Goal: Task Accomplishment & Management: Manage account settings

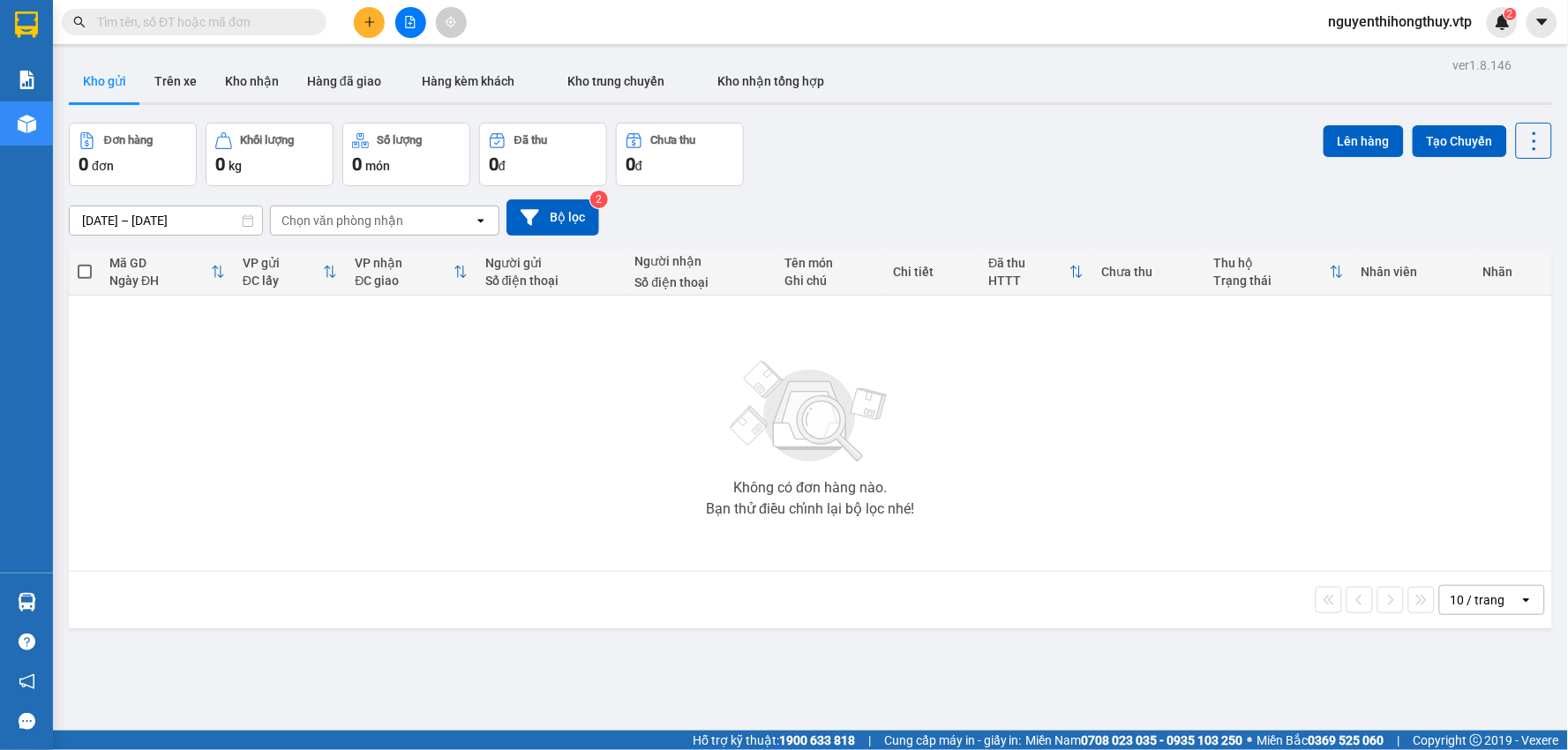
click at [1462, 596] on div "10 / trang" at bounding box center [1478, 600] width 54 height 18
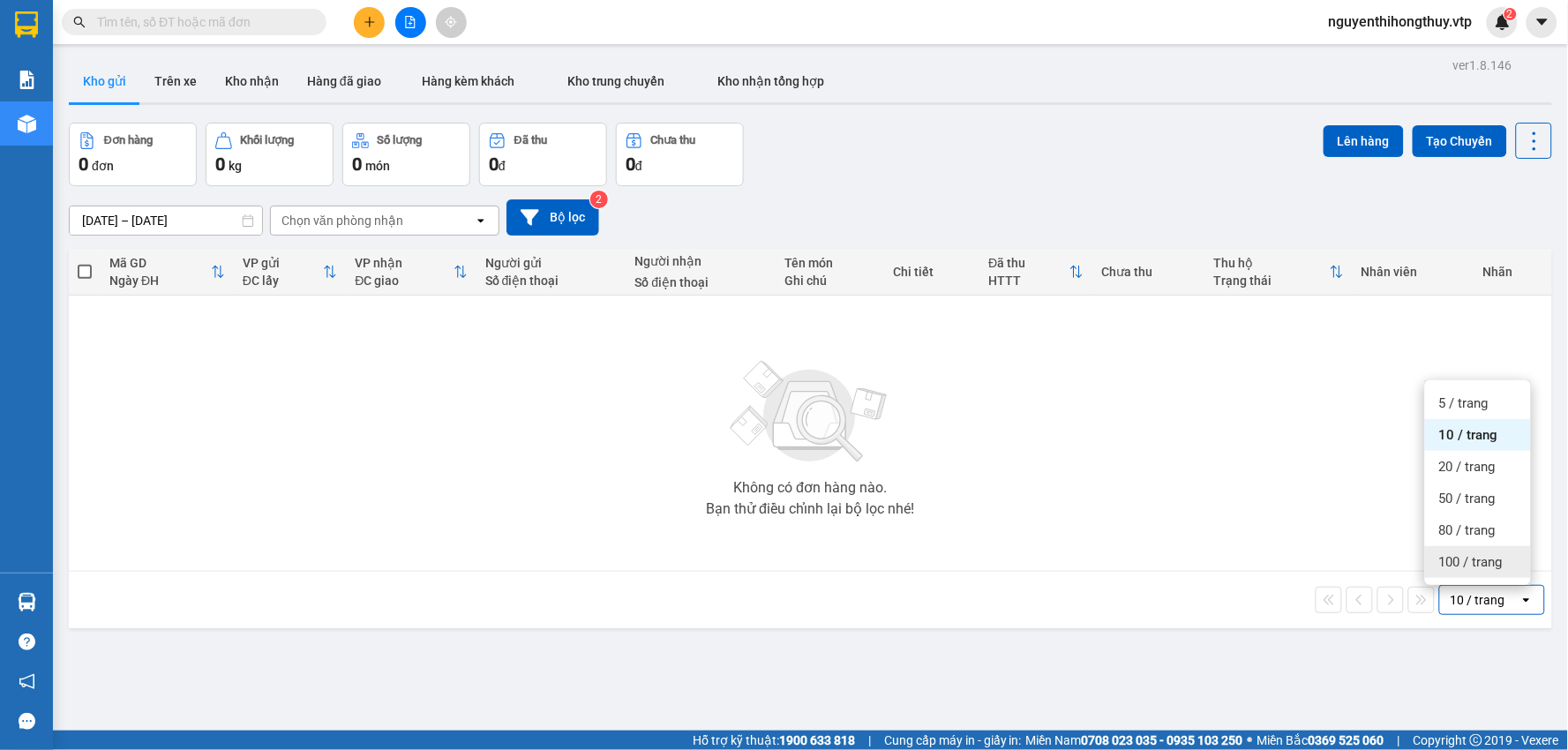
click at [1466, 562] on span "100 / trang" at bounding box center [1471, 562] width 64 height 18
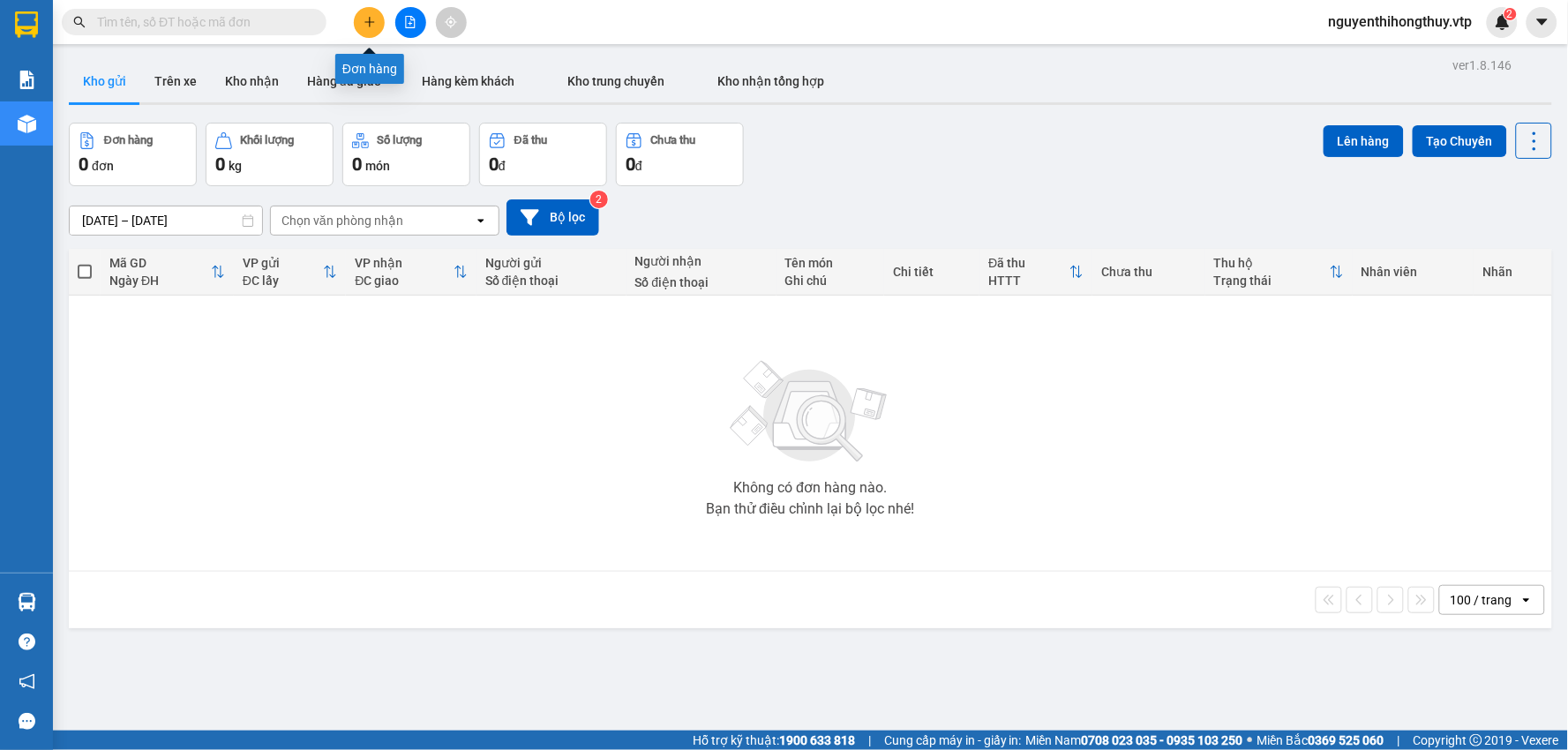
click at [371, 18] on icon "plus" at bounding box center [369, 22] width 12 height 12
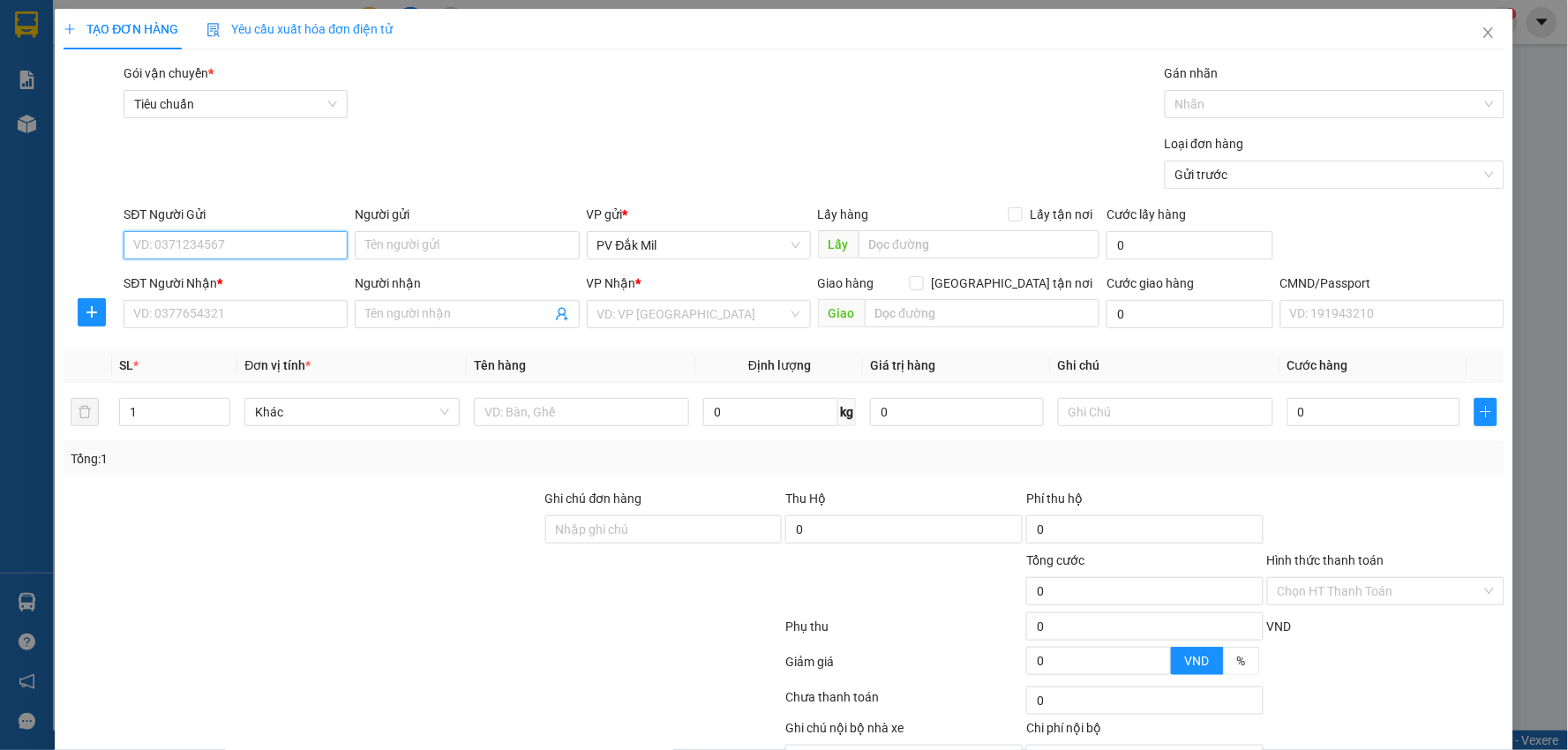
click at [254, 243] on input "SĐT Người Gửi" at bounding box center [236, 246] width 225 height 29
type input "0978198138"
click at [245, 278] on div "0978198138 - chú hơn" at bounding box center [233, 281] width 201 height 19
type input "chú hơn"
type input "0985475315"
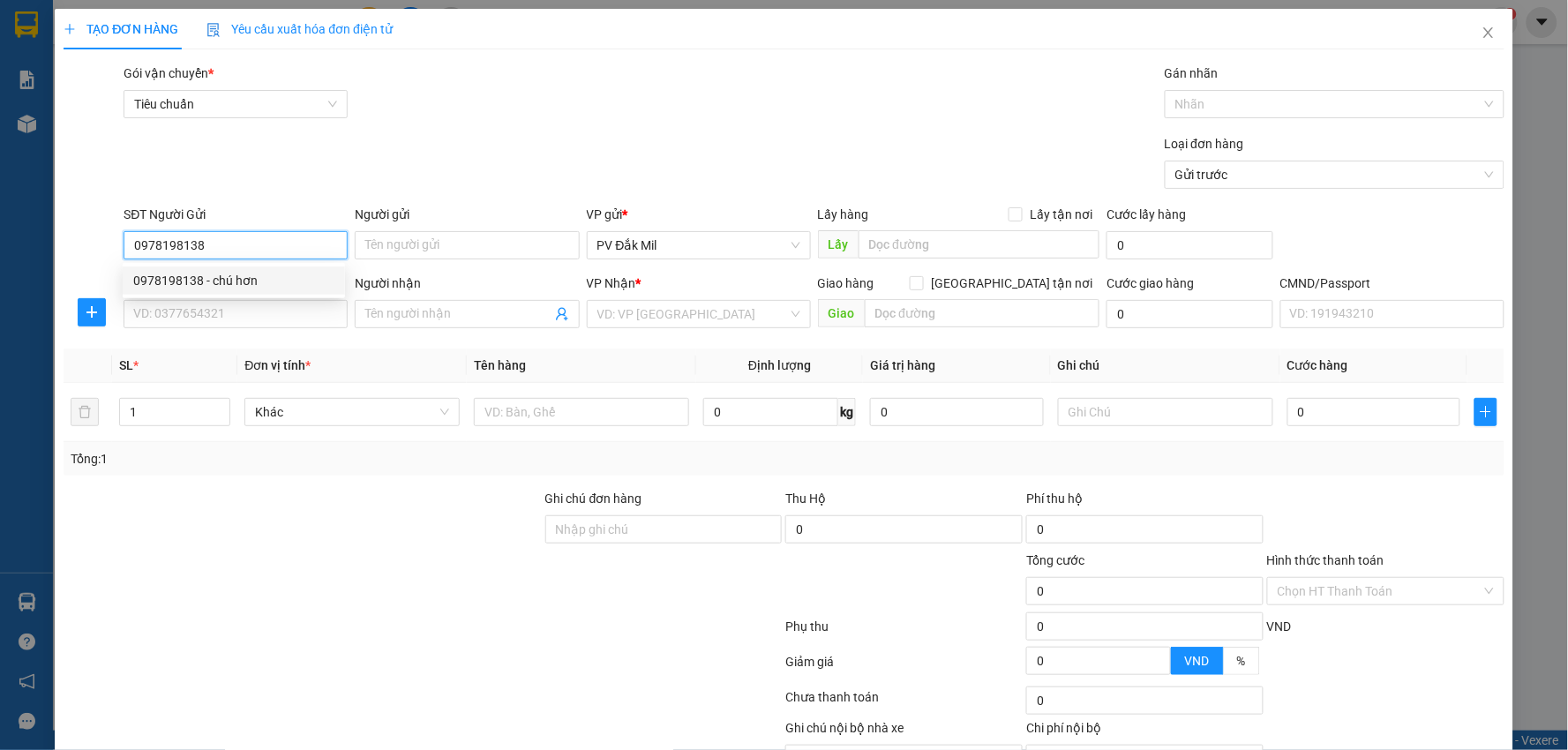
type input "hồng"
type input "0978198138"
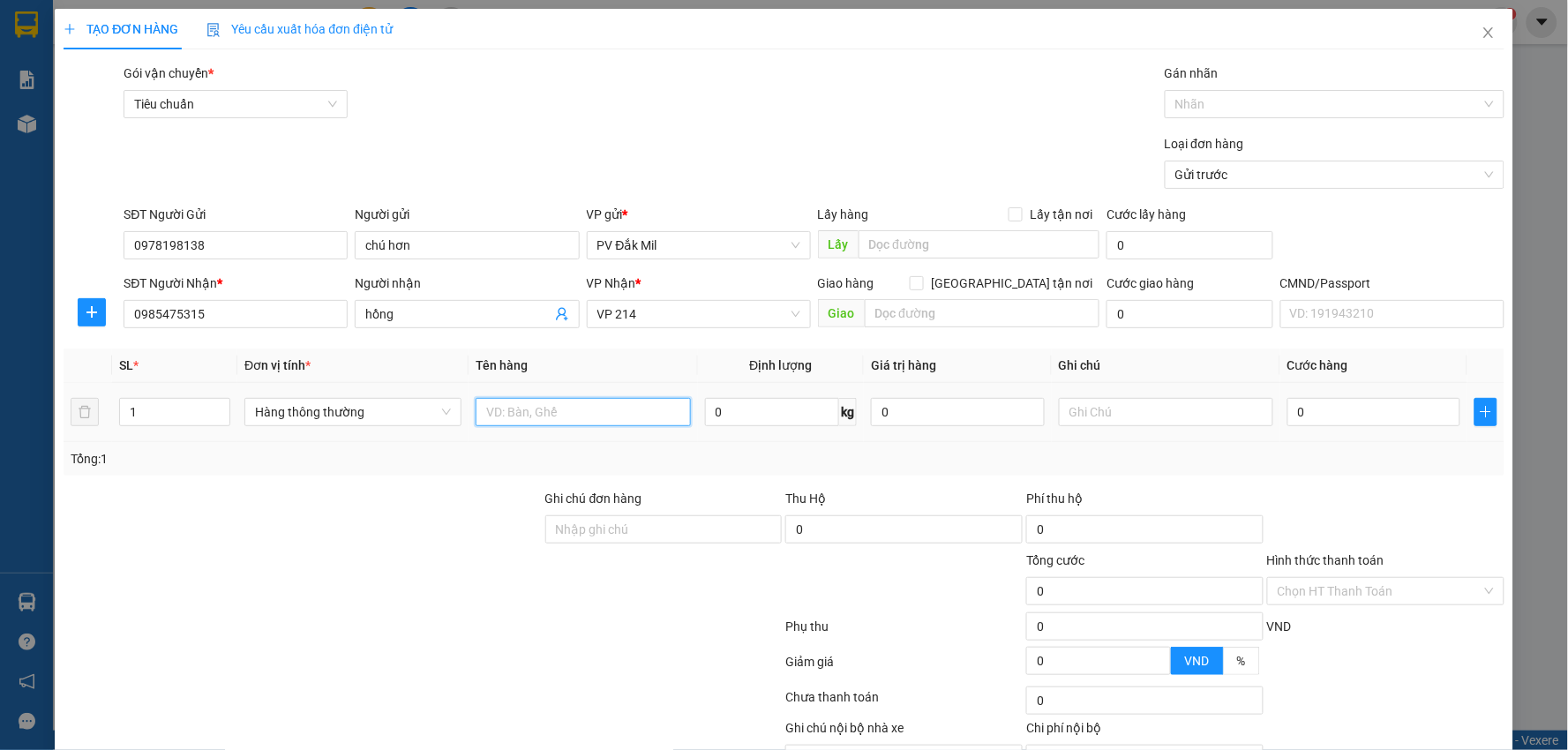
click at [553, 408] on input "text" at bounding box center [583, 412] width 215 height 29
type input "lạnh"
click at [1144, 406] on input "text" at bounding box center [1166, 412] width 215 height 29
type input "hư k thường"
click at [1328, 407] on input "0" at bounding box center [1374, 412] width 173 height 29
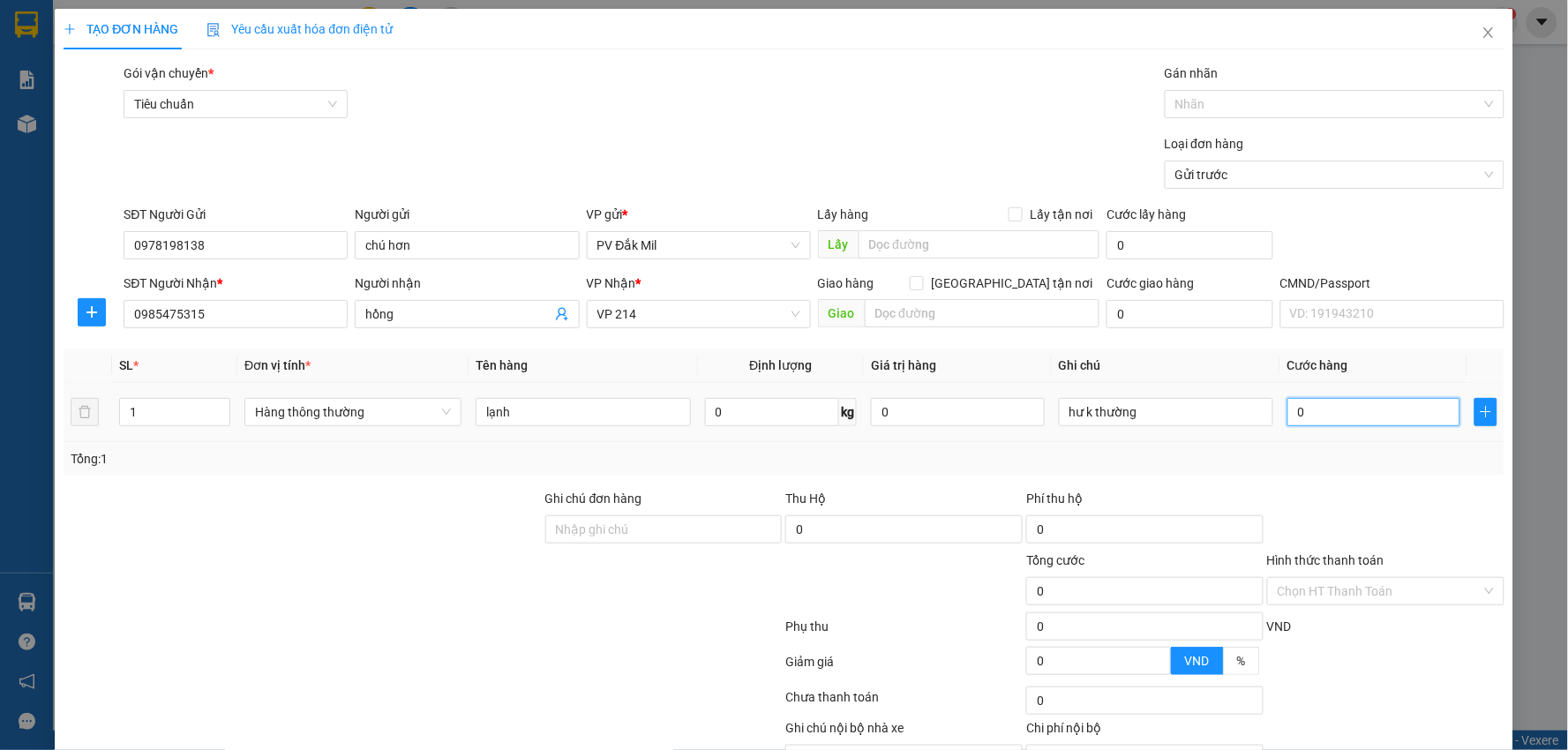
type input "5"
type input "50"
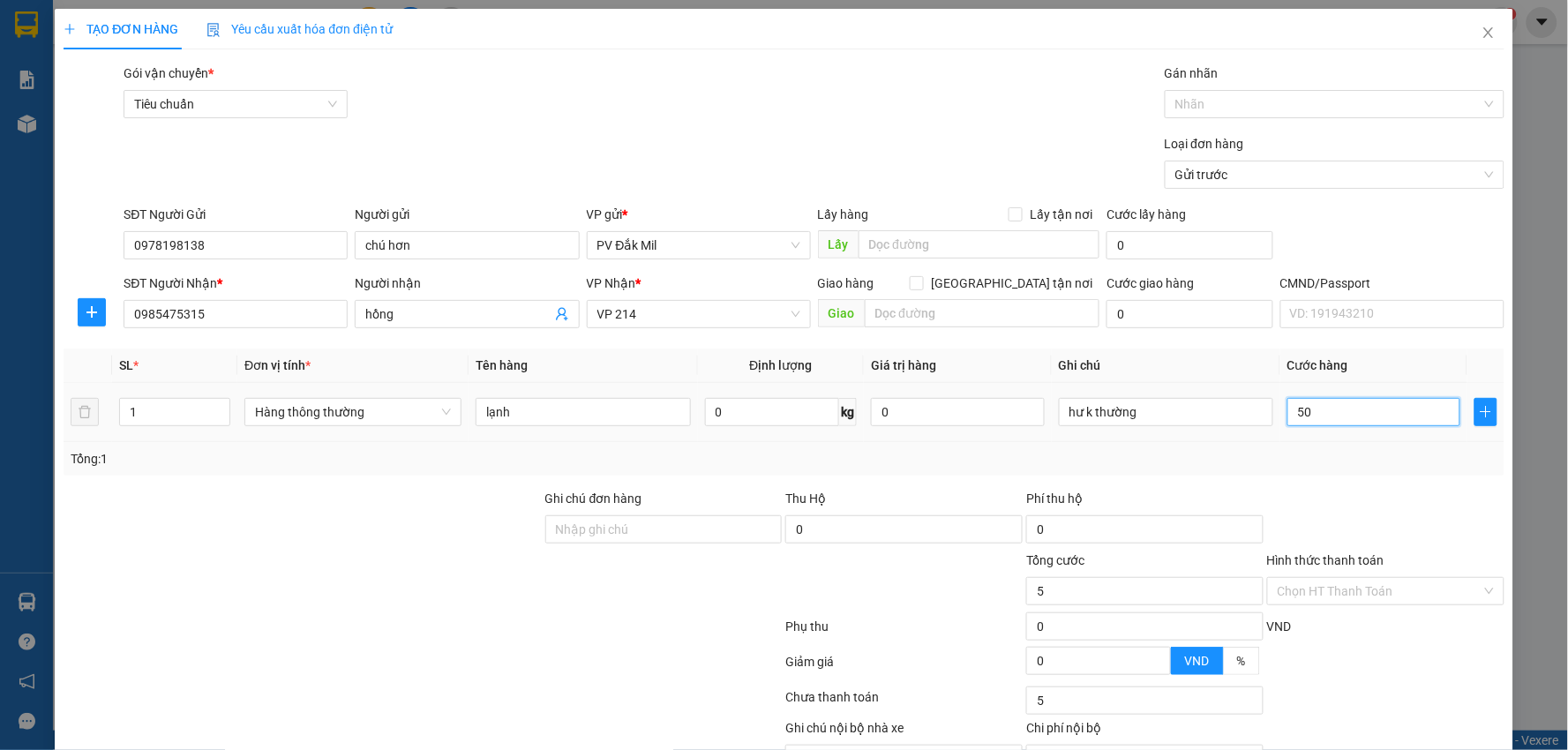
type input "50"
type input "500"
type input "5.000"
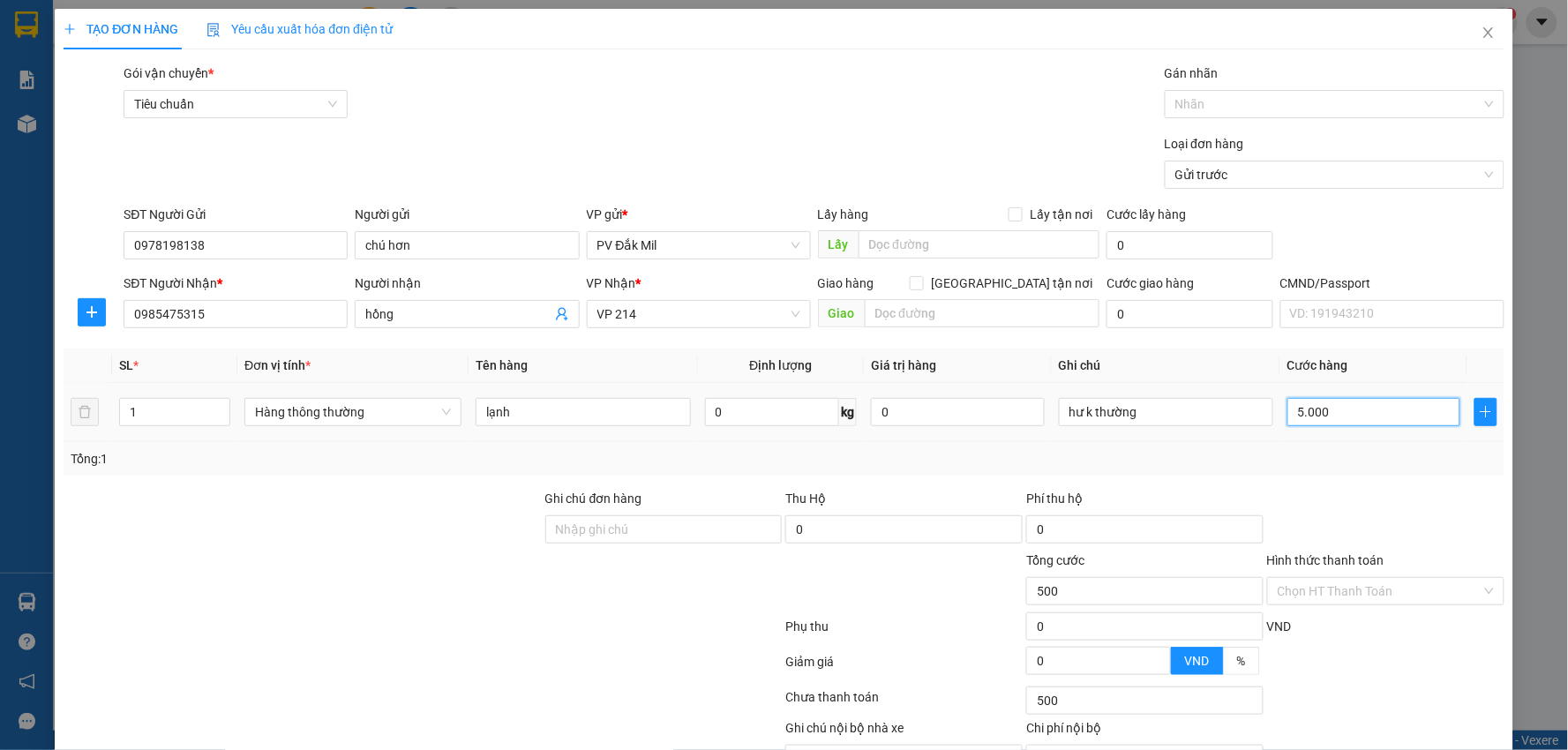
type input "5.000"
type input "50.000"
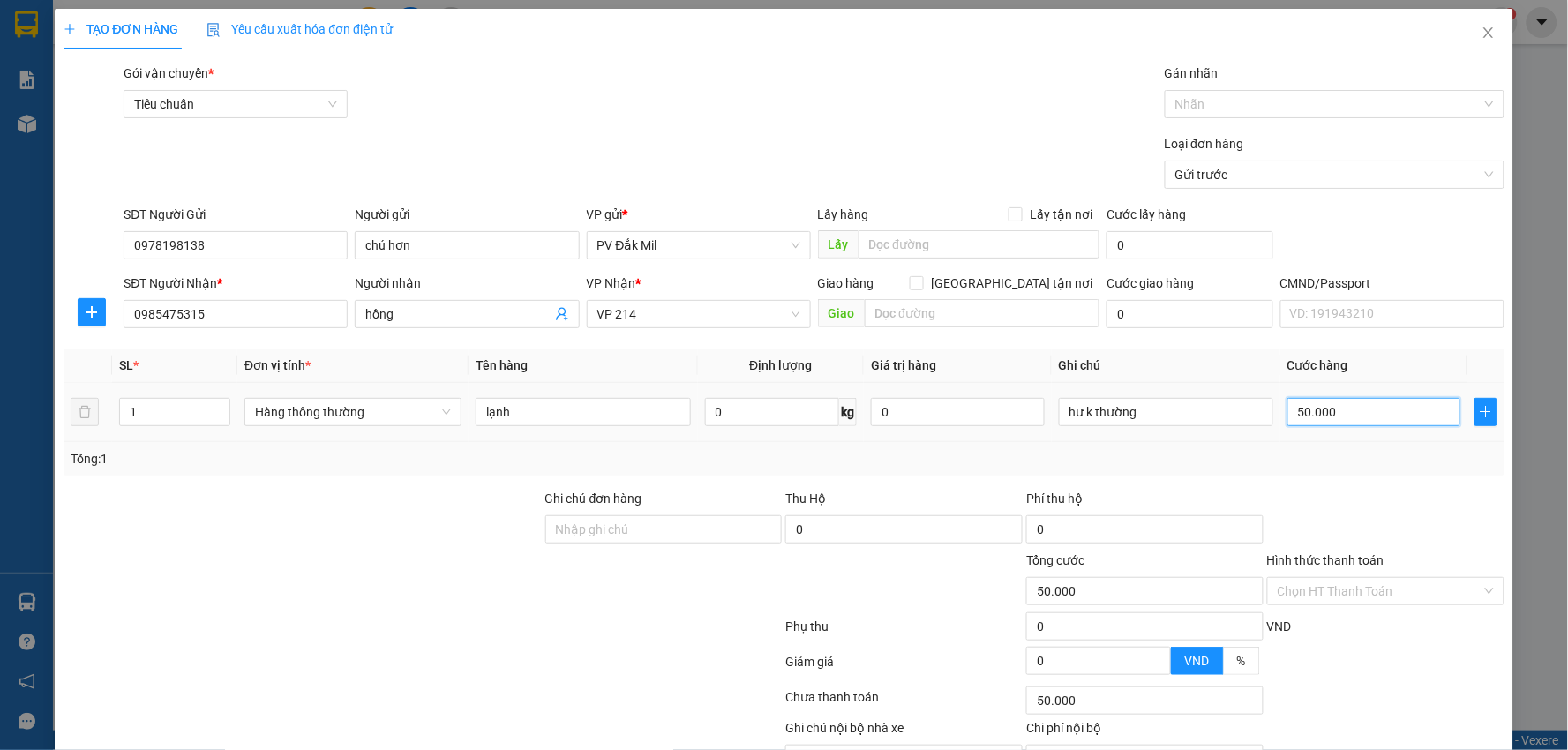
scroll to position [99, 0]
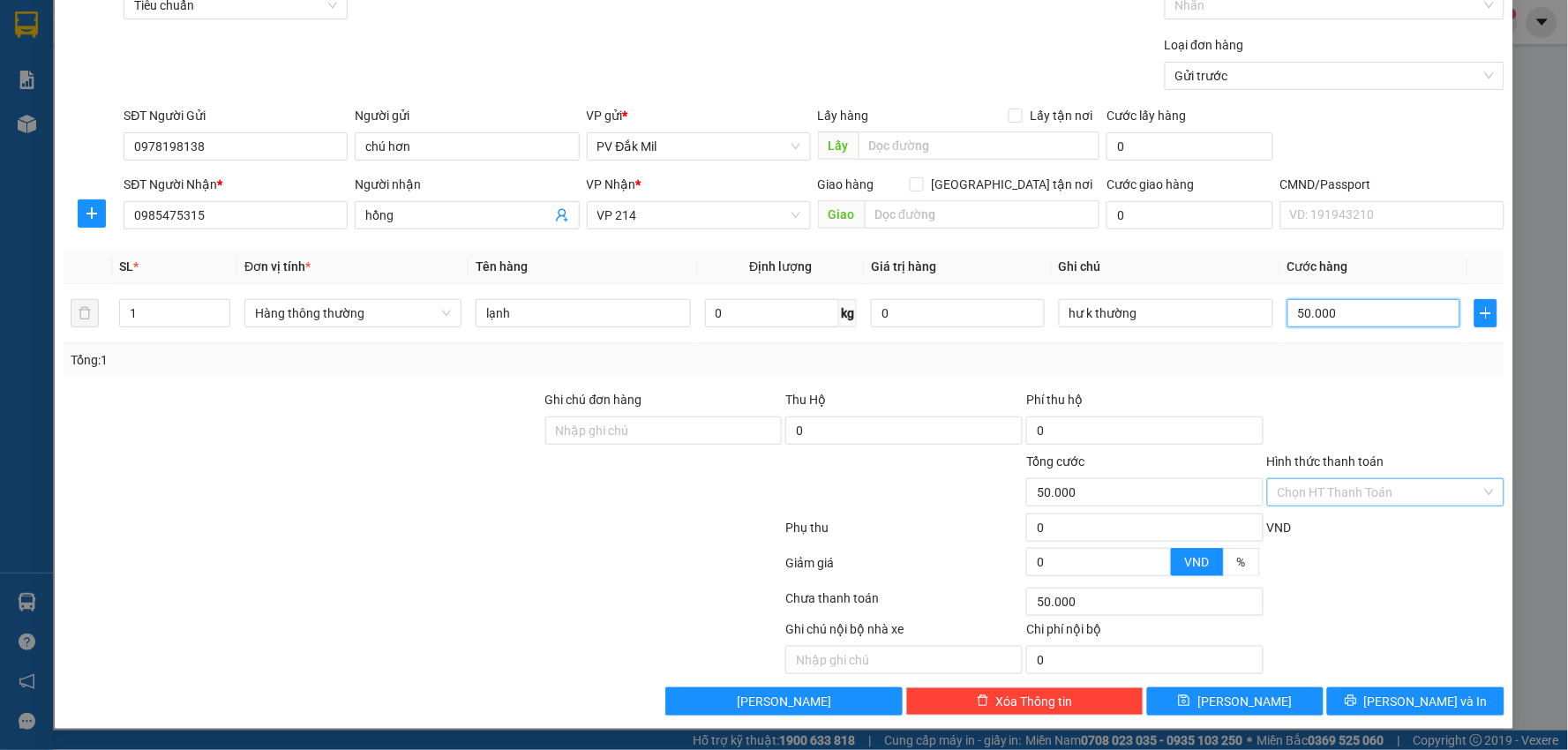
type input "50.000"
click at [1352, 496] on input "Hình thức thanh toán" at bounding box center [1380, 493] width 204 height 27
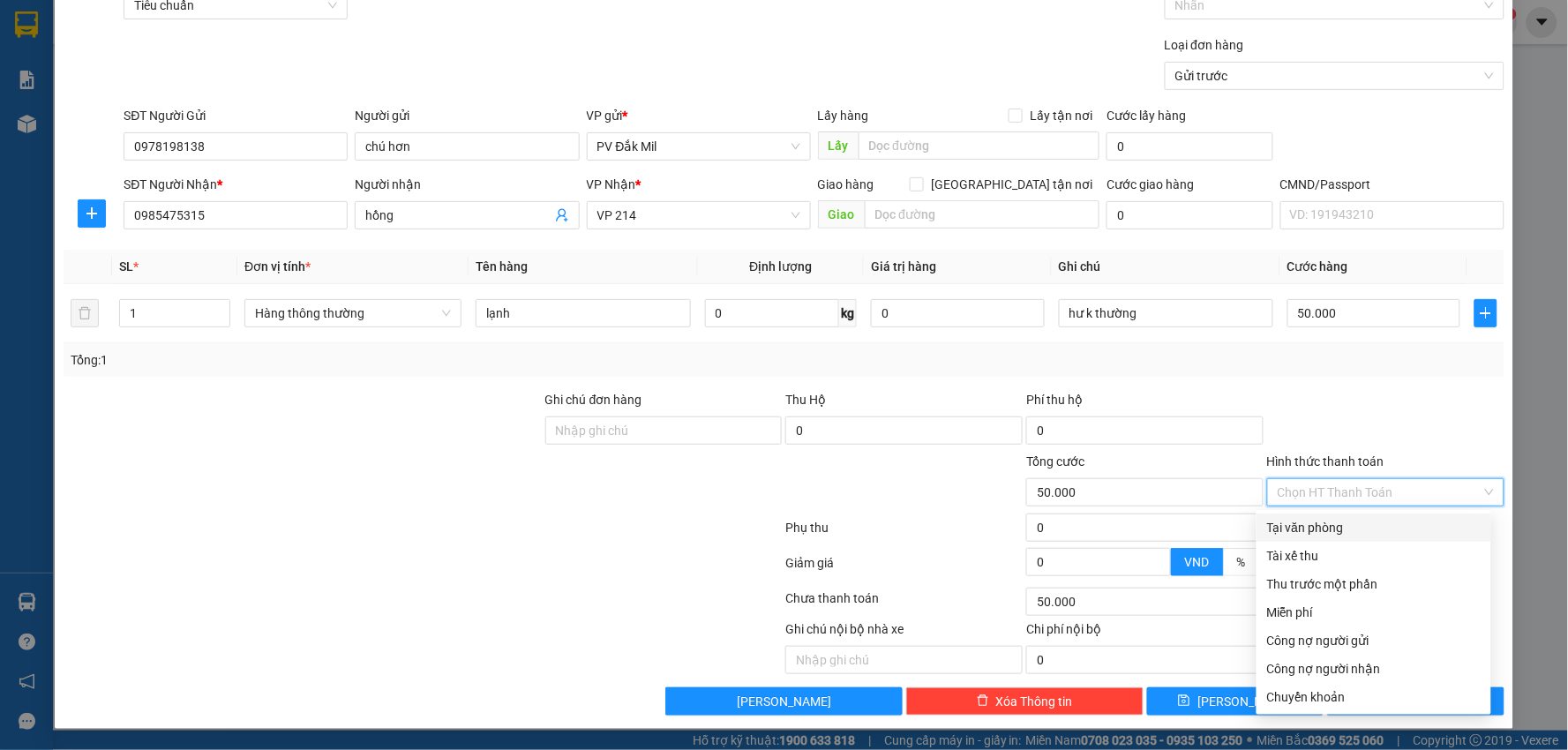
click at [1325, 526] on div "Tại văn phòng" at bounding box center [1374, 527] width 213 height 19
type input "0"
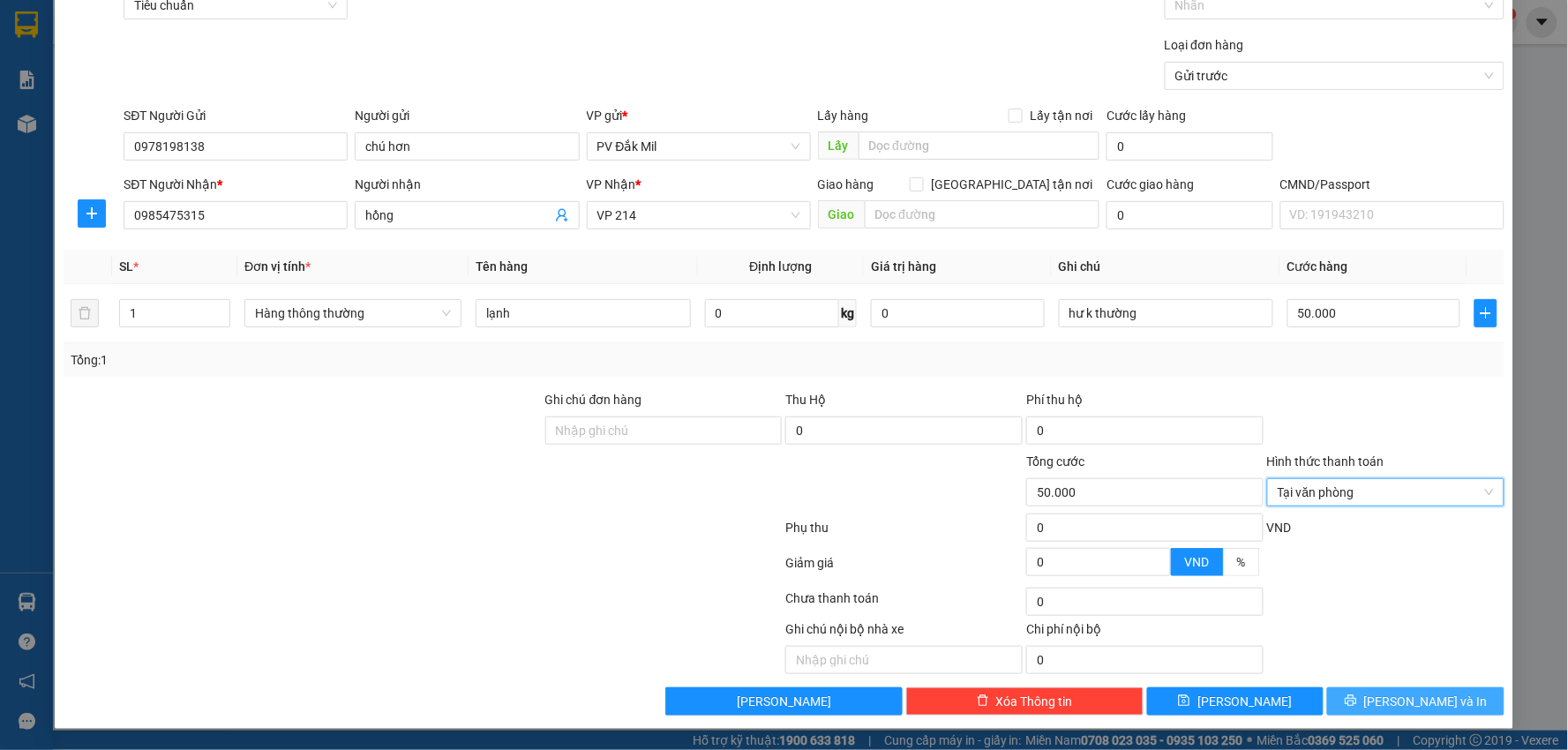
click at [1434, 711] on button "[PERSON_NAME] và In" at bounding box center [1416, 701] width 177 height 29
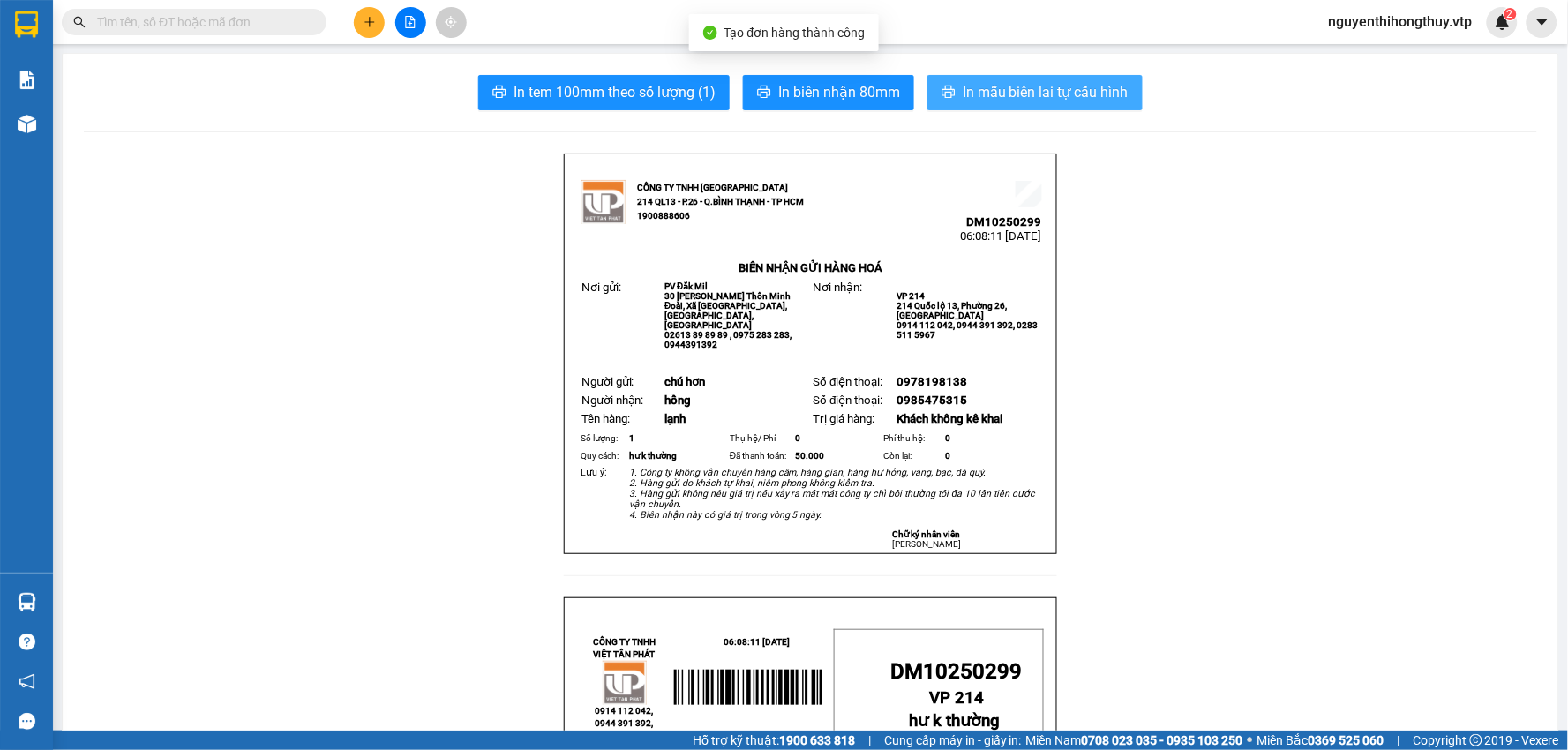
click at [1072, 97] on span "In mẫu biên lai tự cấu hình" at bounding box center [1046, 91] width 166 height 22
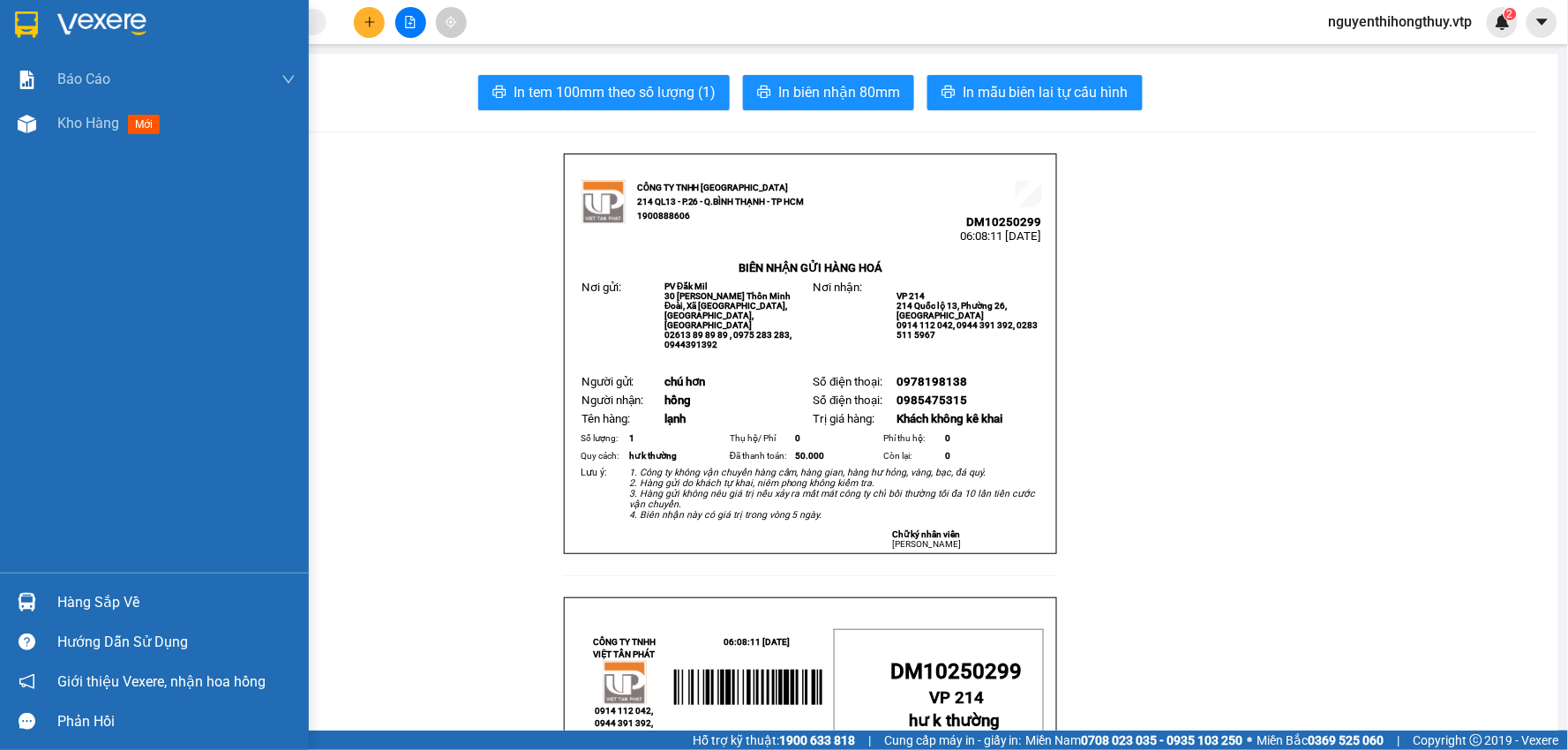
click at [18, 20] on img at bounding box center [27, 25] width 23 height 27
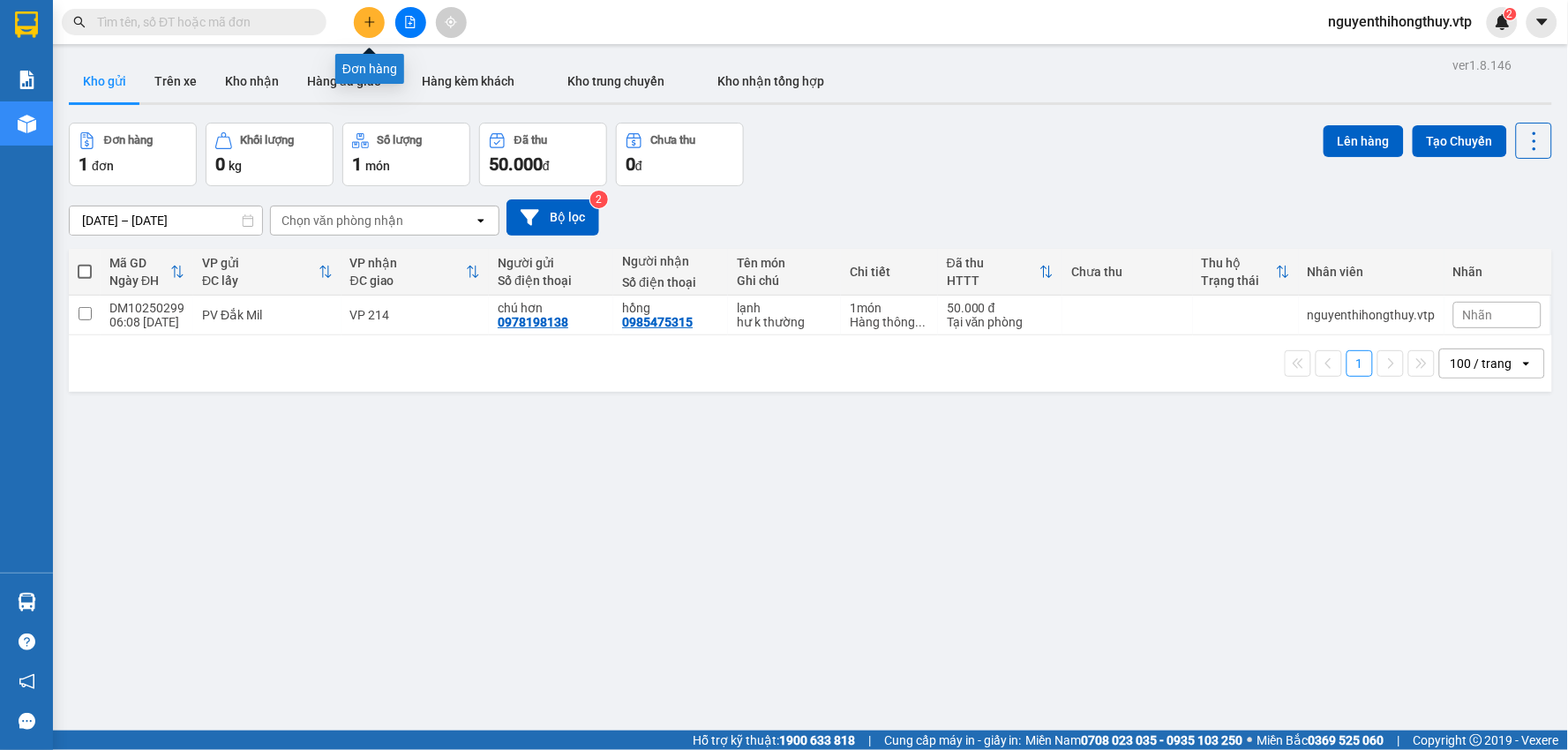
click at [375, 20] on icon "plus" at bounding box center [369, 22] width 12 height 12
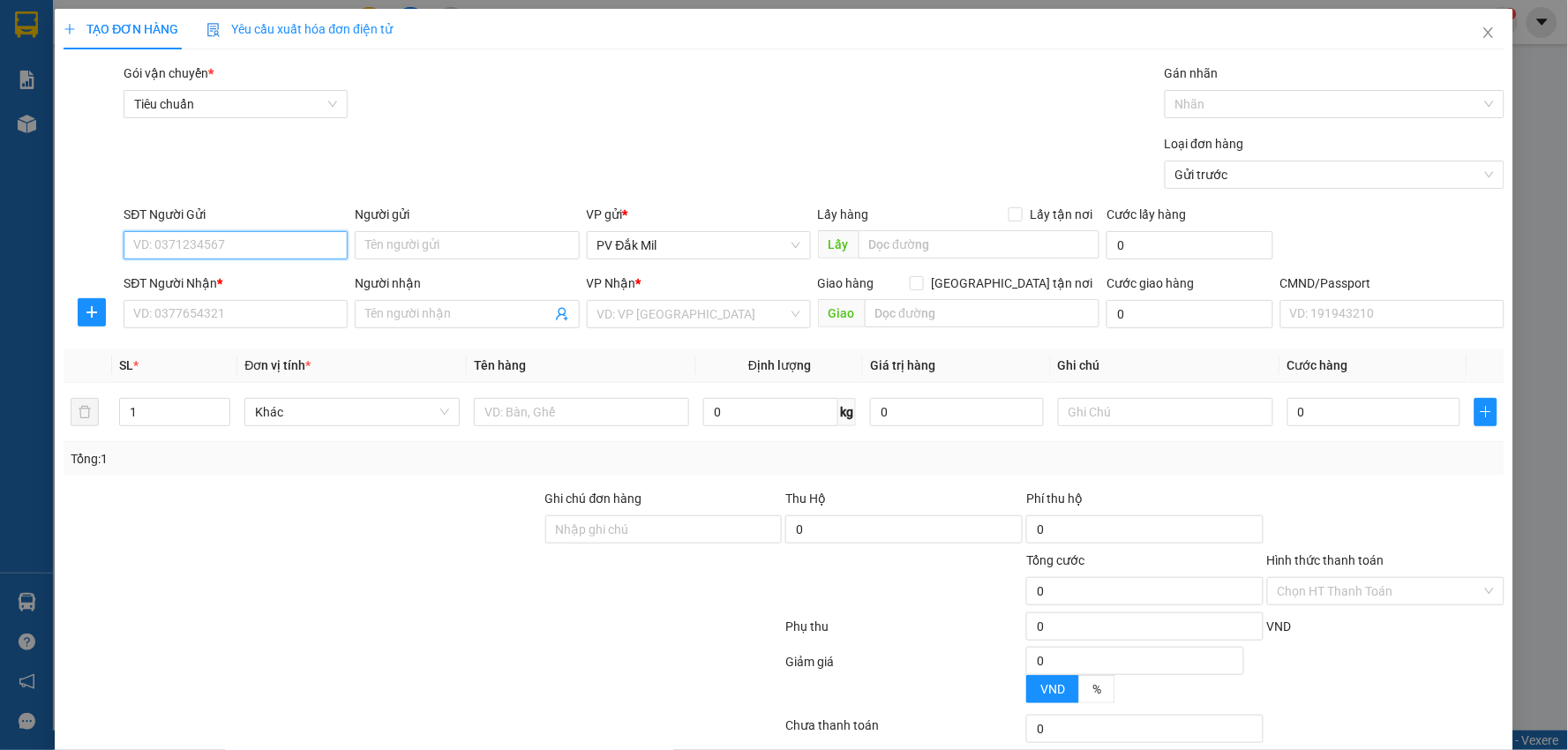
click at [289, 245] on input "SĐT Người Gửi" at bounding box center [236, 246] width 225 height 29
type input "0985753540"
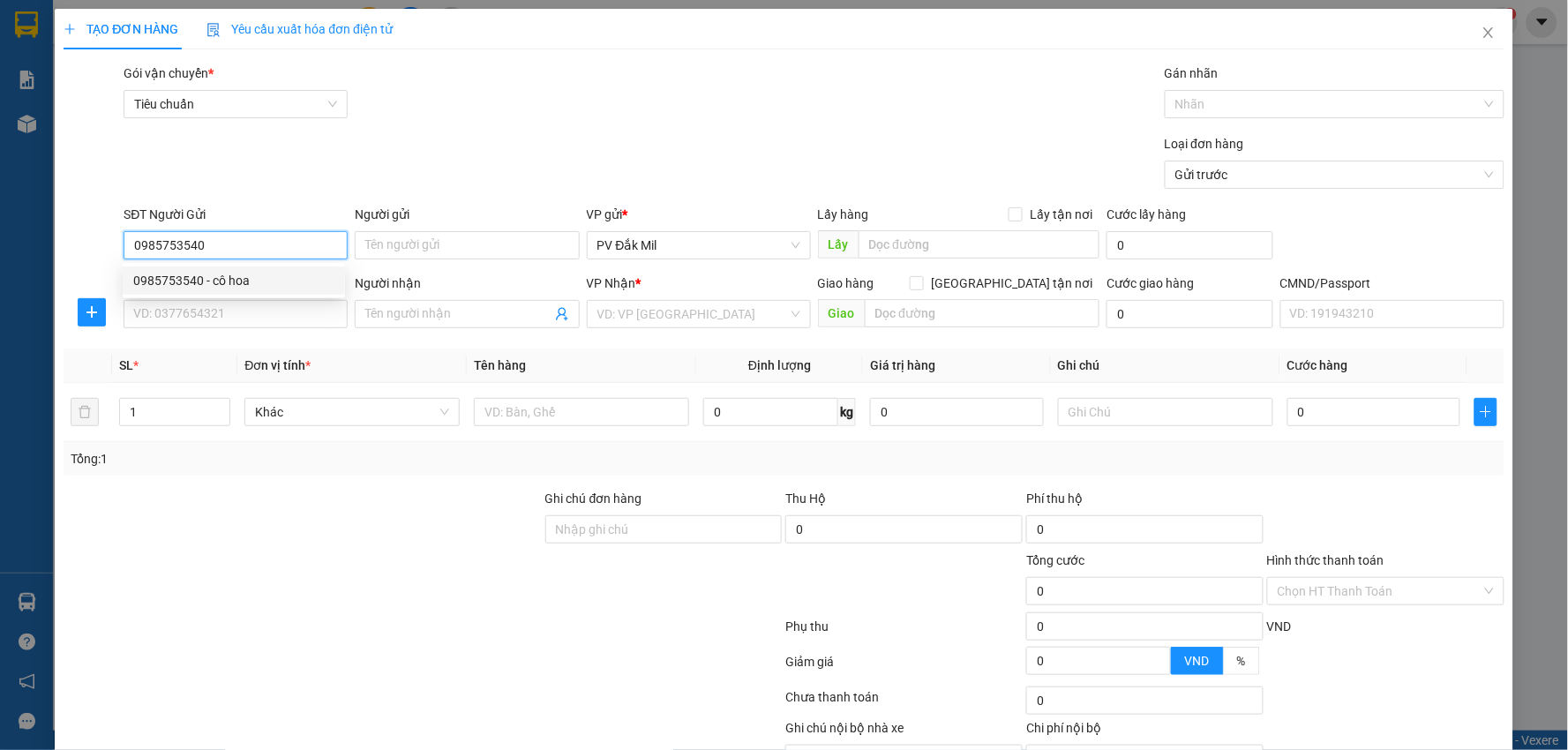
click at [248, 275] on div "0985753540 - cô hoa" at bounding box center [233, 281] width 201 height 19
type input "cô hoa"
type input "0969504909"
type input "linh"
type input "eon bd-gọi trước 30p"
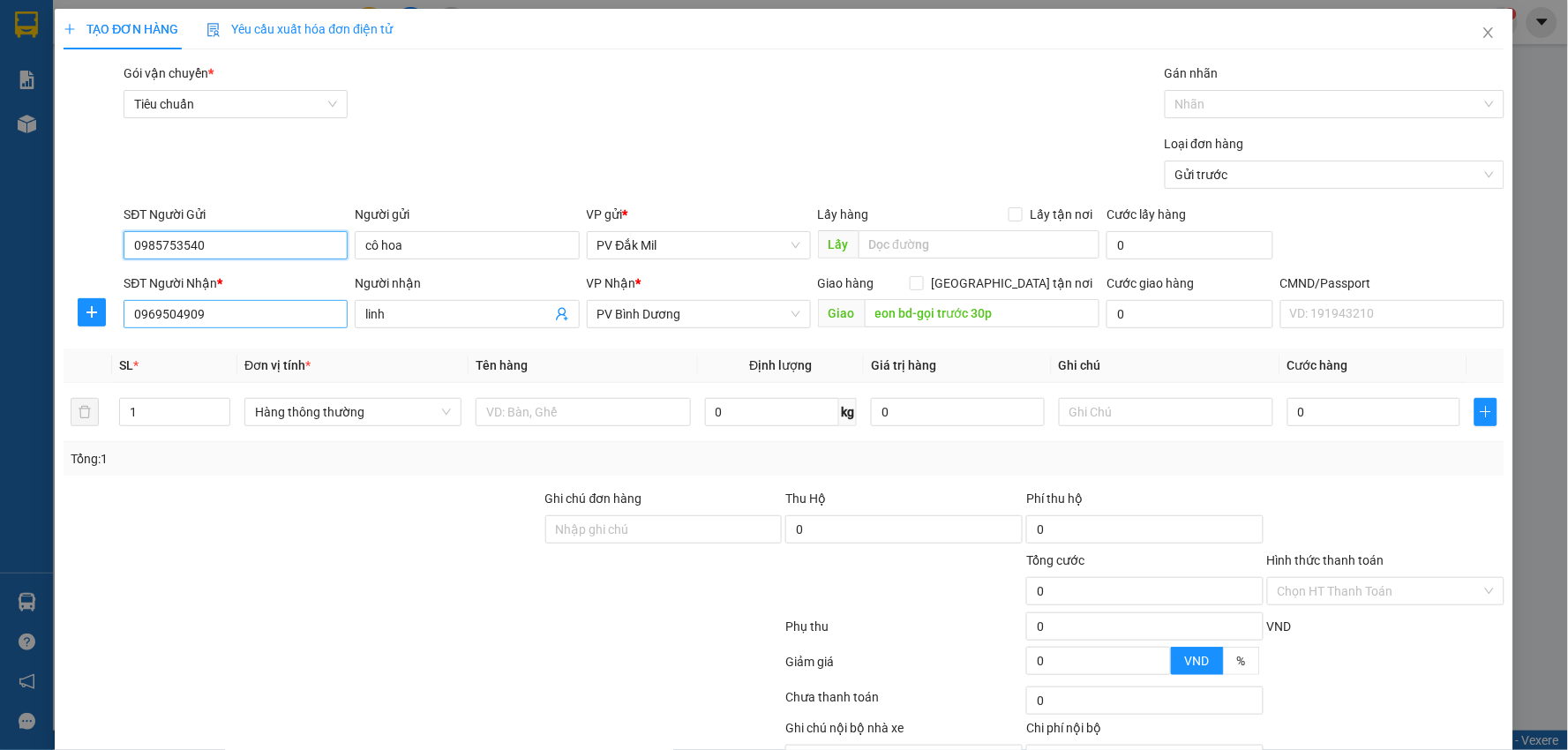
type input "0985753540"
click at [273, 318] on input "0969504909" at bounding box center [236, 314] width 225 height 29
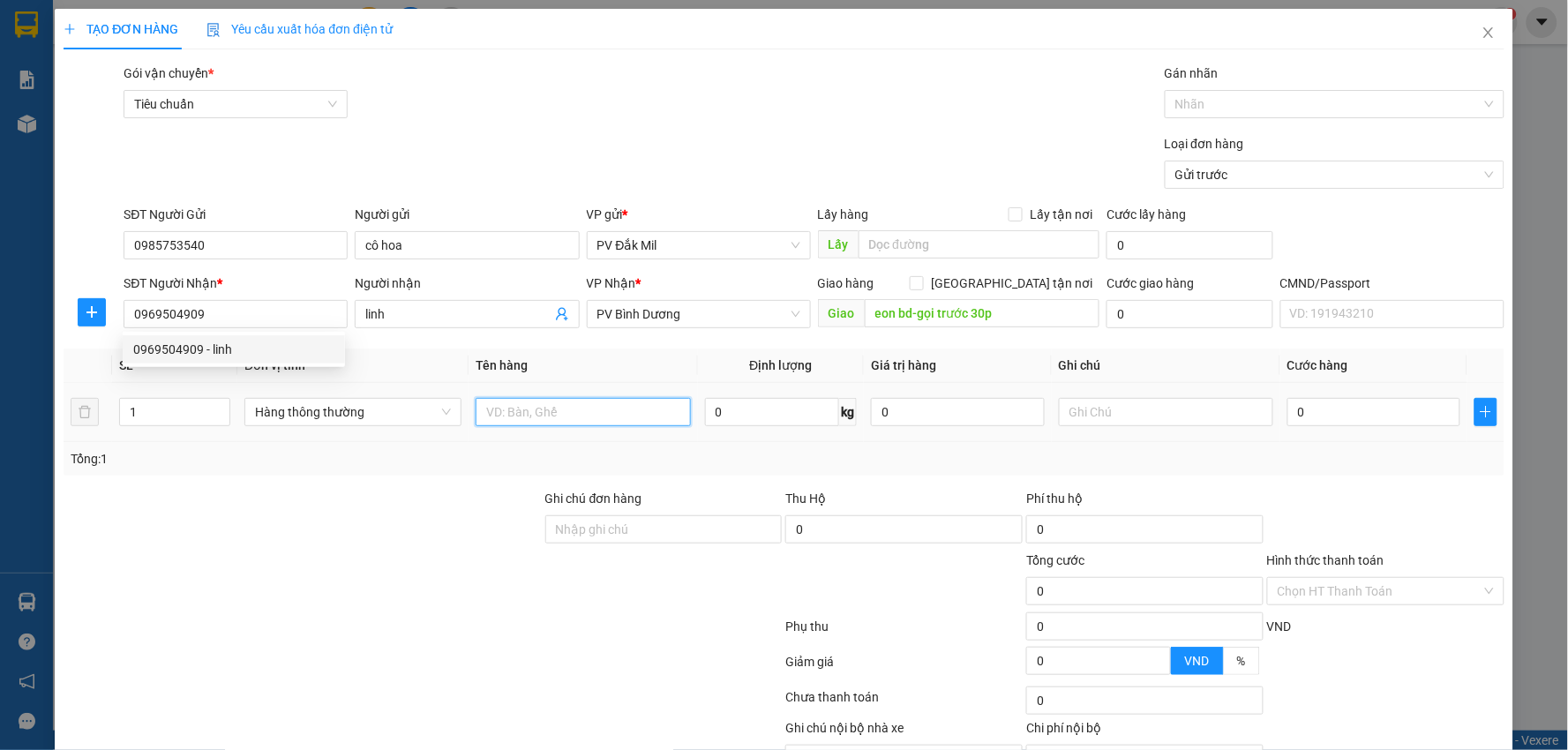
click at [603, 407] on input "text" at bounding box center [583, 412] width 215 height 29
type input "tc"
click at [1124, 399] on input "text" at bounding box center [1166, 412] width 215 height 29
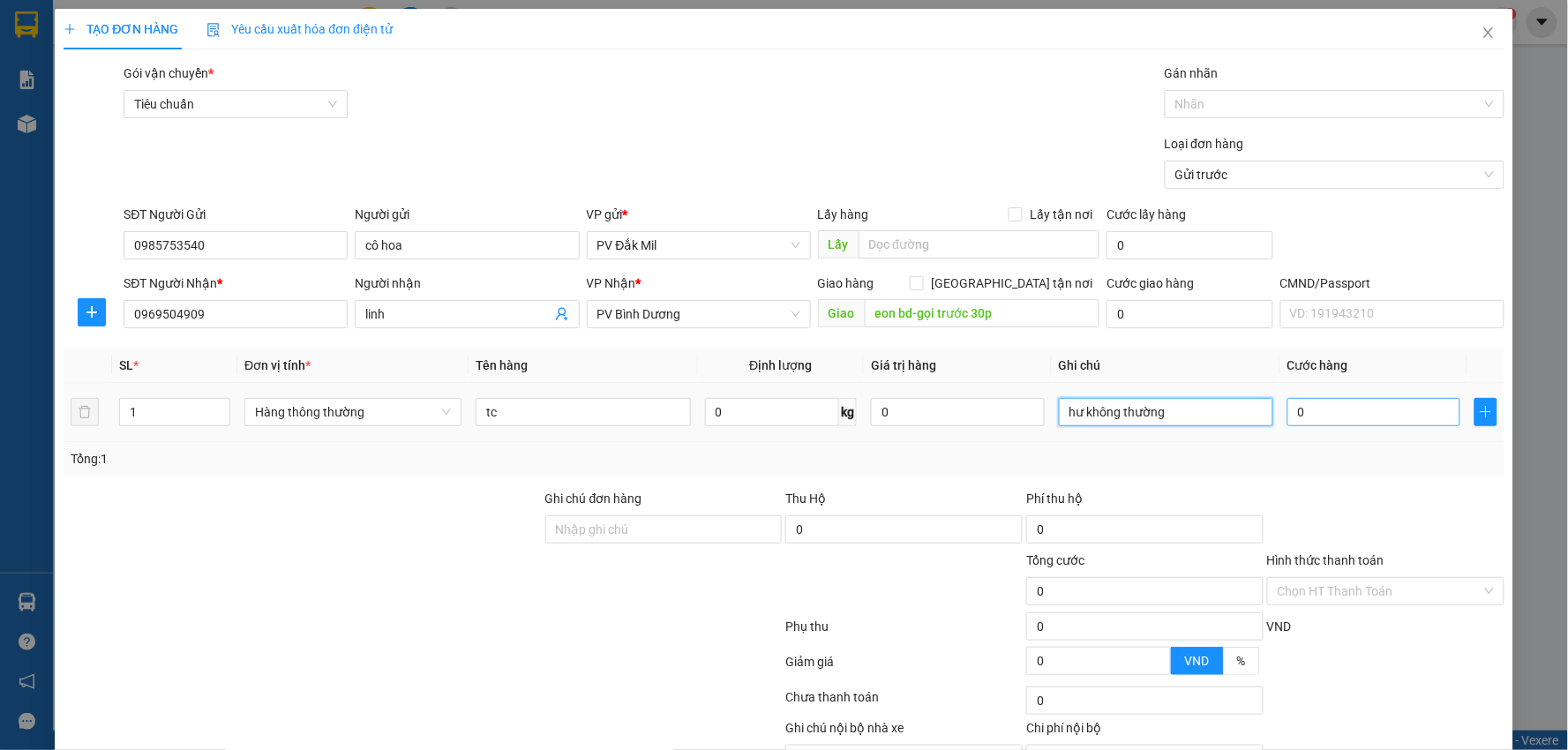
type input "hư không thường"
click at [1347, 415] on input "0" at bounding box center [1374, 412] width 173 height 29
type input "4"
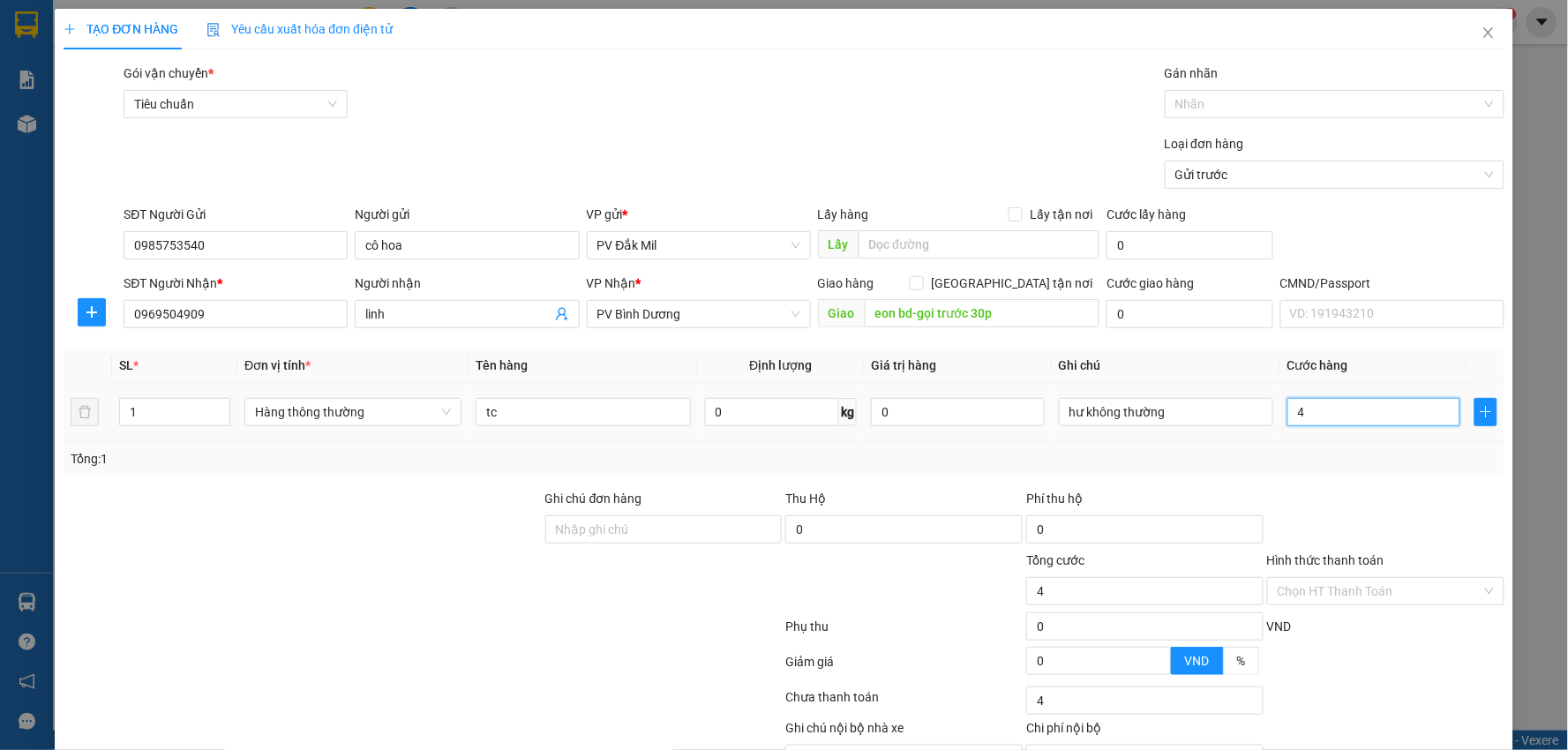
type input "40"
type input "400"
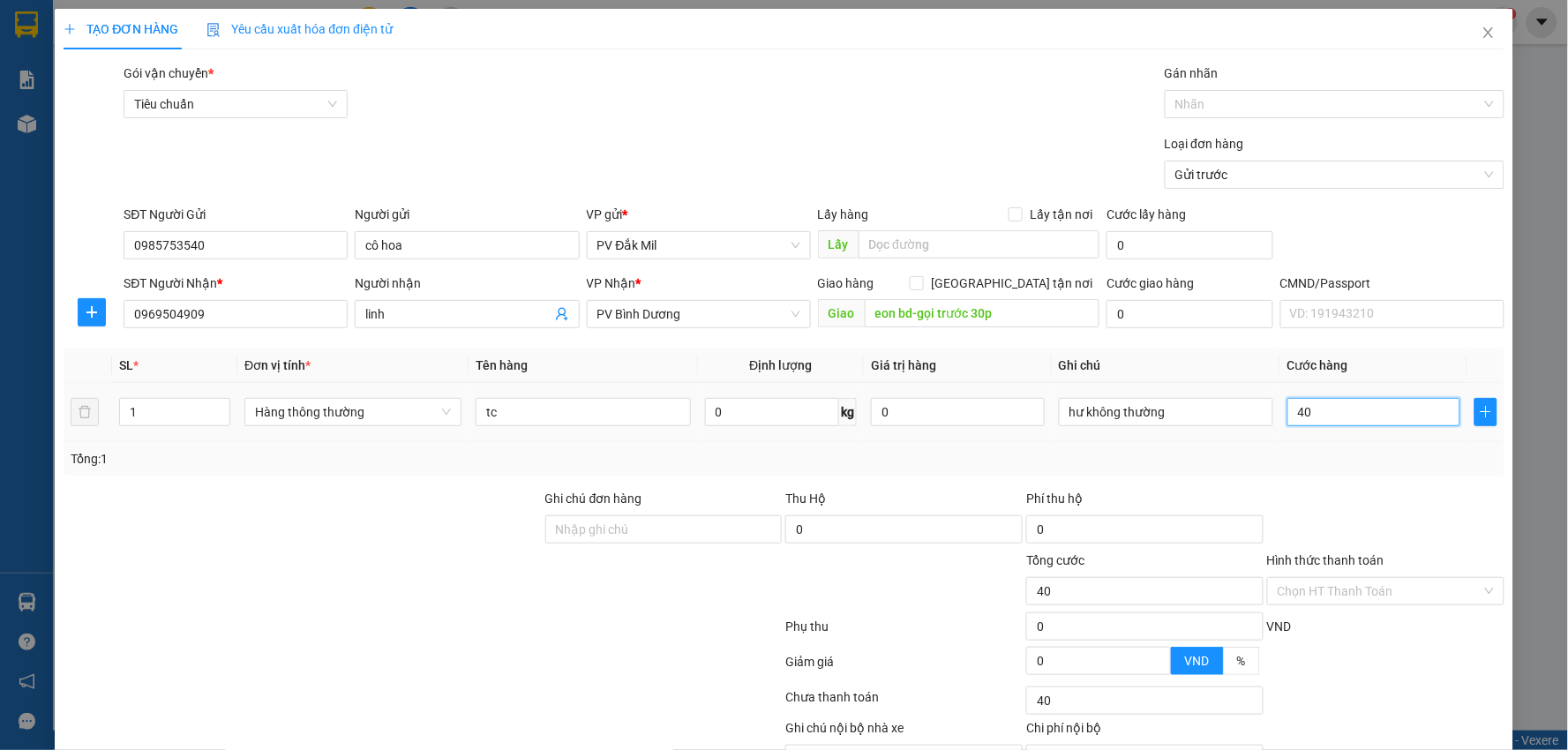
type input "400"
type input "4.000"
type input "40.000"
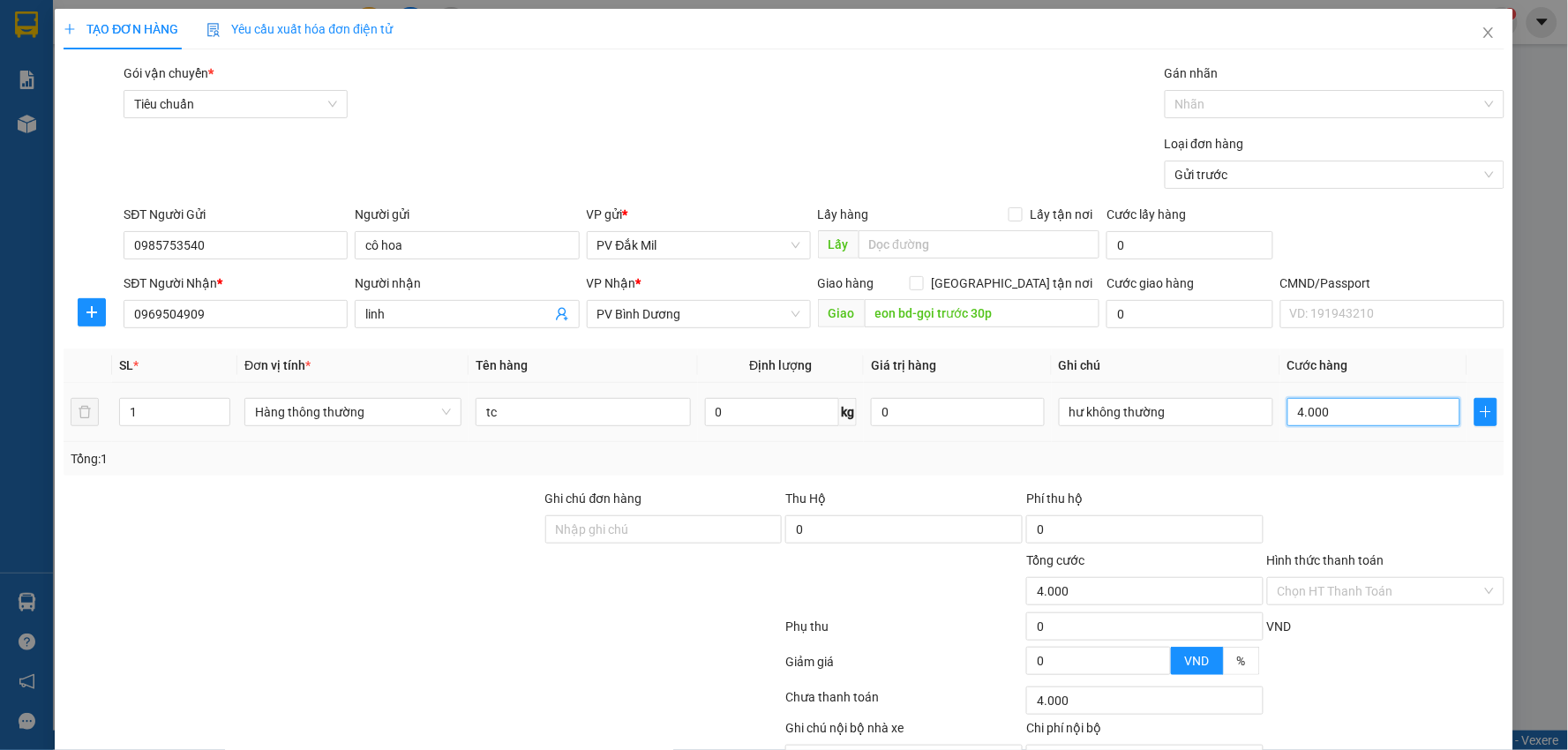
type input "40.000"
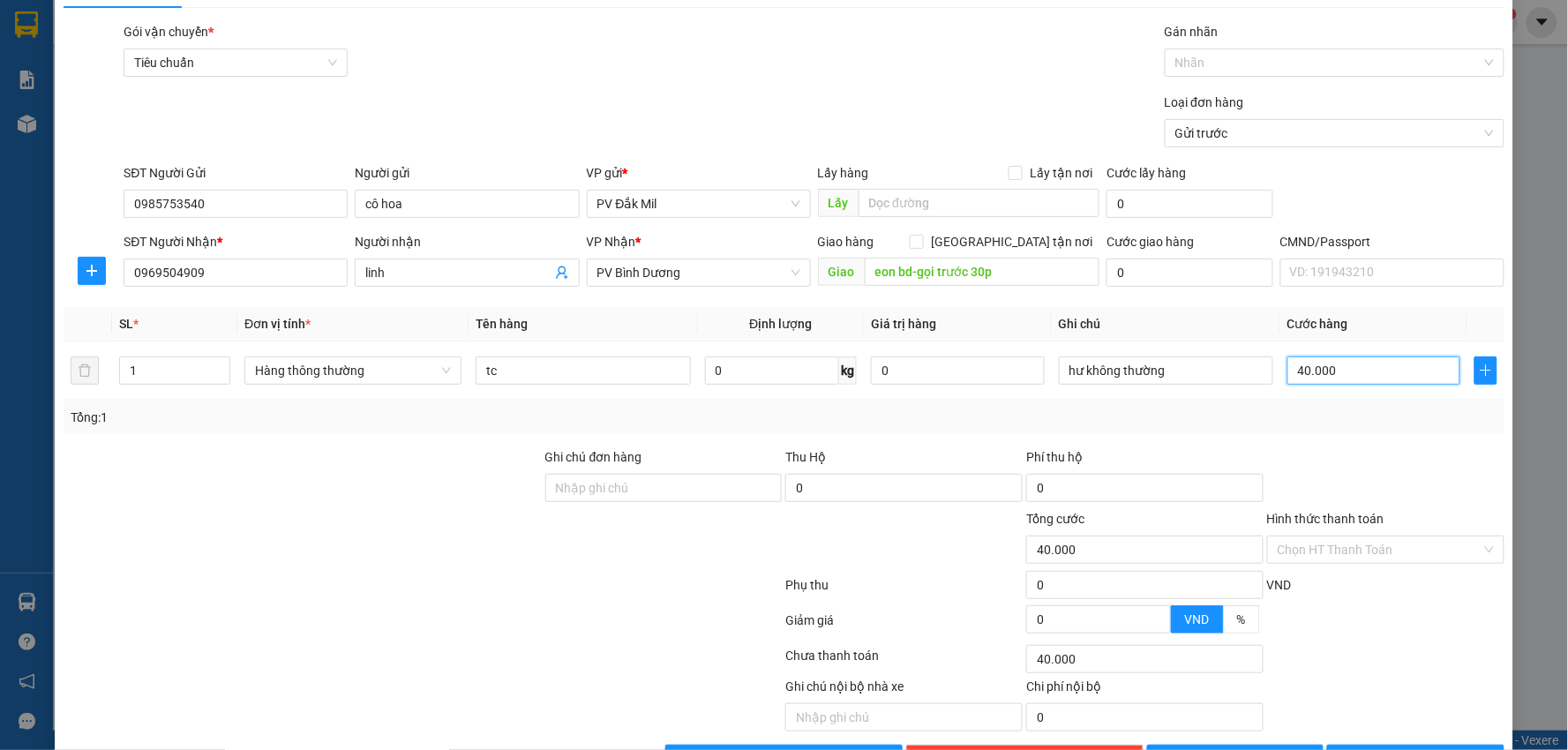
scroll to position [99, 0]
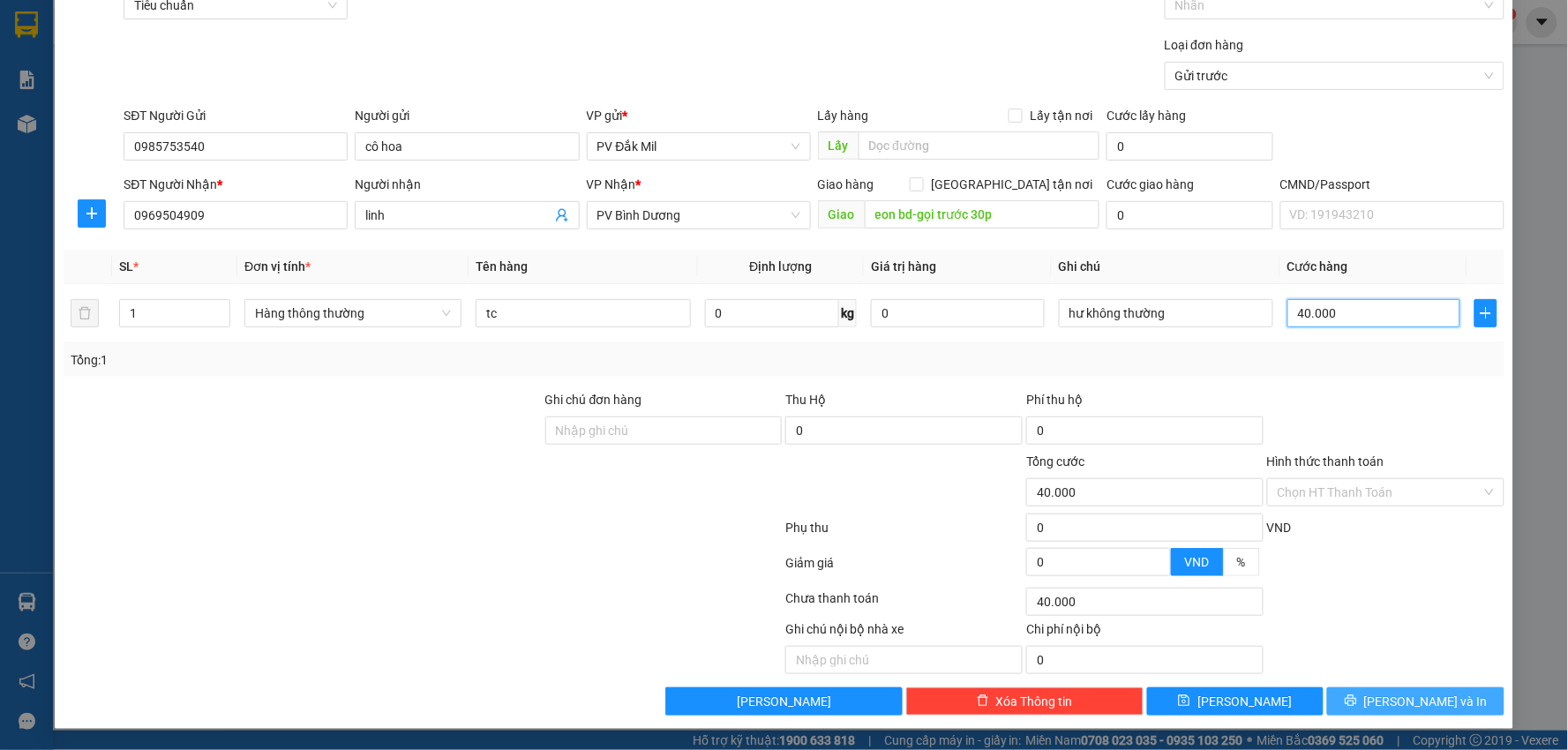
type input "40.000"
click at [1394, 710] on span "[PERSON_NAME] và In" at bounding box center [1426, 701] width 124 height 19
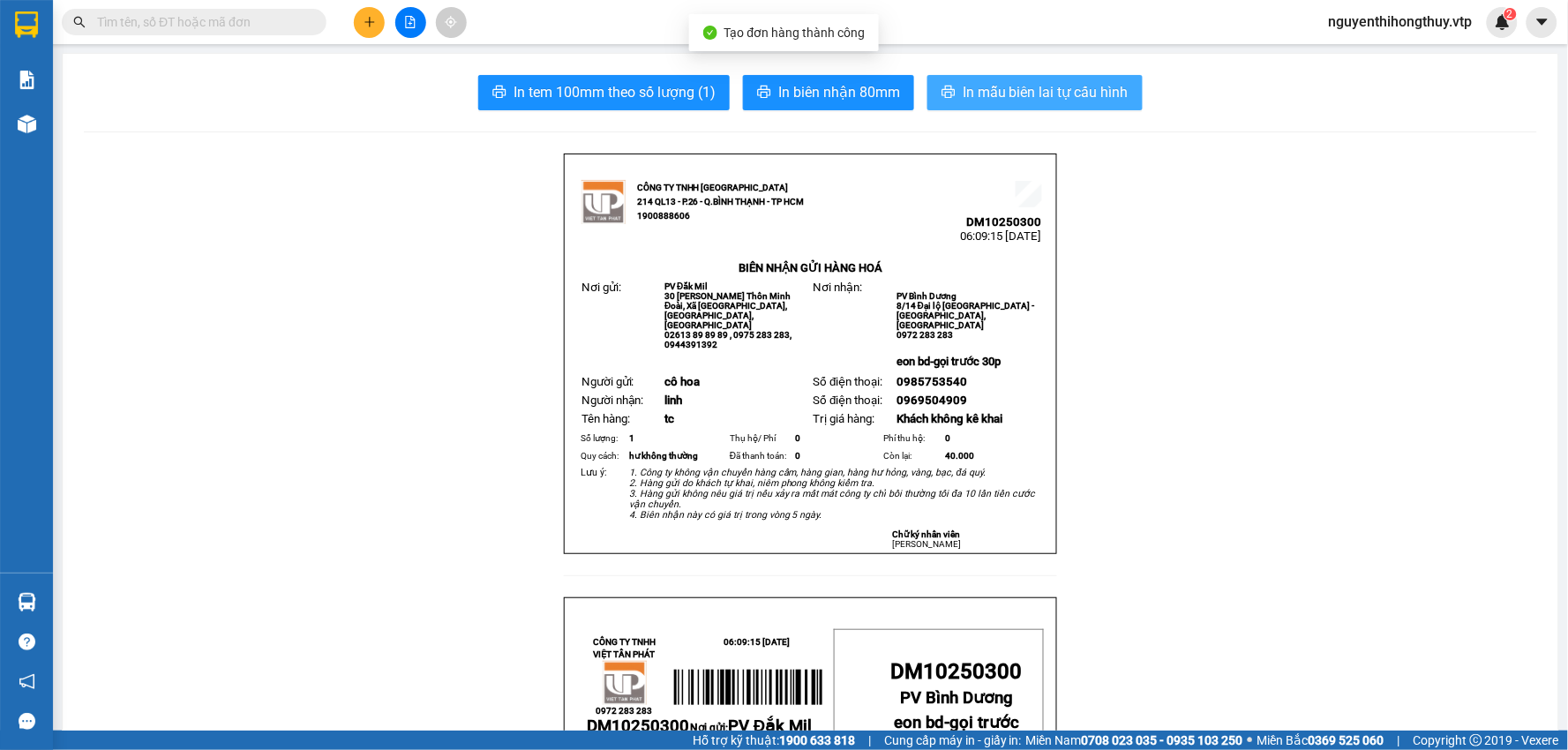
click at [1004, 79] on button "In mẫu biên lai tự cấu hình" at bounding box center [1035, 92] width 215 height 35
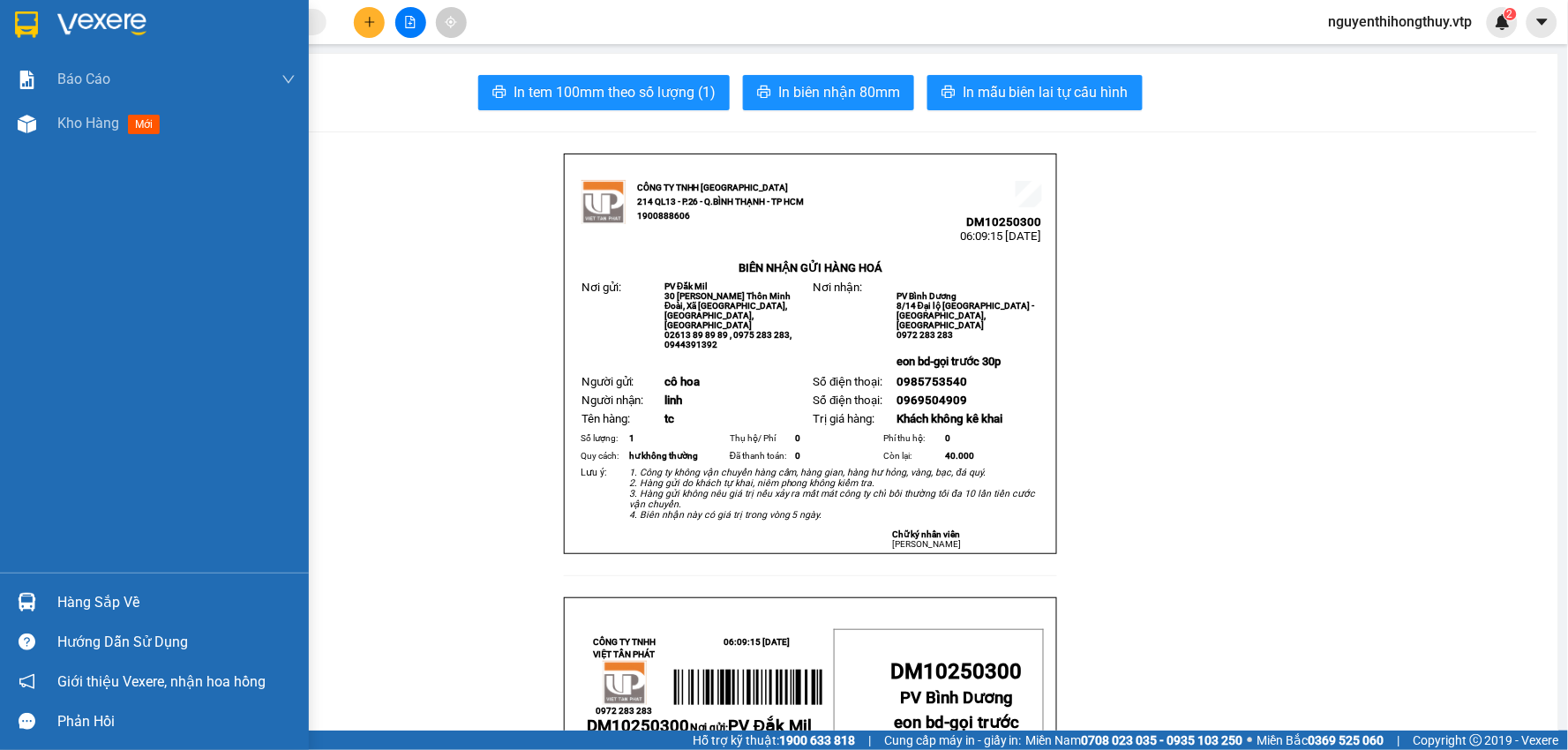
click at [15, 25] on img at bounding box center [27, 25] width 23 height 27
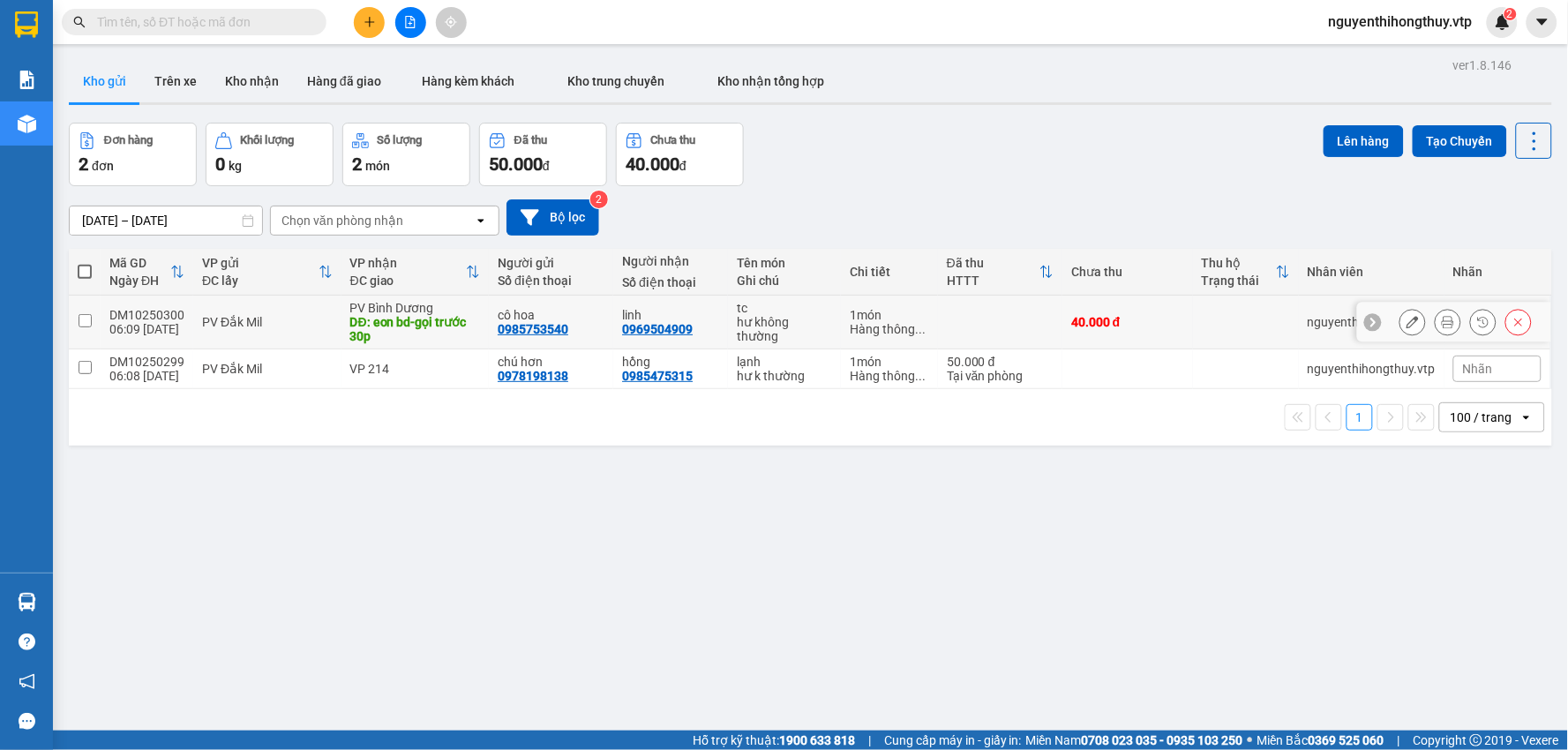
click at [1406, 320] on icon at bounding box center [1412, 322] width 12 height 12
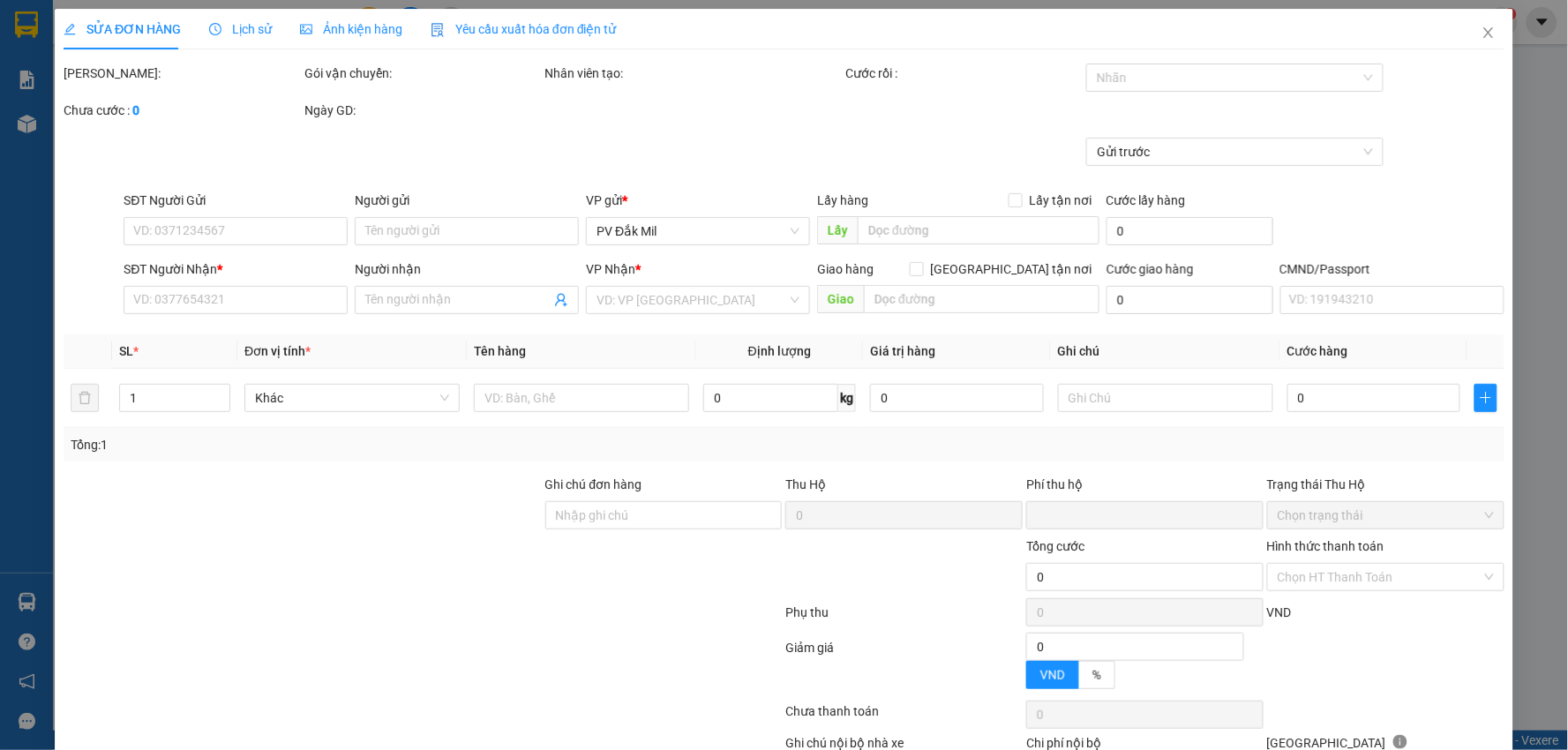
type input "0985753540"
type input "cô hoa"
type input "0969504909"
type input "linh"
type input "eon bd-gọi trước 30p"
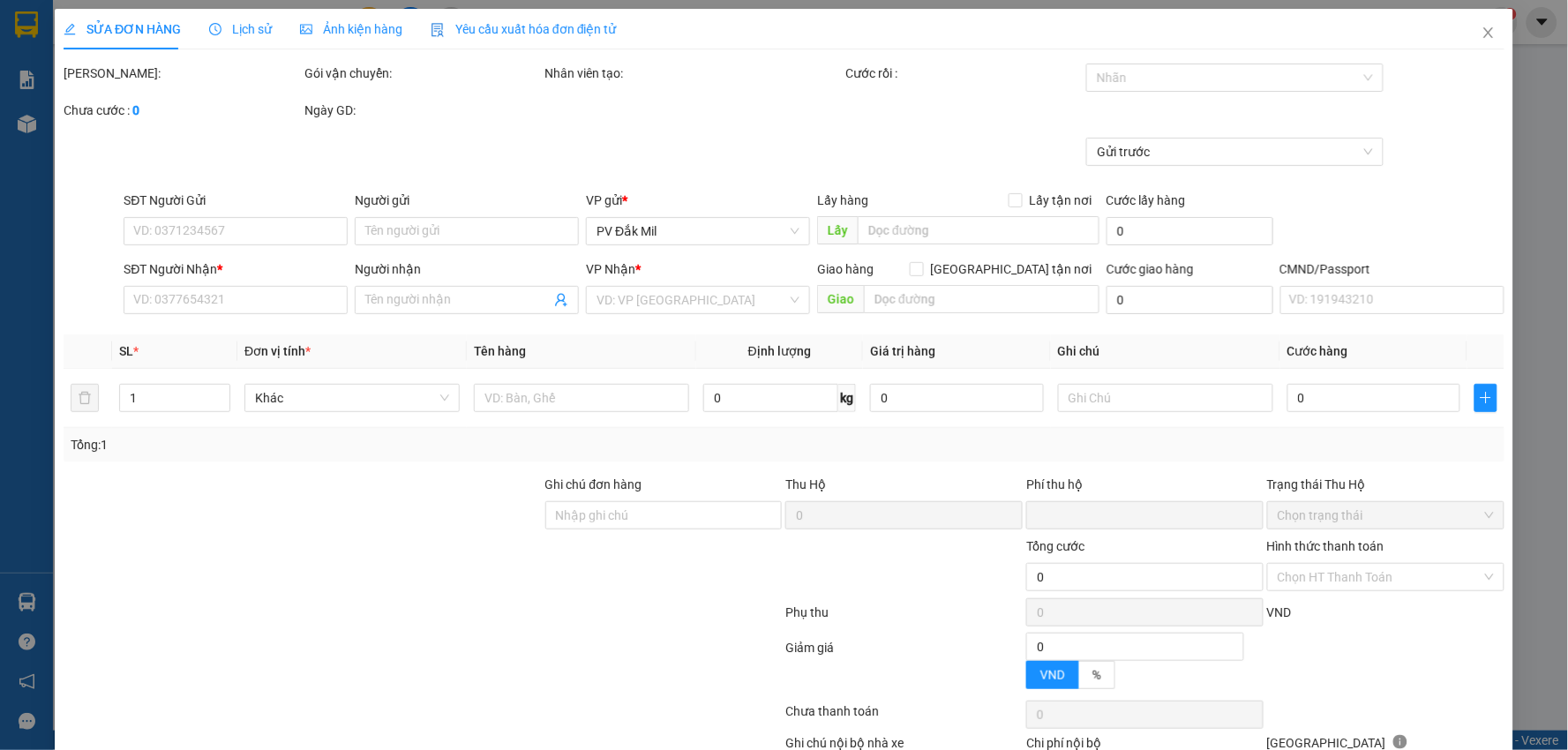
type input "0"
type input "40.000"
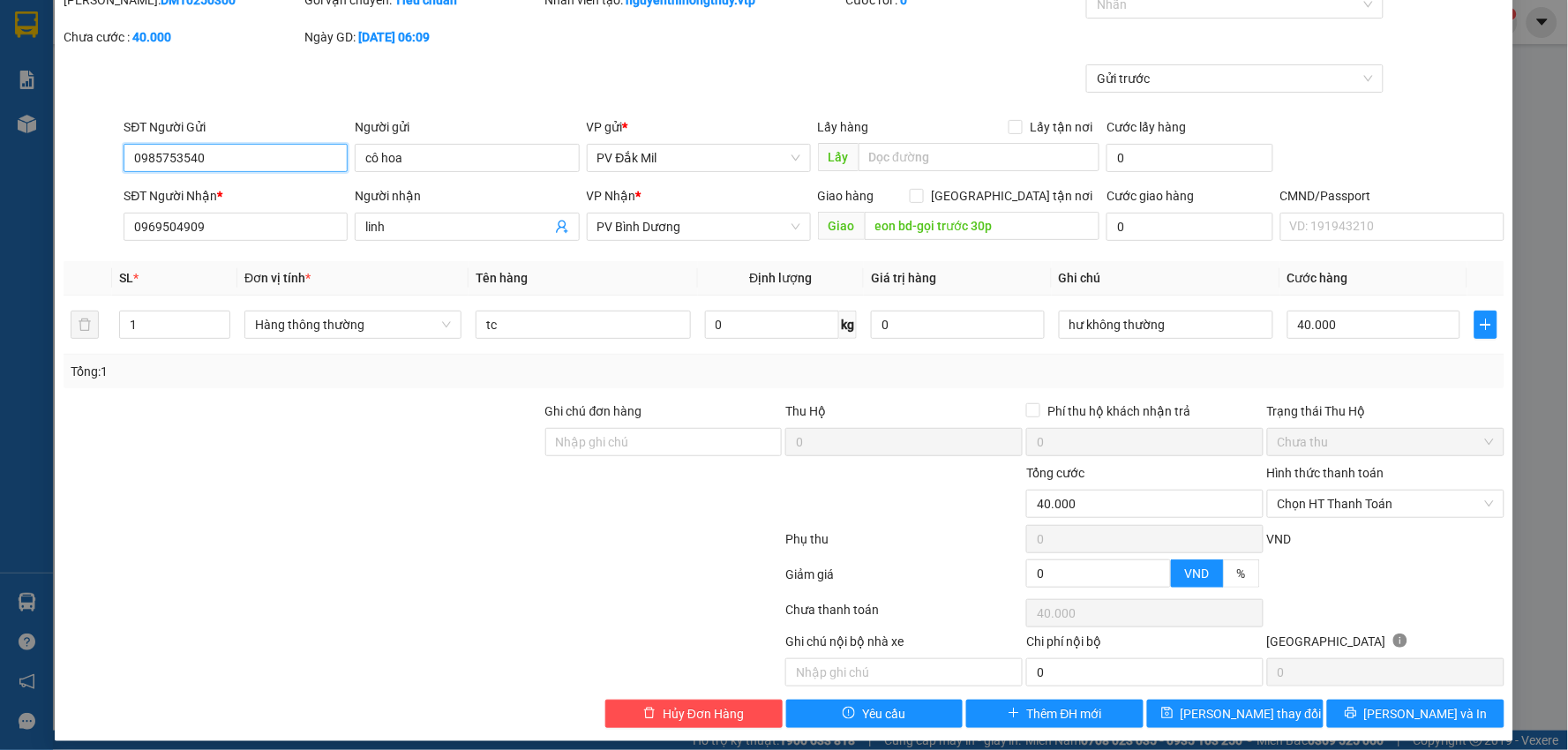
scroll to position [86, 0]
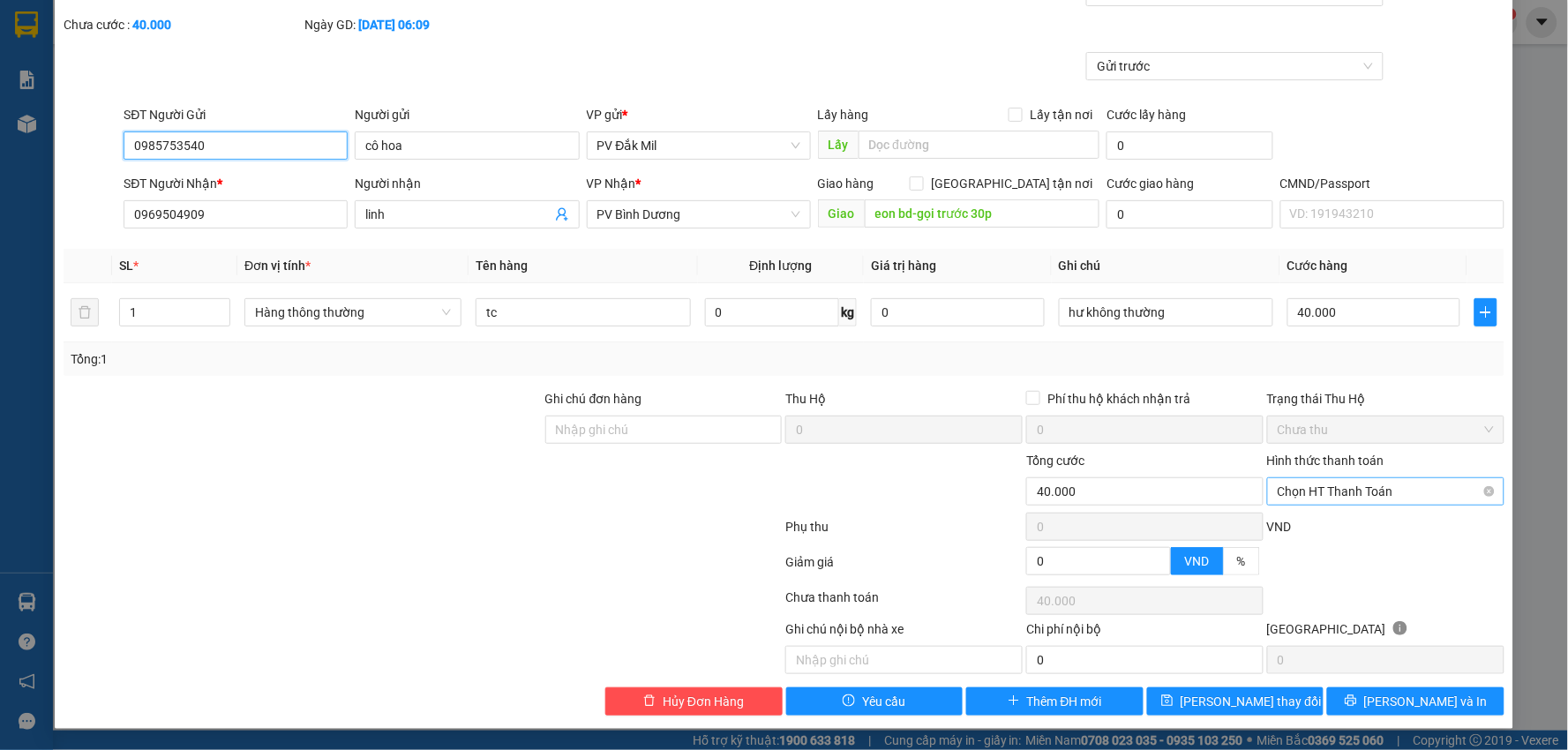
click at [1343, 496] on span "Chọn HT Thanh Toán" at bounding box center [1385, 492] width 216 height 27
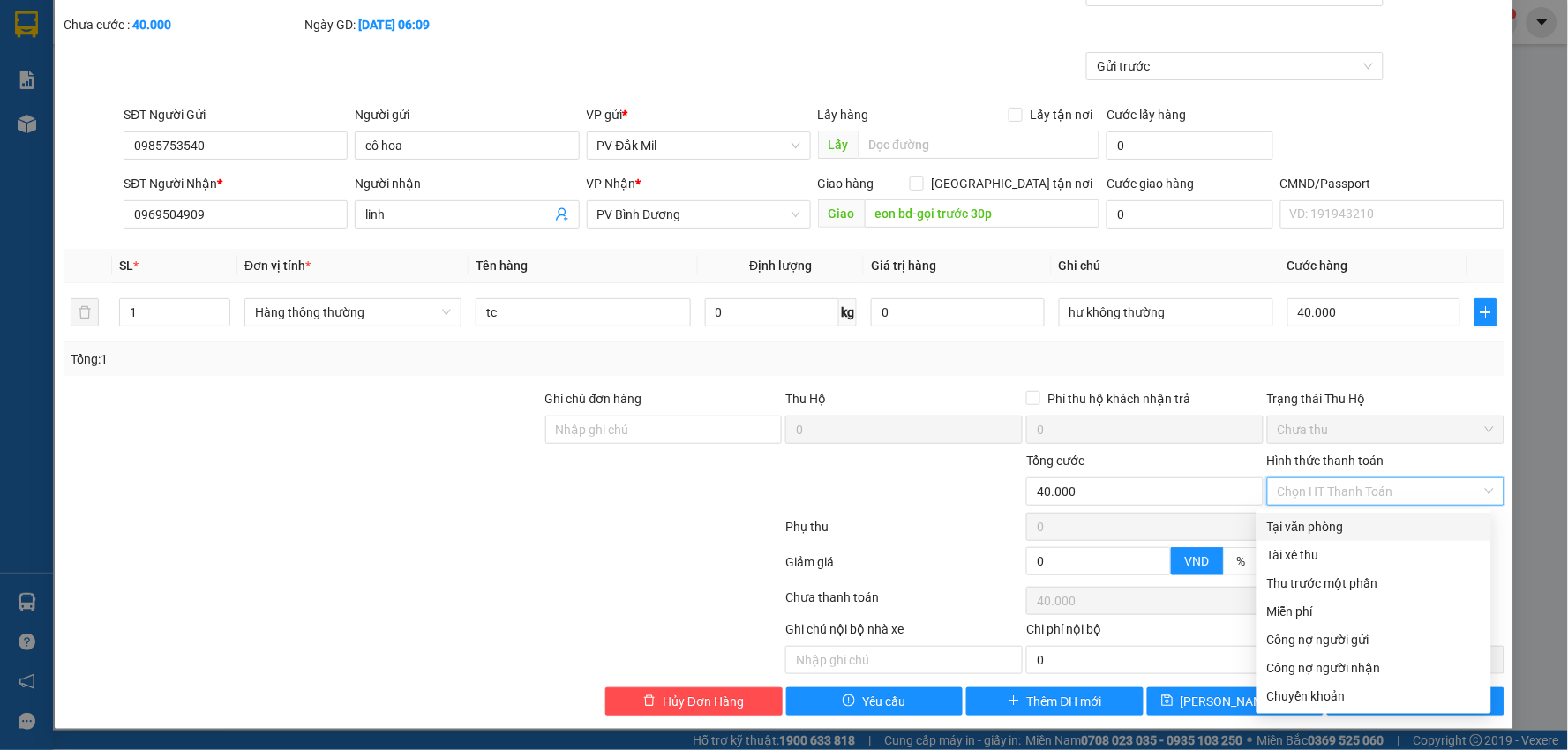
click at [1342, 517] on div "Tại văn phòng" at bounding box center [1374, 526] width 213 height 19
type input "0"
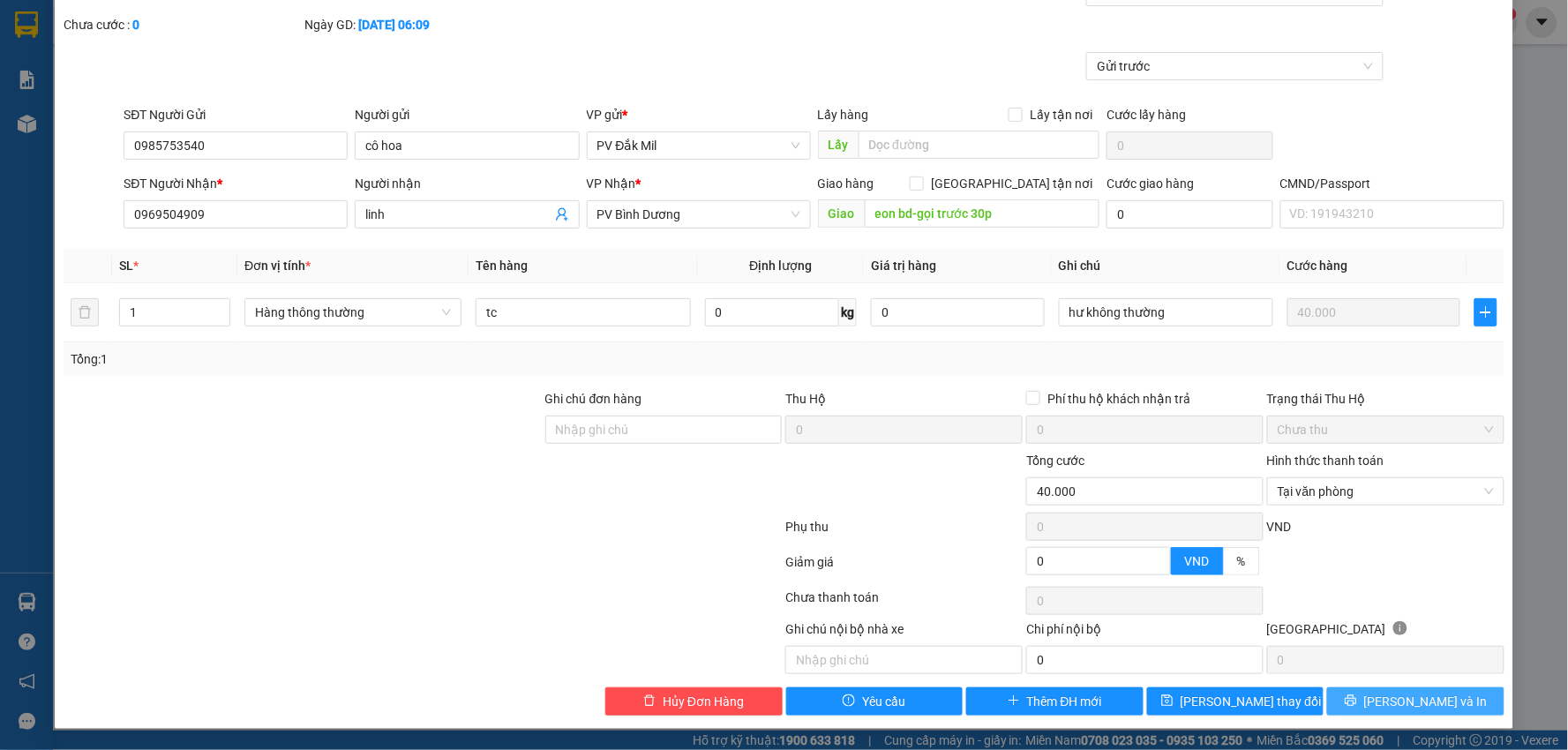
click at [1422, 704] on span "[PERSON_NAME] và In" at bounding box center [1426, 701] width 124 height 19
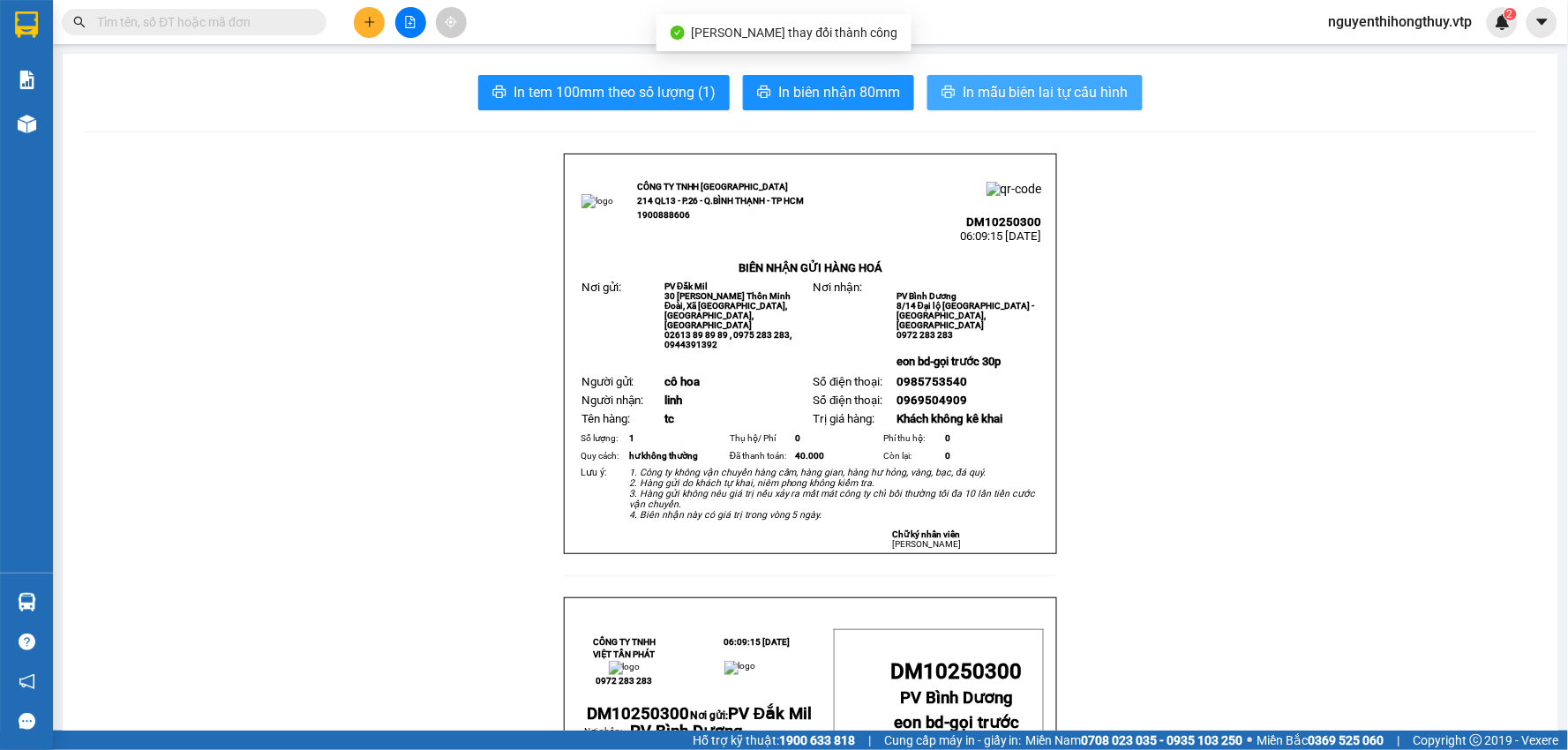
click at [1029, 92] on span "In mẫu biên lai tự cấu hình" at bounding box center [1046, 91] width 166 height 22
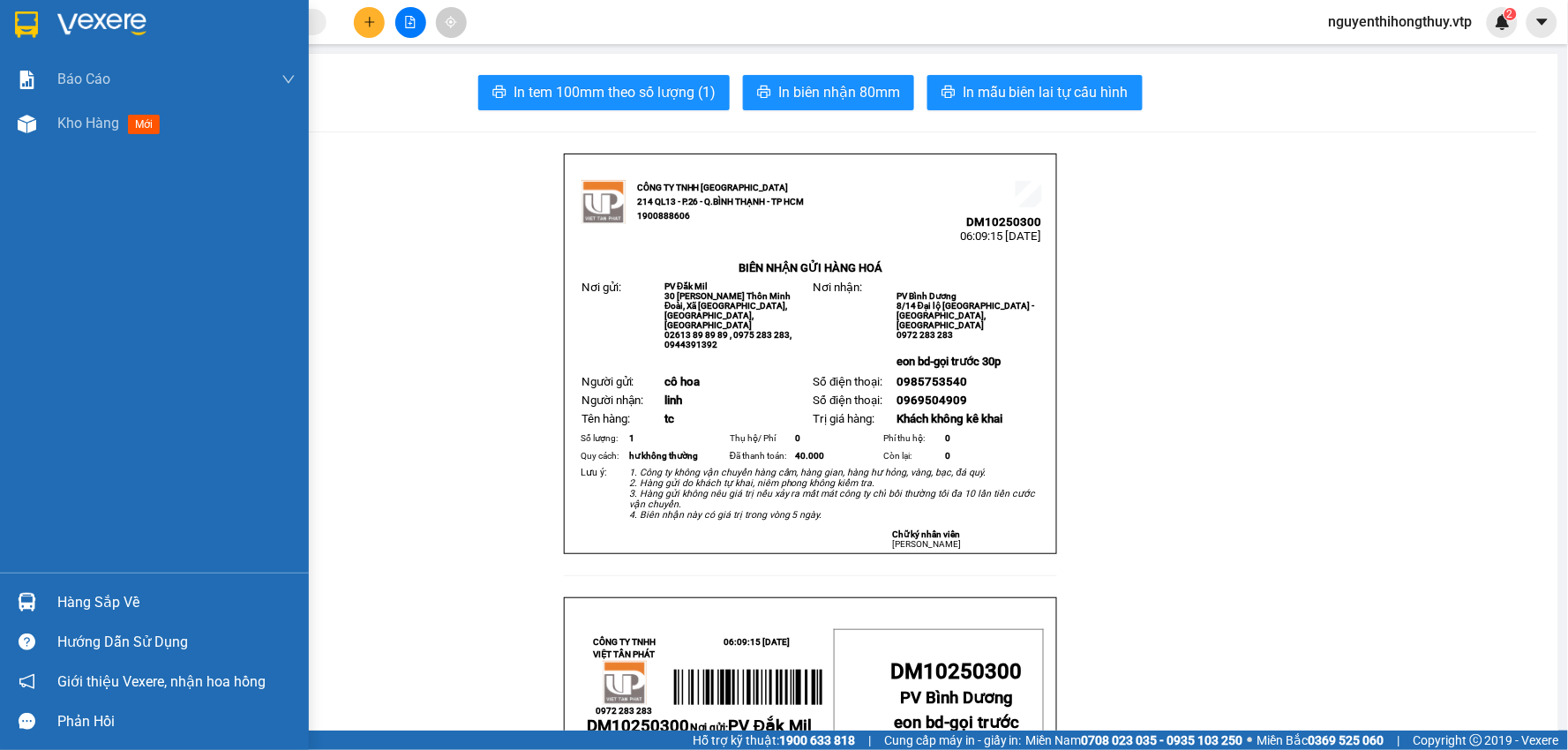
click at [22, 19] on img at bounding box center [27, 25] width 23 height 27
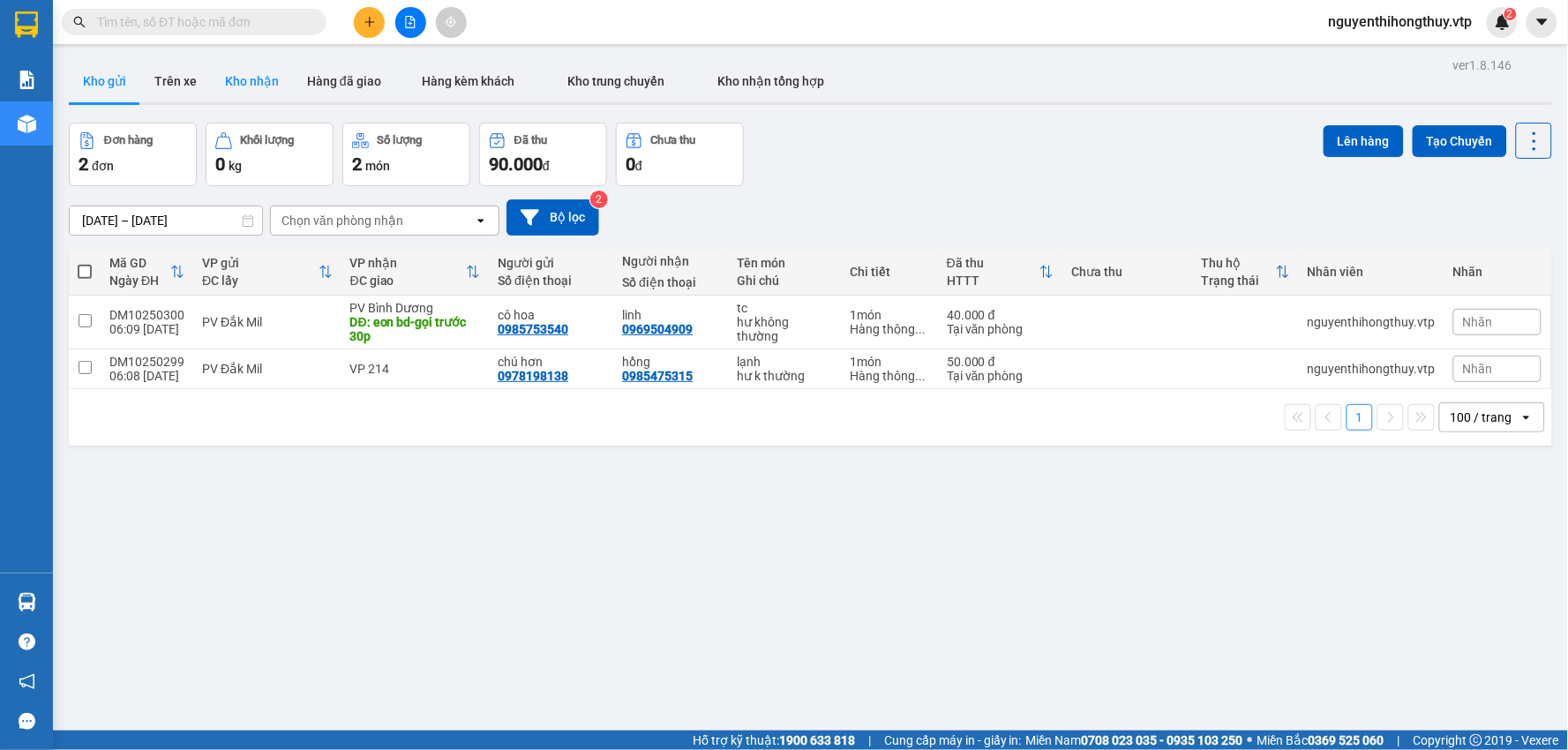
click at [230, 78] on button "Kho nhận" at bounding box center [252, 81] width 82 height 43
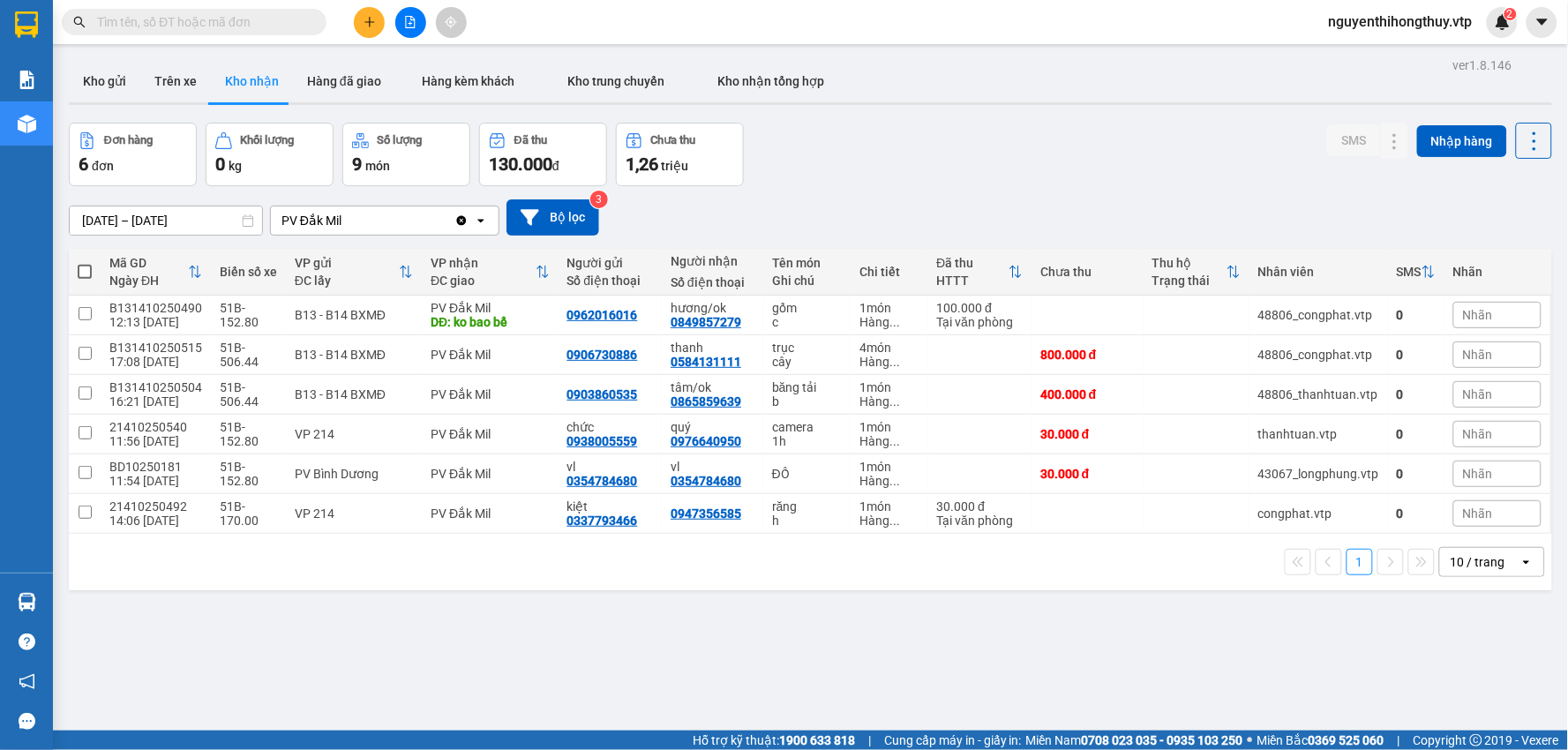
click at [1480, 569] on div "10 / trang" at bounding box center [1478, 562] width 54 height 18
click at [1454, 524] on span "100 / trang" at bounding box center [1471, 525] width 64 height 18
click at [262, 19] on input "text" at bounding box center [201, 22] width 208 height 19
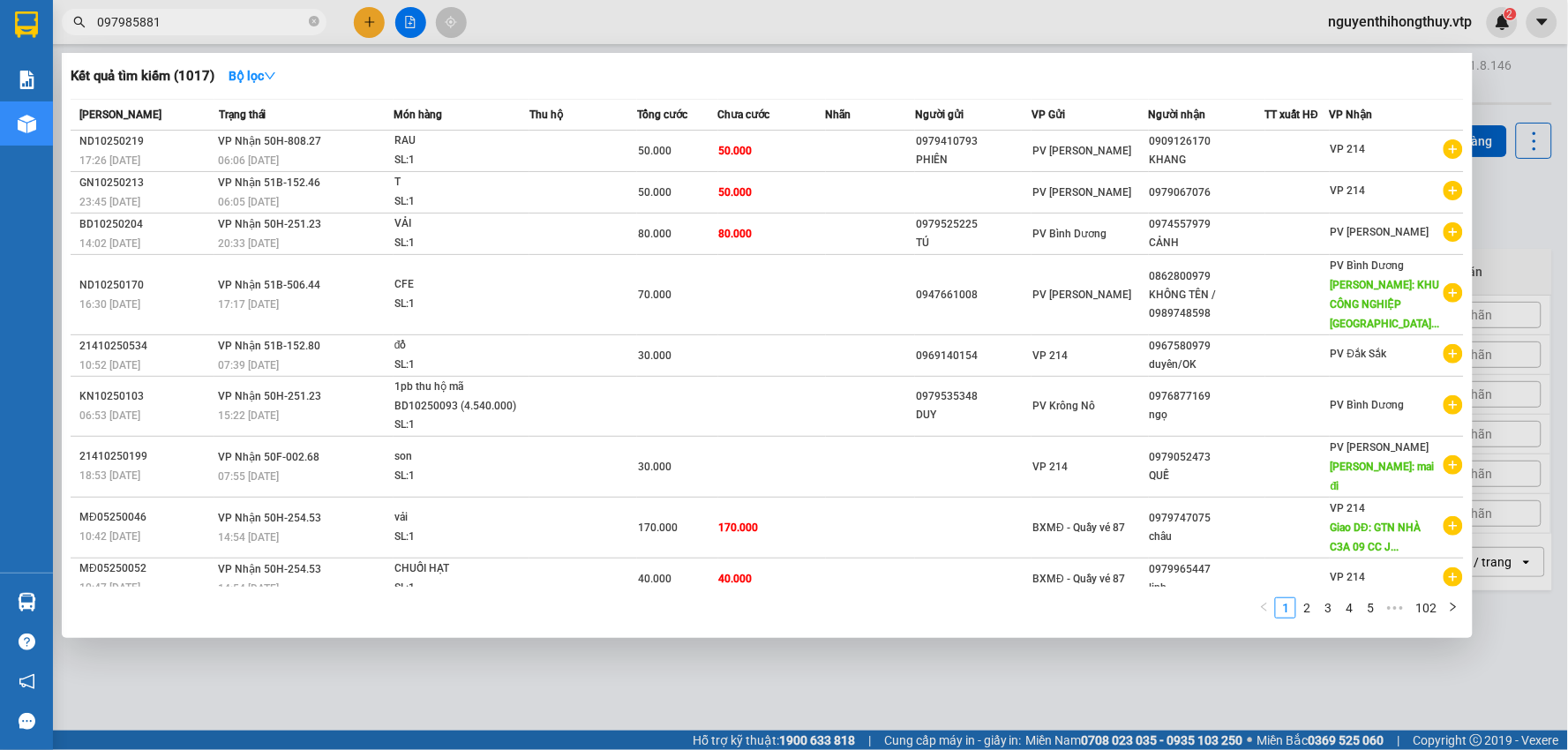
type input "0979858812"
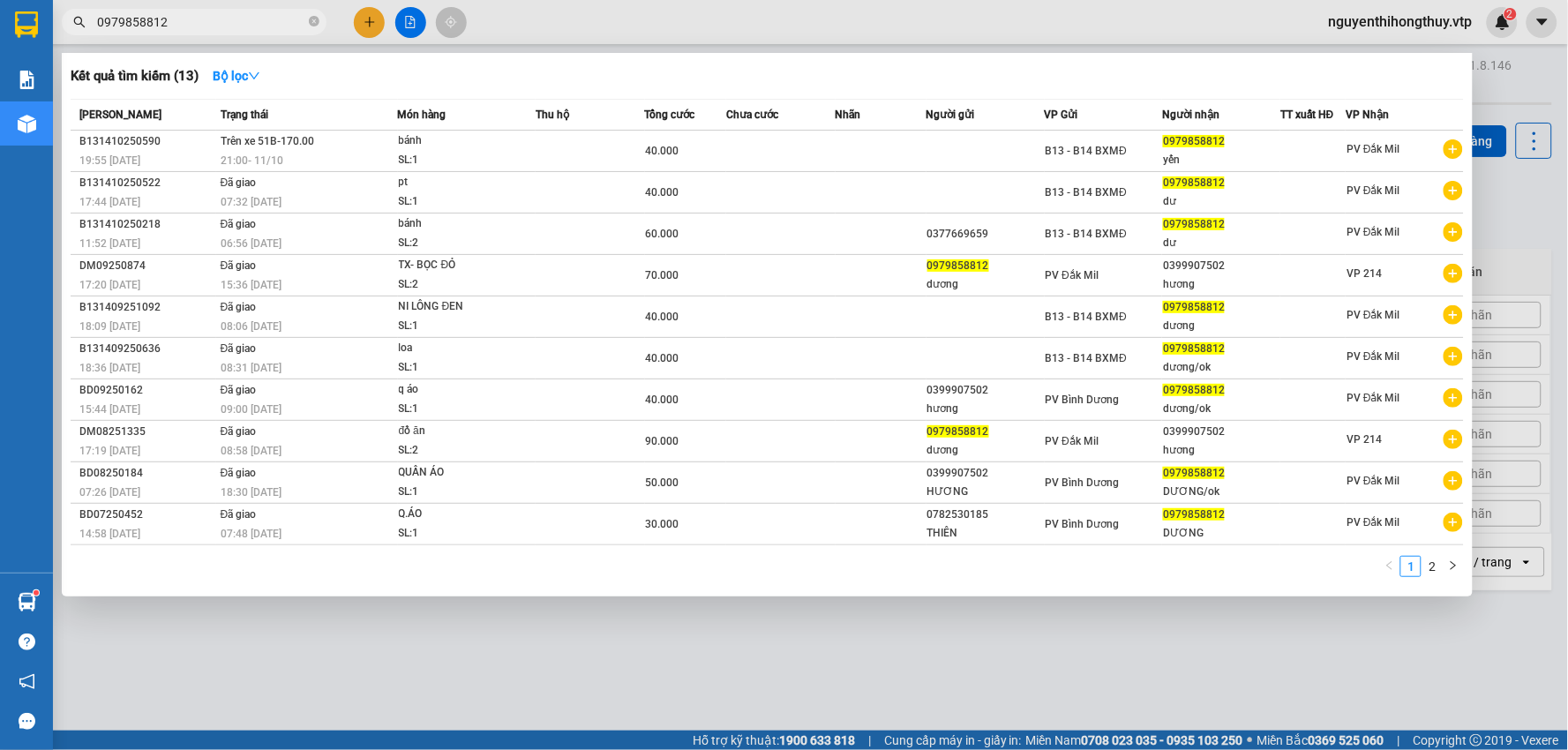
click at [315, 23] on icon "close-circle" at bounding box center [314, 21] width 10 height 10
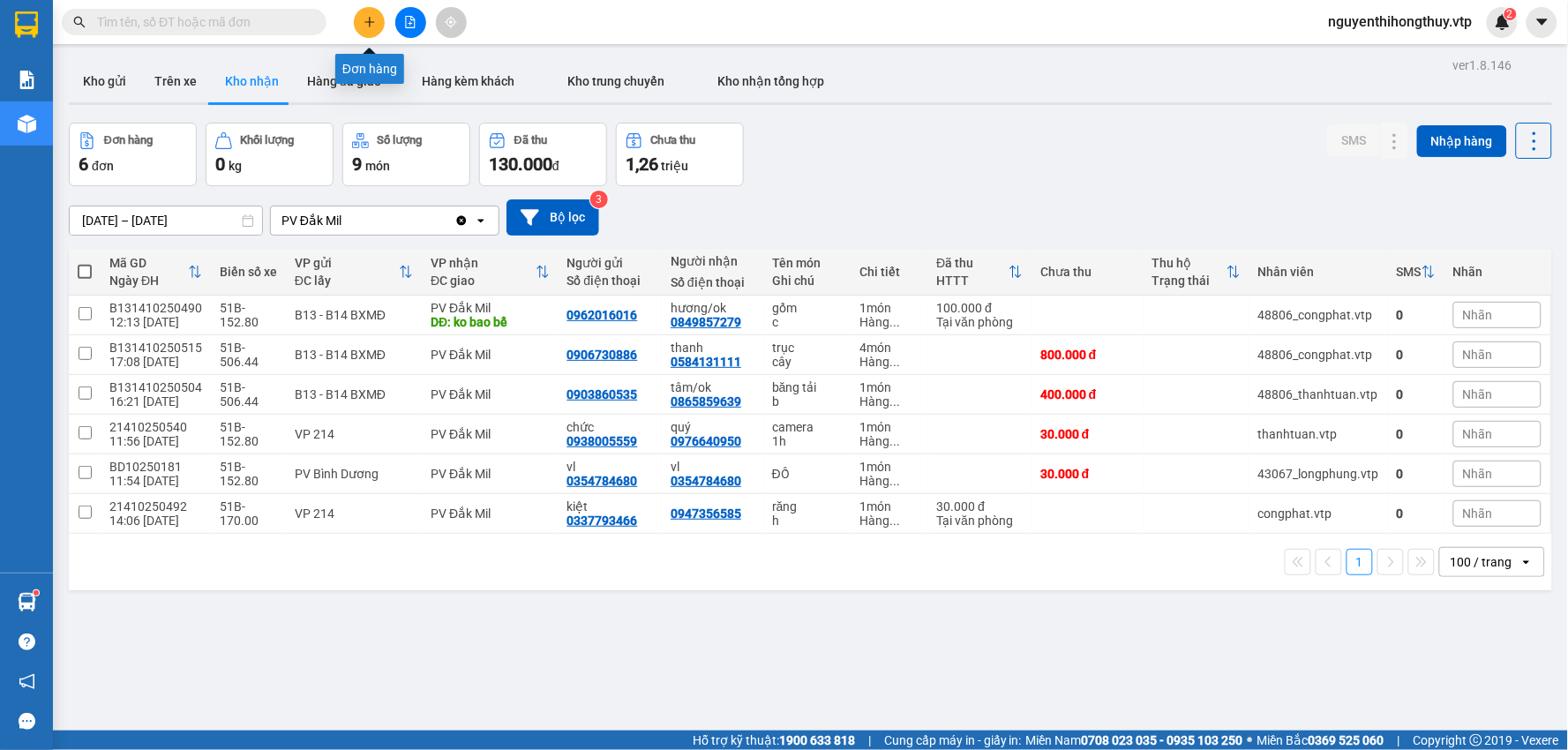
click at [363, 21] on icon "plus" at bounding box center [369, 22] width 12 height 12
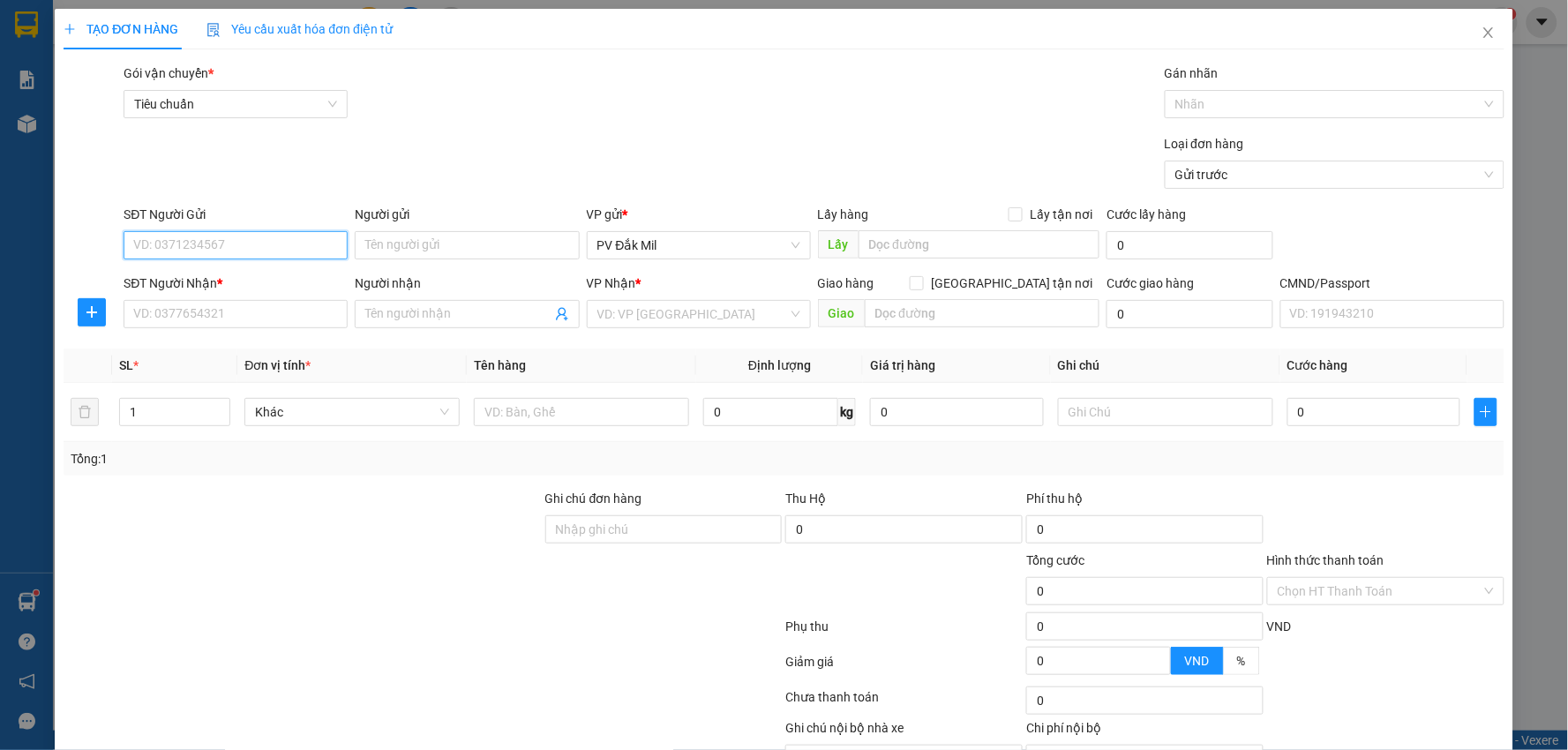
click at [286, 239] on input "SĐT Người Gửi" at bounding box center [236, 246] width 225 height 29
click at [641, 309] on input "search" at bounding box center [693, 314] width 190 height 27
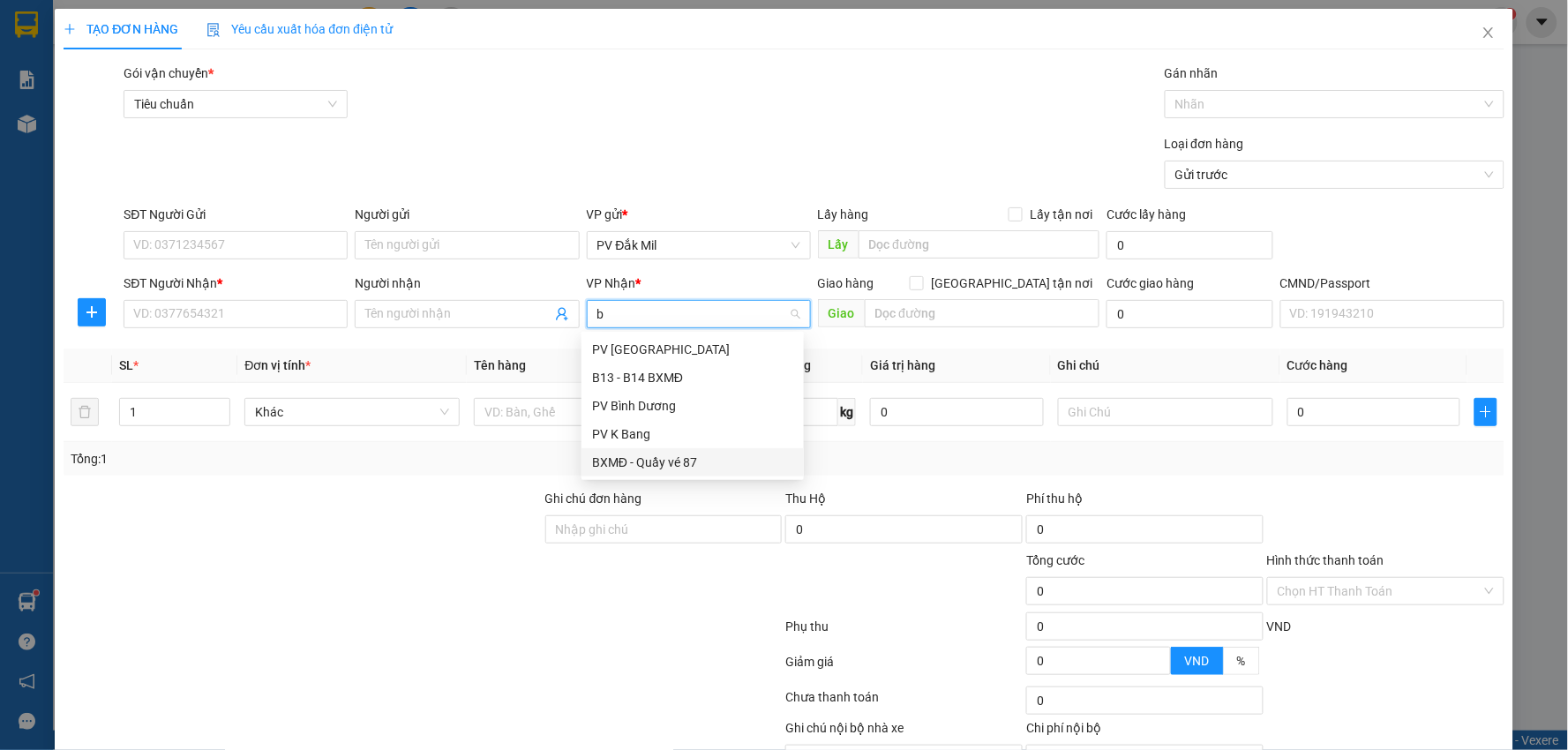
type input "bd"
click at [669, 343] on div "PV Bình Dương" at bounding box center [692, 349] width 201 height 19
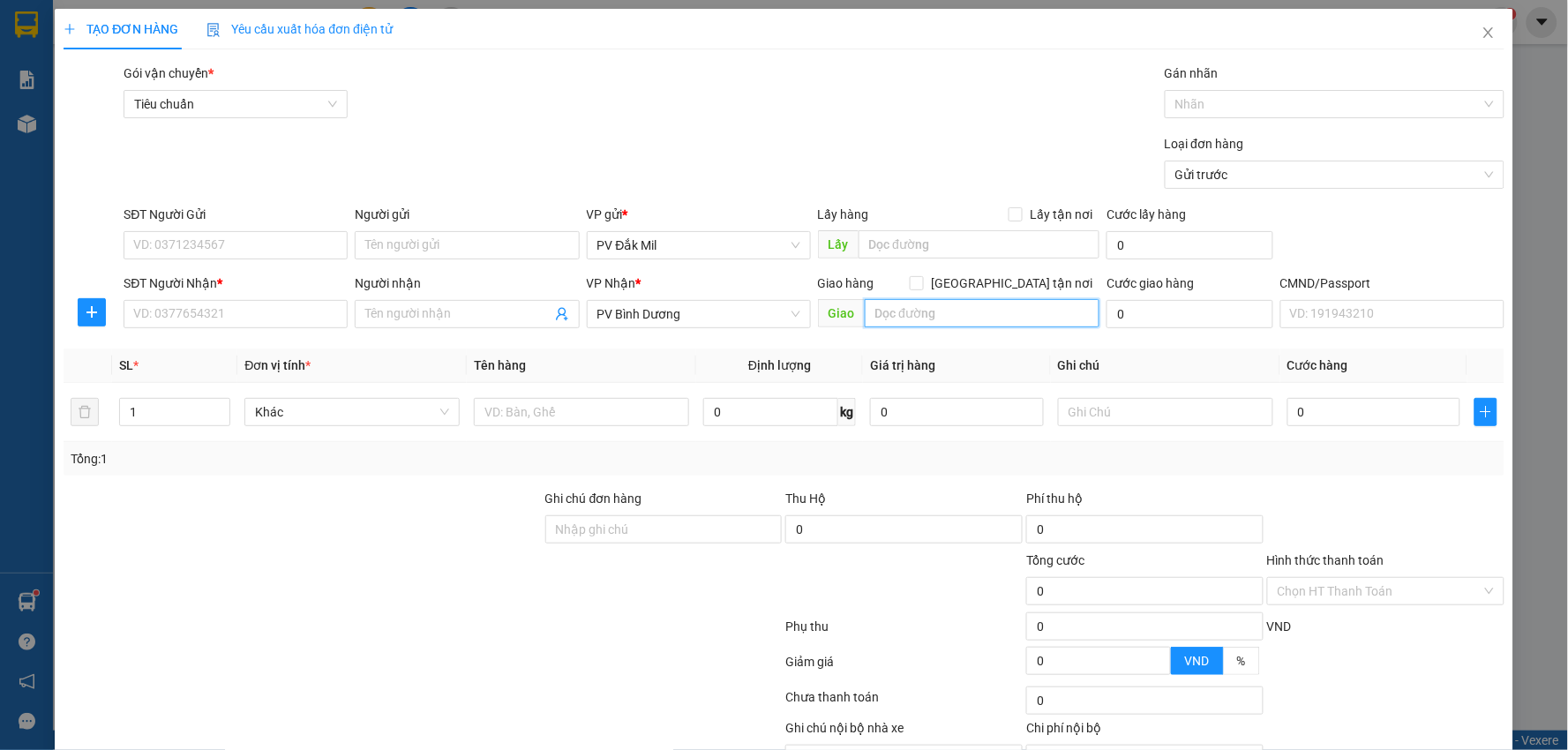
click at [910, 310] on input "text" at bounding box center [983, 313] width 236 height 29
type input "bù đăng"
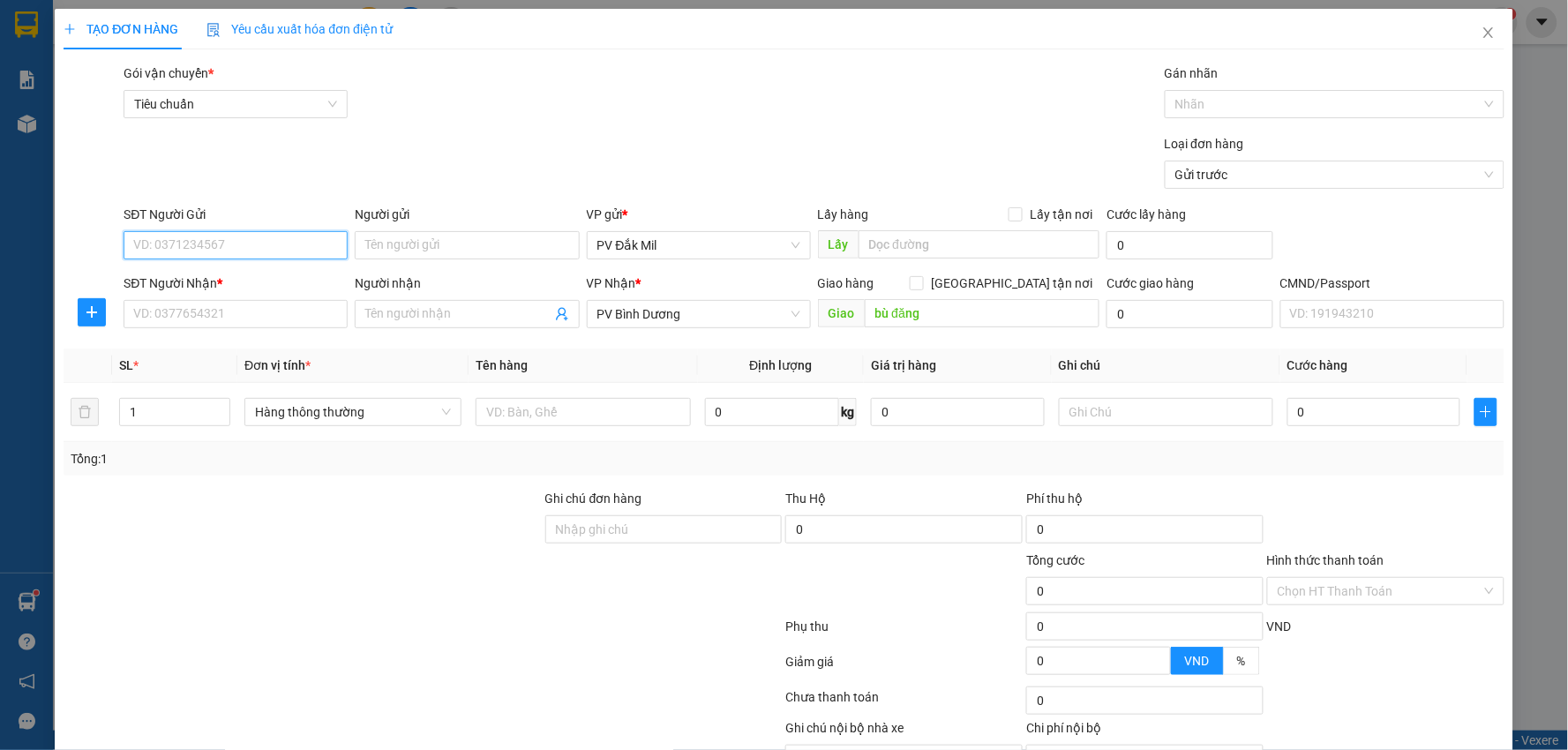
drag, startPoint x: 127, startPoint y: 249, endPoint x: 160, endPoint y: 249, distance: 33.0
click at [151, 249] on input "SĐT Người Gửi" at bounding box center [236, 246] width 225 height 29
click at [164, 249] on input "SĐT Người Gửi" at bounding box center [236, 246] width 225 height 29
type input "0848948138"
click at [230, 283] on div "0848948138 - thanh" at bounding box center [233, 281] width 201 height 19
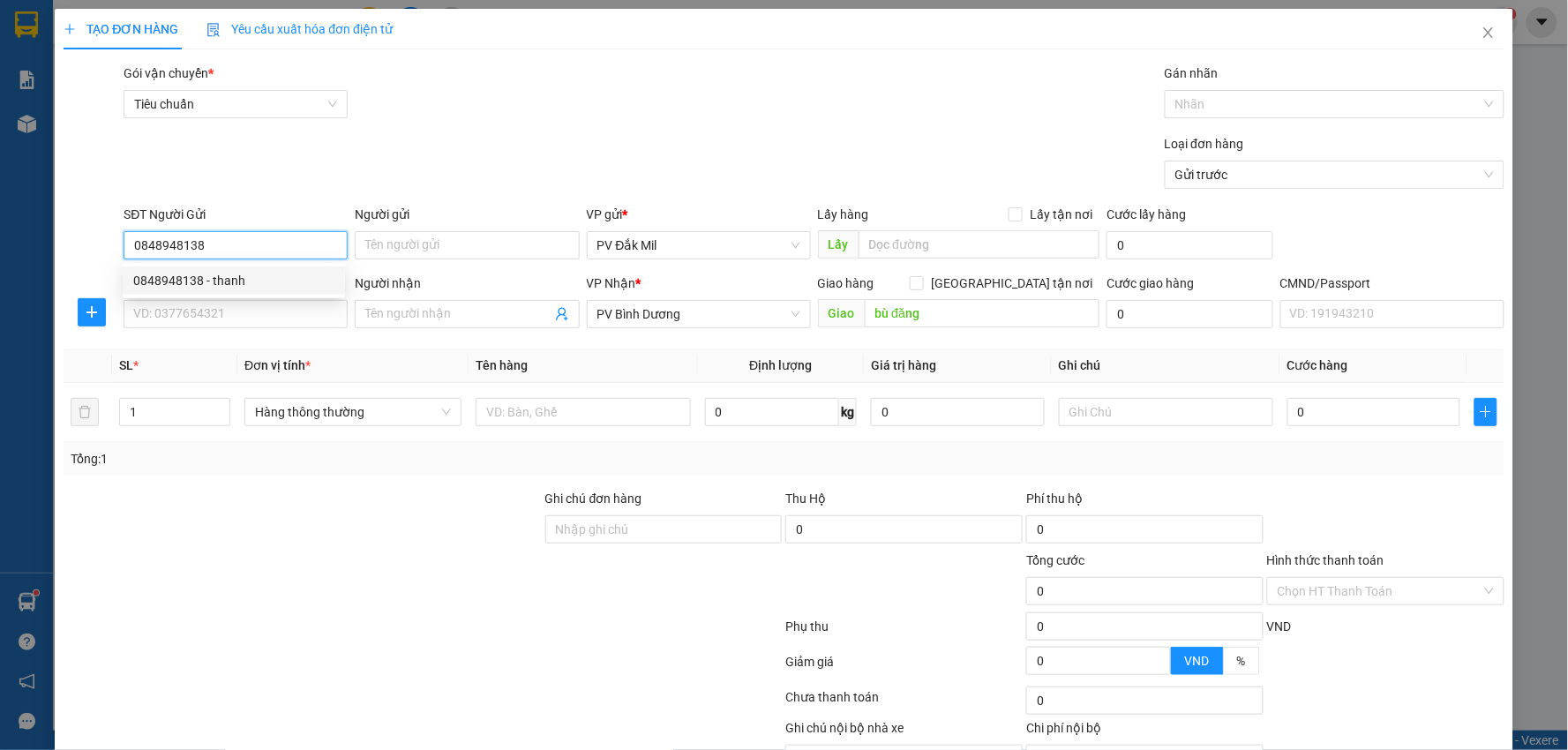
type input "thanh"
type input "0848948138"
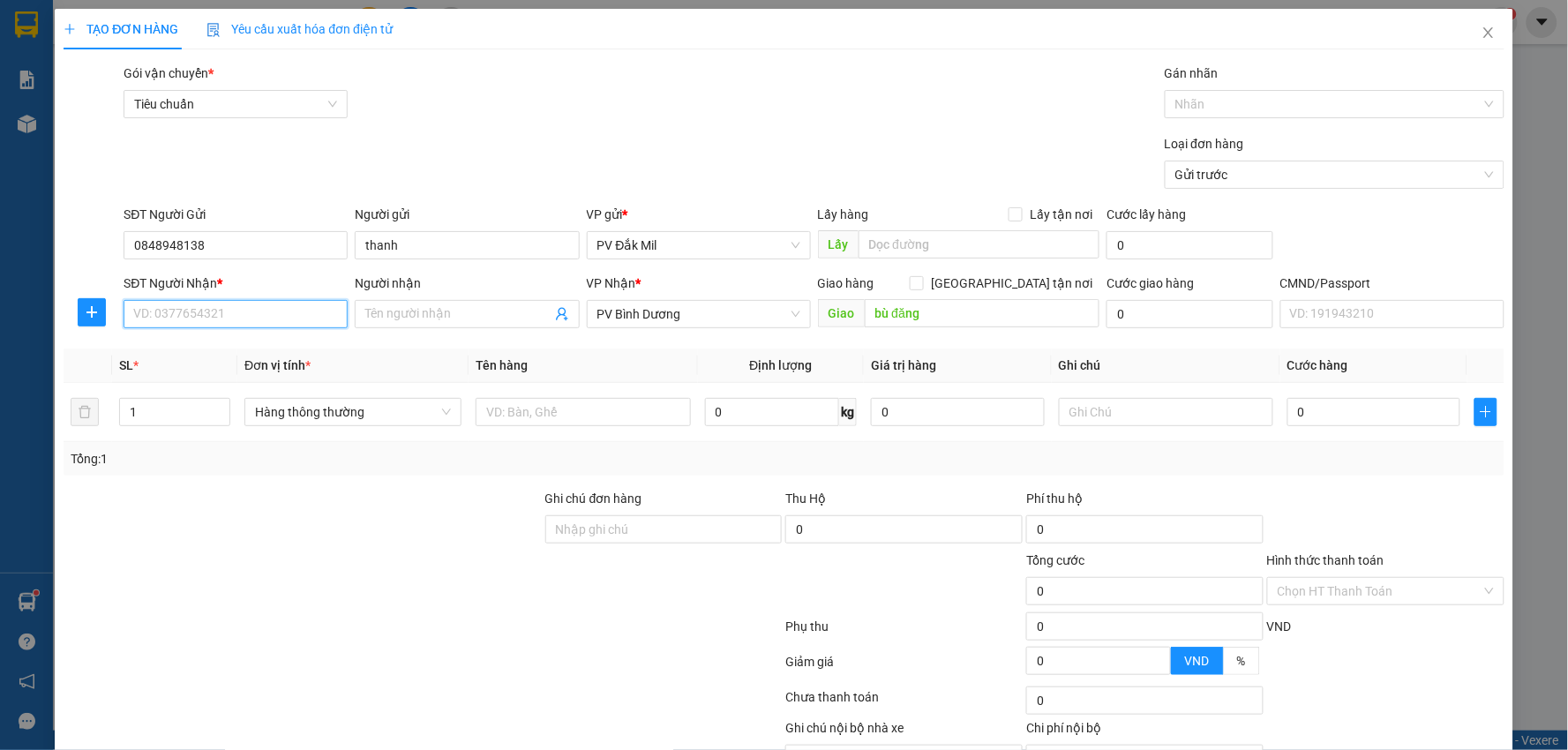
click at [222, 322] on input "SĐT Người Nhận *" at bounding box center [236, 314] width 225 height 29
type input "0976346979"
drag, startPoint x: 134, startPoint y: 421, endPoint x: 25, endPoint y: 460, distance: 115.8
click at [25, 460] on div "TẠO ĐƠN HÀNG Yêu cầu xuất hóa đơn điện tử Transit Pickup Surcharge Ids Transit …" at bounding box center [784, 375] width 1568 height 750
type input "2"
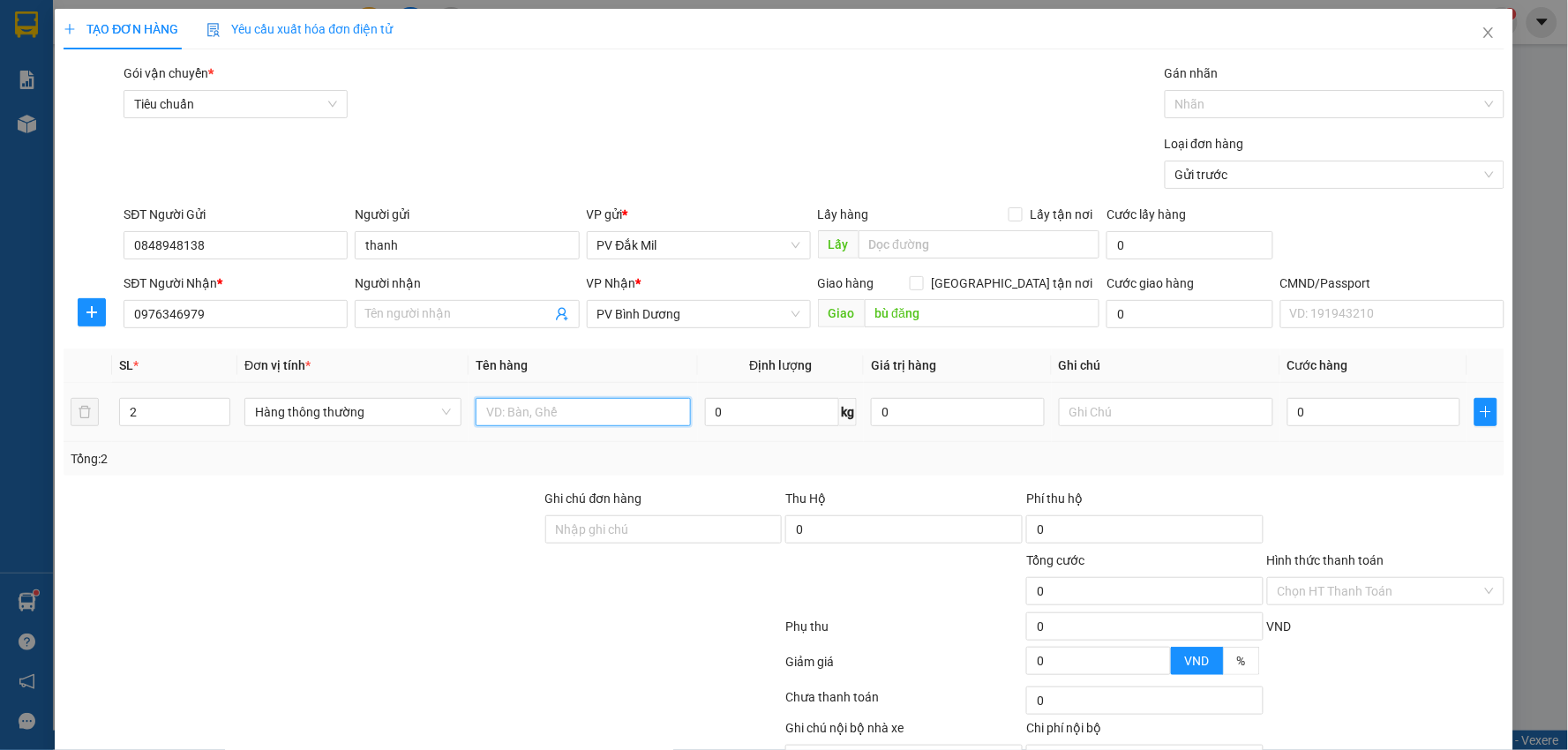
click at [523, 411] on input "text" at bounding box center [583, 412] width 215 height 29
type input "mật"
click at [1331, 412] on input "0" at bounding box center [1374, 412] width 173 height 29
type input "1"
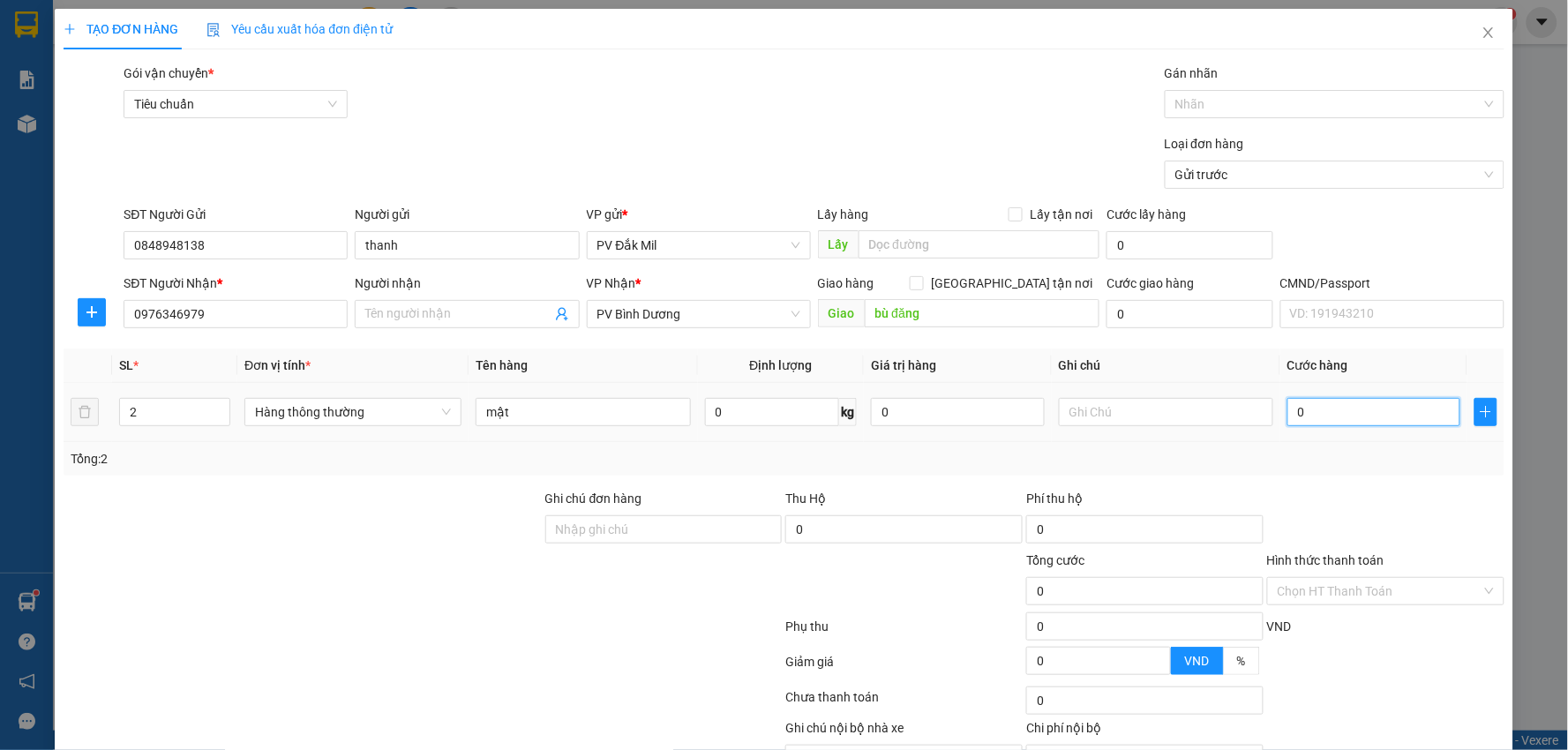
type input "1"
type input "10"
type input "100"
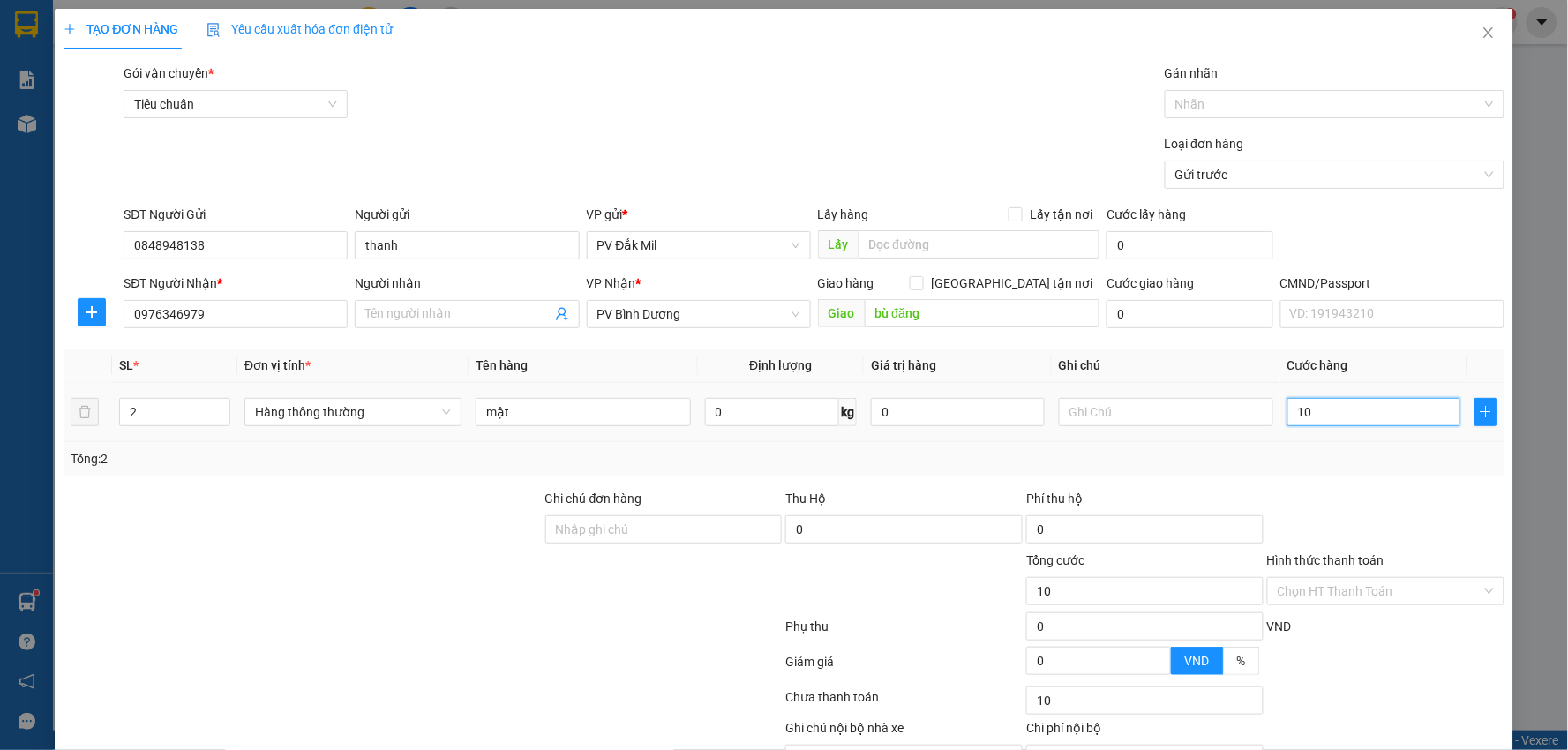
type input "100"
type input "1.000"
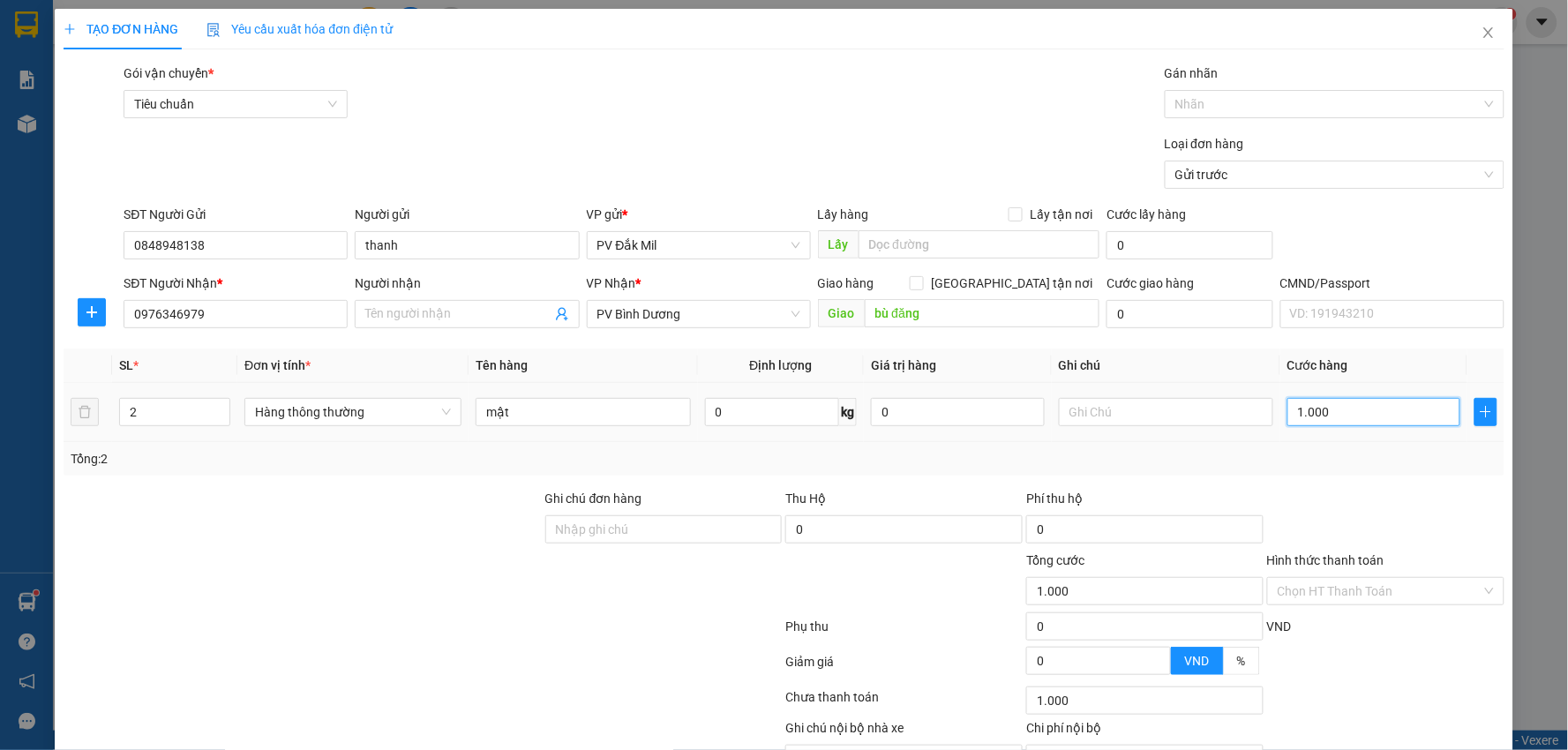
type input "10.000"
type input "100.000"
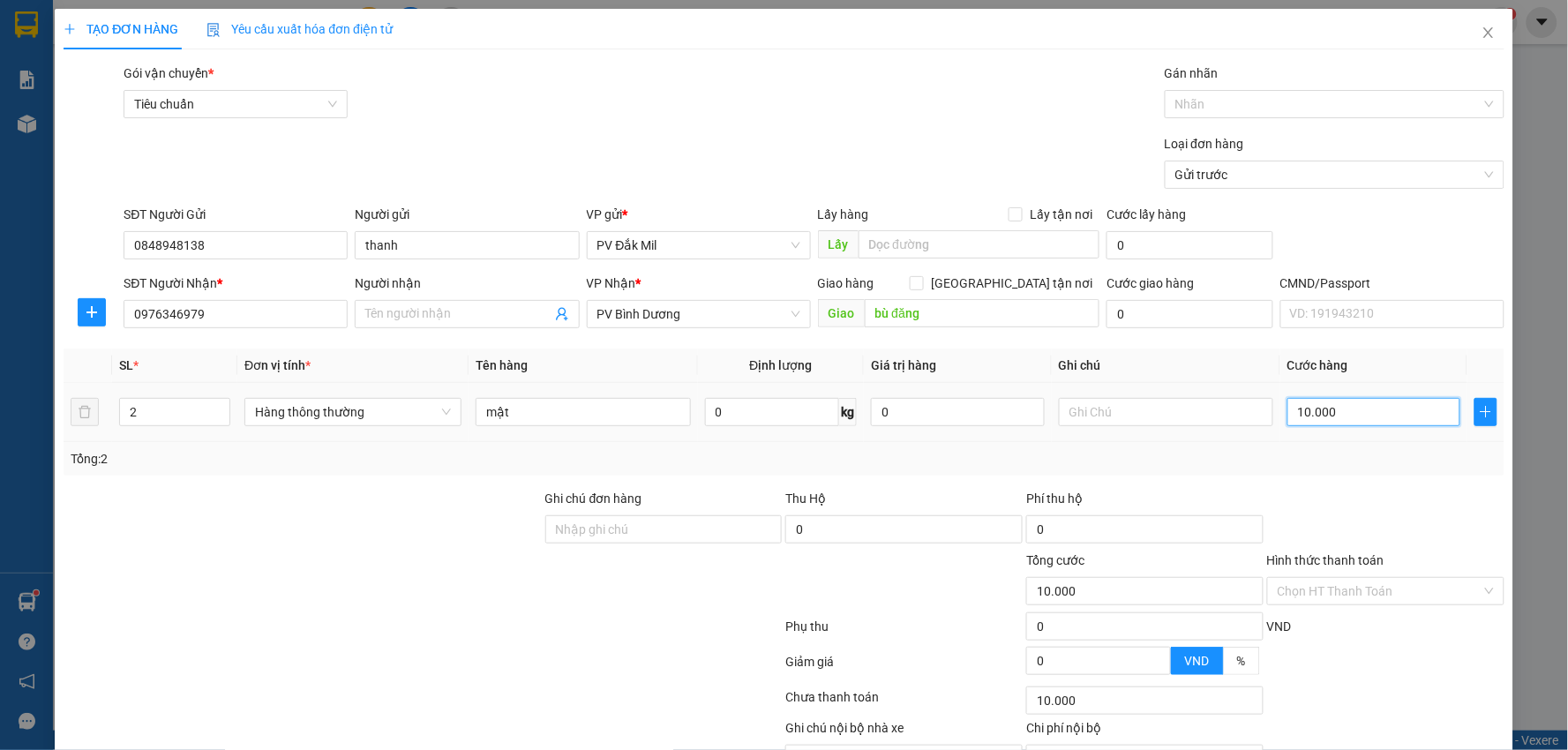
type input "100.000"
click at [1112, 409] on input "text" at bounding box center [1166, 412] width 215 height 29
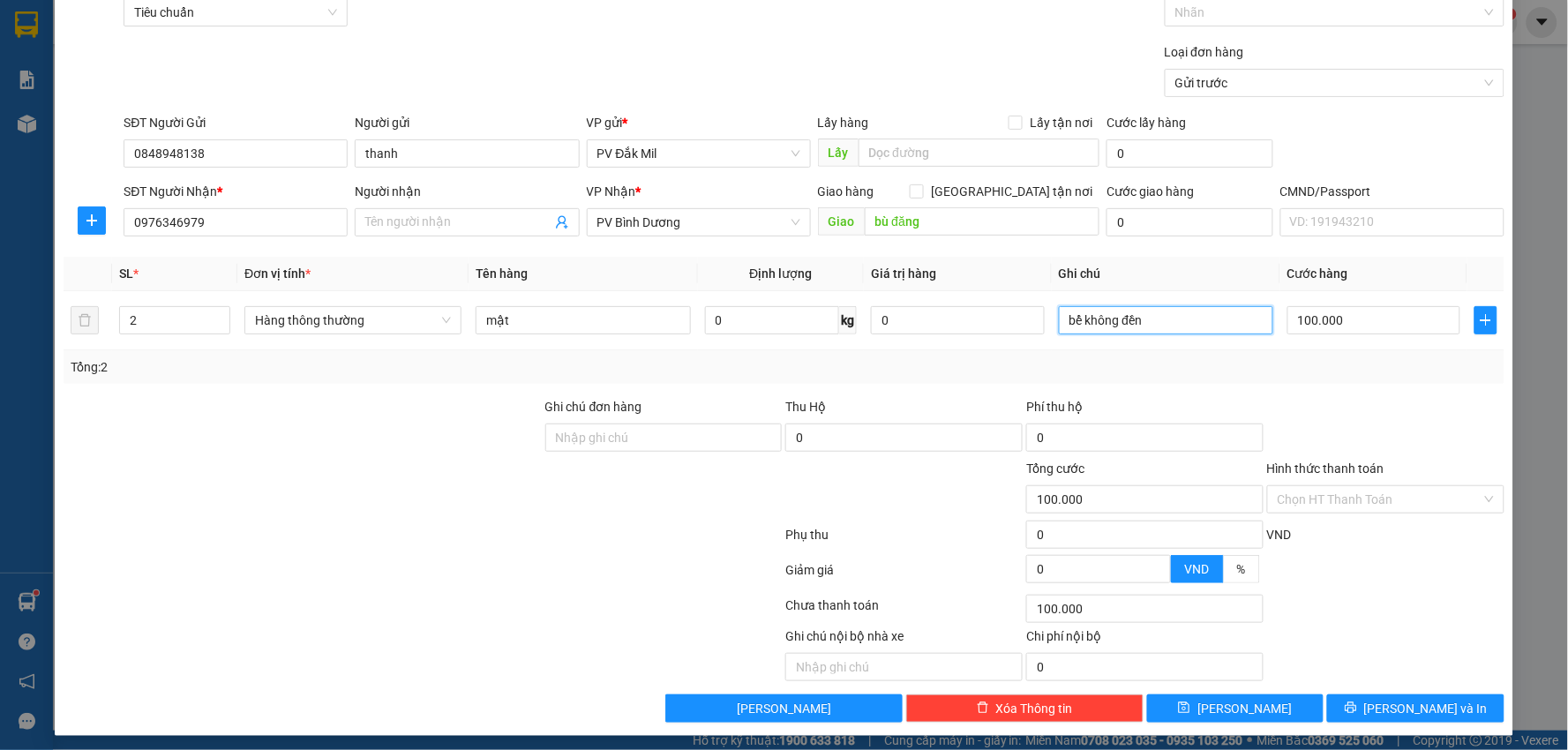
scroll to position [99, 0]
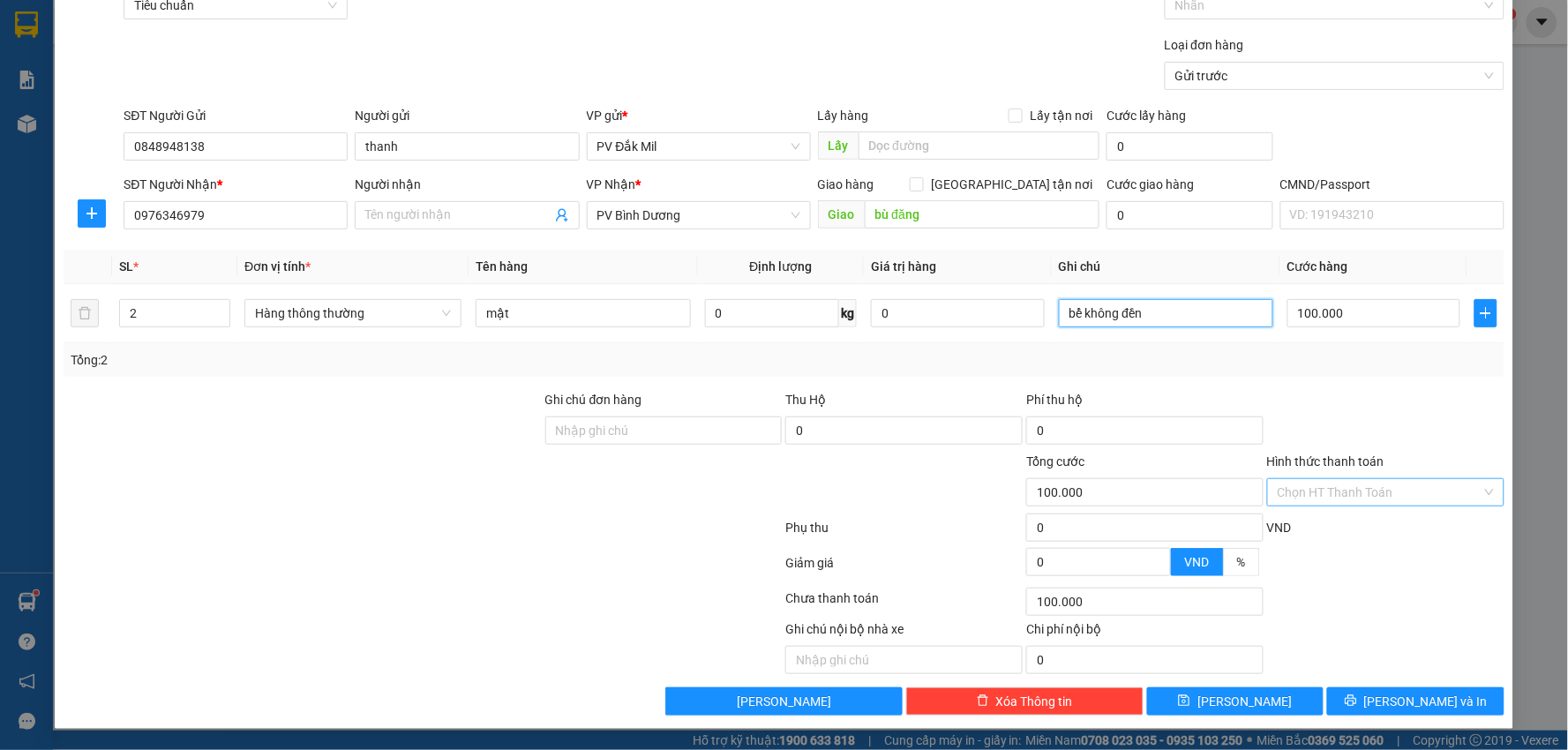
type input "bể không đền"
click at [1328, 497] on input "Hình thức thanh toán" at bounding box center [1380, 493] width 204 height 27
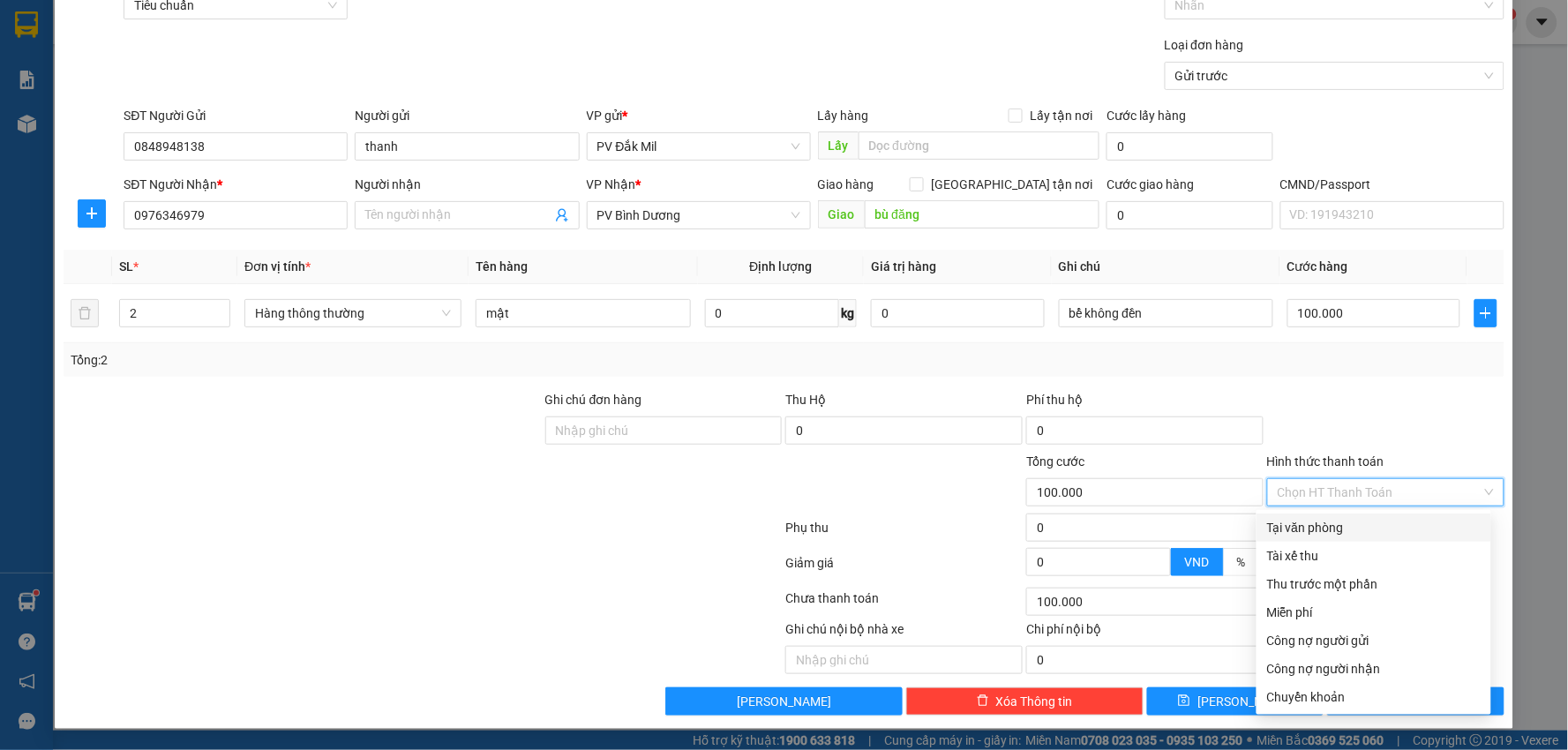
click at [1295, 530] on div "Tại văn phòng" at bounding box center [1374, 527] width 213 height 19
type input "0"
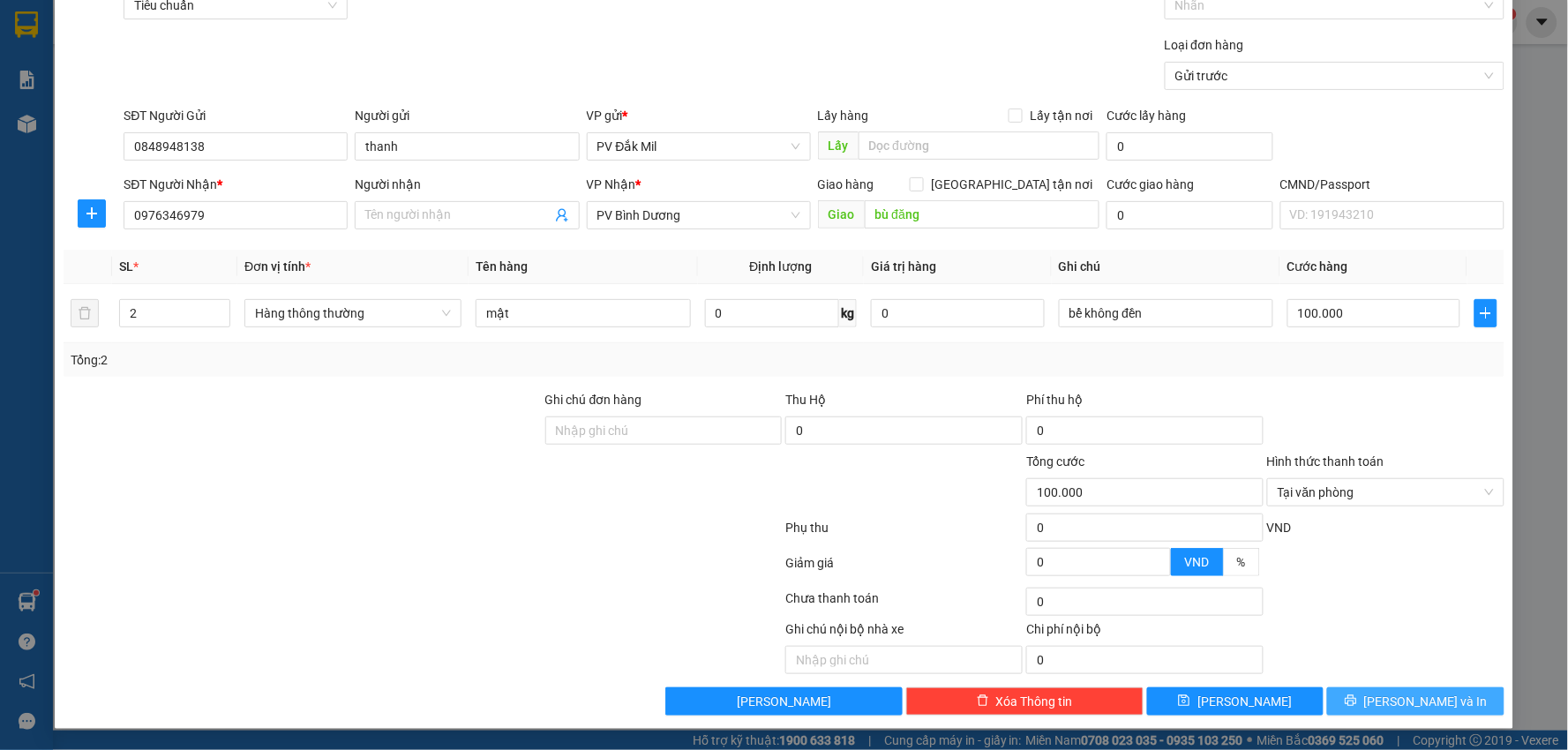
click at [1400, 696] on span "[PERSON_NAME] và In" at bounding box center [1426, 701] width 124 height 19
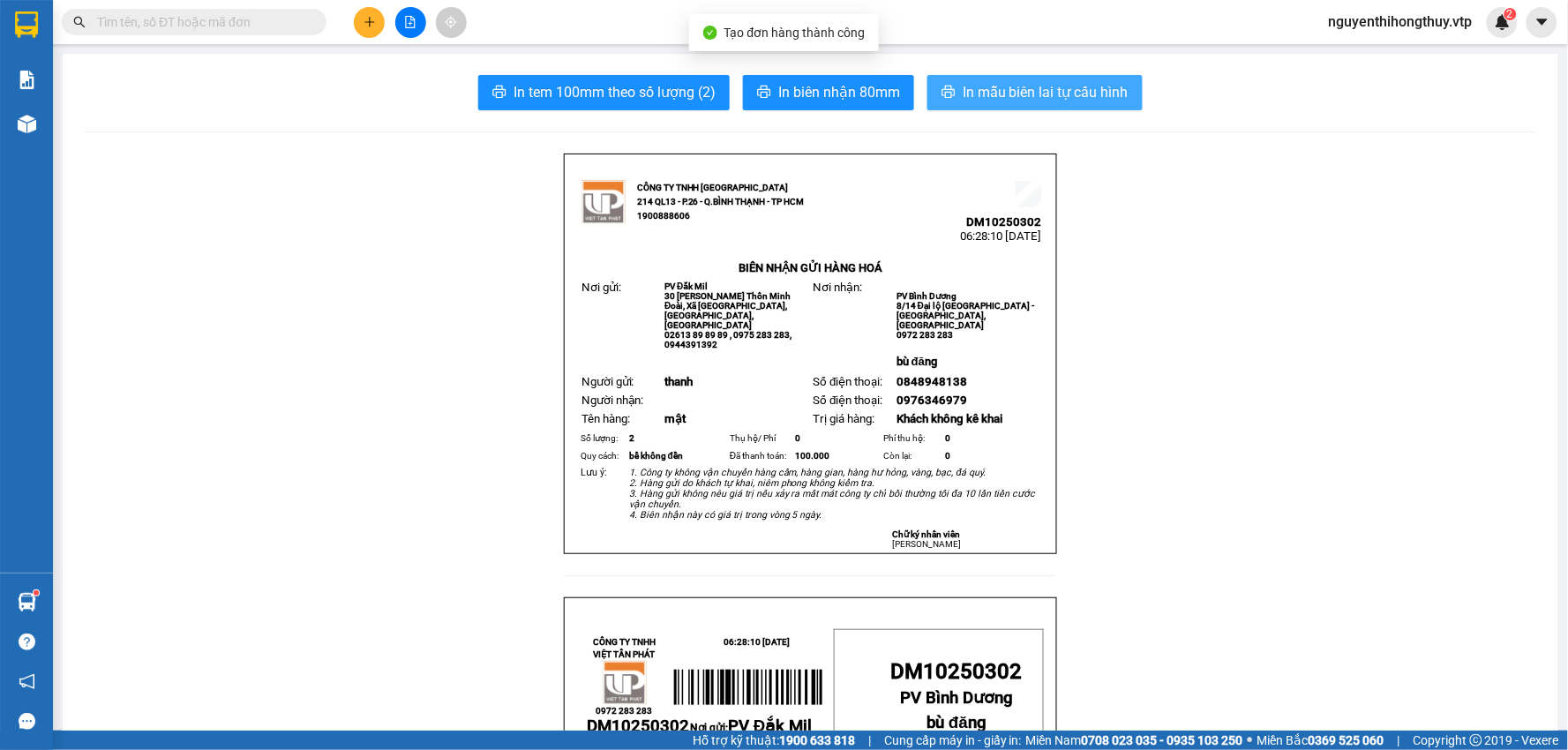
click at [990, 80] on button "In mẫu biên lai tự cấu hình" at bounding box center [1035, 92] width 215 height 35
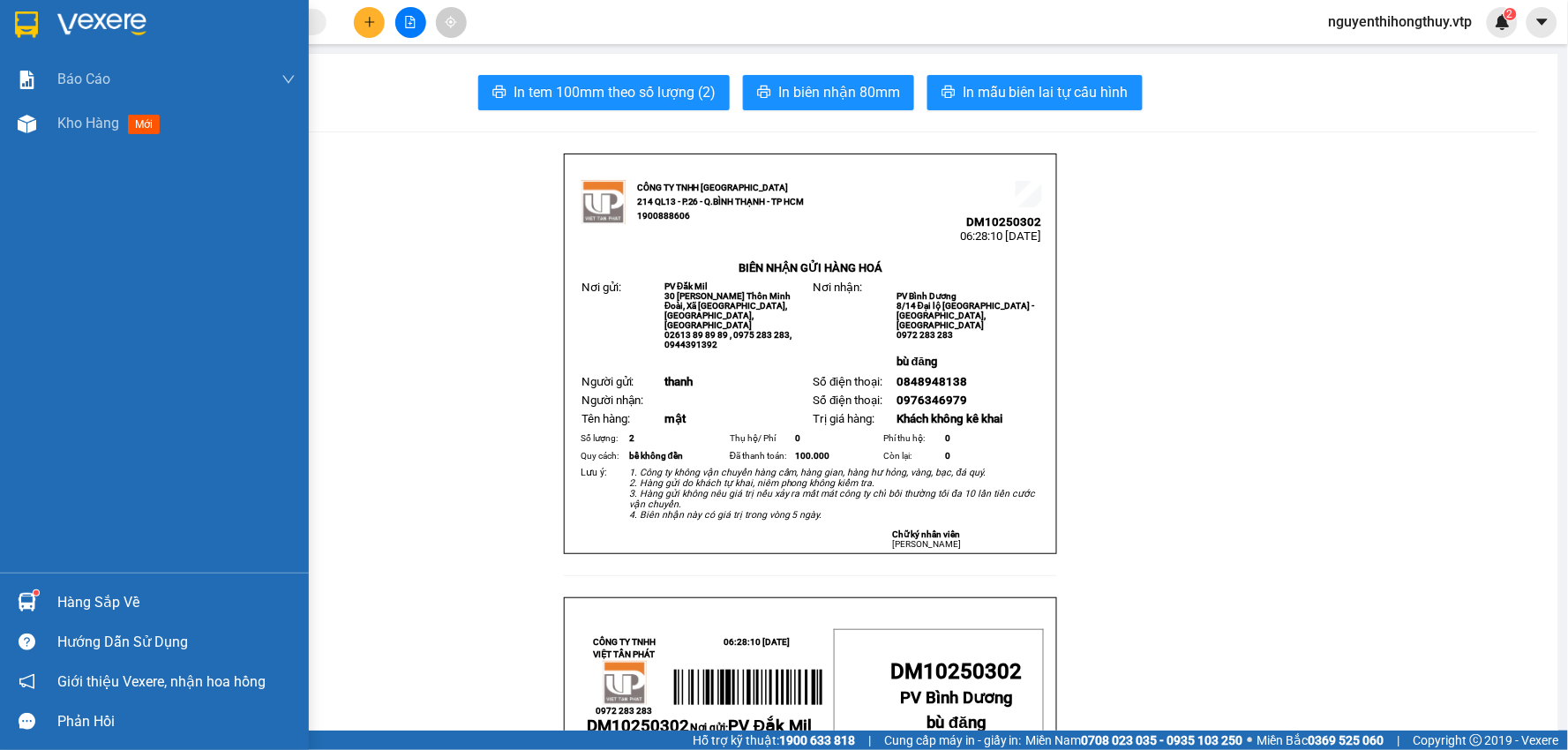
click at [36, 25] on img at bounding box center [27, 25] width 23 height 27
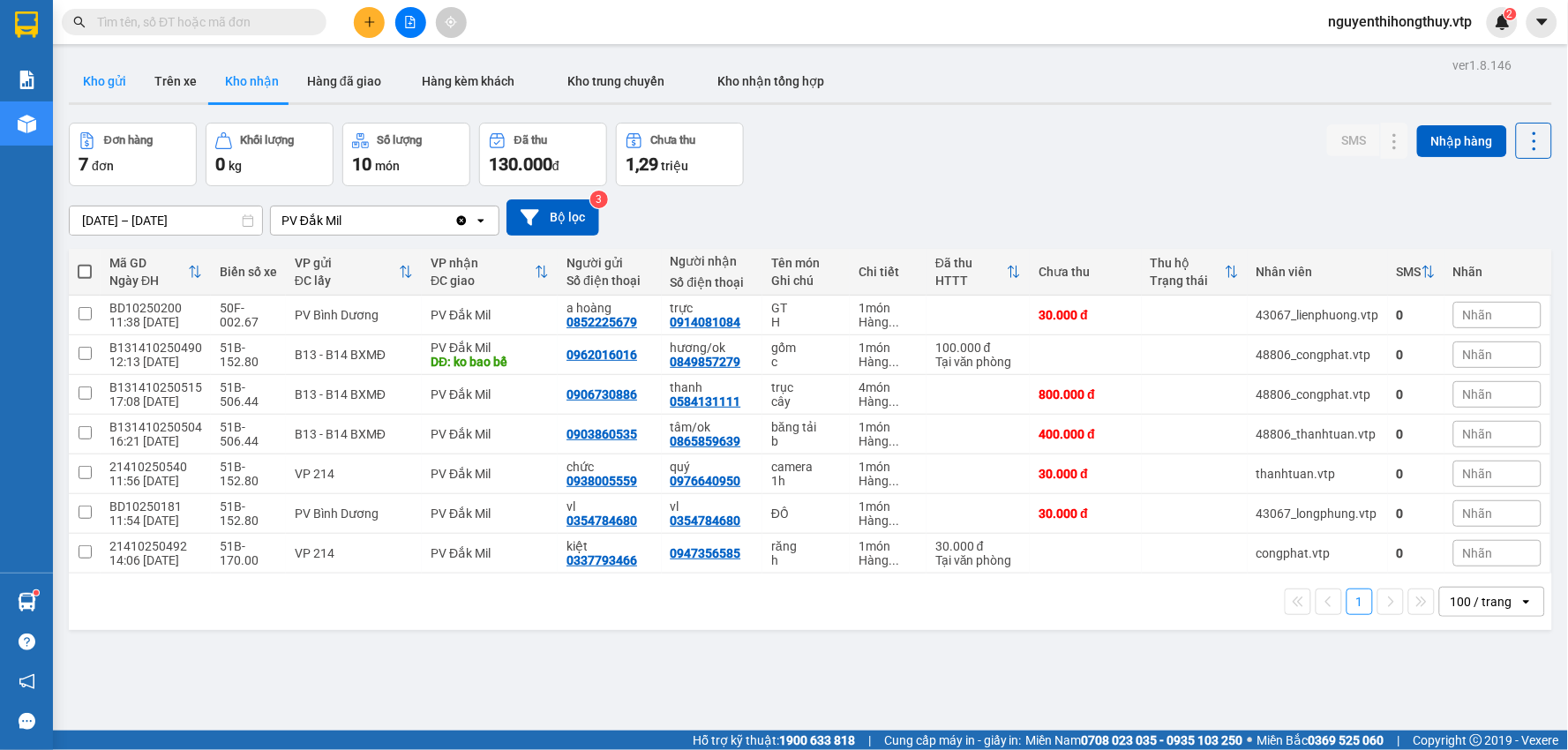
click at [91, 90] on button "Kho gửi" at bounding box center [104, 81] width 71 height 43
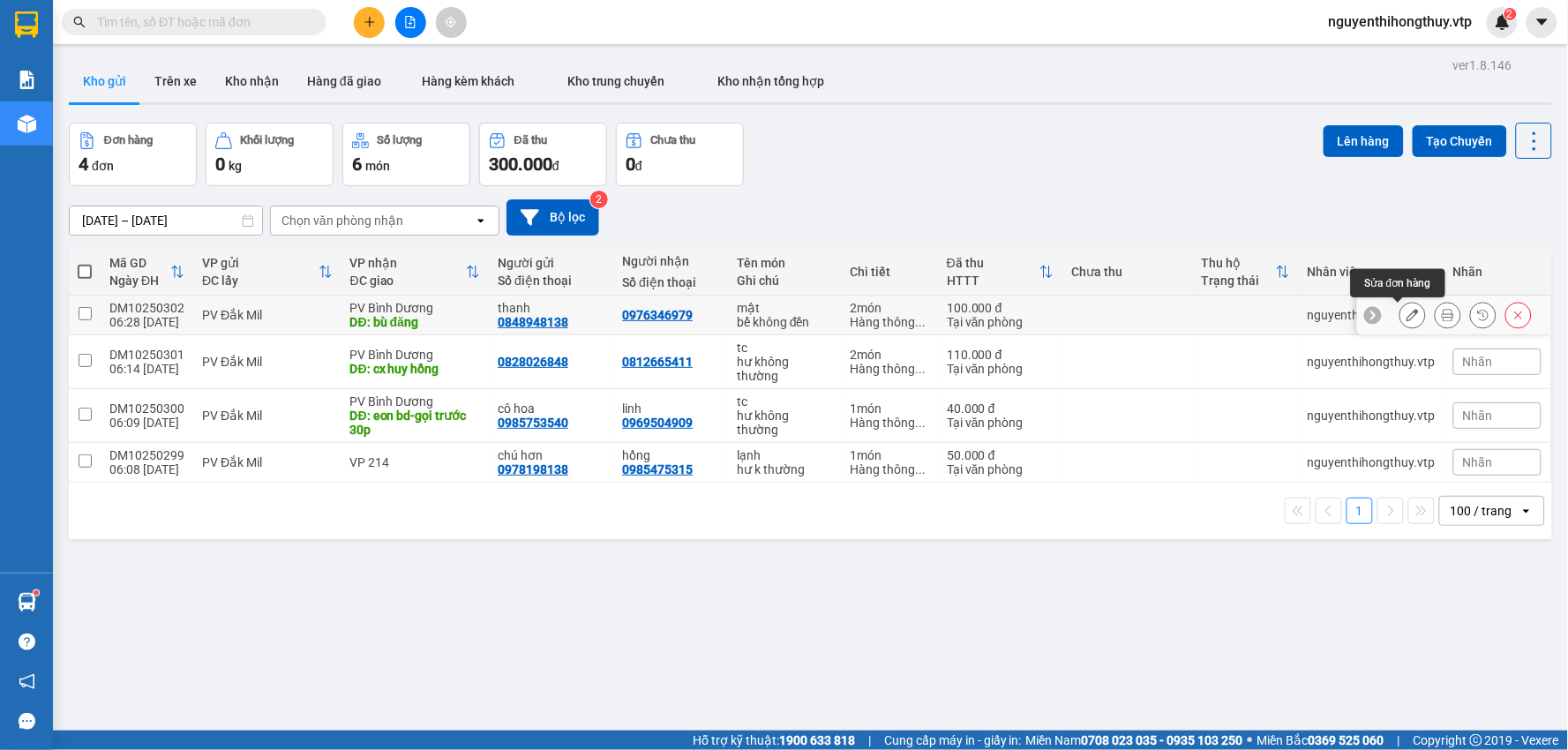
click at [1401, 315] on button at bounding box center [1413, 315] width 25 height 30
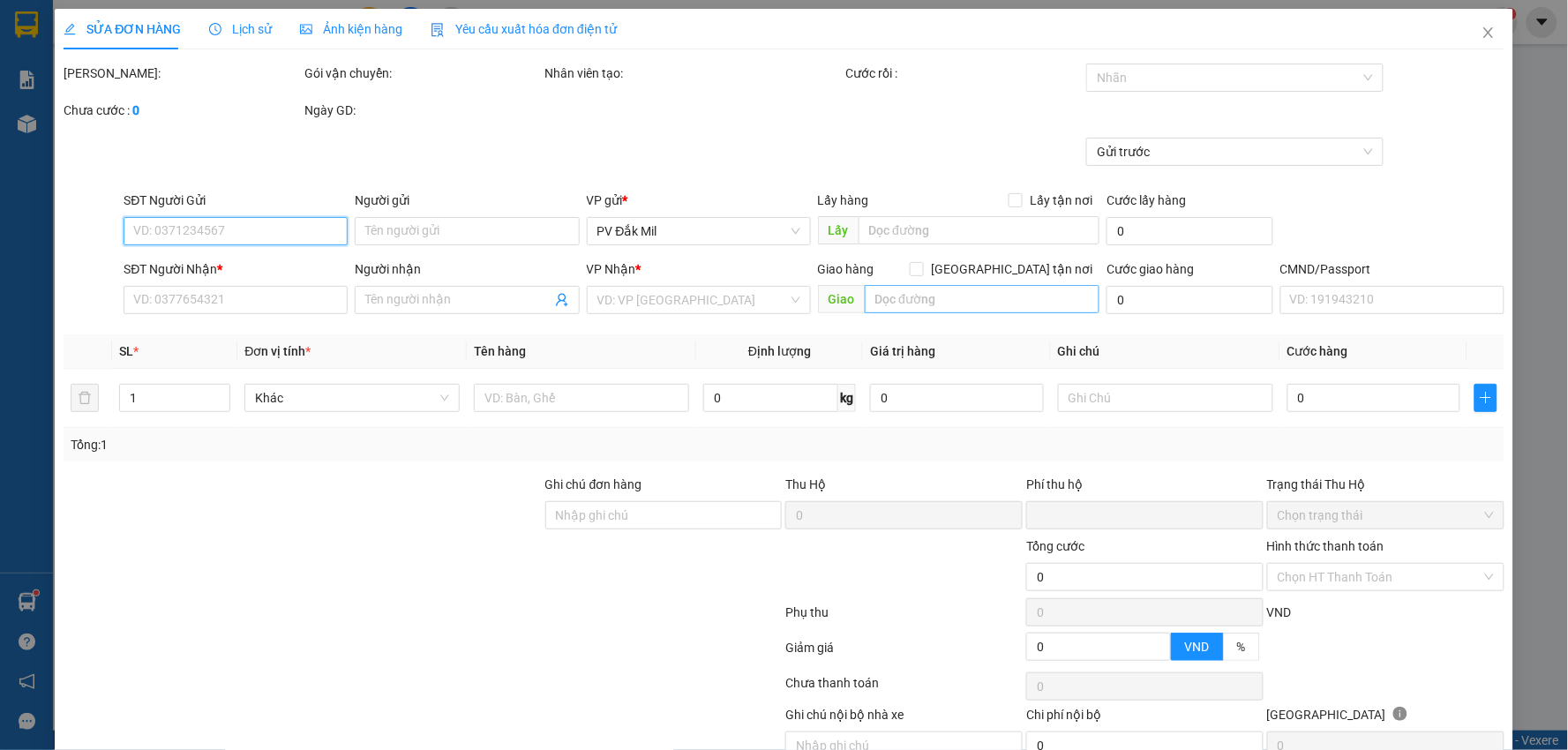
type input "0848948138"
type input "thanh"
type input "0976346979"
type input "bù đăng"
type input "0"
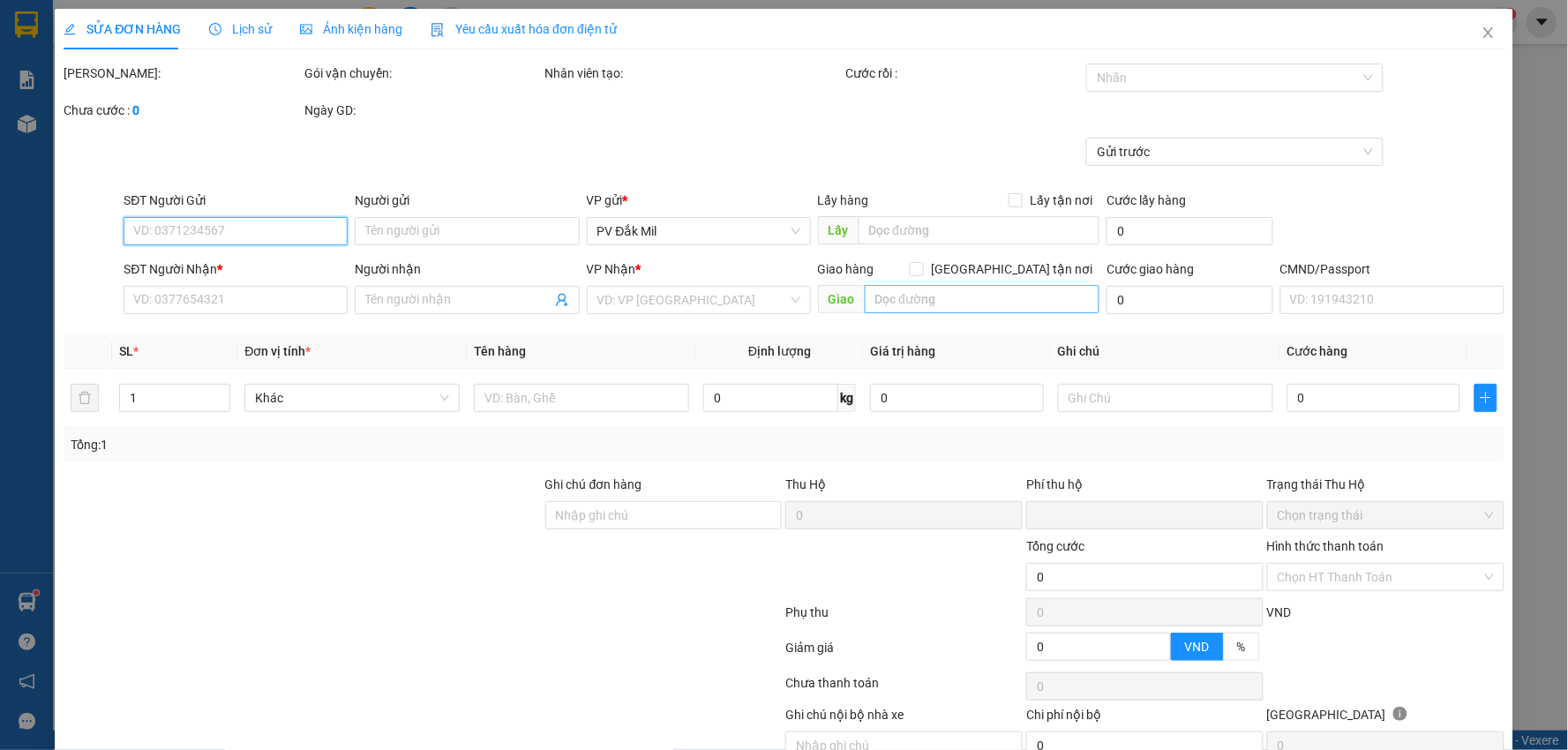
type input "100.000"
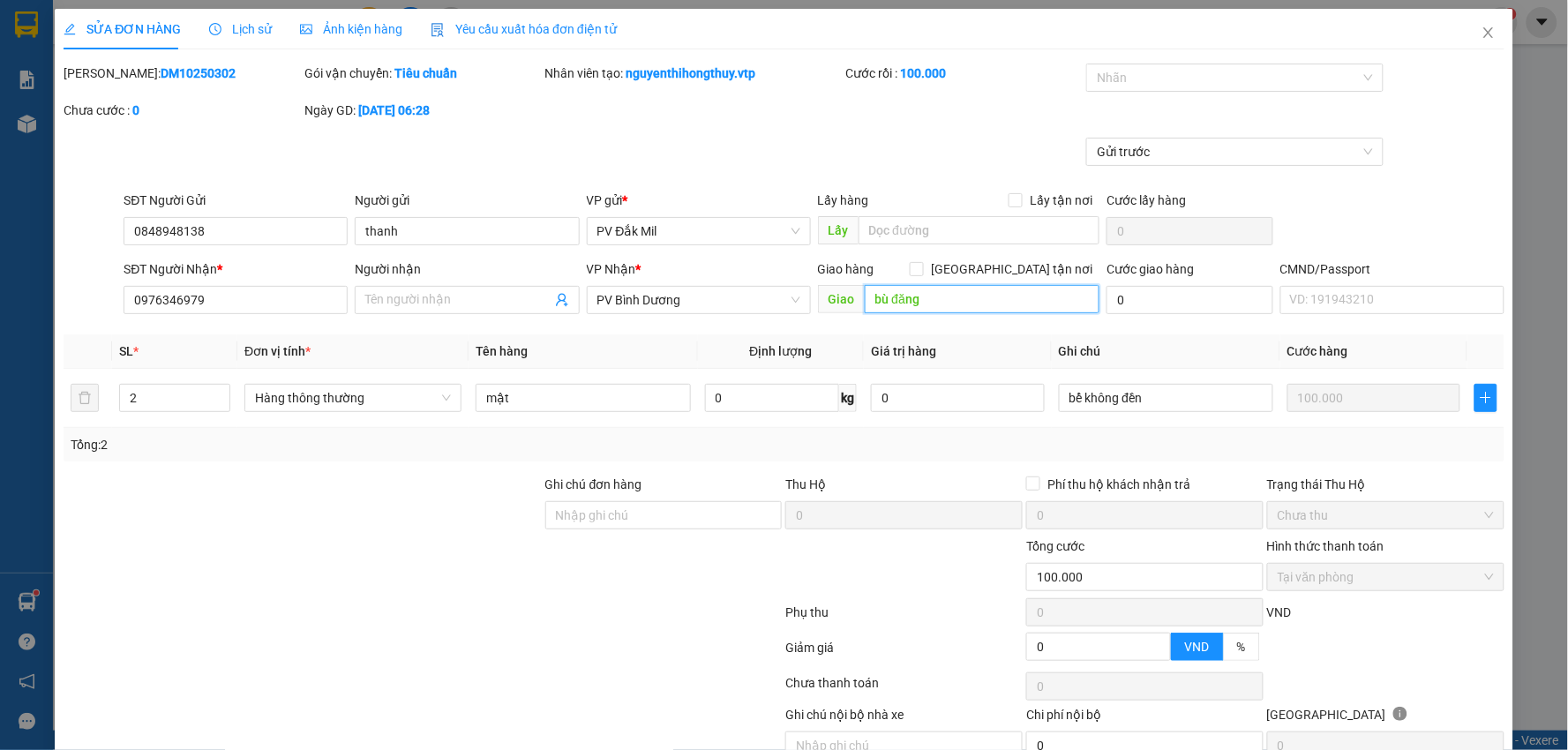
click at [963, 293] on input "bù đăng" at bounding box center [983, 300] width 236 height 29
click at [969, 295] on input "bù đăng" at bounding box center [983, 300] width 236 height 29
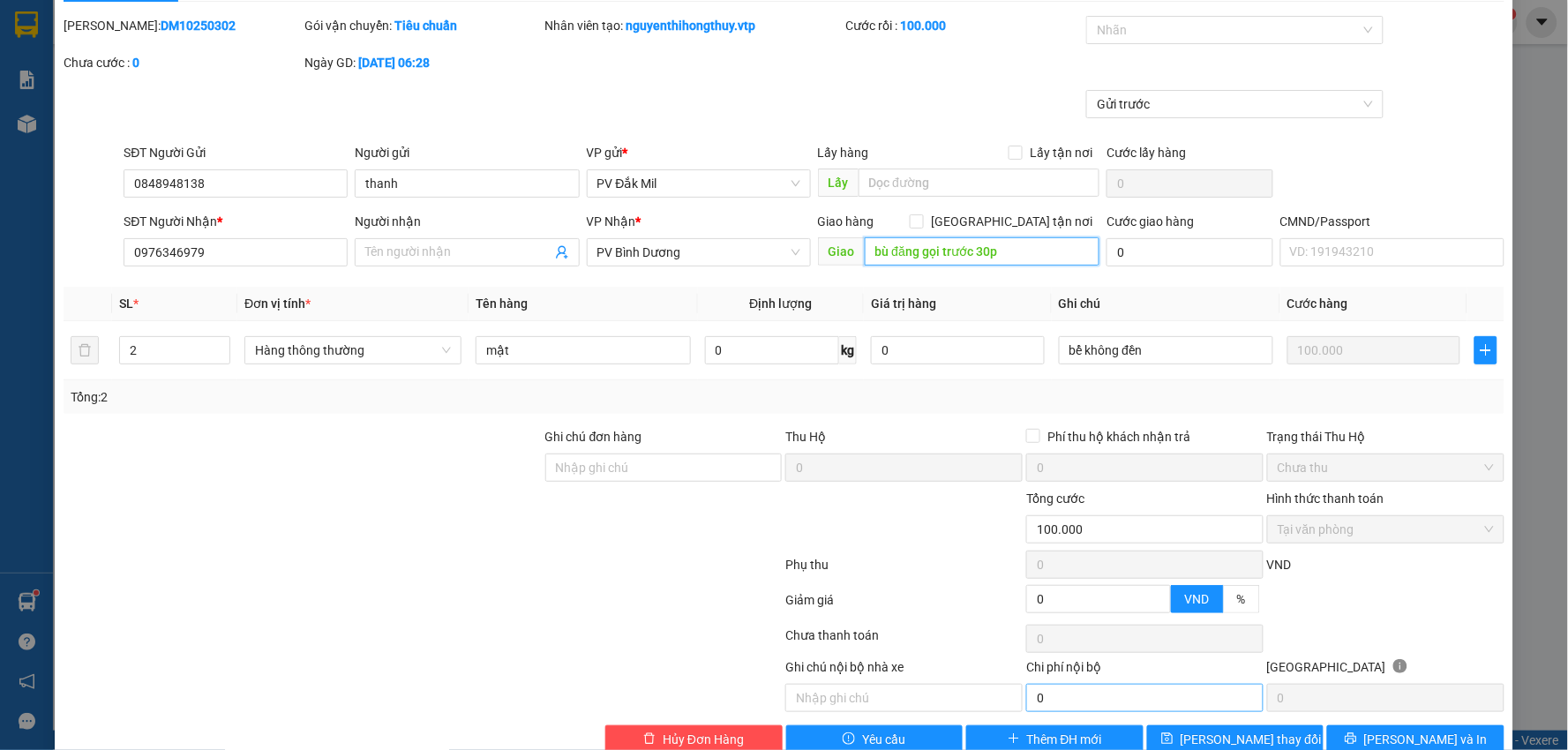
scroll to position [86, 0]
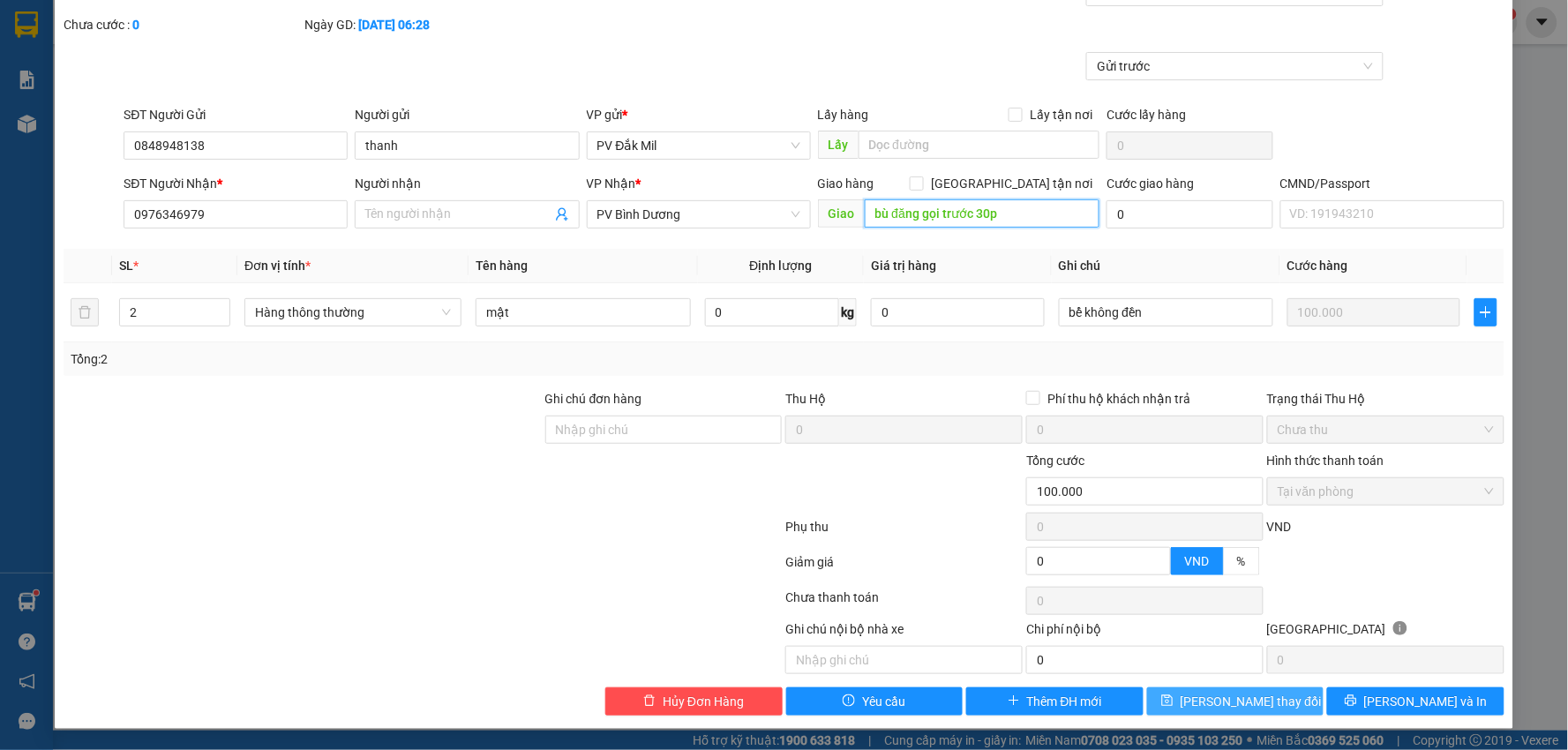
type input "bù đăng gọi trước 30p"
click at [1246, 700] on span "[PERSON_NAME] thay đổi" at bounding box center [1251, 701] width 141 height 19
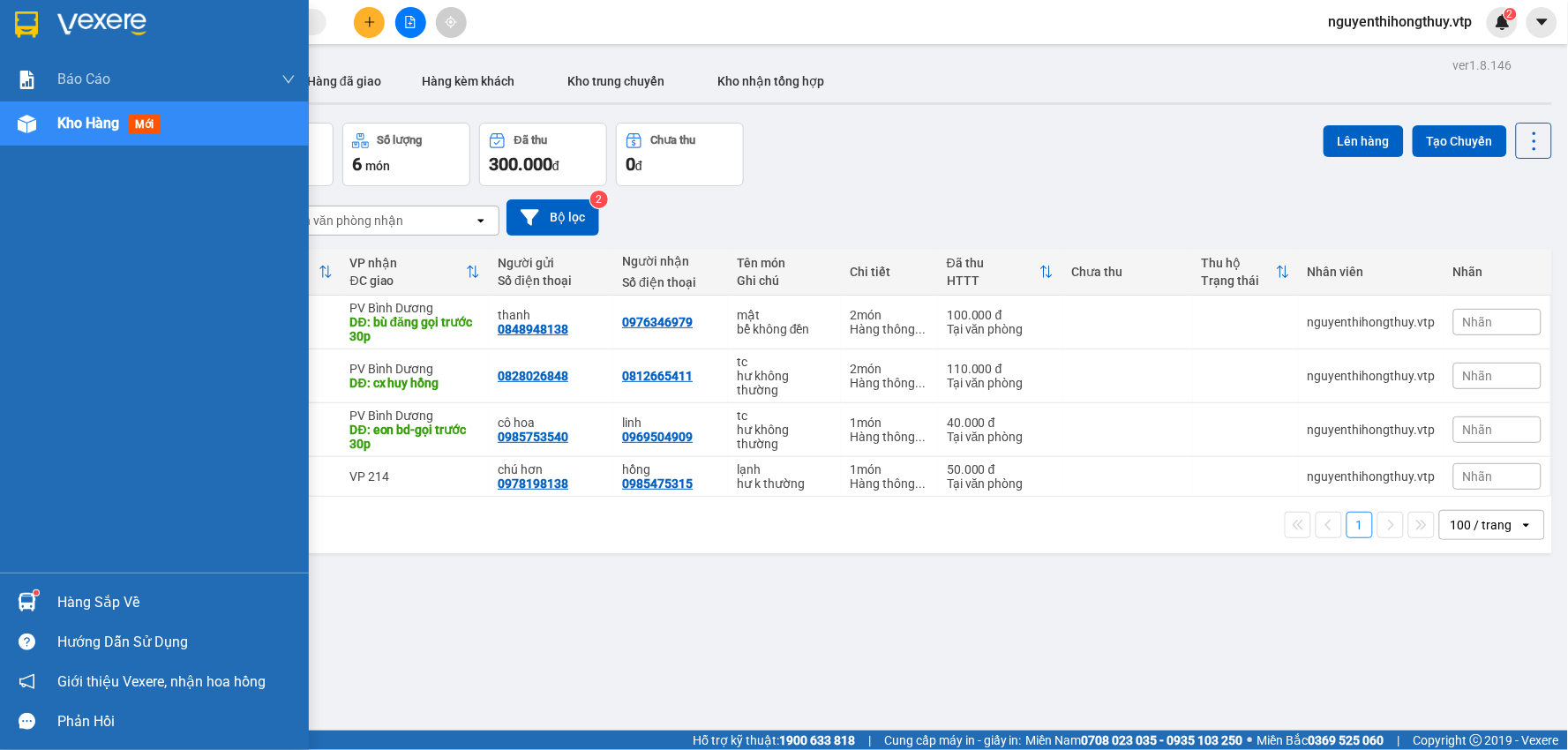
click at [15, 24] on img at bounding box center [27, 25] width 23 height 27
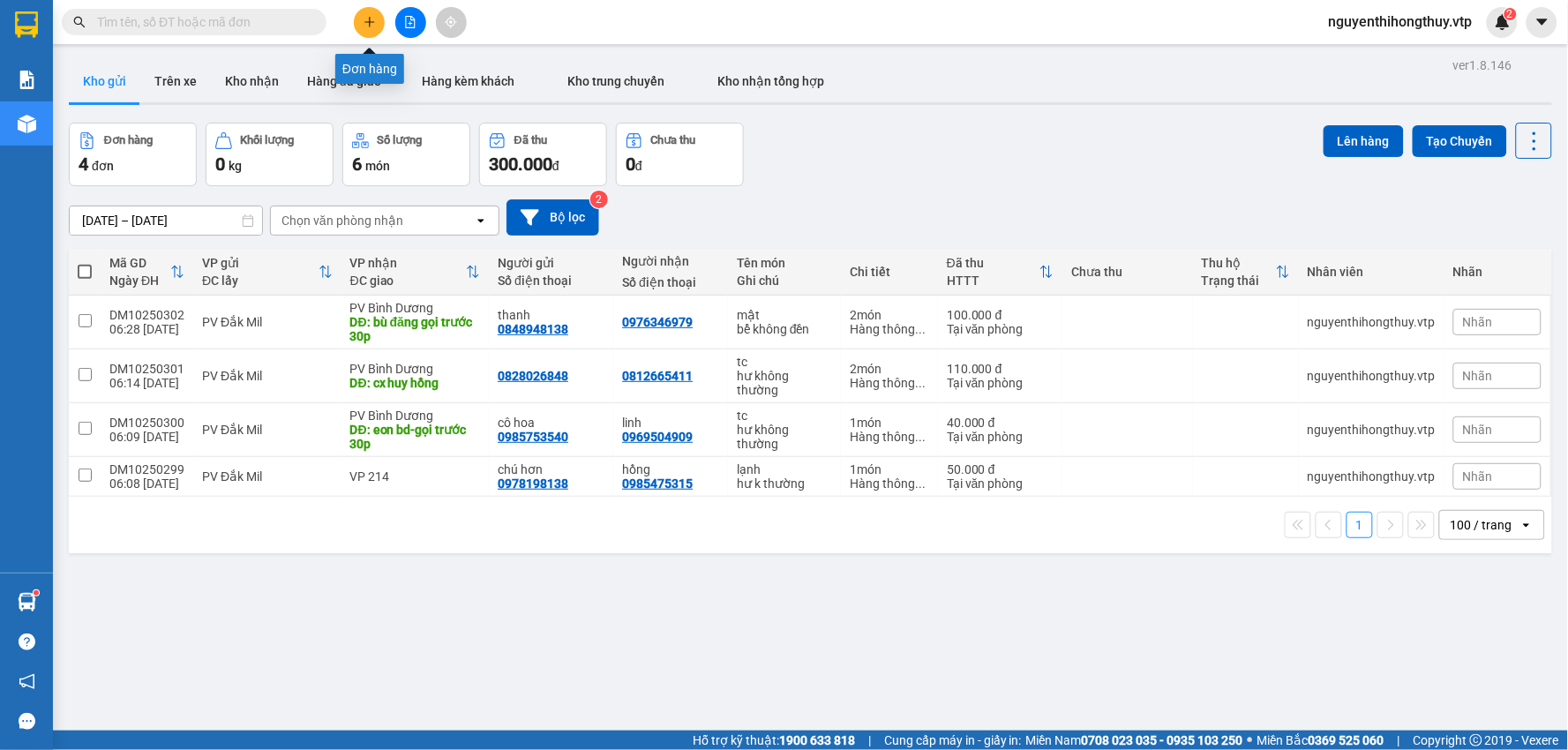
click at [368, 19] on icon "plus" at bounding box center [369, 22] width 12 height 12
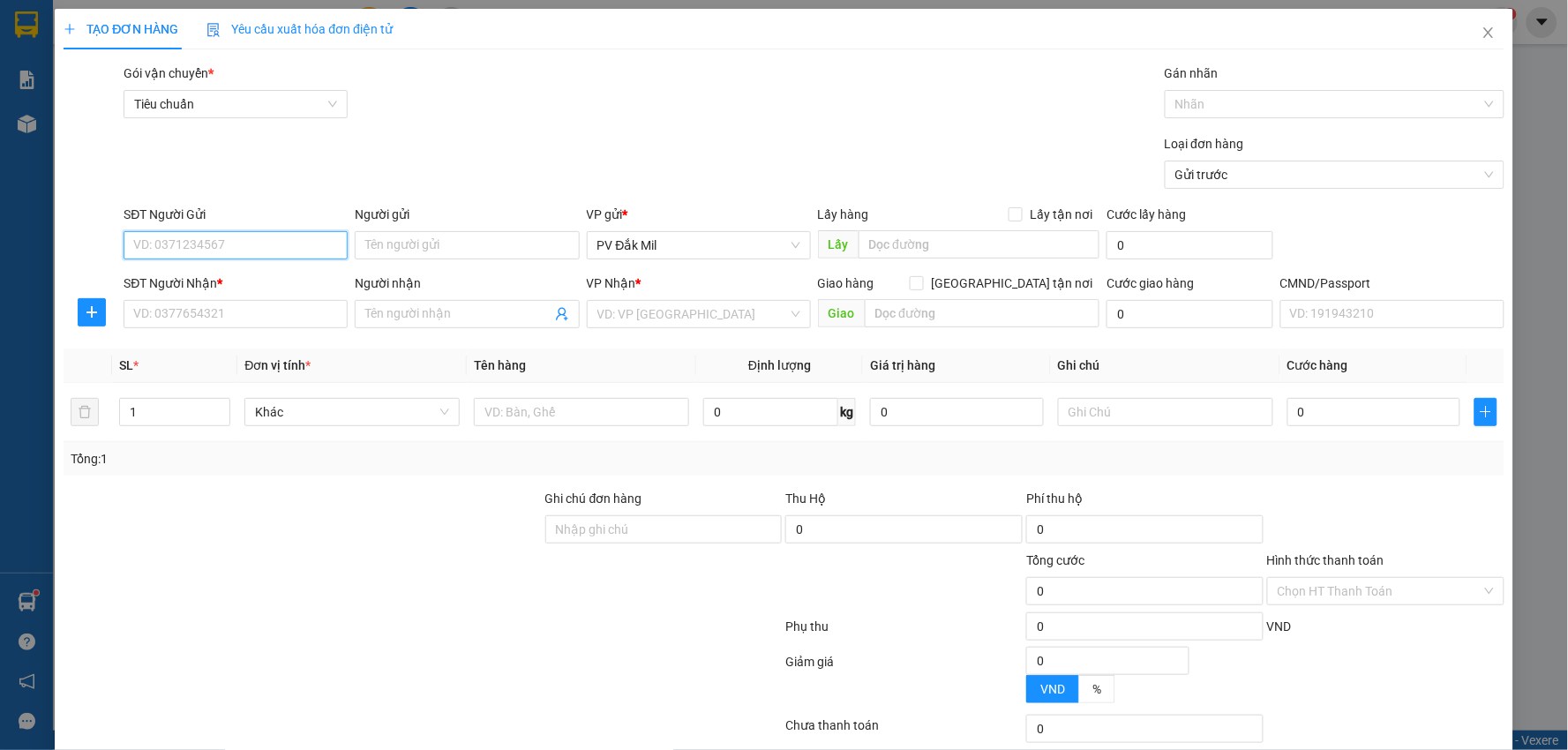
click at [286, 244] on input "SĐT Người Gửi" at bounding box center [236, 246] width 225 height 29
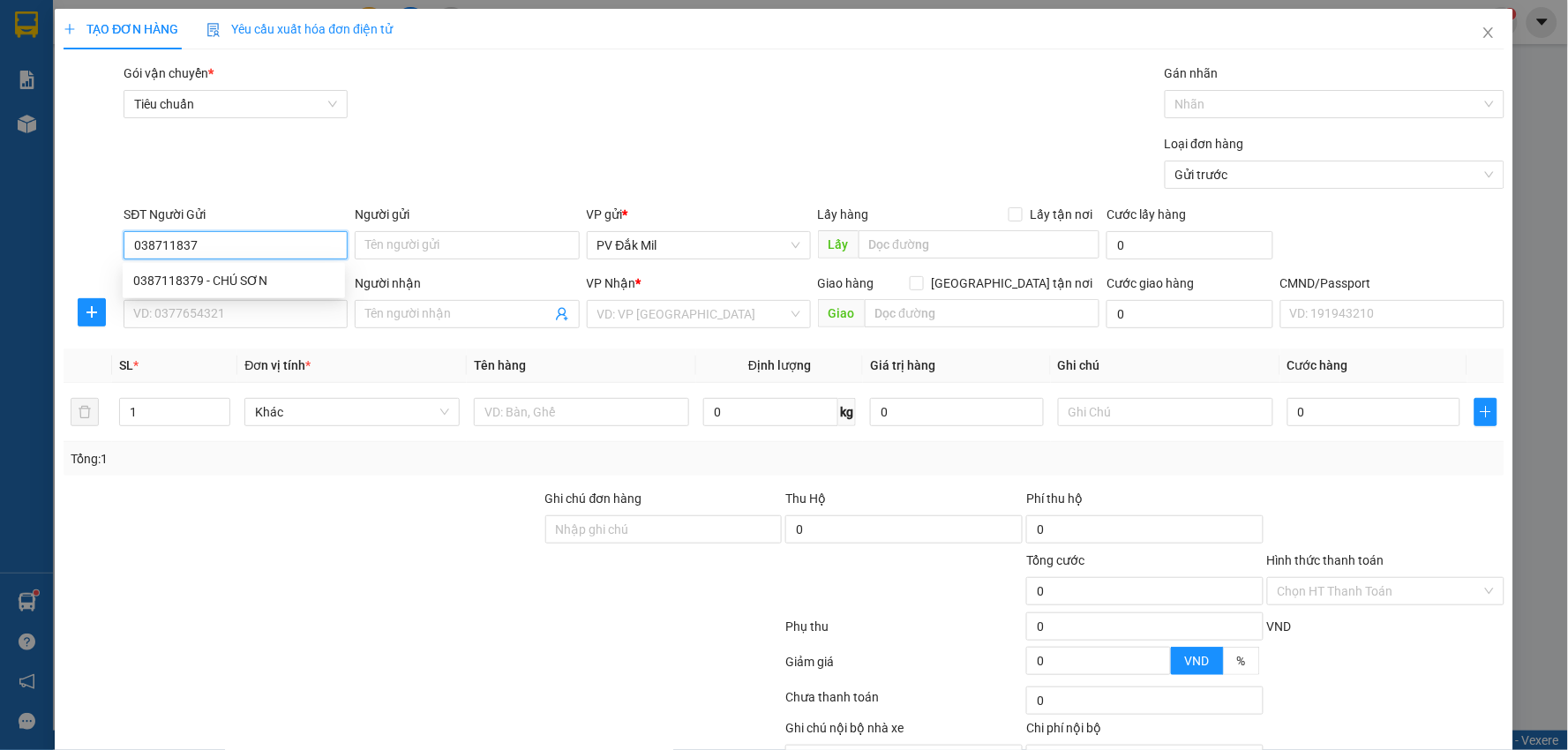
type input "0387118379"
click at [252, 286] on div "0387118379 - CHÚ SƠN" at bounding box center [233, 281] width 201 height 19
type input "CHÚ SƠN"
type input "0936128860"
type input "TÌNH"
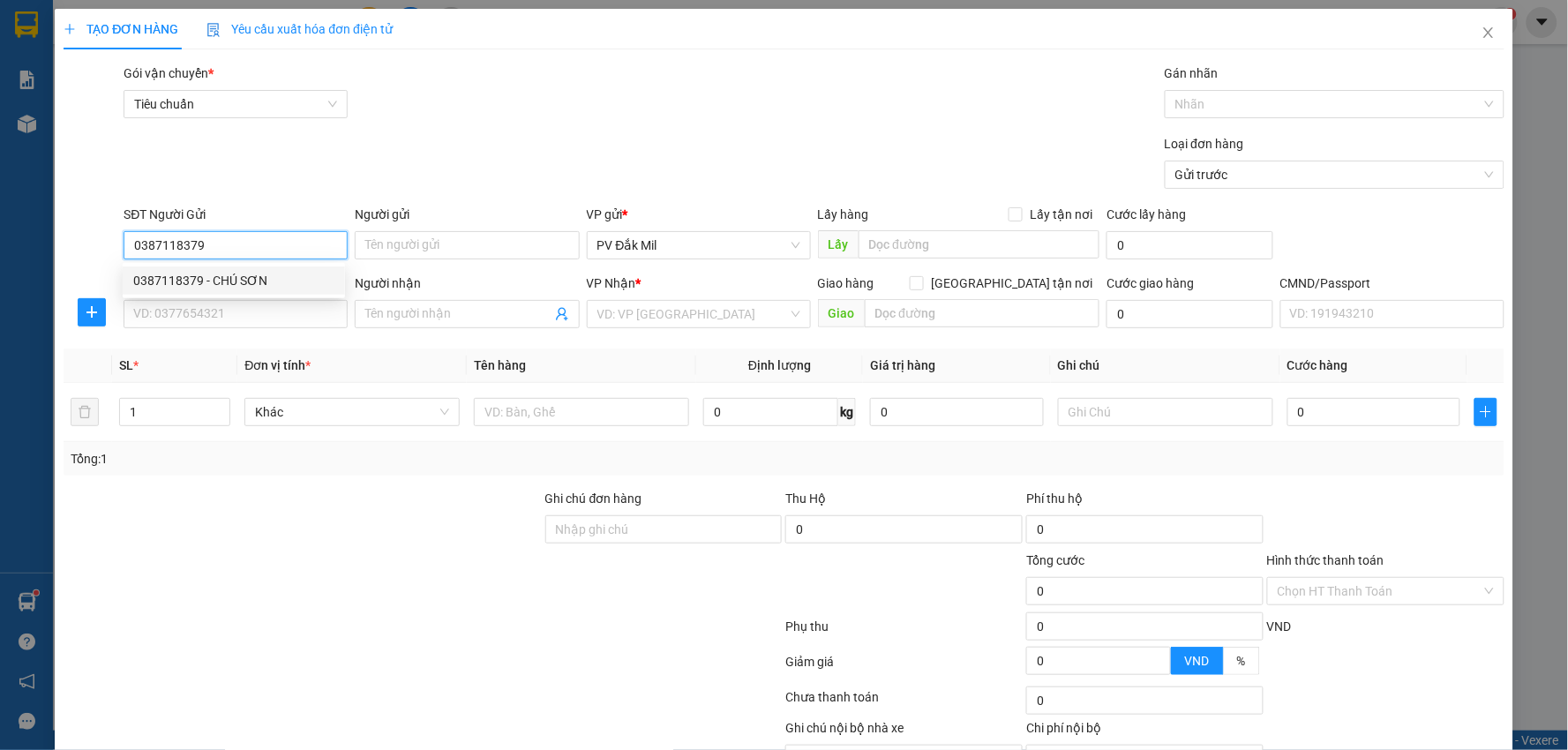
type input "đồng xoài"
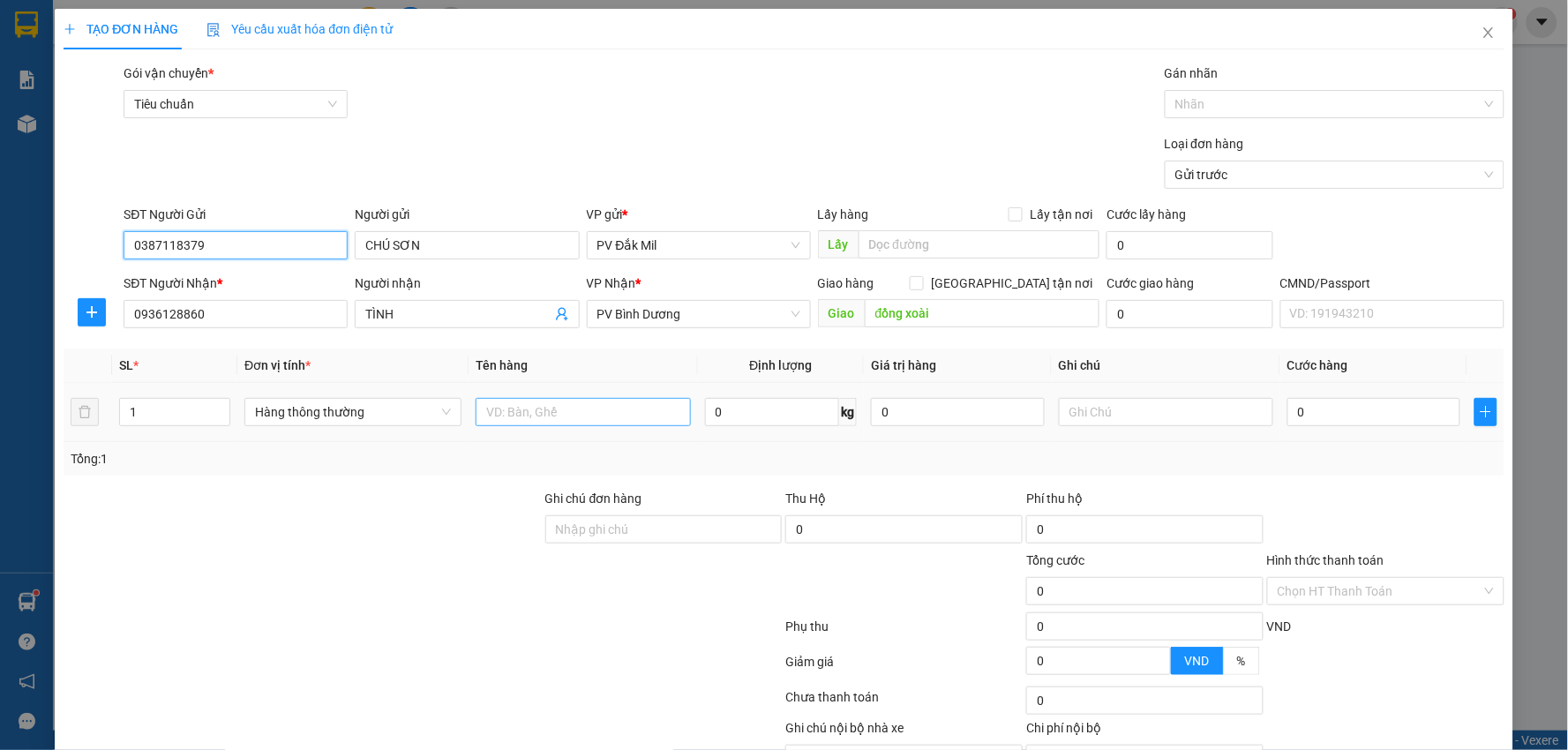
type input "0387118379"
click at [597, 415] on input "text" at bounding box center [583, 412] width 215 height 29
type input "tc"
click at [1125, 420] on input "text" at bounding box center [1166, 412] width 215 height 29
type input "hư không đền"
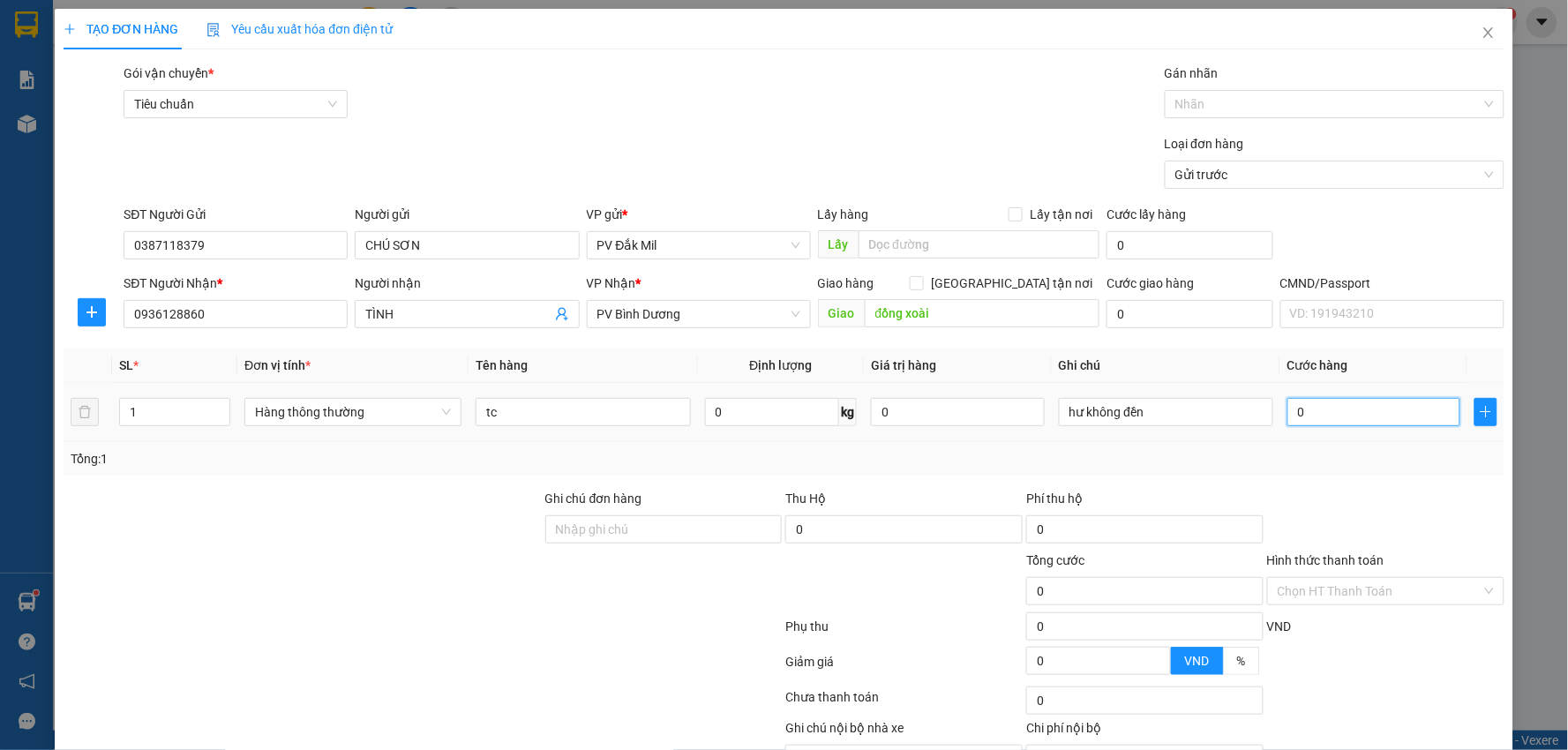
click at [1382, 410] on input "0" at bounding box center [1374, 412] width 173 height 29
type input "8"
type input "80"
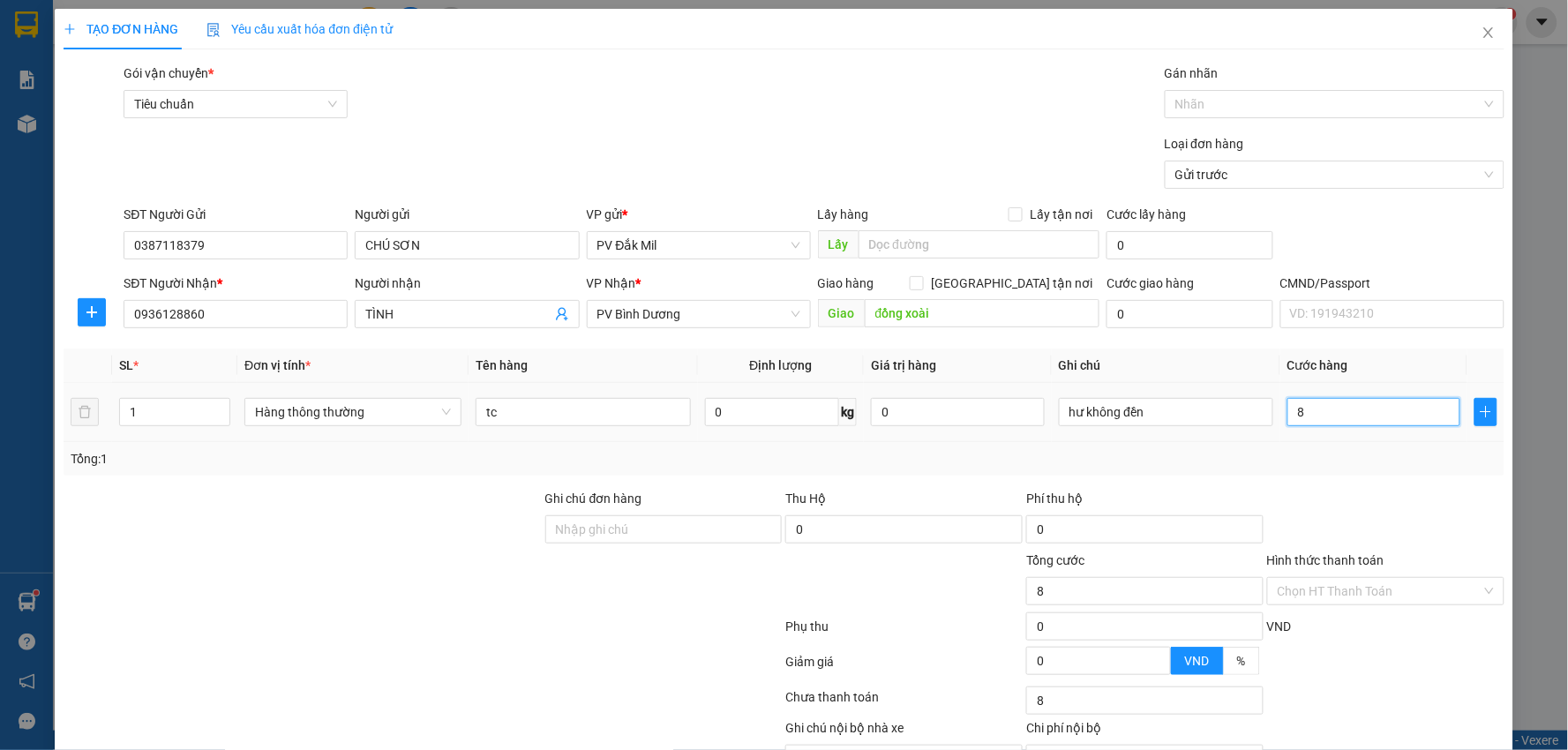
type input "80"
type input "800"
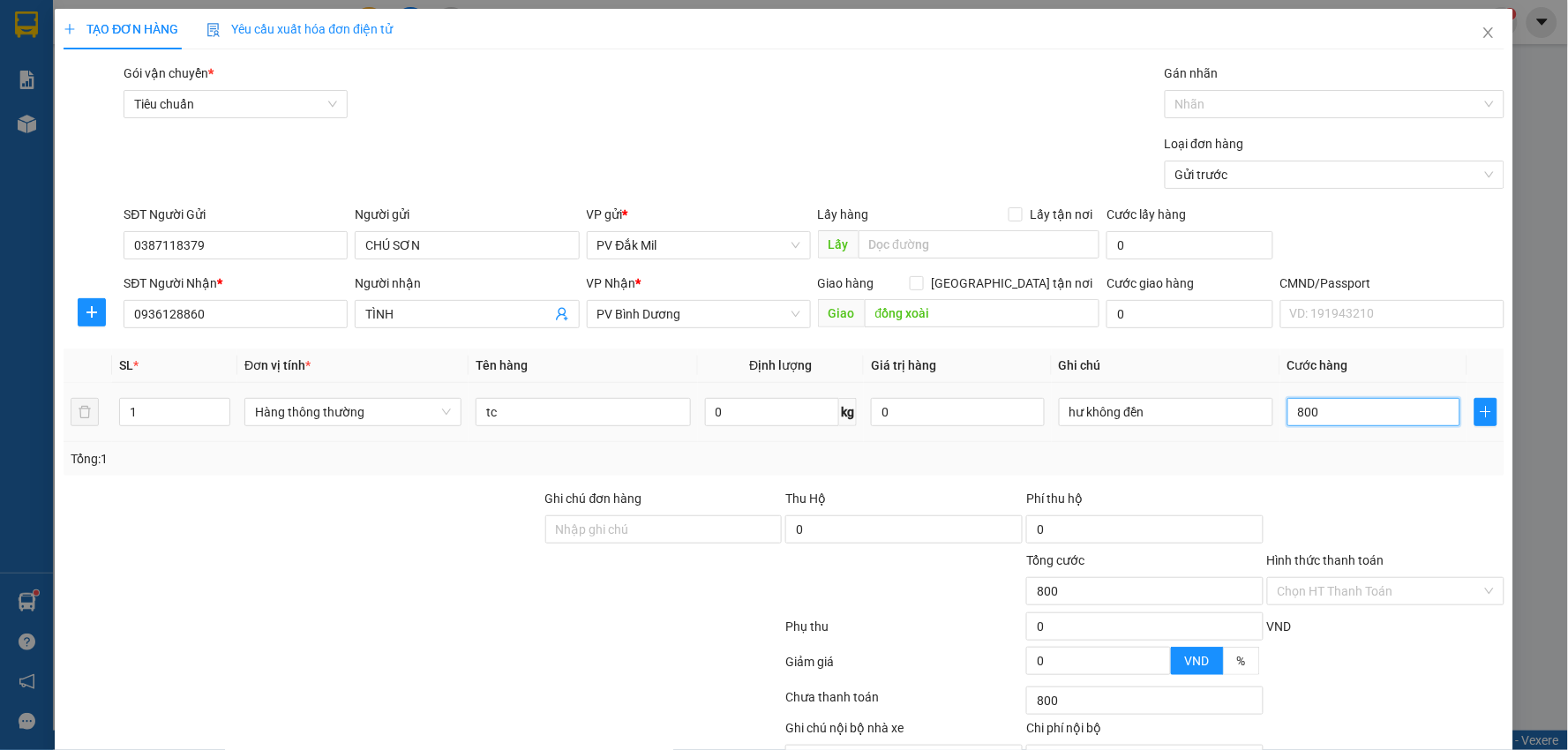
type input "8.000"
type input "80.000"
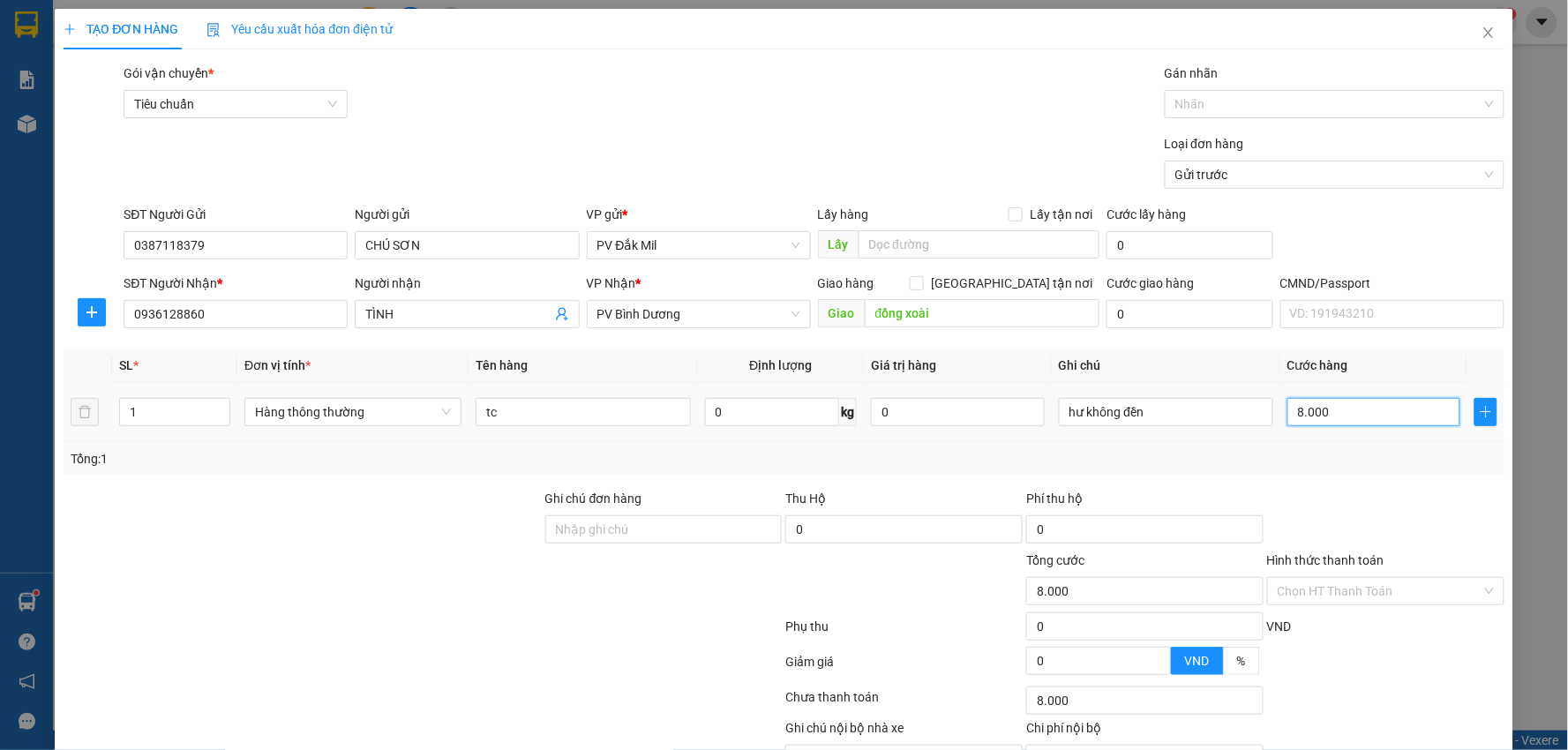
type input "80.000"
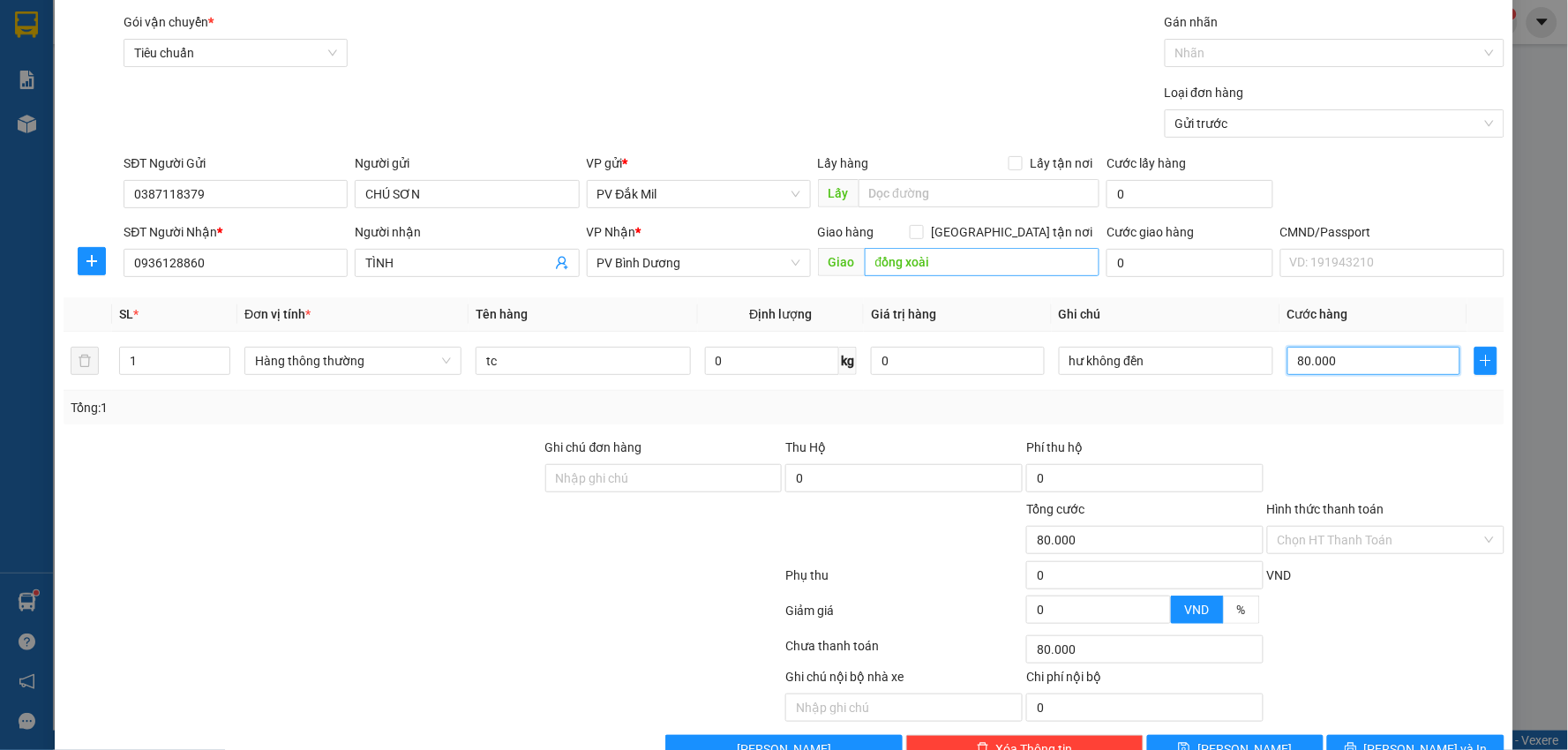
scroll to position [99, 0]
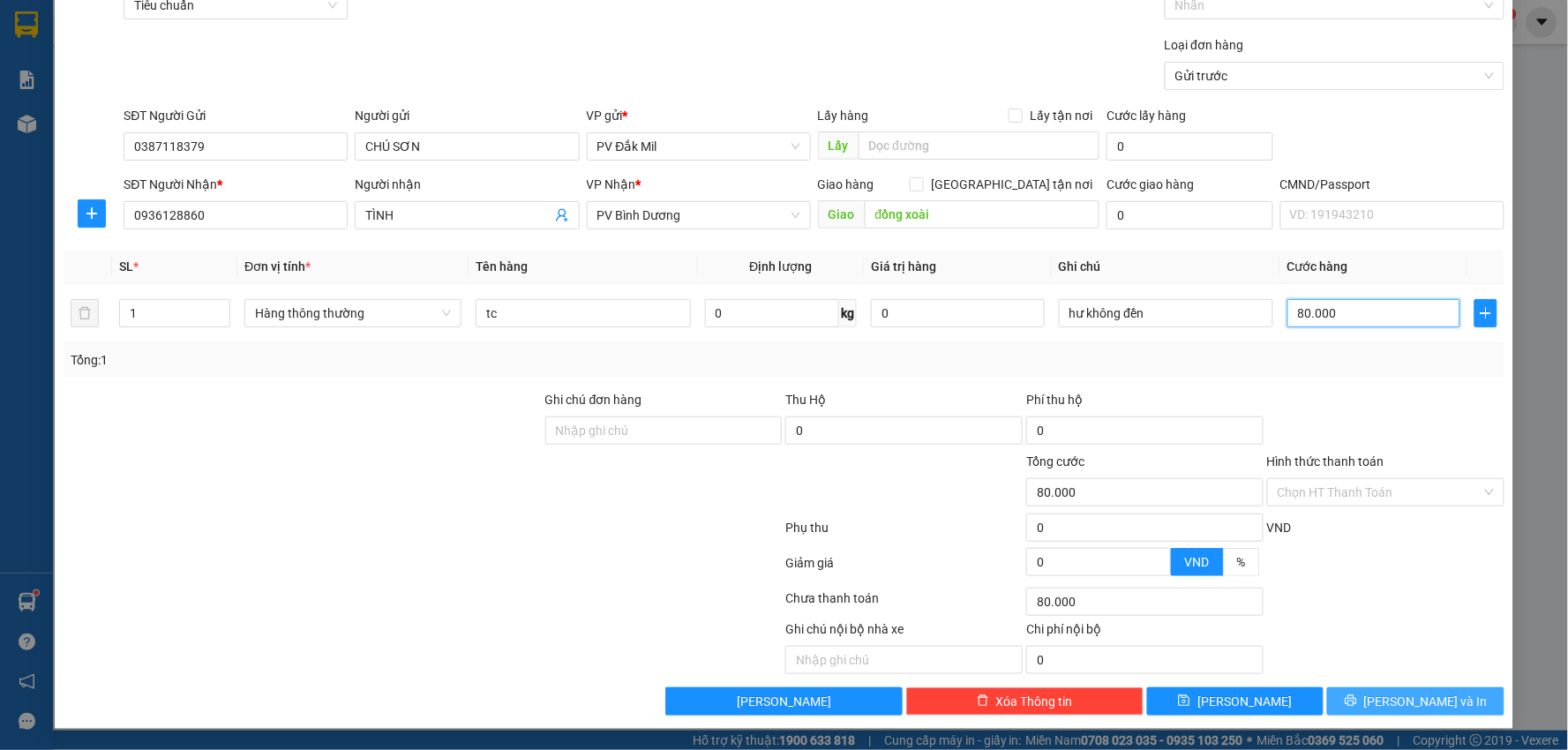
type input "80.000"
click at [1385, 709] on button "[PERSON_NAME] và In" at bounding box center [1416, 701] width 177 height 29
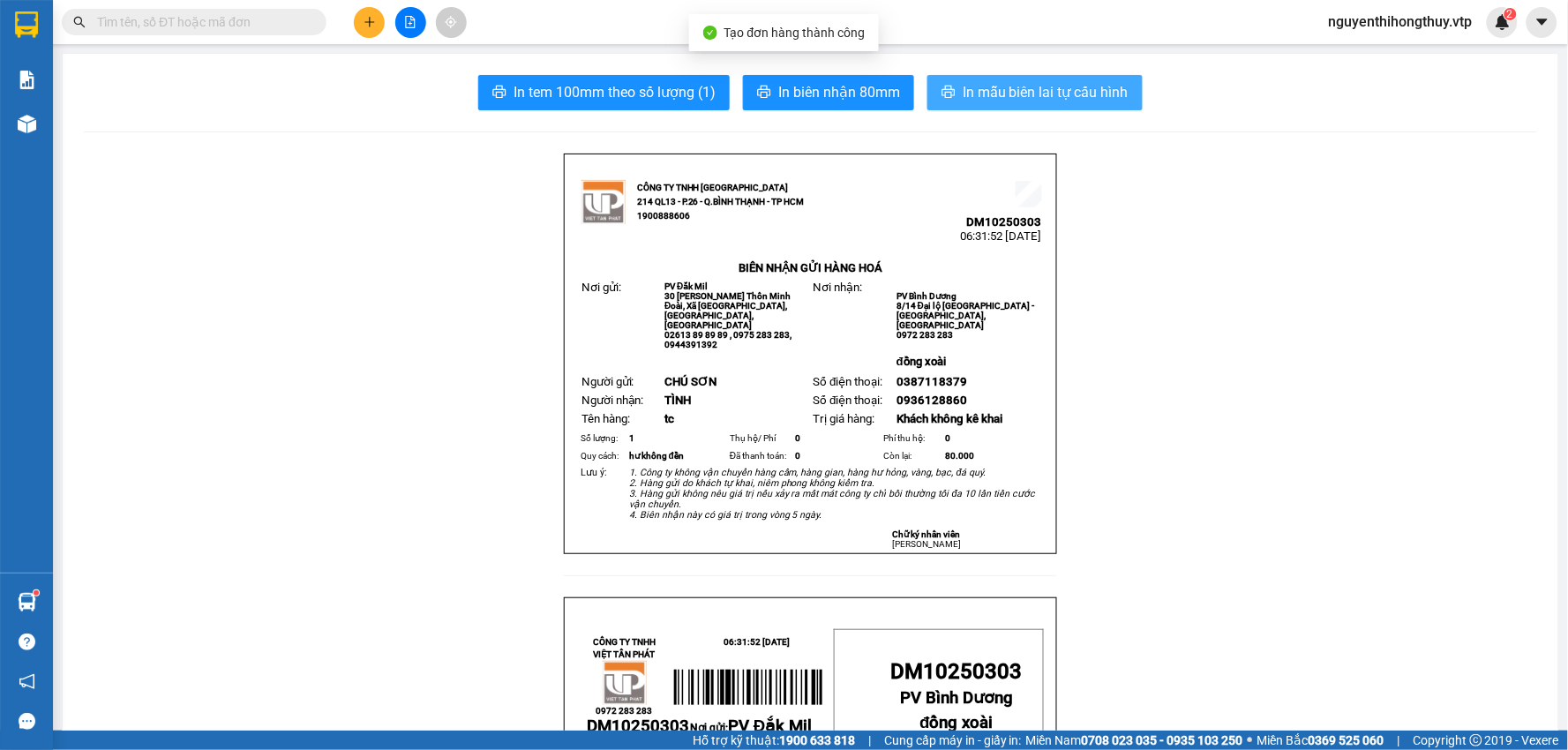
click at [1003, 97] on span "In mẫu biên lai tự cấu hình" at bounding box center [1046, 91] width 166 height 22
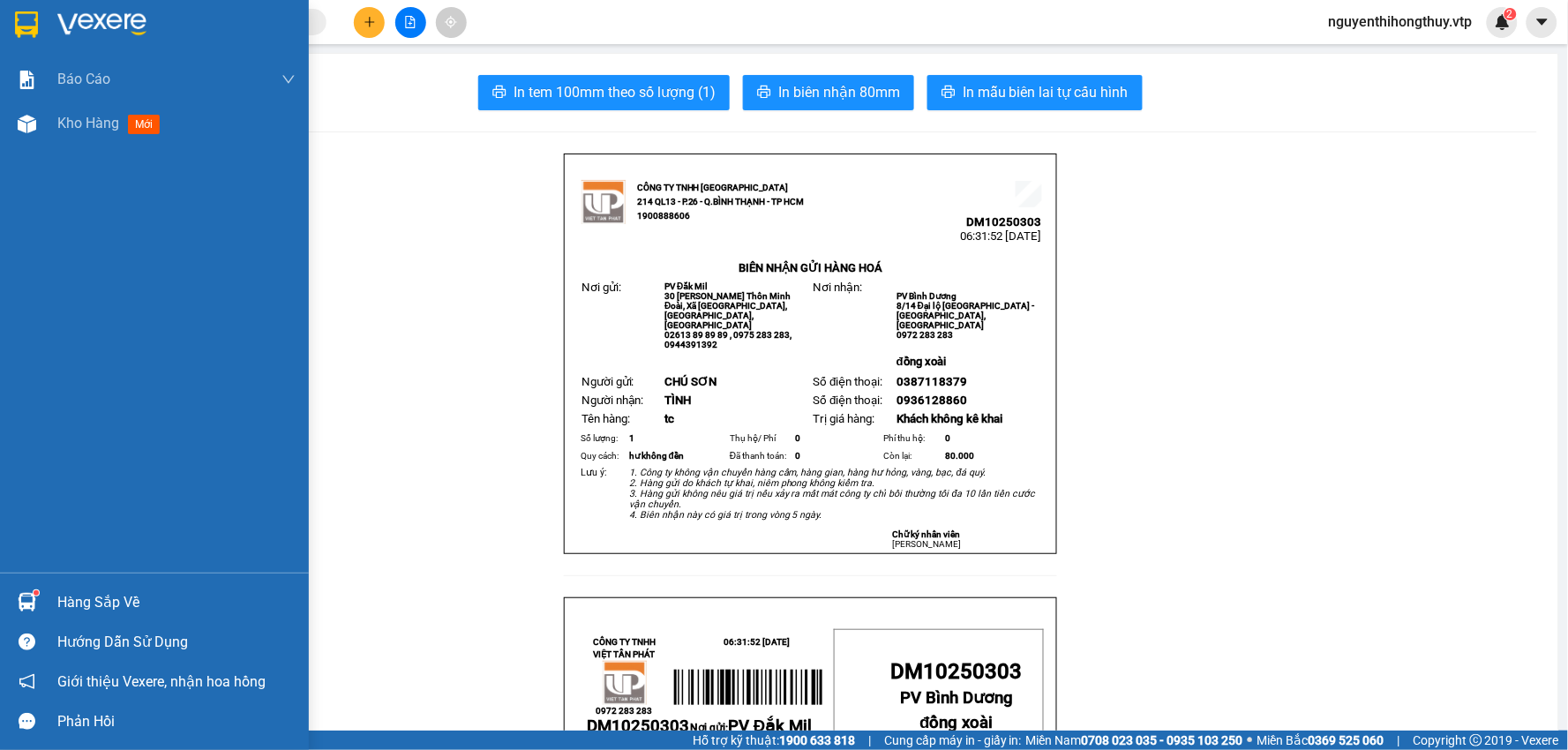
click at [33, 22] on img at bounding box center [27, 25] width 23 height 27
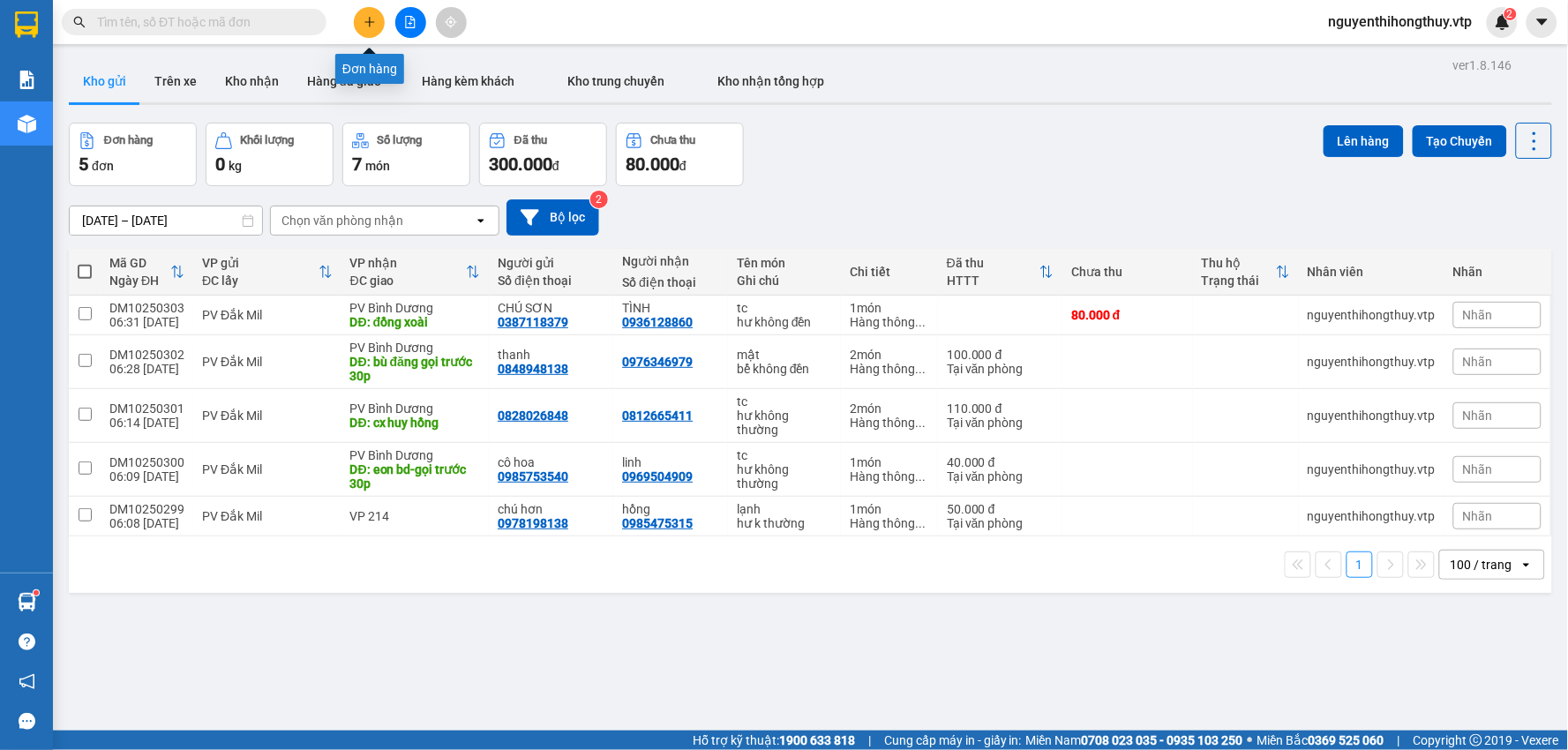
click at [371, 14] on button at bounding box center [369, 22] width 30 height 30
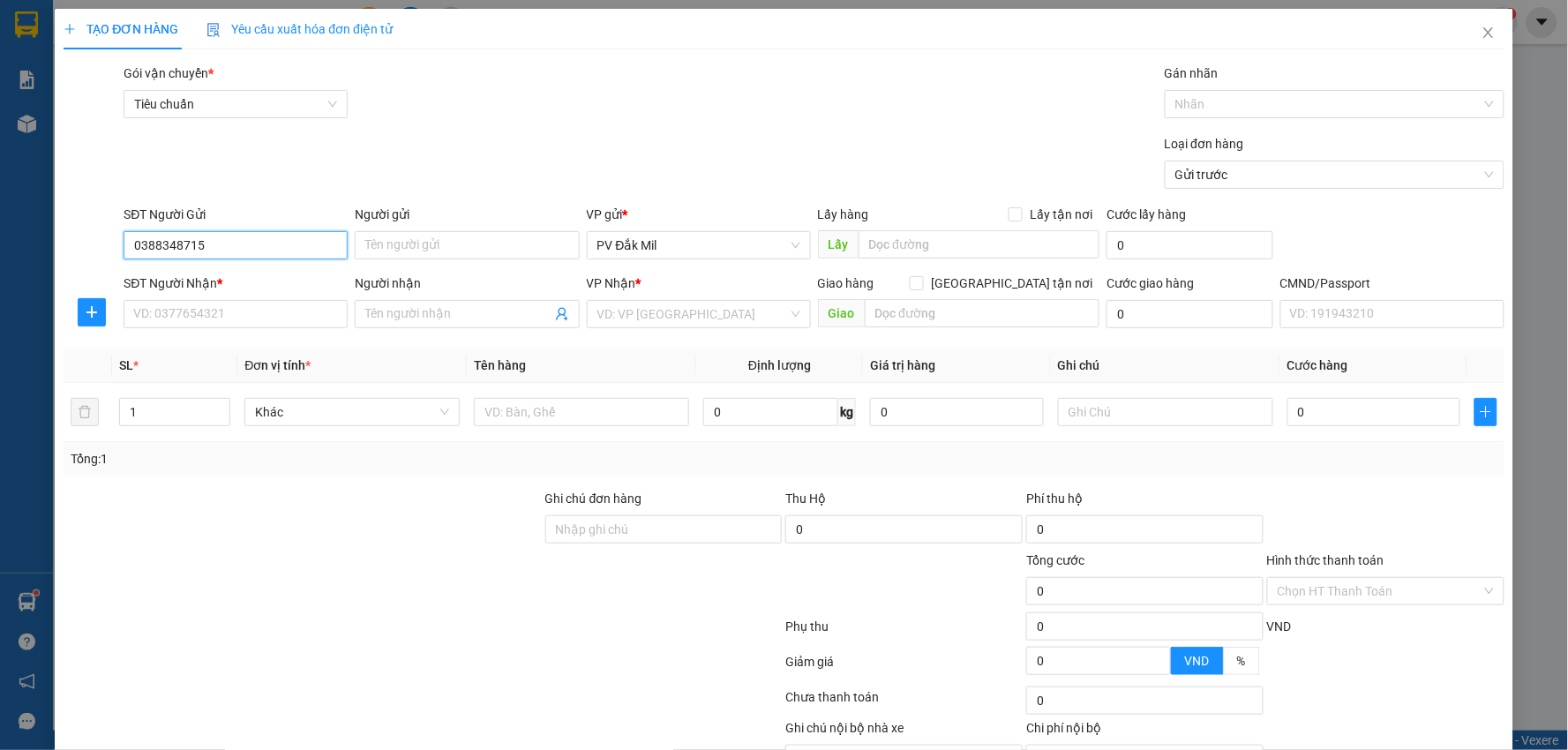
type input "0388348715"
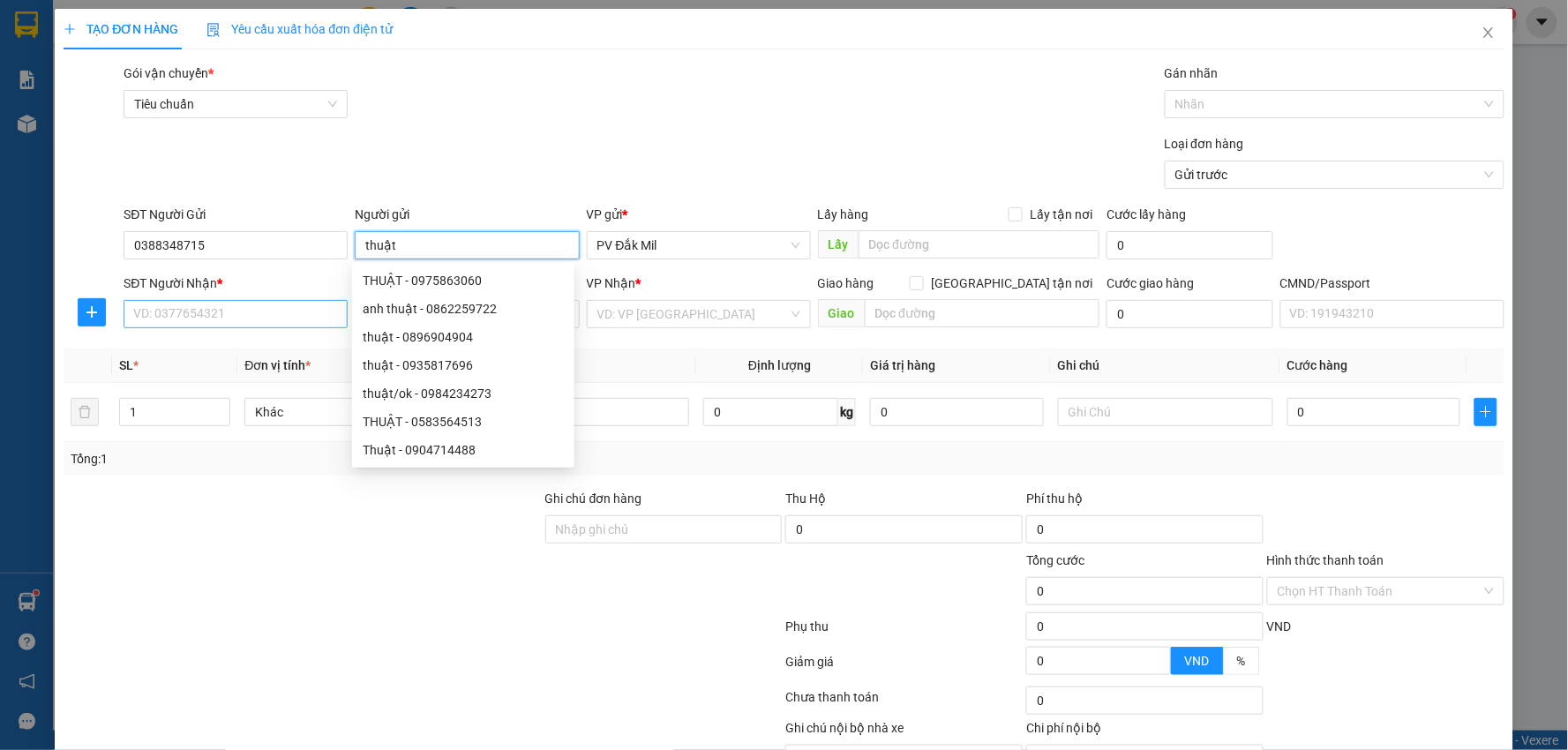
type input "thuật"
click at [159, 314] on input "SĐT Người Nhận *" at bounding box center [236, 314] width 225 height 29
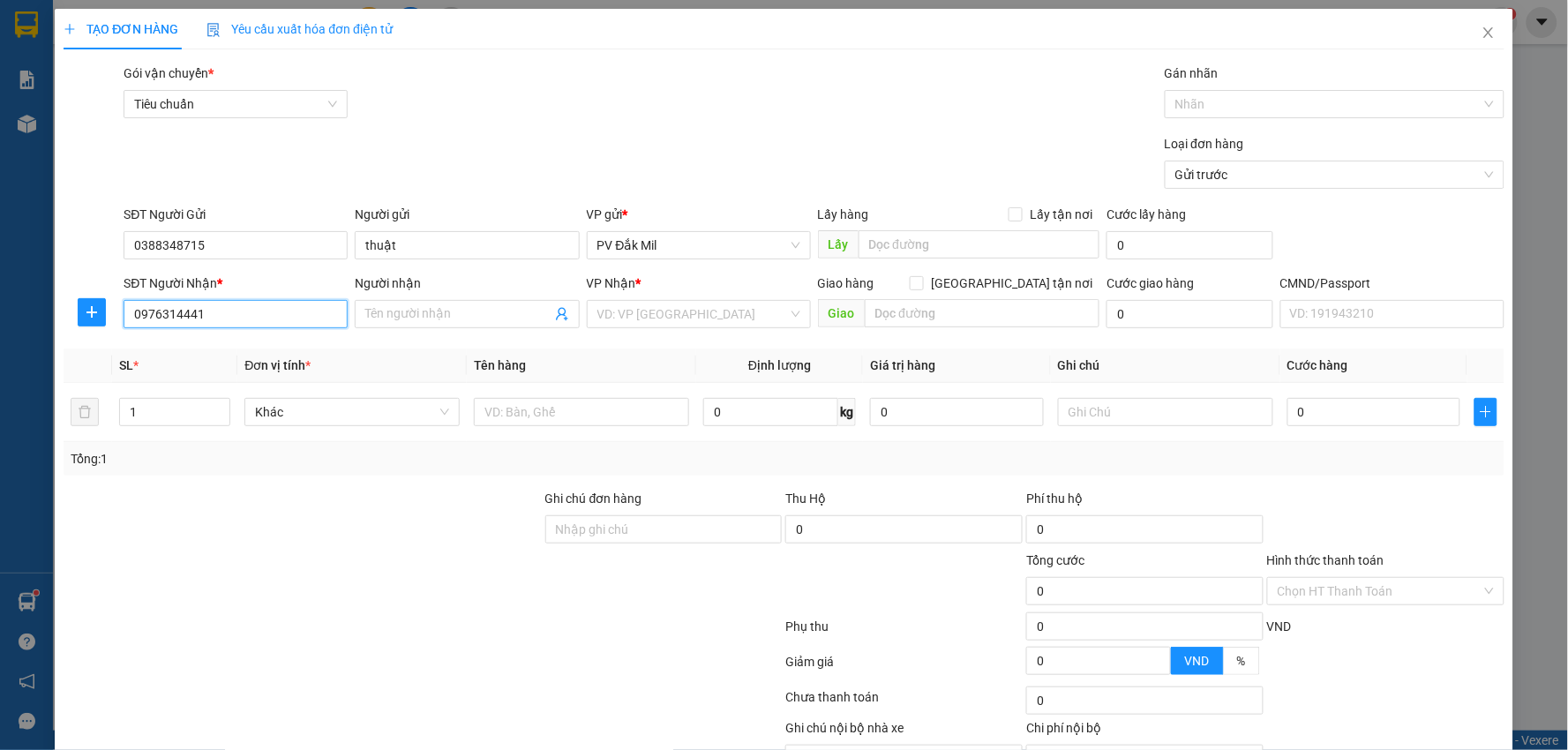
type input "0976314441"
type input "0946110696"
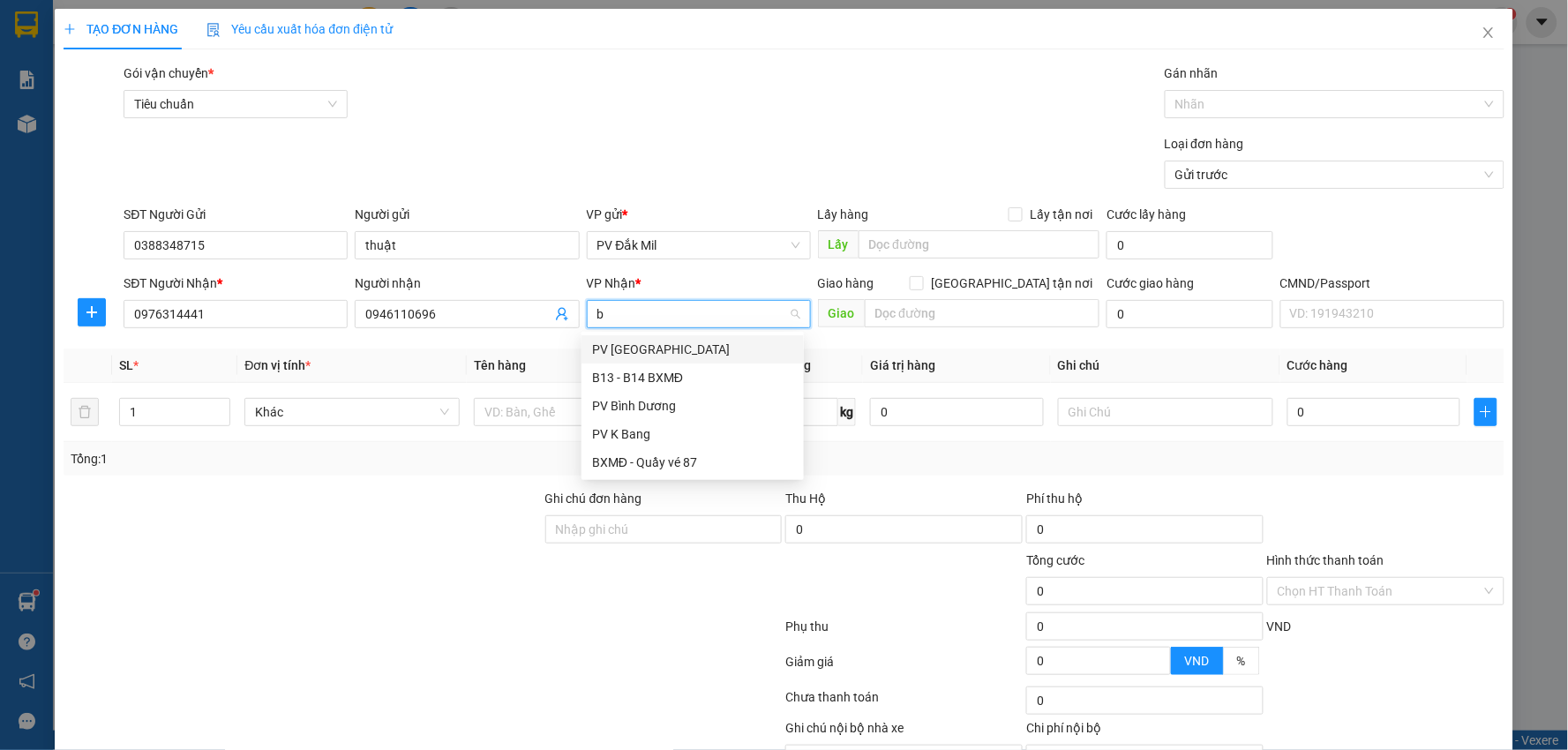
type input "bd"
click at [659, 346] on div "PV Bình Dương" at bounding box center [692, 349] width 201 height 19
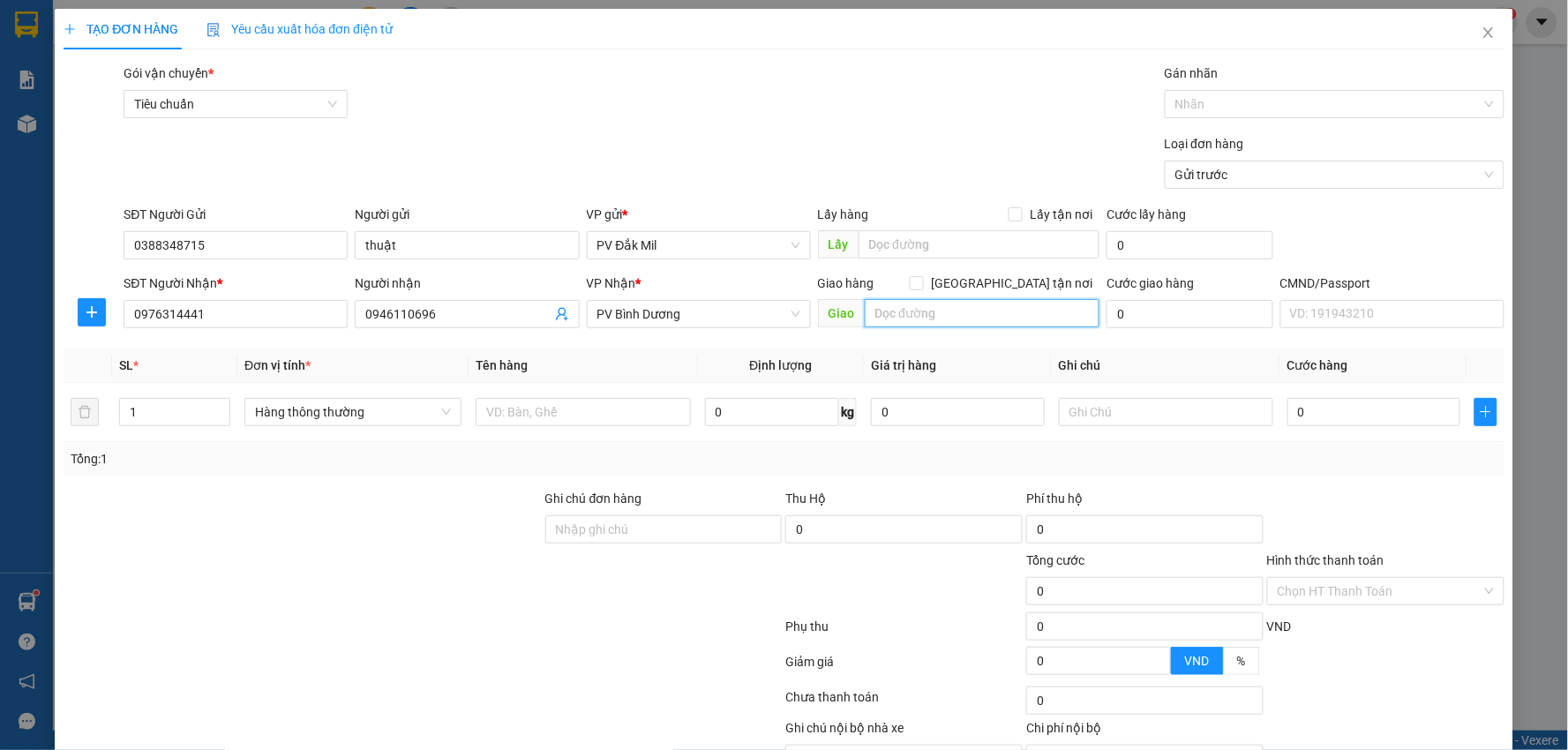
click at [892, 312] on input "text" at bounding box center [983, 313] width 236 height 29
type input "cầu ông bố"
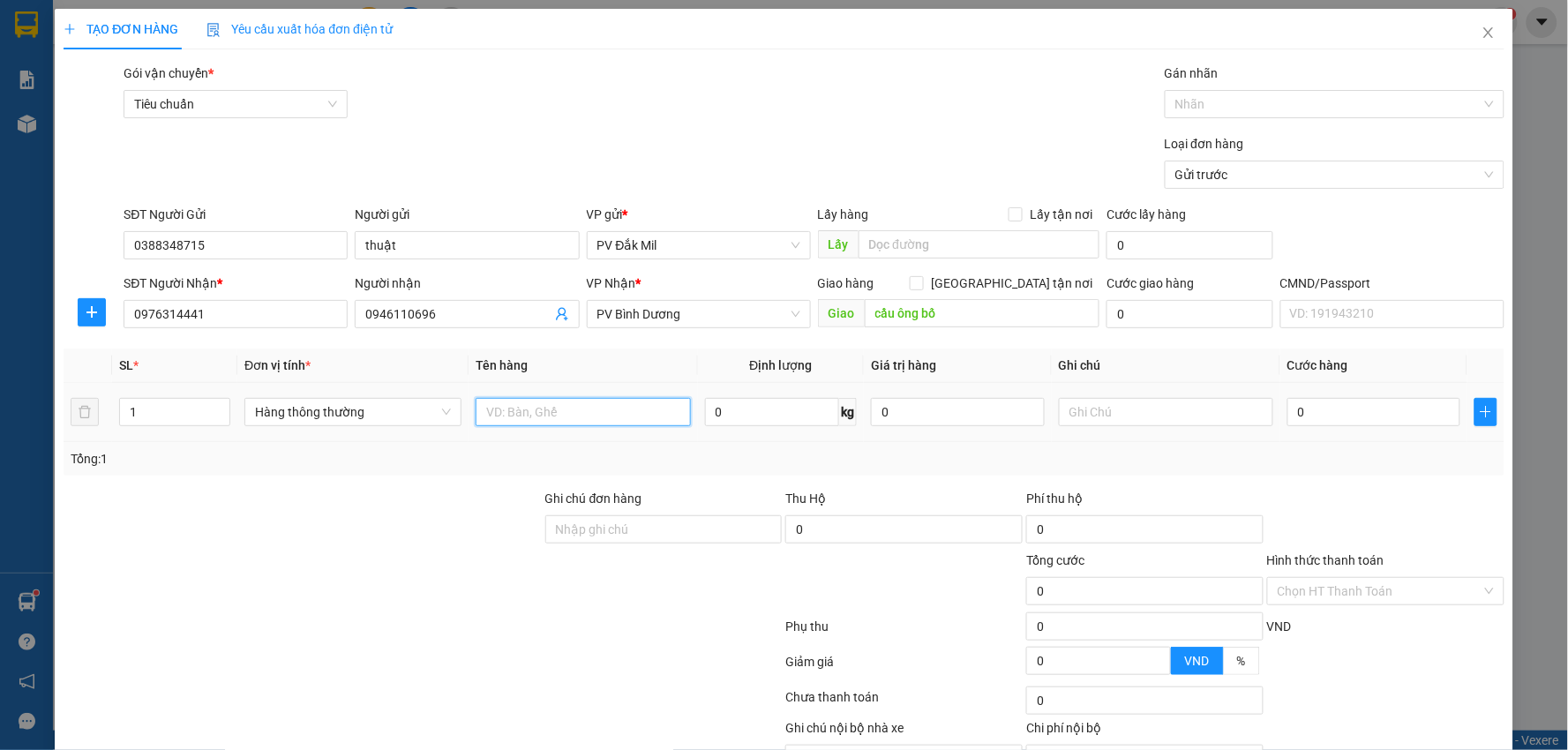
click at [495, 412] on input "text" at bounding box center [583, 412] width 215 height 29
type input "d"
type input "đồ ăn"
click at [1104, 408] on input "text" at bounding box center [1166, 412] width 215 height 29
type input "kiện"
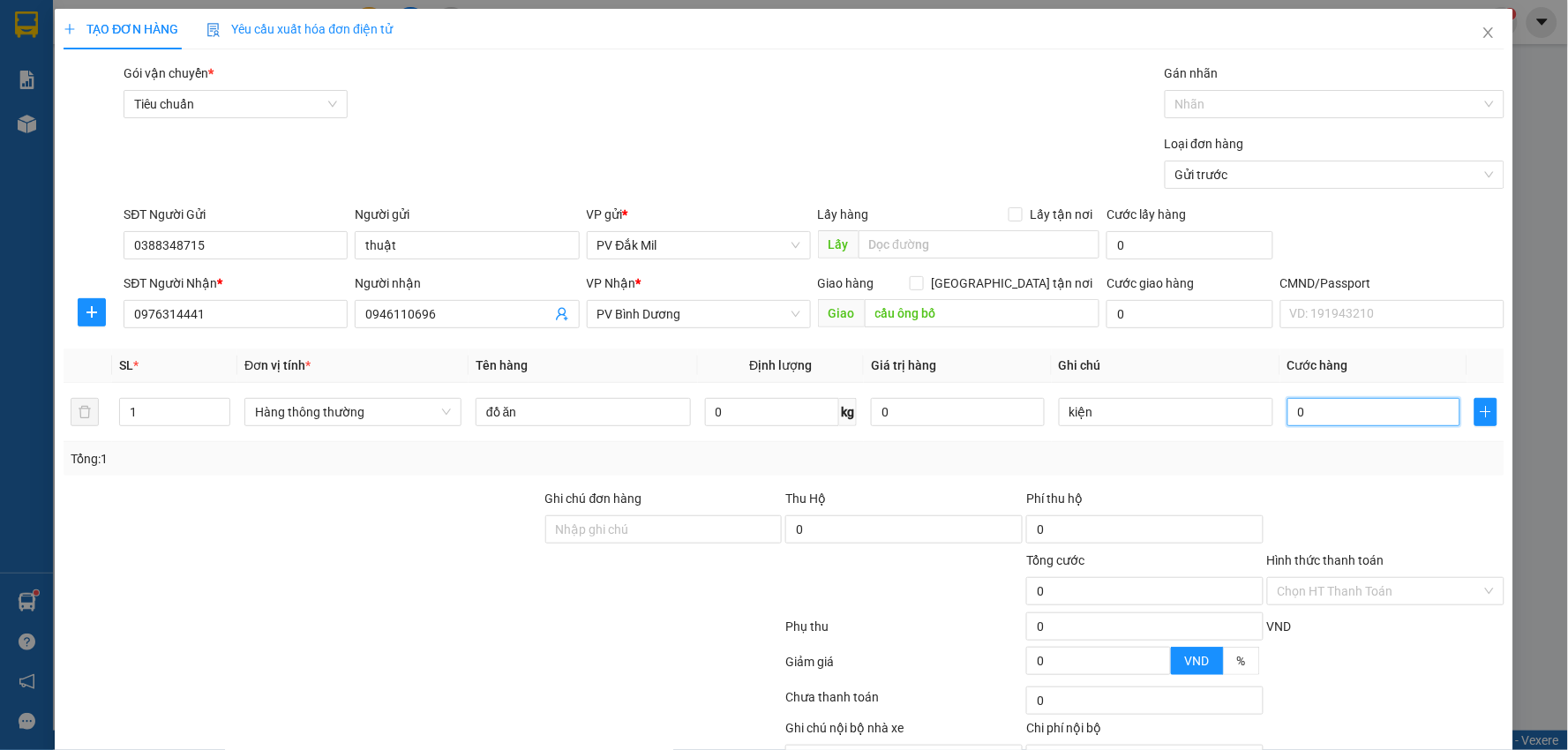
type input "7"
type input "70"
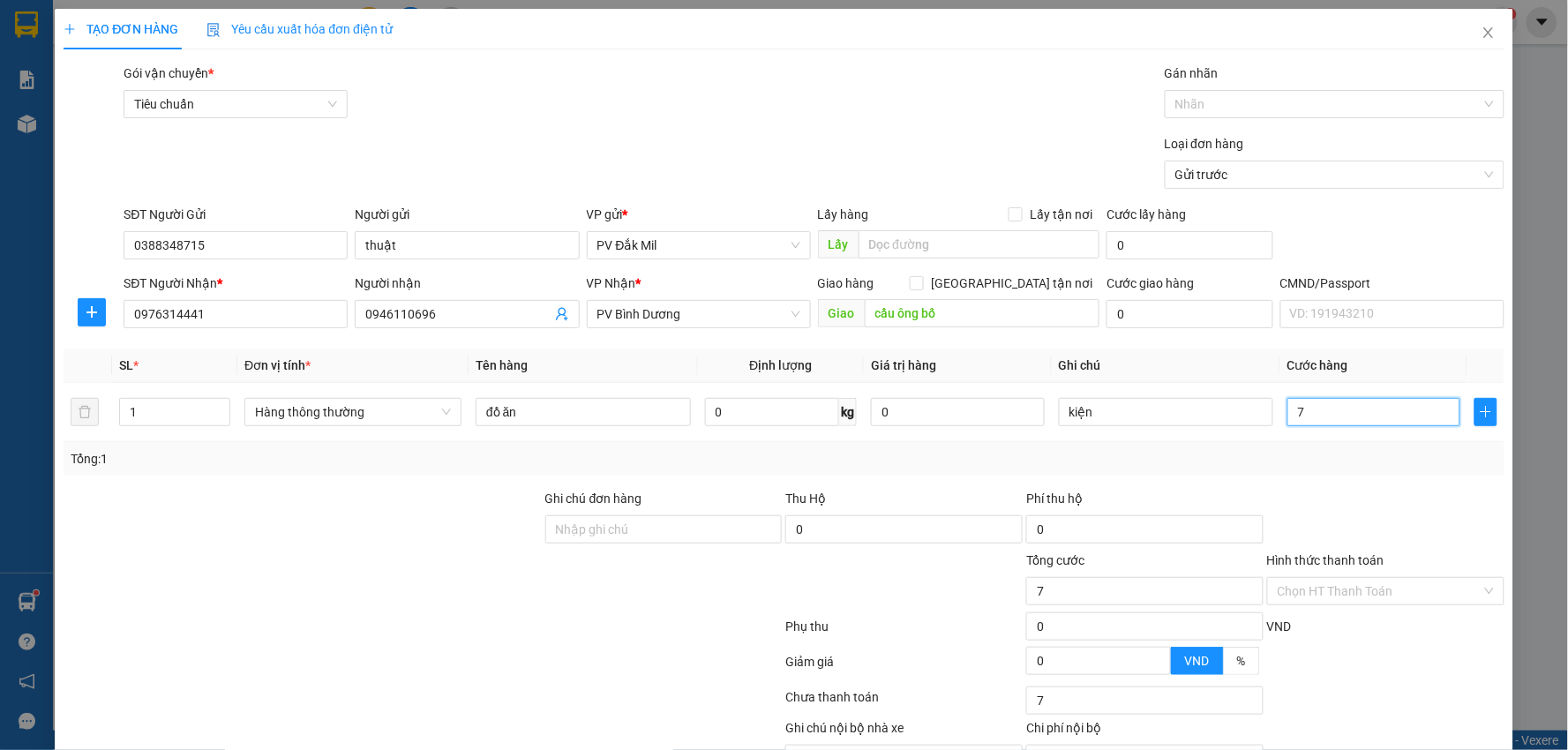
type input "70"
type input "700"
type input "7.000"
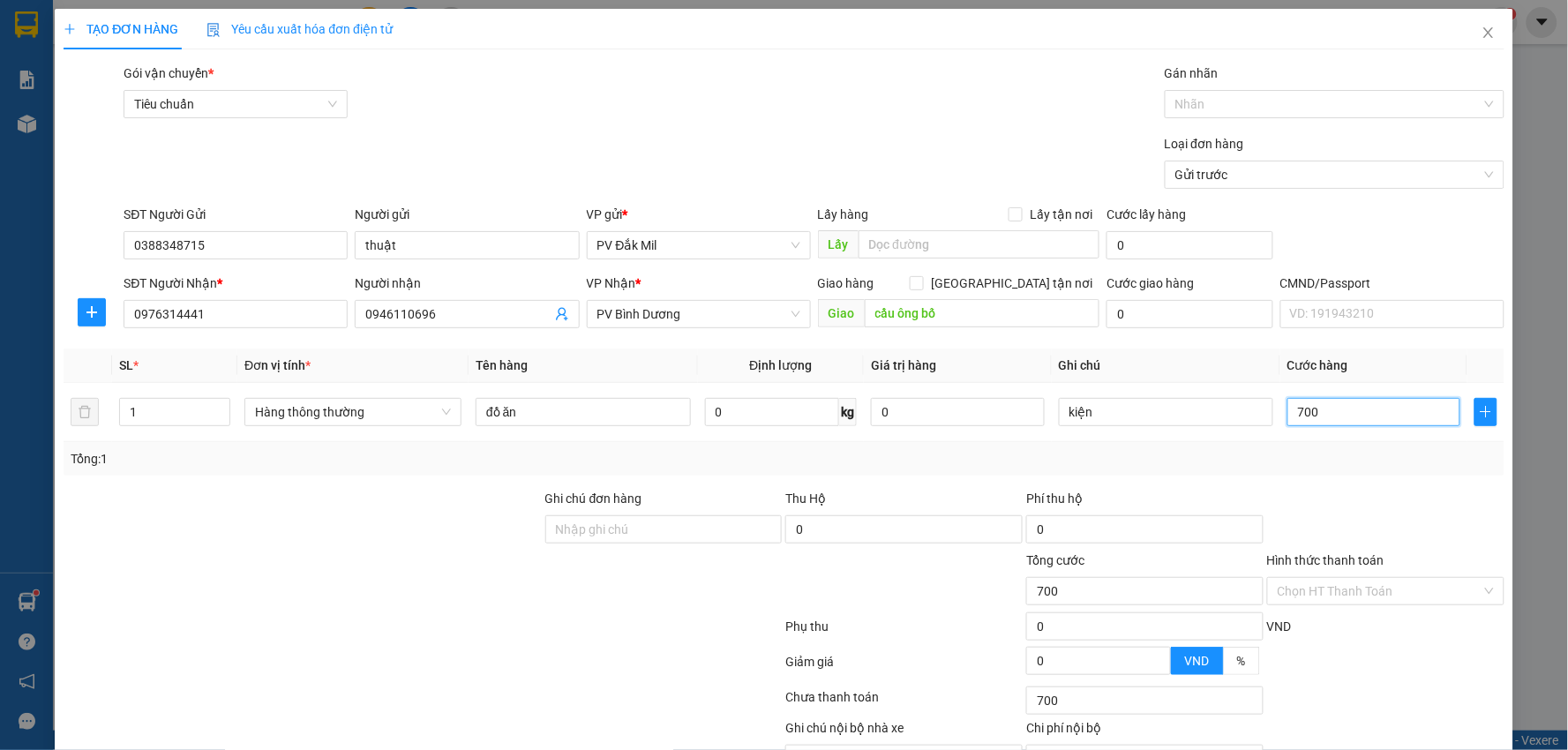
type input "7.000"
type input "70.000"
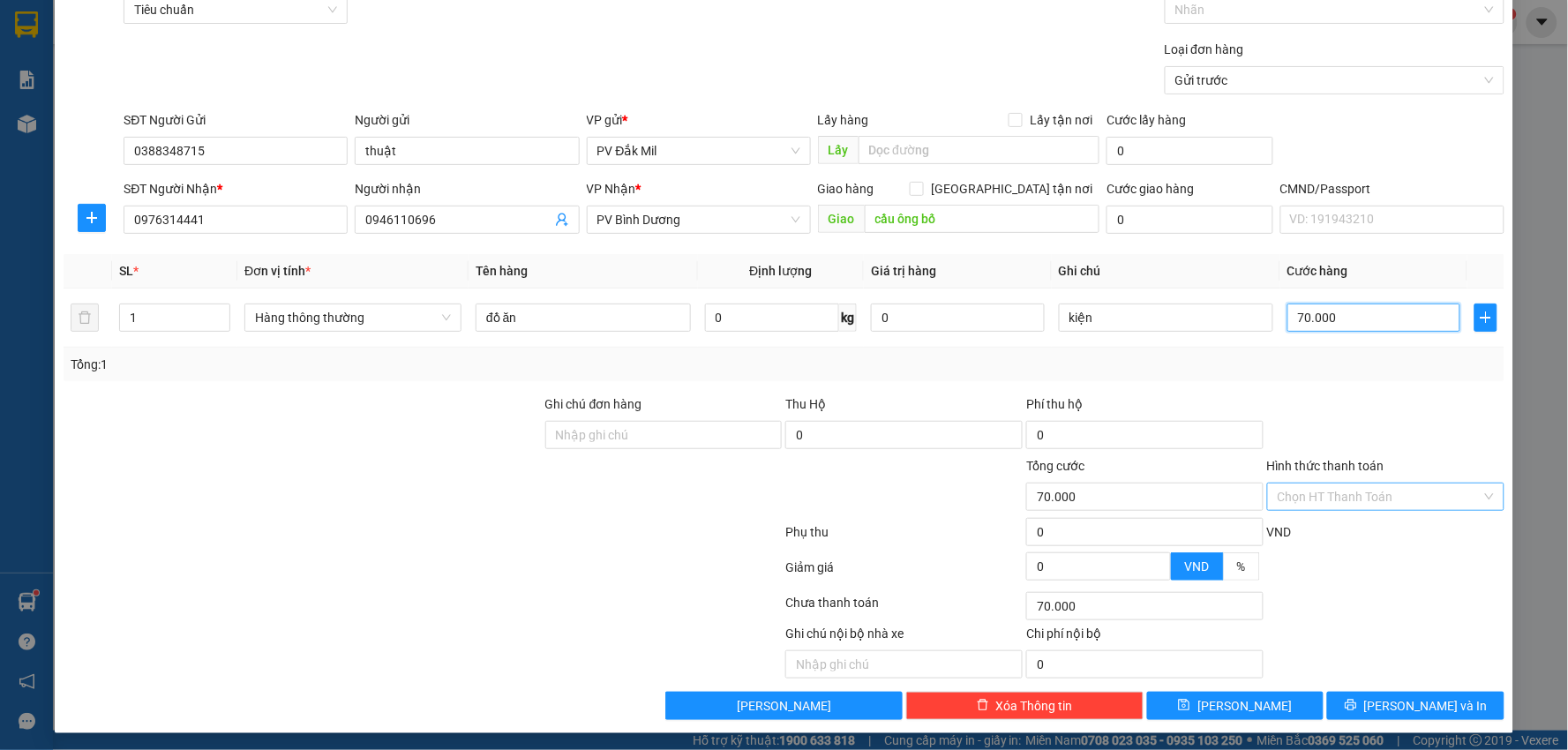
scroll to position [99, 0]
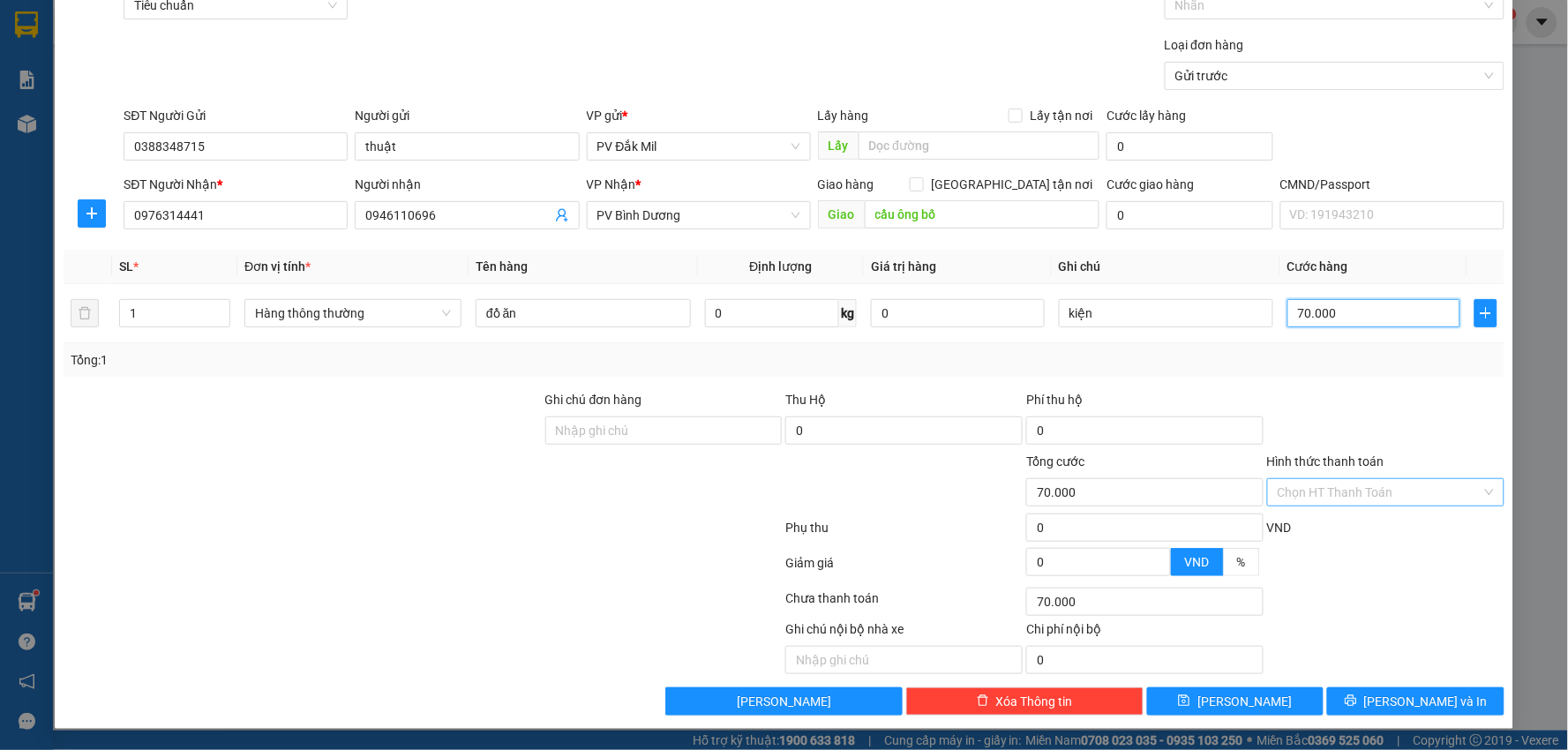
click at [1383, 505] on div "Chọn HT Thanh Toán" at bounding box center [1385, 493] width 237 height 29
type input "70.000"
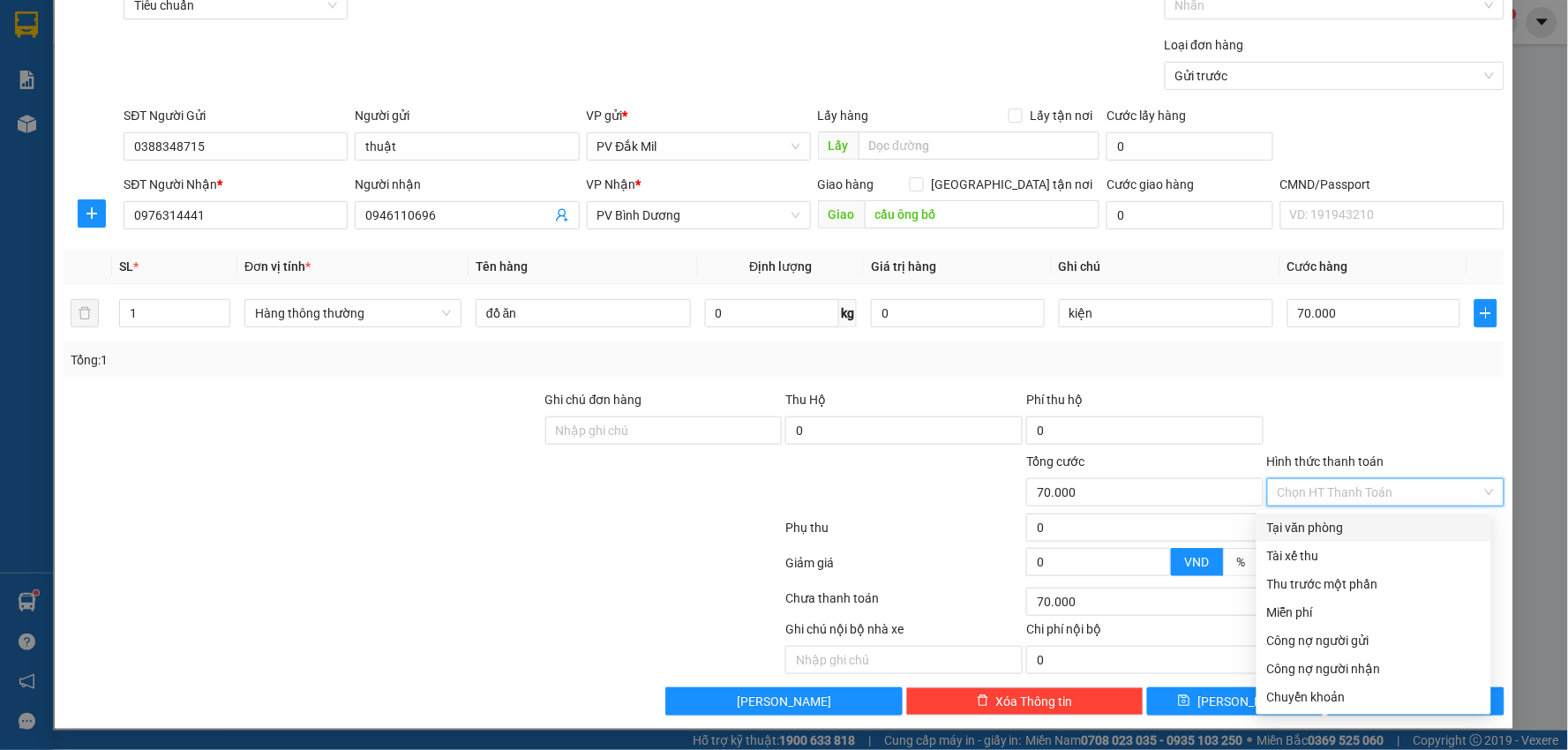
click at [1381, 494] on input "Hình thức thanh toán" at bounding box center [1380, 493] width 204 height 27
click at [1380, 492] on input "Hình thức thanh toán" at bounding box center [1380, 493] width 204 height 27
click at [1339, 530] on div "Tại văn phòng" at bounding box center [1374, 527] width 213 height 19
type input "0"
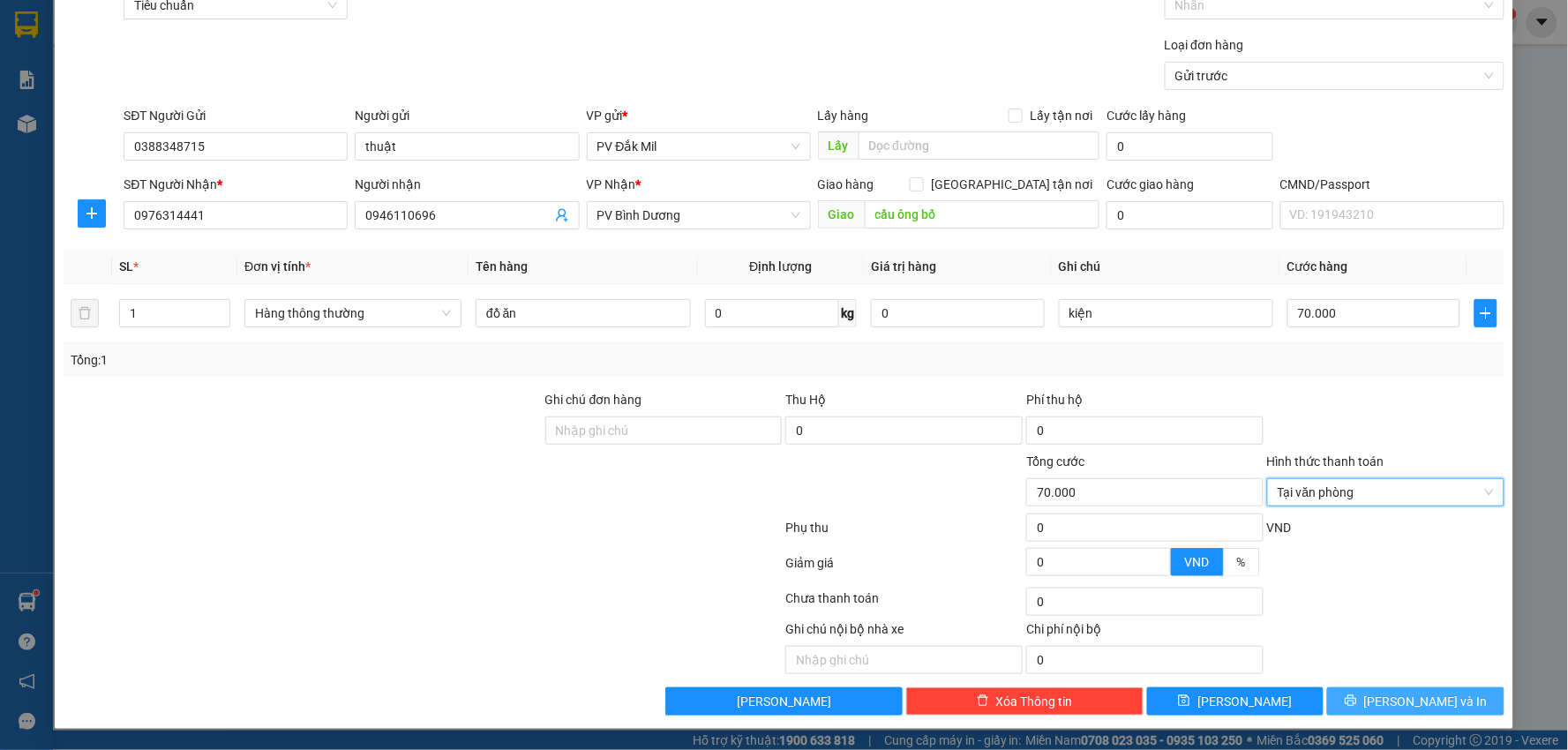
click at [1401, 702] on span "[PERSON_NAME] và In" at bounding box center [1426, 701] width 124 height 19
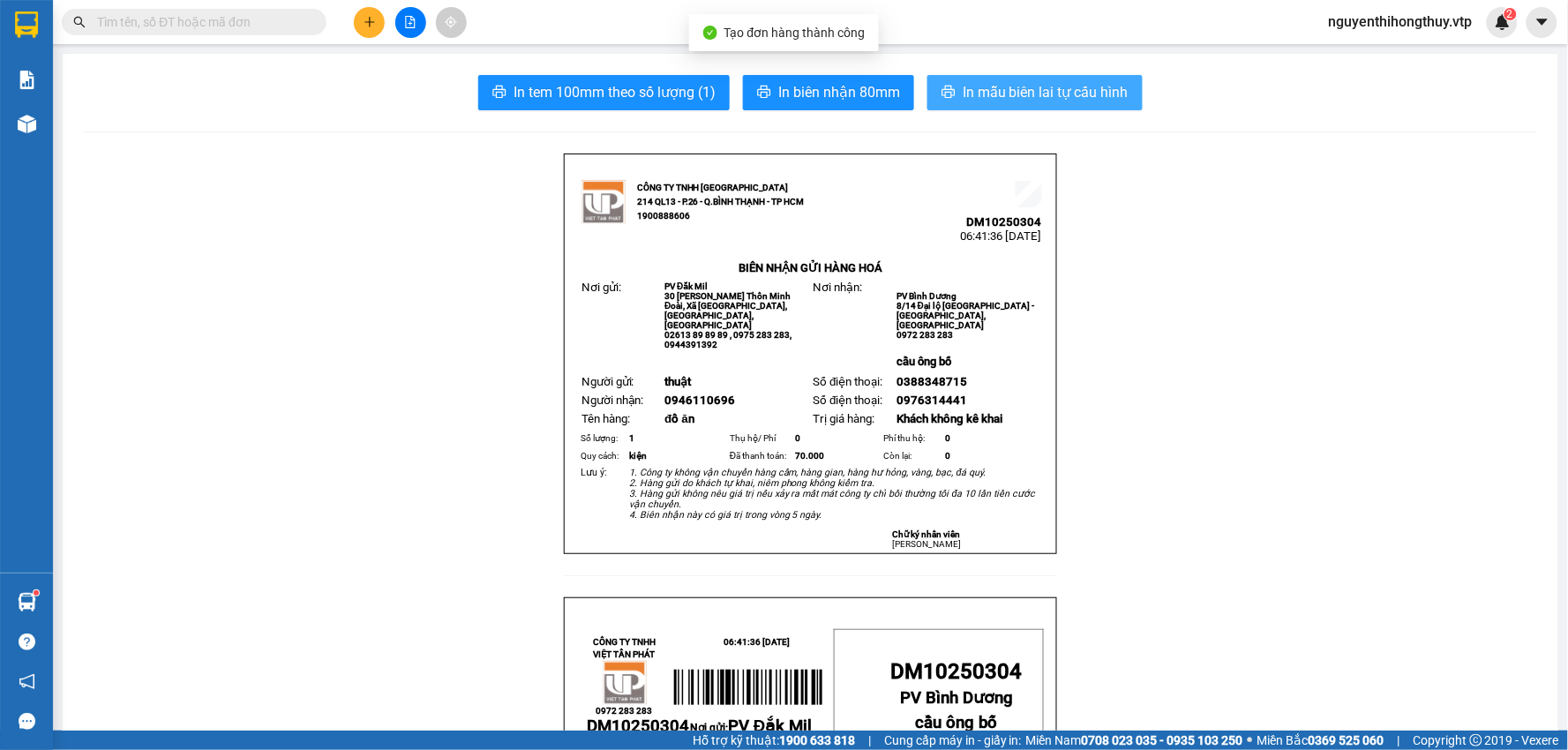
click at [1051, 84] on span "In mẫu biên lai tự cấu hình" at bounding box center [1046, 91] width 166 height 22
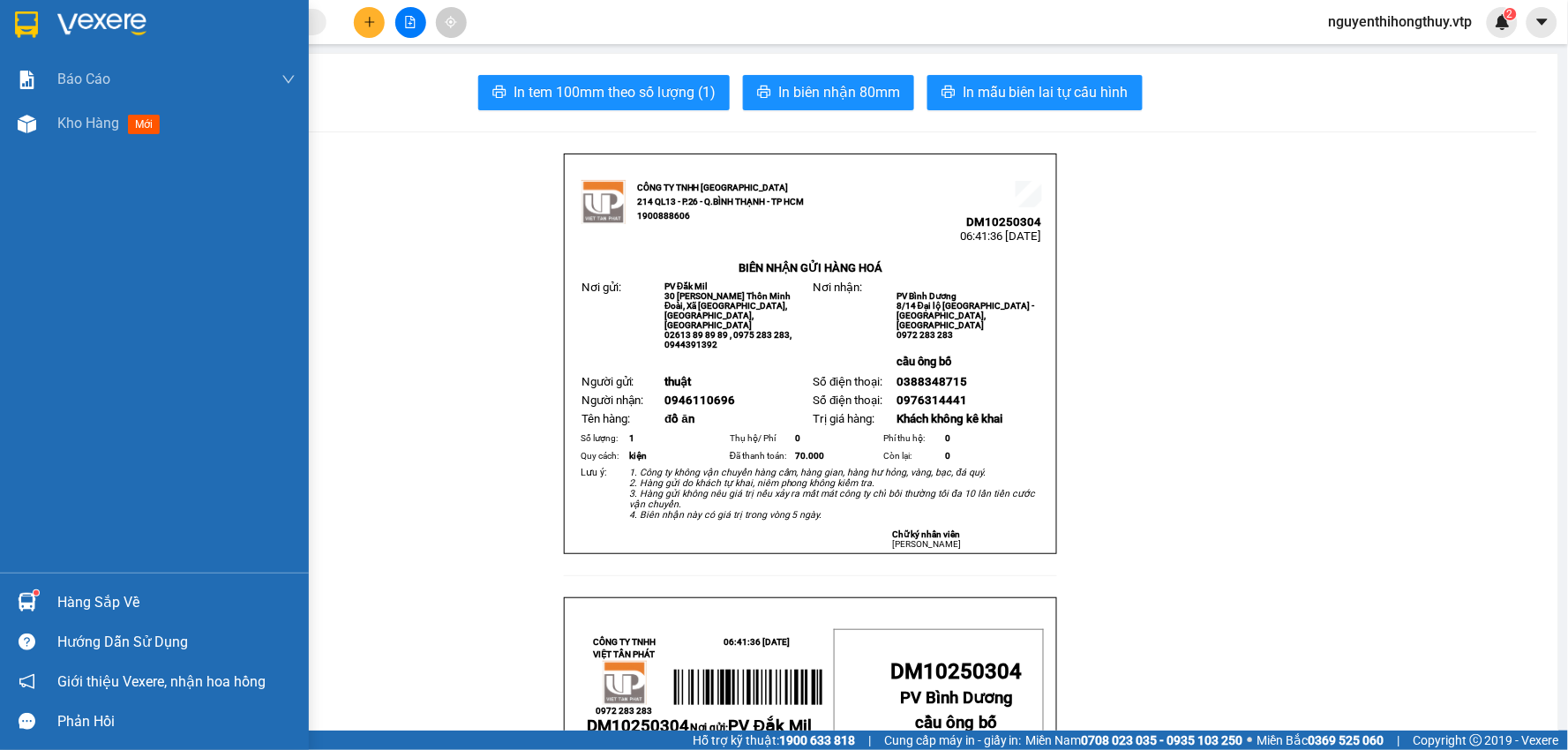
click at [30, 15] on img at bounding box center [27, 25] width 23 height 27
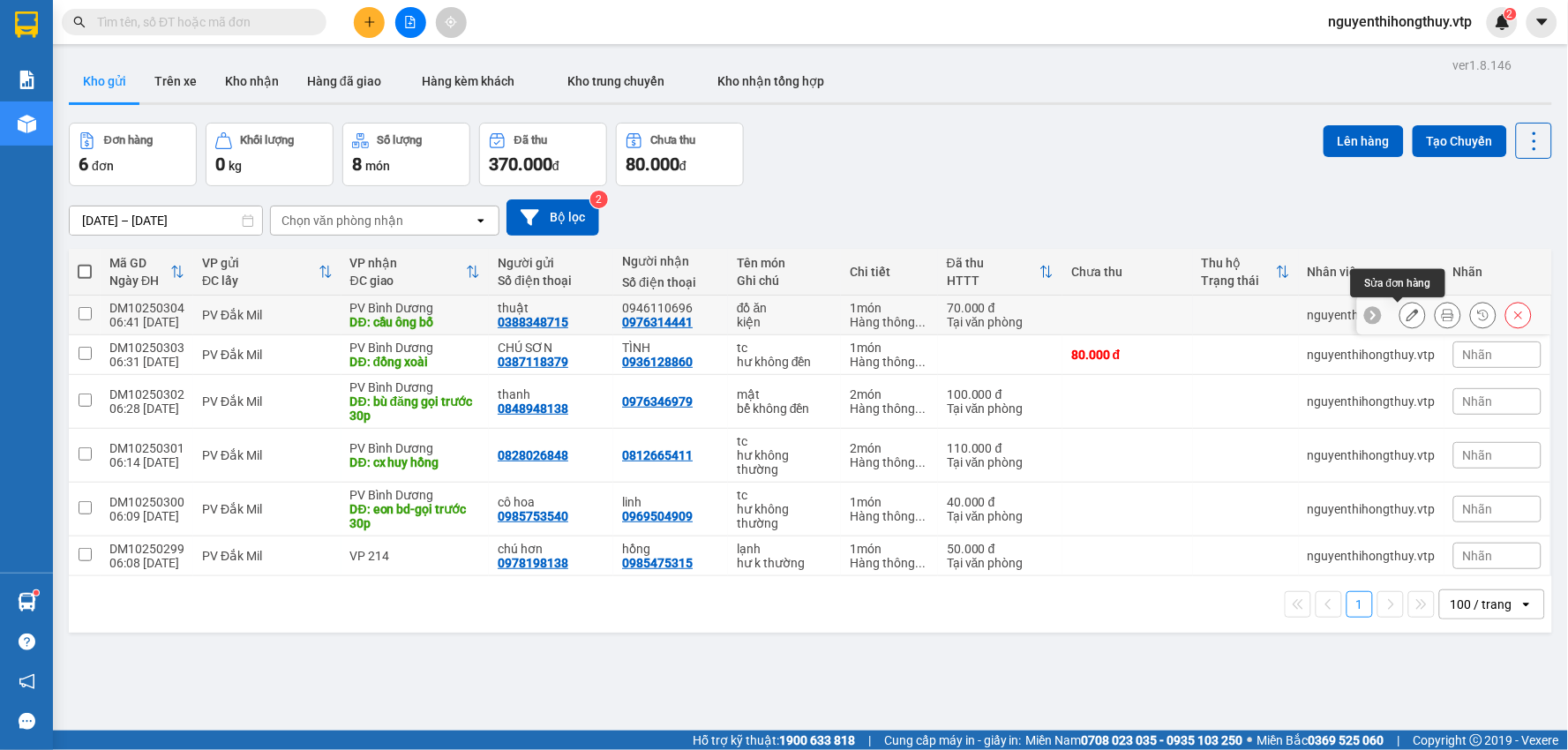
click at [1406, 322] on icon at bounding box center [1412, 315] width 12 height 12
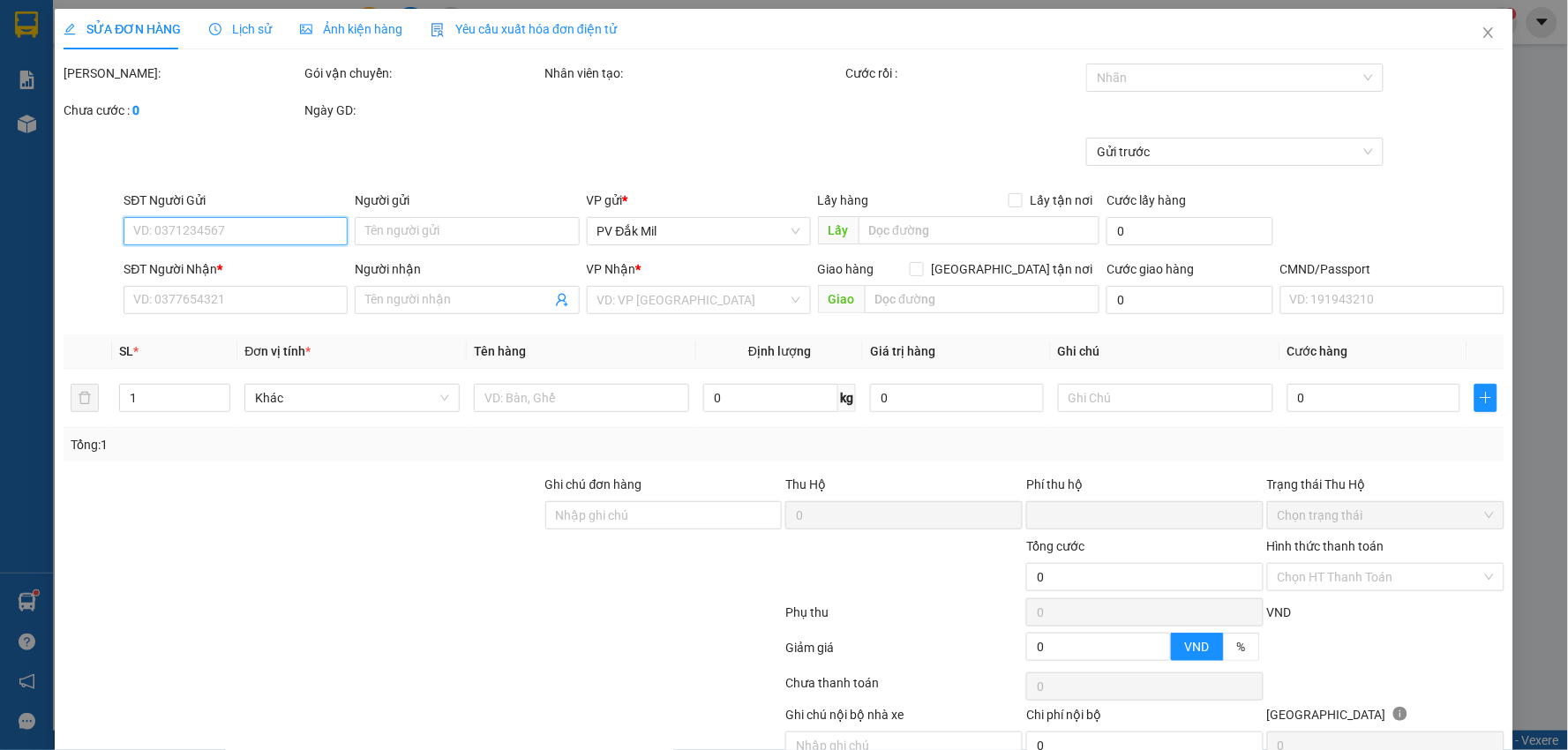
type input "0388348715"
type input "thuật"
type input "0976314441"
type input "0946110696"
type input "cầu ông bố"
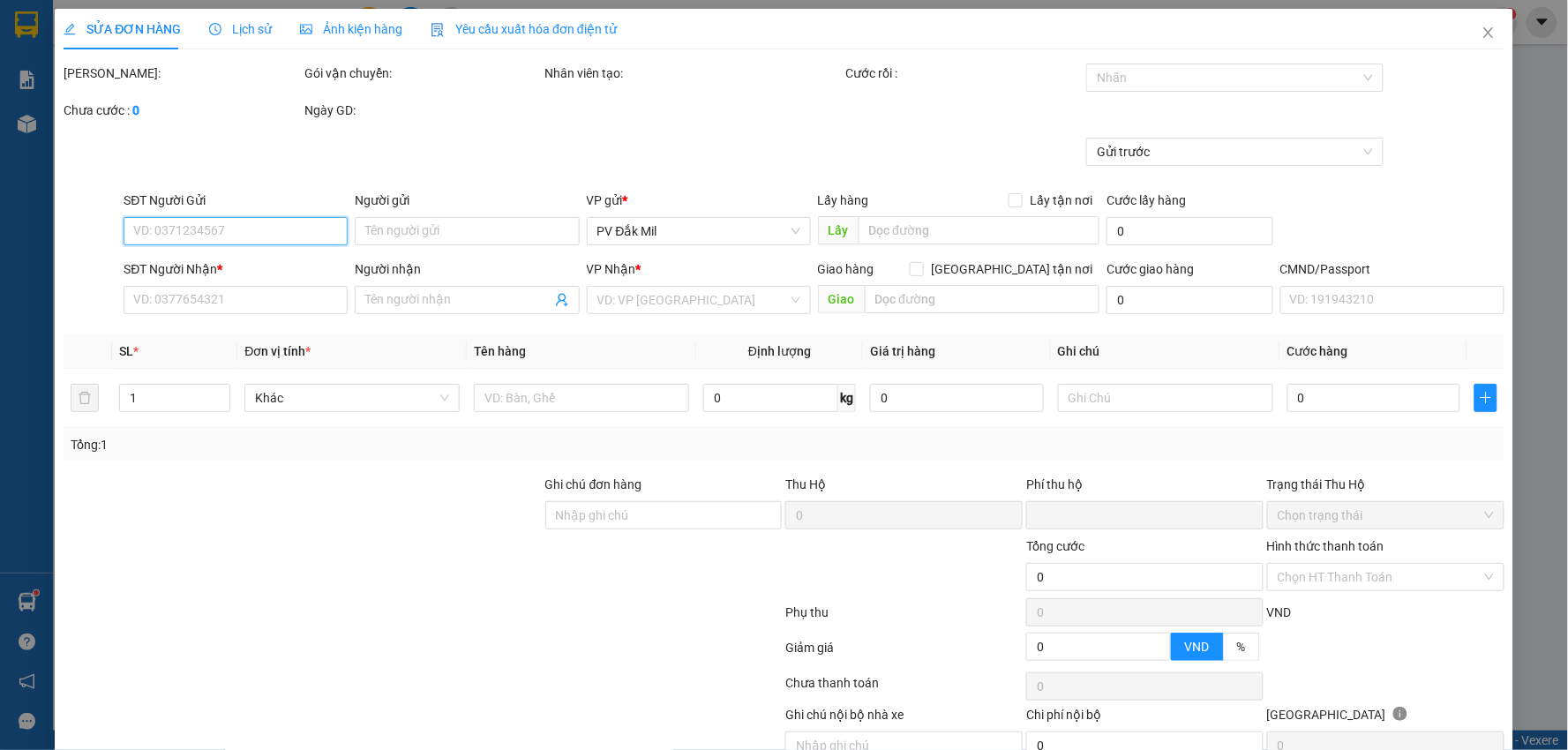
type input "0"
type input "70.000"
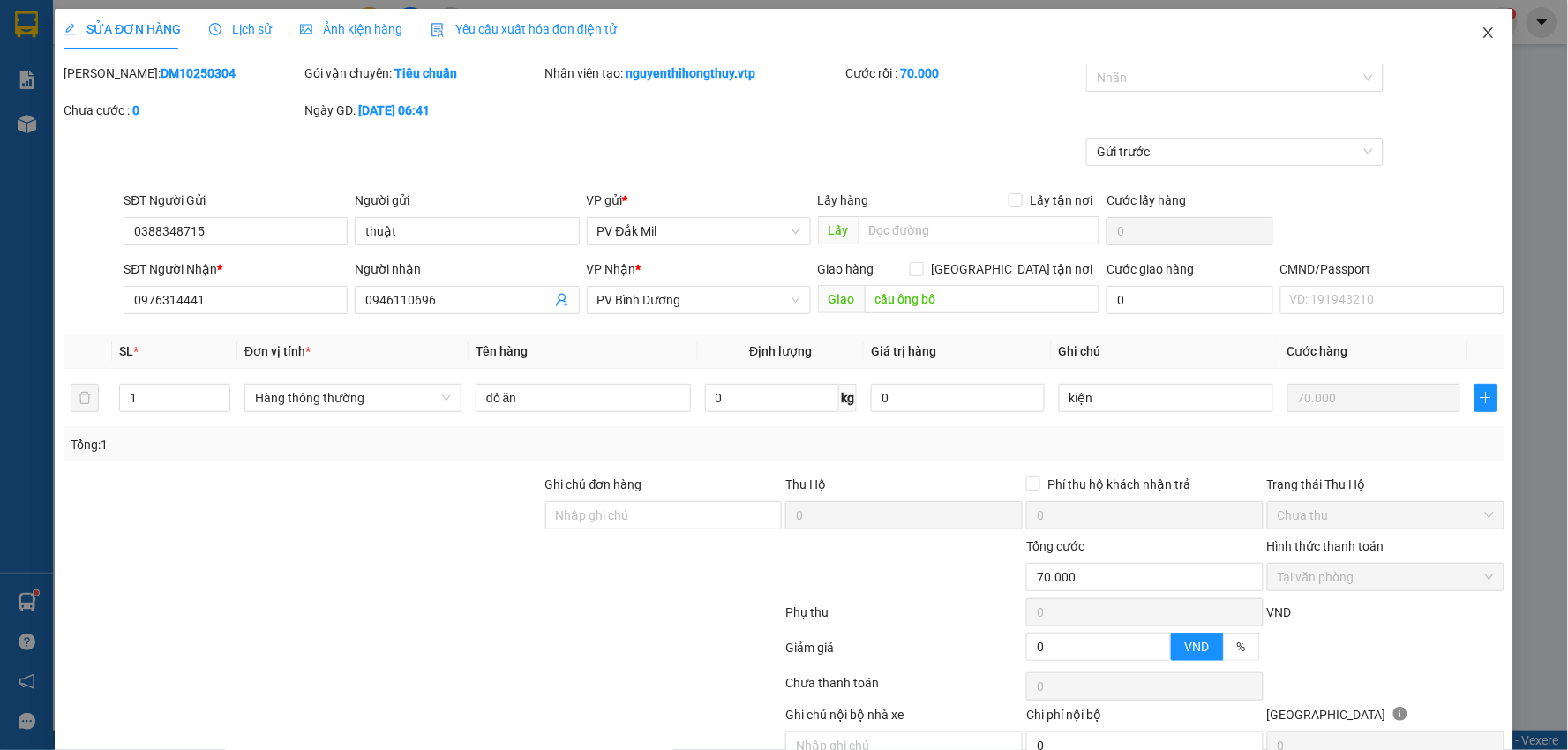
click at [1481, 38] on icon "close" at bounding box center [1488, 32] width 14 height 14
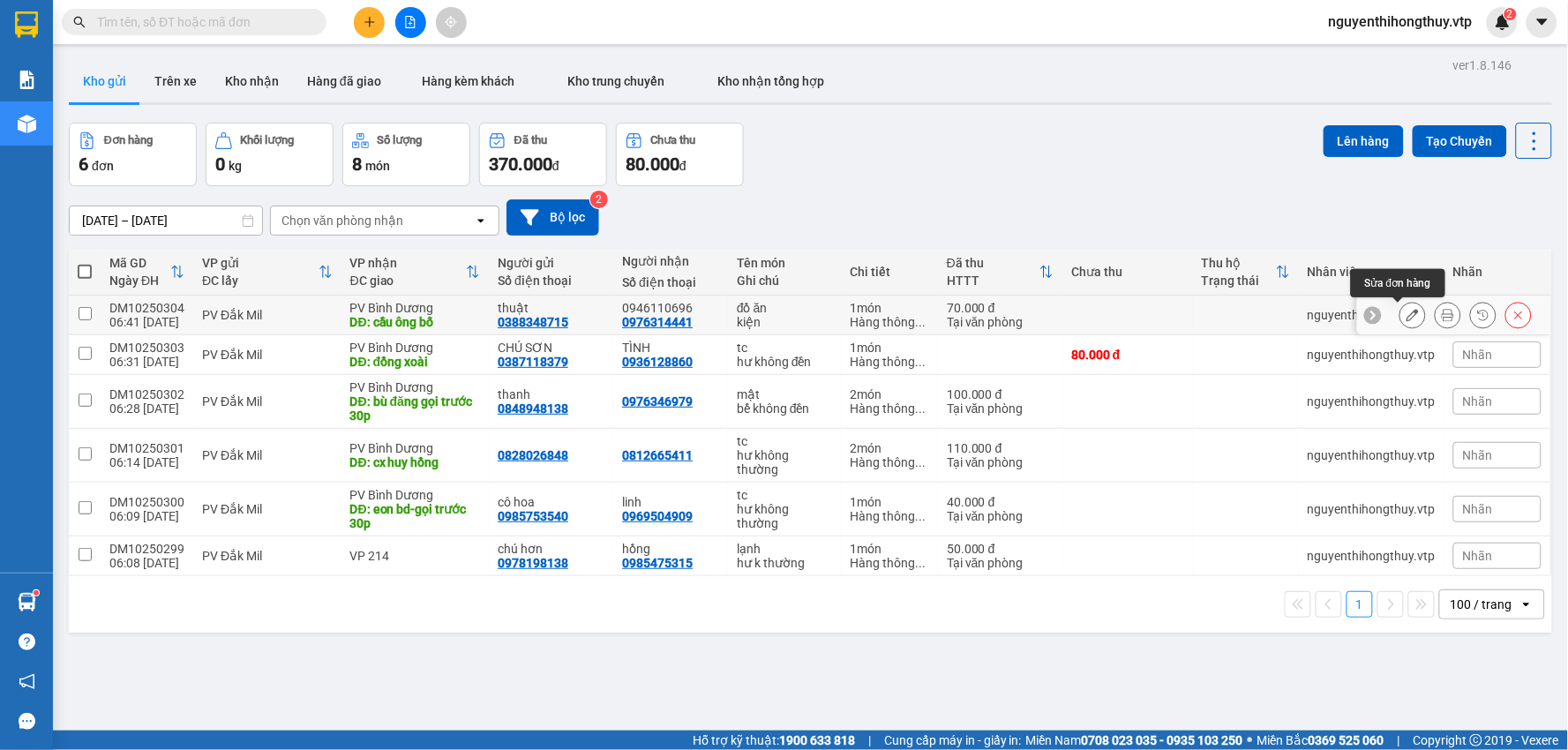
click at [1406, 312] on icon at bounding box center [1412, 315] width 12 height 12
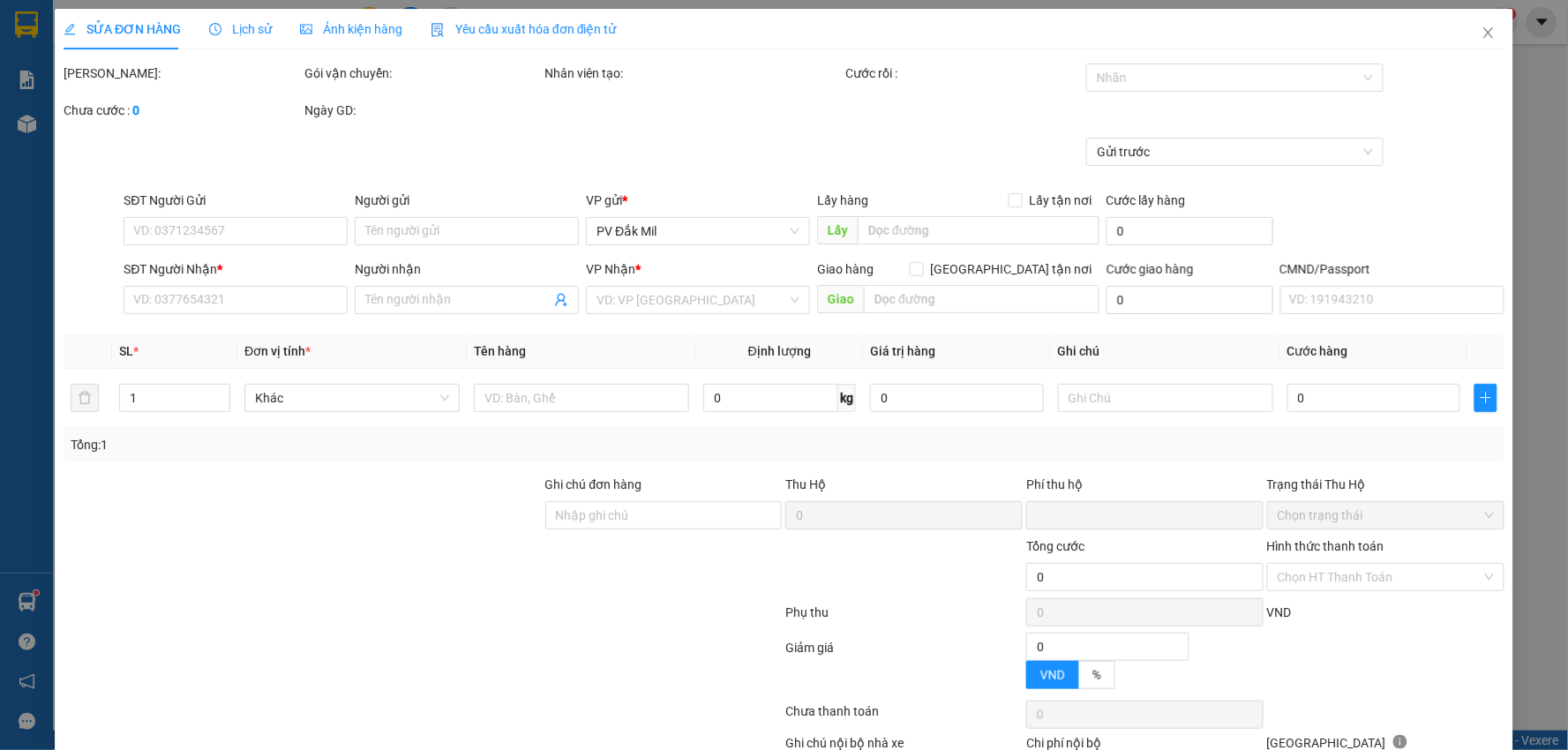
type input "0388348715"
type input "thuật"
type input "0976314441"
type input "0946110696"
type input "cầu ông bố"
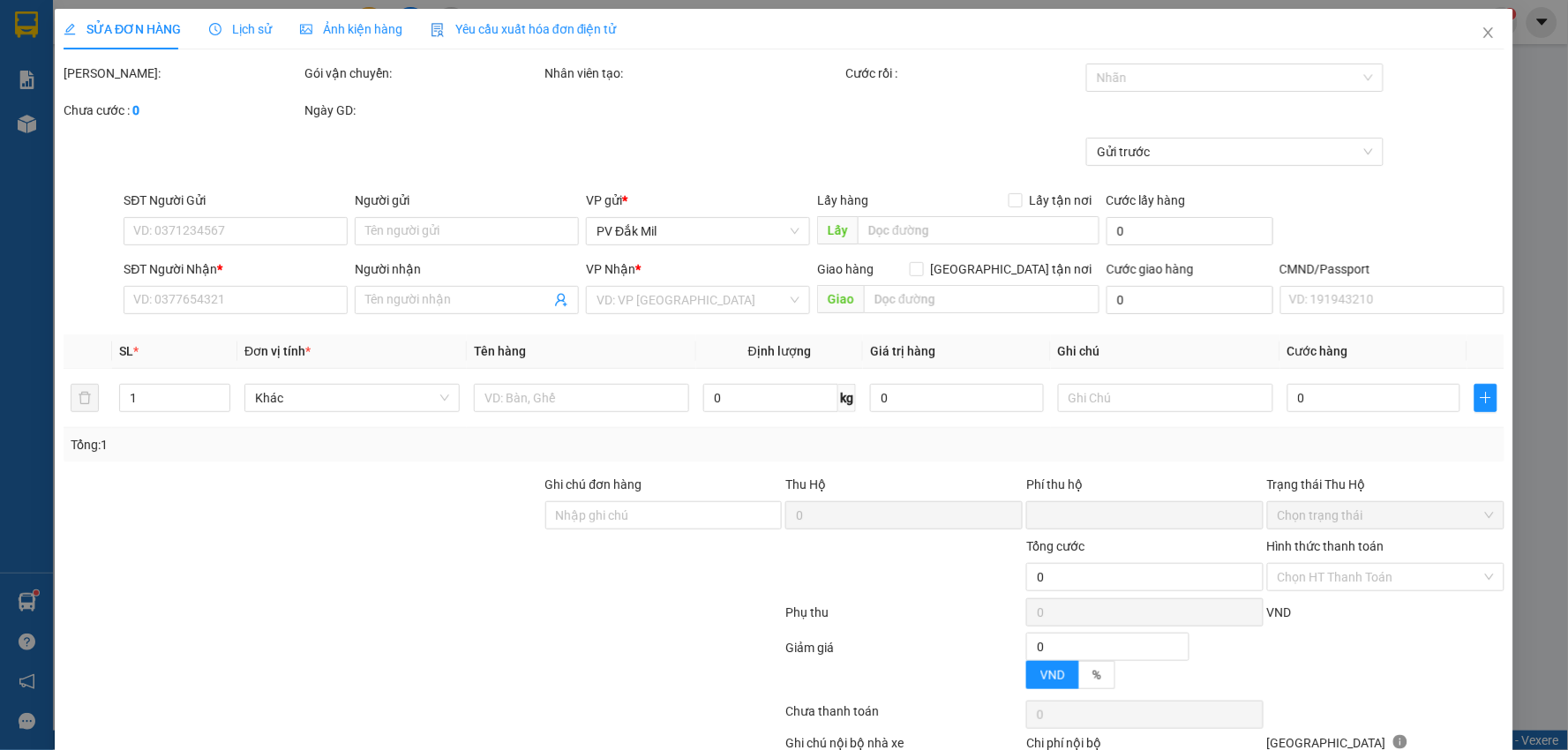
type input "0"
type input "70.000"
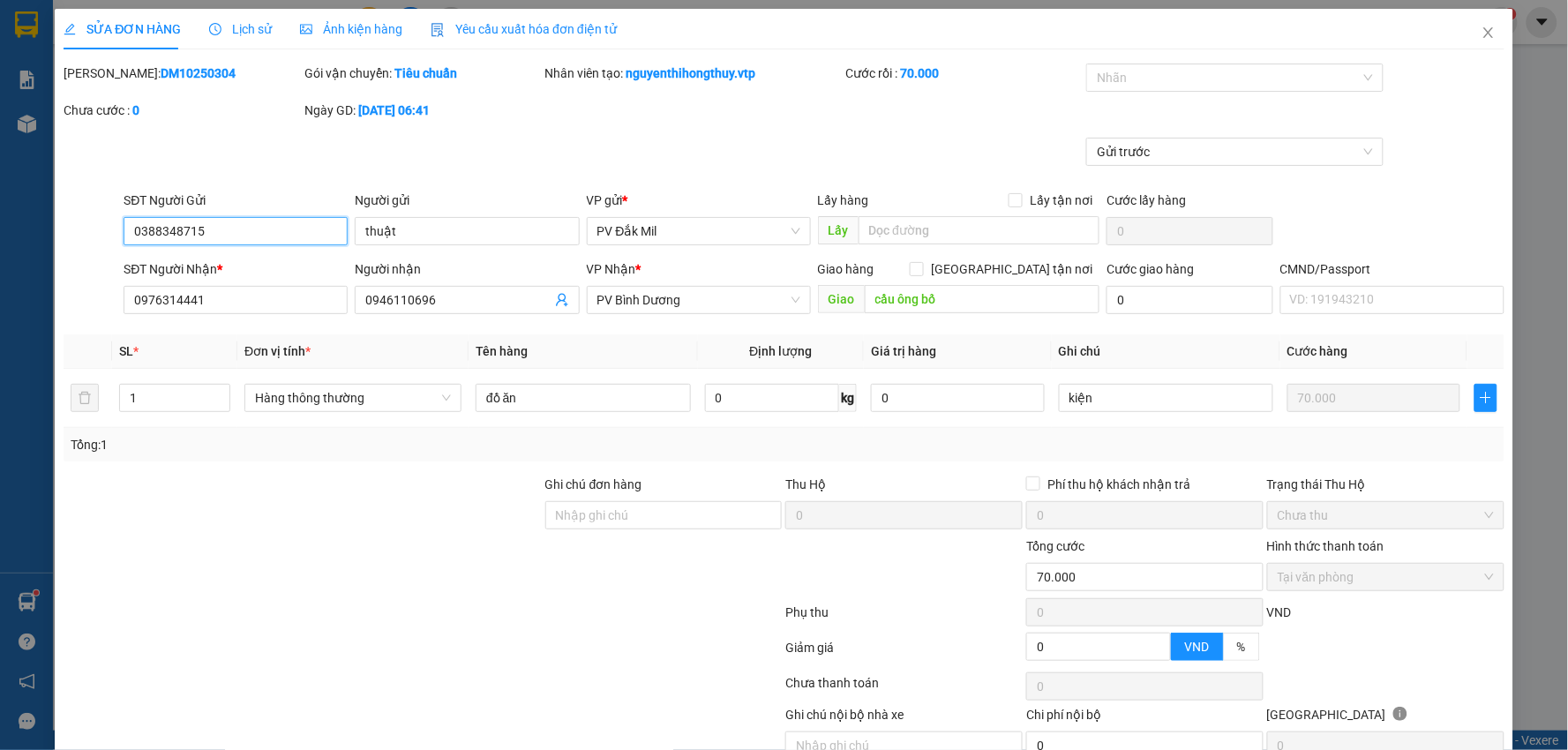
drag, startPoint x: 242, startPoint y: 233, endPoint x: 0, endPoint y: 153, distance: 254.9
click at [0, 168] on div "SỬA ĐƠN HÀNG Lịch sử Ảnh kiện hàng Yêu cầu xuất hóa đơn điện tử Total Paid Fee …" at bounding box center [784, 375] width 1568 height 750
paste input "4834319"
type input "0388348715"
click at [1481, 28] on icon "close" at bounding box center [1488, 32] width 14 height 14
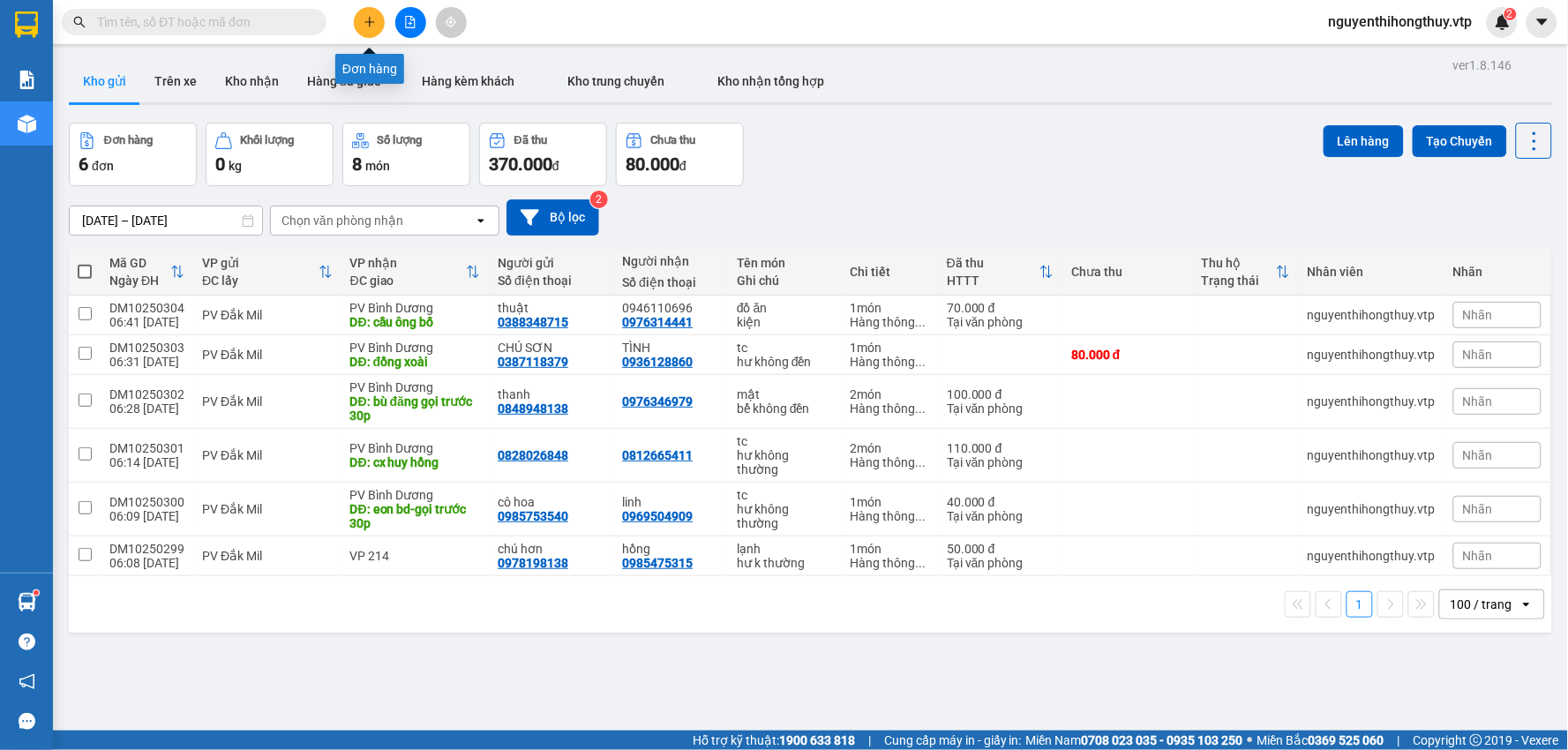
click at [374, 18] on icon "plus" at bounding box center [369, 22] width 12 height 12
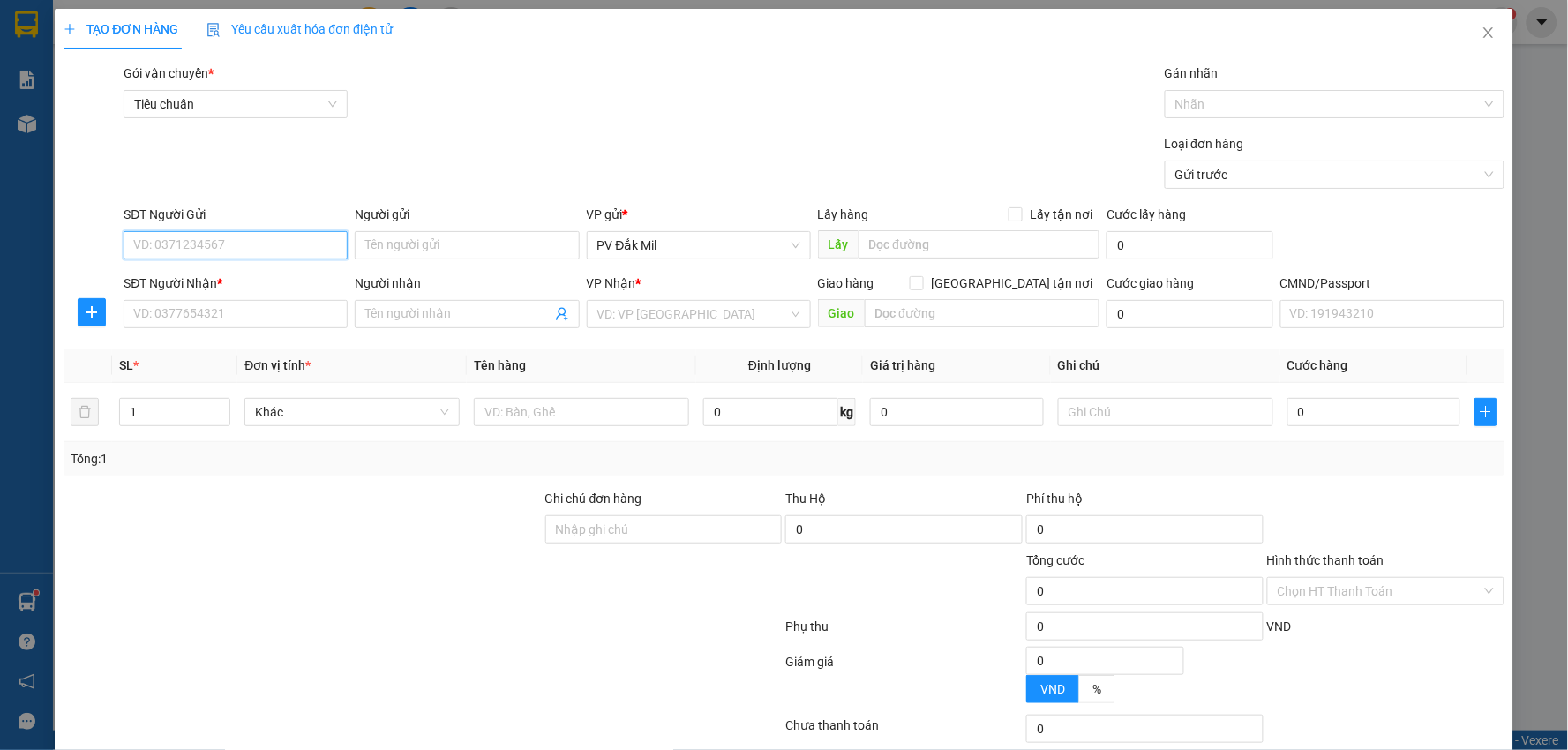
click at [280, 241] on input "SĐT Người Gửi" at bounding box center [236, 246] width 225 height 29
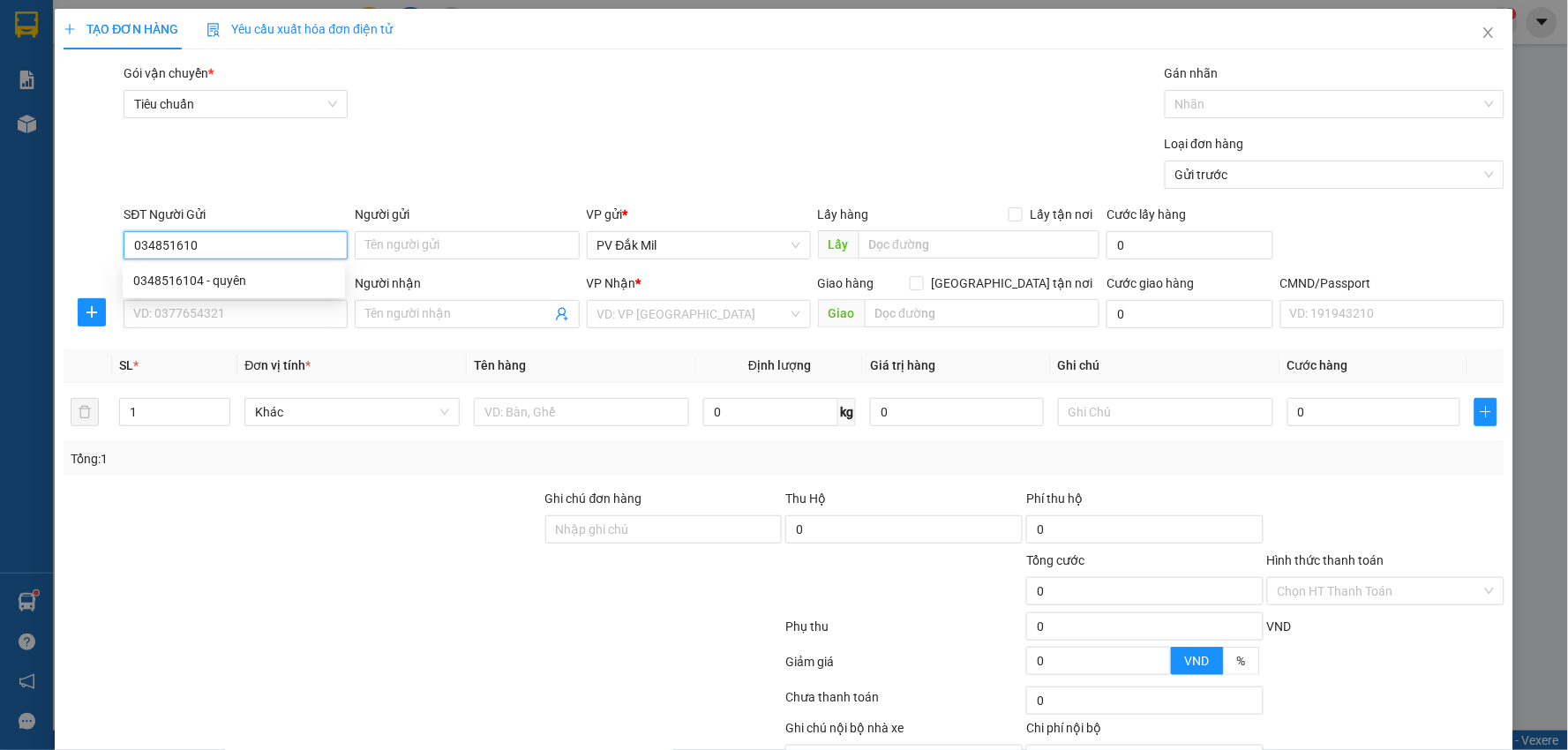
type input "0348516104"
click at [208, 285] on div "0348516104 - quyên" at bounding box center [233, 281] width 201 height 19
type input "quyên"
type input "0968794228"
type input "C DUNG"
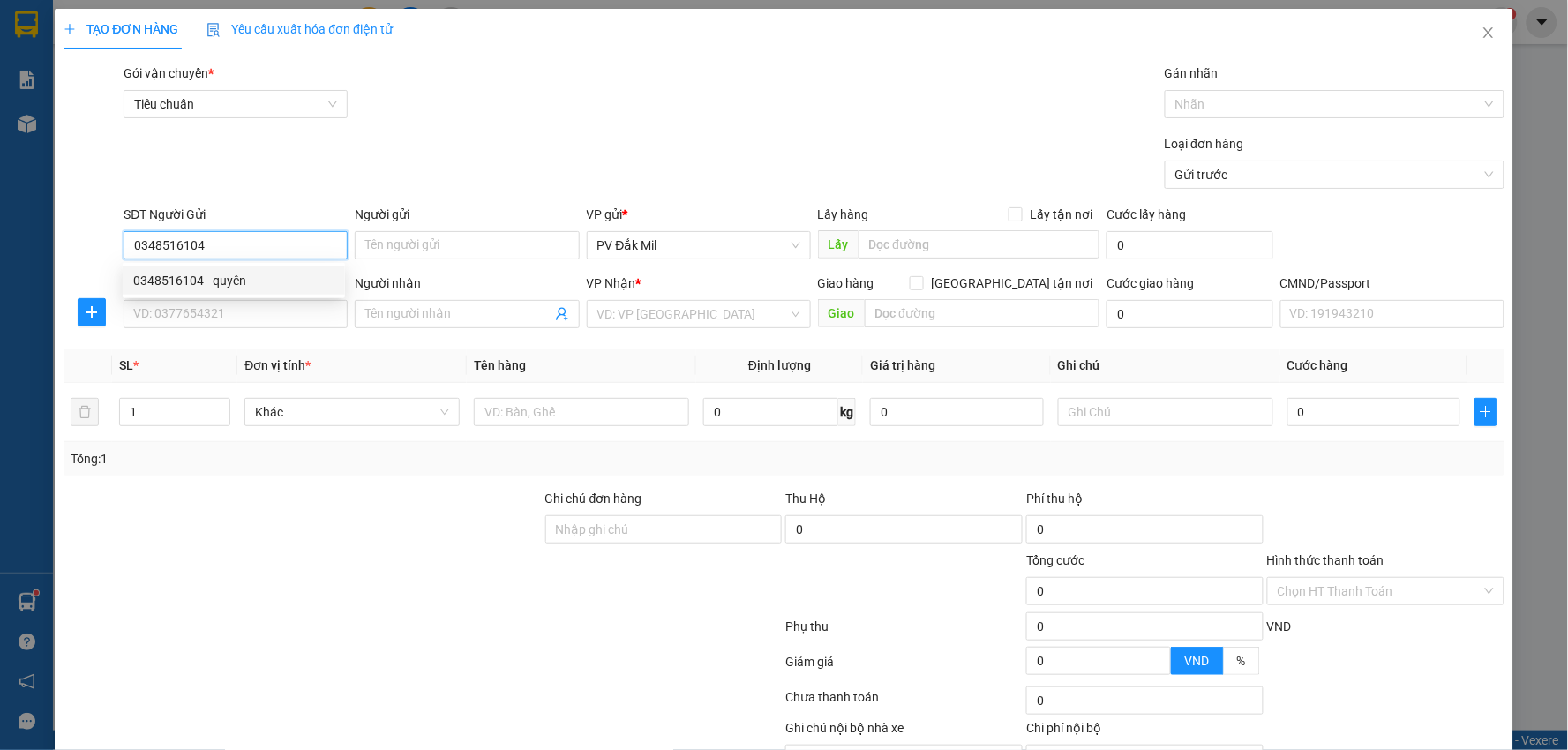
type input "n4 hòa lợi"
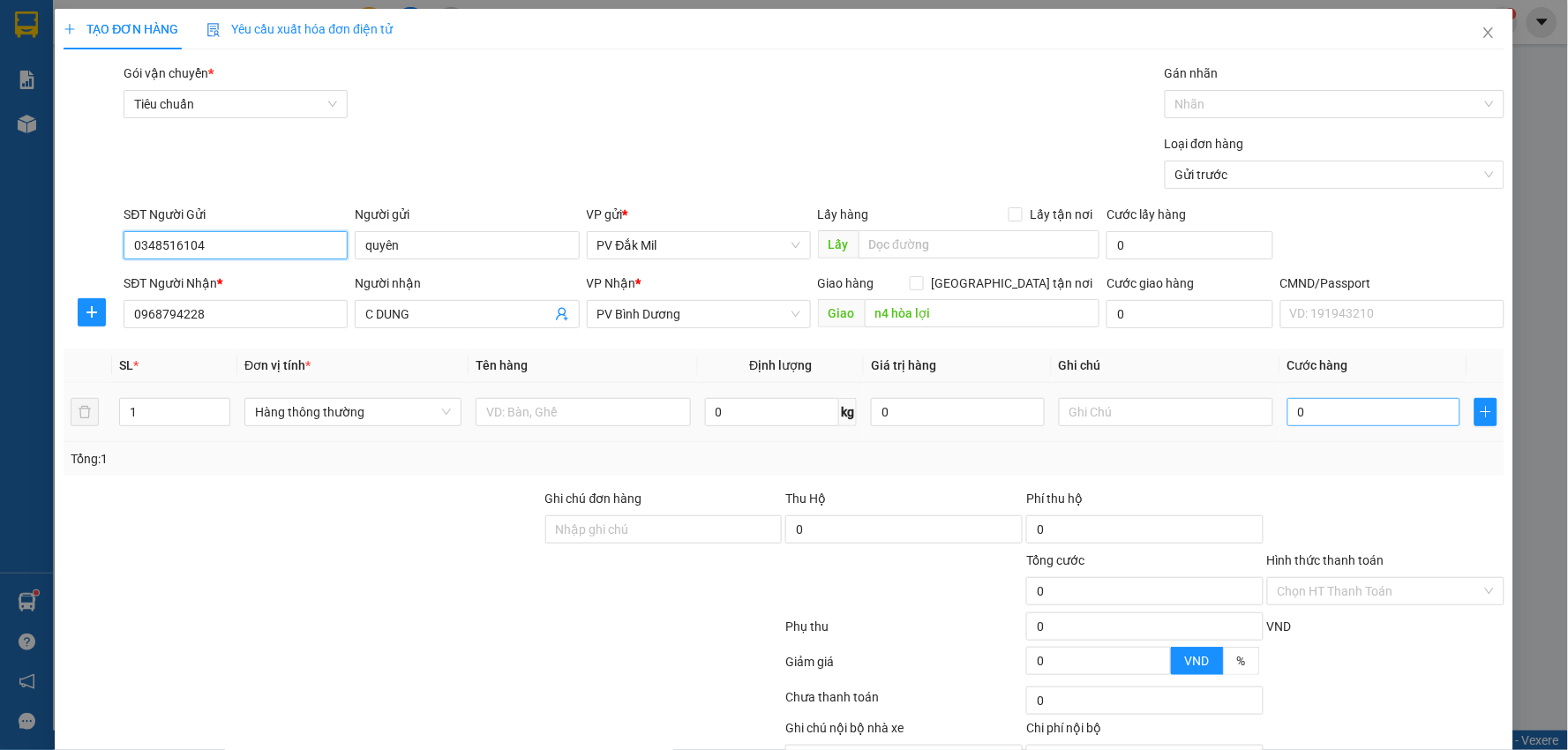
type input "0348516104"
click at [1350, 404] on input "0" at bounding box center [1374, 412] width 173 height 29
type input "6"
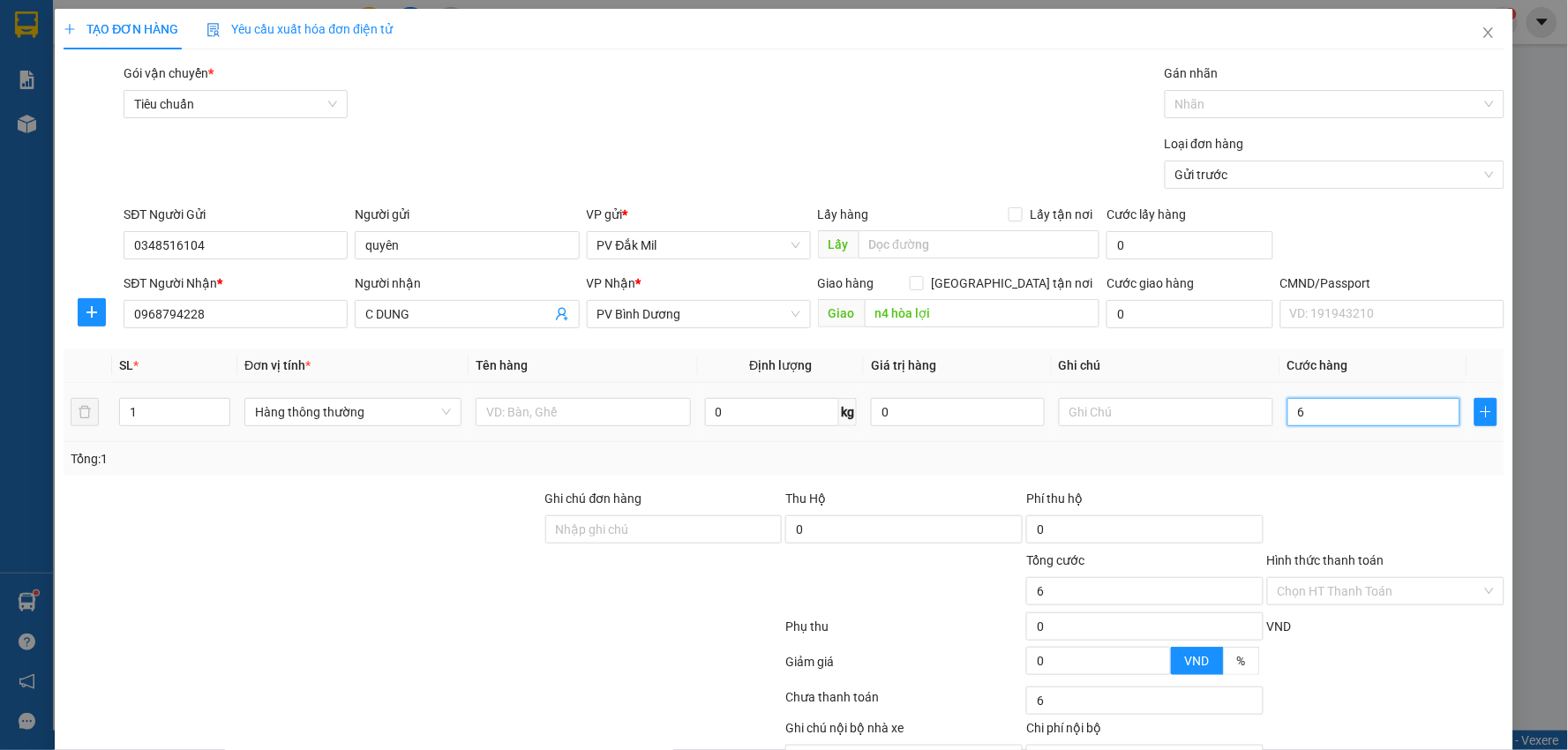
type input "60"
type input "600"
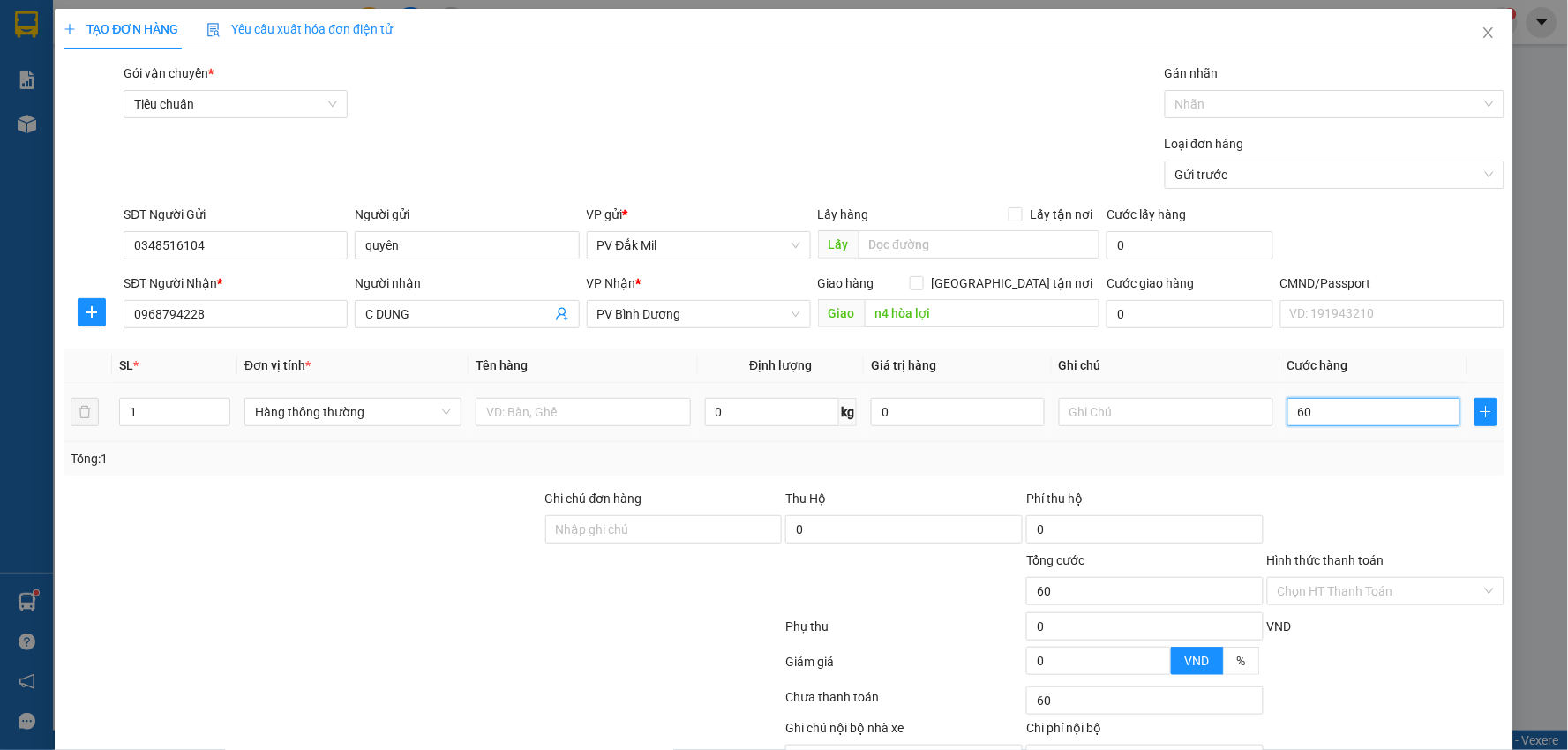
type input "600"
type input "6.000"
type input "60.000"
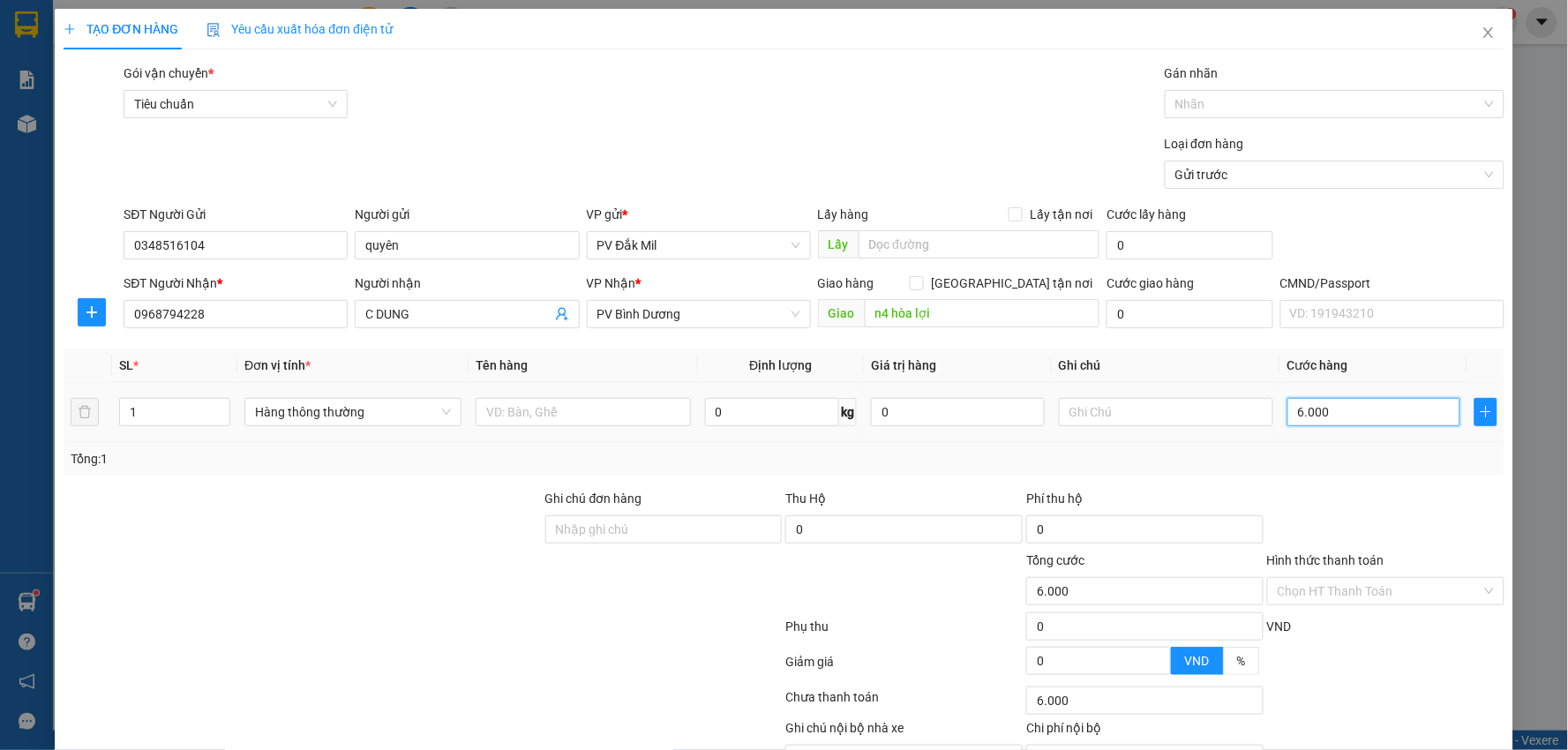
type input "60.000"
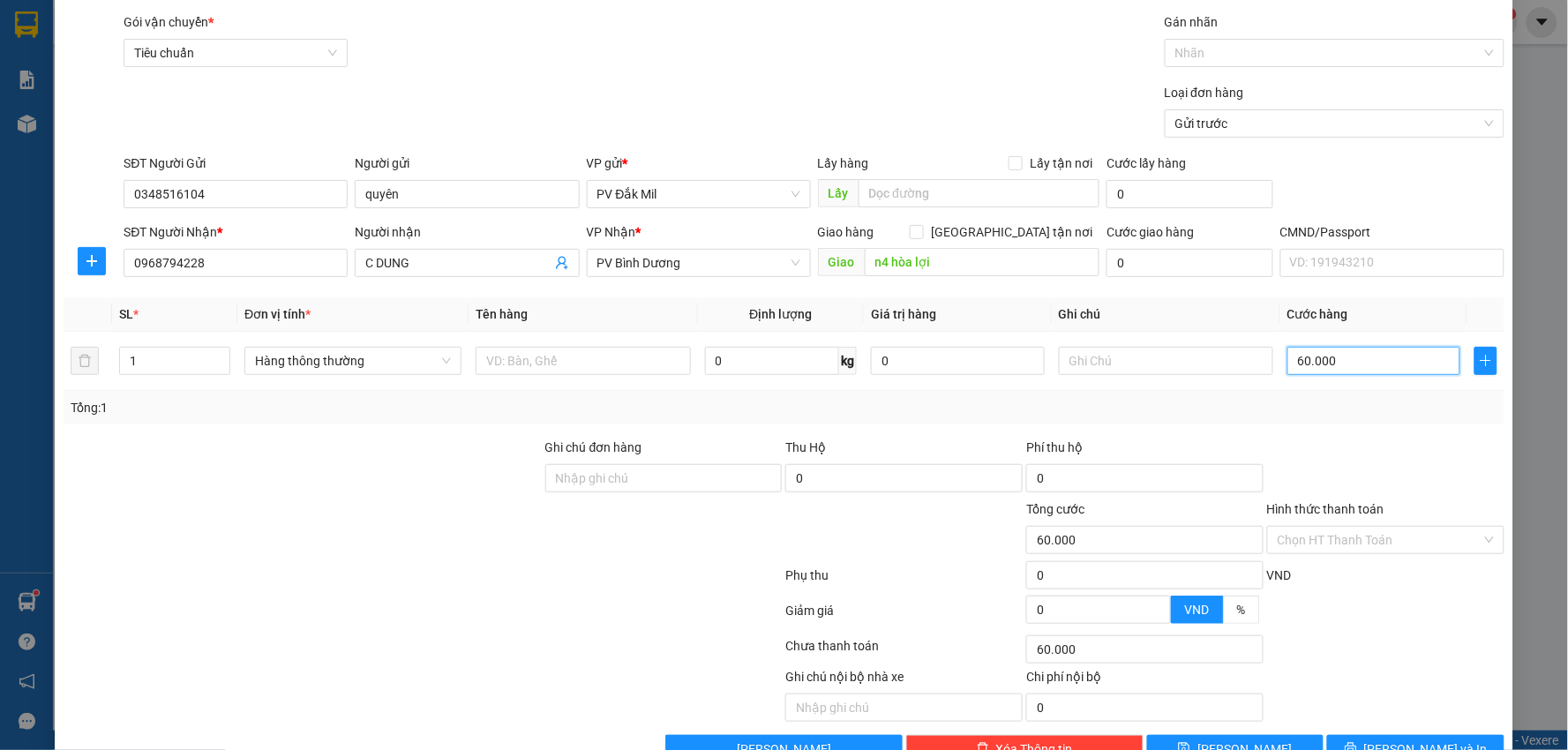
scroll to position [99, 0]
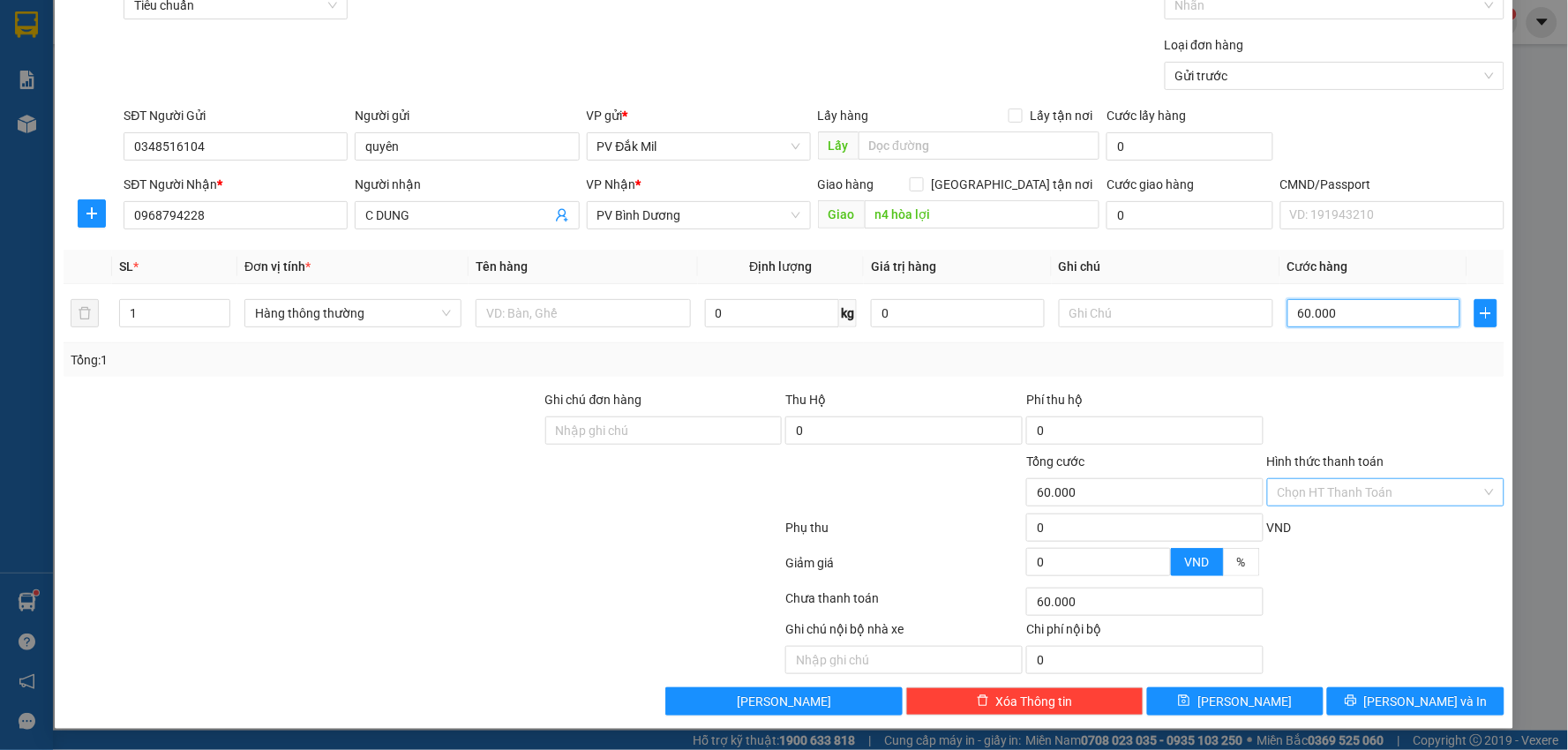
type input "60.000"
click at [1316, 500] on input "Hình thức thanh toán" at bounding box center [1380, 493] width 204 height 27
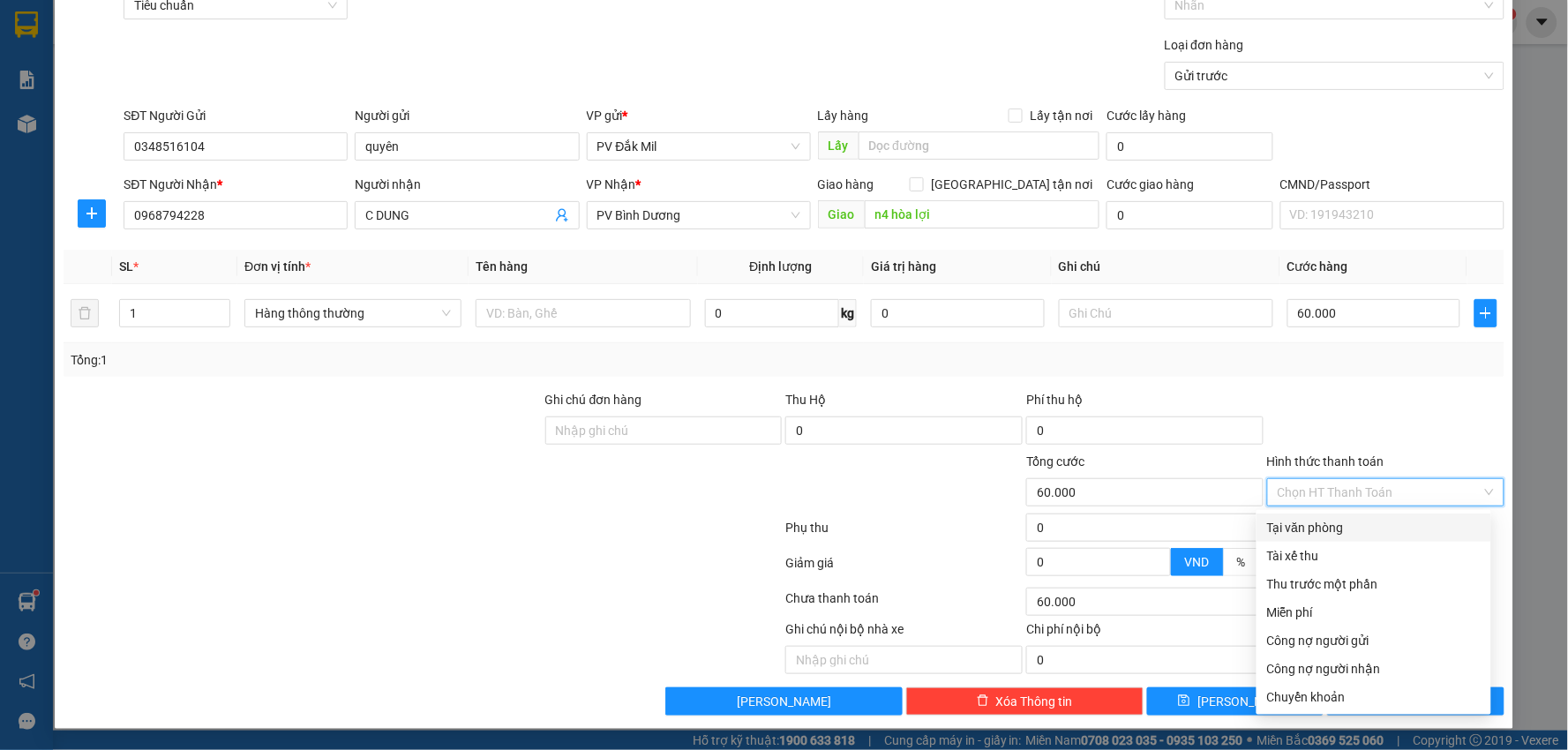
click at [1309, 523] on div "Tại văn phòng" at bounding box center [1374, 527] width 213 height 19
type input "0"
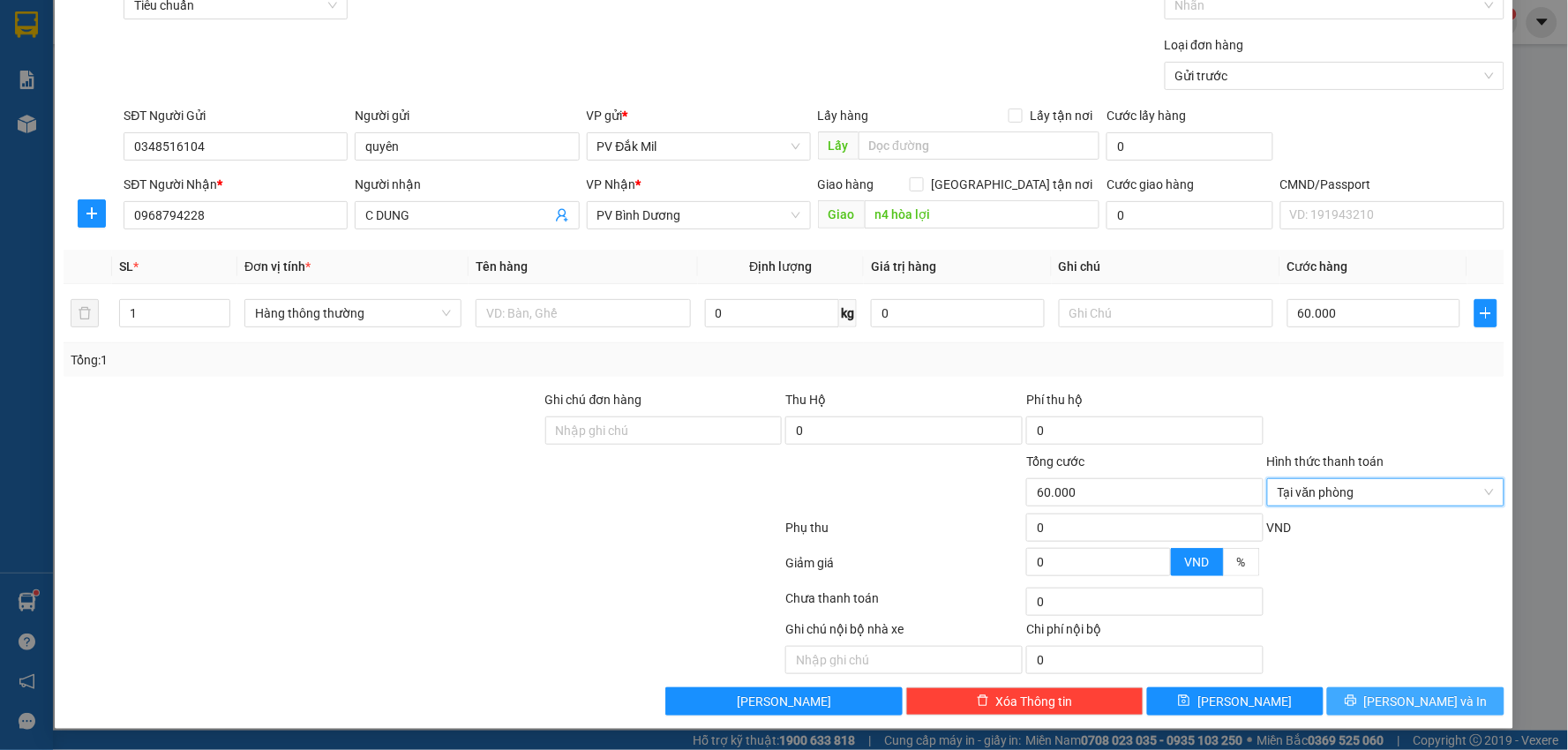
click at [1417, 698] on span "[PERSON_NAME] và In" at bounding box center [1426, 701] width 124 height 19
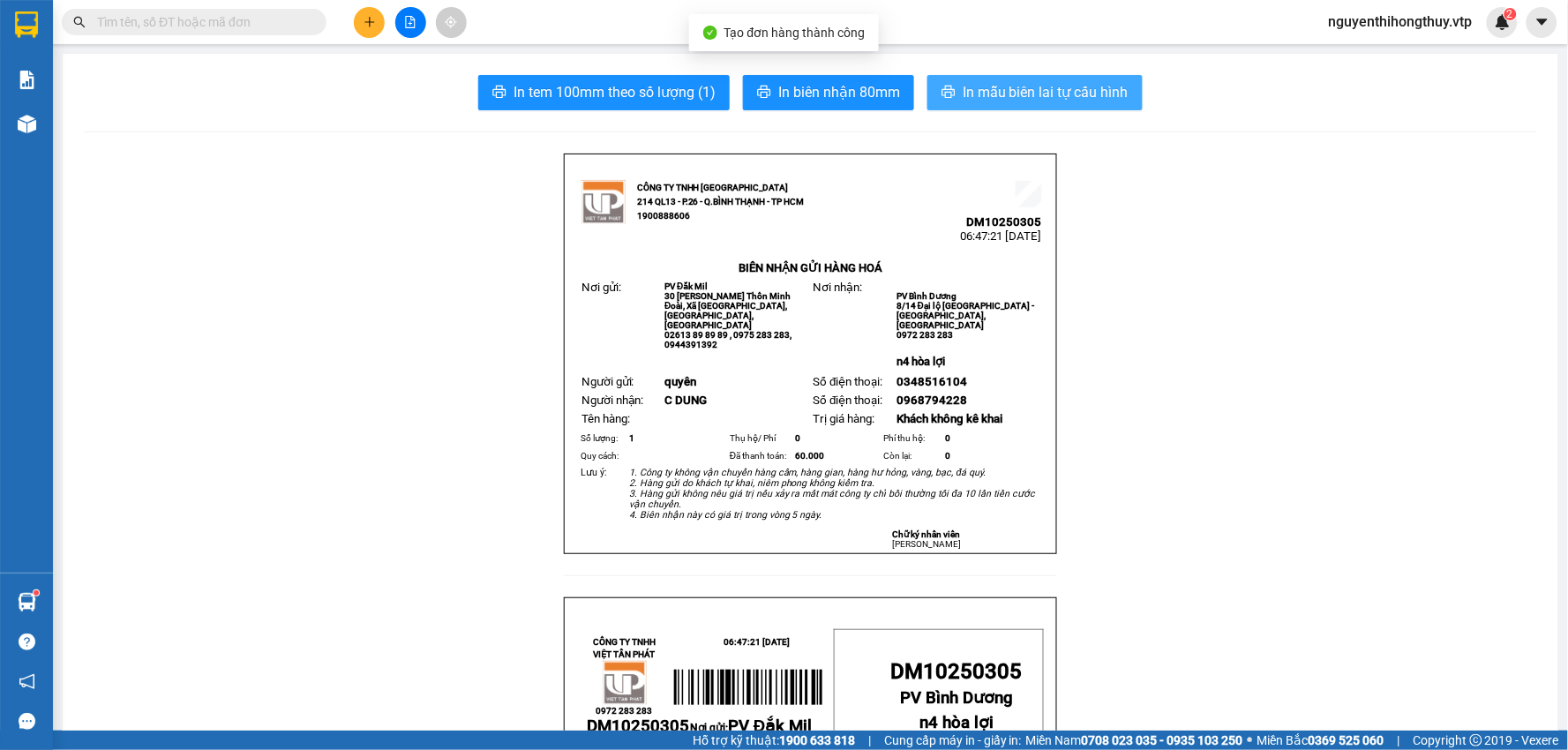
click at [1039, 89] on span "In mẫu biên lai tự cấu hình" at bounding box center [1046, 91] width 166 height 22
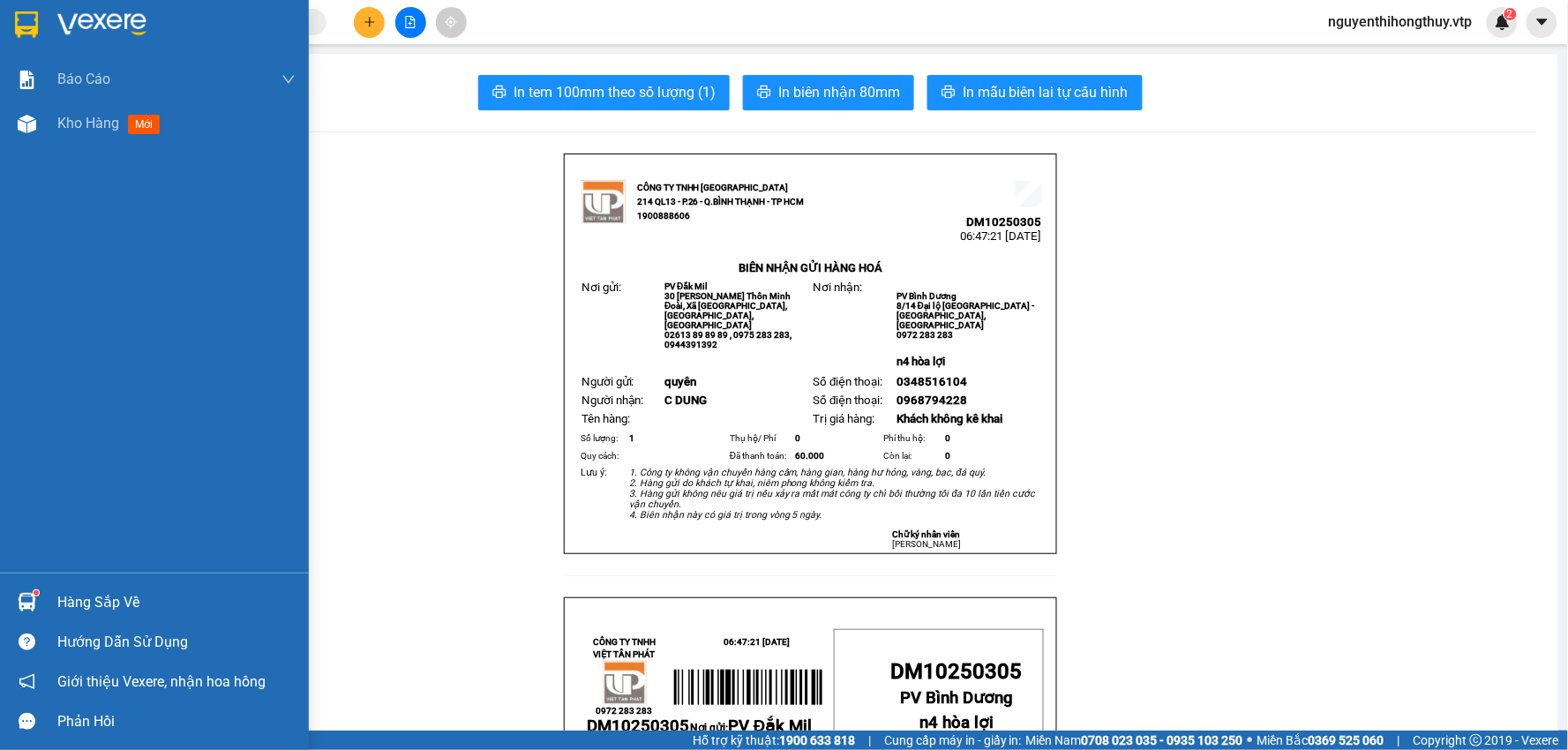
click at [28, 18] on img at bounding box center [27, 25] width 23 height 27
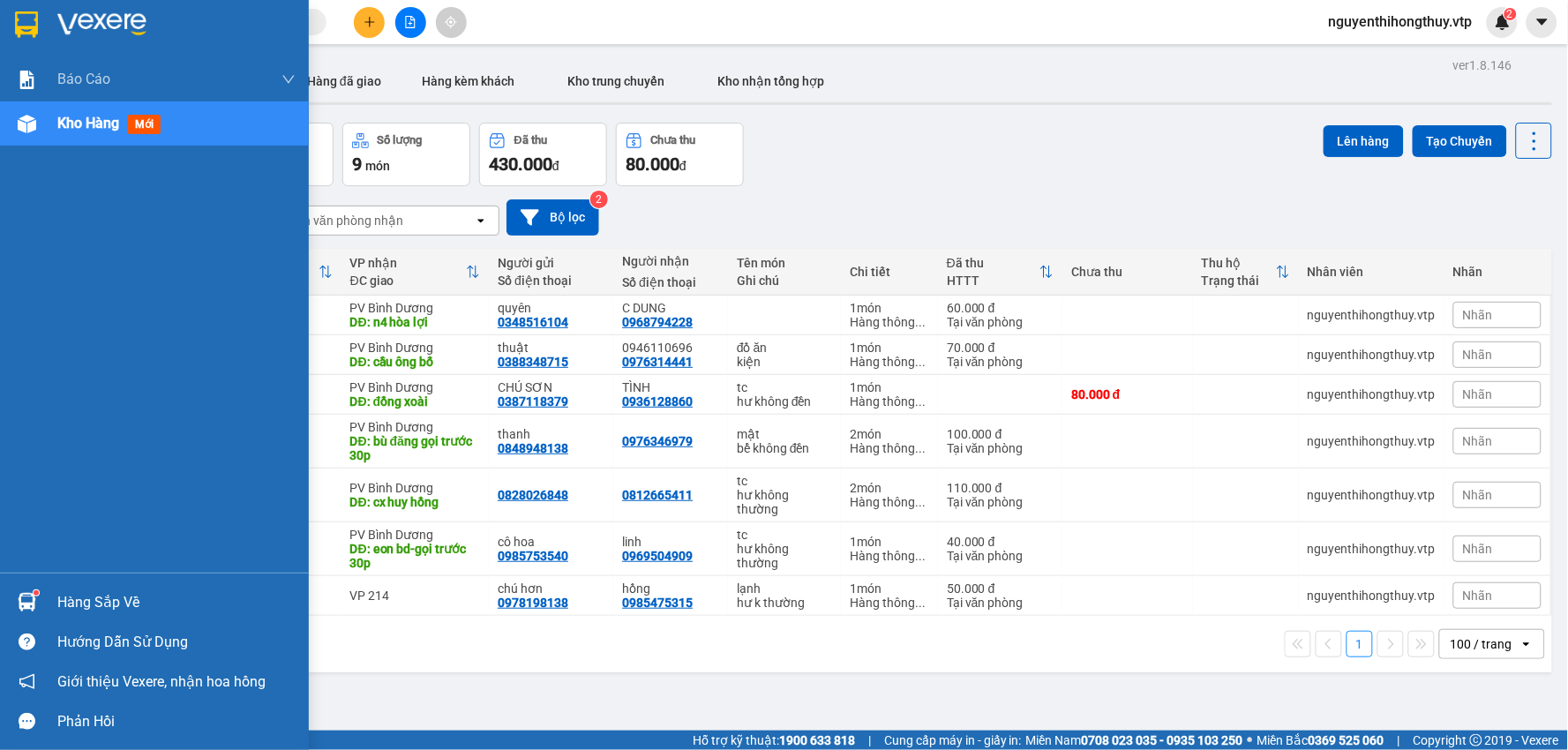
click at [30, 587] on div at bounding box center [27, 602] width 30 height 30
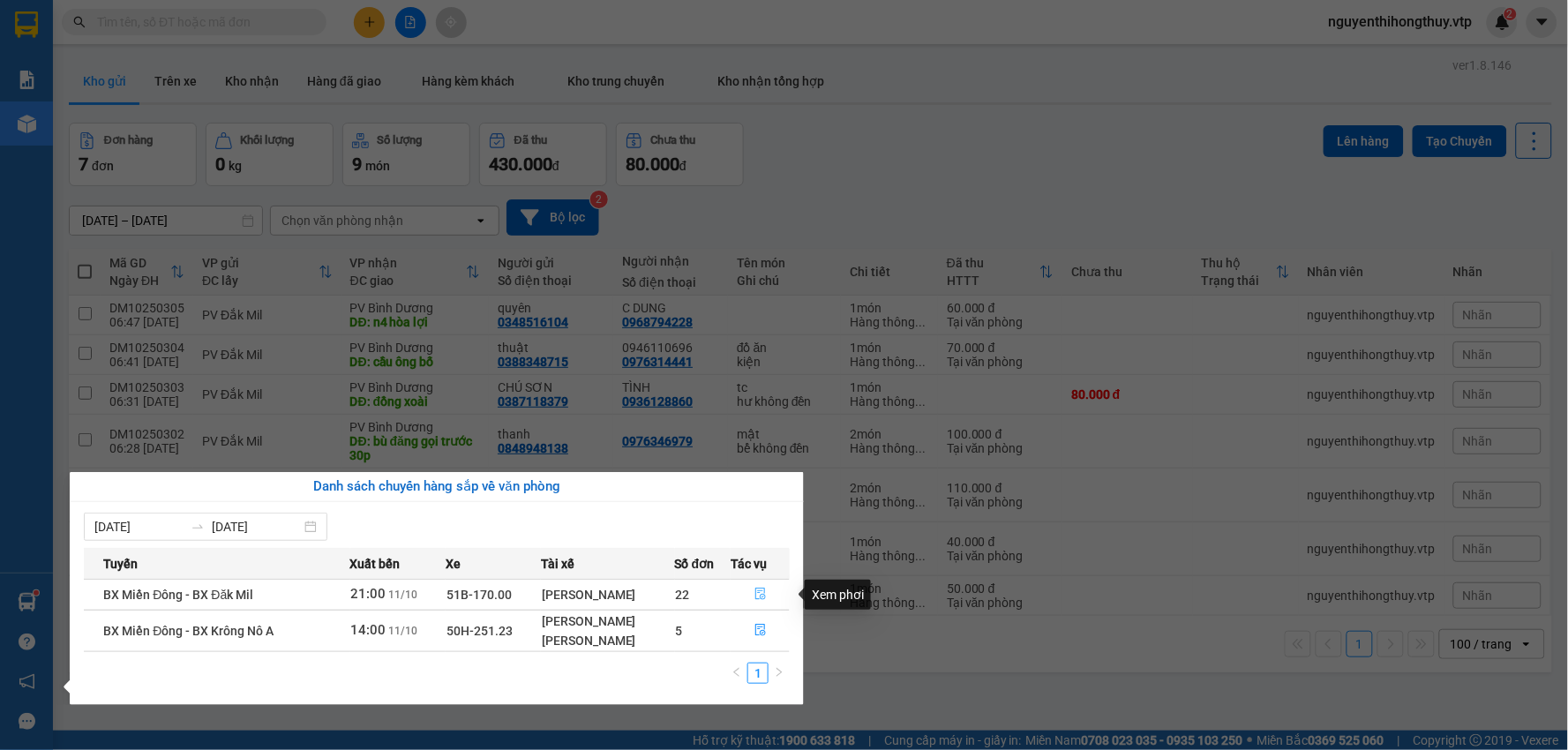
click at [752, 596] on button "button" at bounding box center [760, 595] width 57 height 29
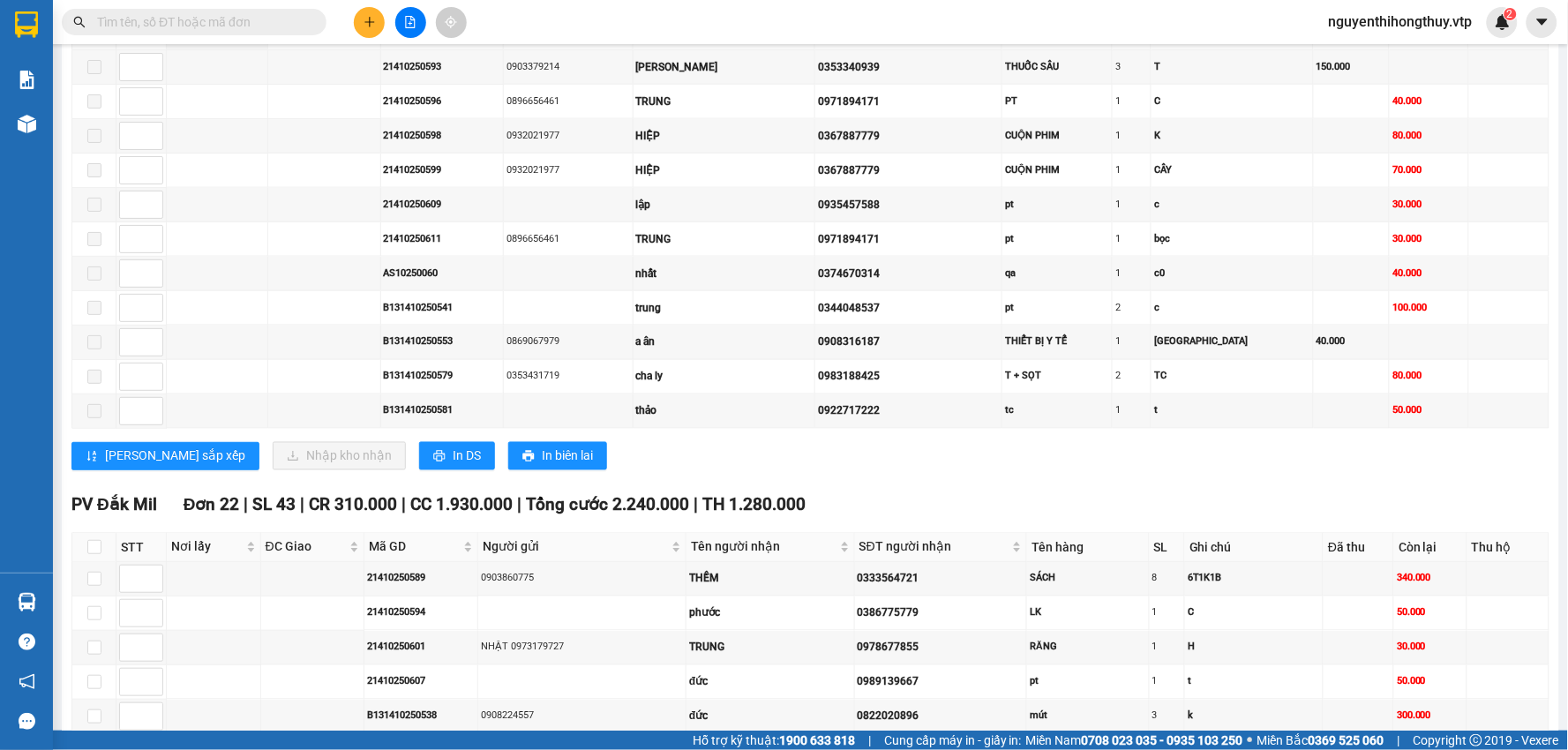
scroll to position [882, 0]
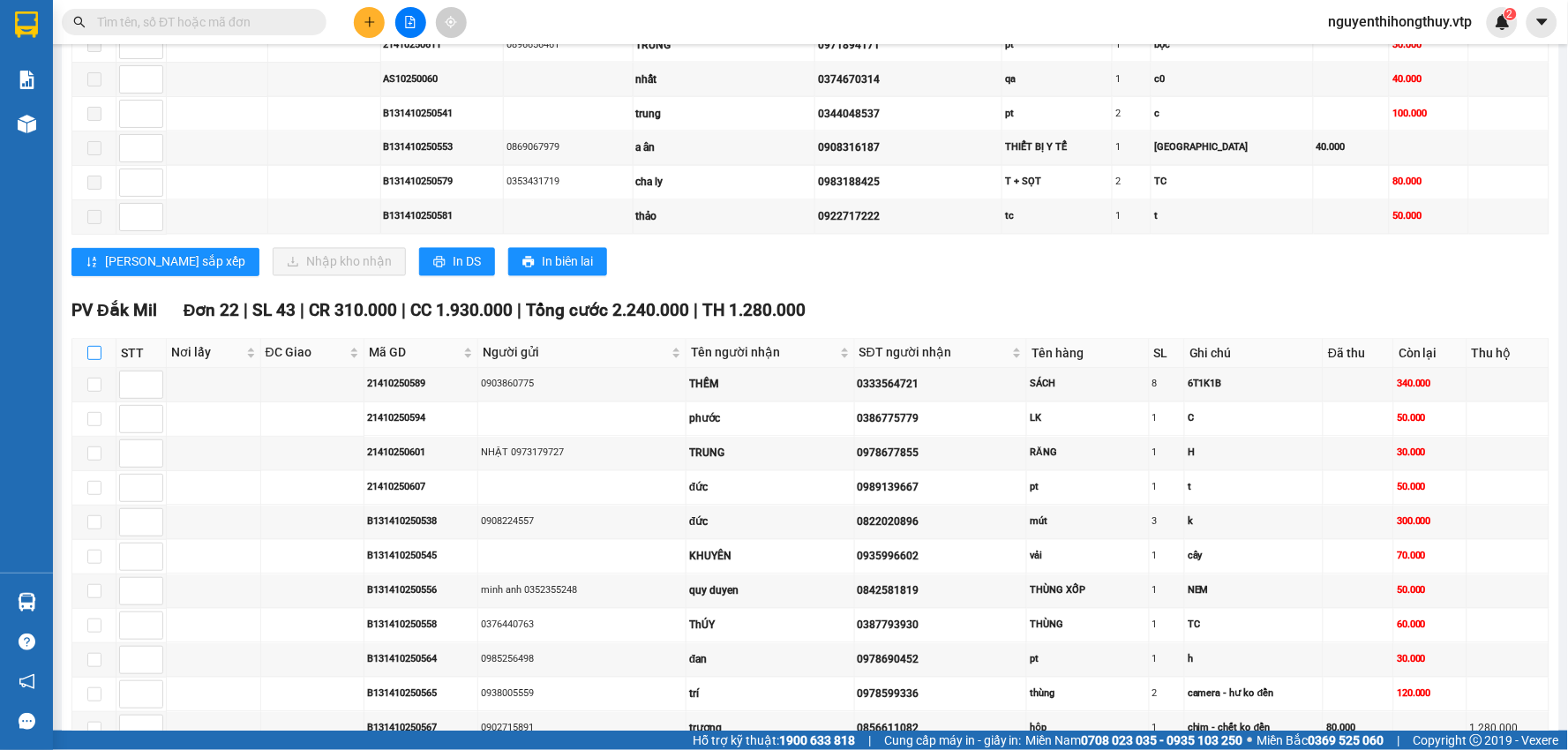
click at [95, 358] on input "checkbox" at bounding box center [94, 353] width 14 height 14
checkbox input "true"
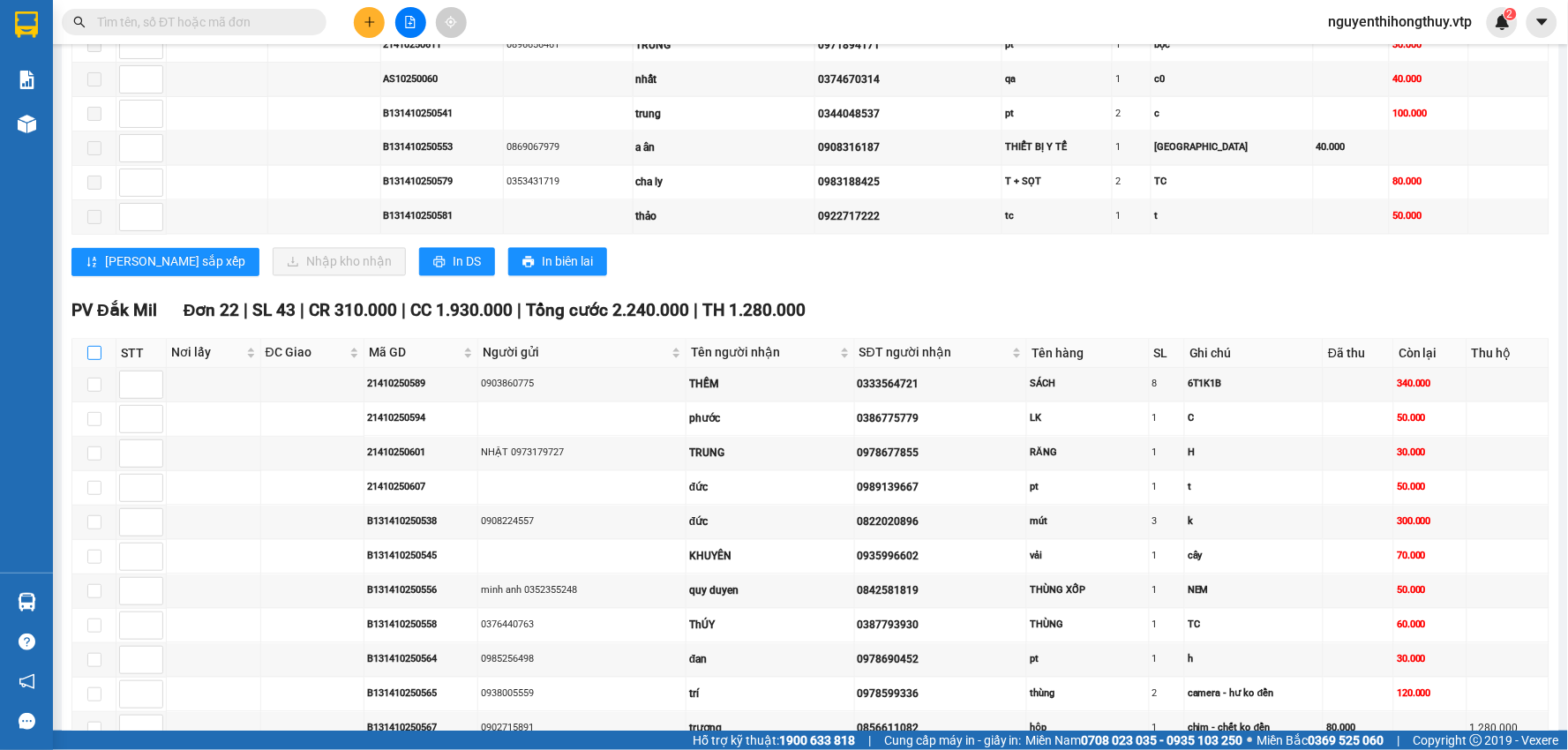
checkbox input "true"
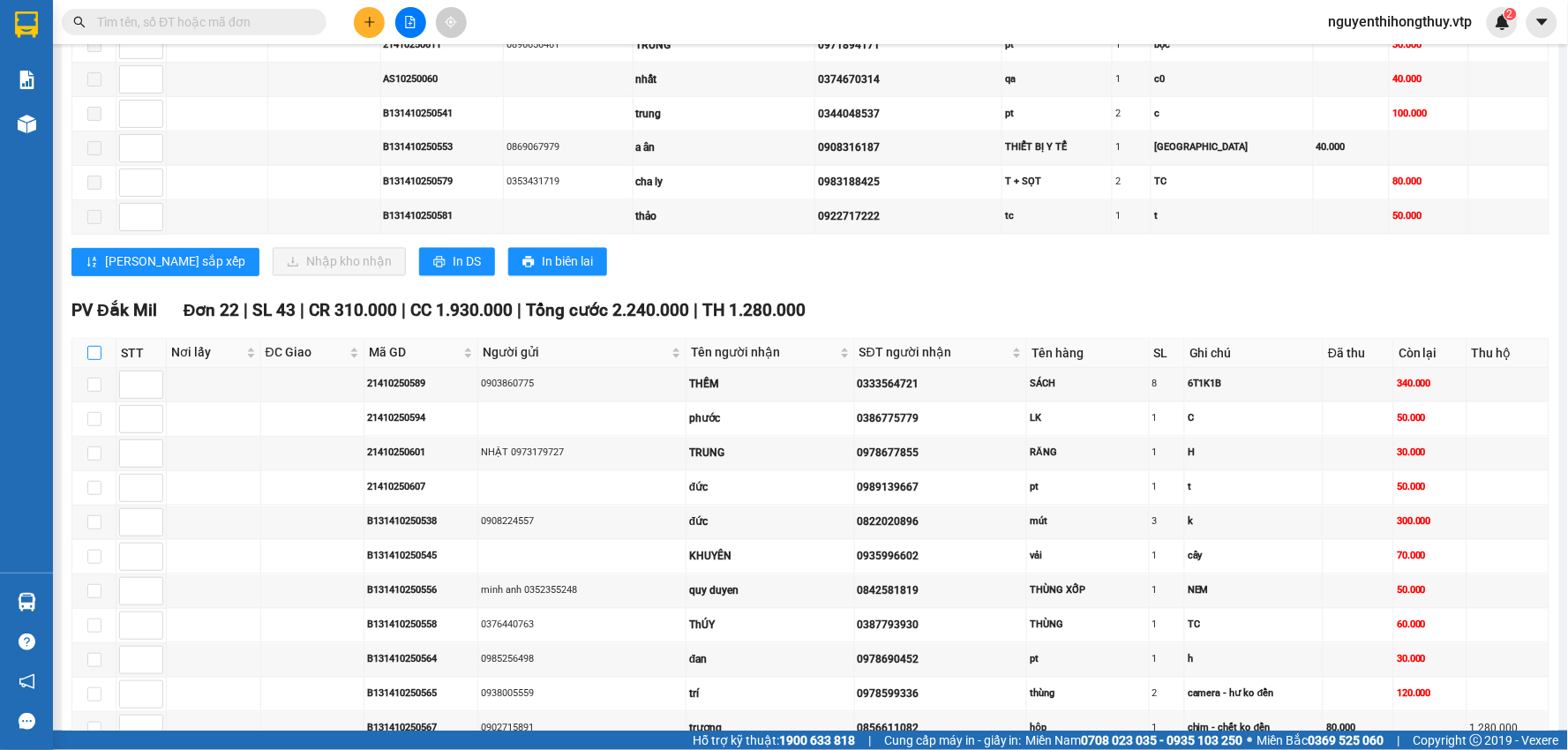
checkbox input "true"
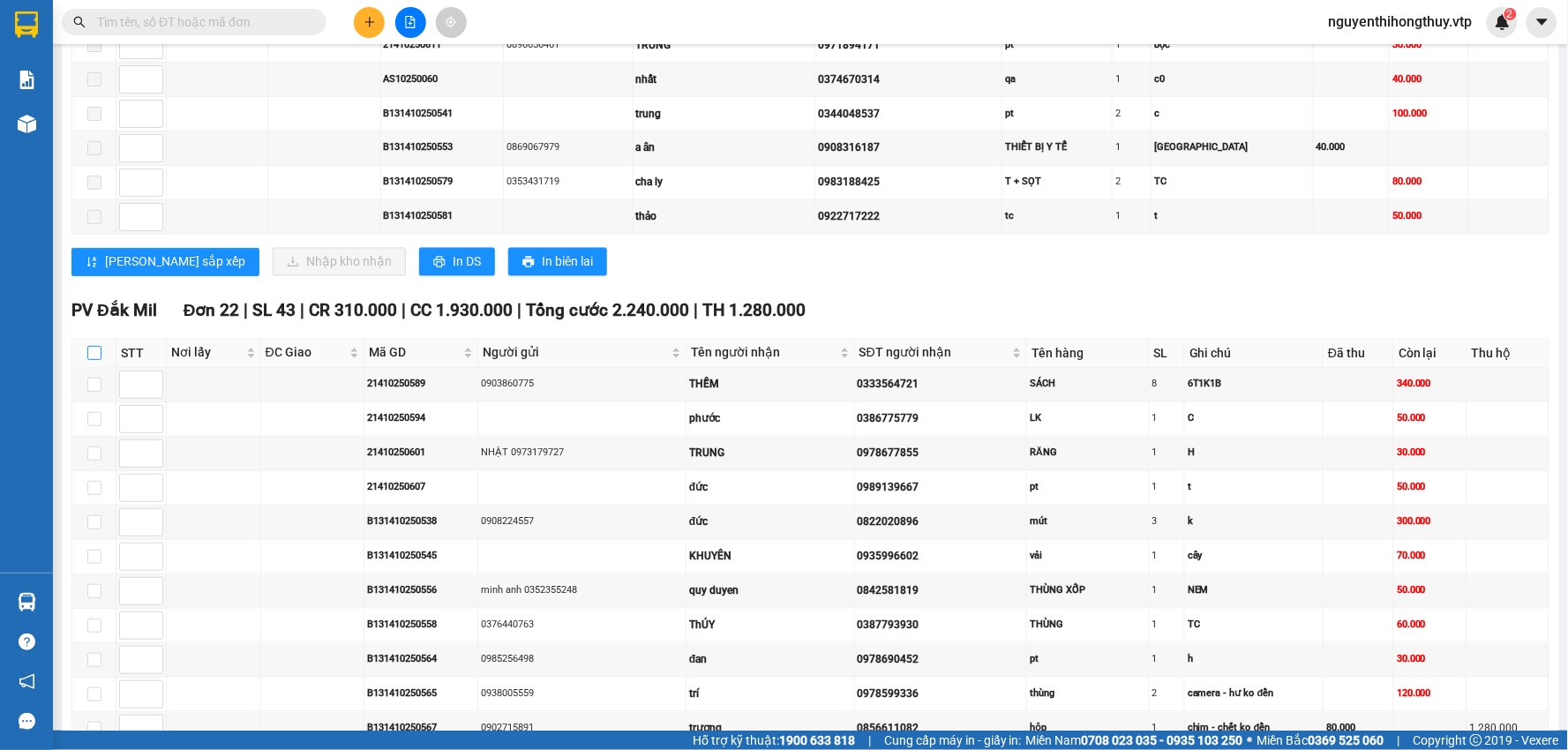
checkbox input "true"
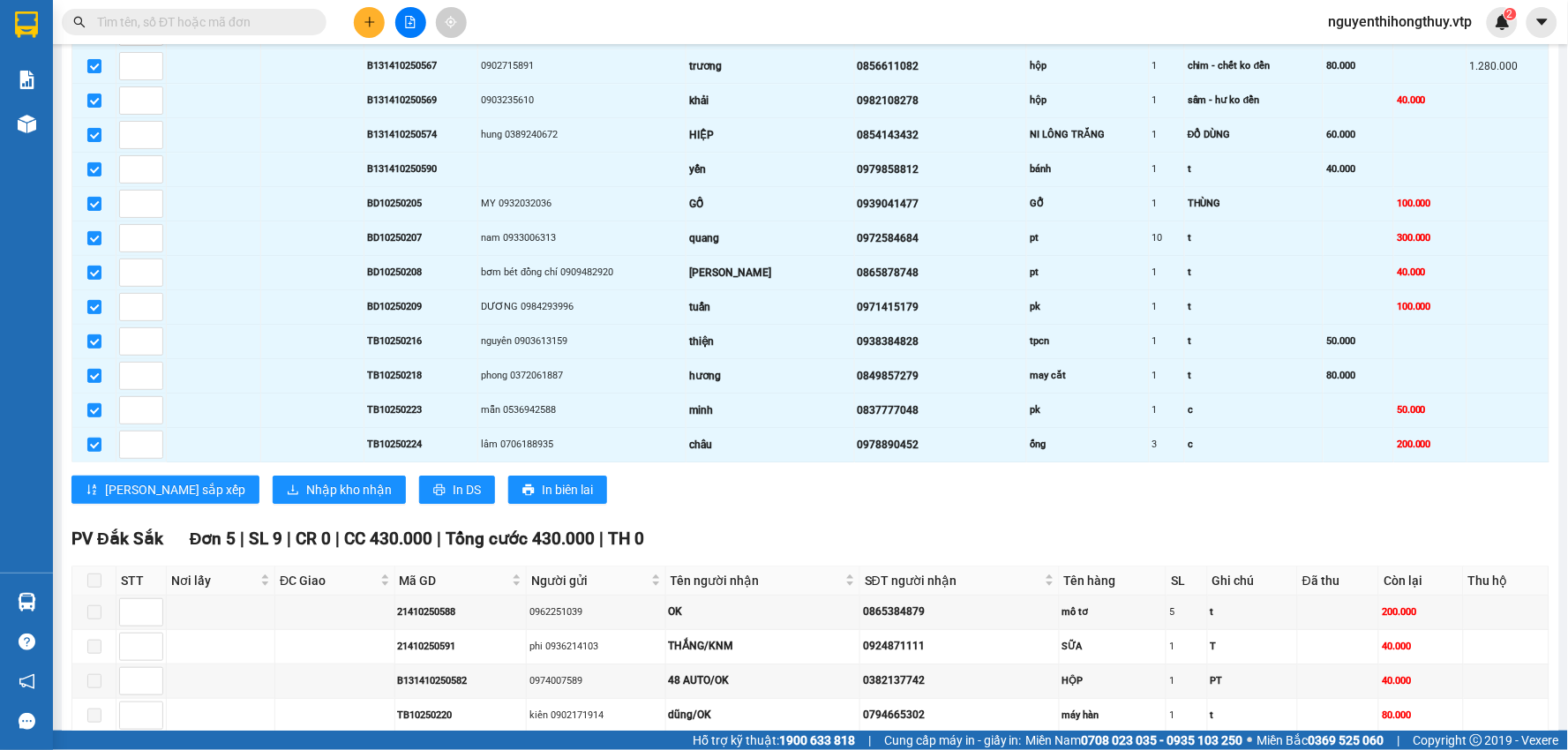
scroll to position [1687, 0]
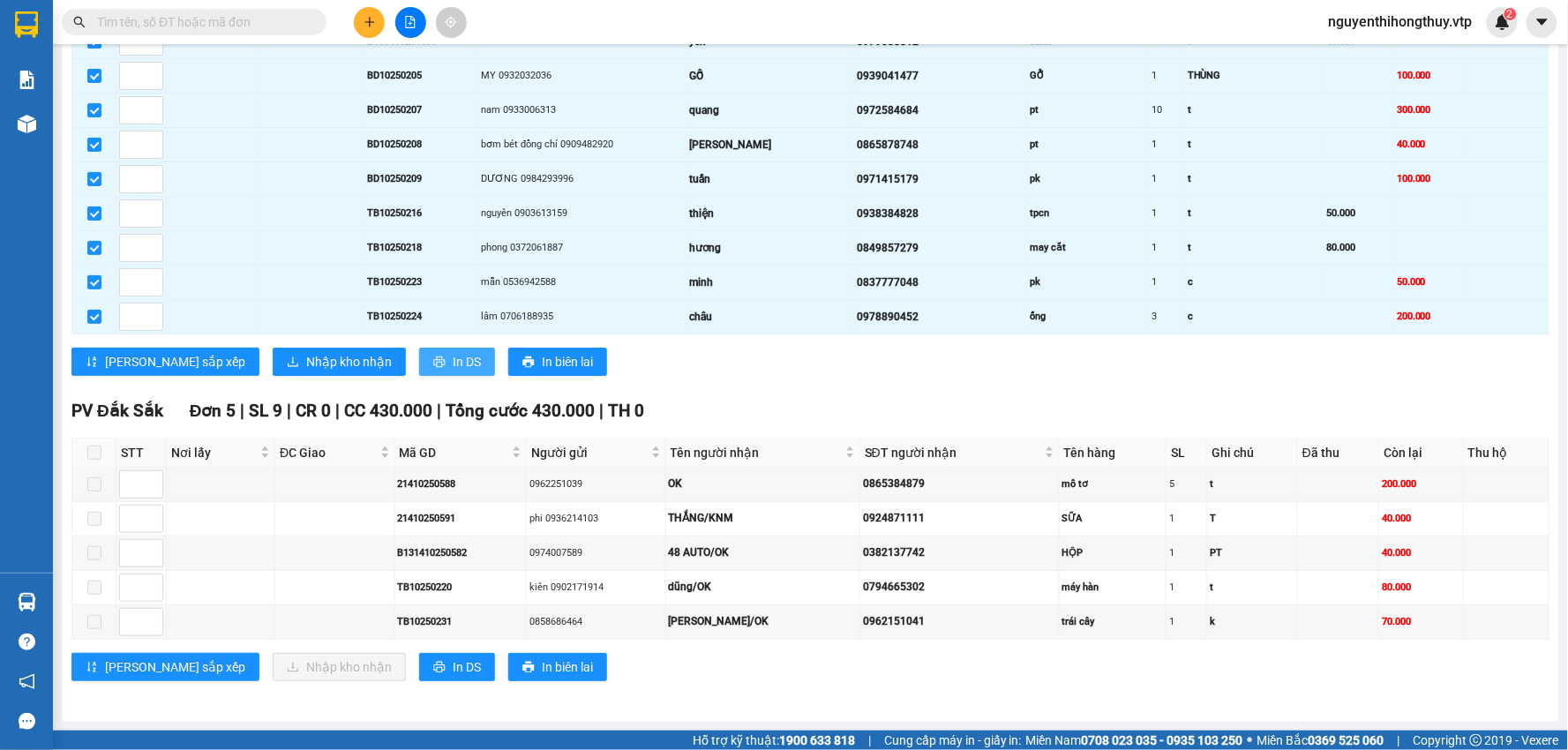
click at [453, 362] on span "In DS" at bounding box center [467, 362] width 29 height 19
click at [306, 366] on span "Nhập kho nhận" at bounding box center [349, 362] width 86 height 19
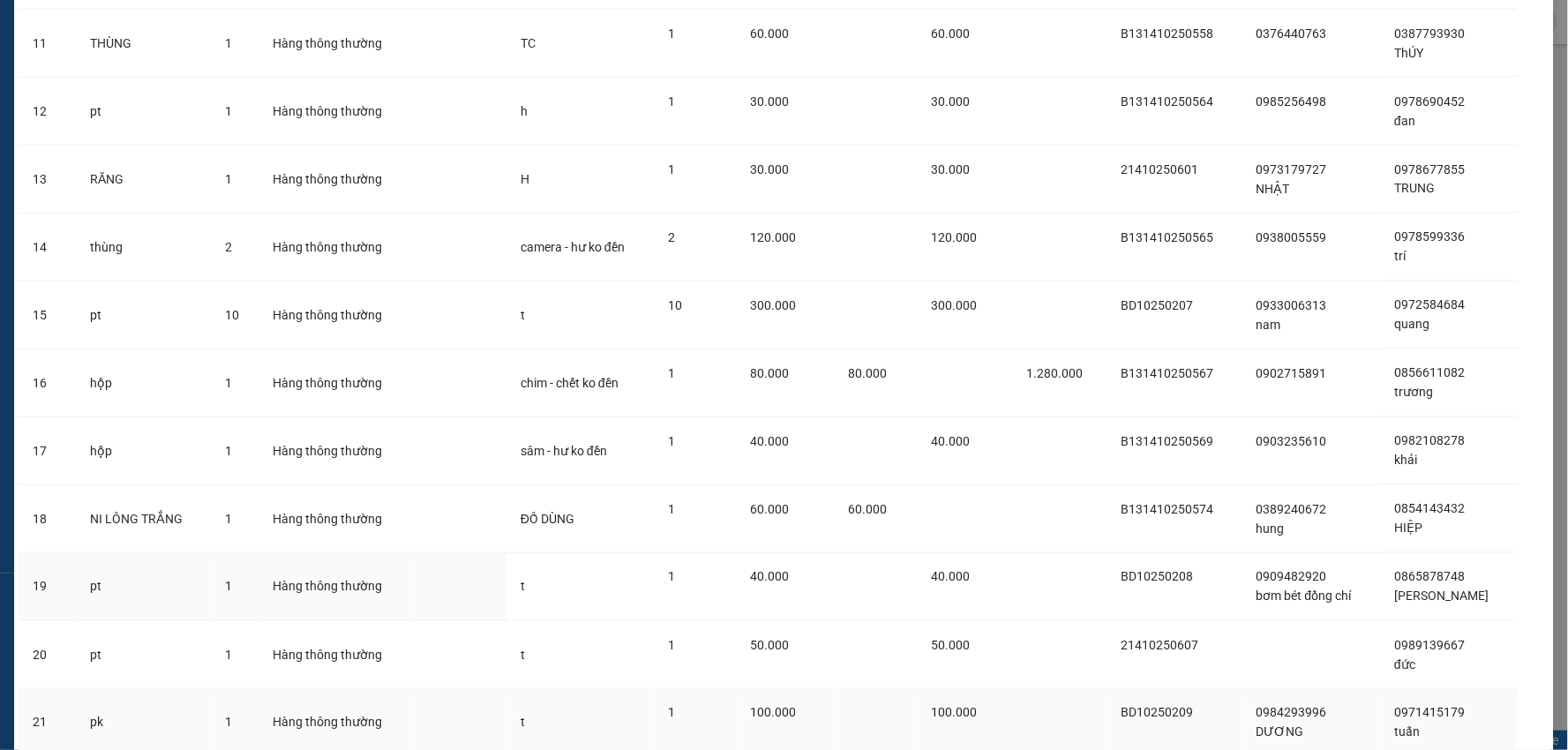
scroll to position [1022, 0]
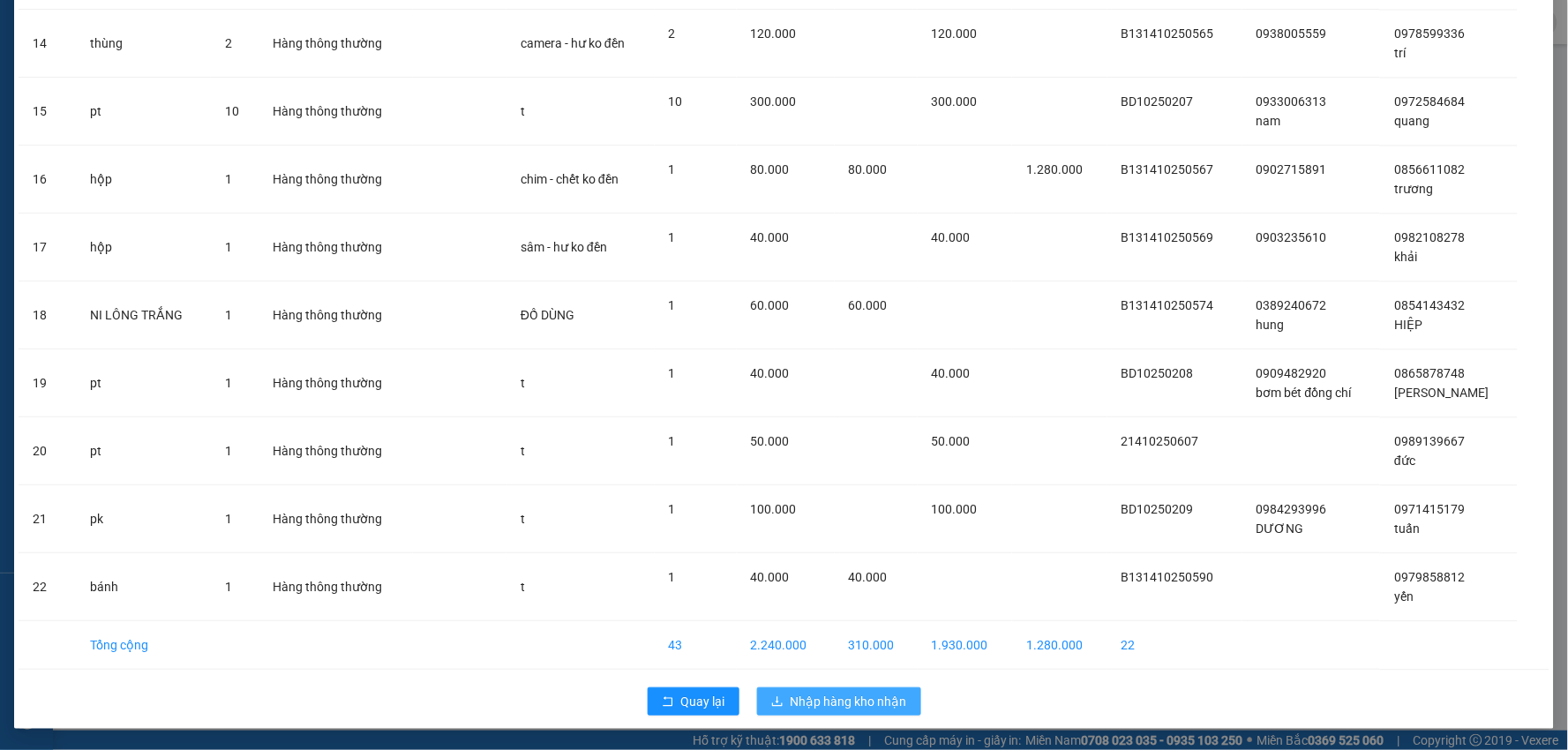
click at [863, 700] on span "Nhập hàng kho nhận" at bounding box center [849, 701] width 116 height 19
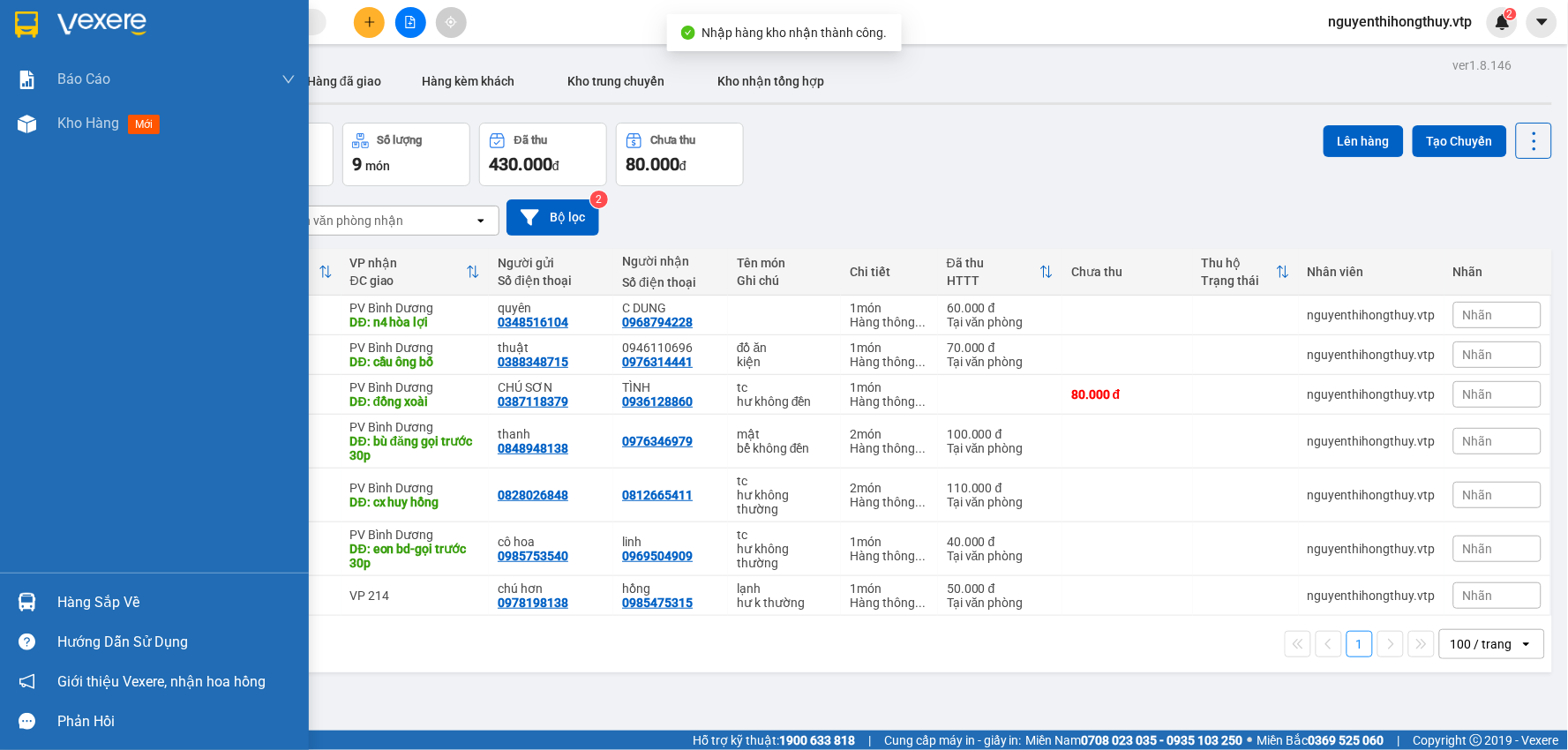
click at [85, 602] on div "Hàng sắp về" at bounding box center [176, 603] width 238 height 27
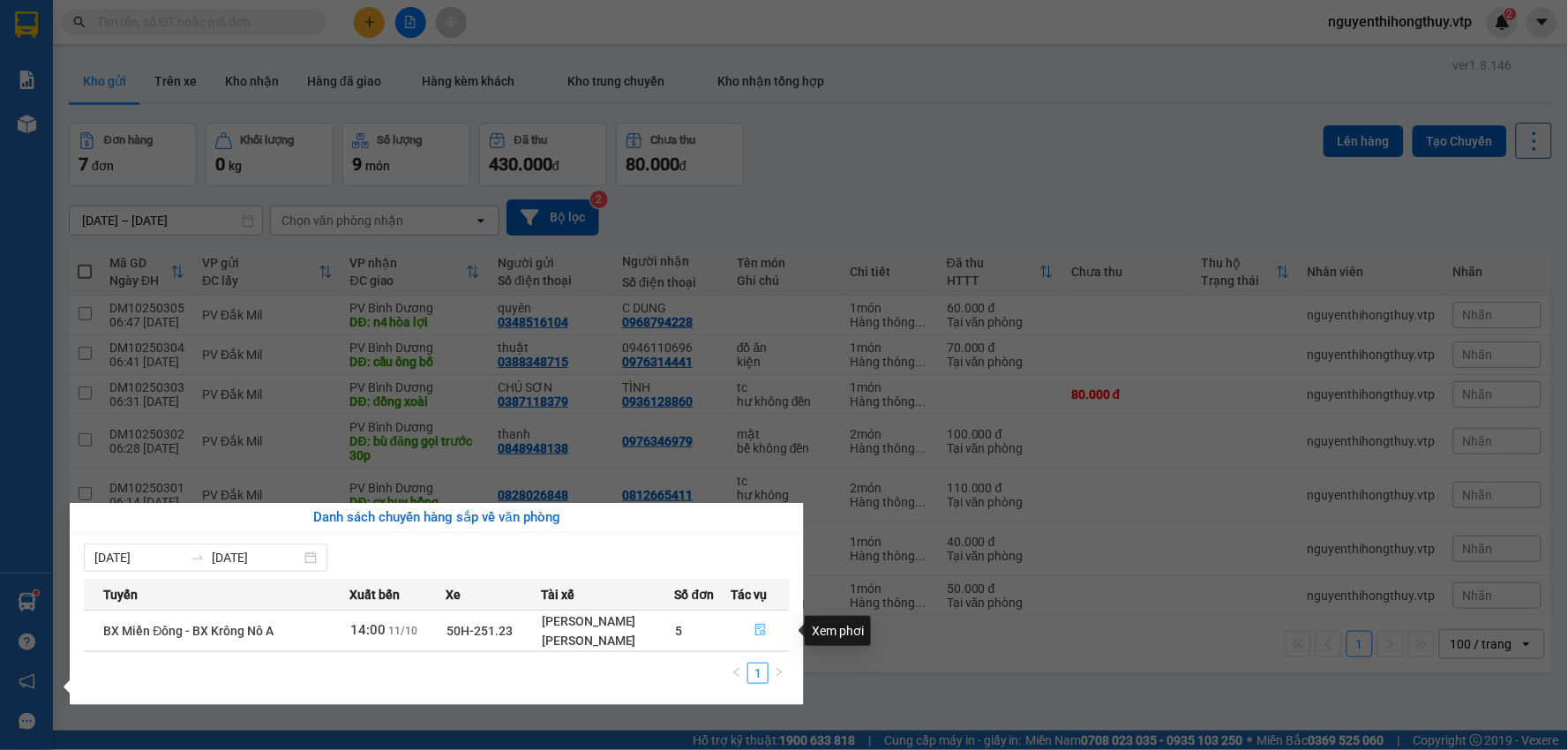
click at [759, 634] on icon "file-done" at bounding box center [760, 630] width 12 height 12
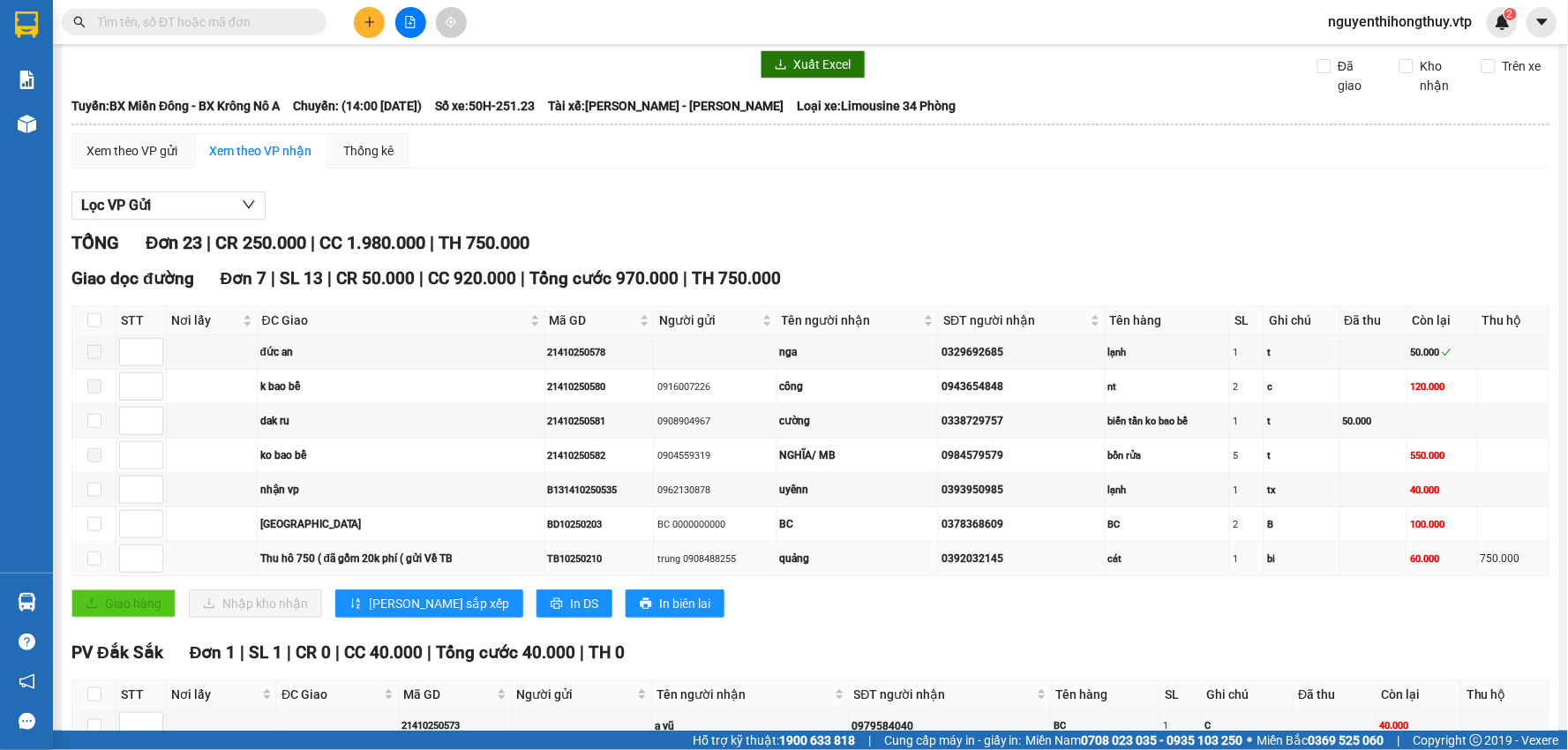
scroll to position [98, 0]
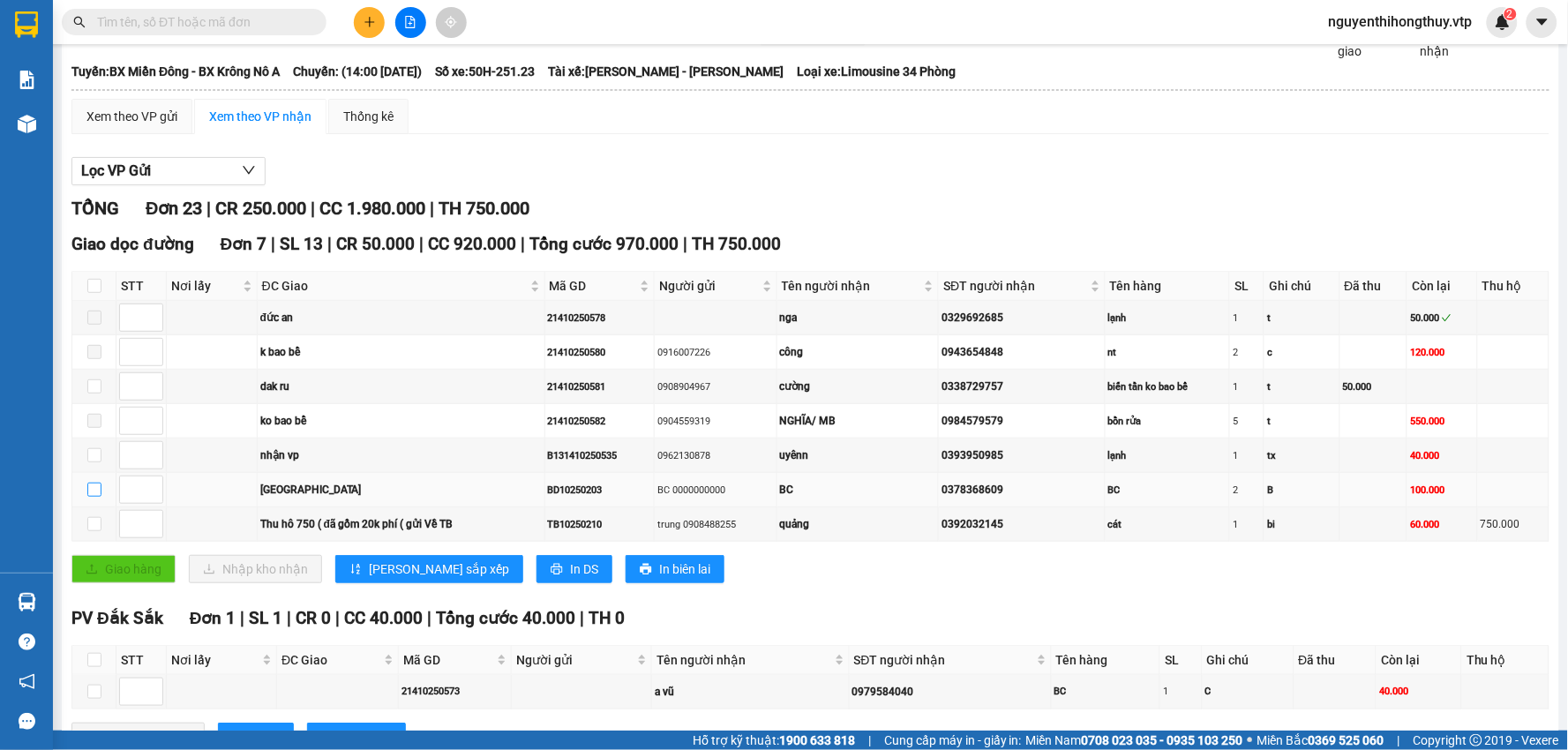
click at [89, 492] on input "checkbox" at bounding box center [94, 489] width 14 height 14
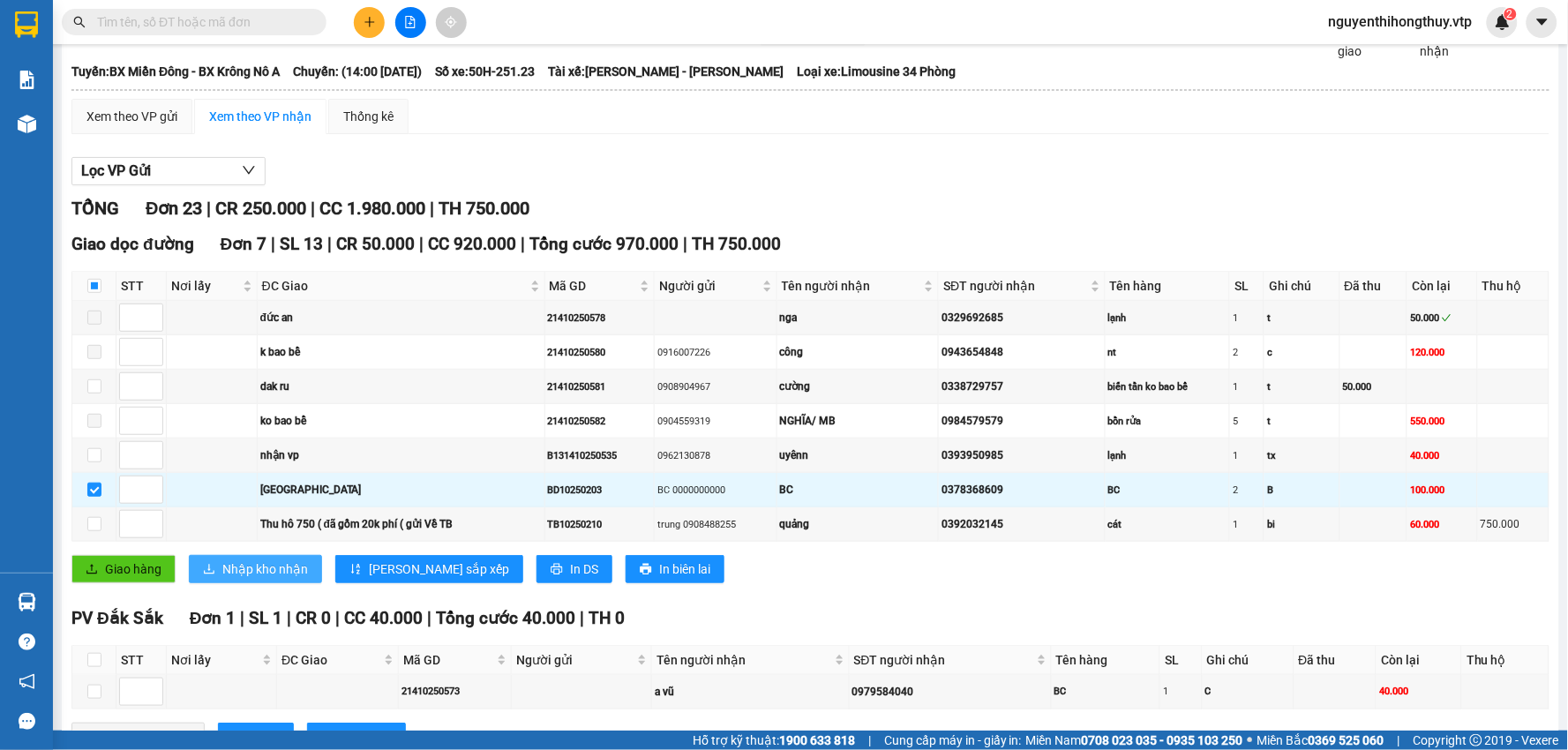
click at [270, 577] on span "Nhập kho nhận" at bounding box center [265, 569] width 86 height 19
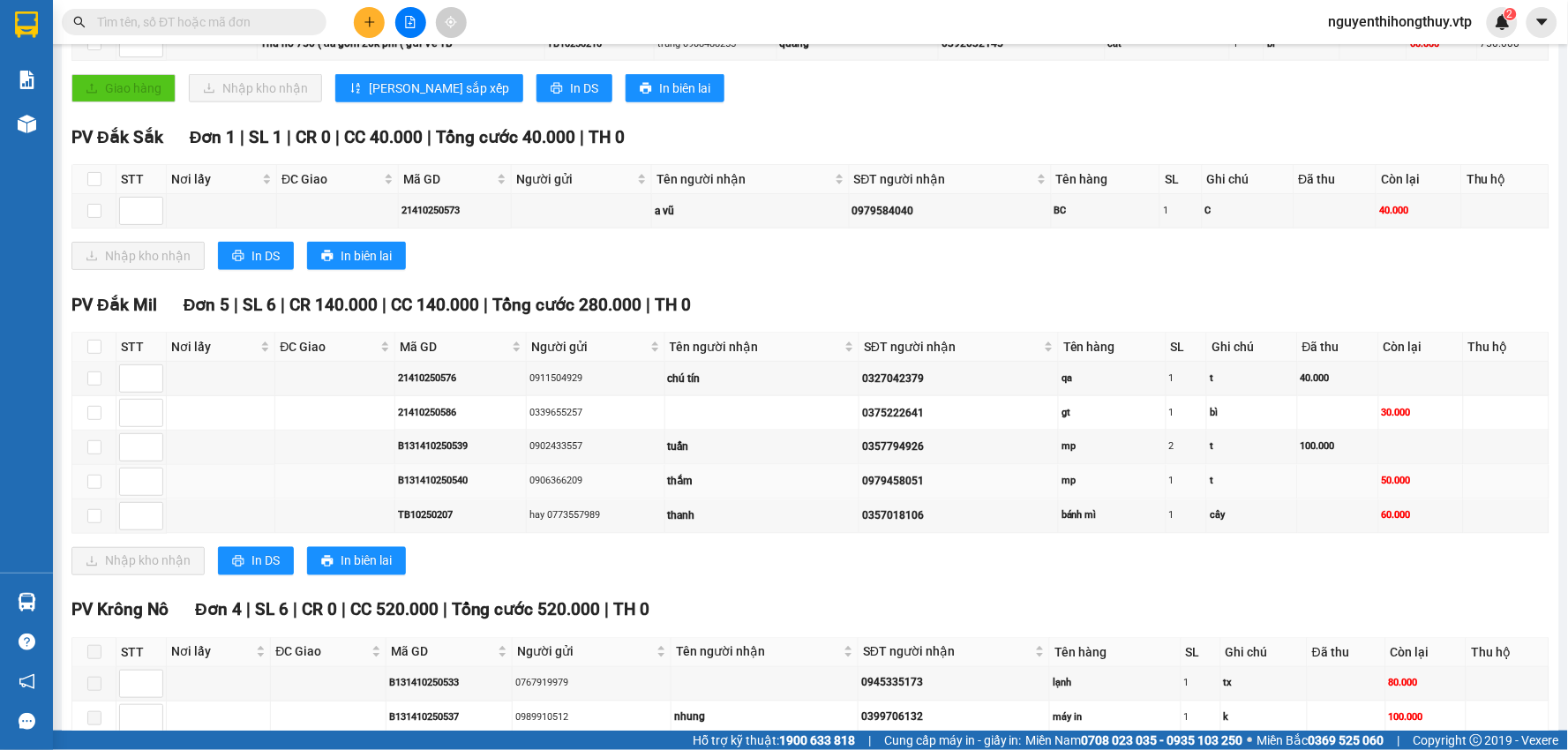
scroll to position [588, 0]
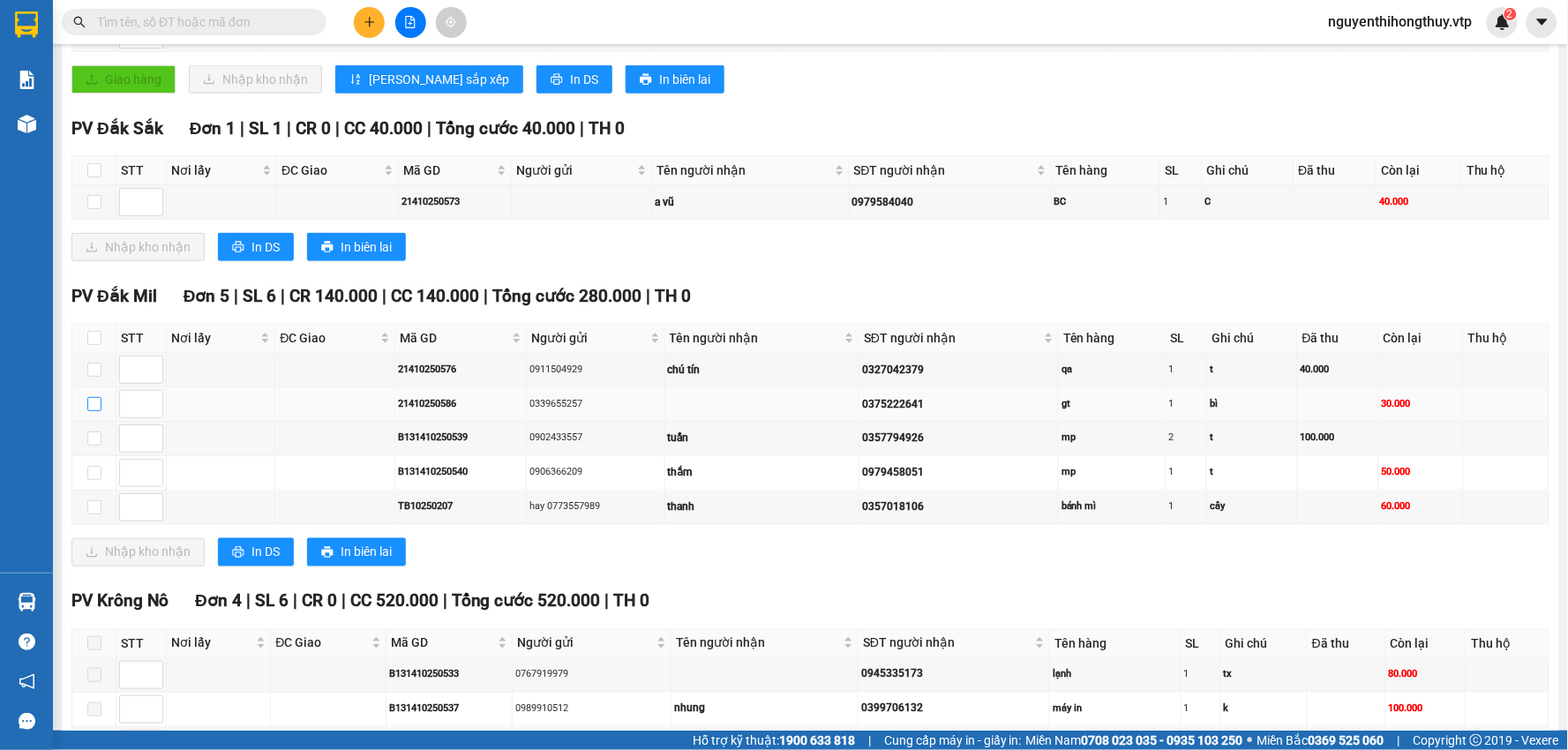
click at [94, 407] on input "checkbox" at bounding box center [94, 404] width 14 height 14
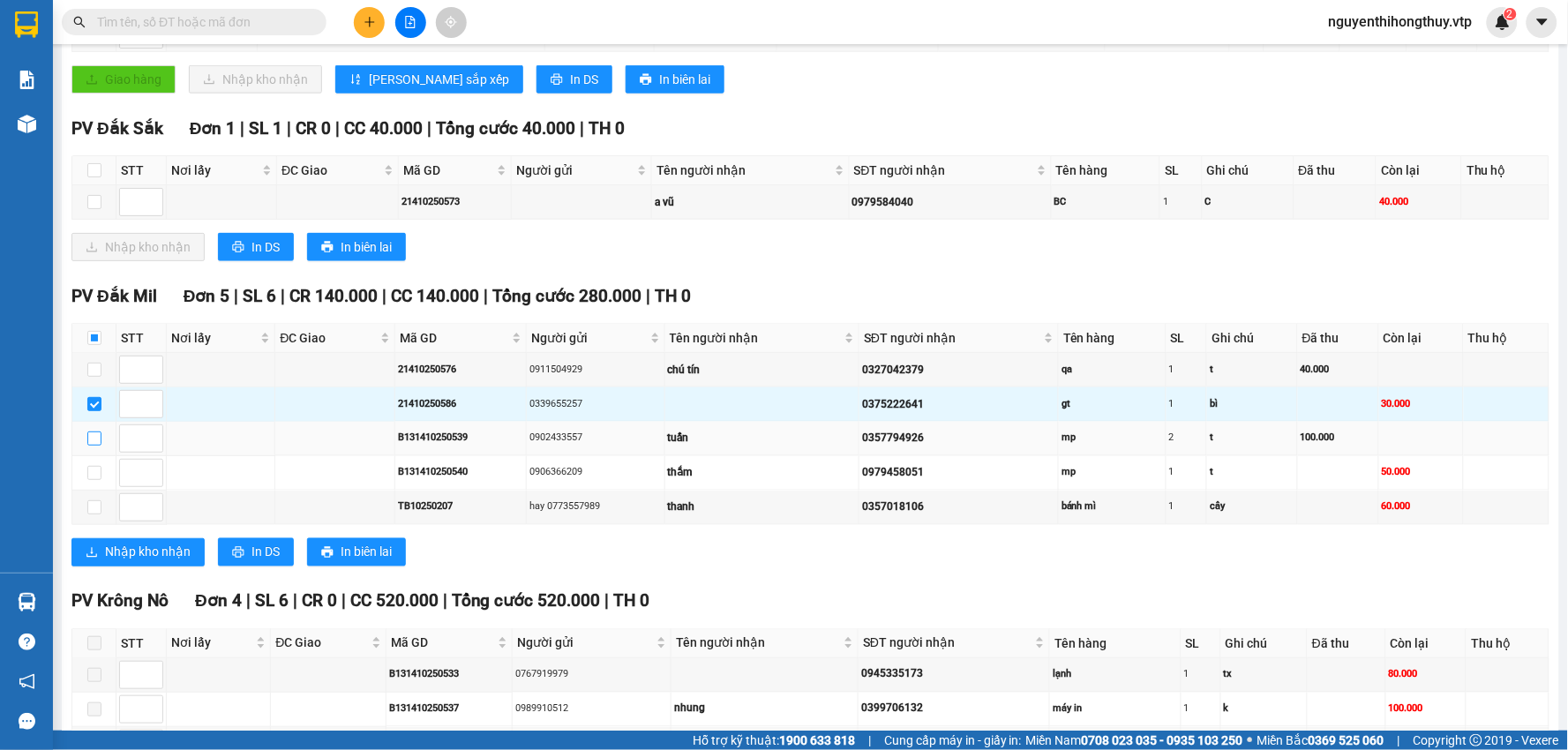
click at [94, 439] on input "checkbox" at bounding box center [94, 439] width 14 height 14
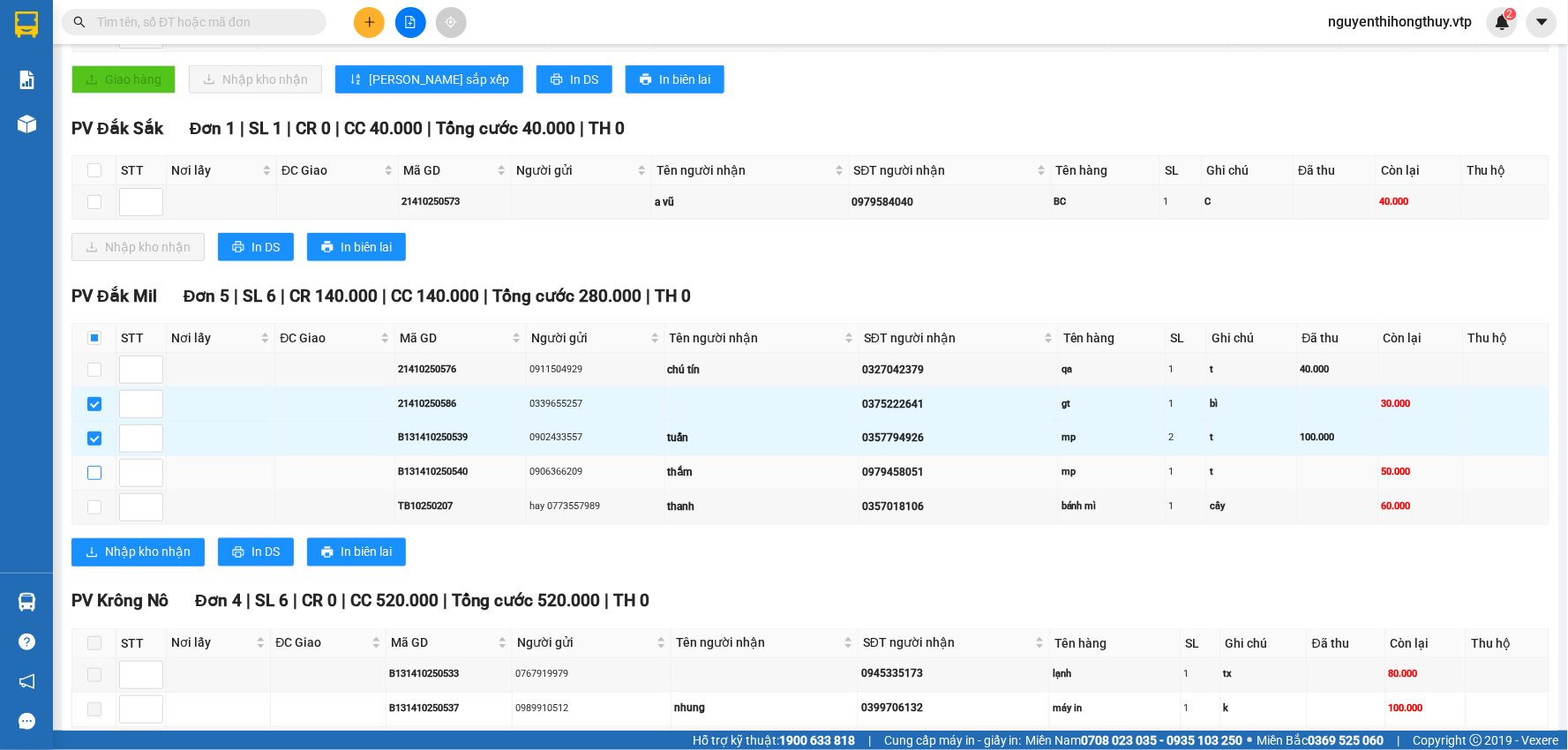
click at [94, 472] on input "checkbox" at bounding box center [94, 473] width 14 height 14
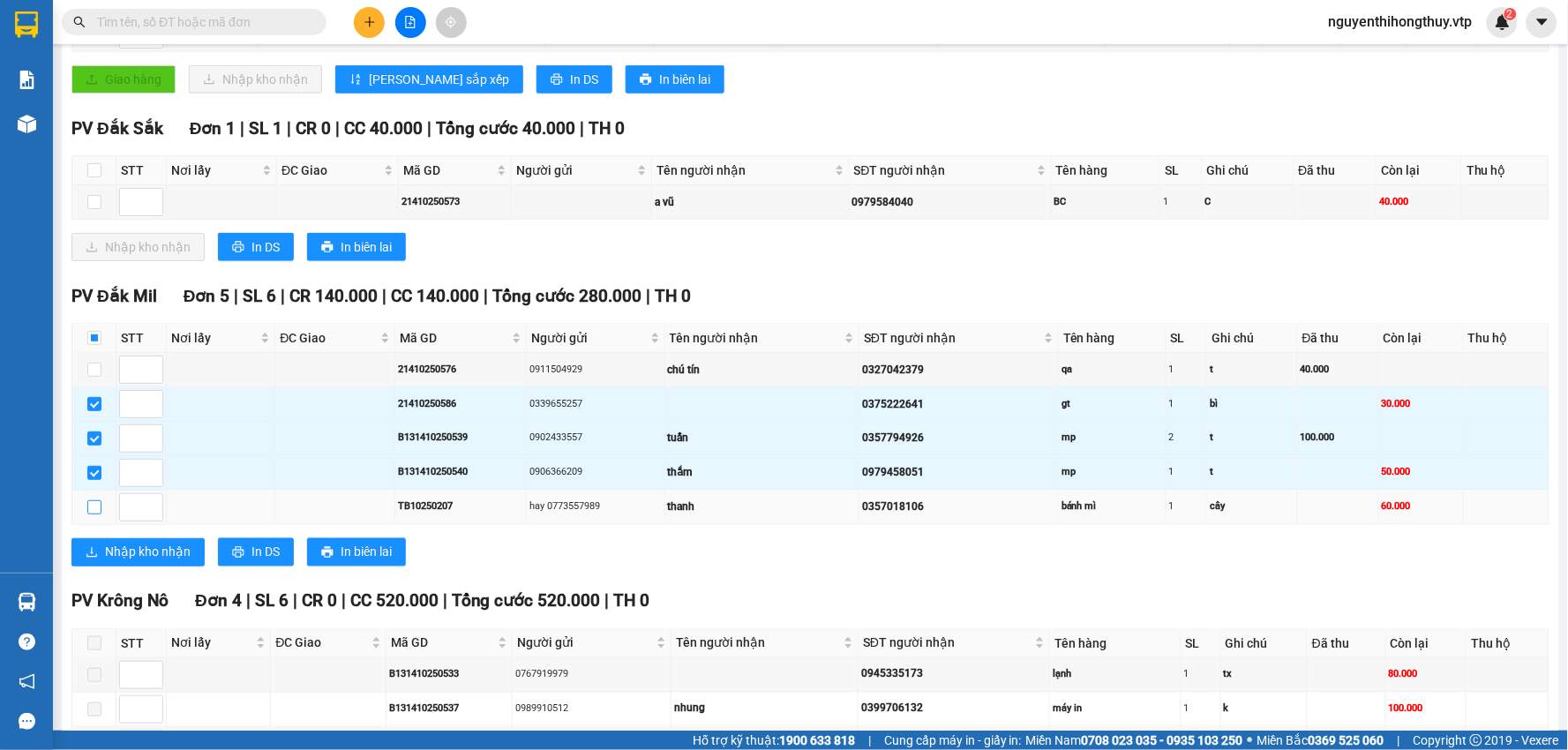
click at [91, 508] on input "checkbox" at bounding box center [94, 507] width 14 height 14
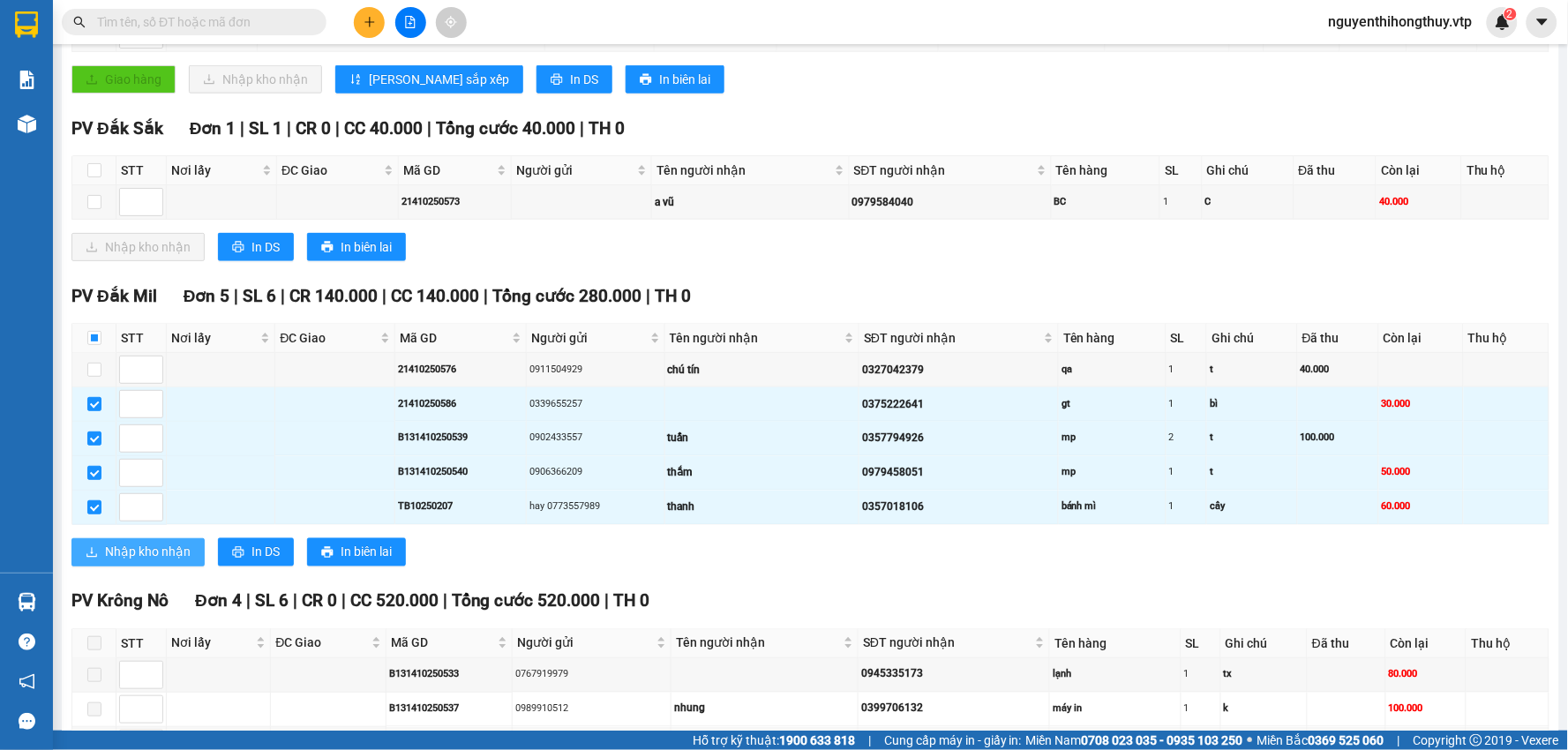
click at [145, 551] on span "Nhập kho nhận" at bounding box center [147, 552] width 86 height 19
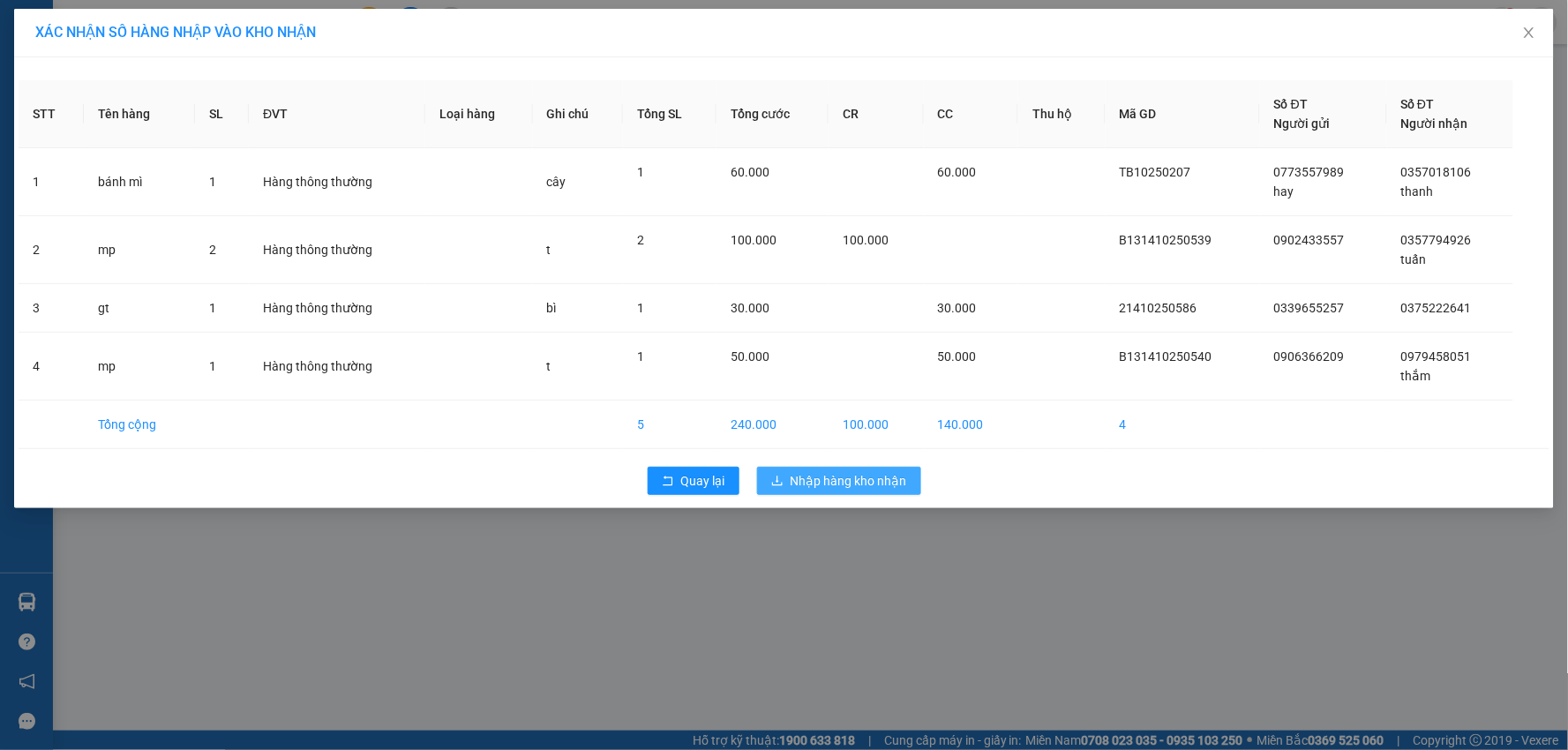
click at [847, 485] on span "Nhập hàng kho nhận" at bounding box center [849, 481] width 116 height 19
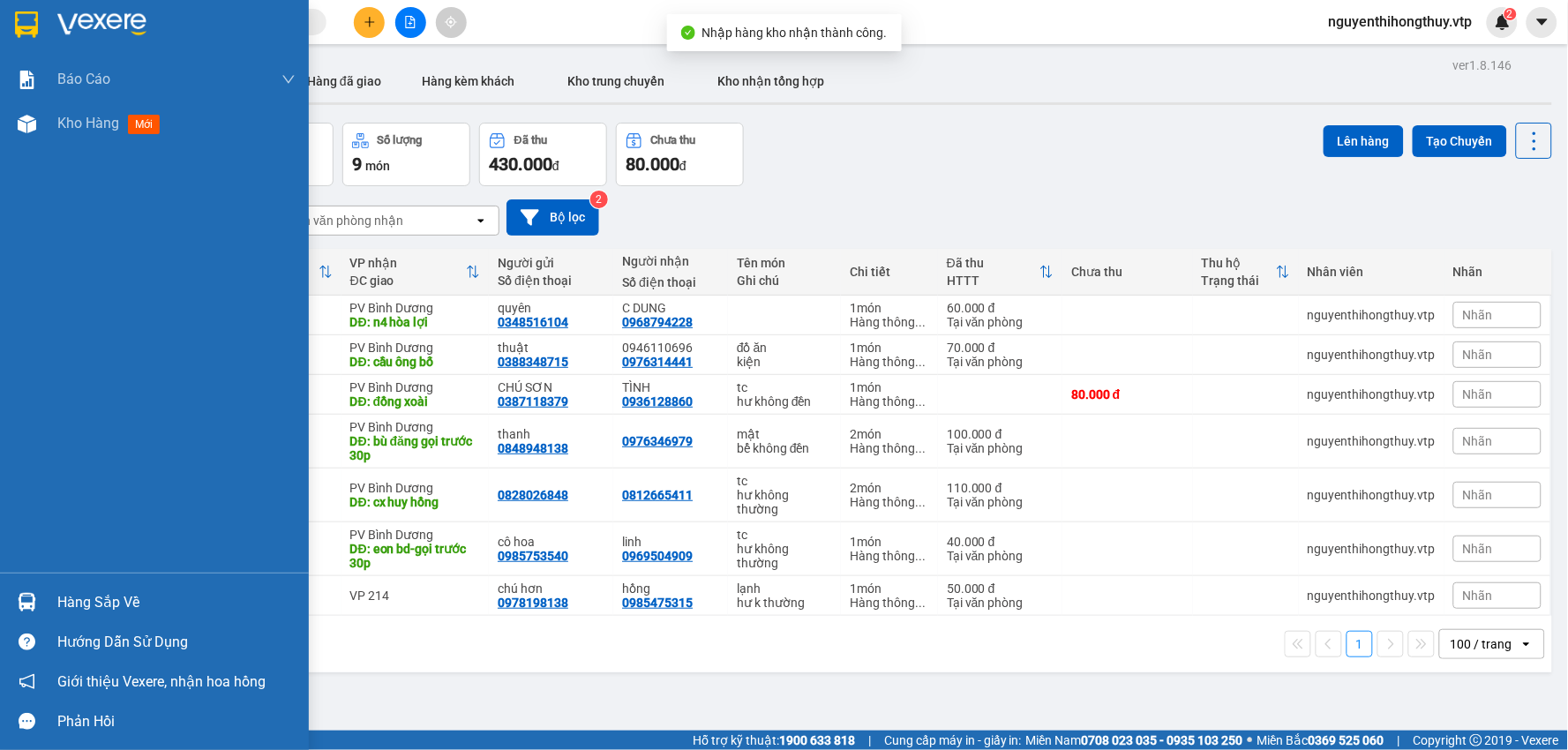
click at [29, 595] on img at bounding box center [27, 602] width 18 height 18
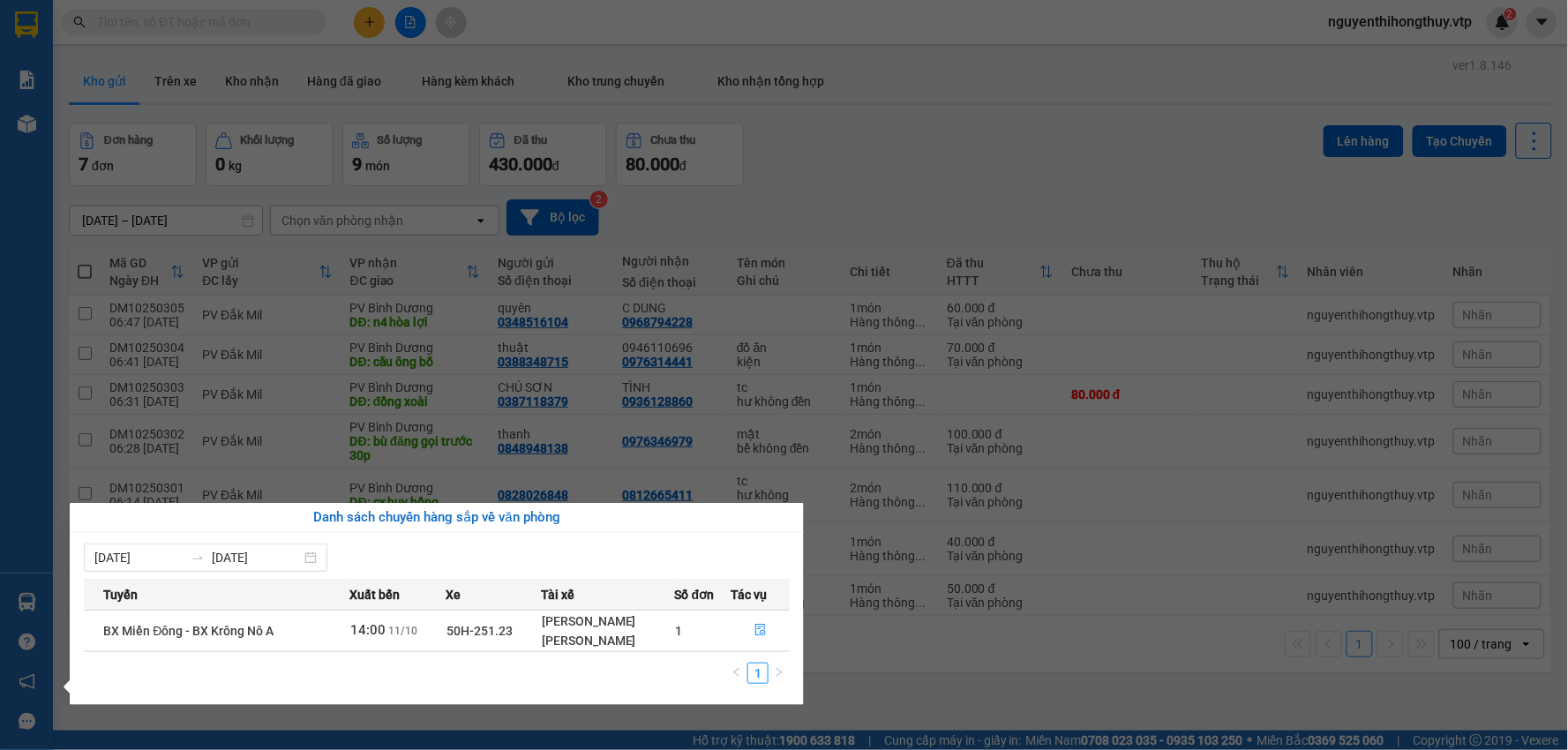
click at [915, 134] on section "Kết quả tìm kiếm ( 13 ) Bộ lọc Mã ĐH Trạng thái Món hàng Thu hộ Tổng cước Chưa …" at bounding box center [784, 375] width 1568 height 750
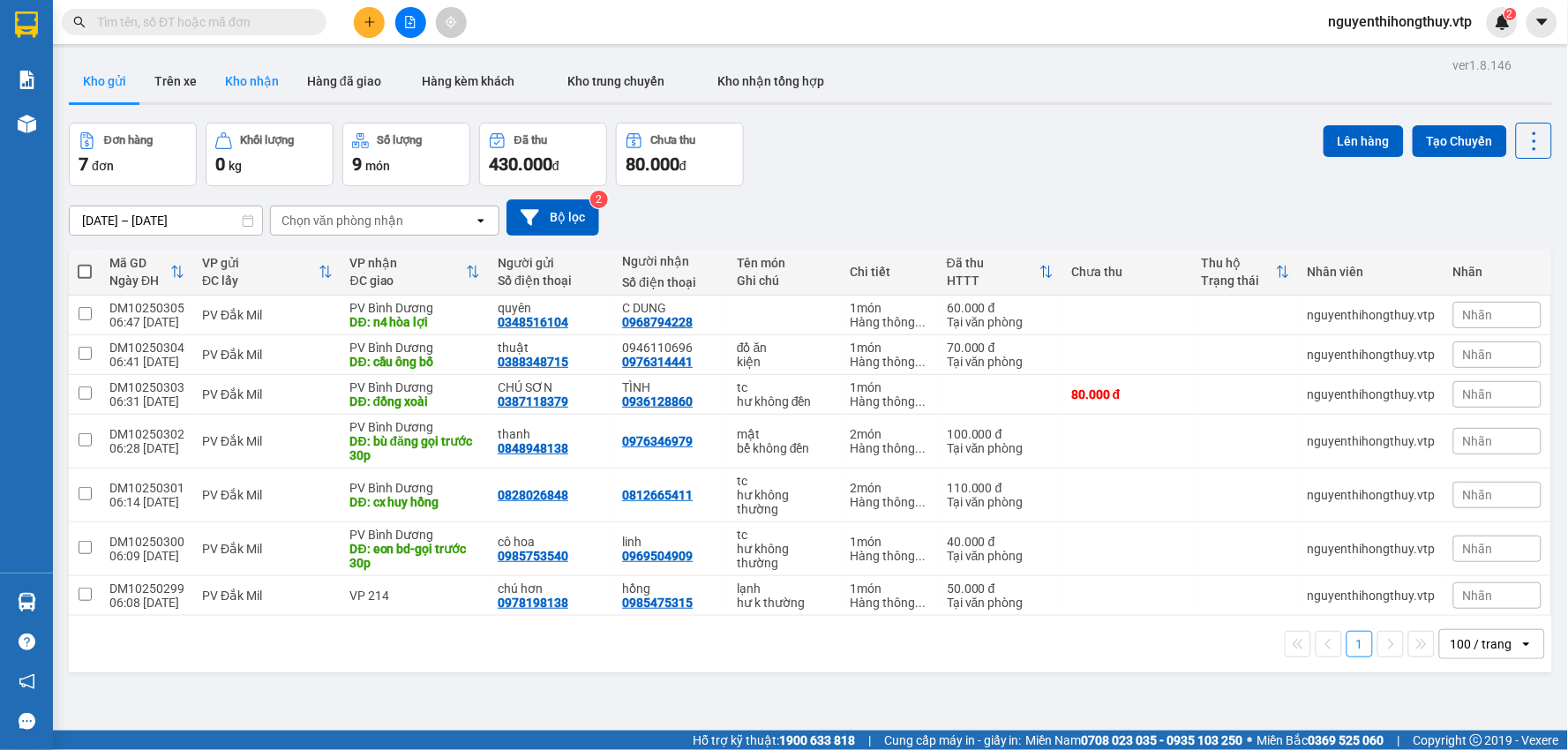
drag, startPoint x: 249, startPoint y: 91, endPoint x: 261, endPoint y: 93, distance: 12.2
click at [249, 89] on button "Kho nhận" at bounding box center [252, 81] width 82 height 43
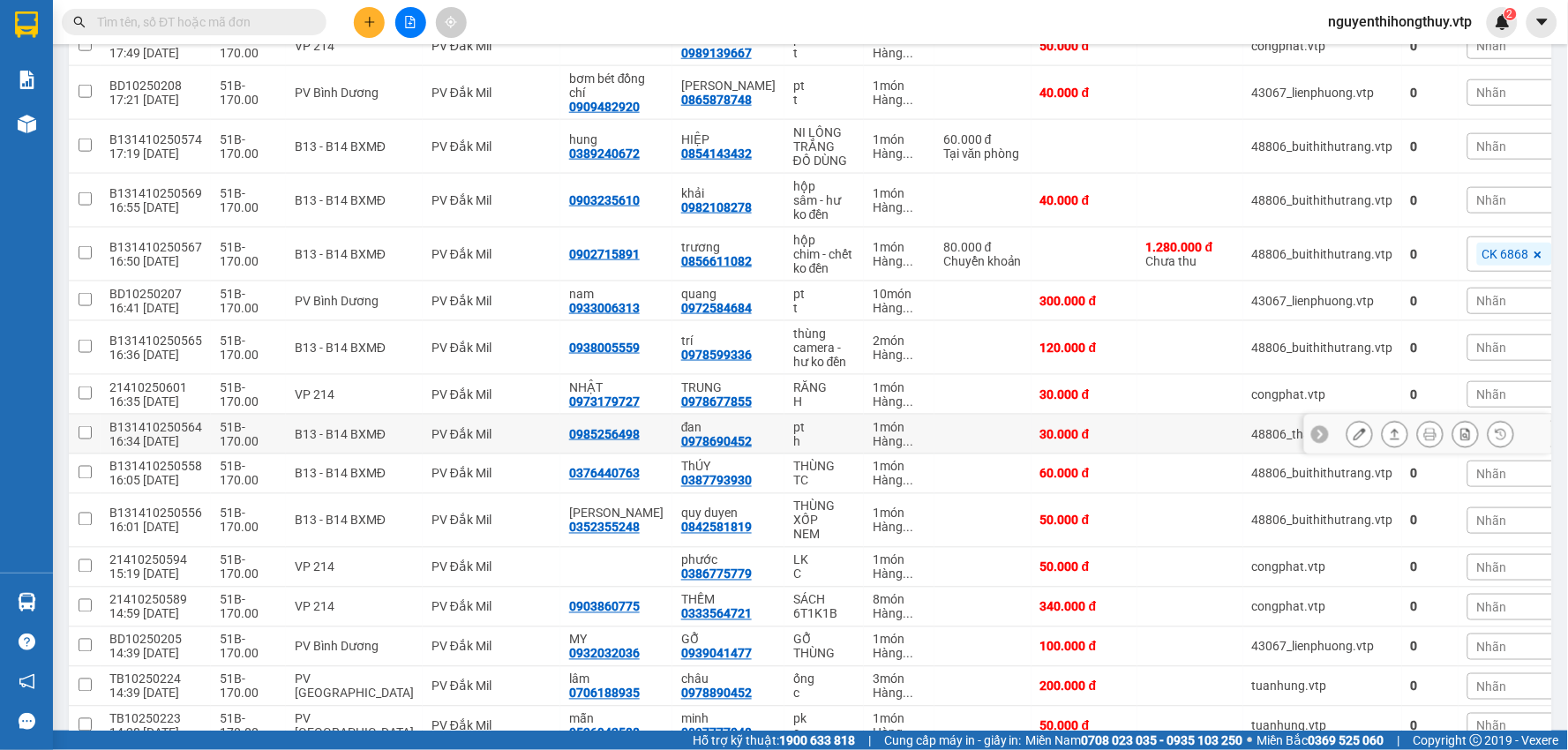
scroll to position [588, 0]
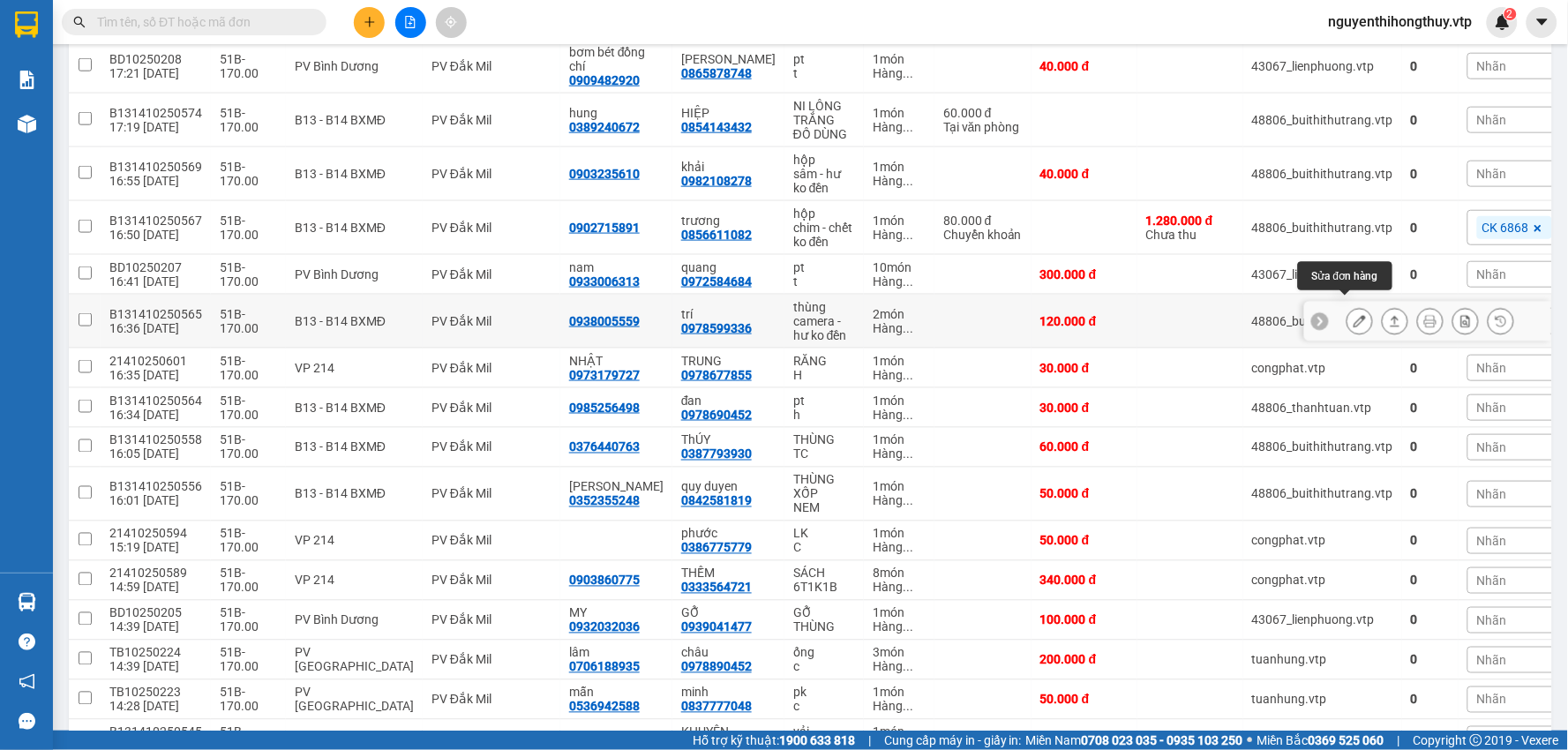
click at [1354, 315] on icon at bounding box center [1360, 321] width 12 height 12
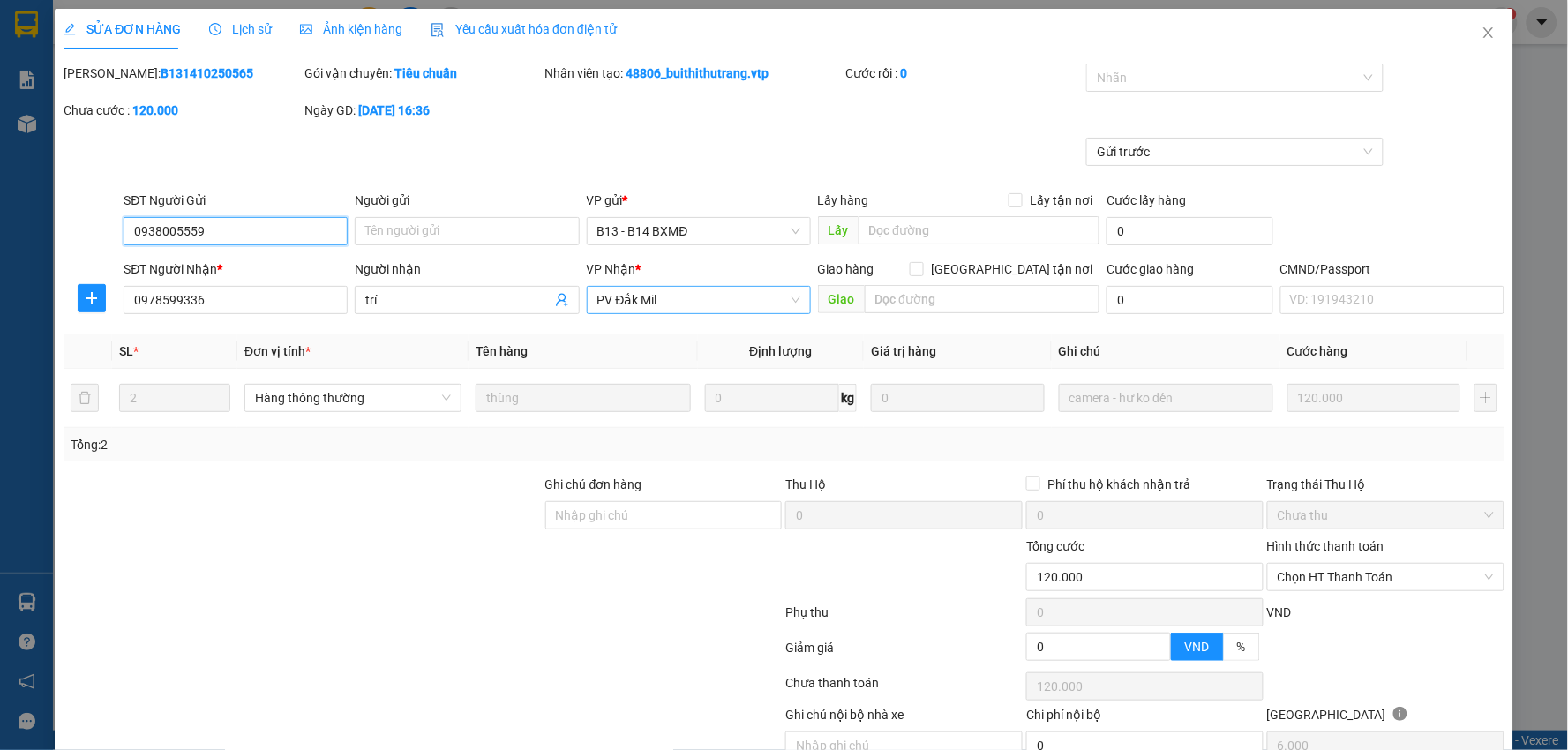
click at [672, 302] on span "PV Đắk Mil" at bounding box center [698, 300] width 203 height 27
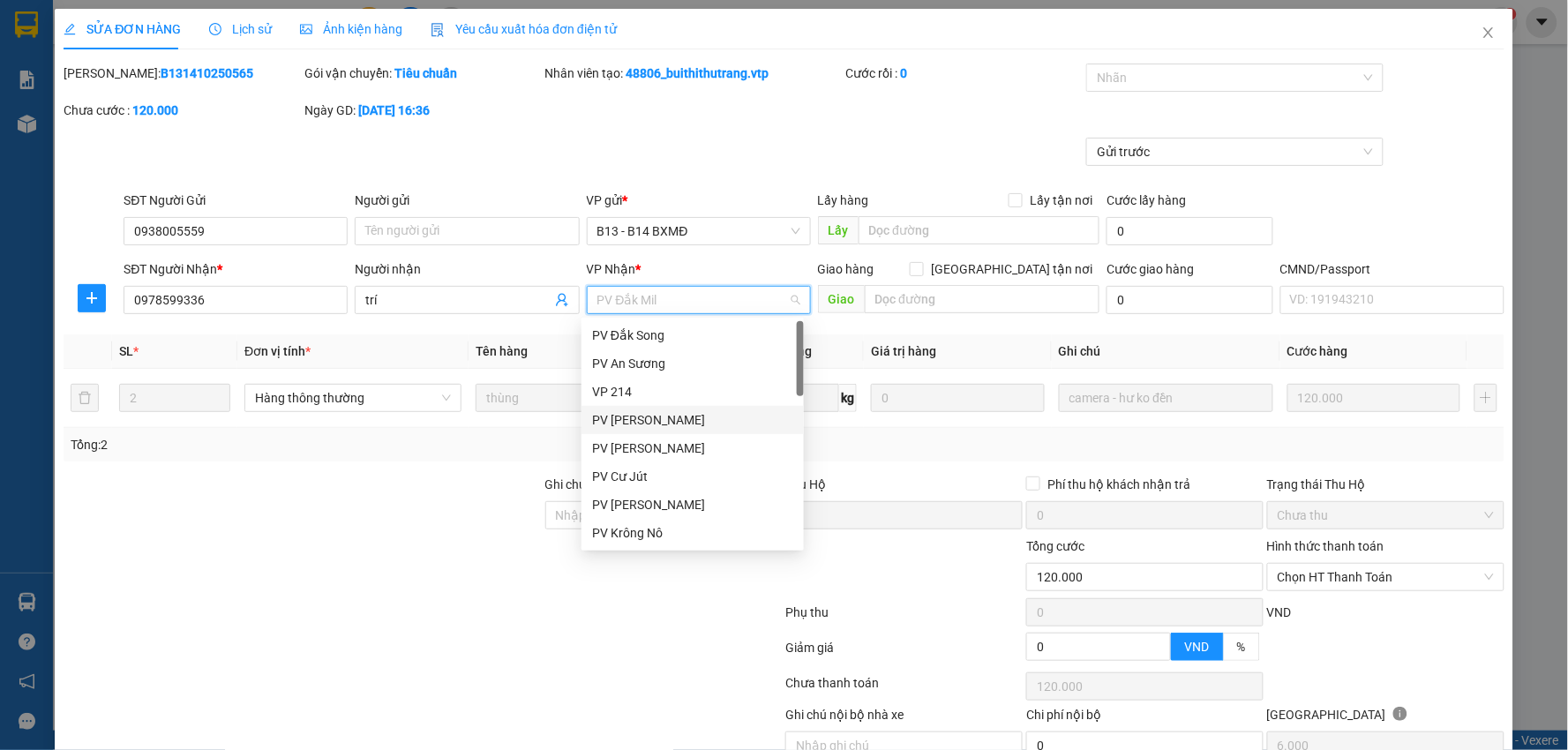
scroll to position [98, 0]
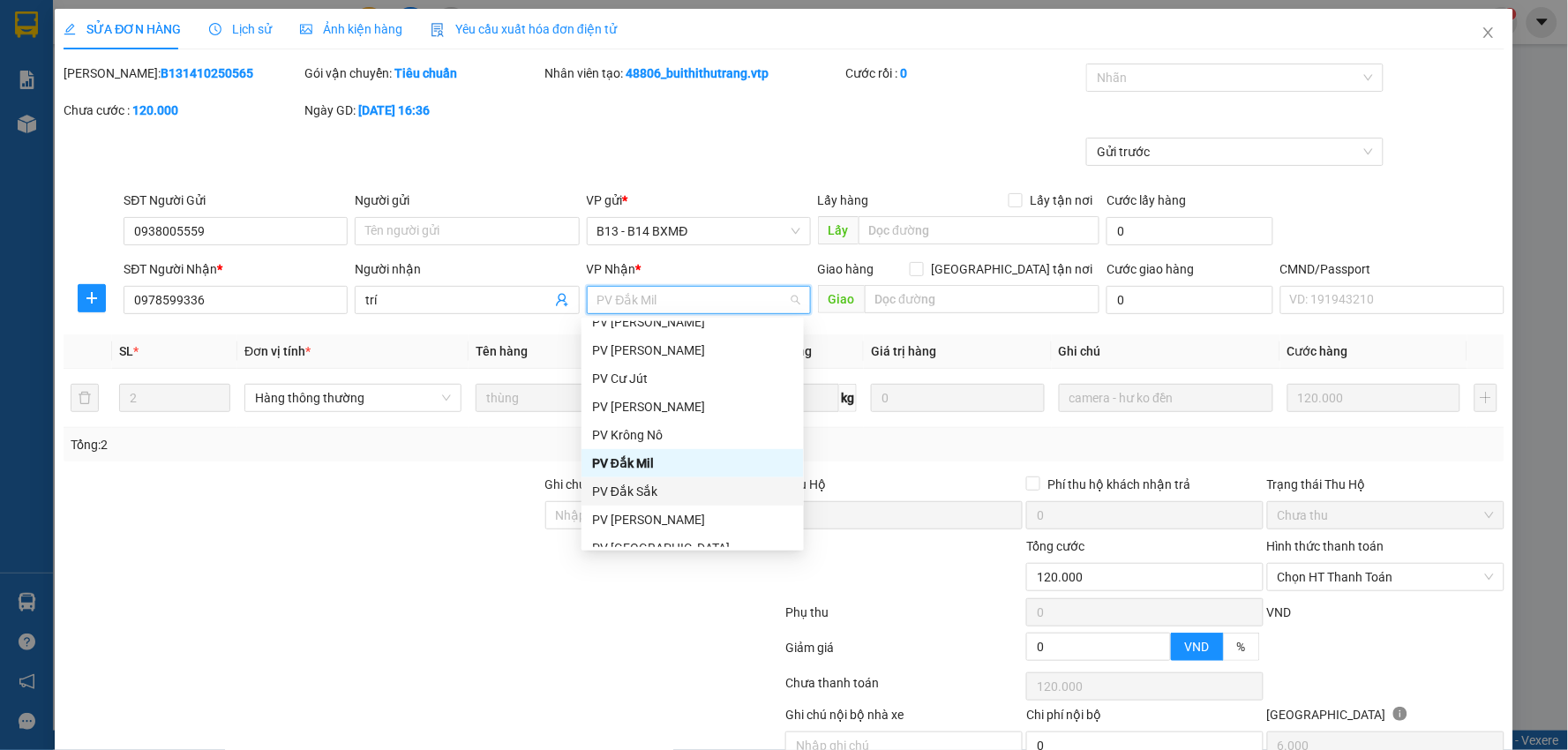
click at [642, 492] on div "PV Đắk Sắk" at bounding box center [692, 491] width 201 height 19
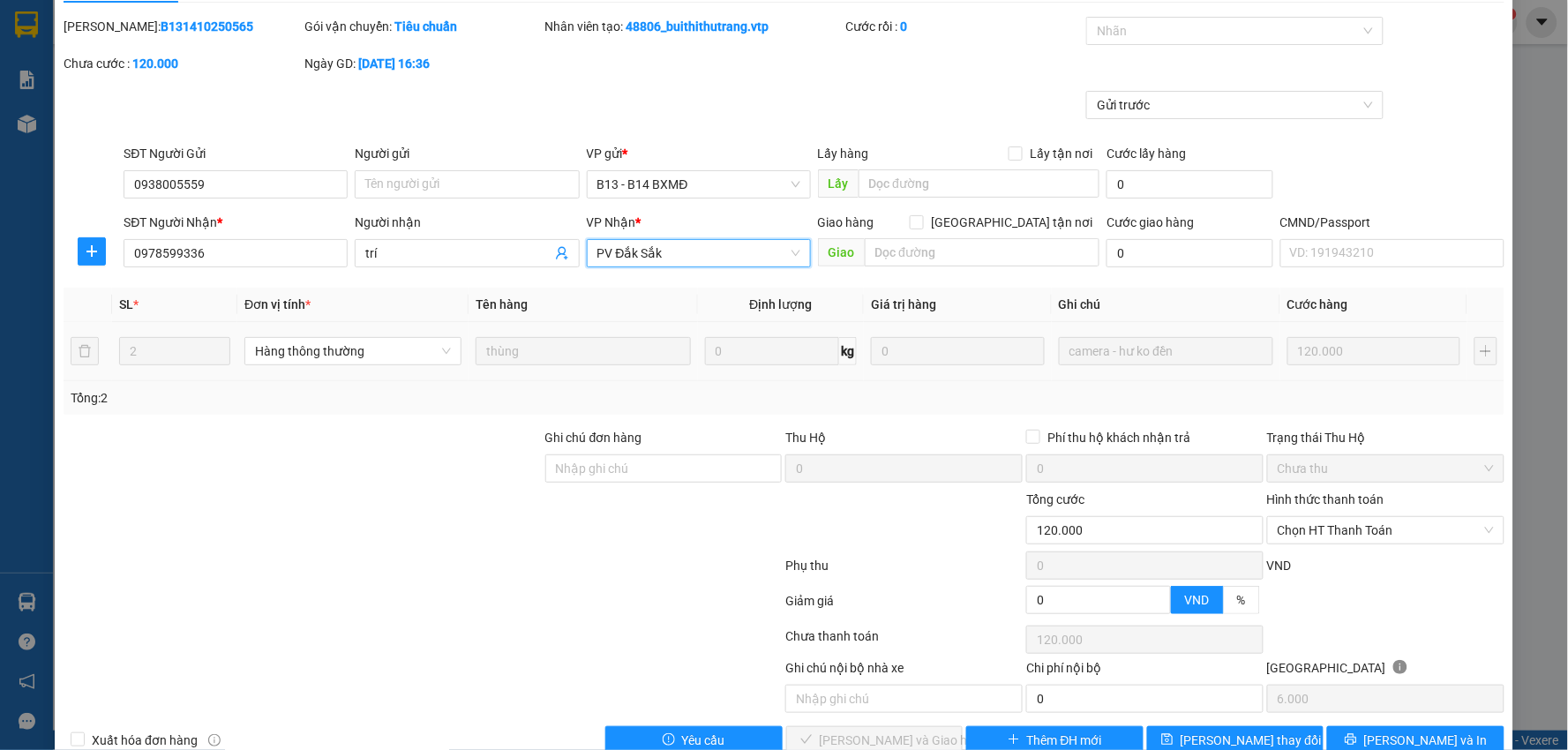
scroll to position [86, 0]
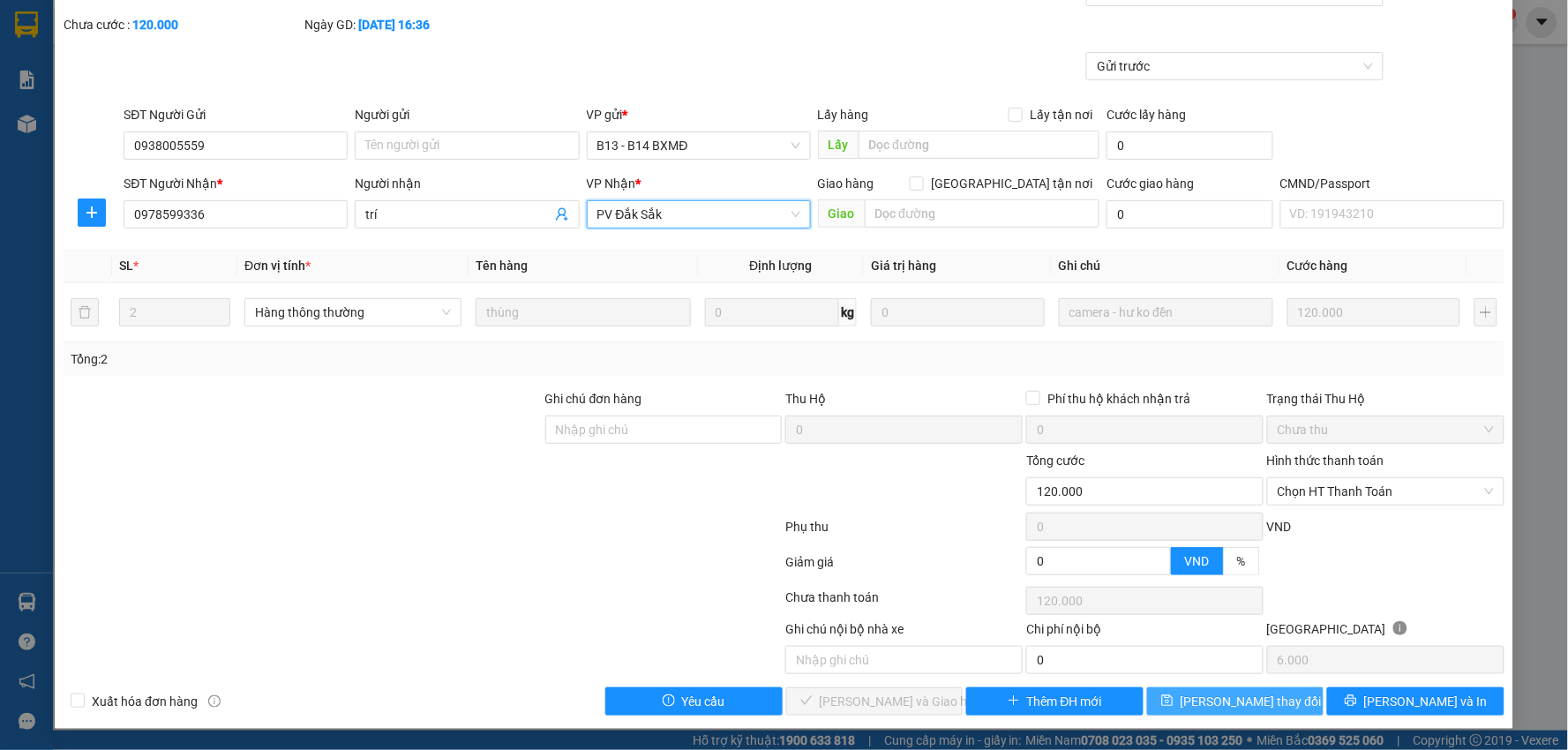
click at [1222, 701] on span "[PERSON_NAME] thay đổi" at bounding box center [1251, 701] width 141 height 19
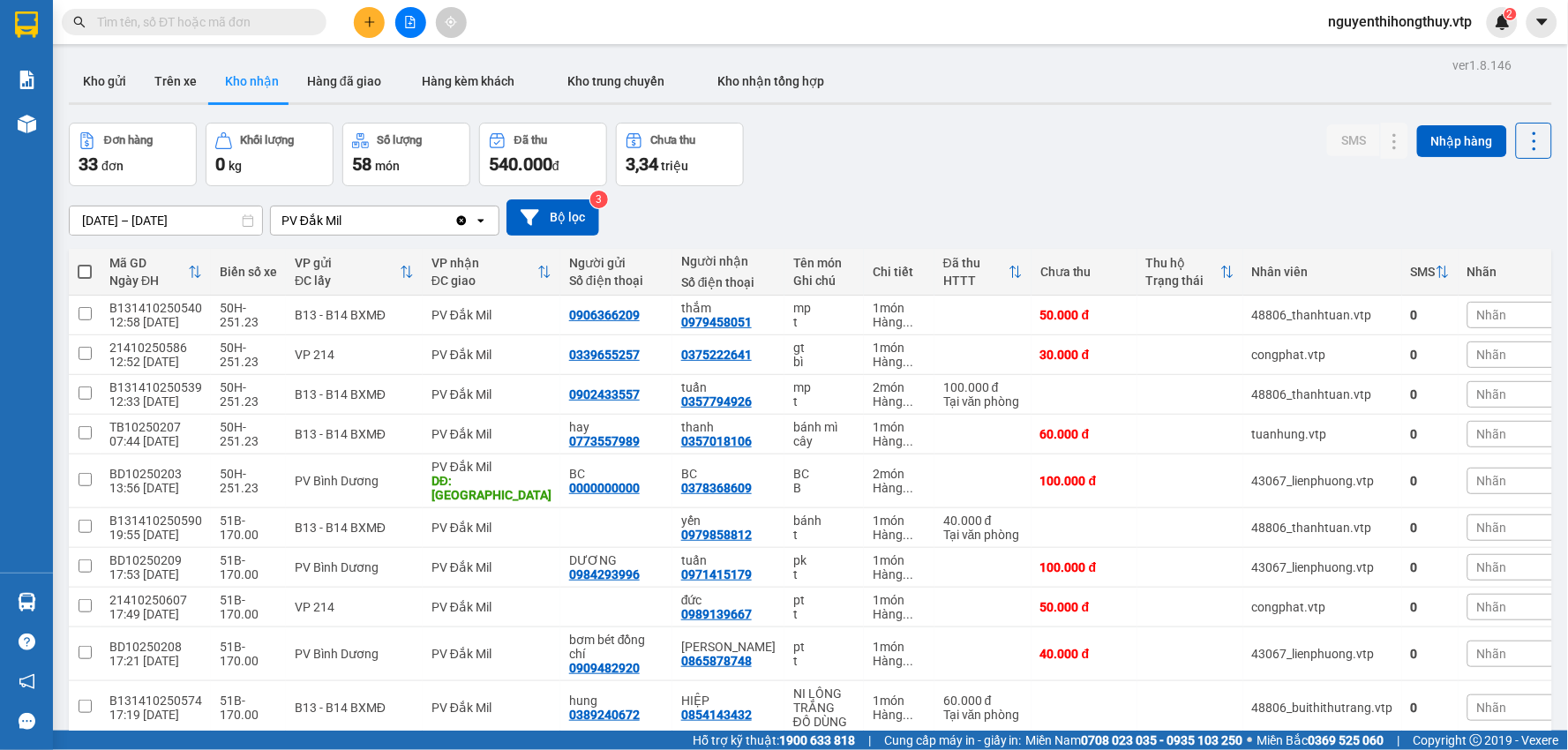
click at [125, 213] on input "[DATE] – [DATE]" at bounding box center [166, 221] width 192 height 29
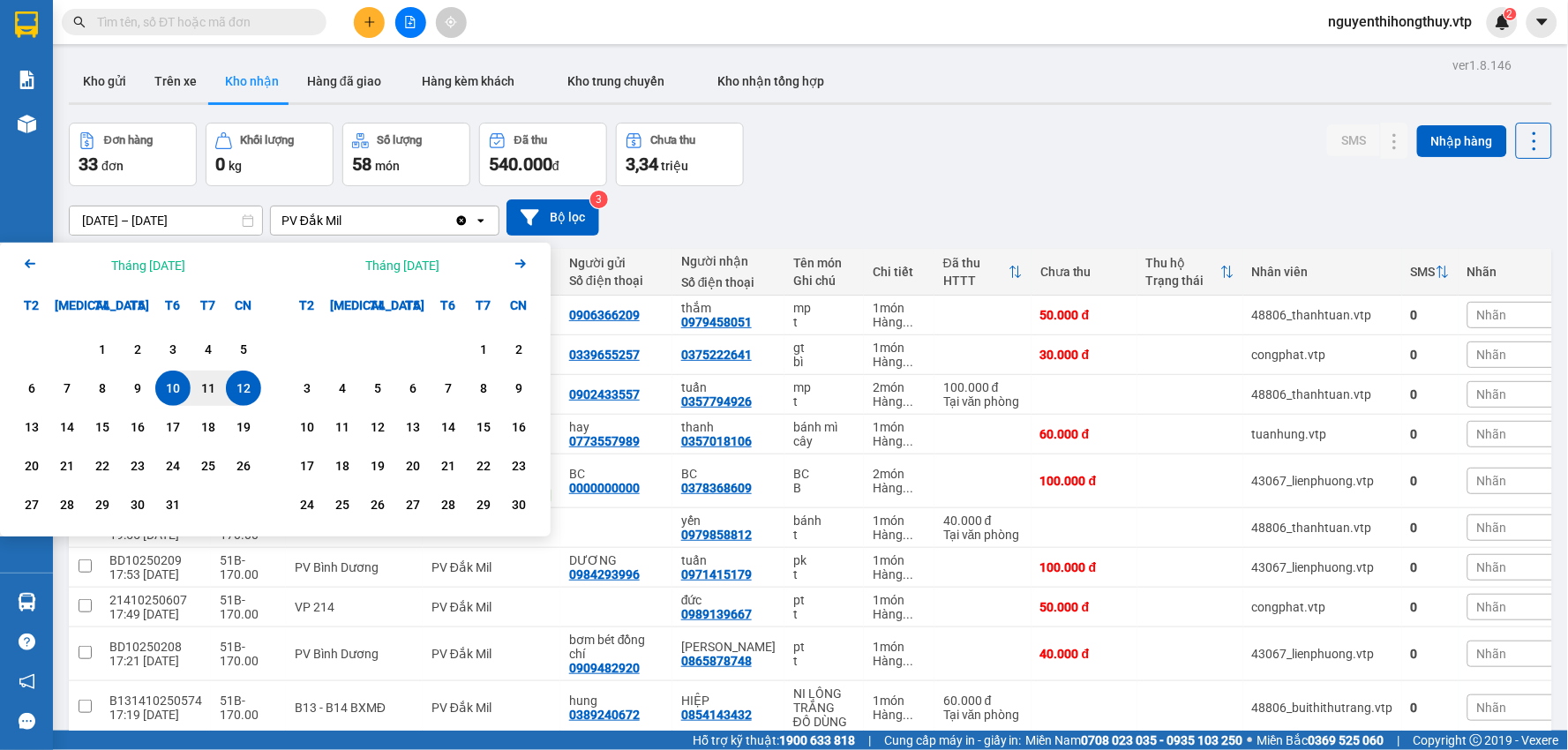
click at [29, 262] on icon "Arrow Left" at bounding box center [29, 264] width 21 height 21
click at [78, 390] on div "8" at bounding box center [67, 388] width 25 height 21
click at [527, 262] on icon "Arrow Right" at bounding box center [520, 264] width 21 height 21
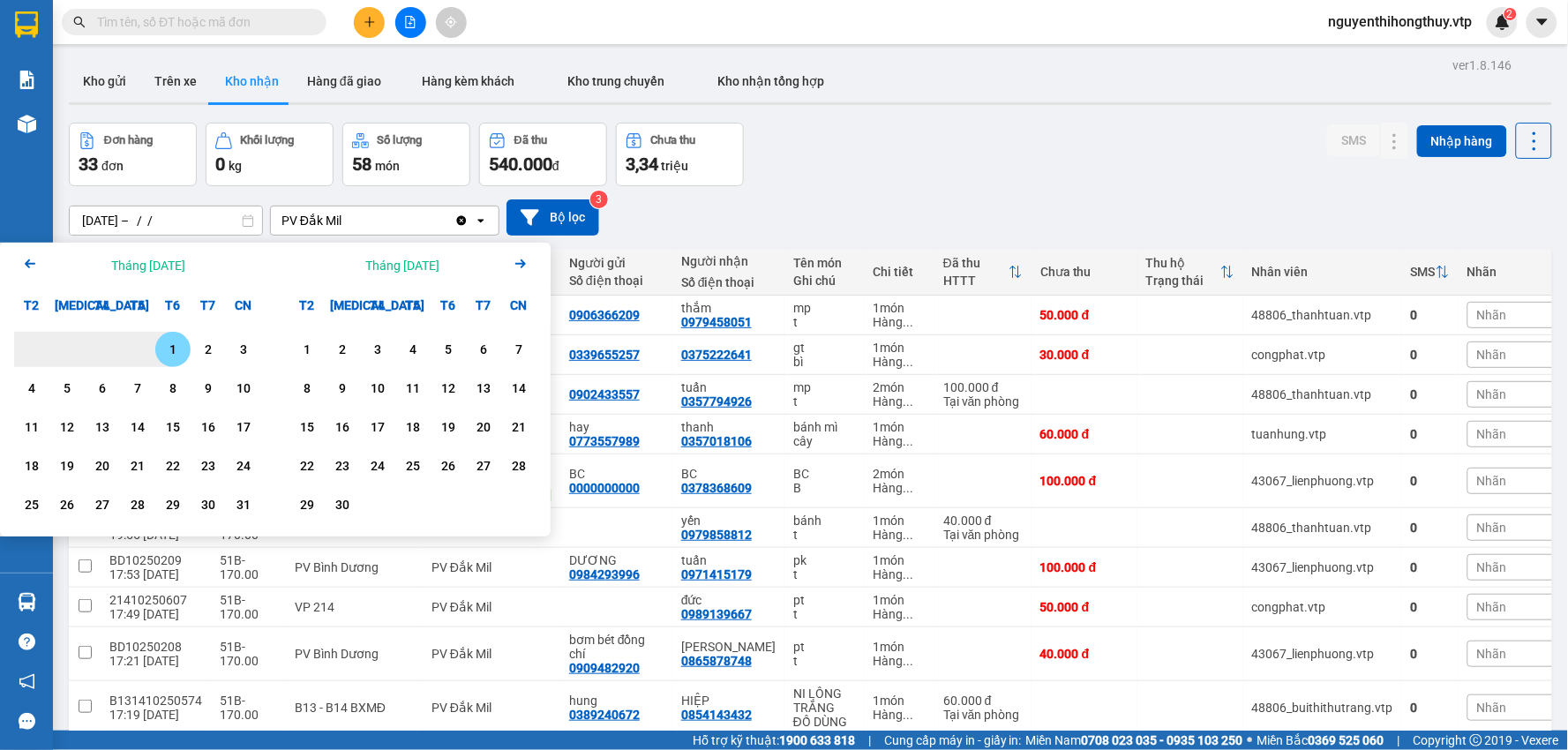
click at [527, 262] on icon "Arrow Right" at bounding box center [520, 264] width 21 height 21
click at [29, 262] on icon "Previous month." at bounding box center [29, 264] width 10 height 9
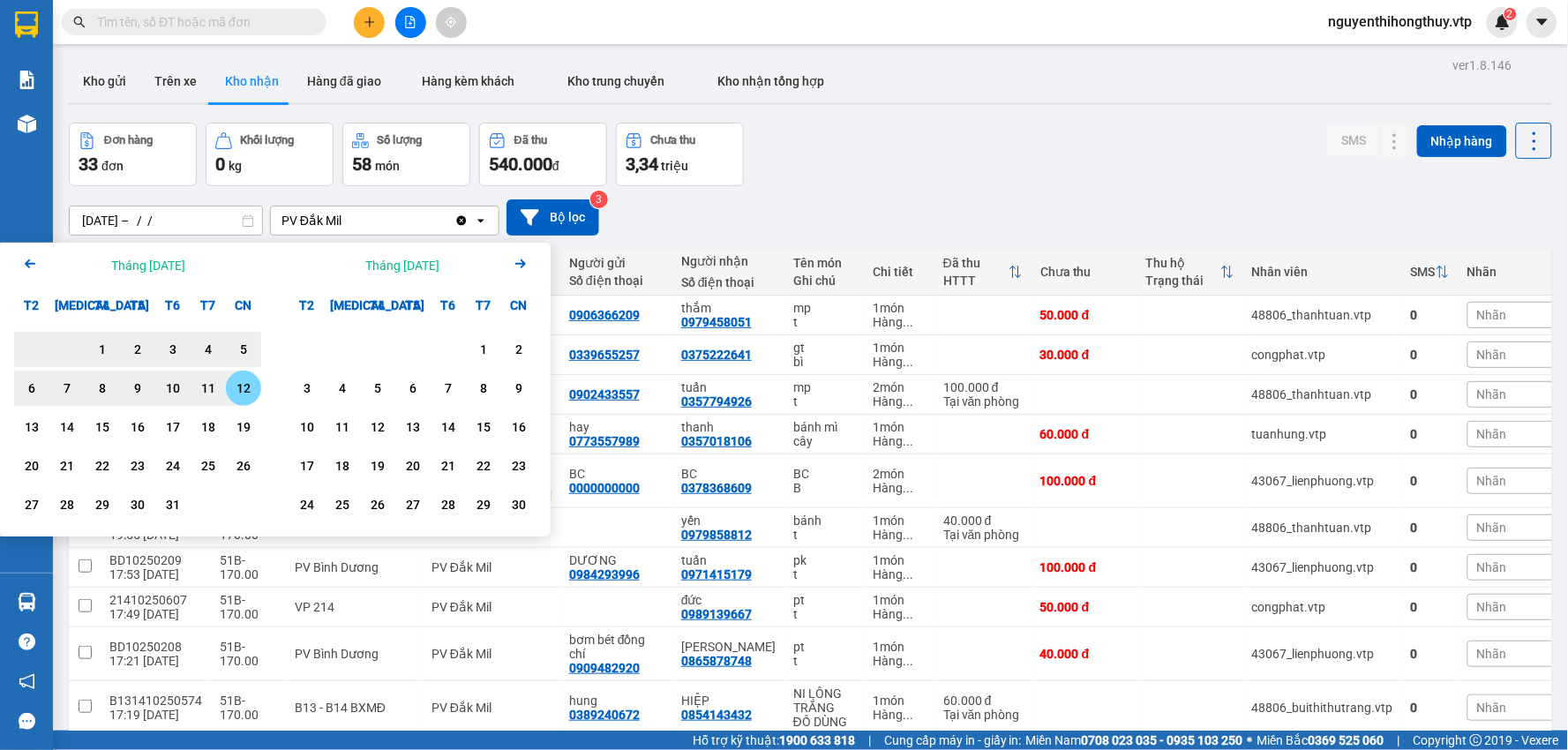
click at [240, 385] on div "12" at bounding box center [244, 388] width 25 height 21
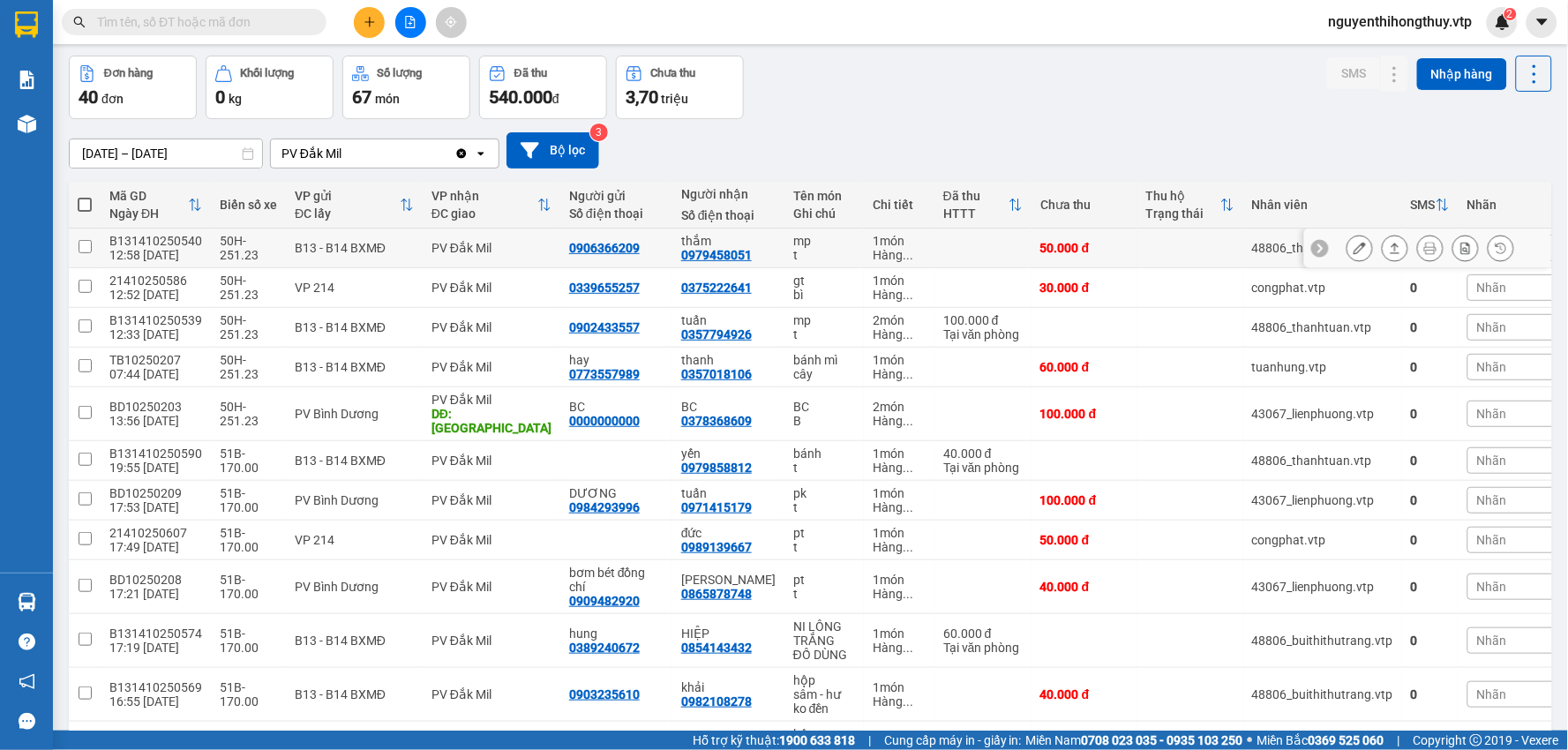
scroll to position [196, 0]
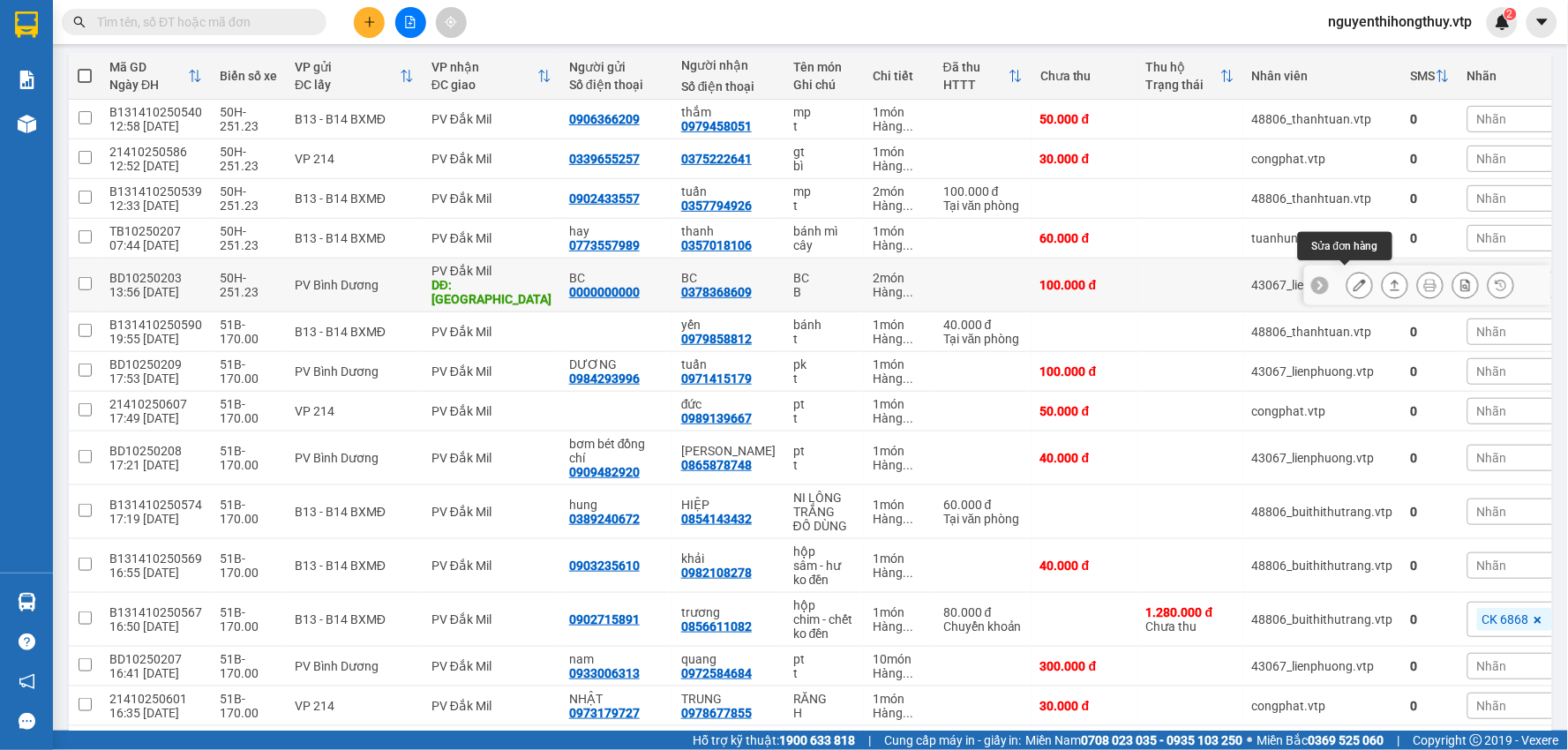
click at [1354, 279] on icon at bounding box center [1360, 285] width 12 height 12
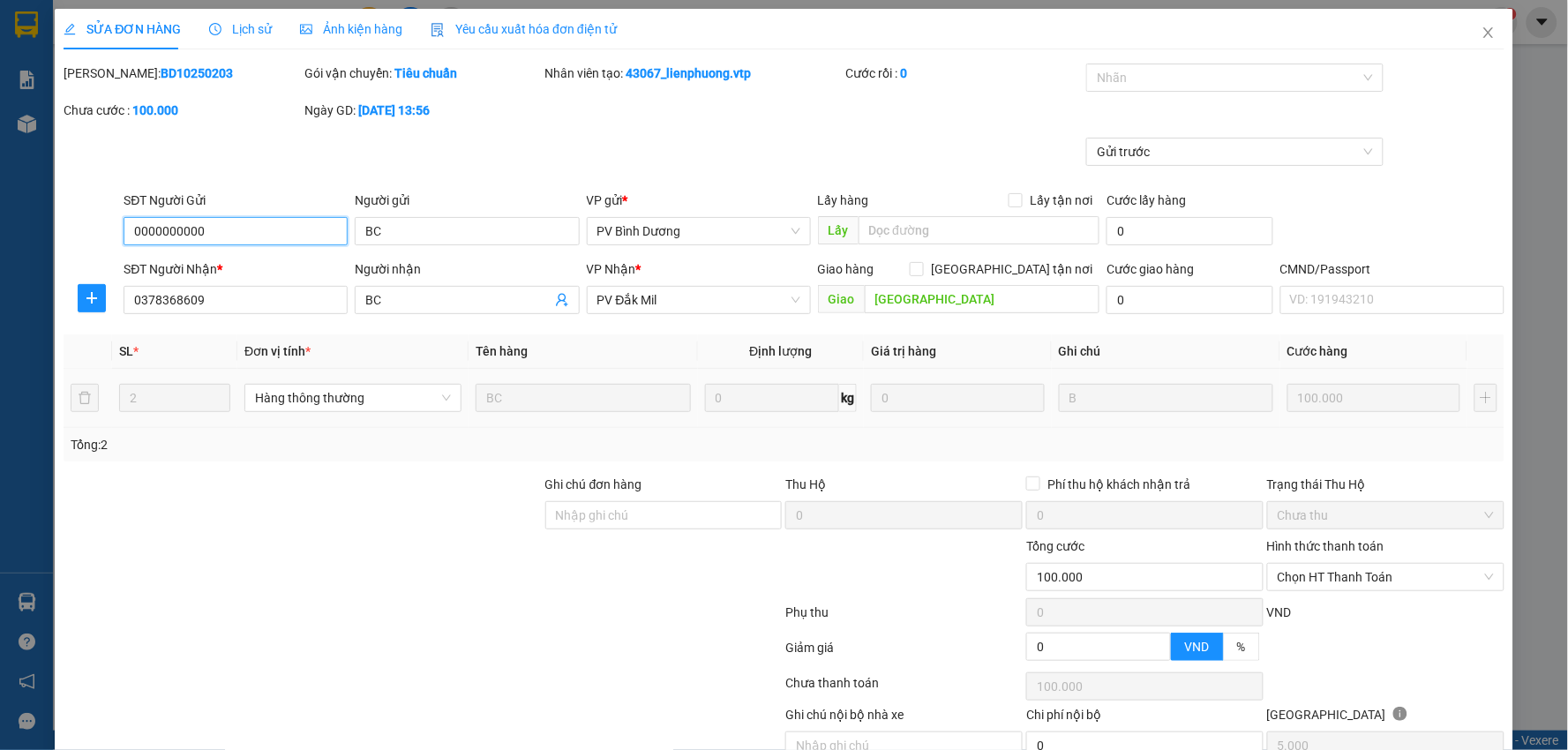
scroll to position [86, 0]
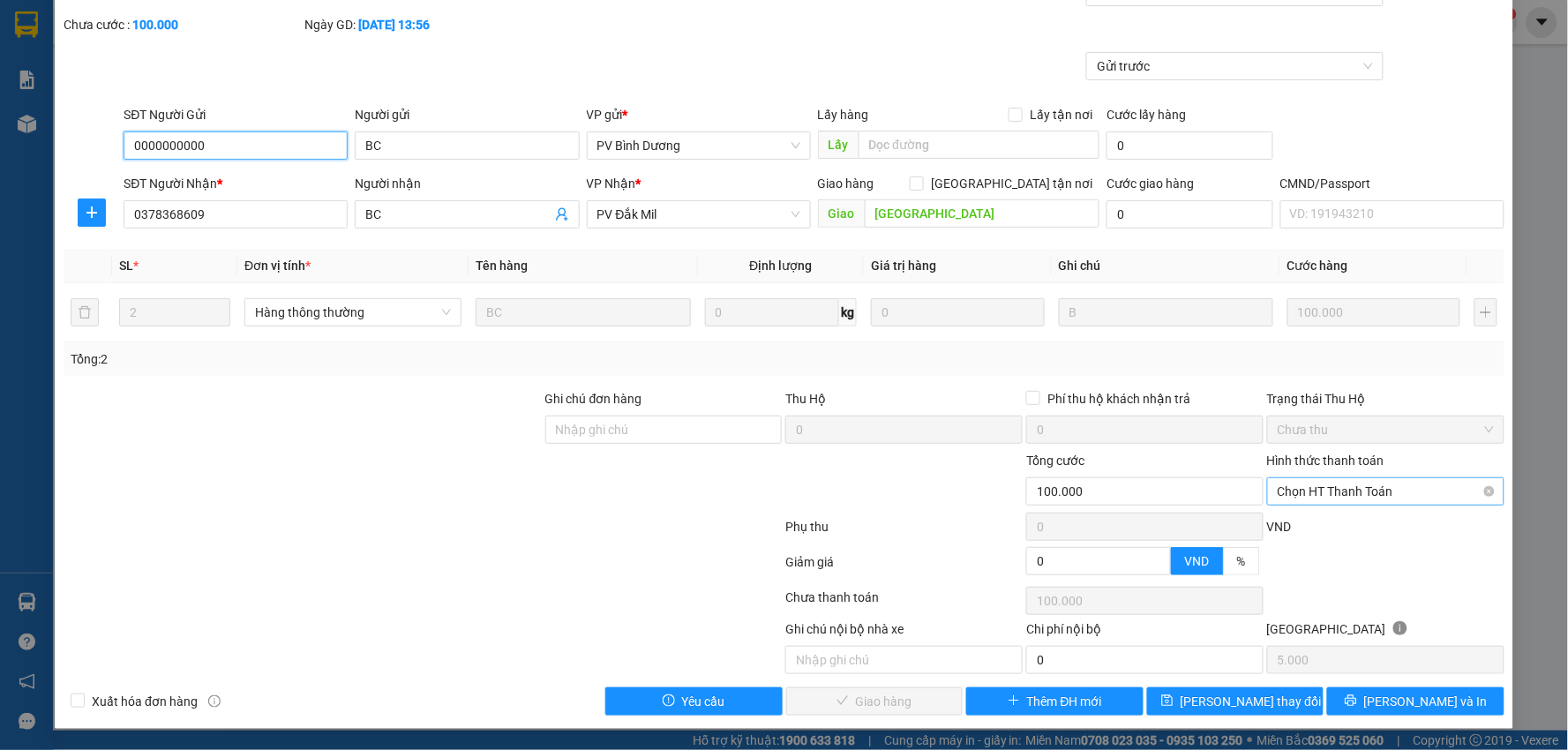
click at [1343, 481] on span "Chọn HT Thanh Toán" at bounding box center [1385, 492] width 216 height 27
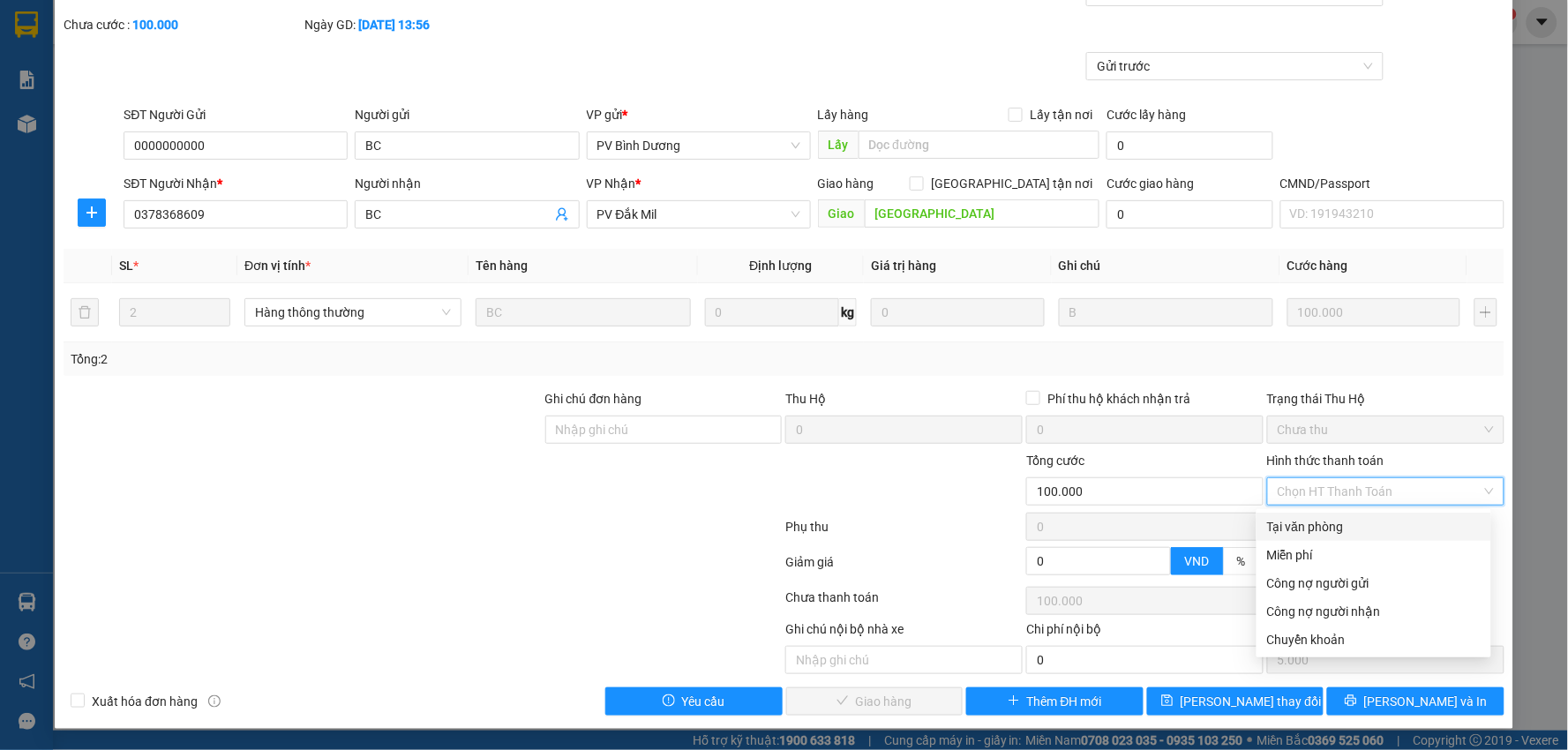
click at [1338, 521] on div "Tại văn phòng" at bounding box center [1374, 526] width 213 height 19
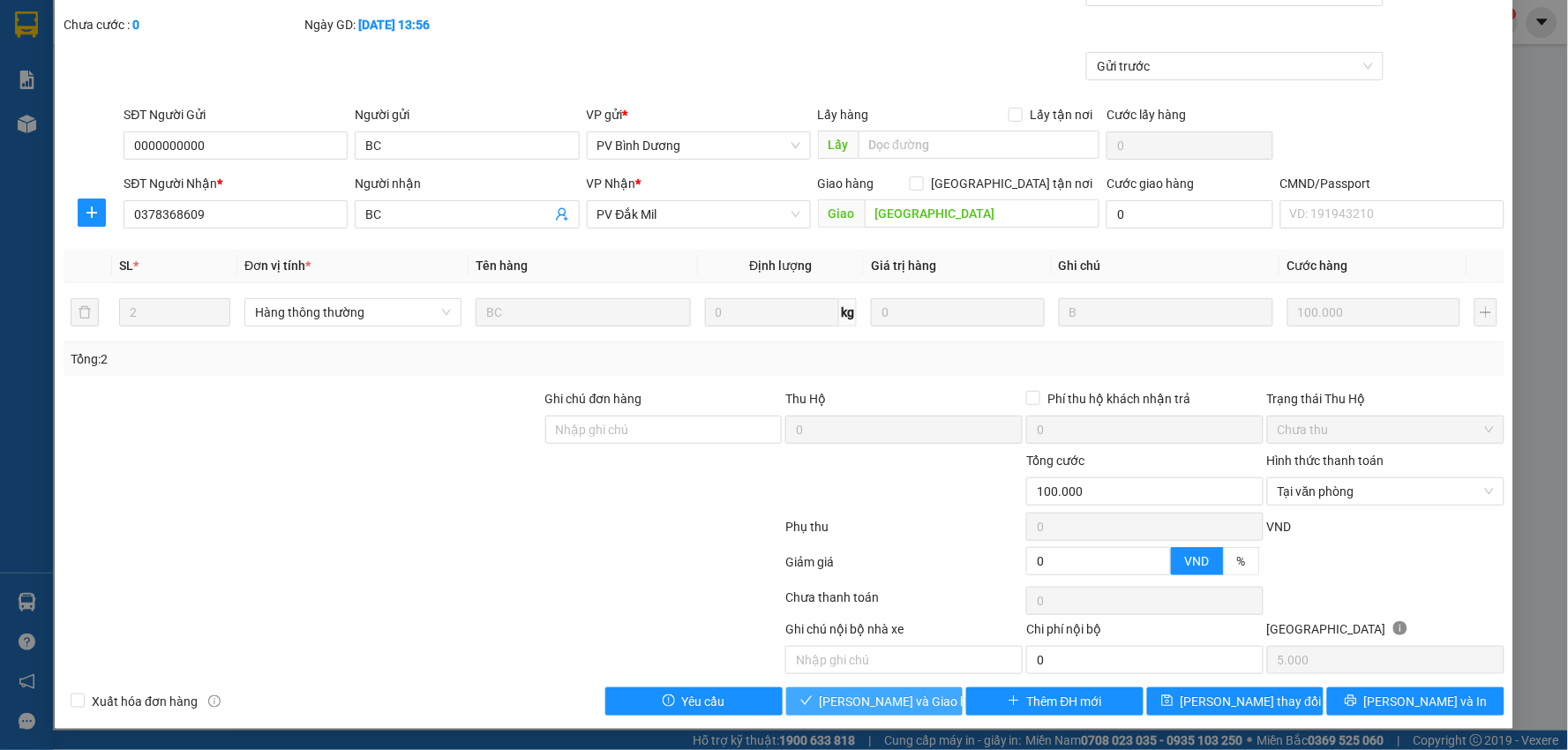
click at [882, 700] on span "[PERSON_NAME] và Giao hàng" at bounding box center [905, 701] width 169 height 19
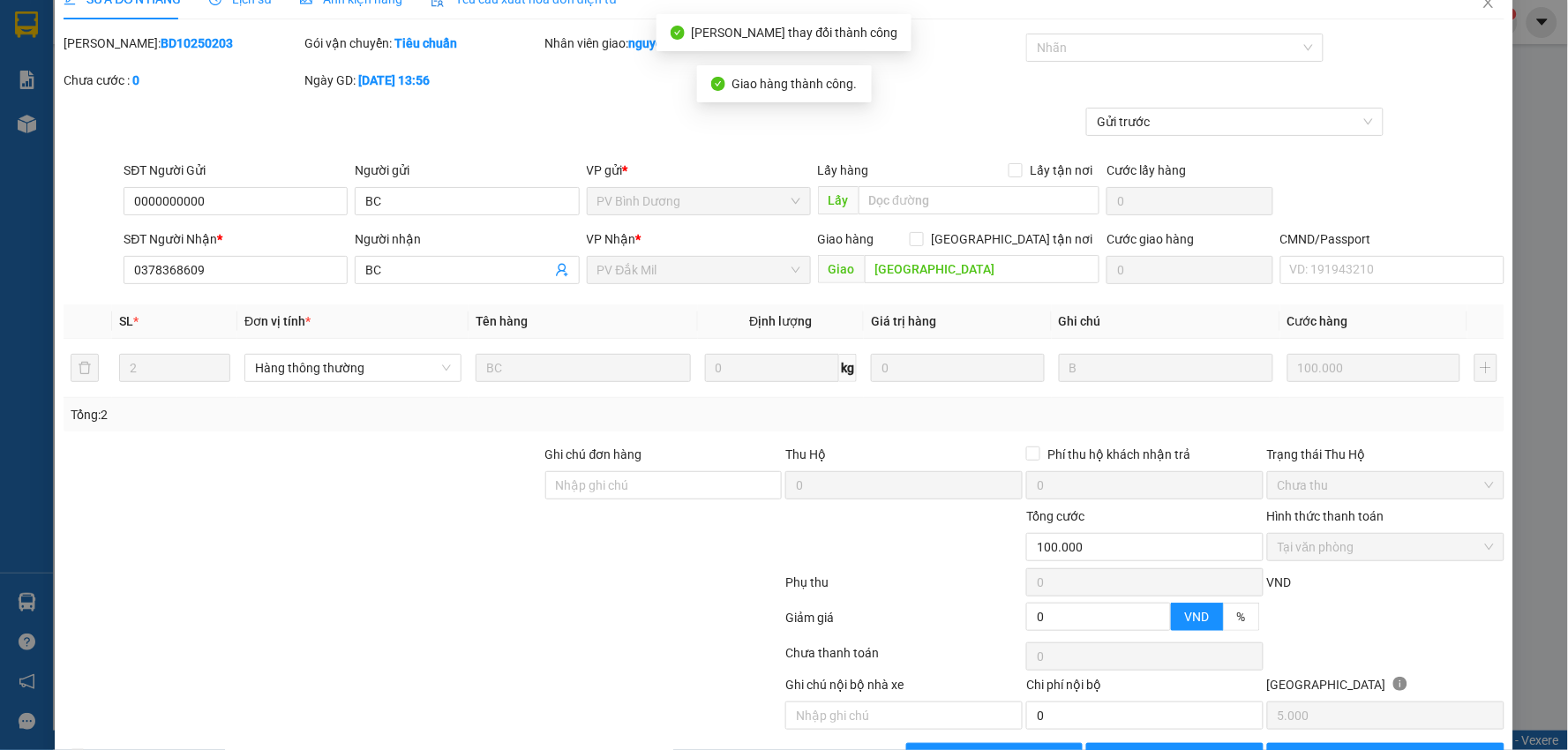
scroll to position [0, 0]
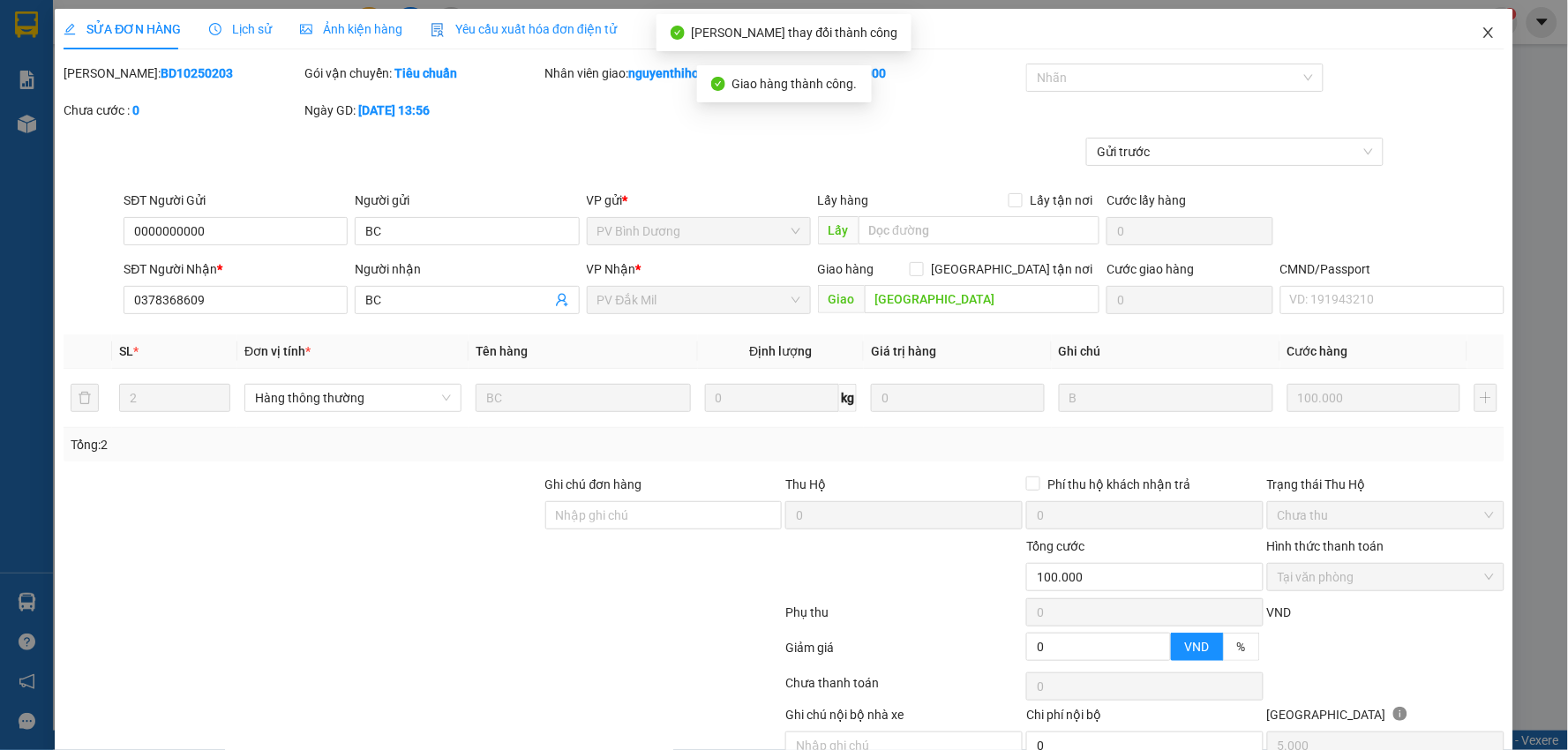
drag, startPoint x: 1475, startPoint y: 30, endPoint x: 43, endPoint y: 434, distance: 1487.9
click at [1481, 30] on icon "close" at bounding box center [1488, 32] width 14 height 14
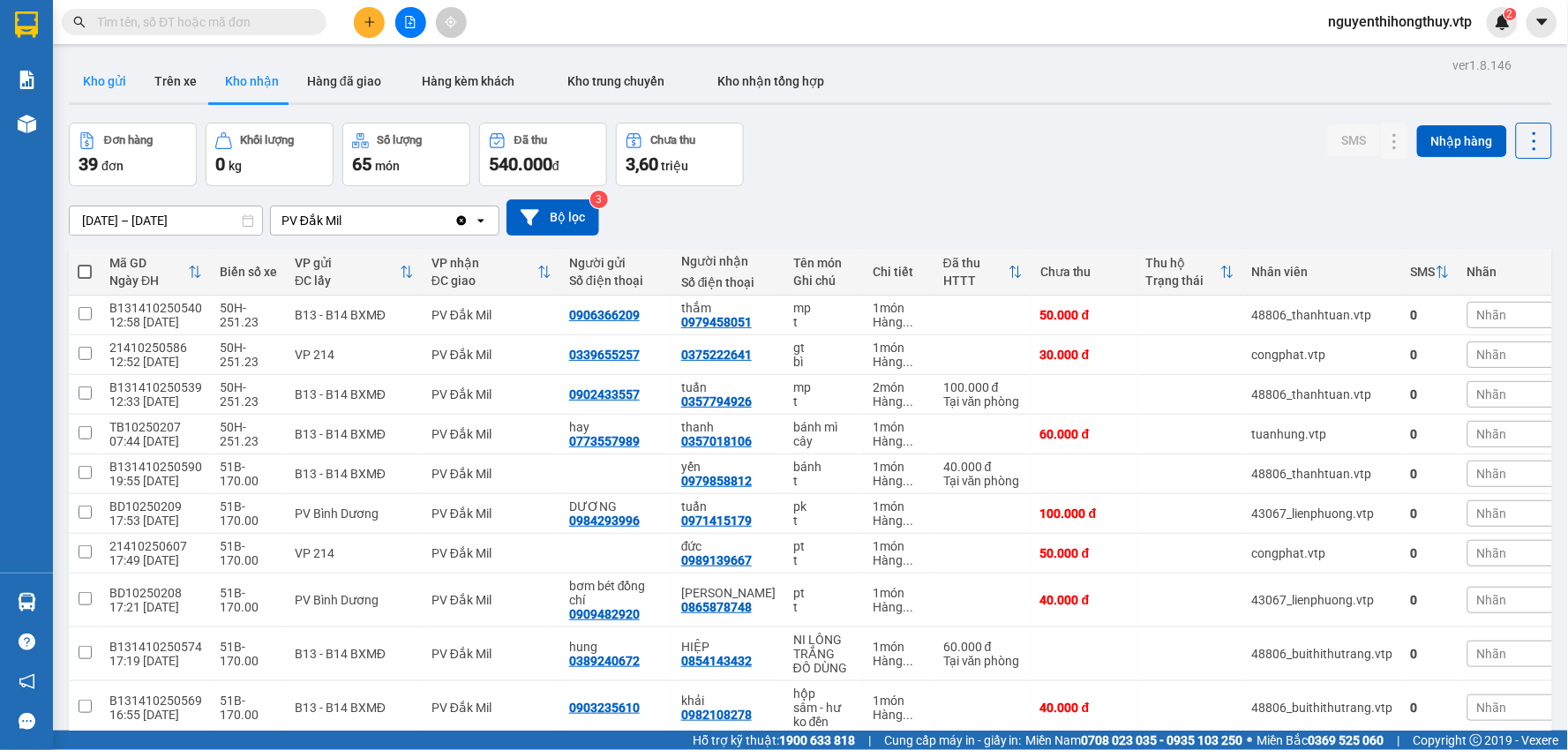
click at [117, 80] on button "Kho gửi" at bounding box center [104, 81] width 71 height 43
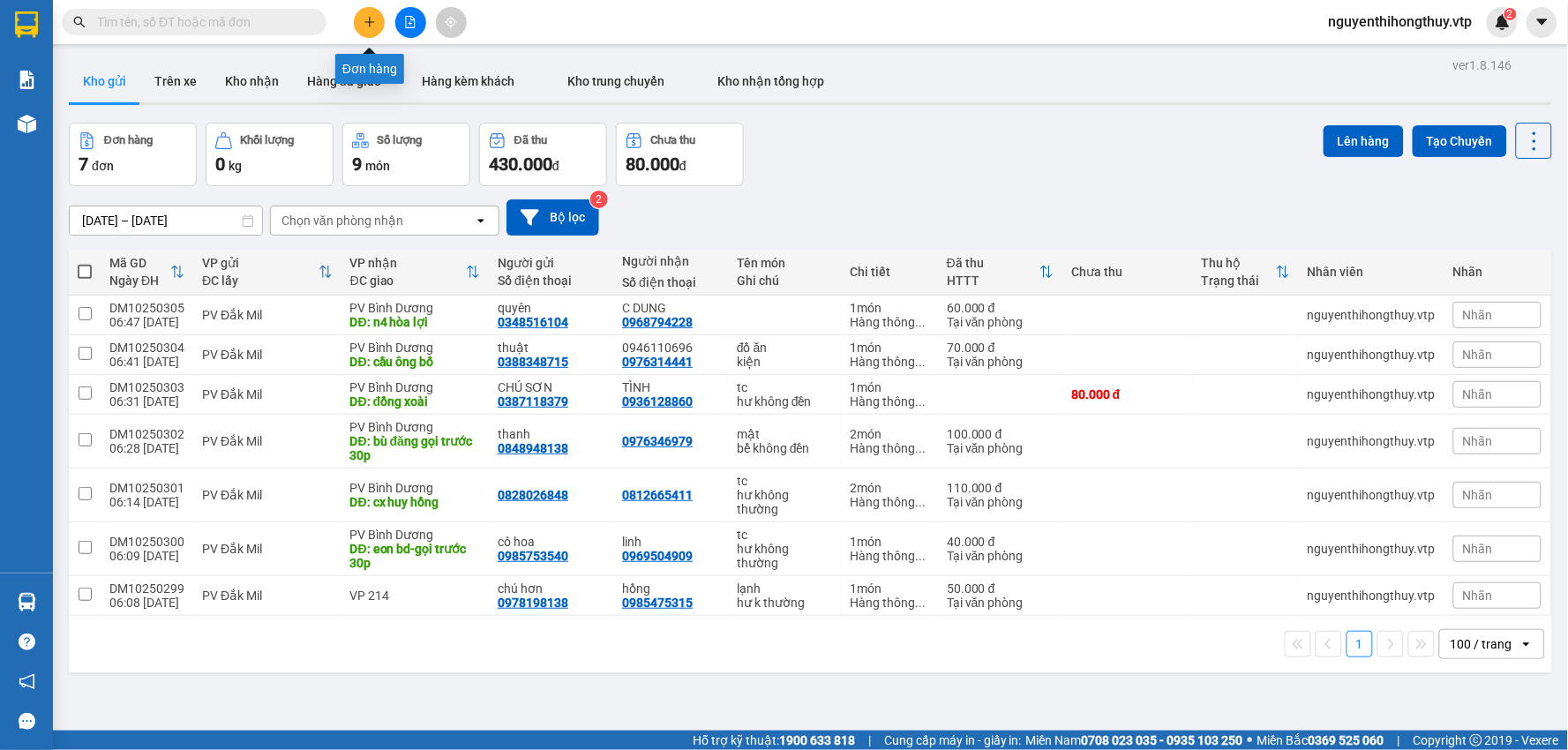
click at [371, 16] on icon "plus" at bounding box center [369, 22] width 12 height 12
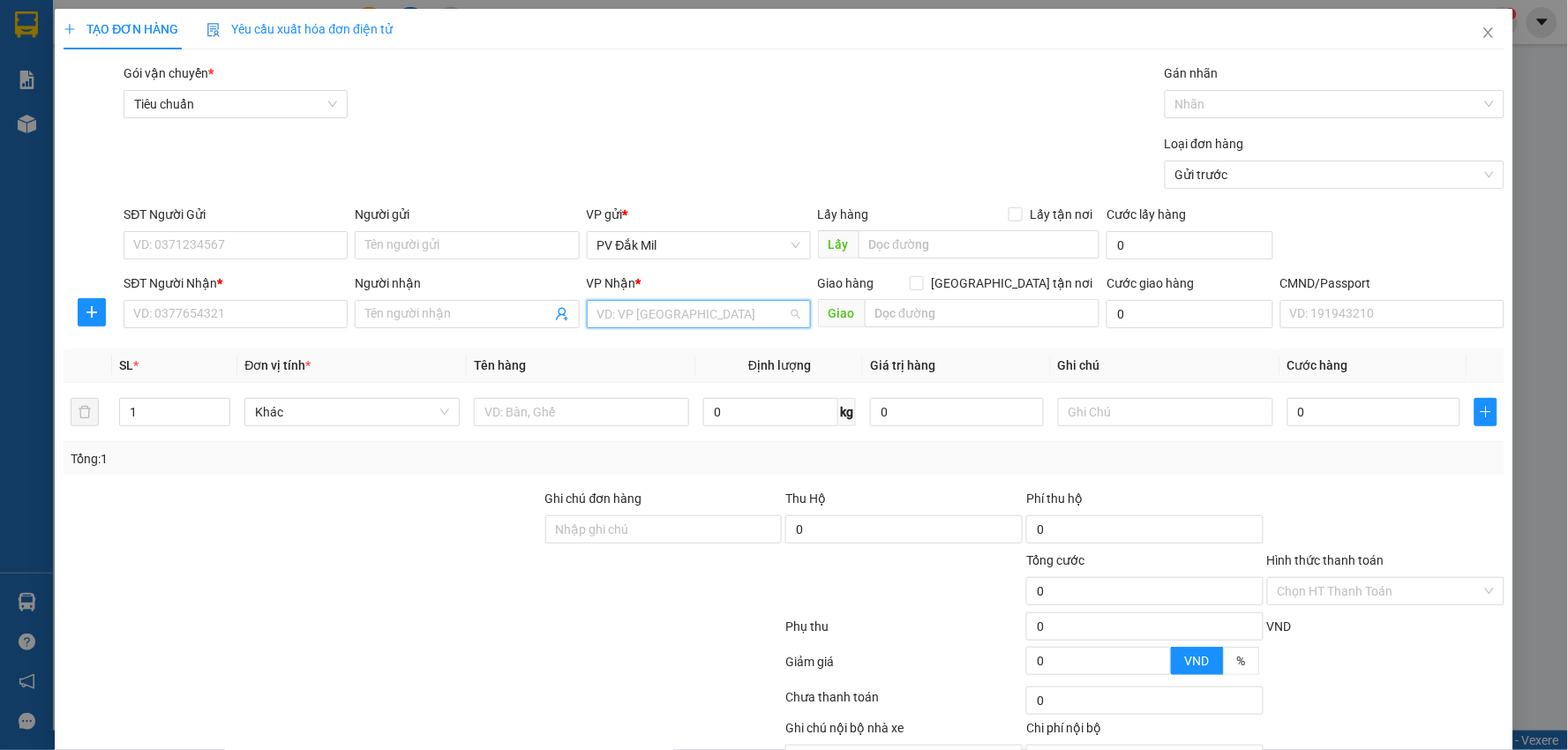
click at [672, 319] on input "search" at bounding box center [693, 314] width 190 height 27
click at [644, 345] on div "PV Bình Dương" at bounding box center [692, 349] width 201 height 19
click at [888, 306] on input "text" at bounding box center [983, 313] width 236 height 29
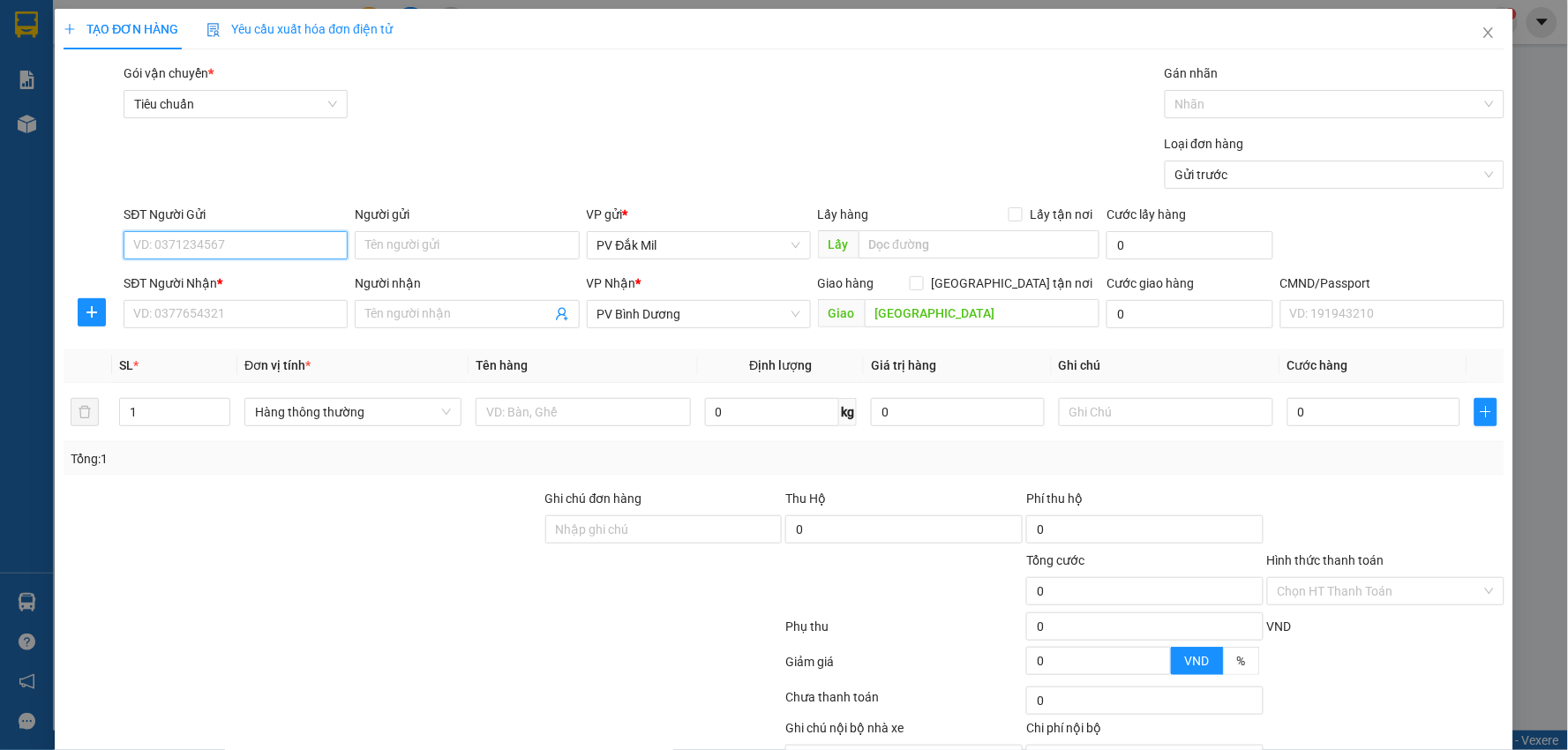
click at [272, 241] on input "SĐT Người Gửi" at bounding box center [236, 246] width 225 height 29
click at [253, 316] on input "SĐT Người Nhận *" at bounding box center [236, 314] width 225 height 29
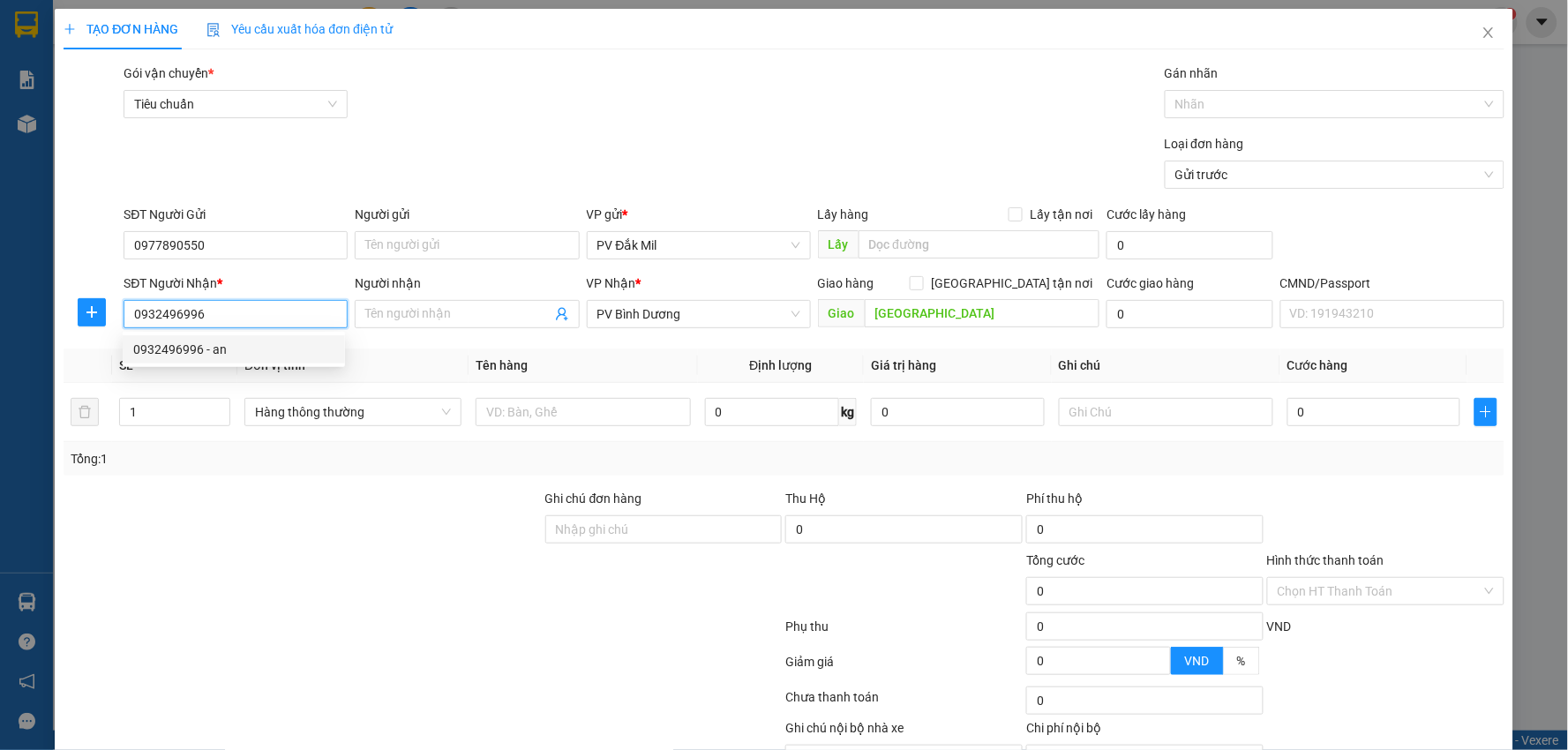
click at [223, 349] on div "0932496996 - an" at bounding box center [233, 349] width 201 height 19
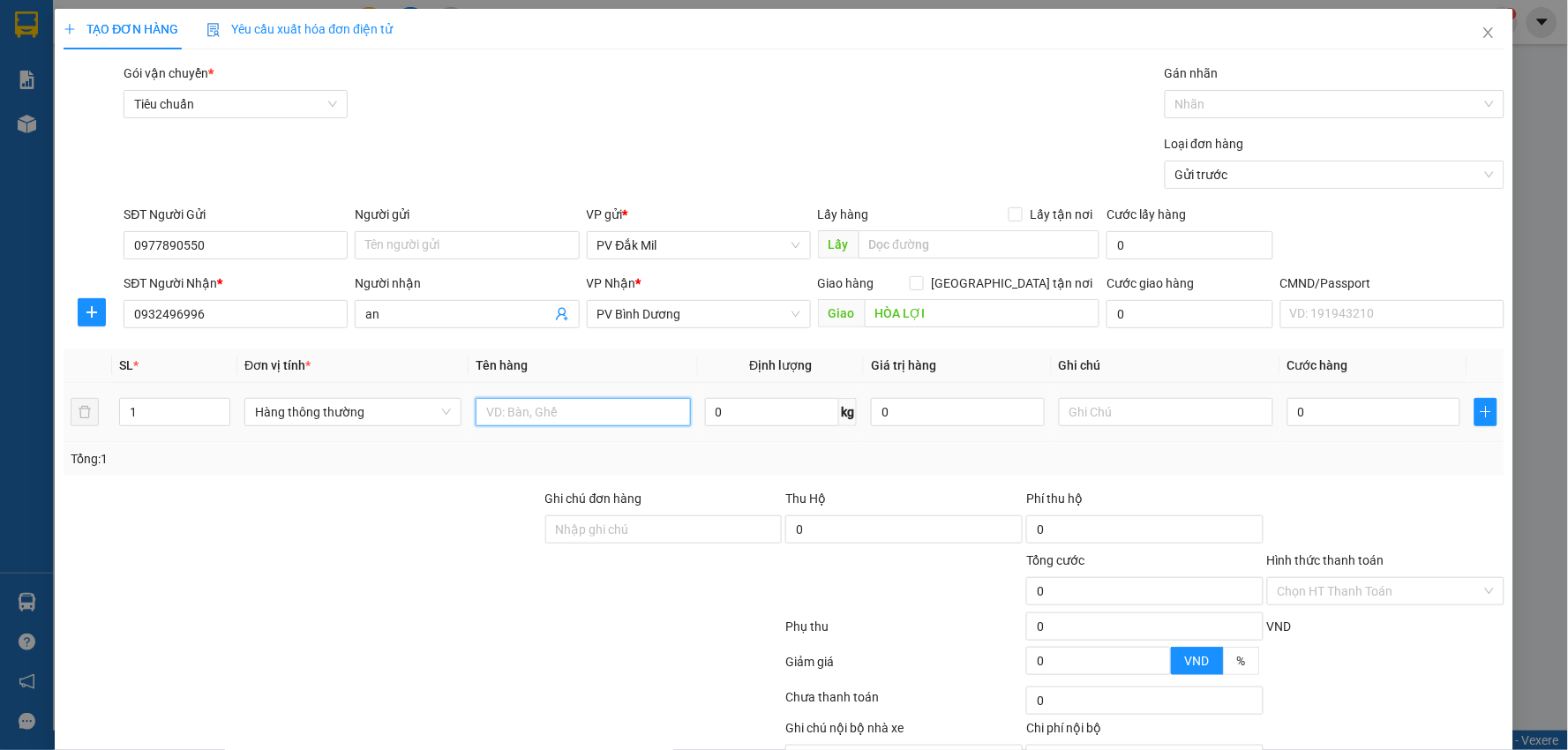
click at [572, 411] on input "text" at bounding box center [583, 412] width 215 height 29
click at [1147, 406] on input "text" at bounding box center [1166, 412] width 215 height 29
click at [1306, 401] on input "0" at bounding box center [1374, 412] width 173 height 29
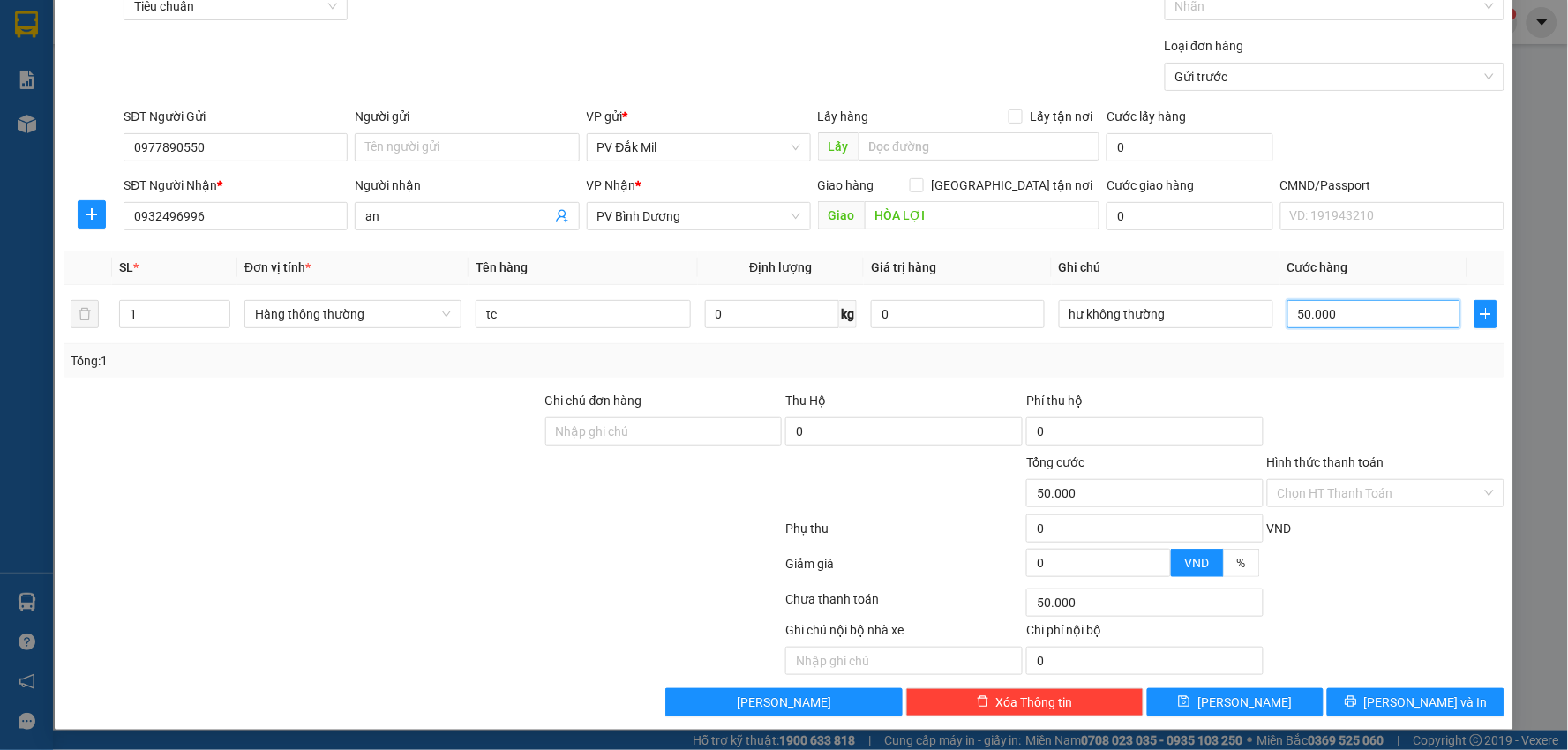
scroll to position [99, 0]
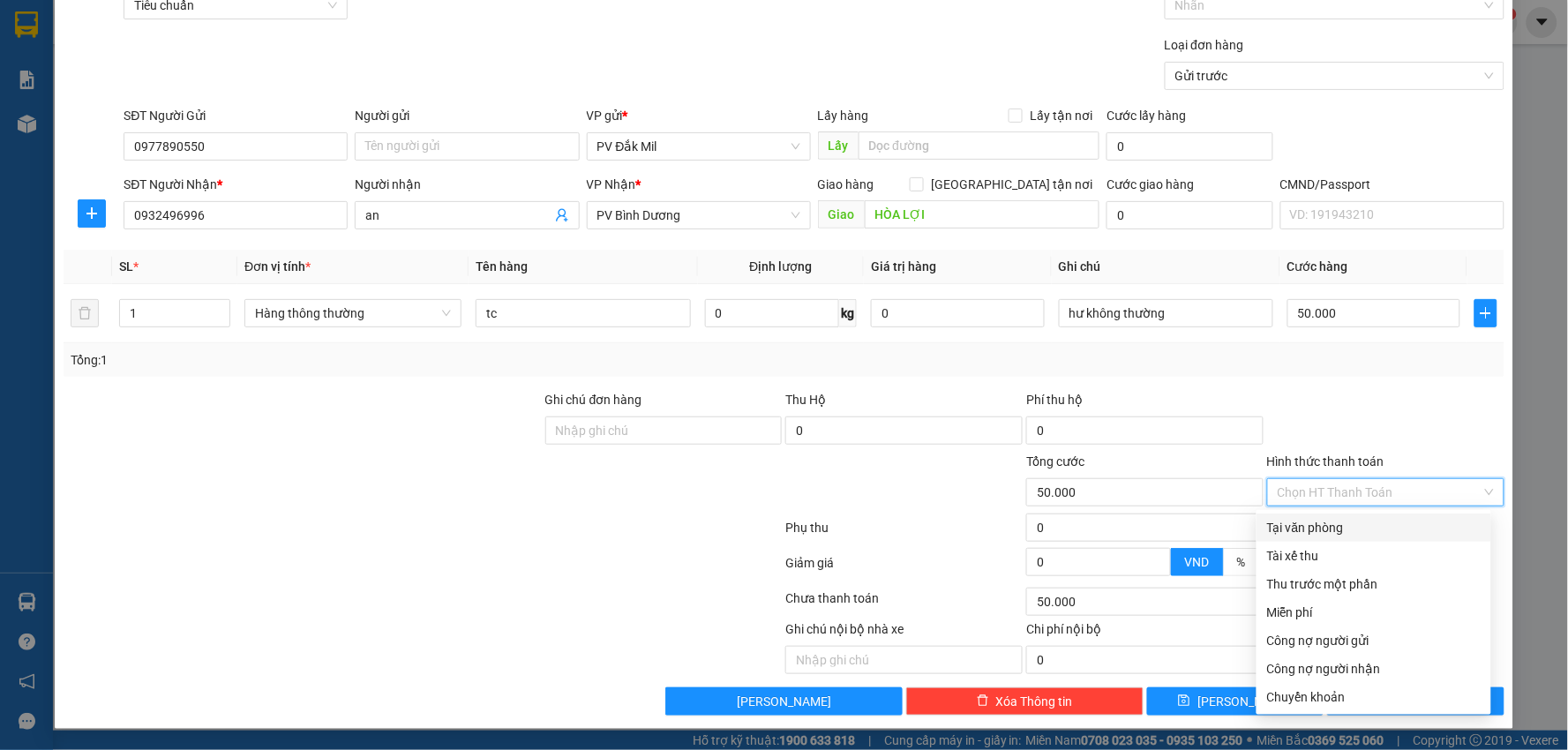
click at [1321, 497] on input "Hình thức thanh toán" at bounding box center [1380, 493] width 204 height 27
click at [1308, 525] on div "Tại văn phòng" at bounding box center [1374, 527] width 213 height 19
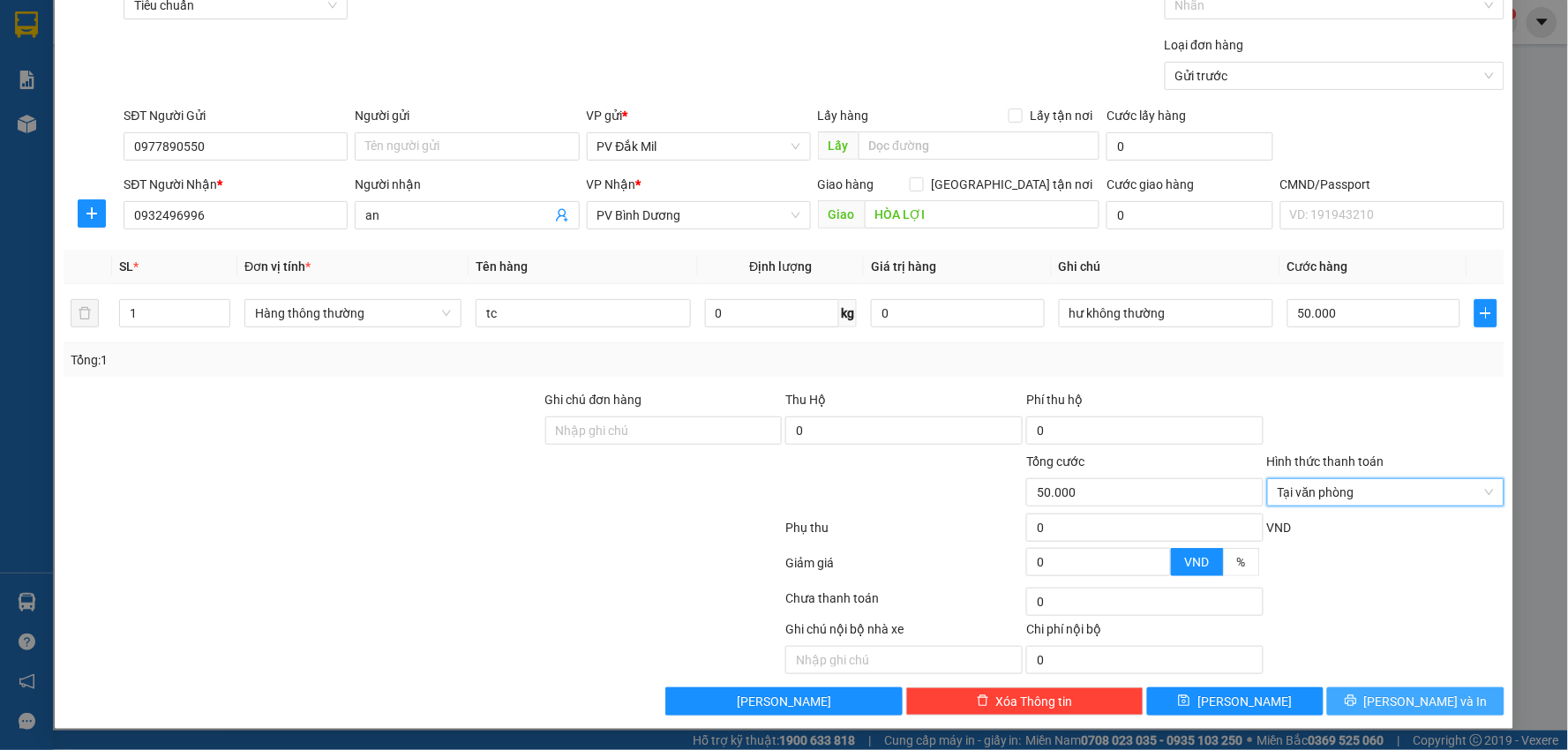
click at [1398, 704] on span "[PERSON_NAME] và In" at bounding box center [1426, 701] width 124 height 19
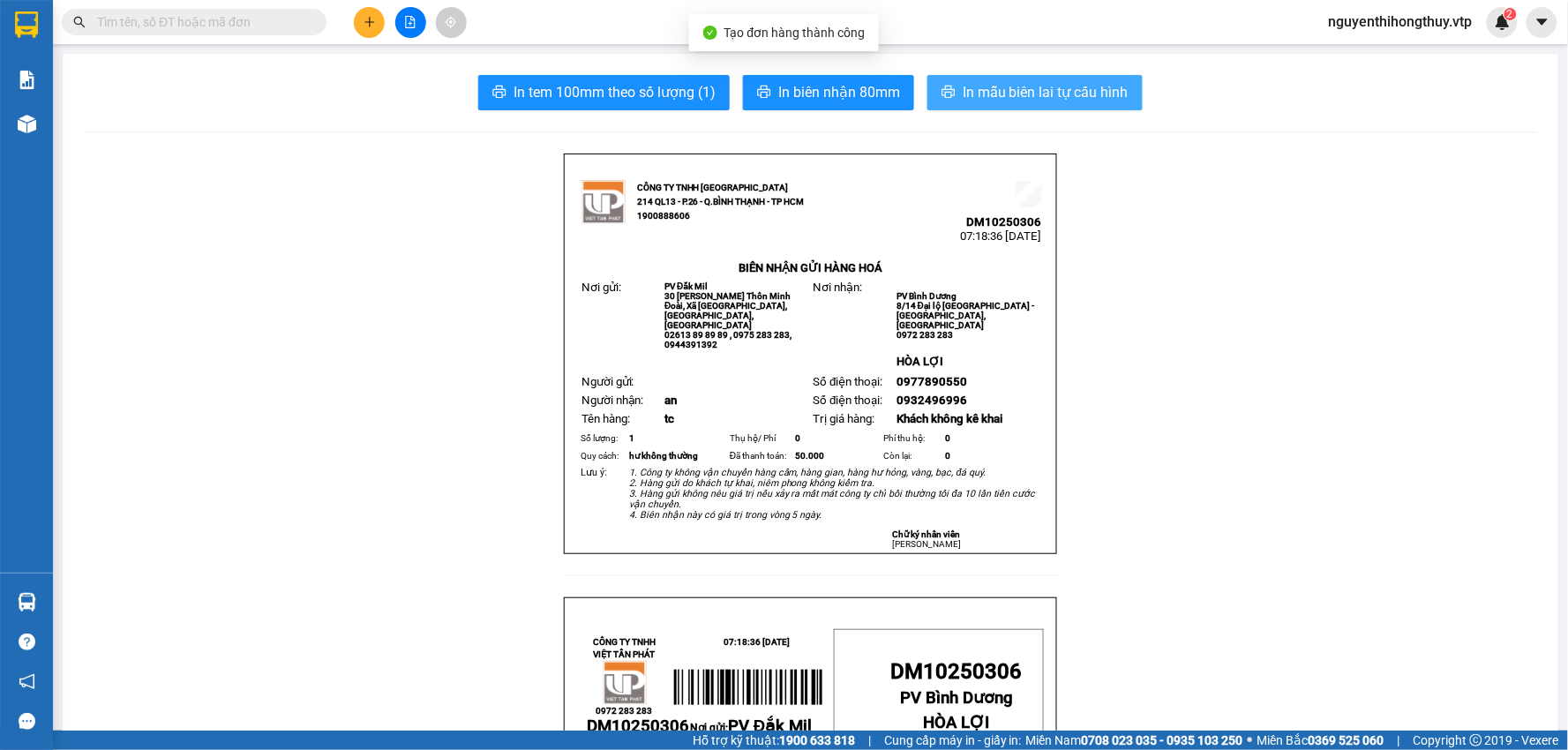
click at [1082, 98] on span "In mẫu biên lai tự cấu hình" at bounding box center [1046, 91] width 166 height 22
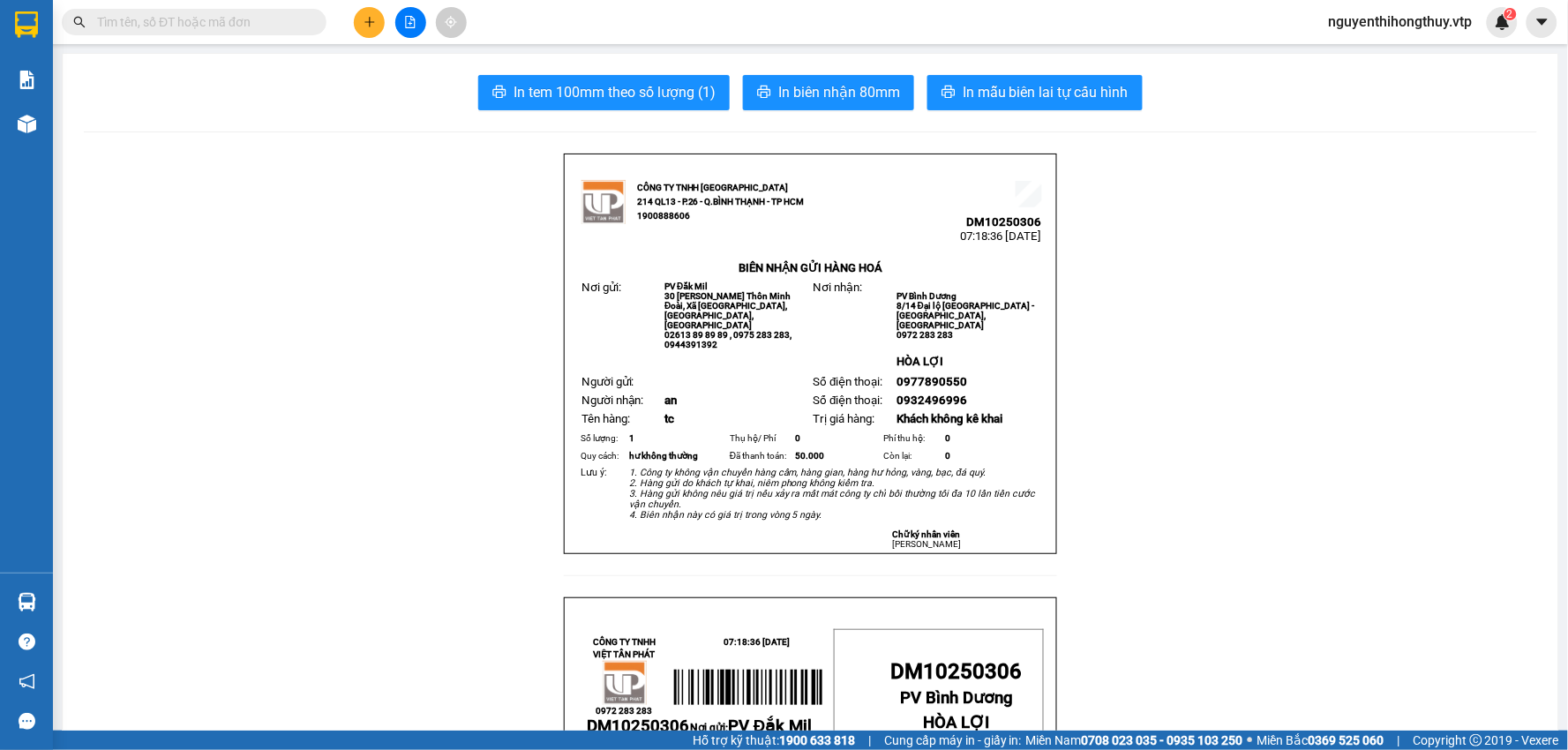
click at [369, 16] on icon "plus" at bounding box center [369, 22] width 12 height 12
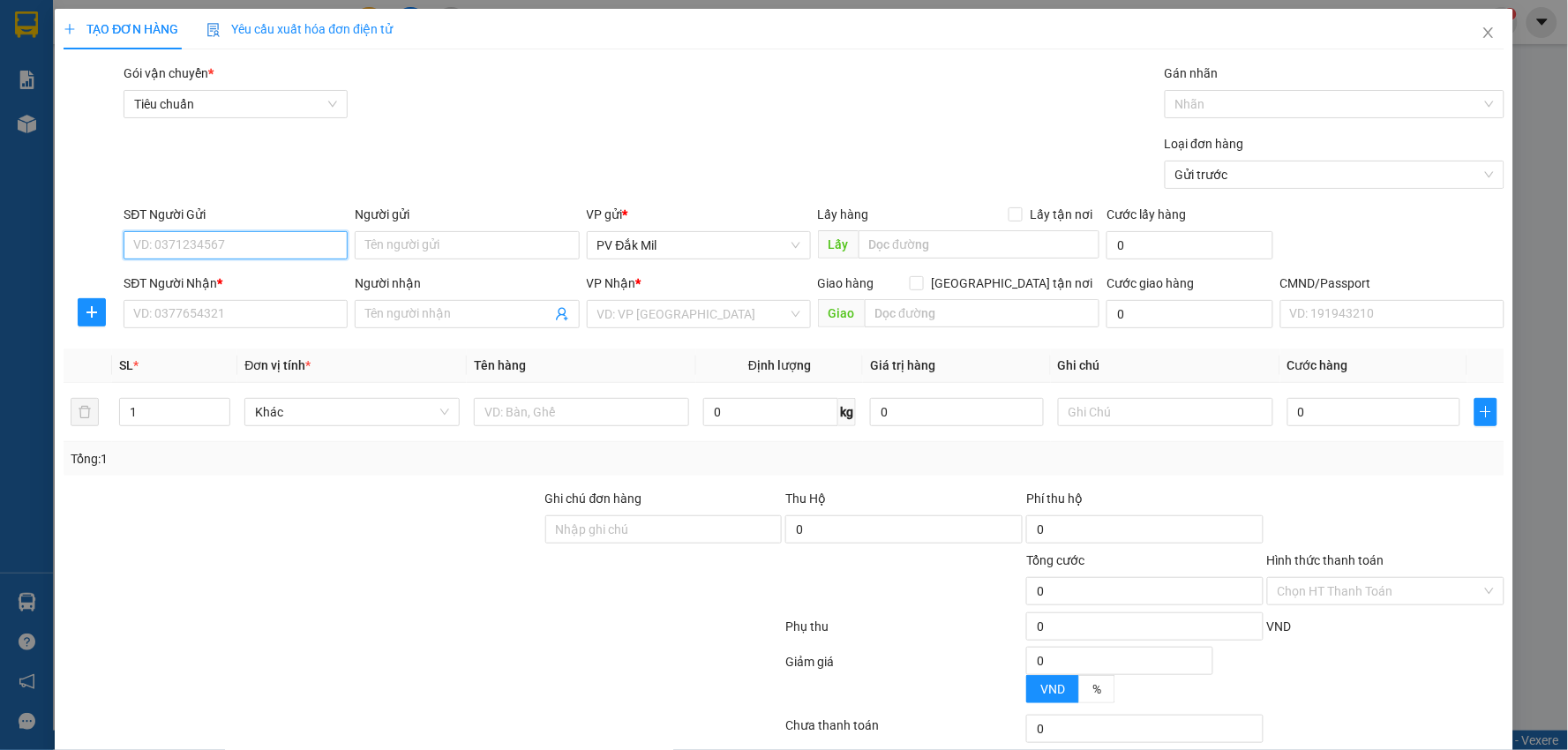
click at [179, 235] on input "SĐT Người Gửi" at bounding box center [236, 246] width 225 height 29
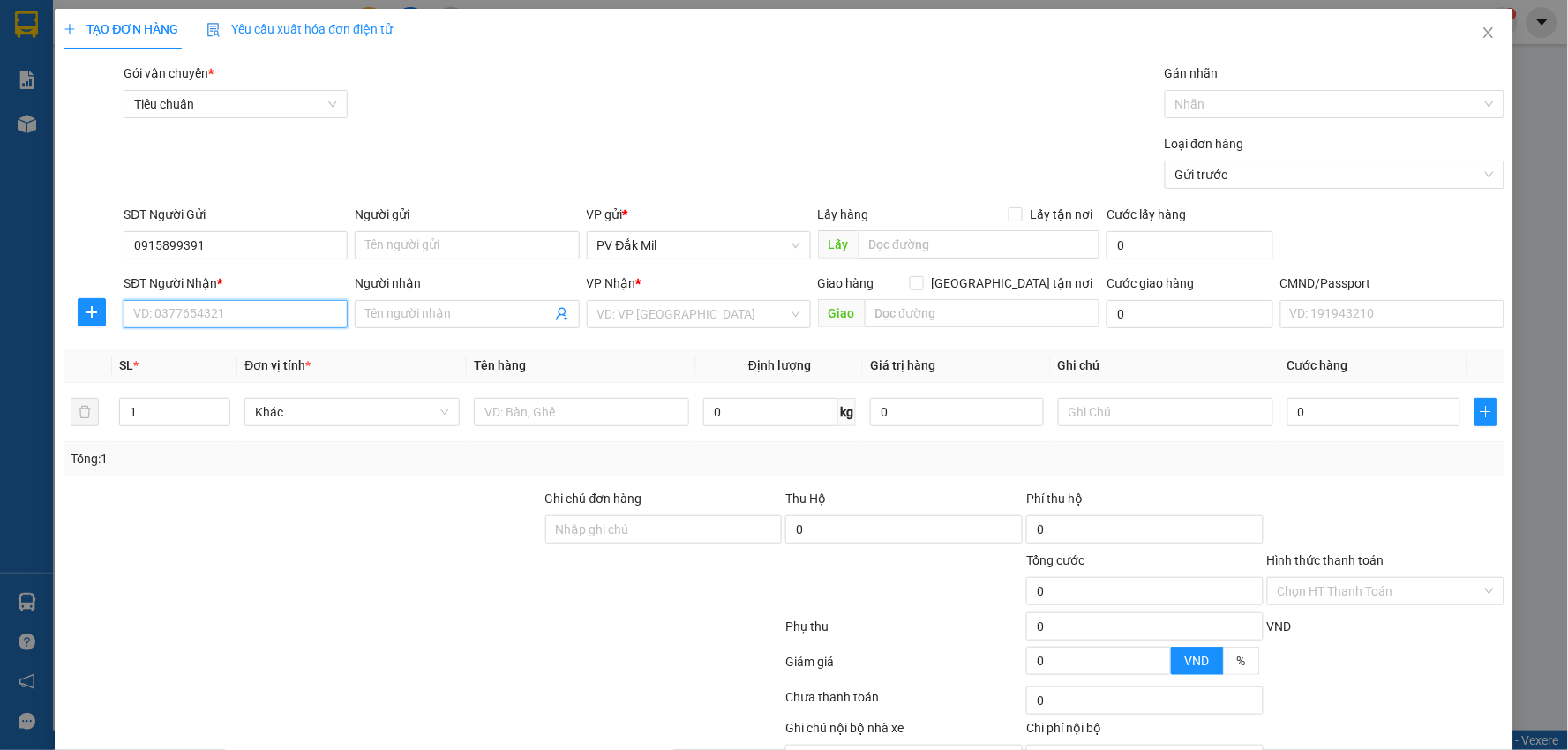
click at [253, 322] on input "SĐT Người Nhận *" at bounding box center [236, 314] width 225 height 29
click at [663, 316] on input "search" at bounding box center [693, 314] width 190 height 27
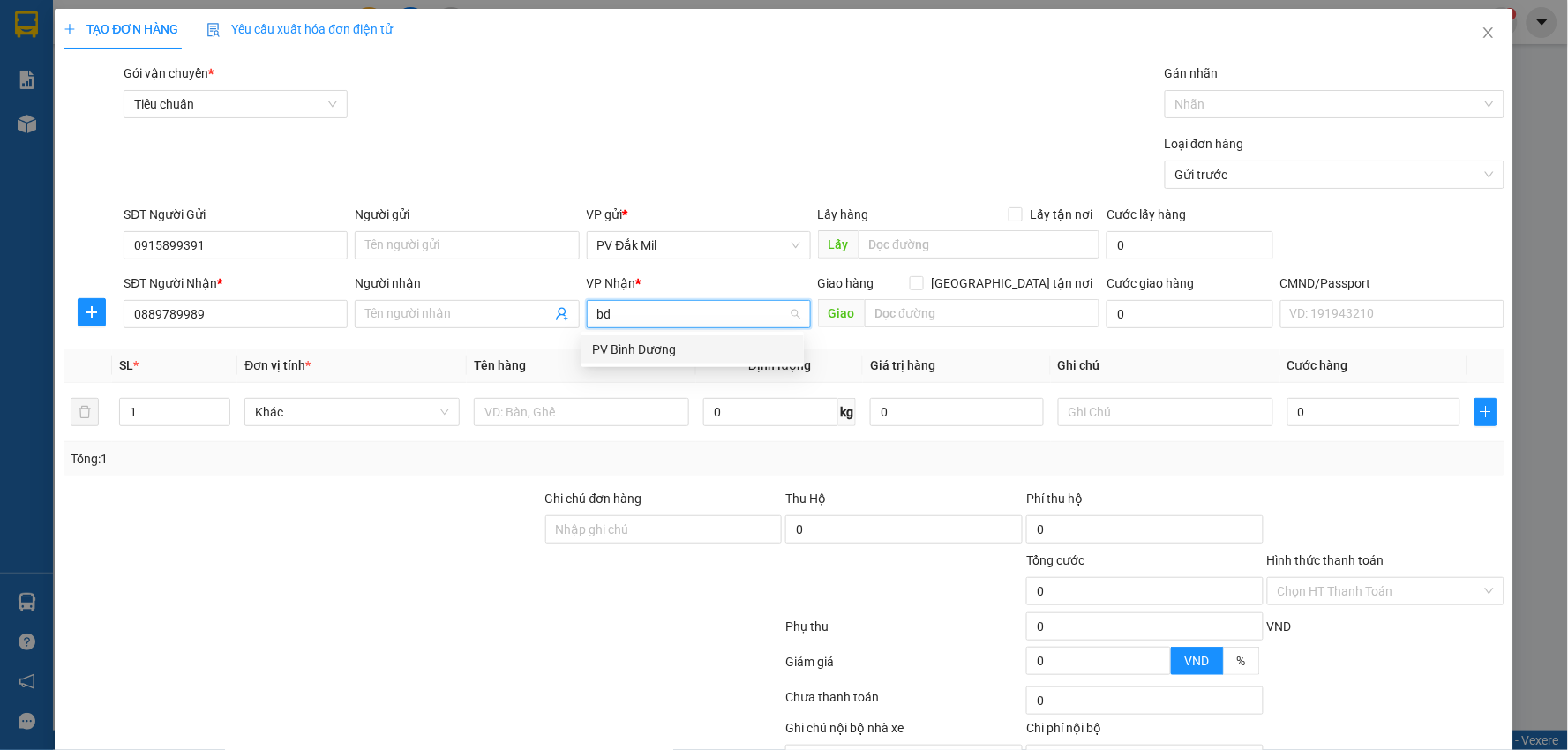
click at [658, 341] on div "PV Bình Dương" at bounding box center [692, 349] width 201 height 19
click at [900, 318] on input "text" at bounding box center [983, 313] width 236 height 29
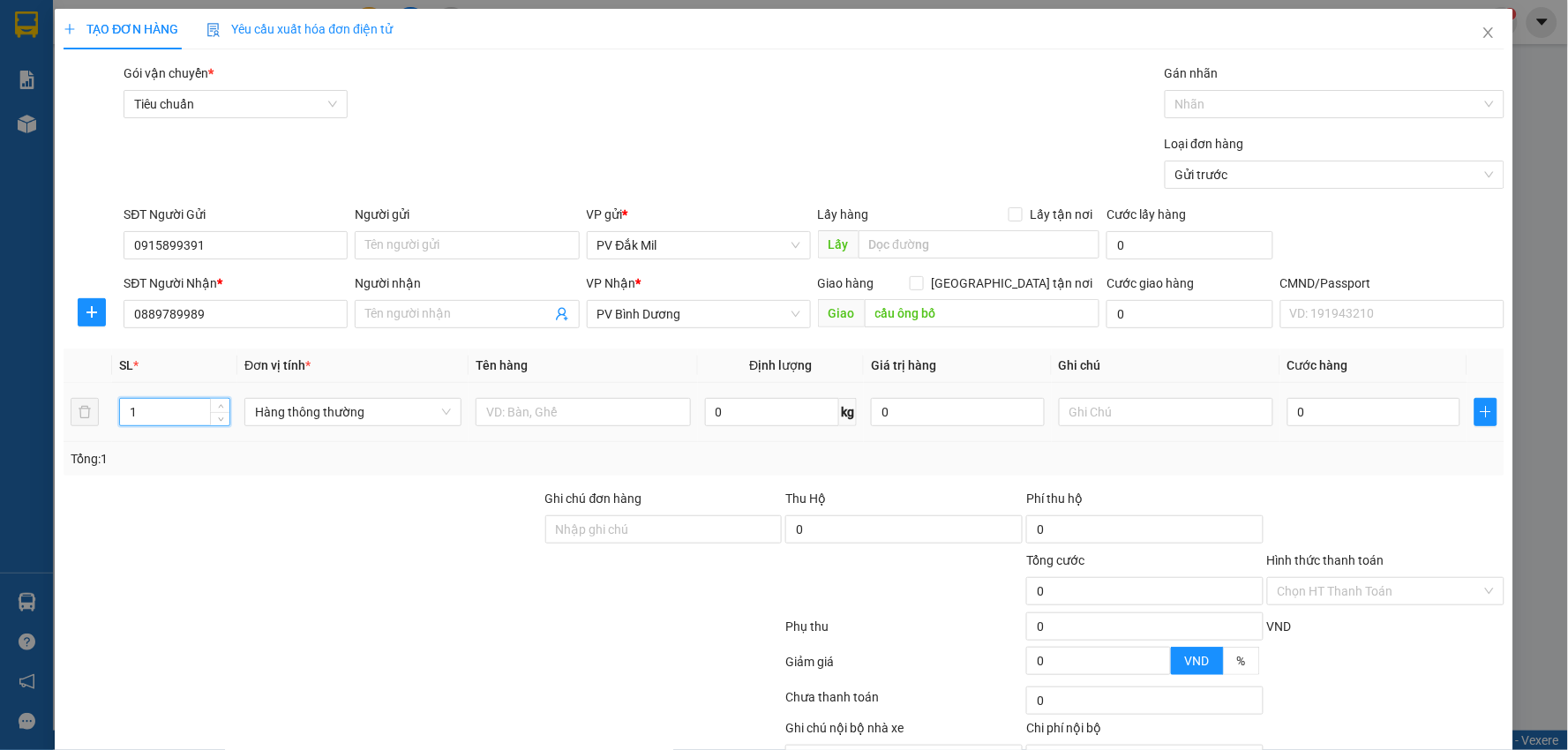
drag, startPoint x: 160, startPoint y: 416, endPoint x: 77, endPoint y: 438, distance: 85.9
click at [78, 438] on tr "1 Hàng thông thường 0 kg 0 0" at bounding box center [784, 412] width 1441 height 59
click at [1362, 412] on input "0" at bounding box center [1374, 412] width 173 height 29
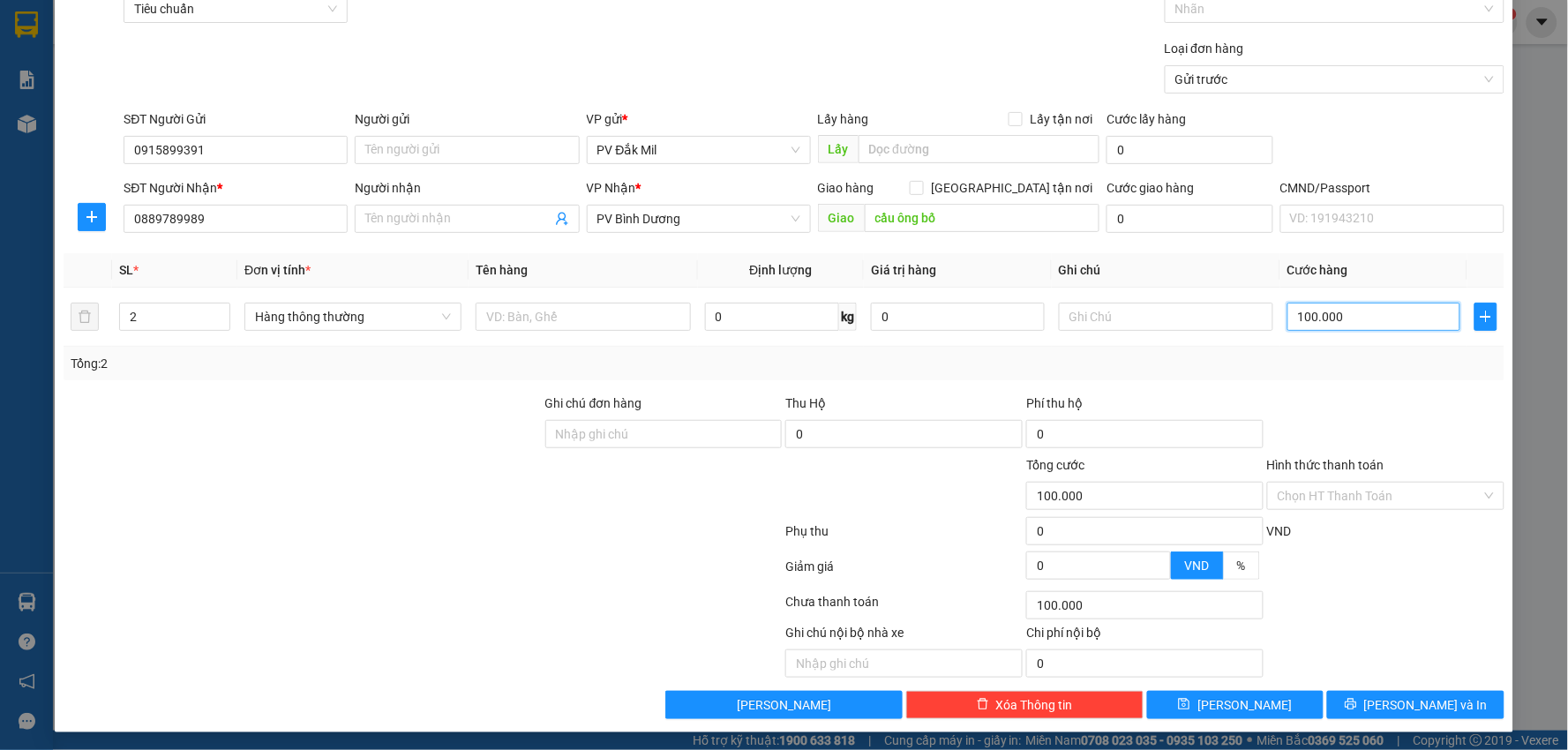
scroll to position [99, 0]
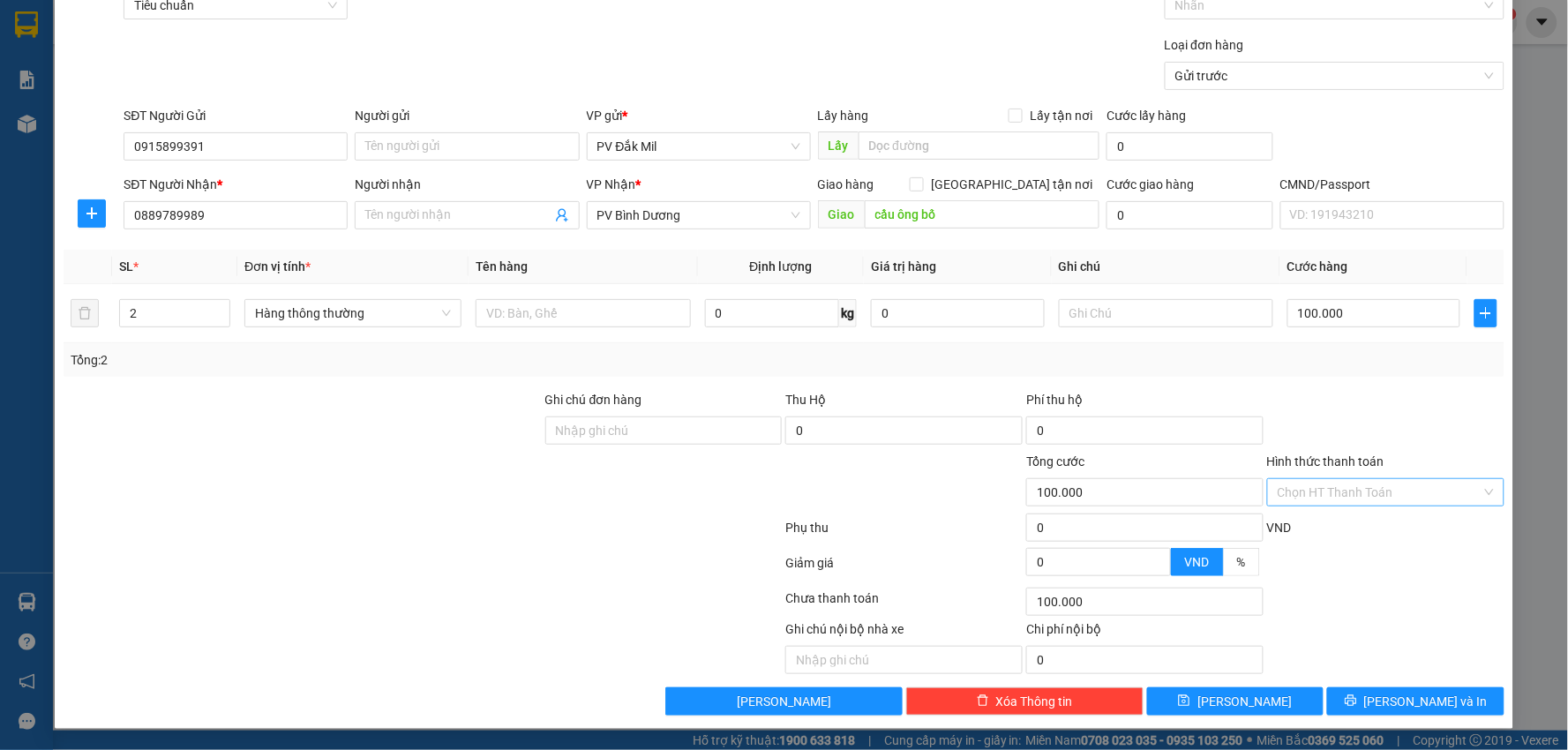
click at [1333, 489] on input "Hình thức thanh toán" at bounding box center [1380, 493] width 204 height 27
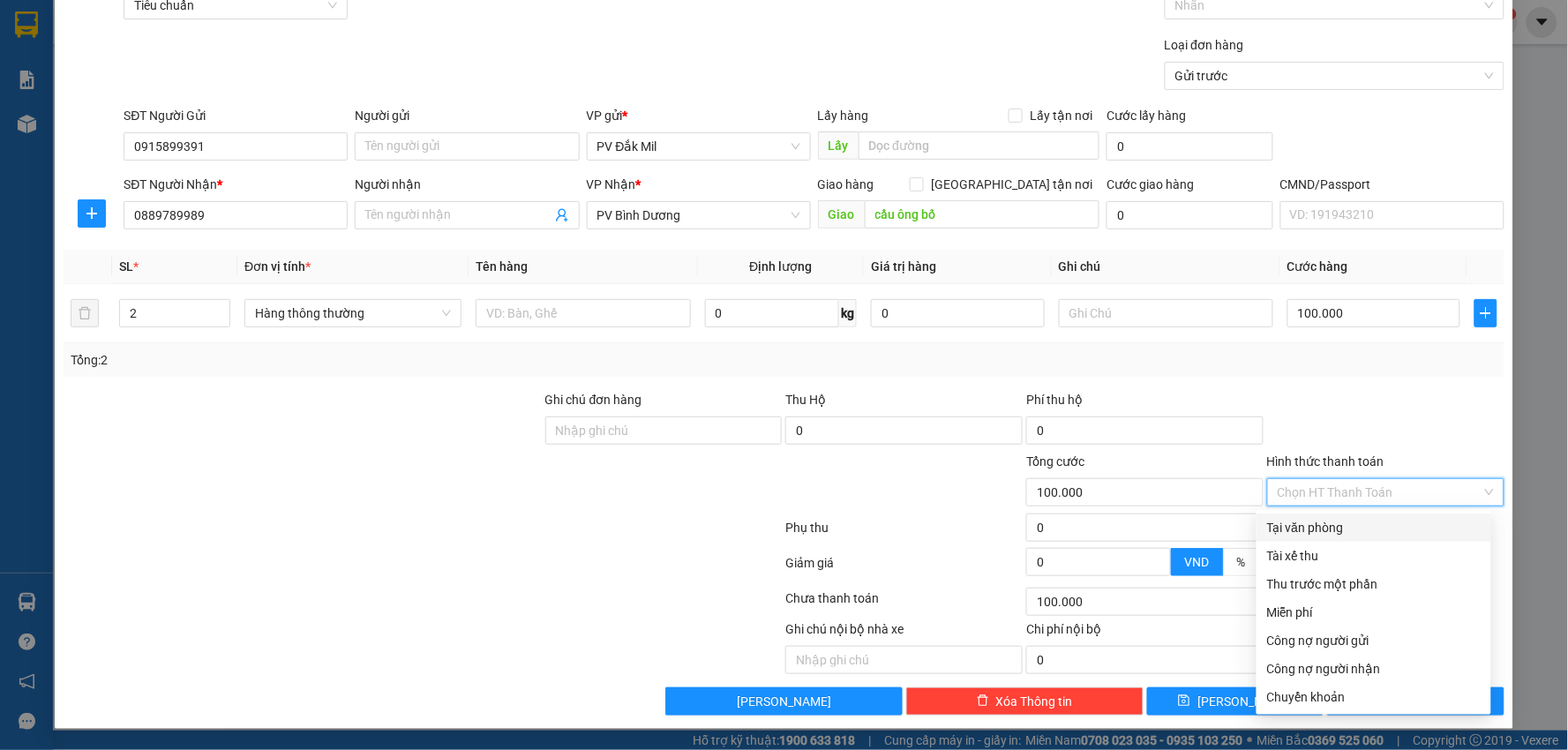
click at [1307, 527] on div "Tại văn phòng" at bounding box center [1374, 527] width 213 height 19
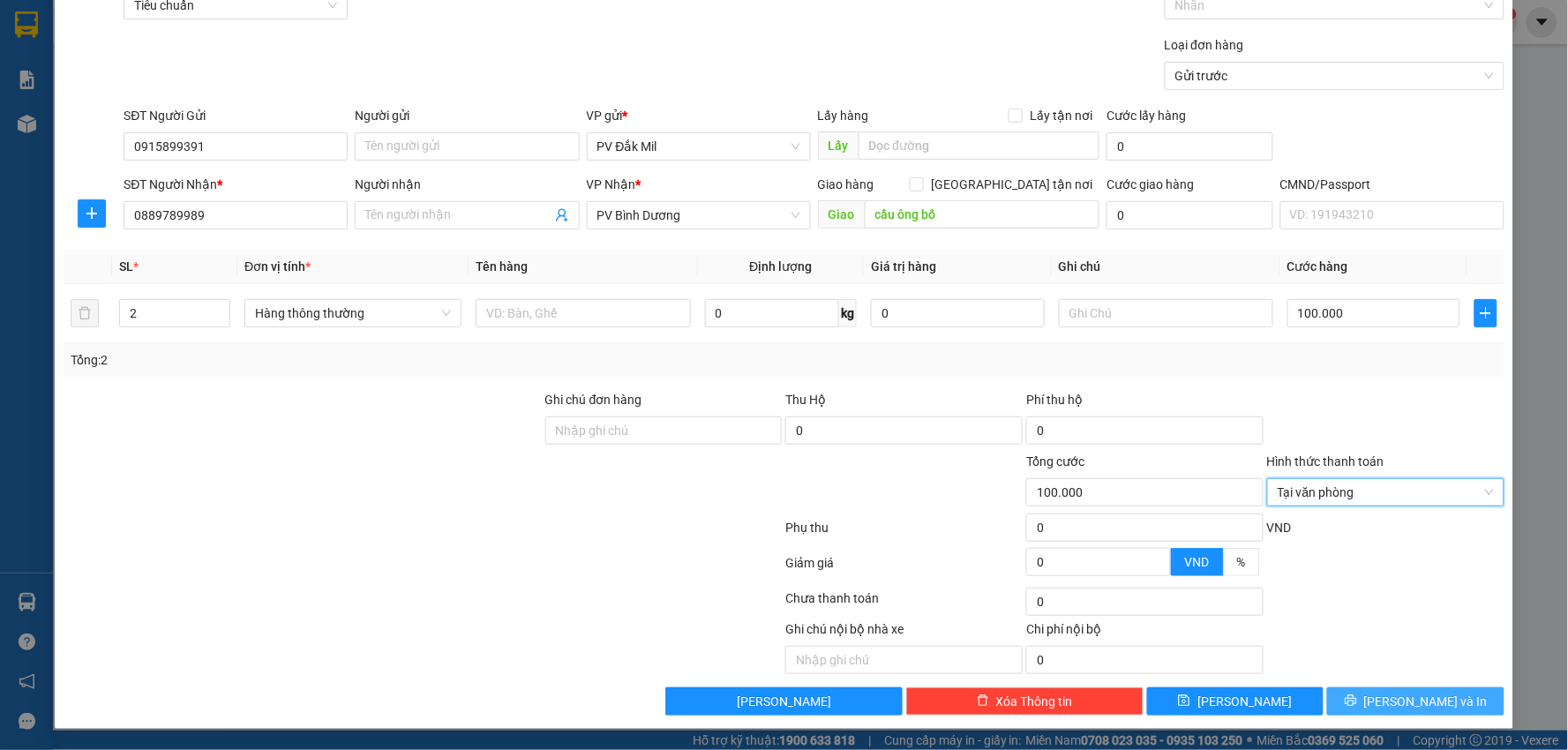
click at [1395, 710] on span "[PERSON_NAME] và In" at bounding box center [1426, 701] width 124 height 19
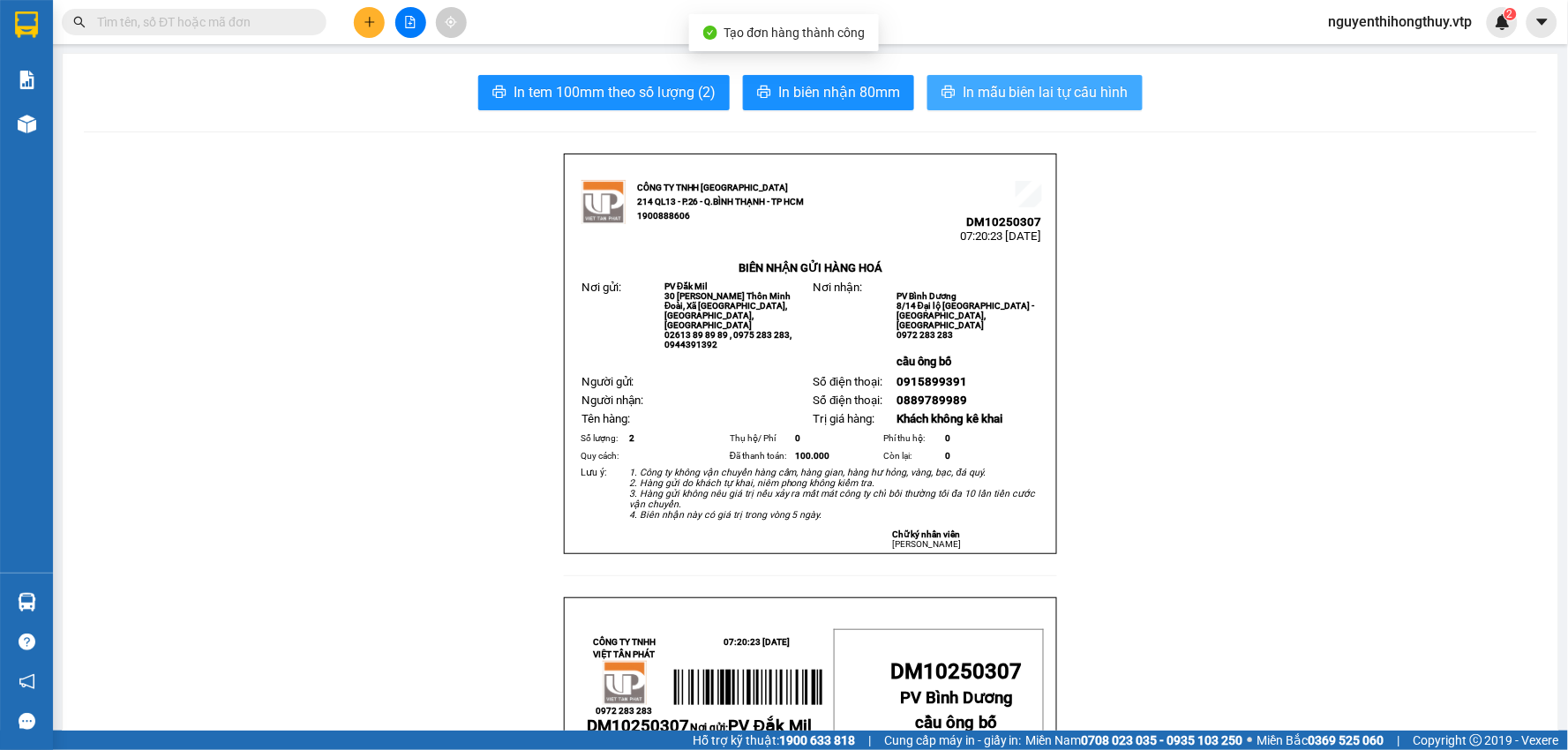
click at [1078, 87] on span "In mẫu biên lai tự cấu hình" at bounding box center [1046, 91] width 166 height 22
click at [1019, 89] on span "In mẫu biên lai tự cấu hình" at bounding box center [1046, 91] width 166 height 22
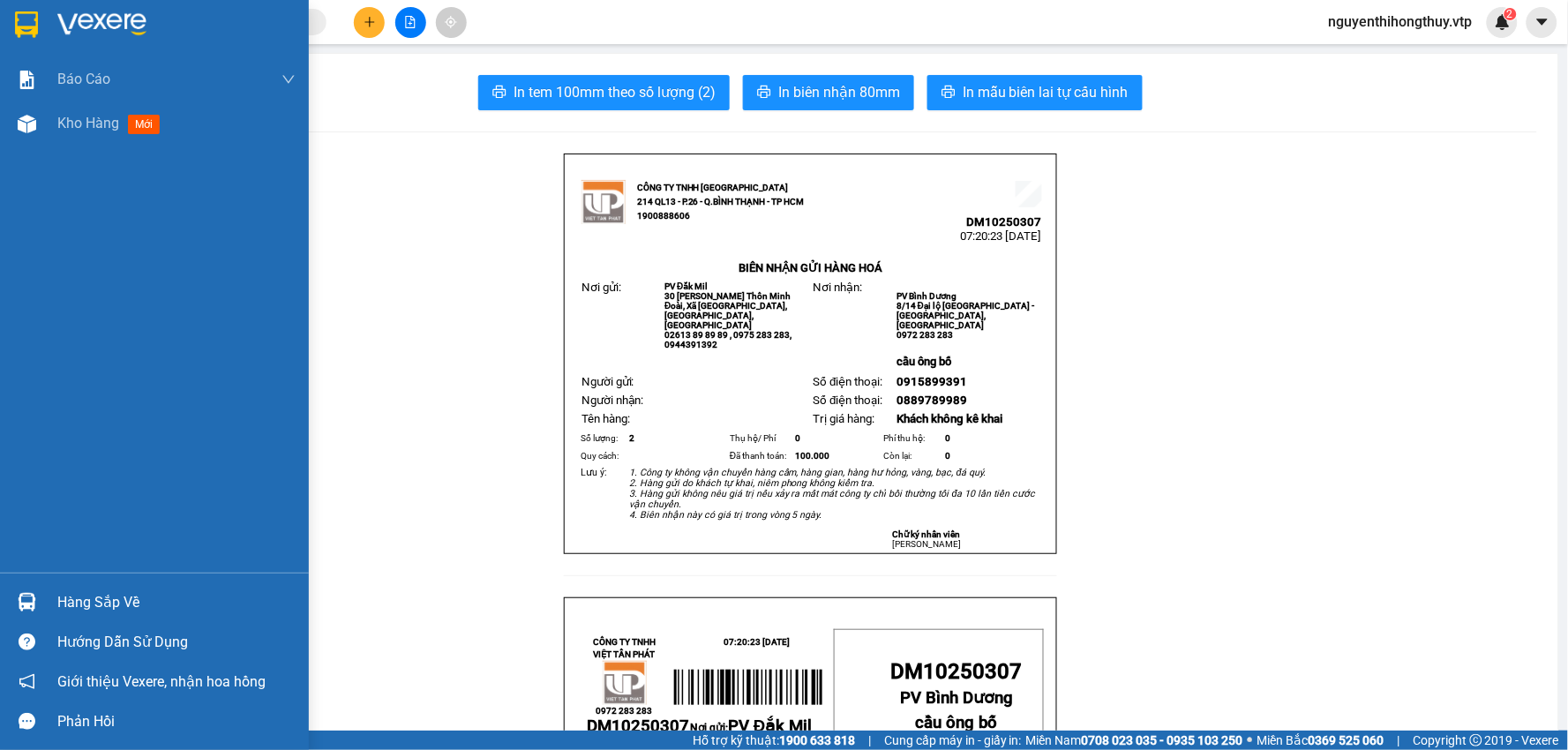
click at [18, 22] on img at bounding box center [27, 25] width 23 height 27
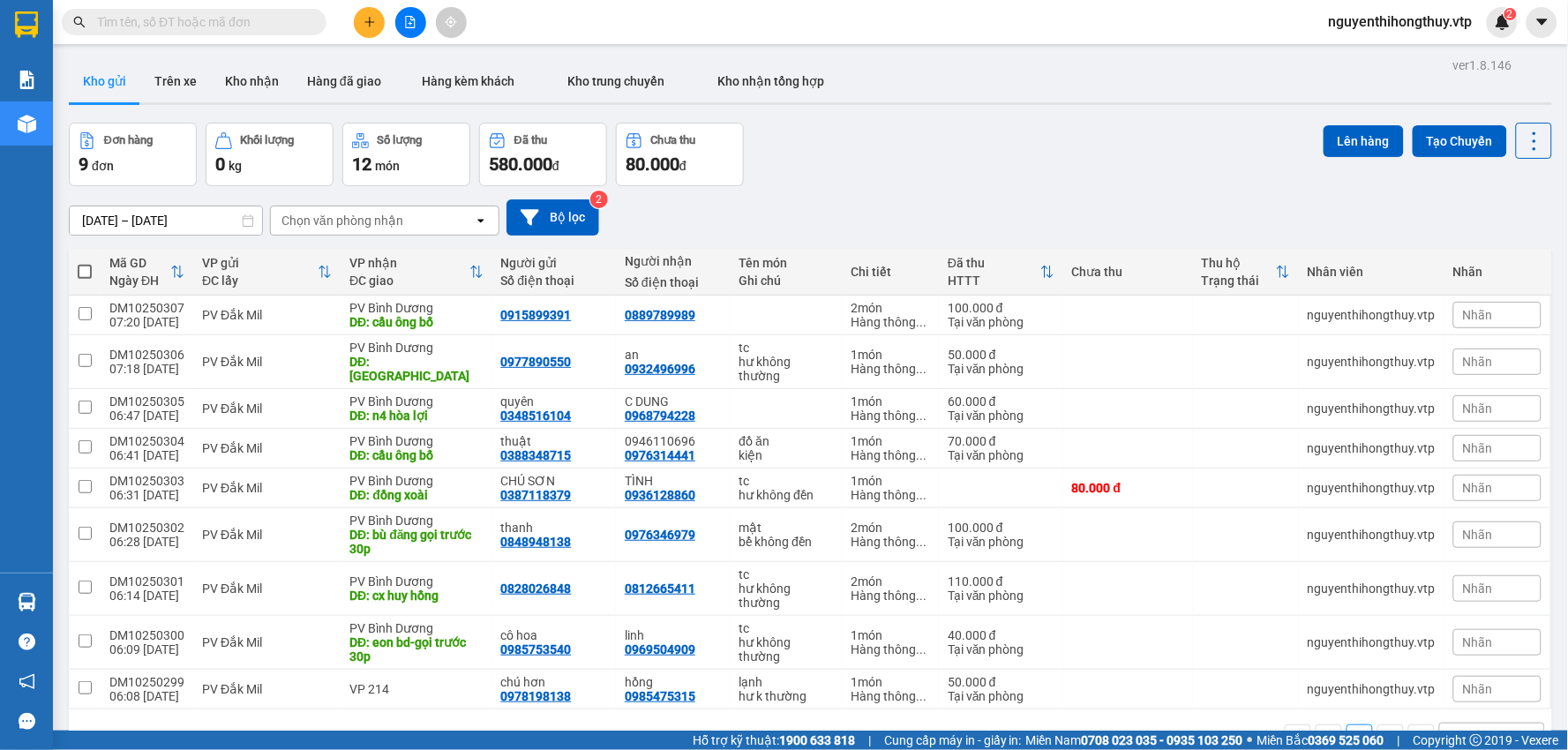
click at [91, 271] on th at bounding box center [84, 272] width 31 height 47
click at [81, 271] on span at bounding box center [85, 271] width 14 height 14
click at [85, 263] on input "checkbox" at bounding box center [85, 263] width 0 height 0
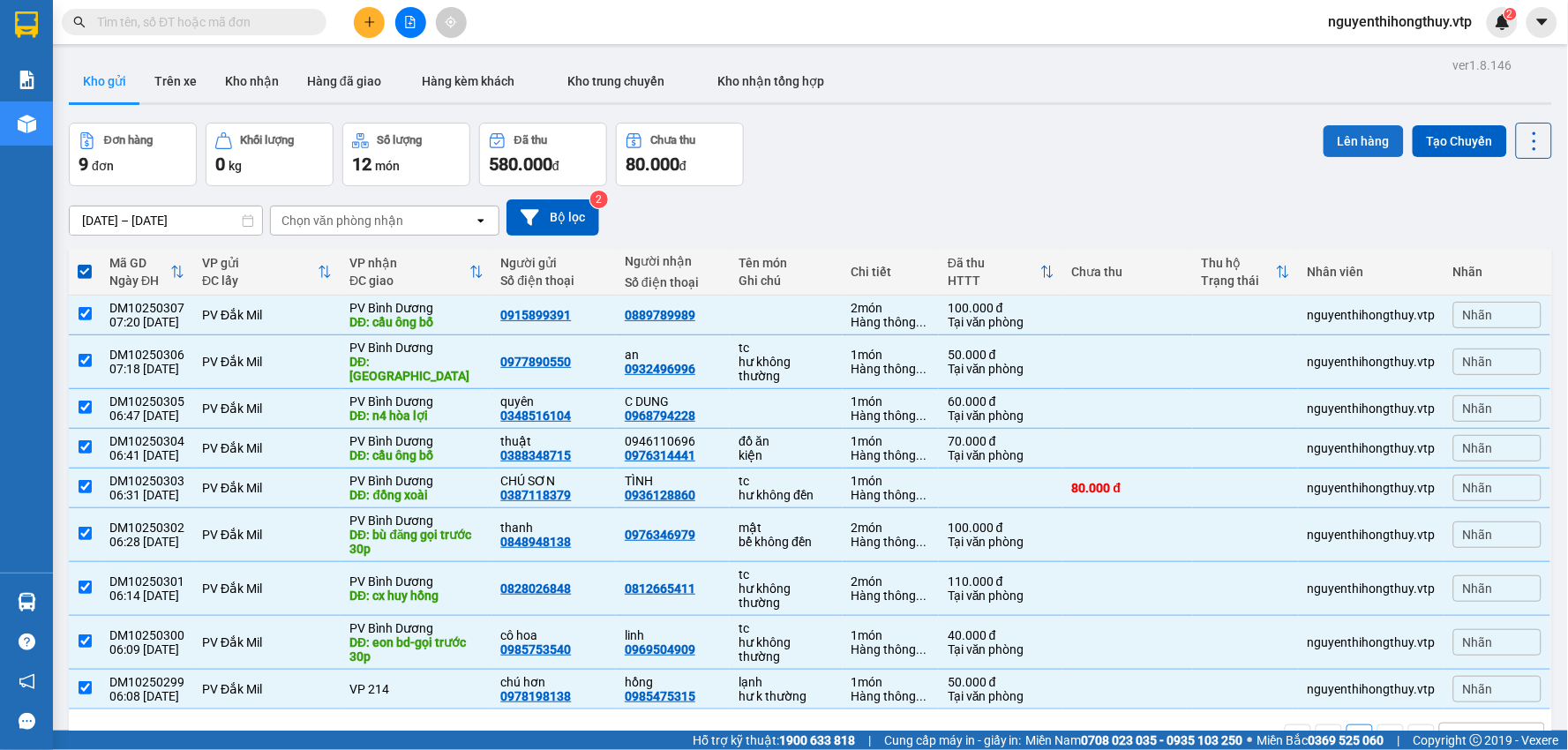
click at [1356, 134] on button "Lên hàng" at bounding box center [1363, 141] width 80 height 31
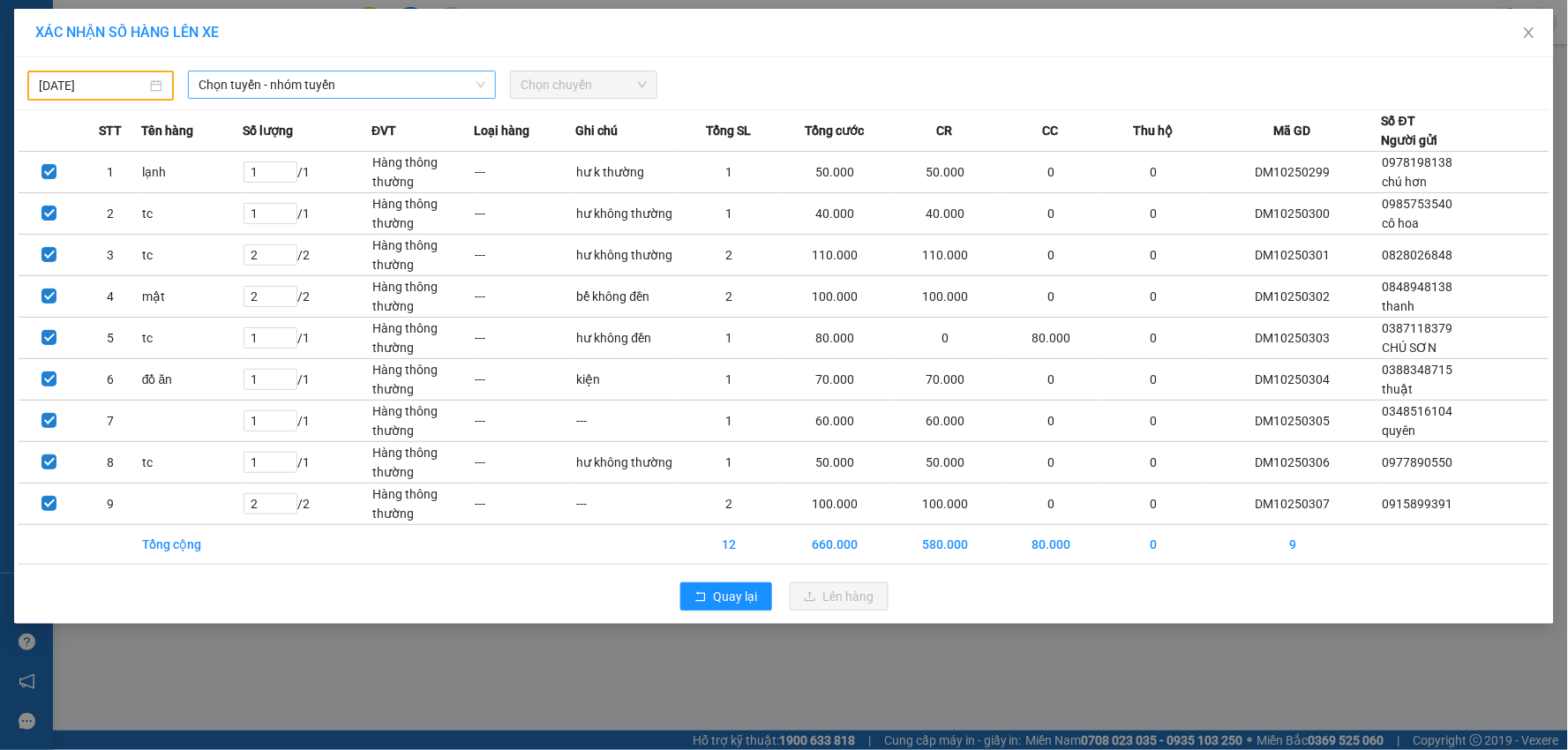
click at [416, 90] on span "Chọn tuyến - nhóm tuyến" at bounding box center [342, 85] width 286 height 27
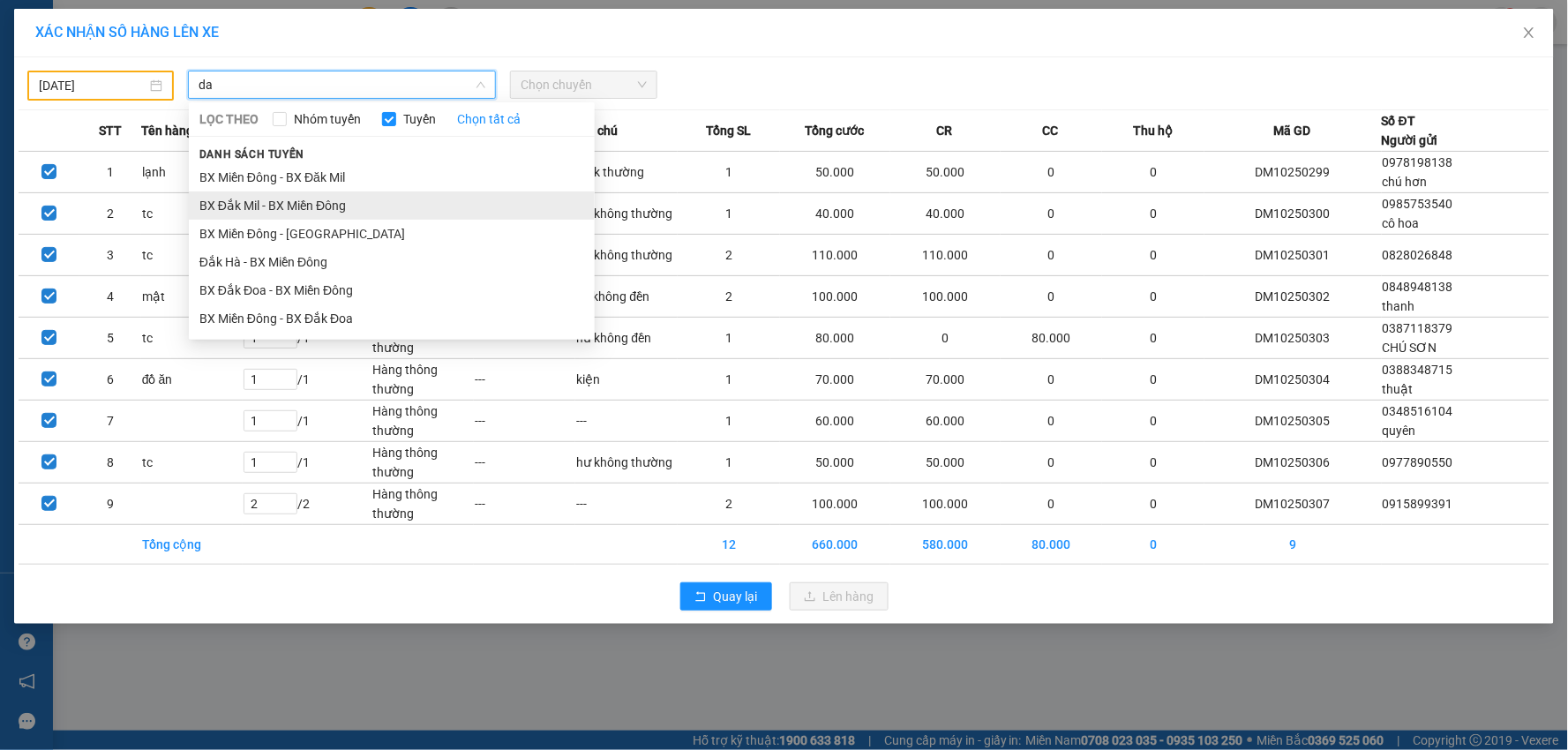
click at [310, 206] on li "BX Đắk Mil - BX Miền Đông" at bounding box center [391, 206] width 406 height 29
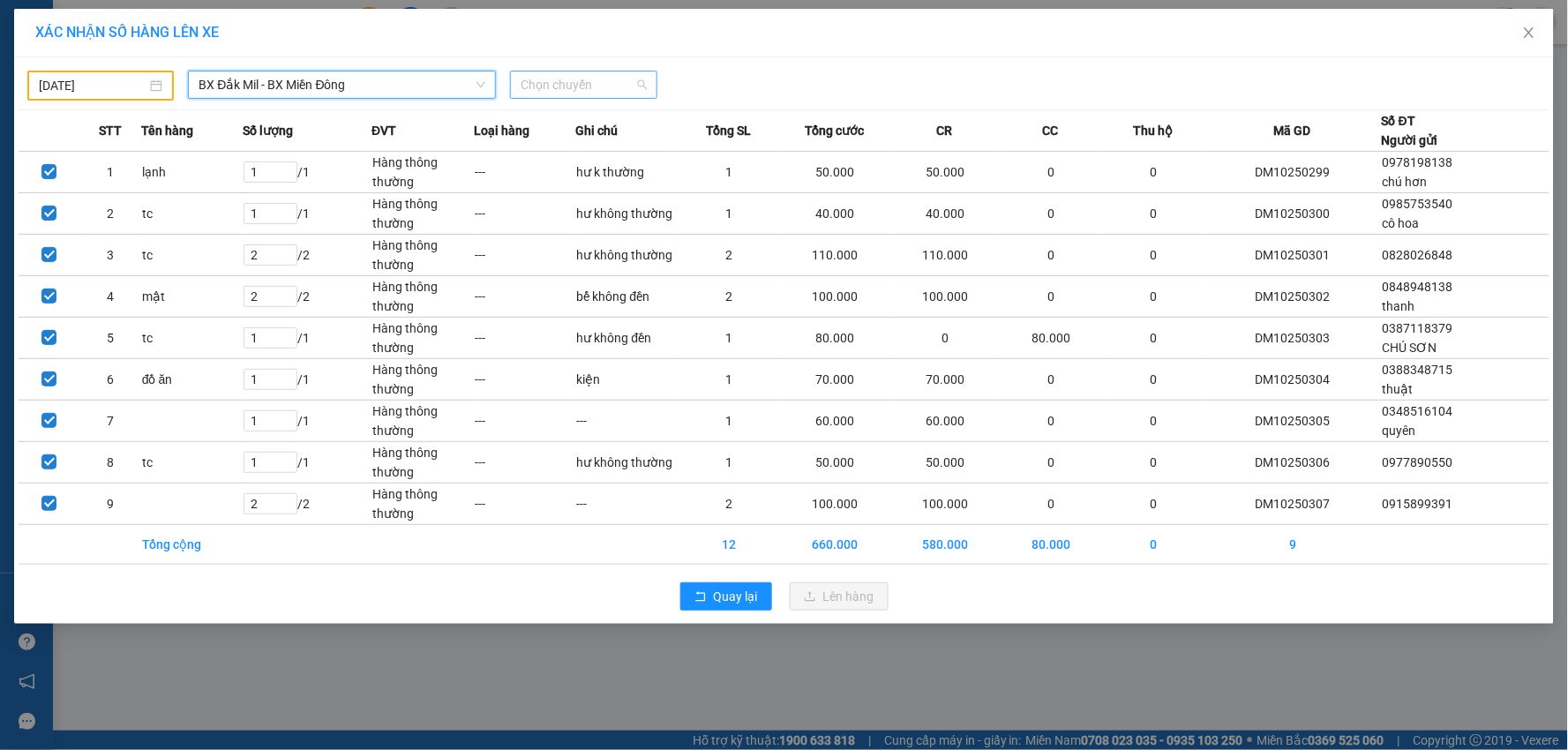
click at [585, 94] on span "Chọn chuyến" at bounding box center [583, 85] width 126 height 27
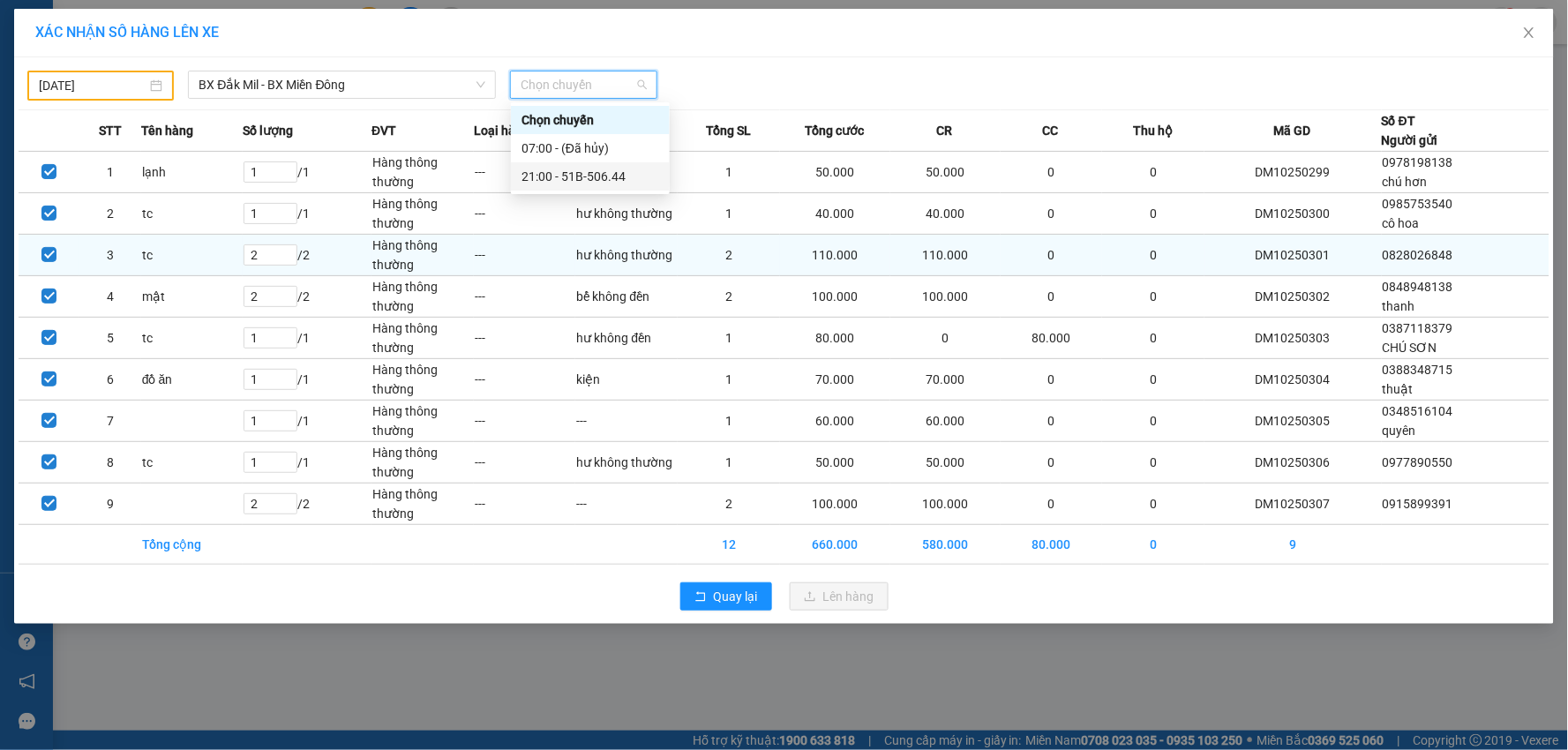
drag, startPoint x: 585, startPoint y: 175, endPoint x: 403, endPoint y: 195, distance: 183.1
click at [551, 249] on body "Kết quả tìm kiếm ( 13 ) Bộ lọc Mã ĐH Trạng thái Món hàng Thu hộ Tổng cước Chưa …" at bounding box center [784, 375] width 1568 height 750
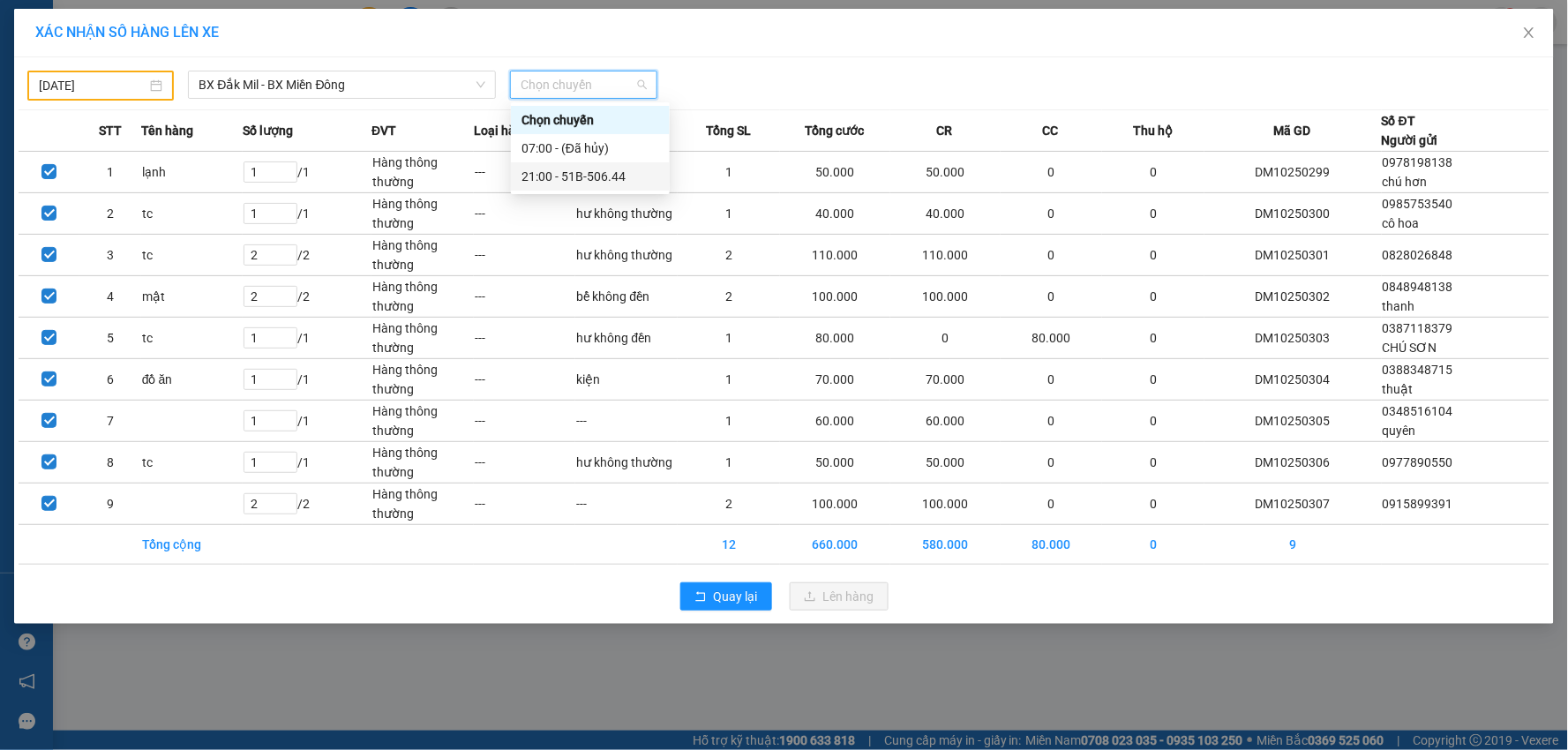
click at [102, 84] on input "[DATE]" at bounding box center [92, 86] width 108 height 19
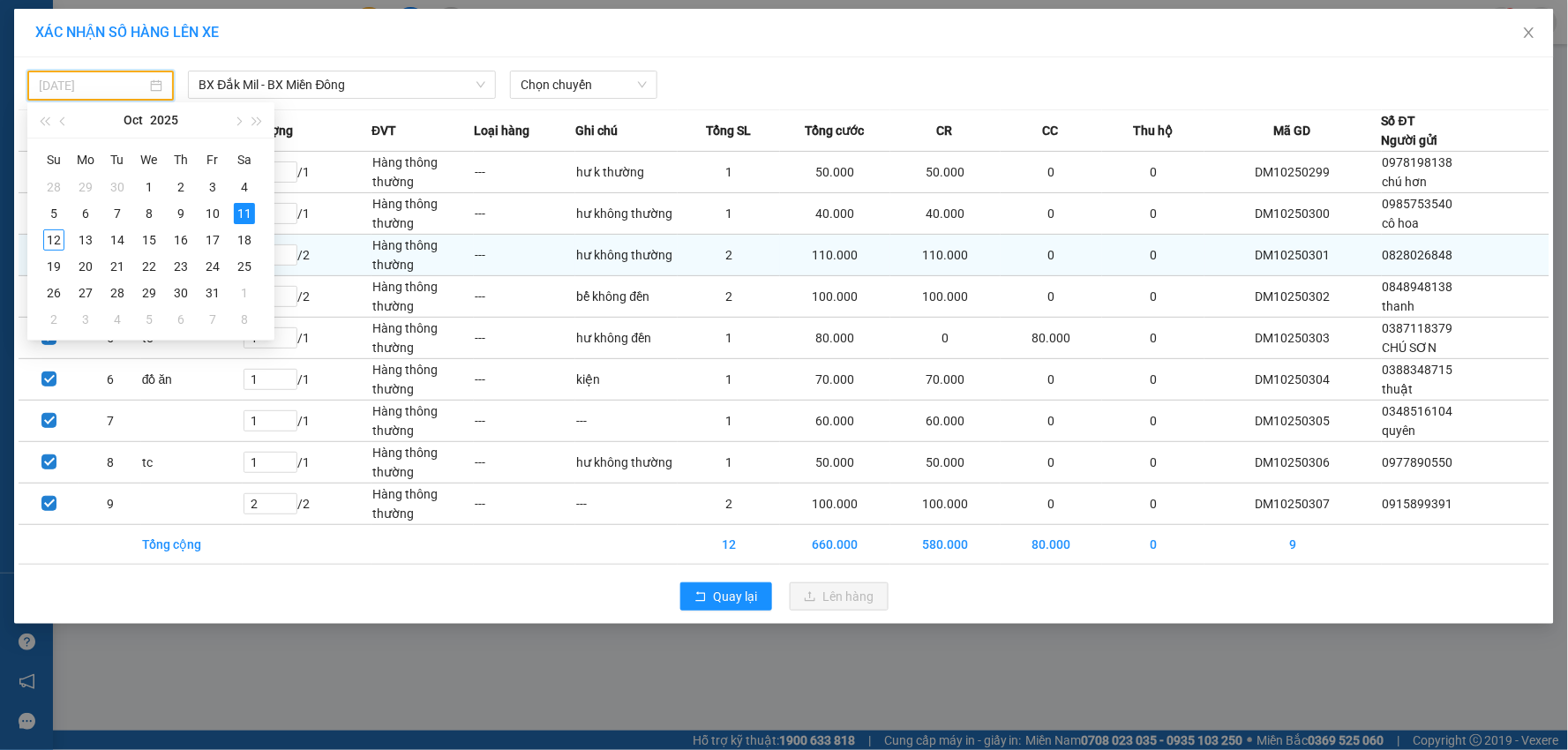
click at [50, 237] on div "12" at bounding box center [53, 240] width 21 height 21
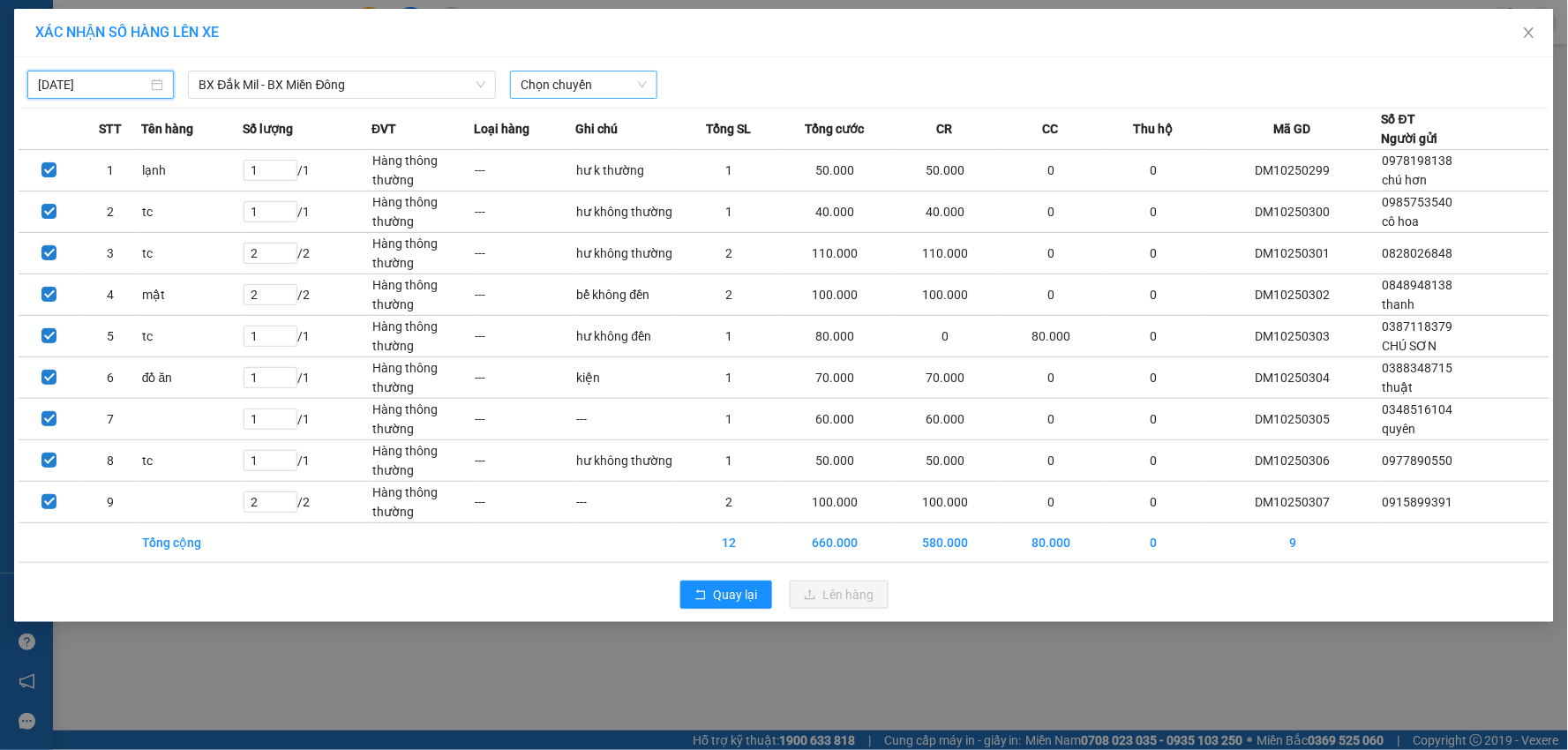
click at [625, 78] on span "Chọn chuyến" at bounding box center [583, 85] width 126 height 27
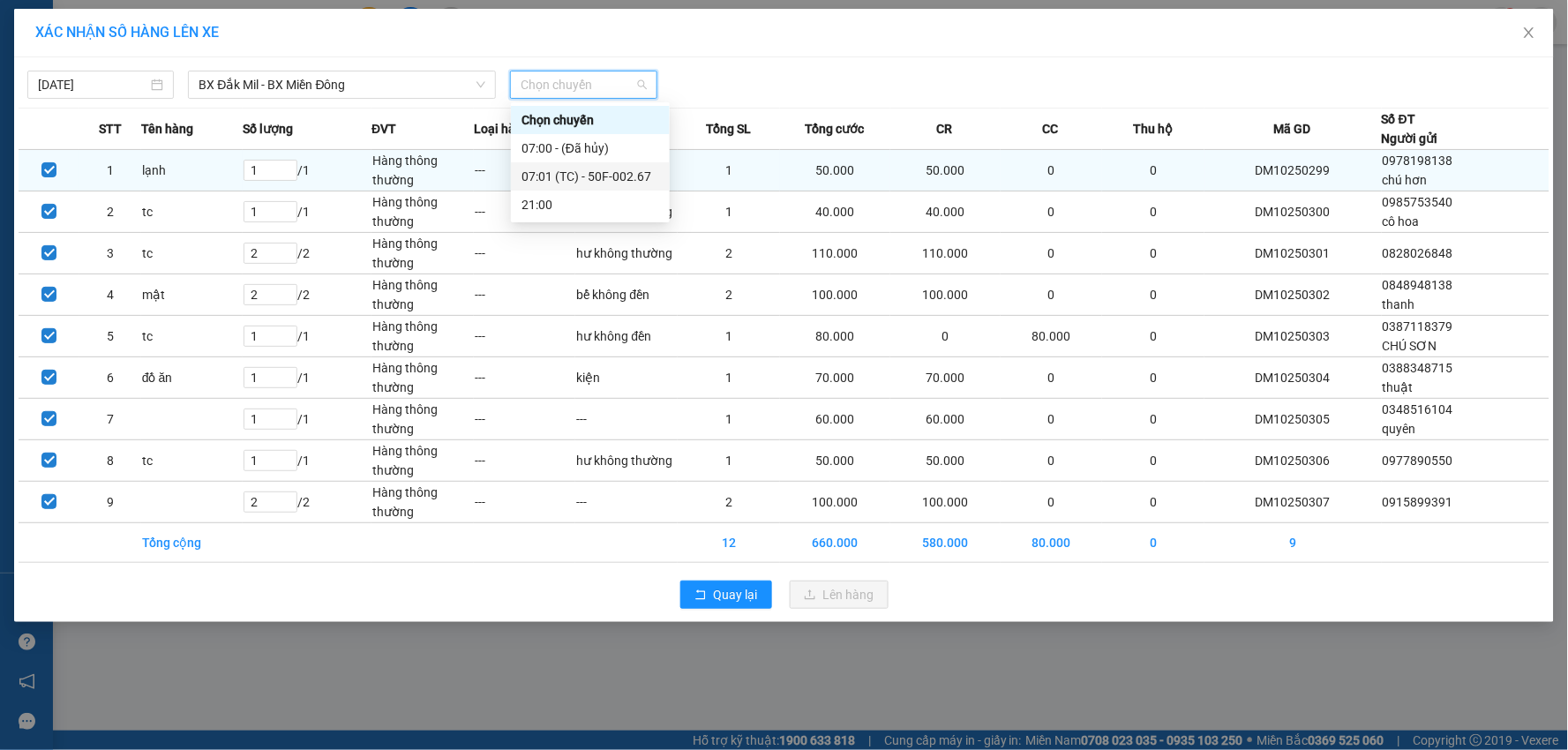
click at [613, 174] on div "07:01 (TC) - 50F-002.67" at bounding box center [590, 176] width 138 height 19
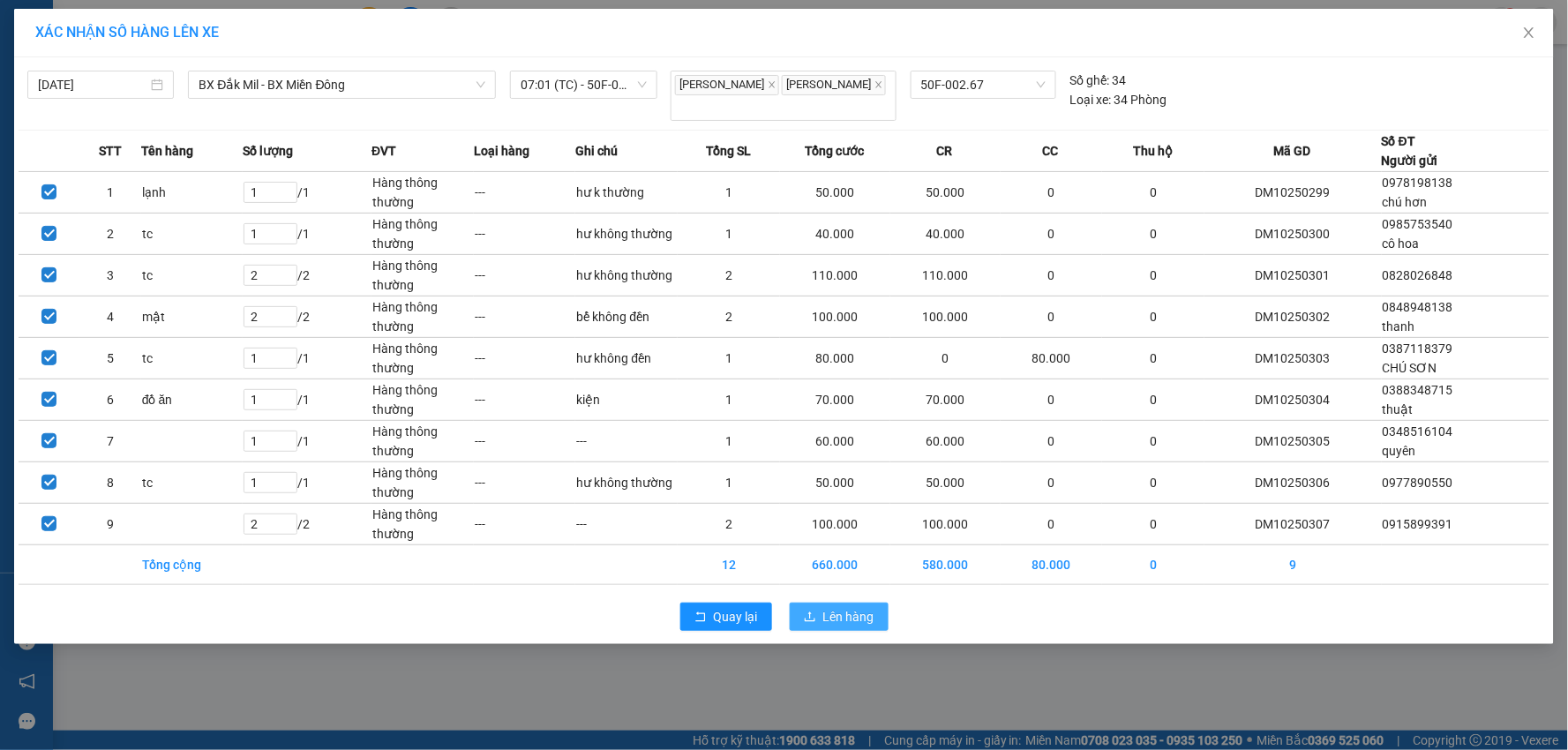
click at [857, 614] on span "Lên hàng" at bounding box center [849, 617] width 51 height 19
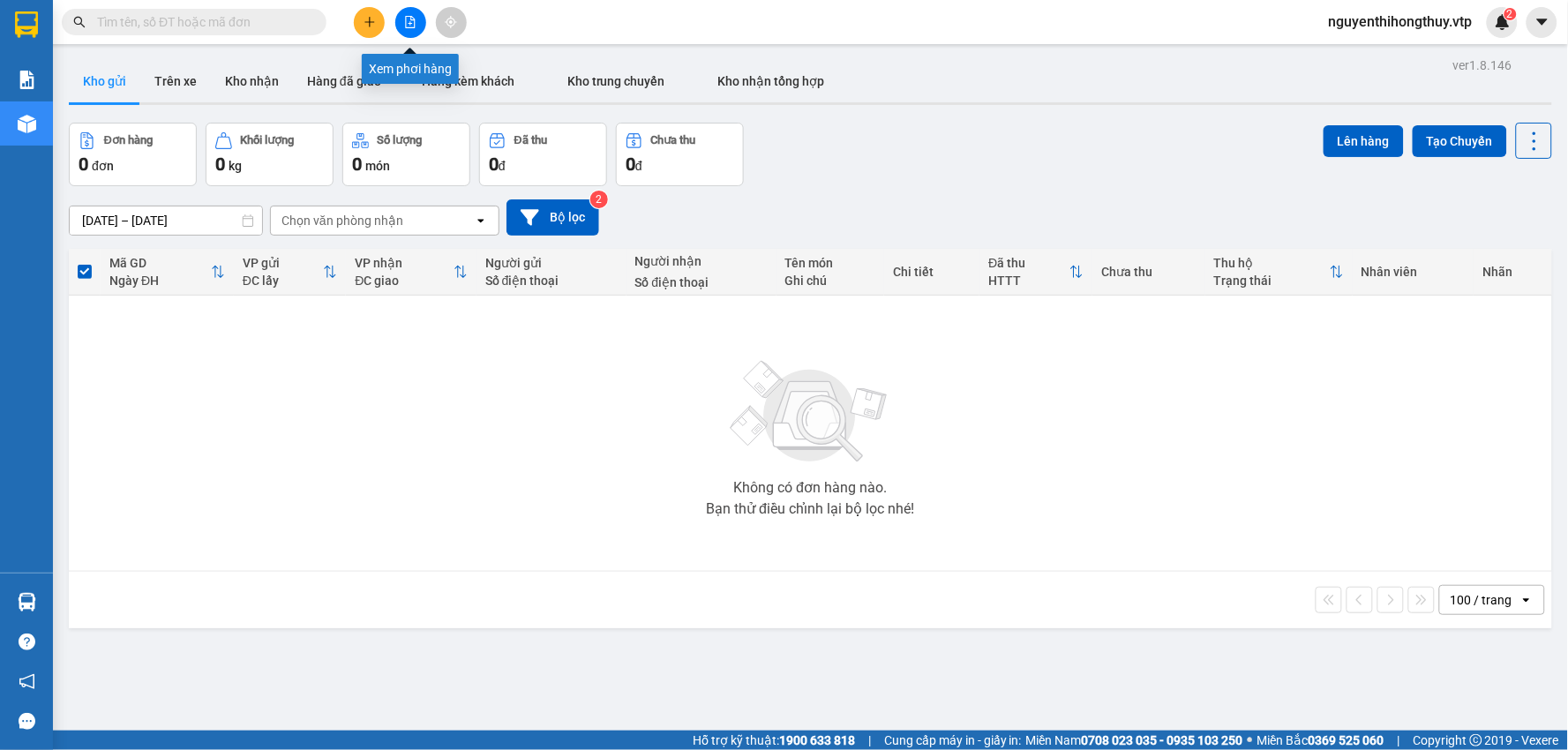
click at [401, 23] on button at bounding box center [410, 22] width 30 height 30
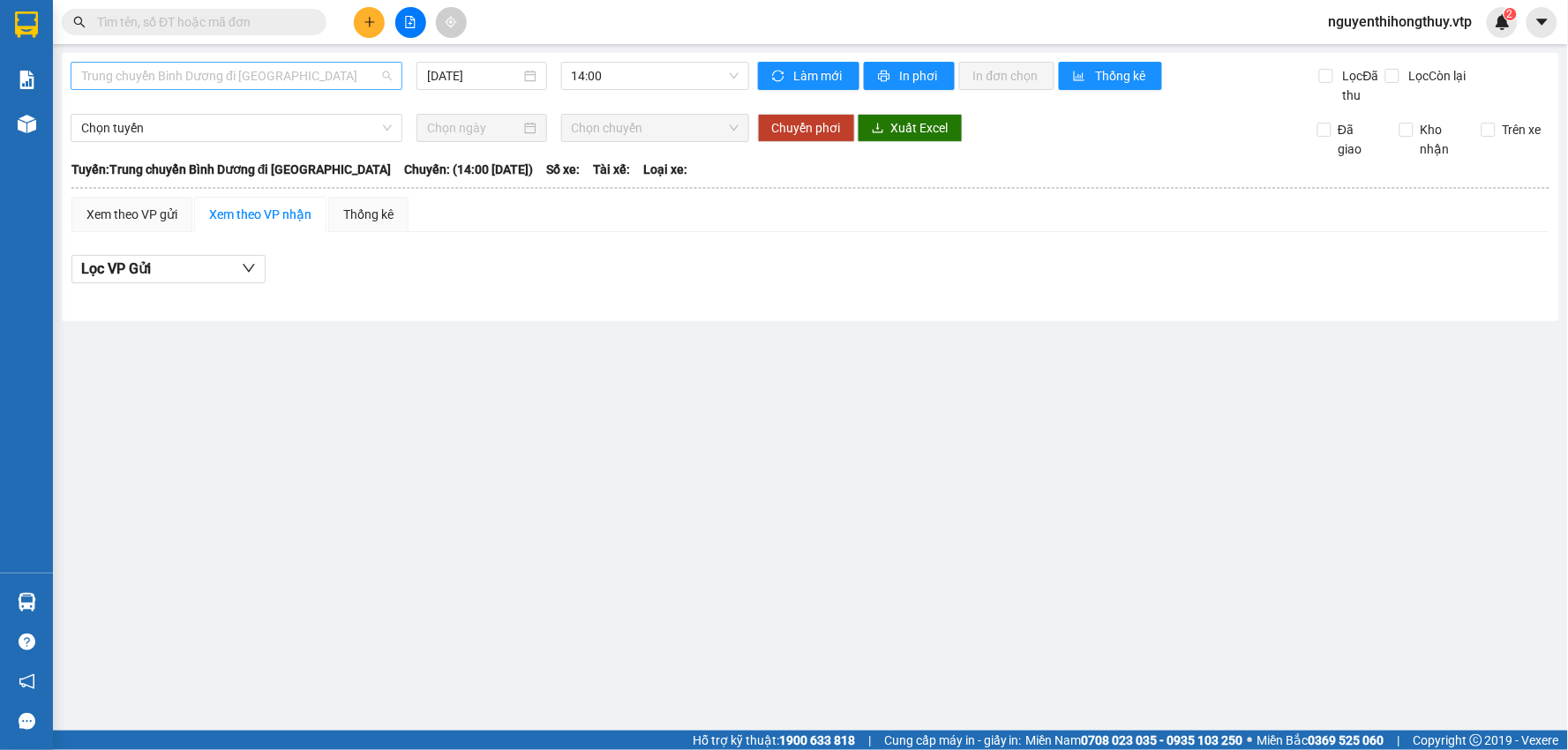
click at [309, 78] on span "Trung chuyển Bình Dương đi [GEOGRAPHIC_DATA]" at bounding box center [236, 76] width 310 height 27
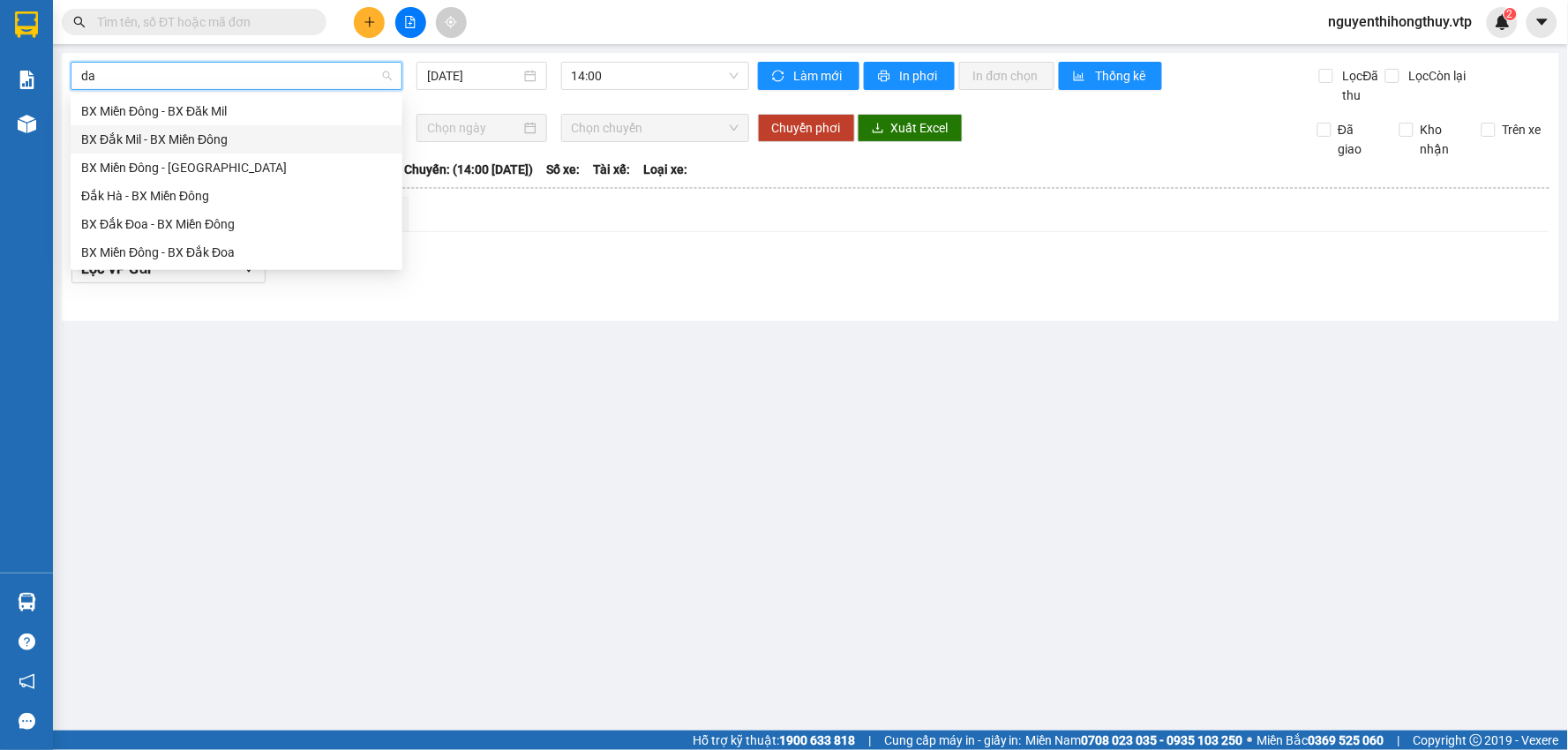
click at [181, 137] on div "BX Đắk Mil - BX Miền Đông" at bounding box center [236, 139] width 310 height 19
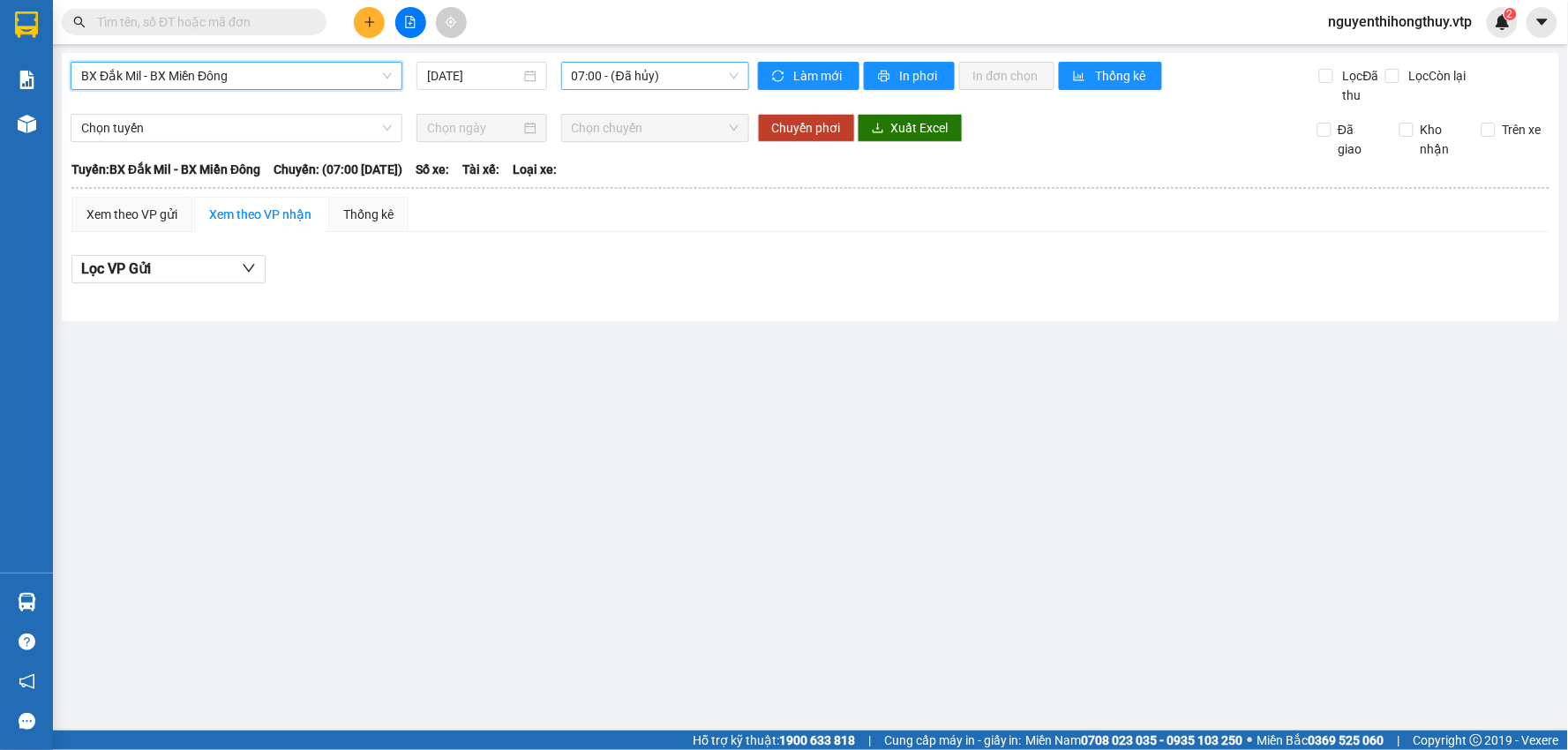
click at [684, 79] on span "07:00 - (Đã hủy)" at bounding box center [655, 76] width 167 height 27
click at [681, 164] on div "07:01 (TC) - 50F-002.67" at bounding box center [640, 168] width 138 height 19
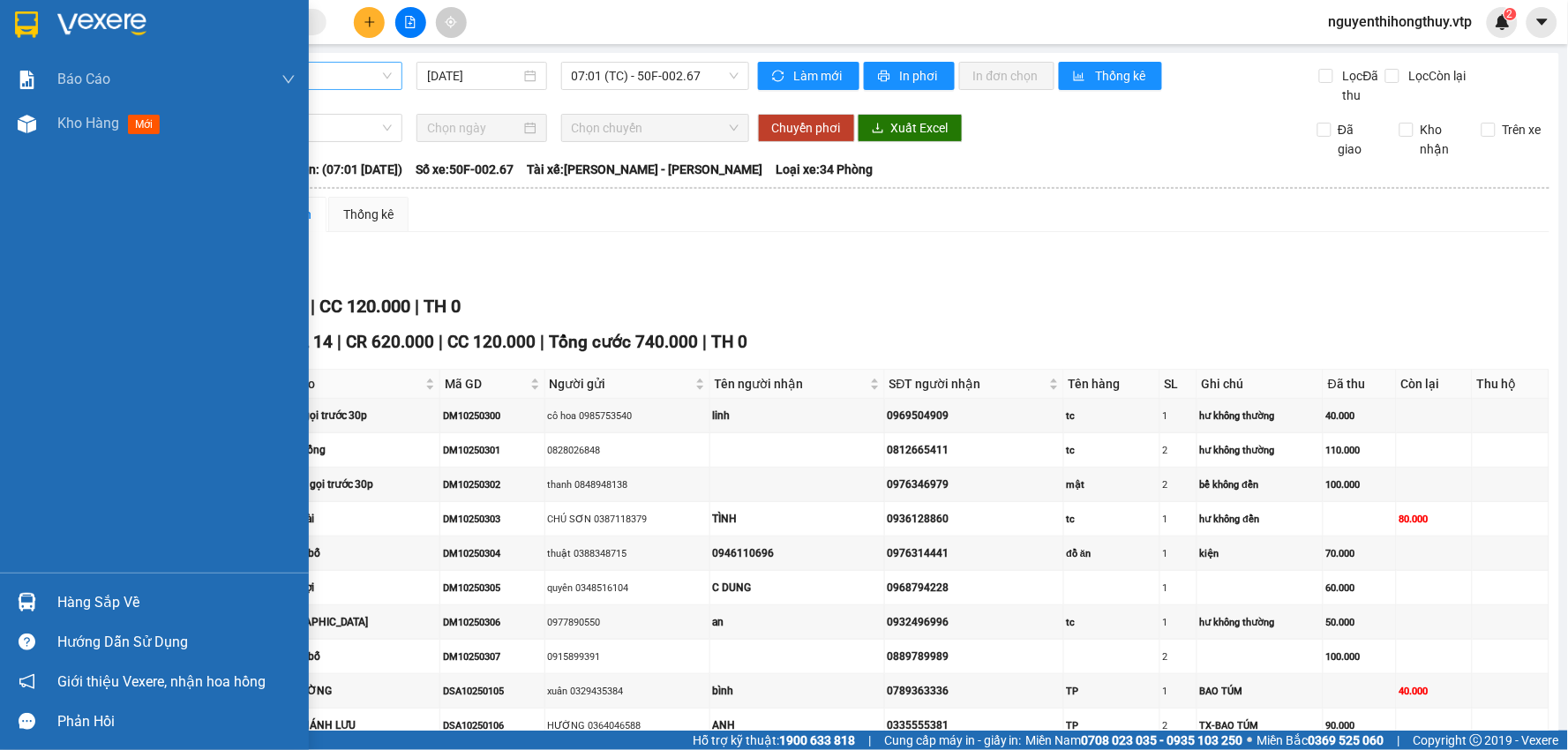
click at [20, 21] on img at bounding box center [27, 25] width 23 height 27
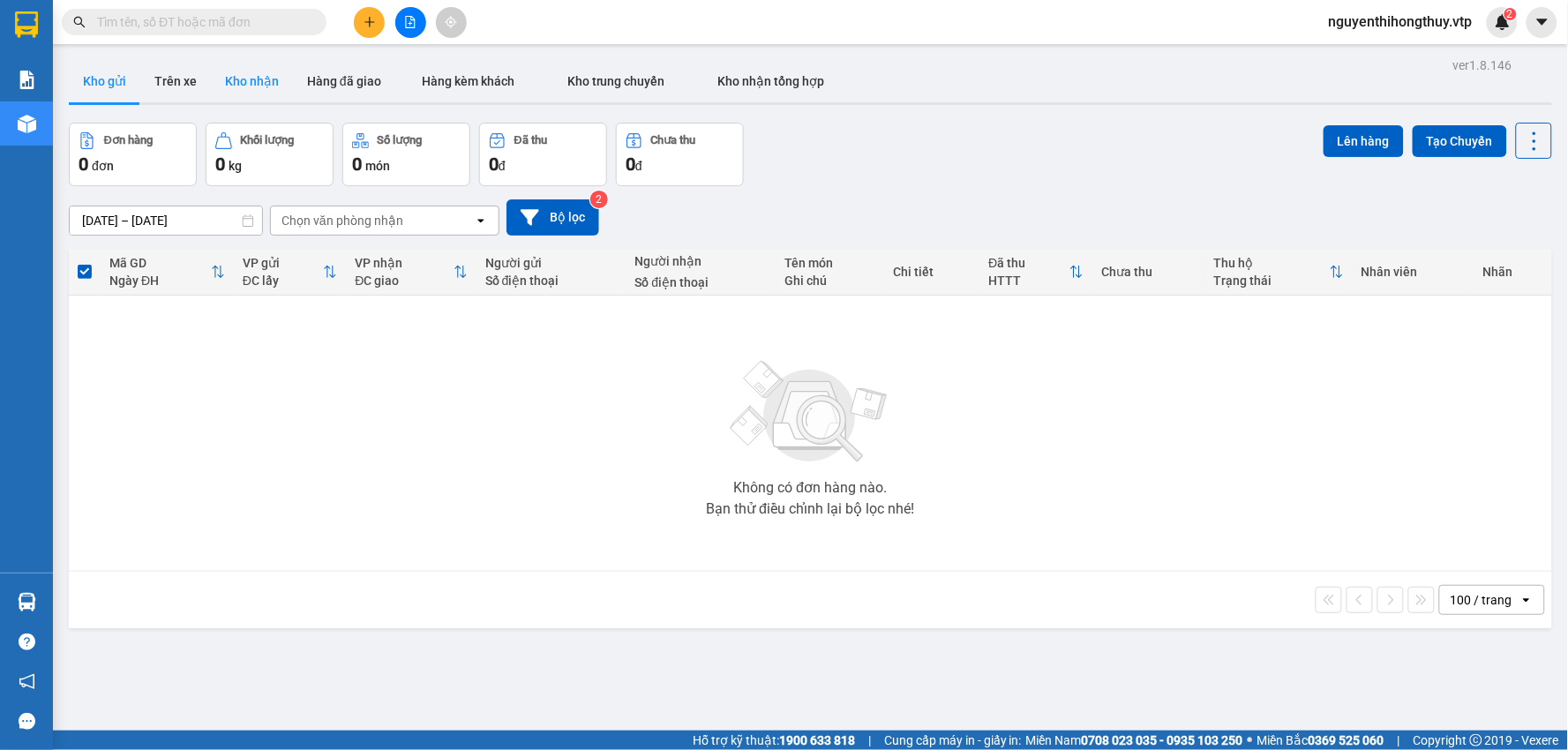
click at [263, 71] on button "Kho nhận" at bounding box center [252, 81] width 82 height 43
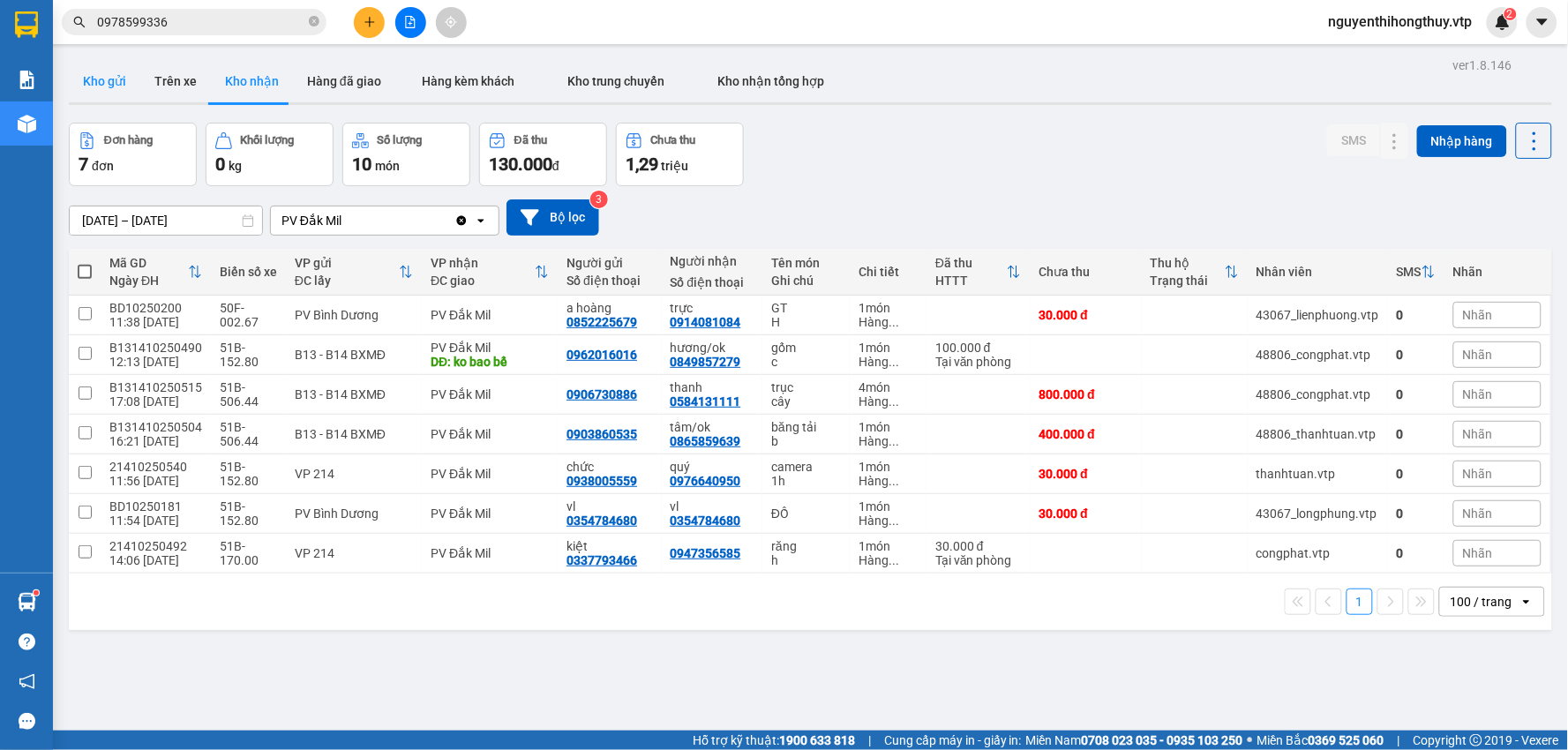
click at [92, 79] on button "Kho gửi" at bounding box center [104, 81] width 71 height 43
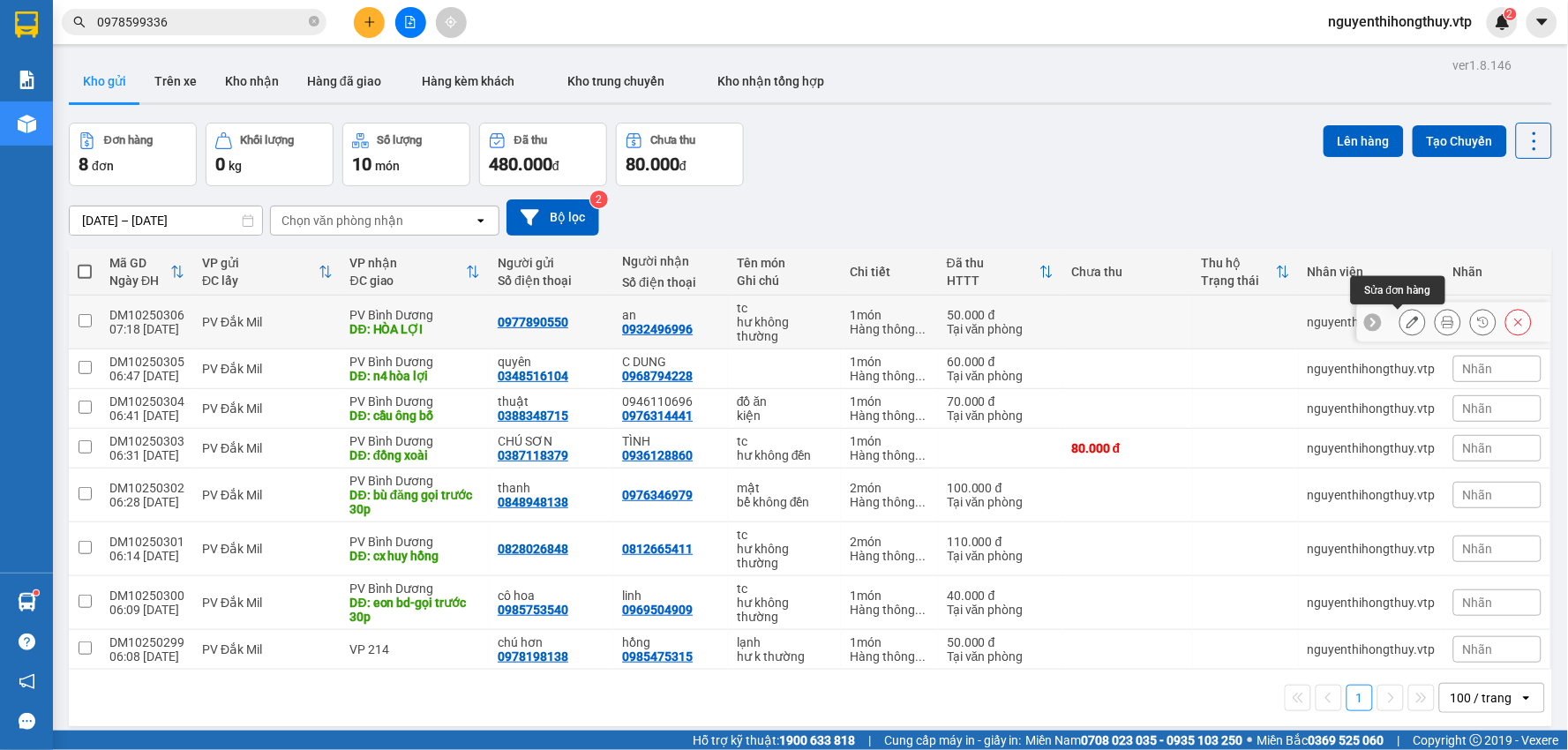
click at [1406, 320] on icon at bounding box center [1412, 322] width 12 height 12
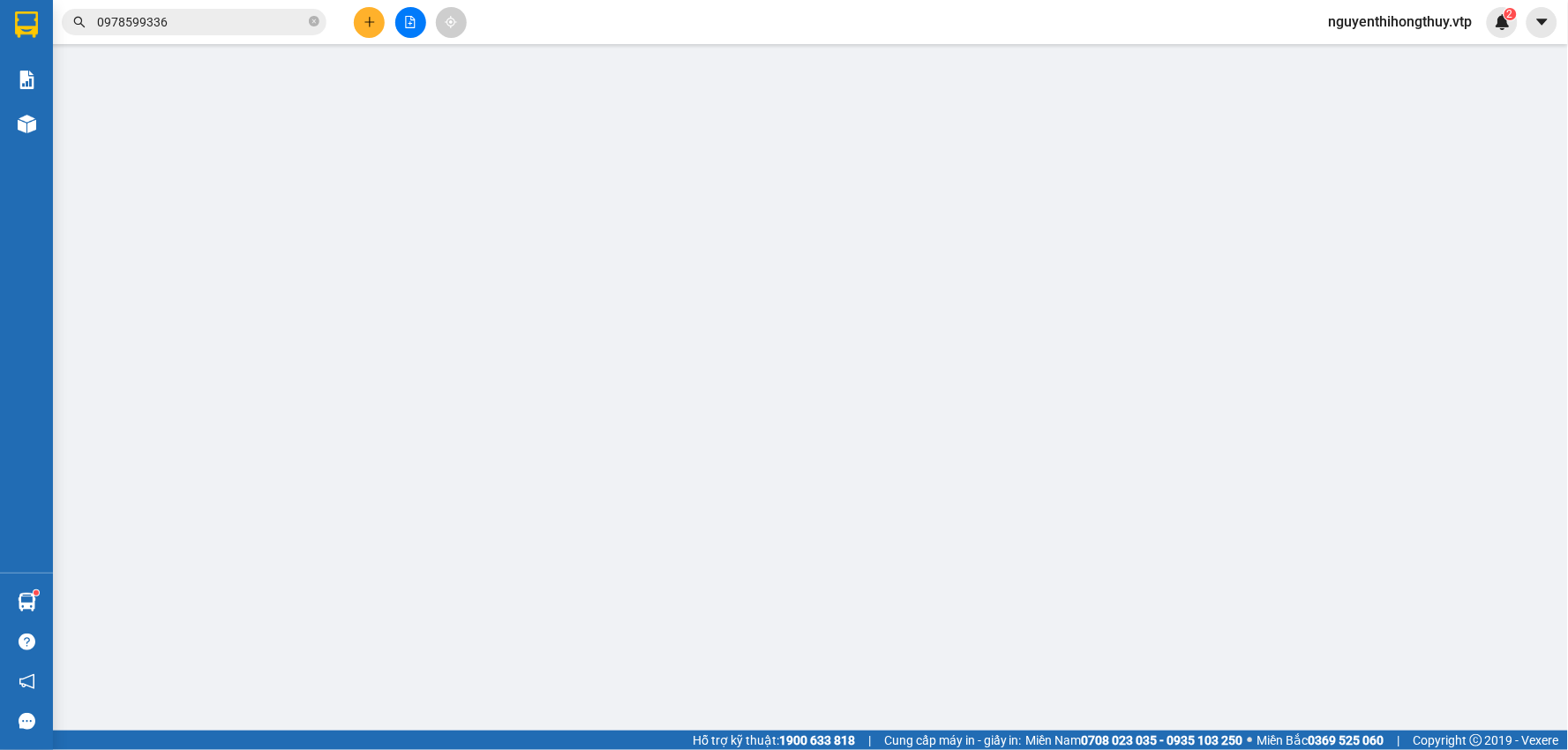
type input "0977890550"
type input "0932496996"
type input "an"
type input "HÒA LỢI"
type input "0"
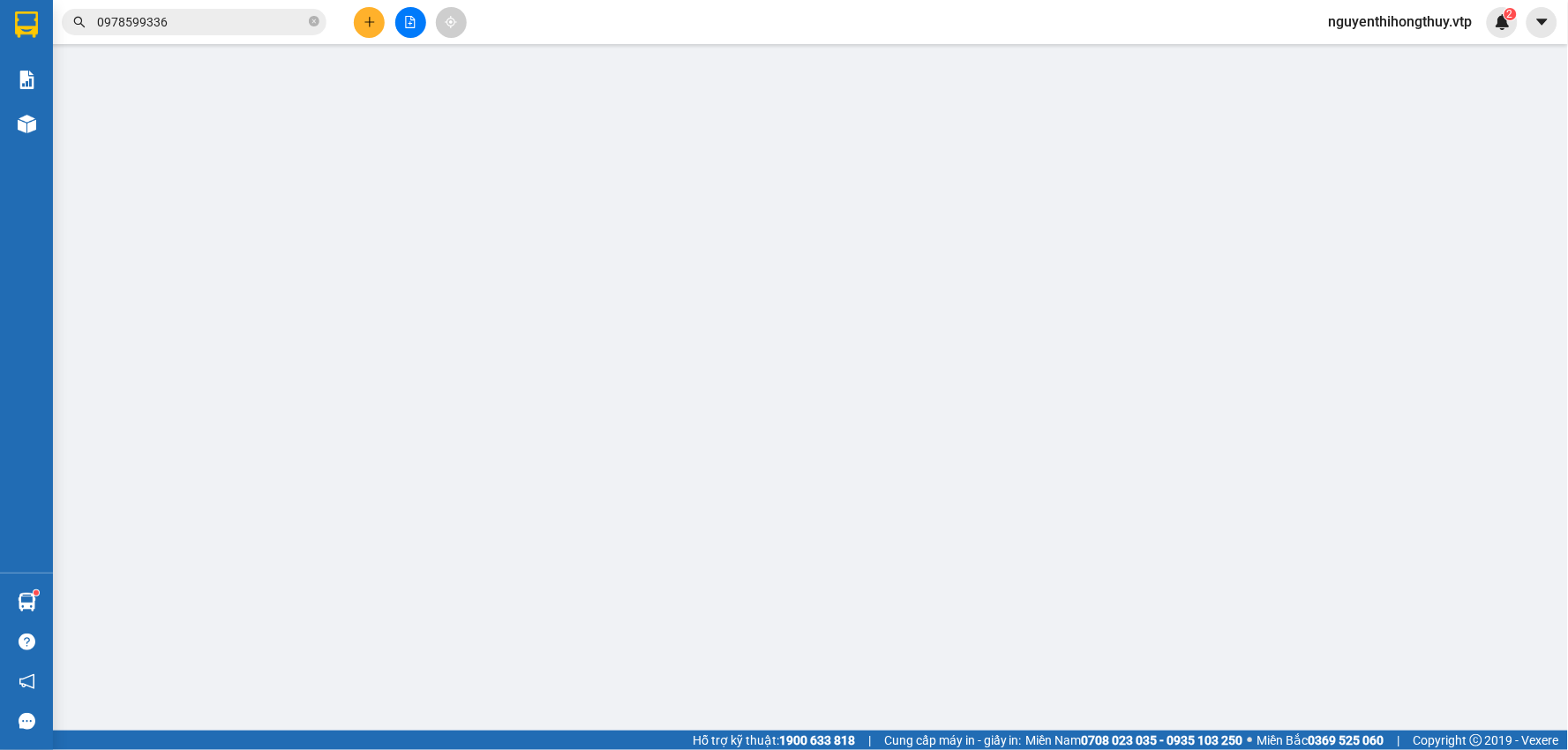
type input "50.000"
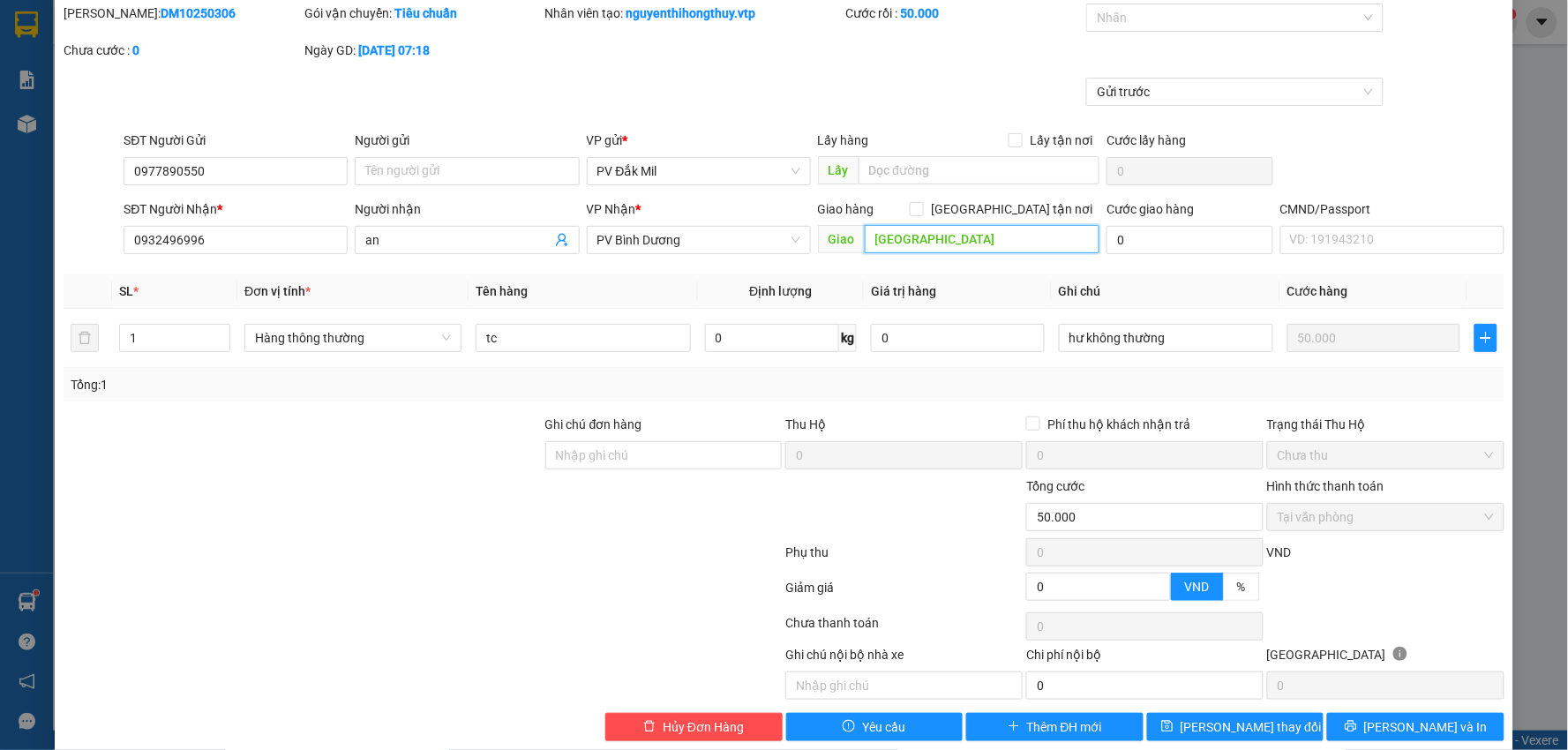
scroll to position [86, 0]
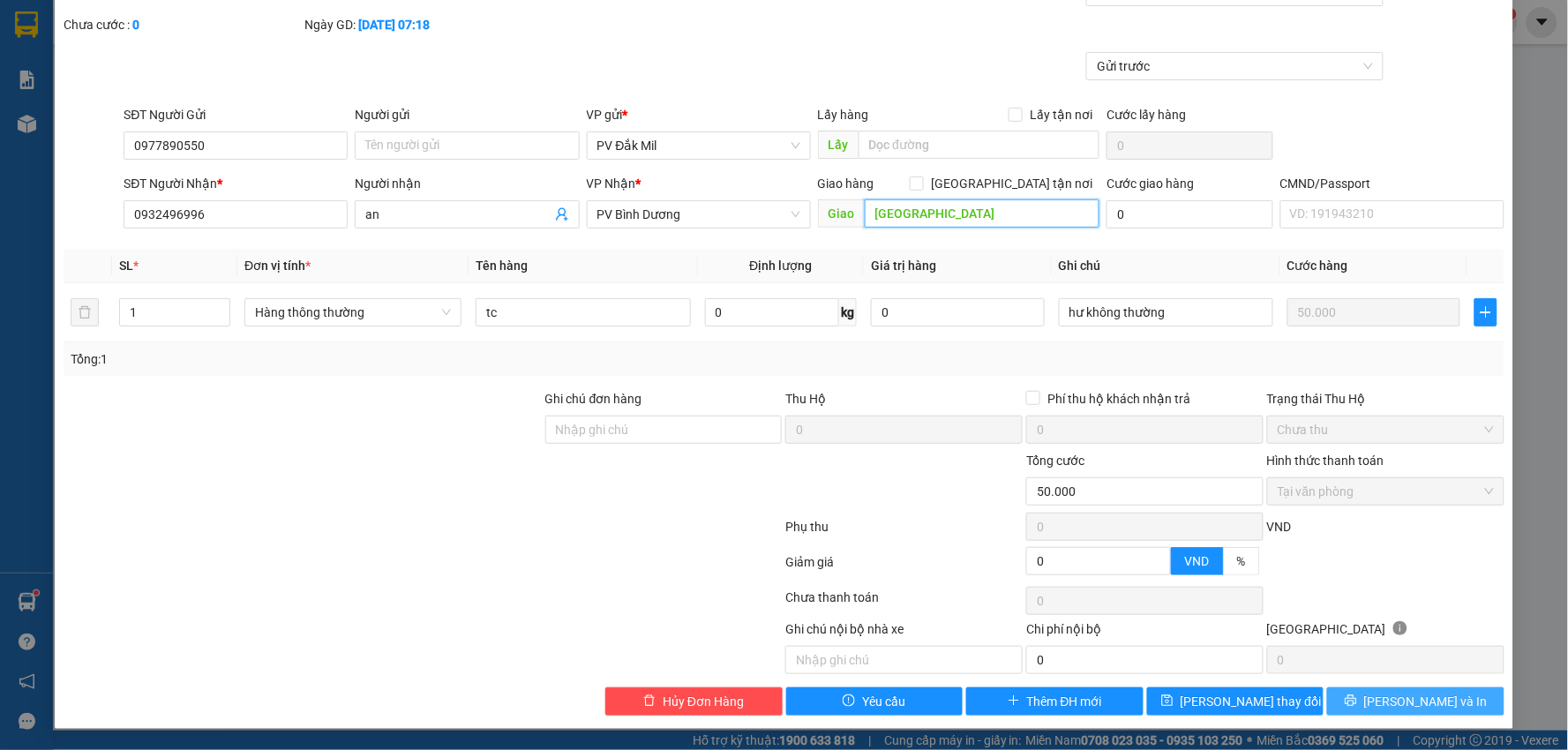
type input "[GEOGRAPHIC_DATA]"
drag, startPoint x: 1397, startPoint y: 704, endPoint x: 1383, endPoint y: 706, distance: 14.1
click at [1396, 704] on span "[PERSON_NAME] và In" at bounding box center [1426, 701] width 124 height 19
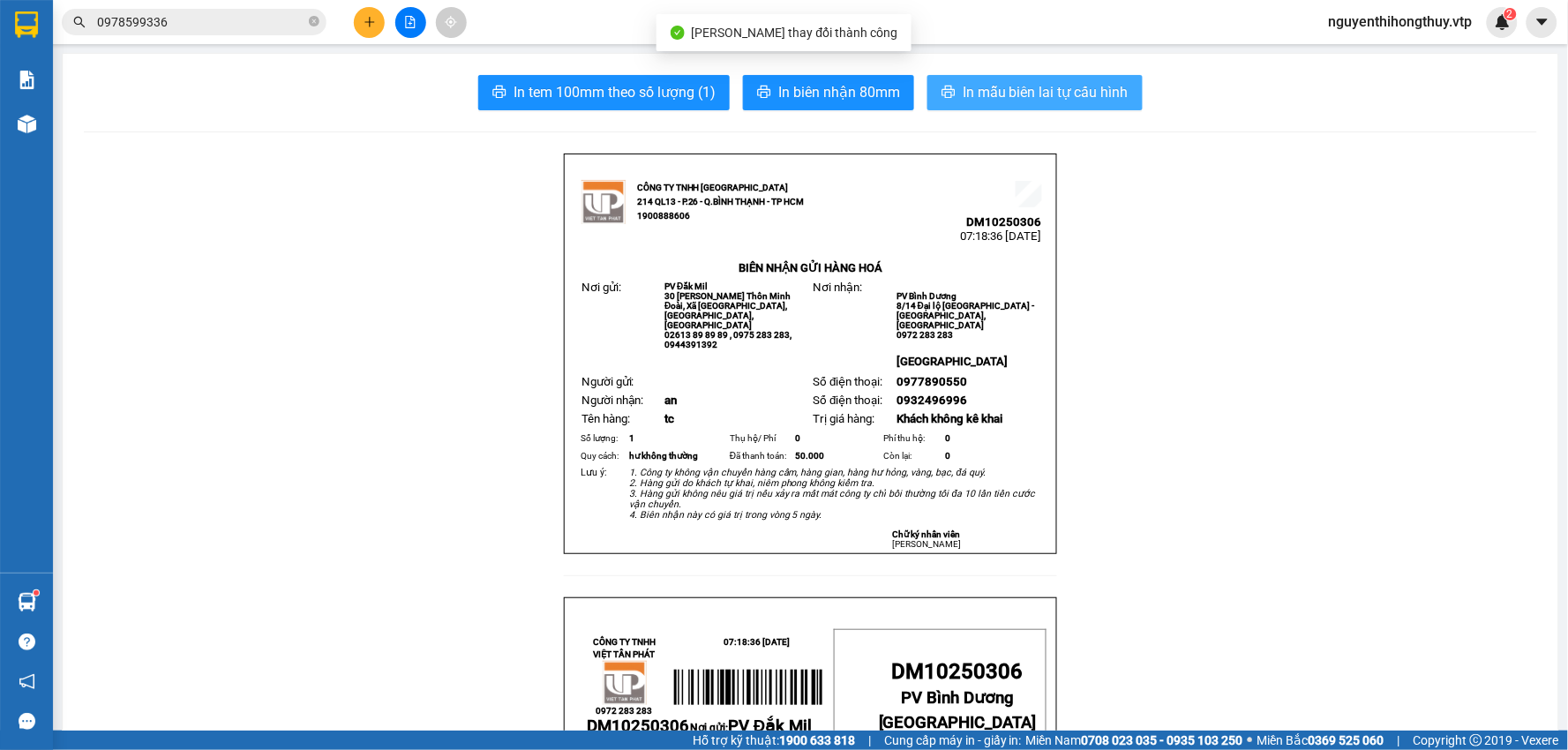
click at [1060, 87] on span "In mẫu biên lai tự cấu hình" at bounding box center [1046, 91] width 166 height 22
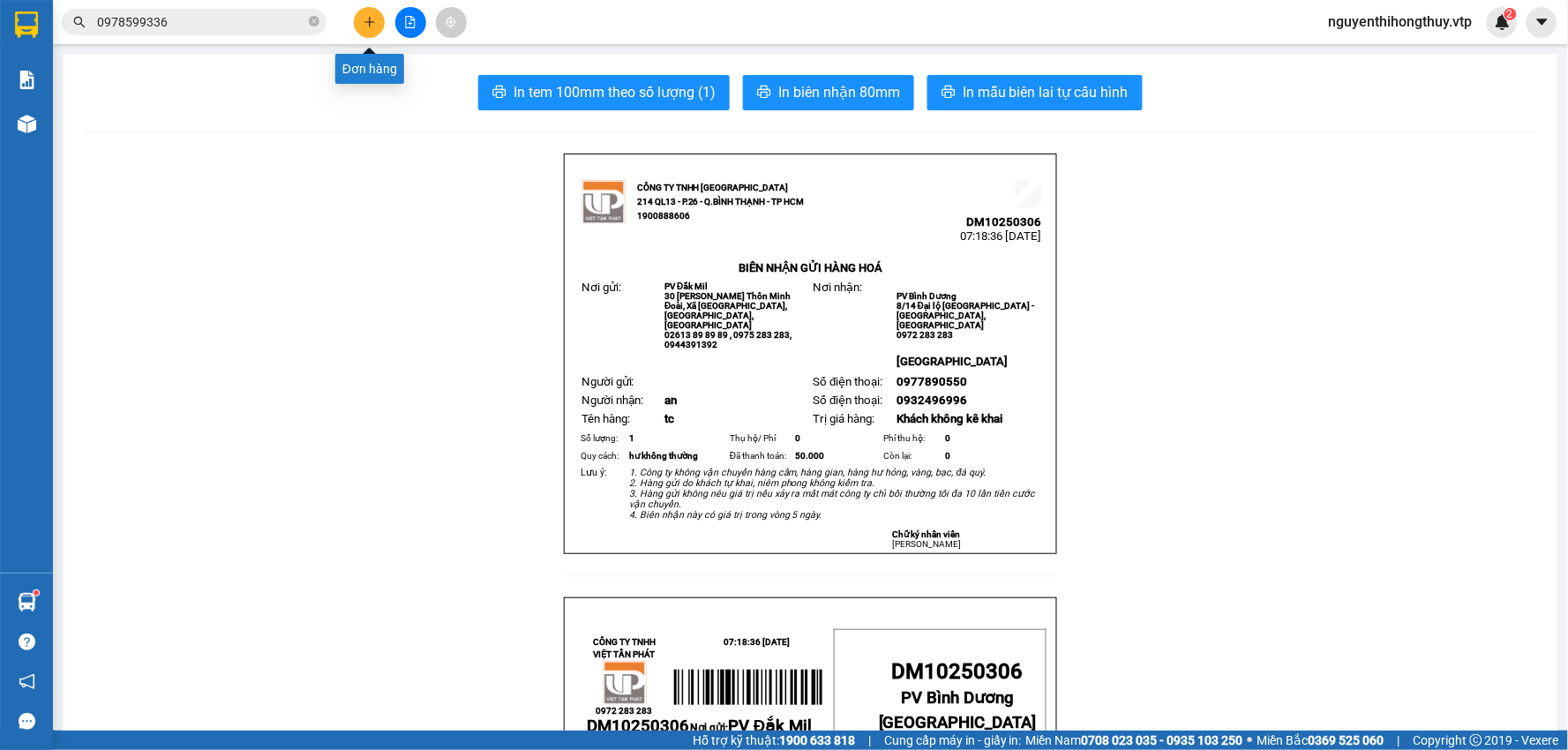
click at [368, 21] on icon "plus" at bounding box center [369, 21] width 10 height 1
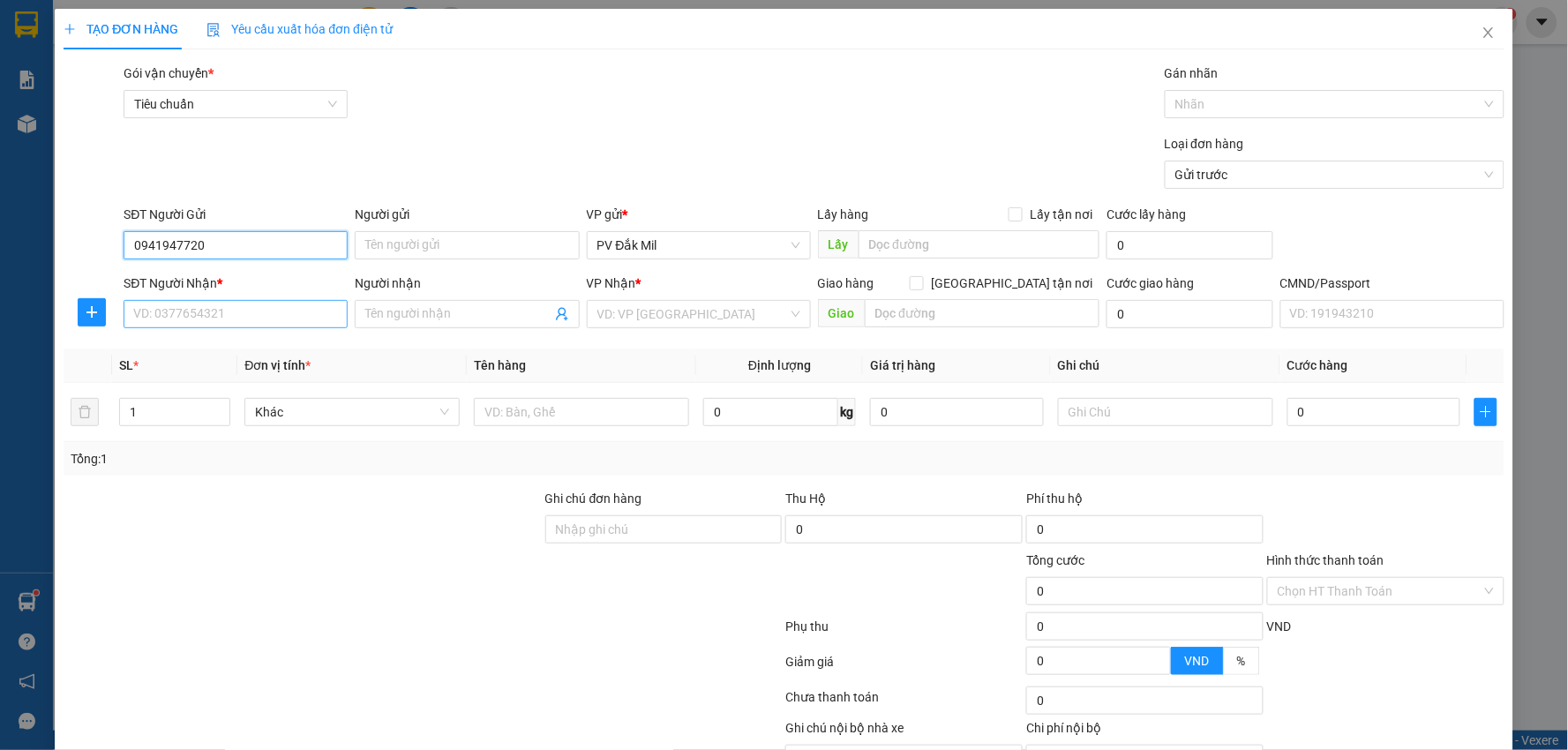
type input "0941947720"
click at [213, 311] on input "SĐT Người Nhận *" at bounding box center [236, 314] width 225 height 29
type input "0989284926"
click at [720, 307] on input "search" at bounding box center [693, 314] width 190 height 27
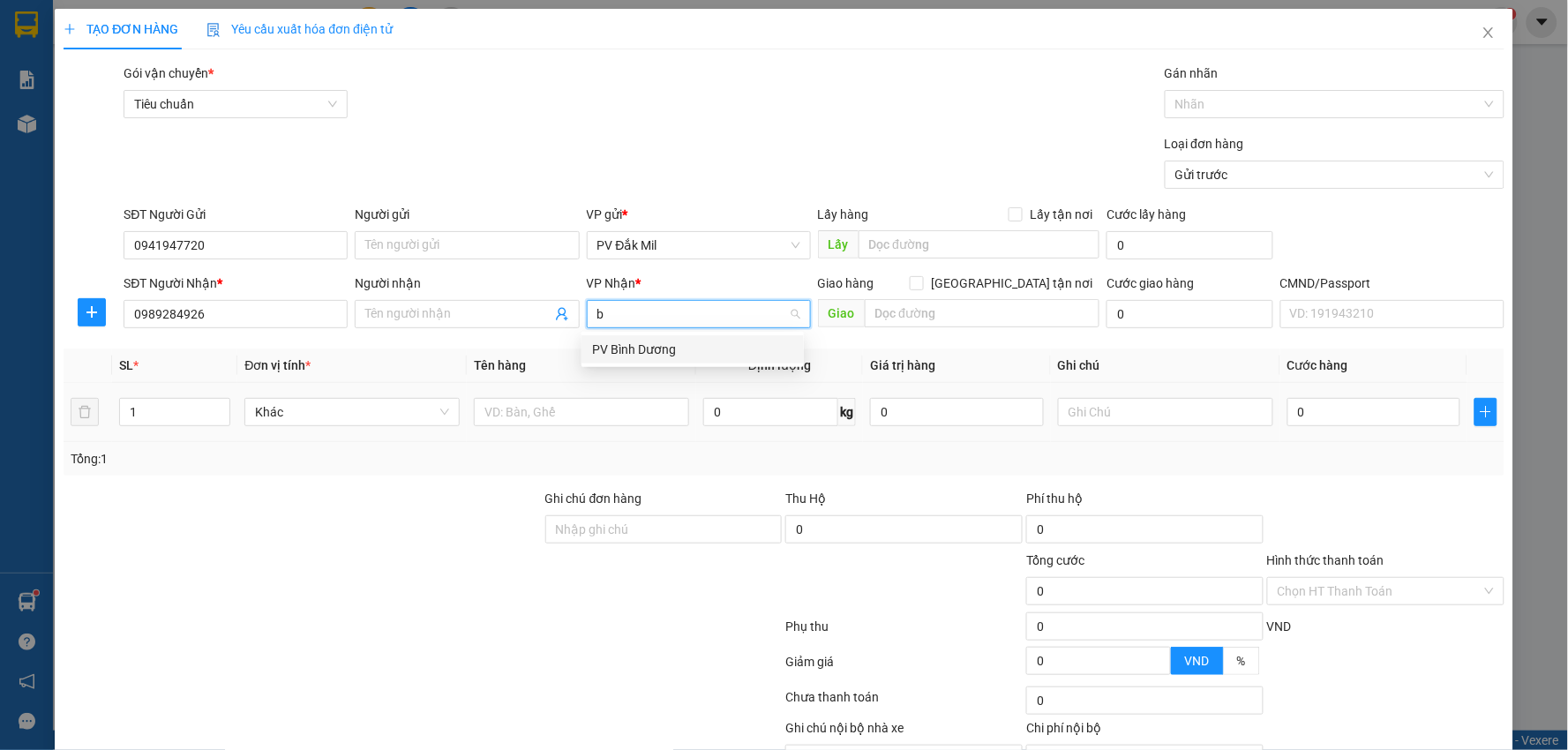
type input "bd"
click at [672, 348] on div "PV Bình Dương" at bounding box center [692, 349] width 201 height 19
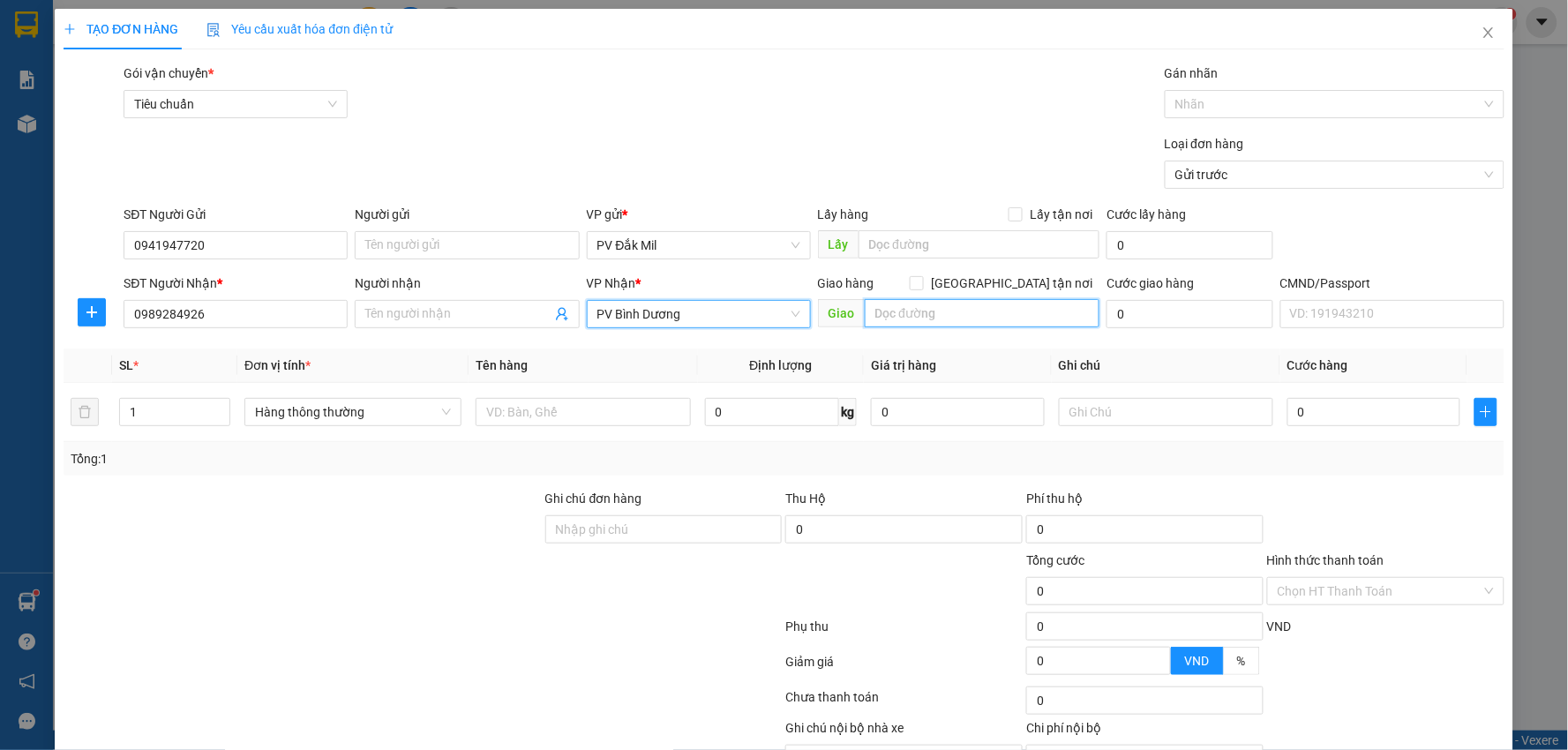
click at [935, 310] on input "text" at bounding box center [983, 313] width 236 height 29
type input "hòa lân"
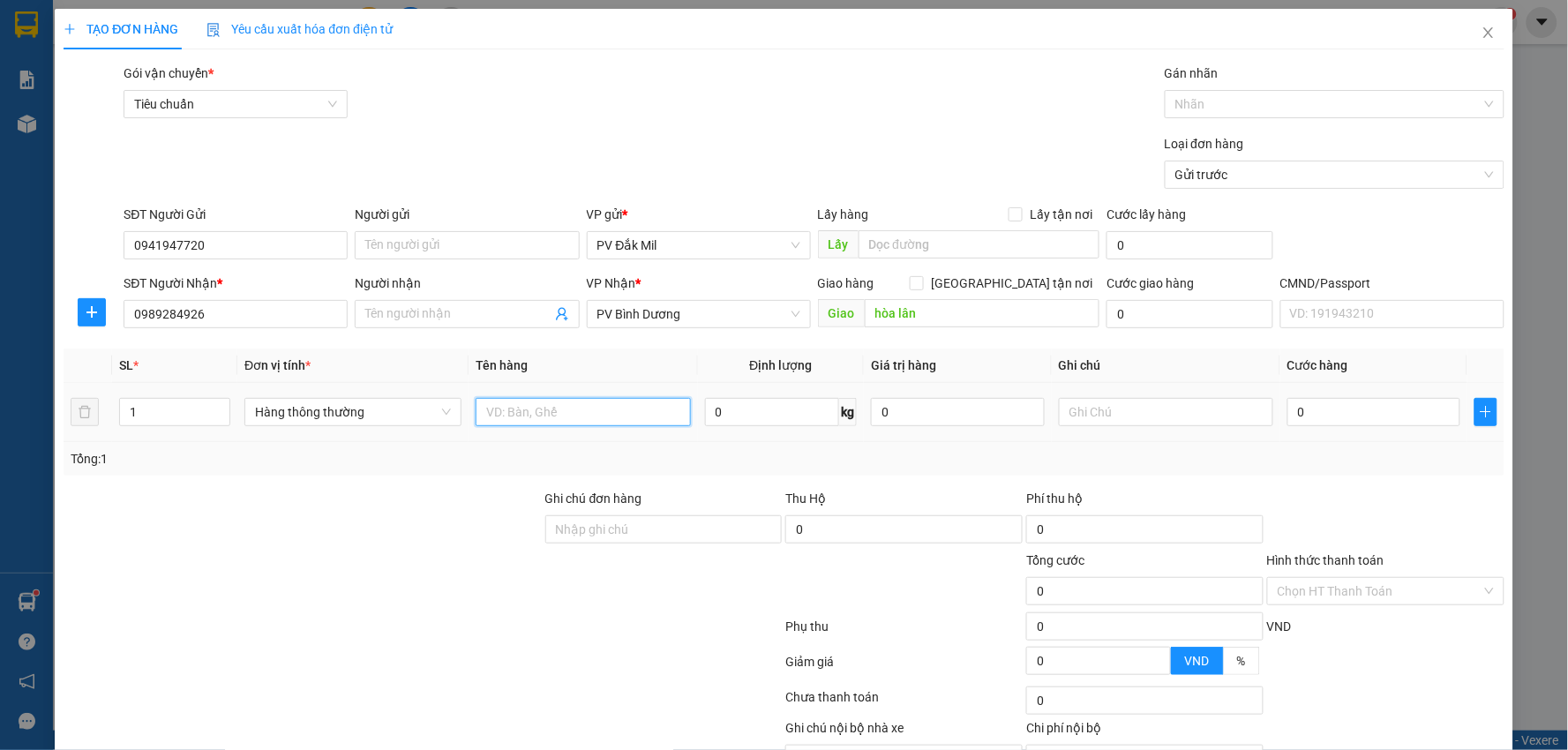
click at [617, 407] on input "text" at bounding box center [583, 412] width 215 height 29
type input "lạnh"
click at [1188, 416] on input "text" at bounding box center [1166, 412] width 215 height 29
type input "hư không thường"
click at [1335, 407] on input "0" at bounding box center [1374, 412] width 173 height 29
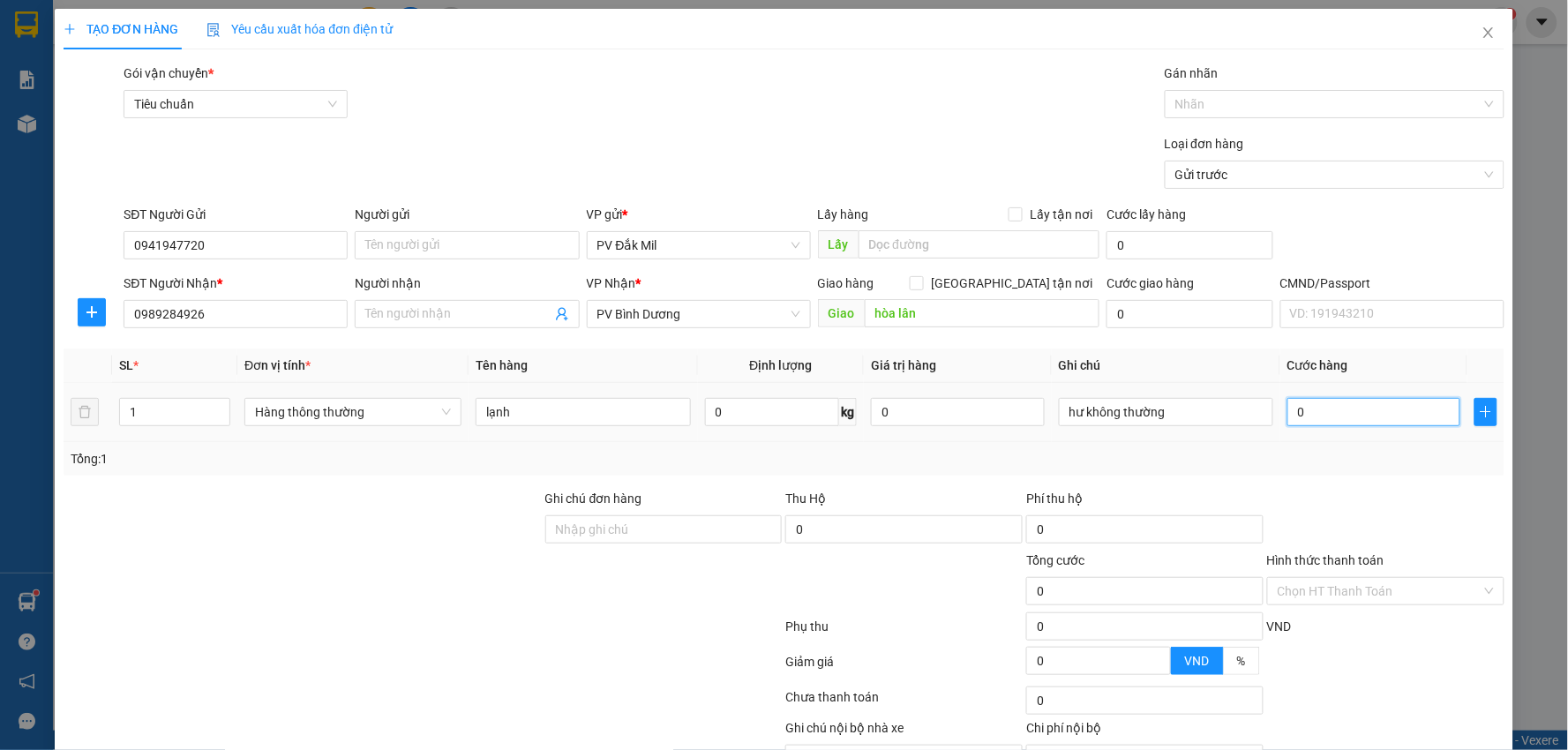
type input "5"
type input "50"
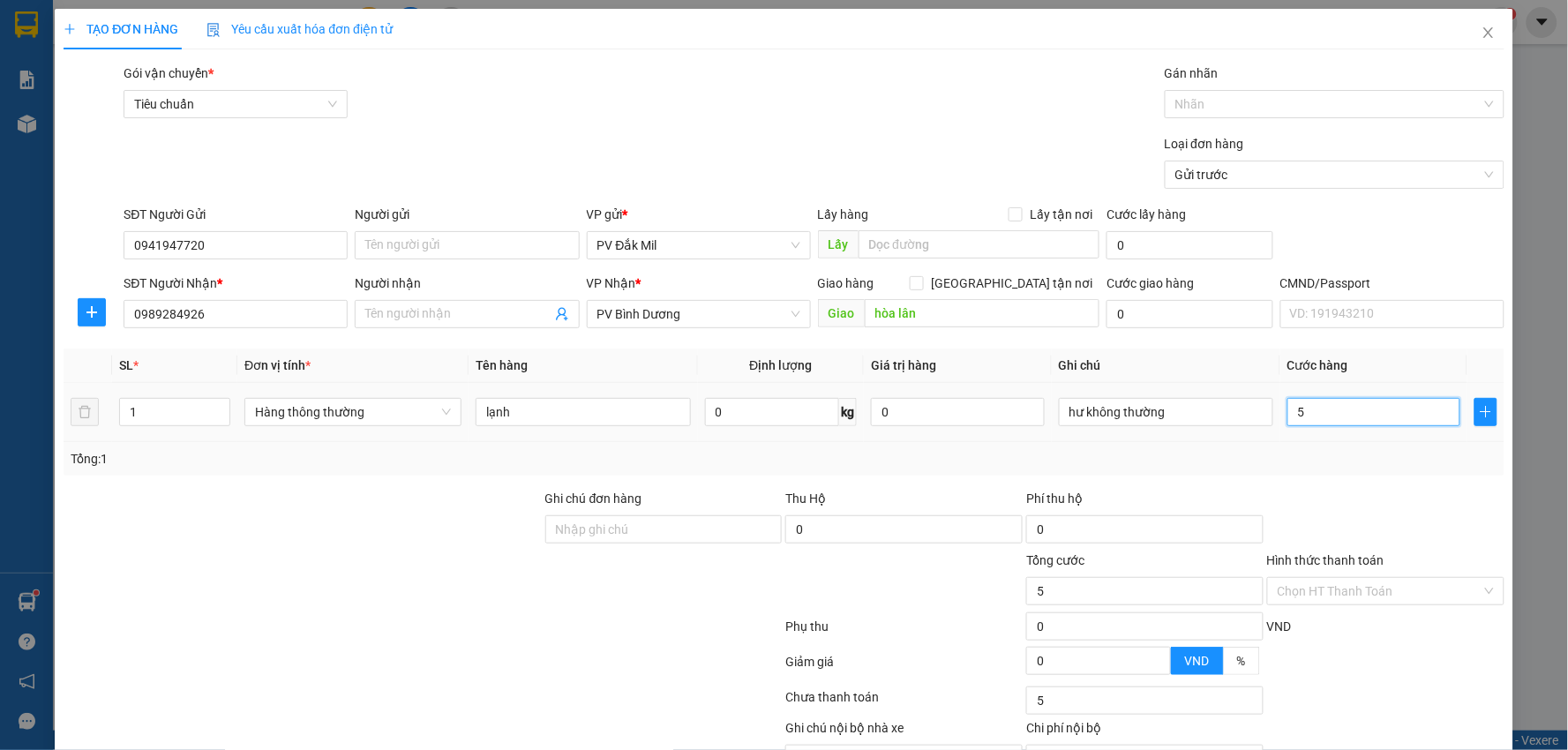
type input "50"
type input "500"
type input "5.000"
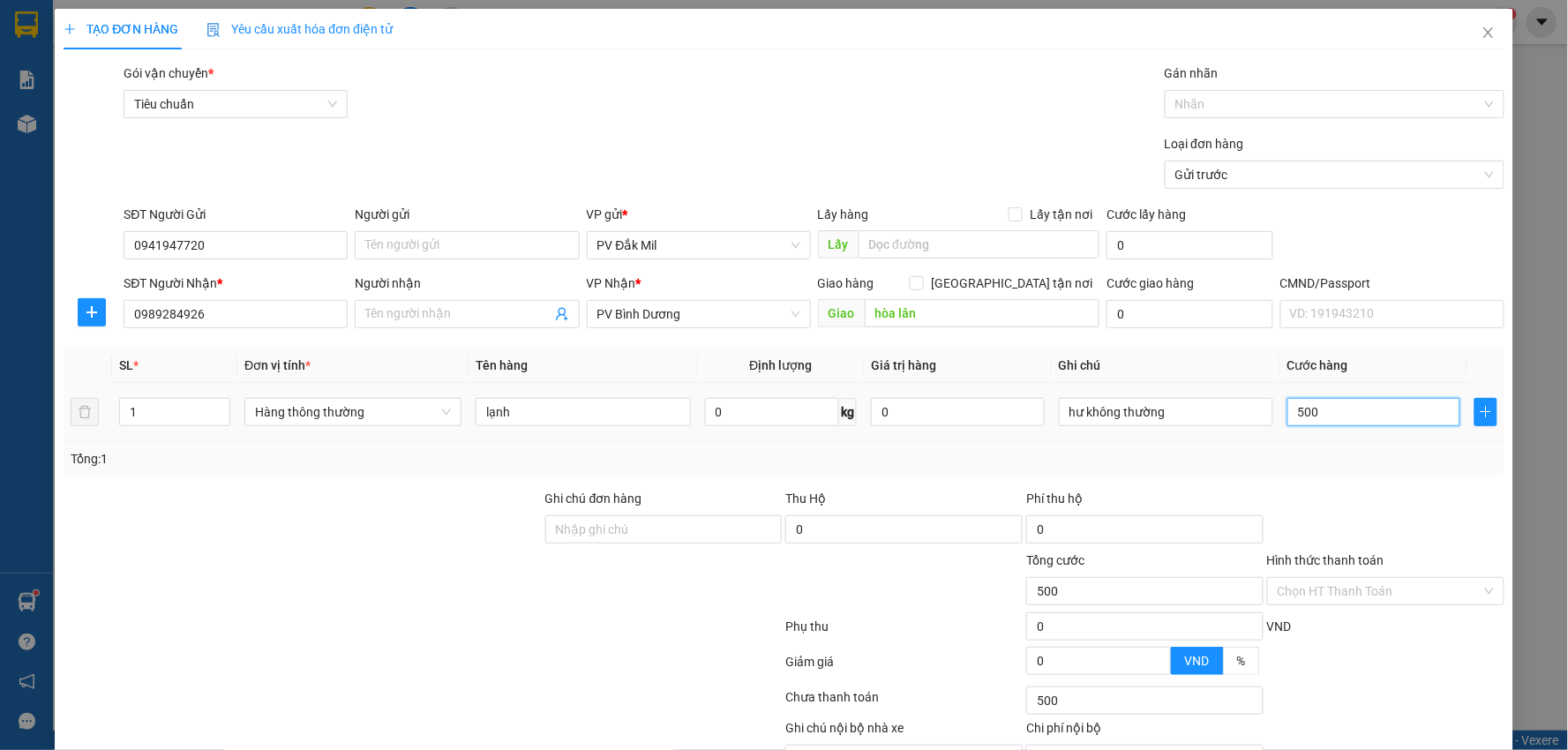
type input "5.000"
type input "50.000"
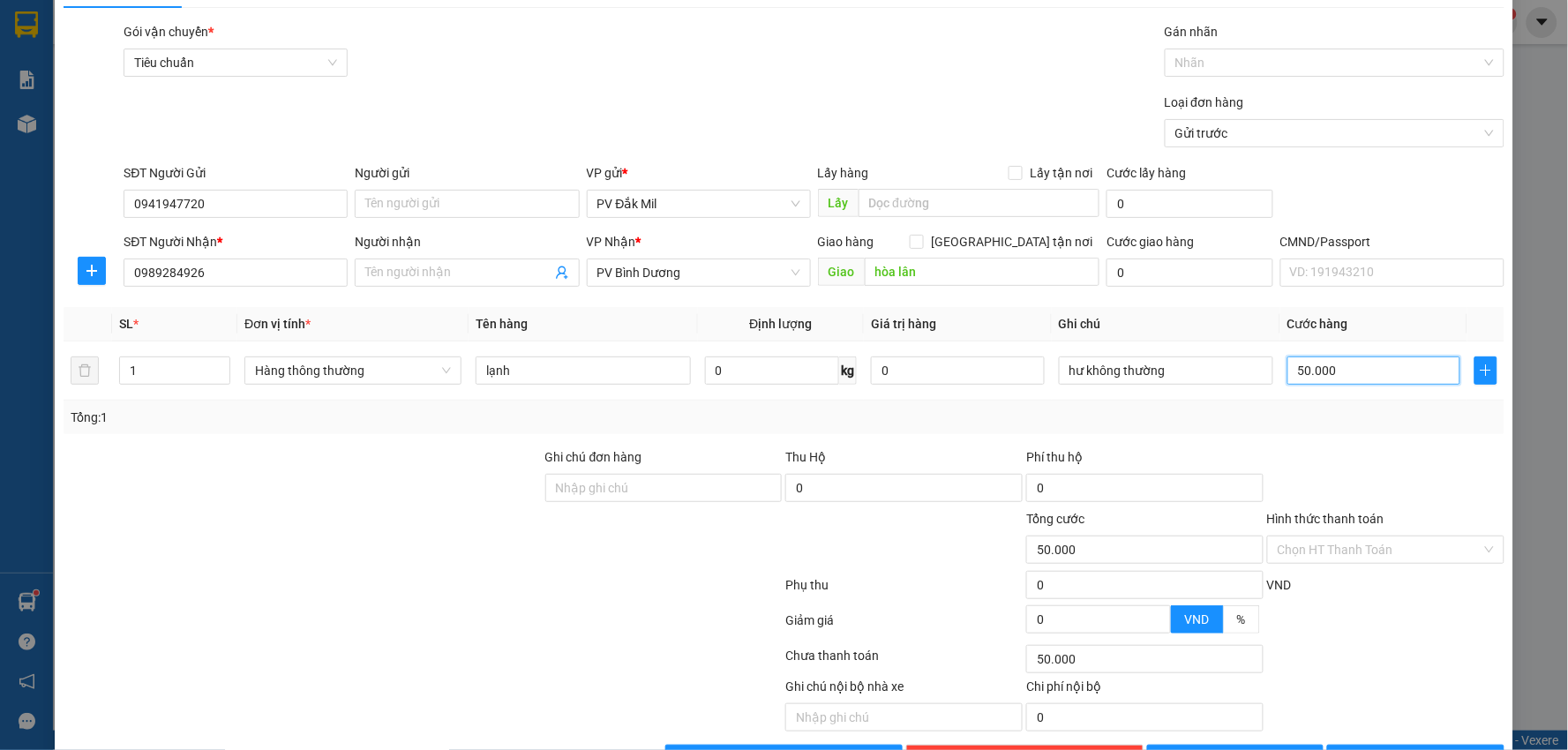
scroll to position [99, 0]
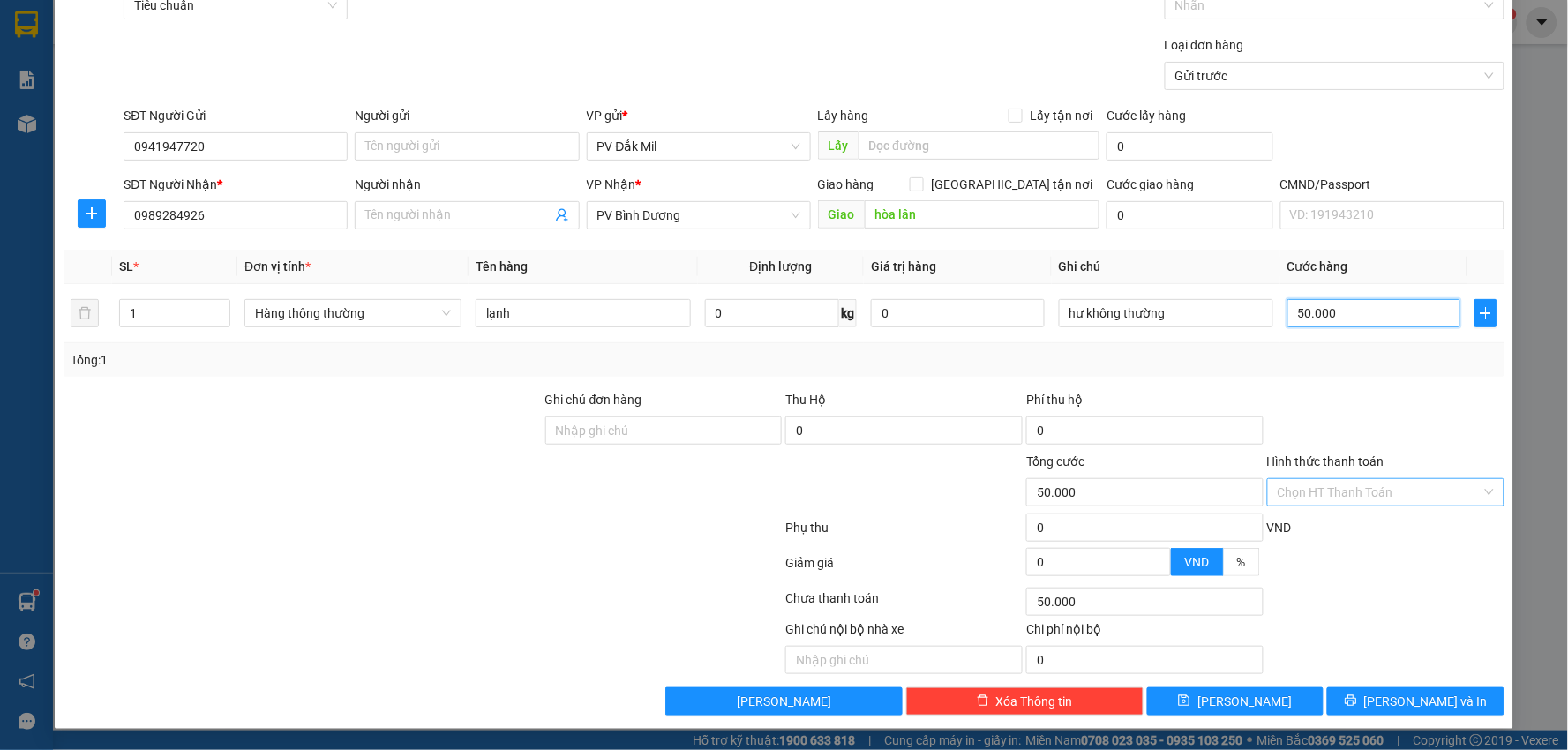
type input "50.000"
click at [1330, 495] on input "Hình thức thanh toán" at bounding box center [1380, 493] width 204 height 27
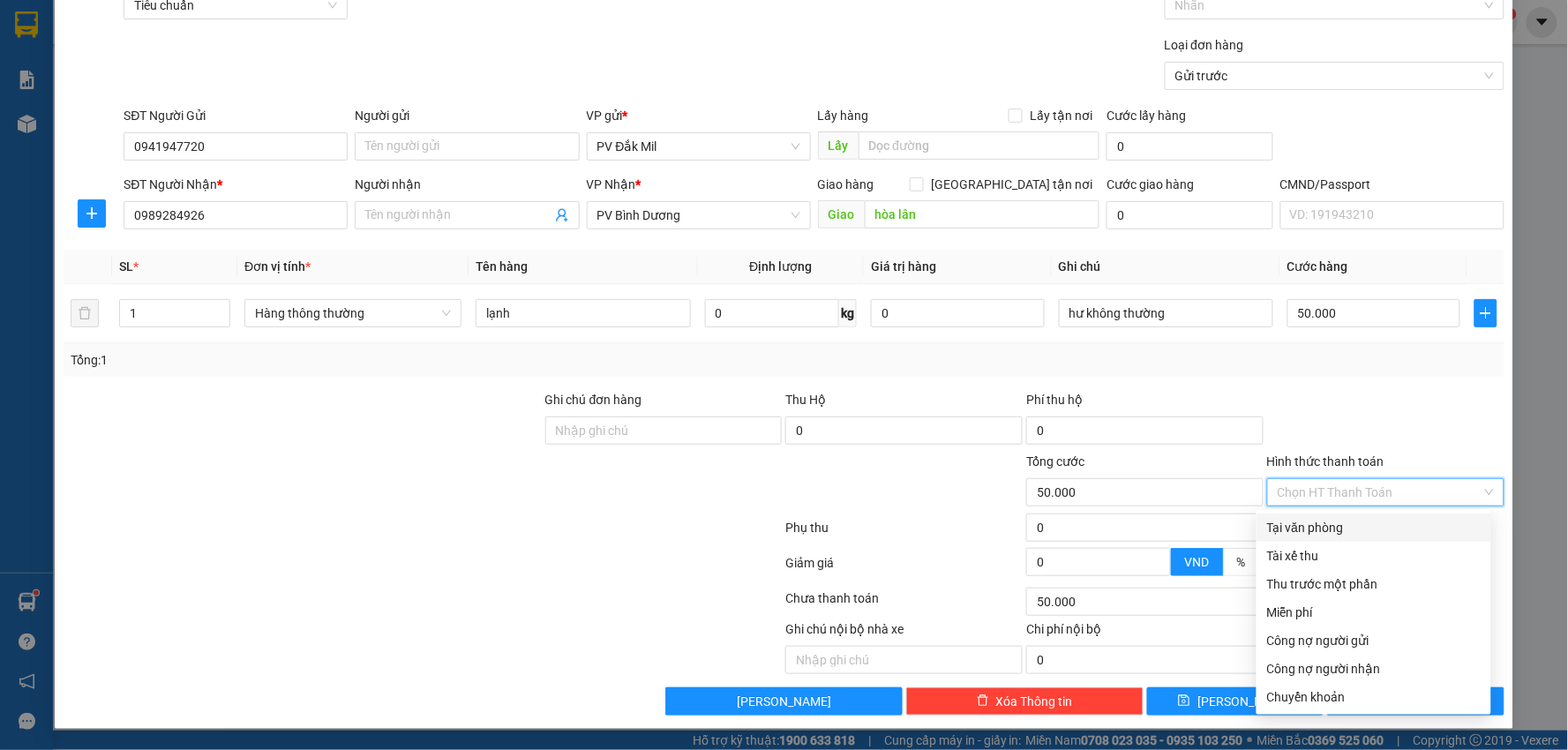
click at [1306, 527] on div "Tại văn phòng" at bounding box center [1374, 527] width 213 height 19
type input "0"
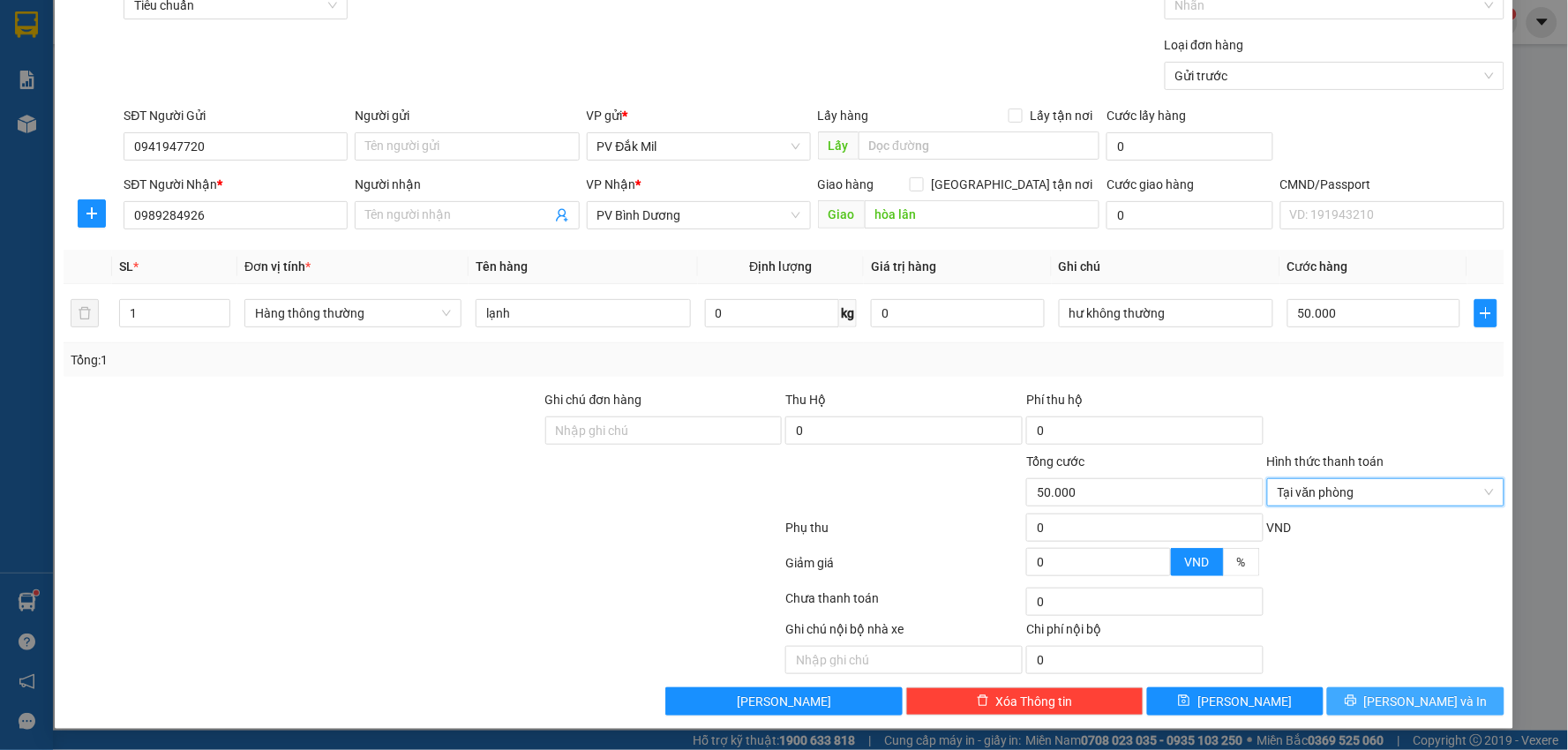
click at [1392, 691] on button "[PERSON_NAME] và In" at bounding box center [1416, 701] width 177 height 29
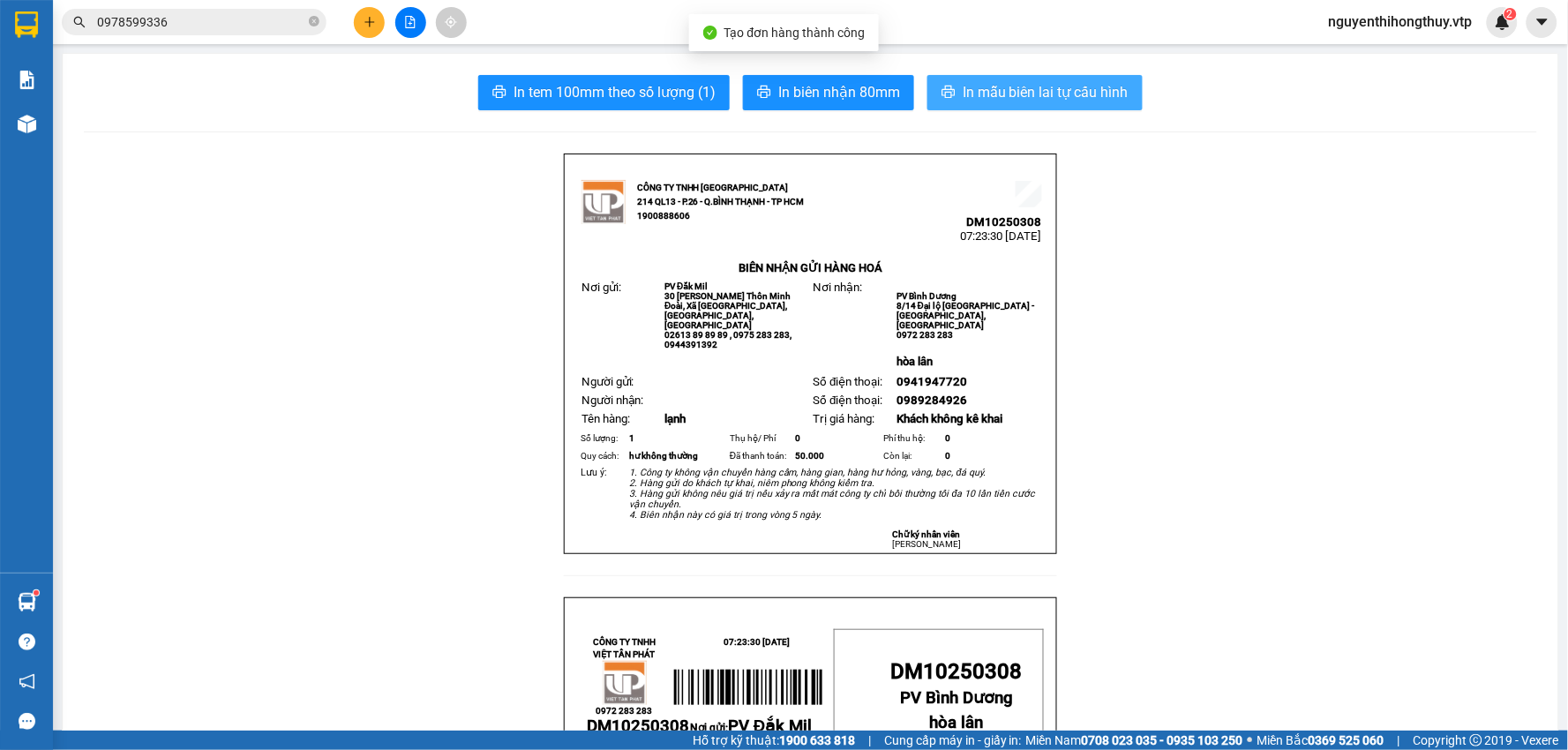
click at [1046, 91] on span "In mẫu biên lai tự cấu hình" at bounding box center [1046, 91] width 166 height 22
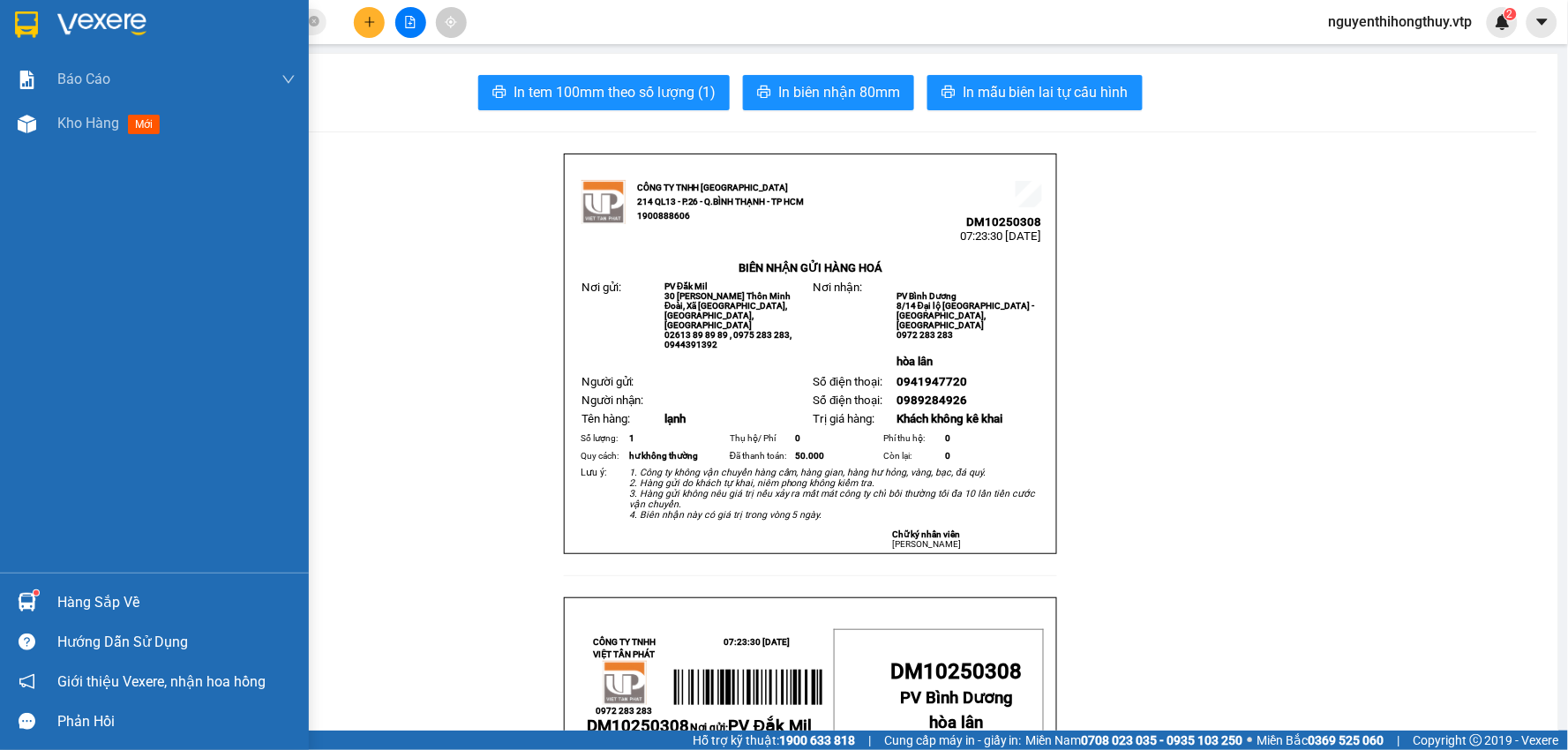
click at [4, 22] on div at bounding box center [154, 29] width 309 height 57
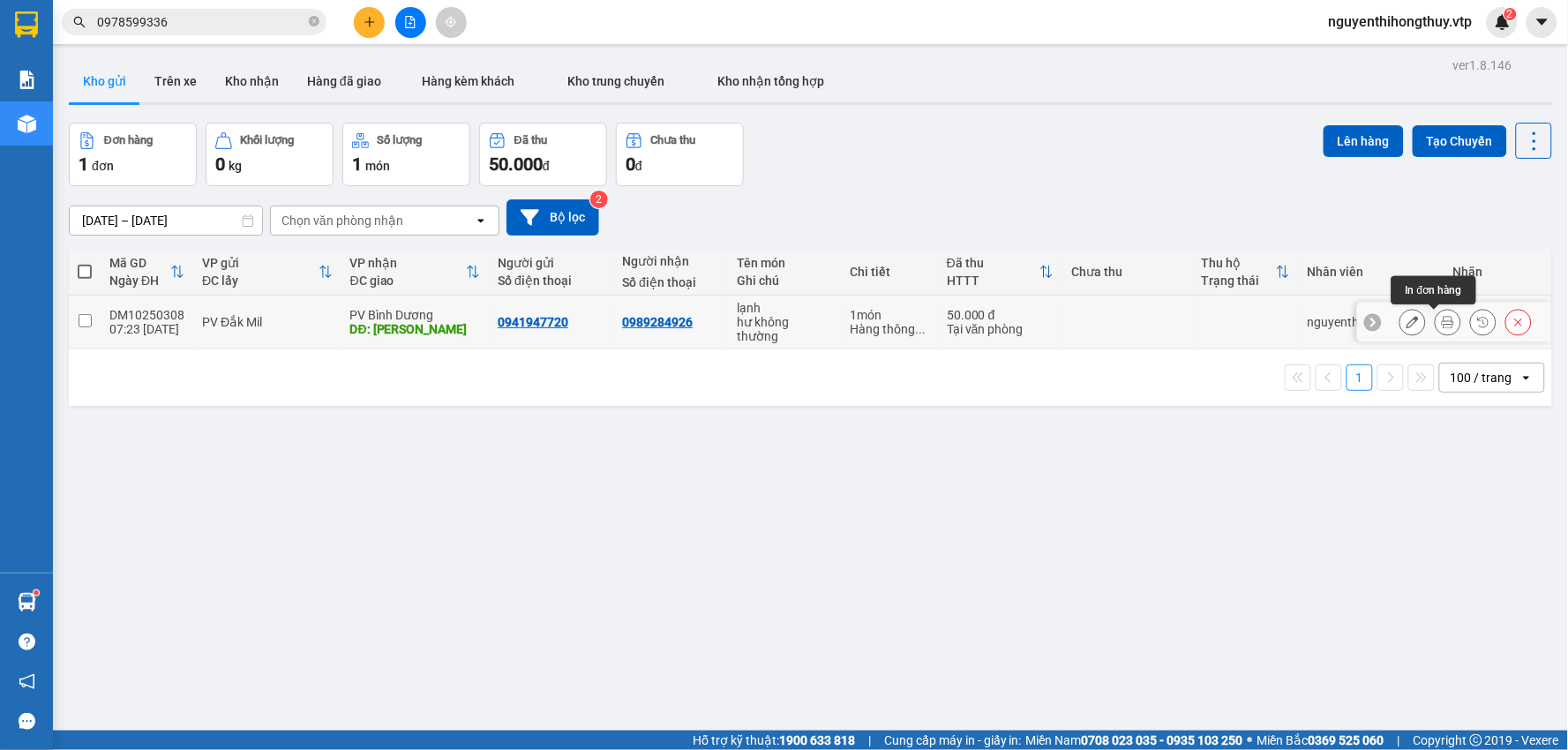
click at [1441, 323] on button at bounding box center [1448, 323] width 25 height 30
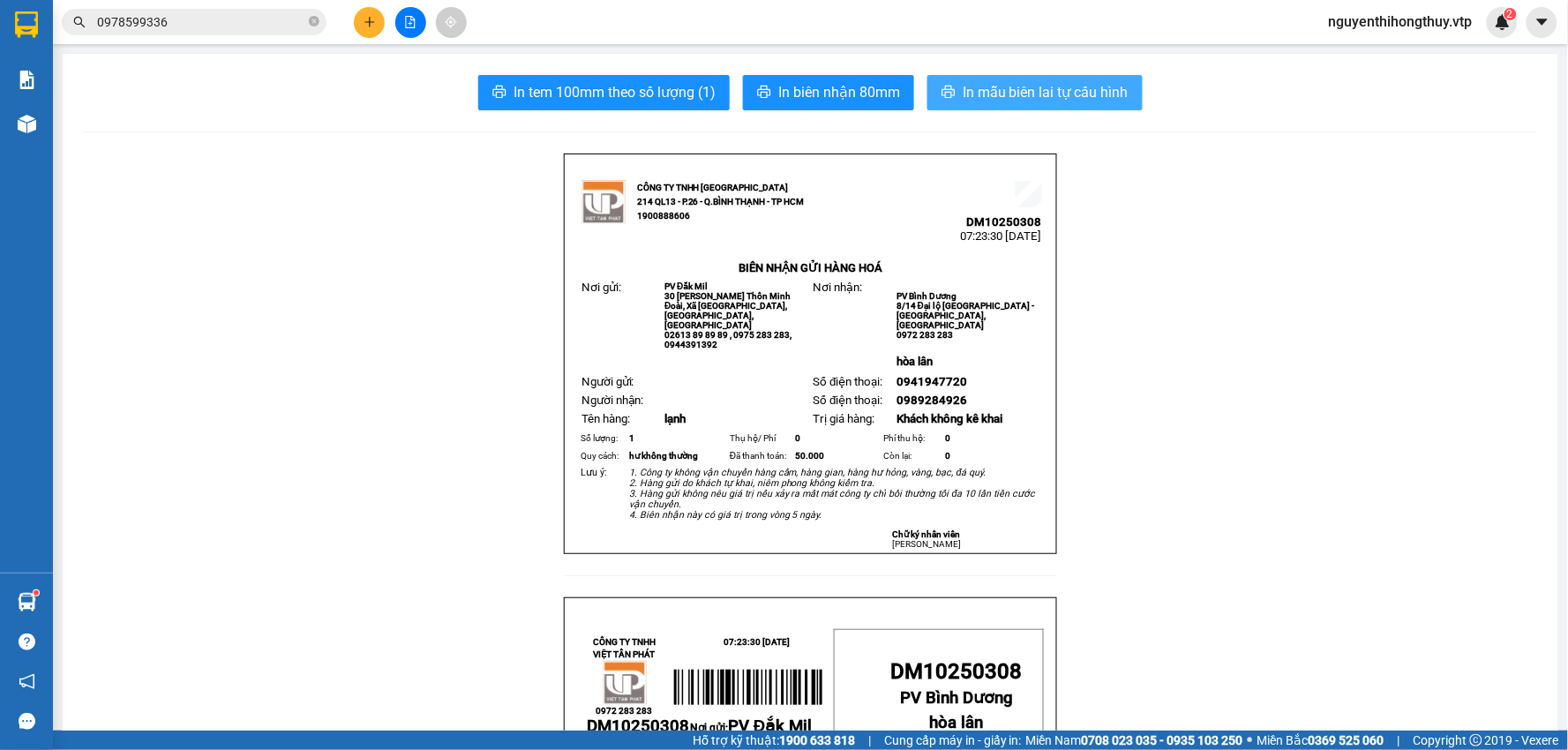
click at [1043, 92] on span "In mẫu biên lai tự cấu hình" at bounding box center [1046, 91] width 166 height 22
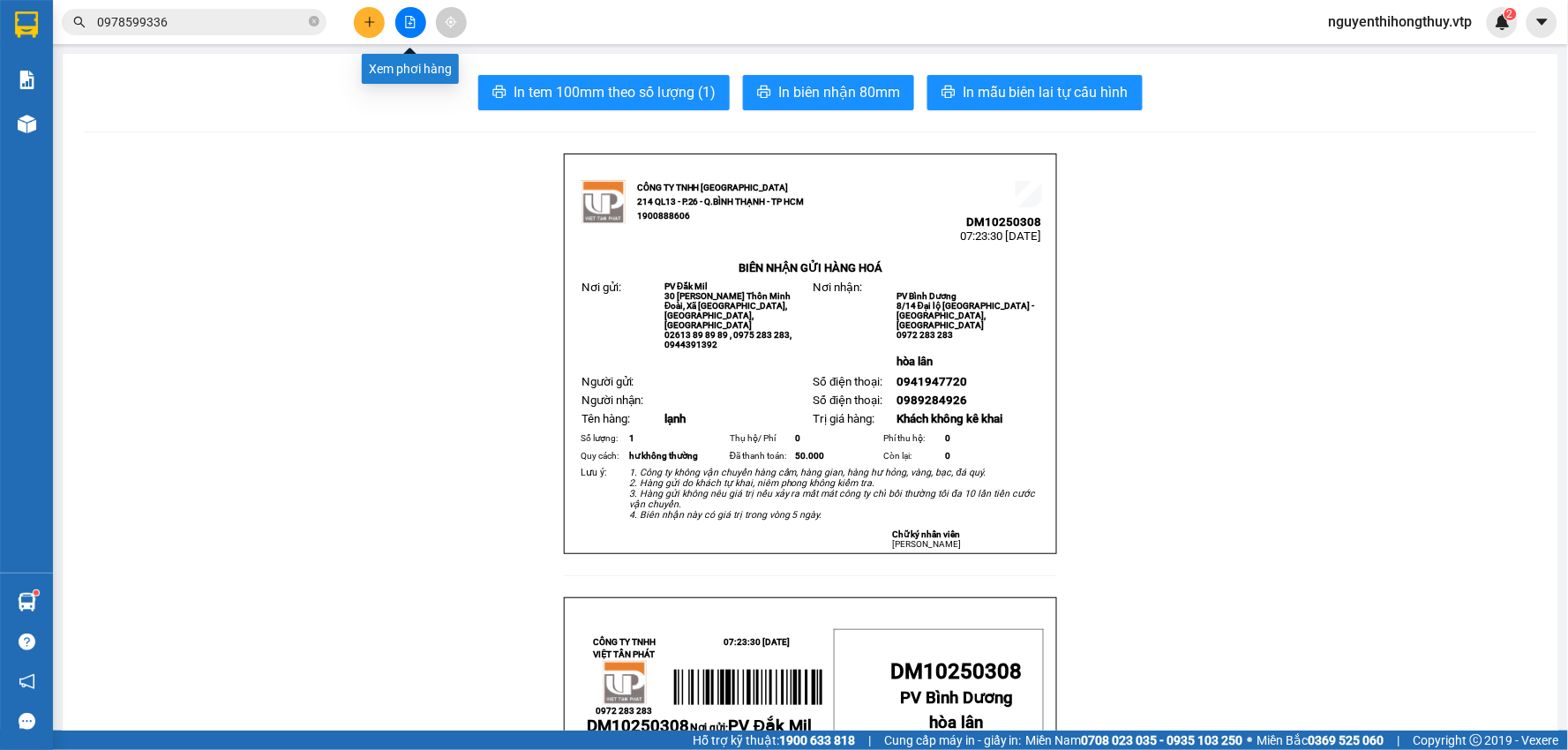
click at [412, 21] on icon "file-add" at bounding box center [410, 22] width 12 height 12
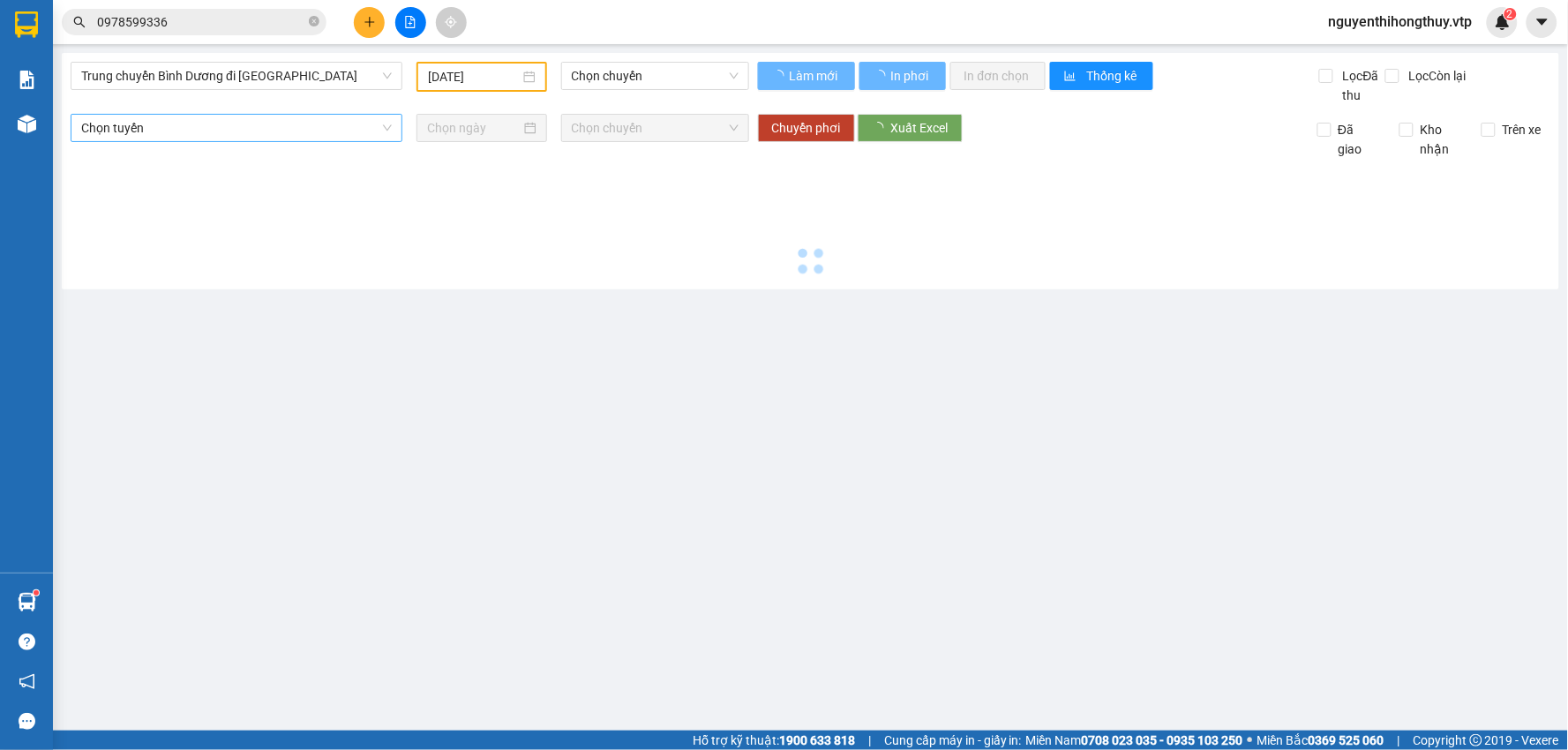
type input "[DATE]"
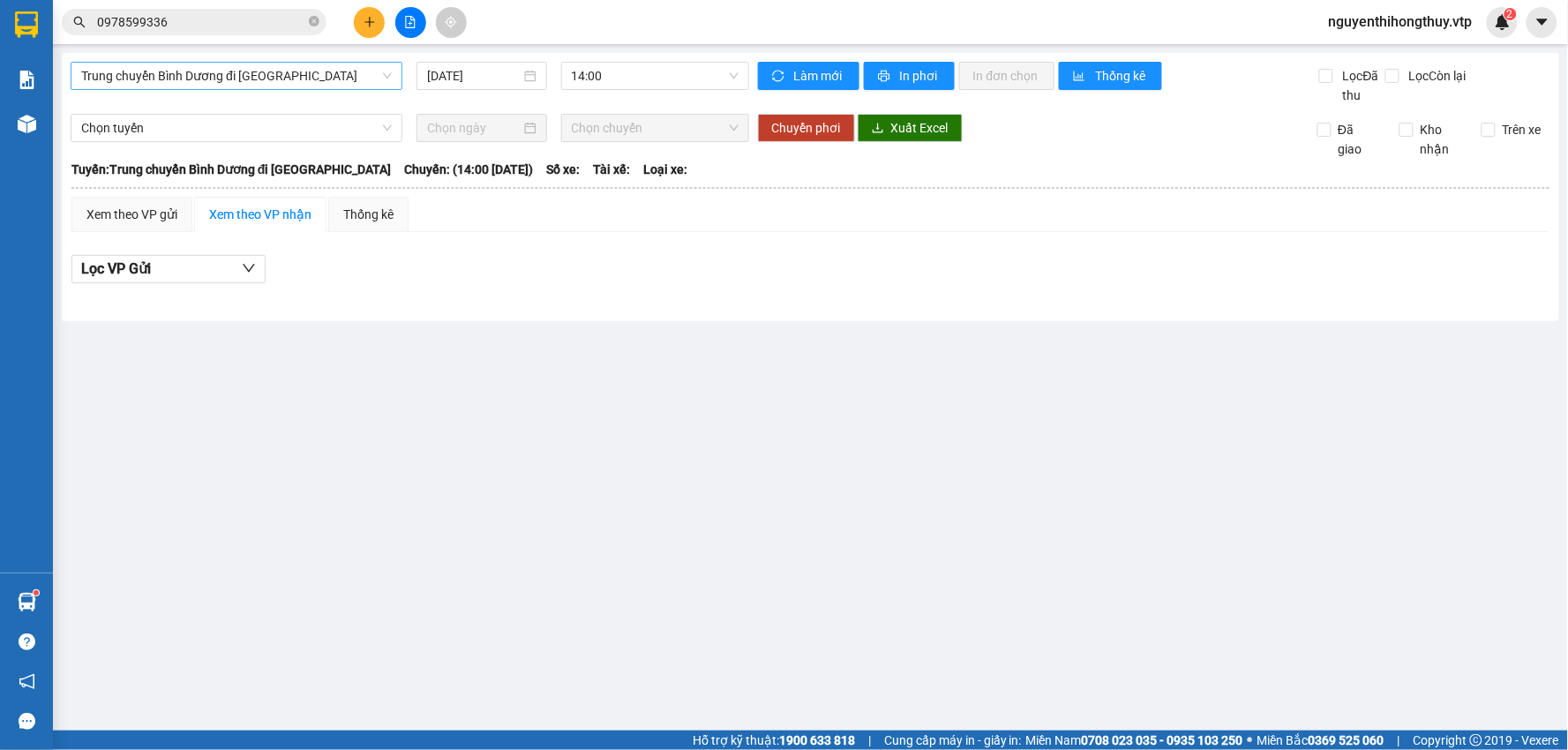
click at [353, 78] on span "Trung chuyển Bình Dương đi [GEOGRAPHIC_DATA]" at bounding box center [236, 76] width 310 height 27
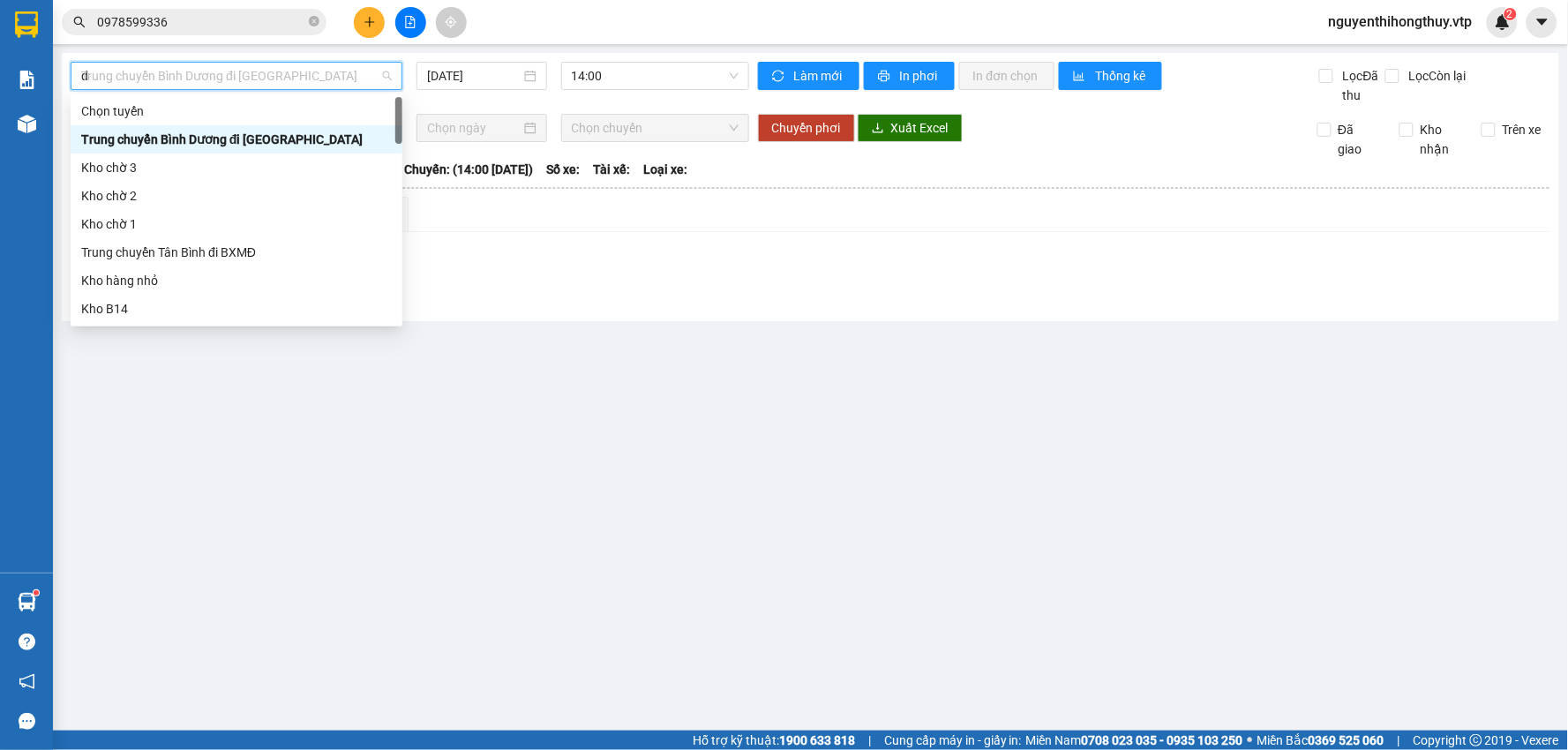
type input "da"
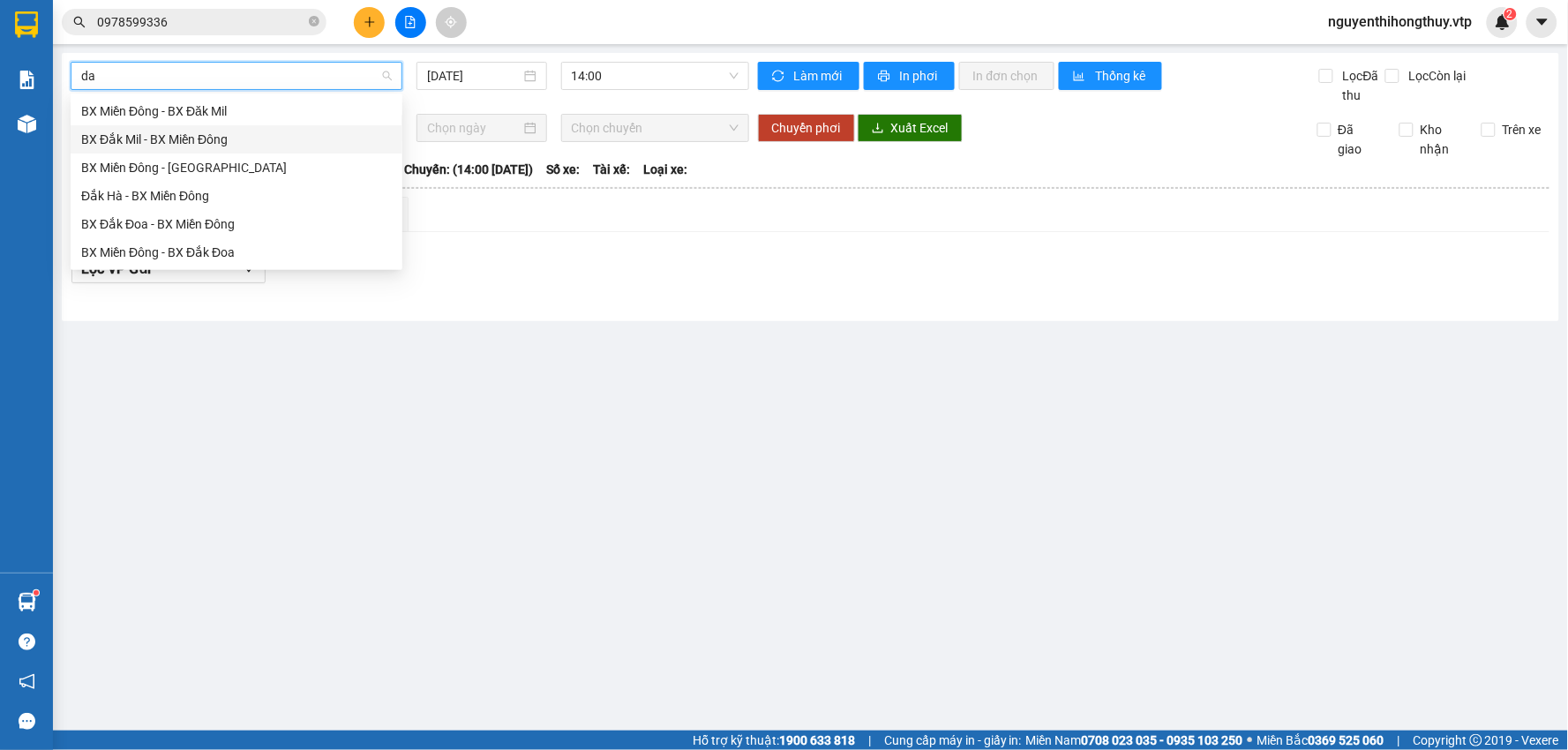
click at [249, 139] on div "BX Đắk Mil - BX Miền Đông" at bounding box center [236, 139] width 310 height 19
type input "[DATE]"
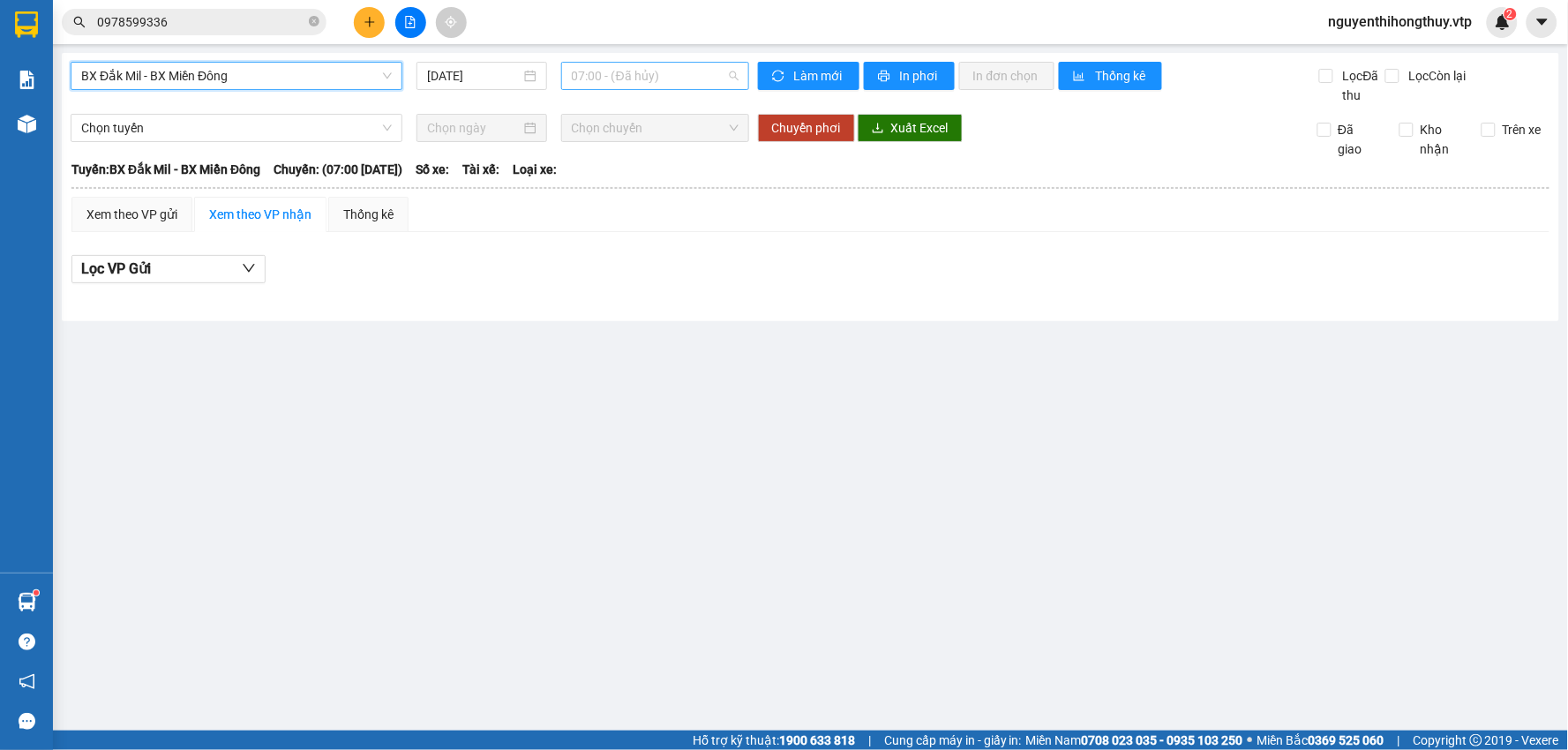
click at [651, 79] on span "07:00 - (Đã hủy)" at bounding box center [655, 76] width 167 height 27
click at [647, 170] on div "07:01 (TC) - 50F-002.67" at bounding box center [640, 168] width 138 height 19
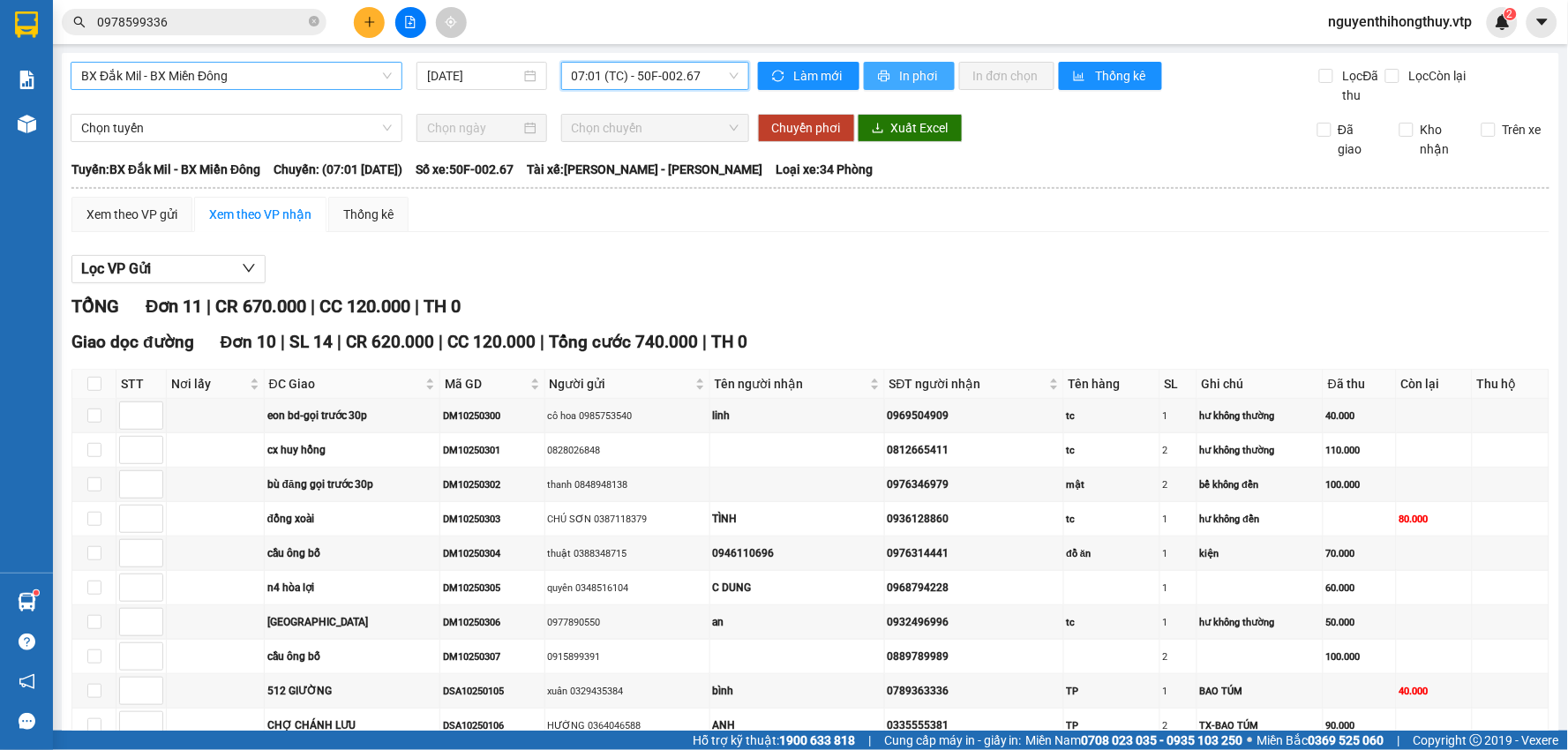
click at [910, 75] on span "In phơi" at bounding box center [920, 76] width 41 height 19
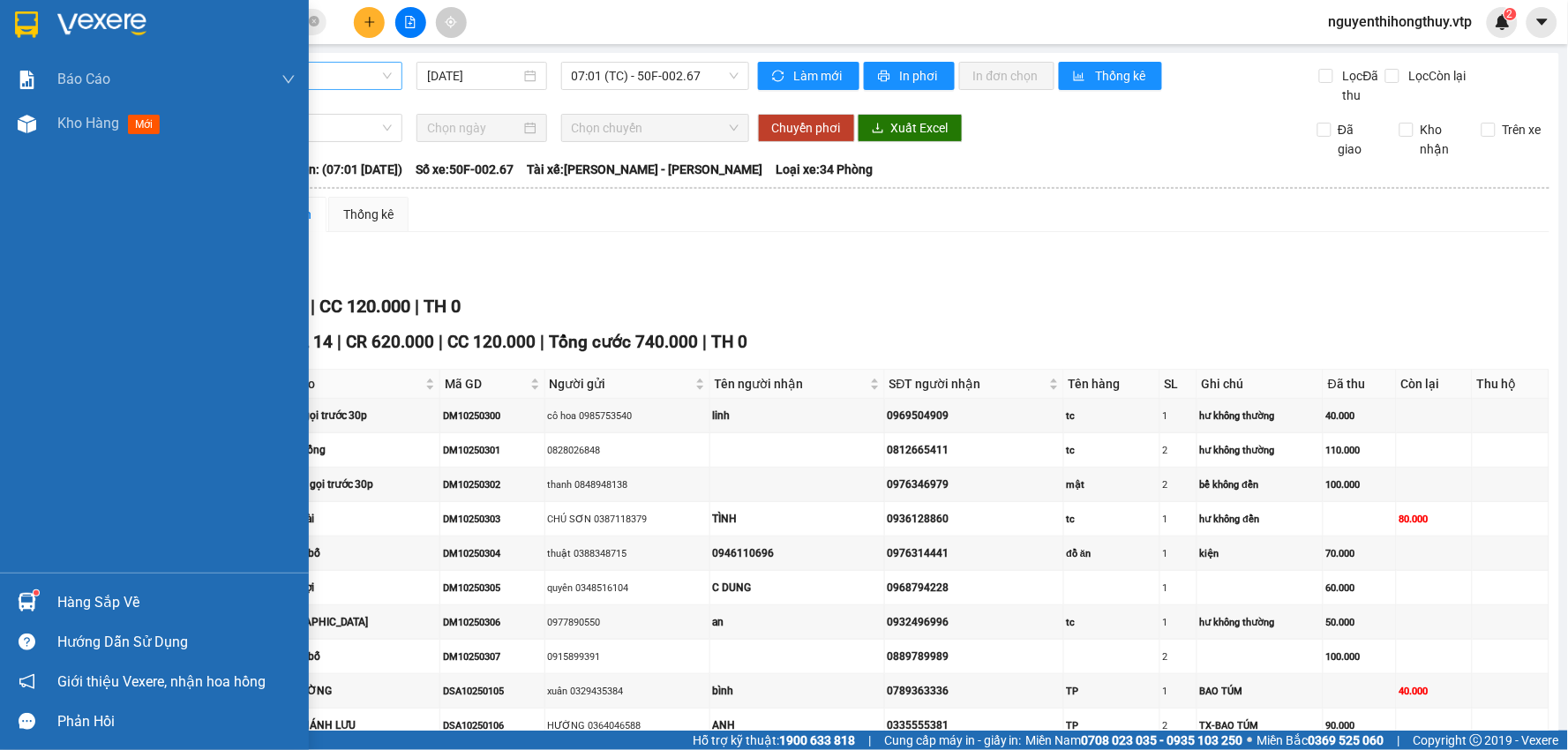
click at [23, 29] on img at bounding box center [27, 25] width 23 height 27
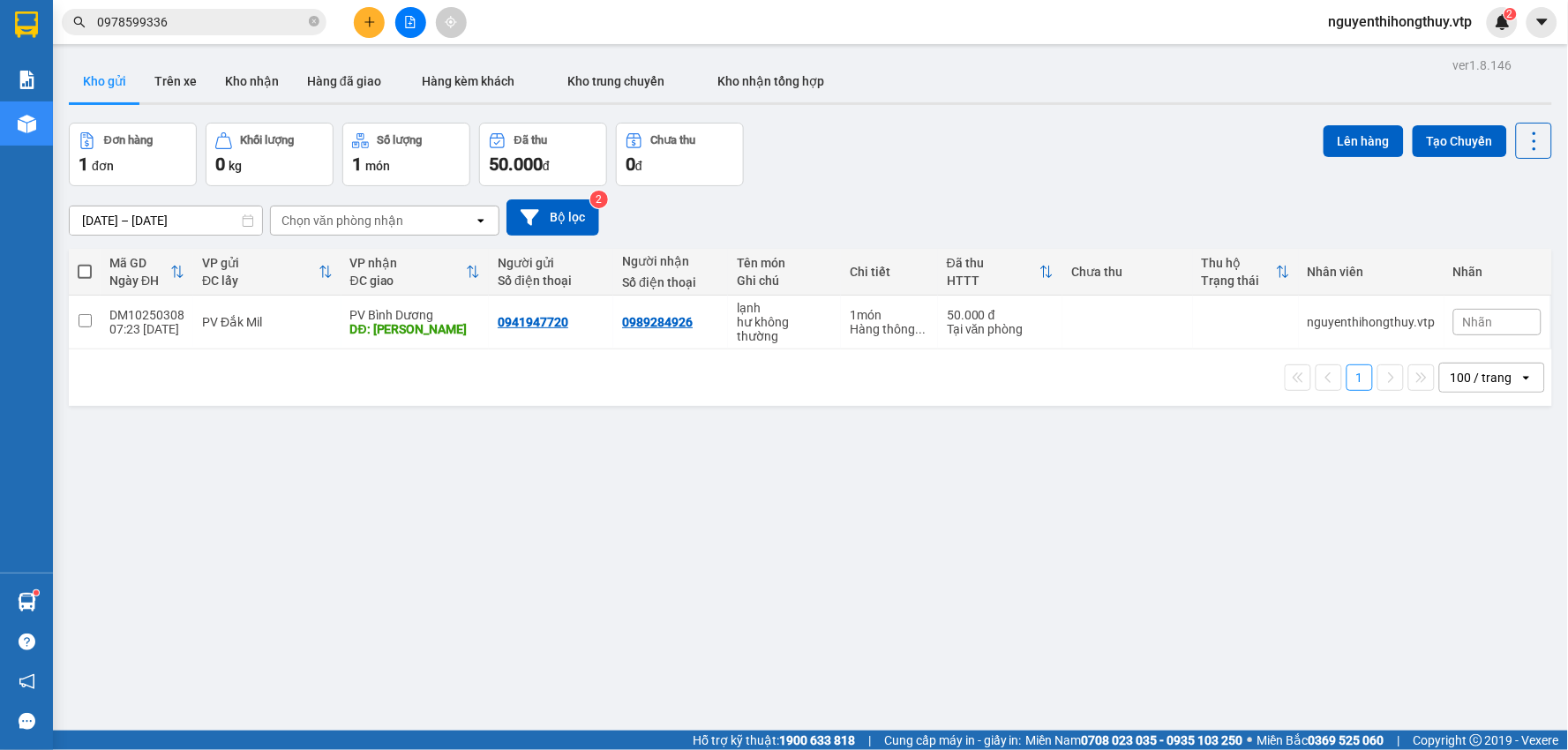
click at [78, 276] on span at bounding box center [85, 271] width 14 height 14
click at [85, 263] on input "checkbox" at bounding box center [85, 263] width 0 height 0
checkbox input "true"
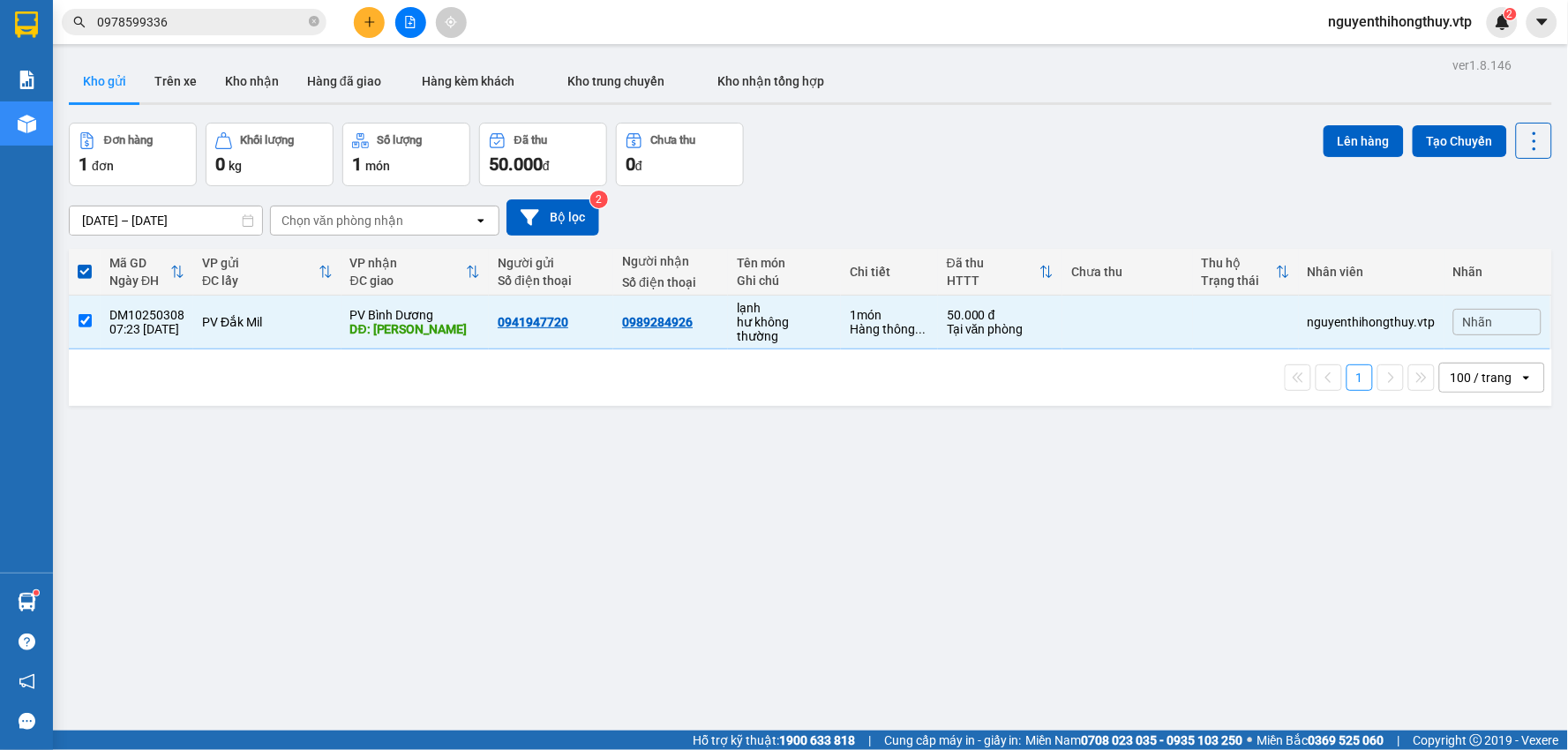
click at [1356, 124] on div "Lên hàng Tạo Chuyến" at bounding box center [1438, 141] width 228 height 36
click at [1353, 140] on button "Lên hàng" at bounding box center [1363, 141] width 80 height 31
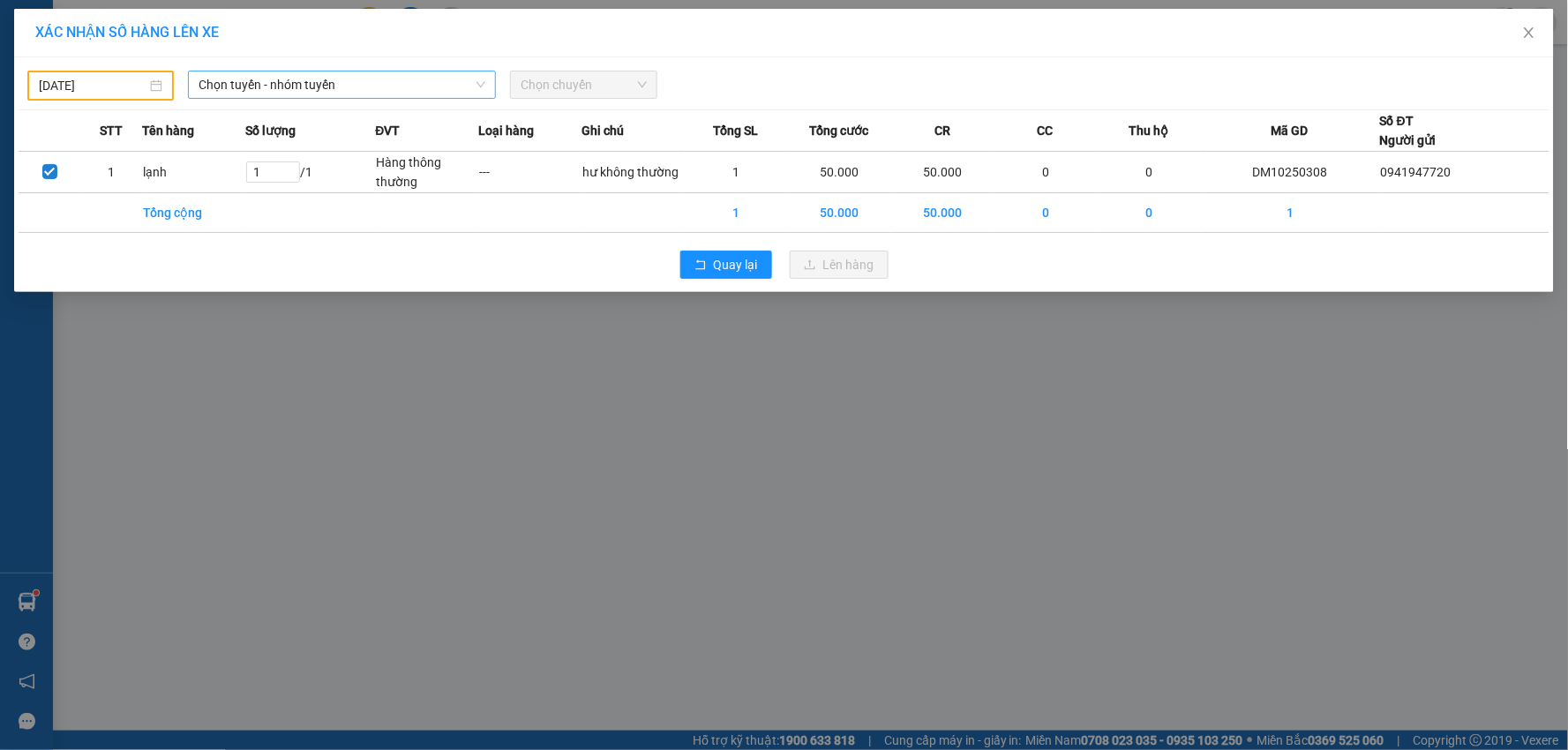
click at [412, 80] on span "Chọn tuyến - nhóm tuyến" at bounding box center [342, 85] width 286 height 27
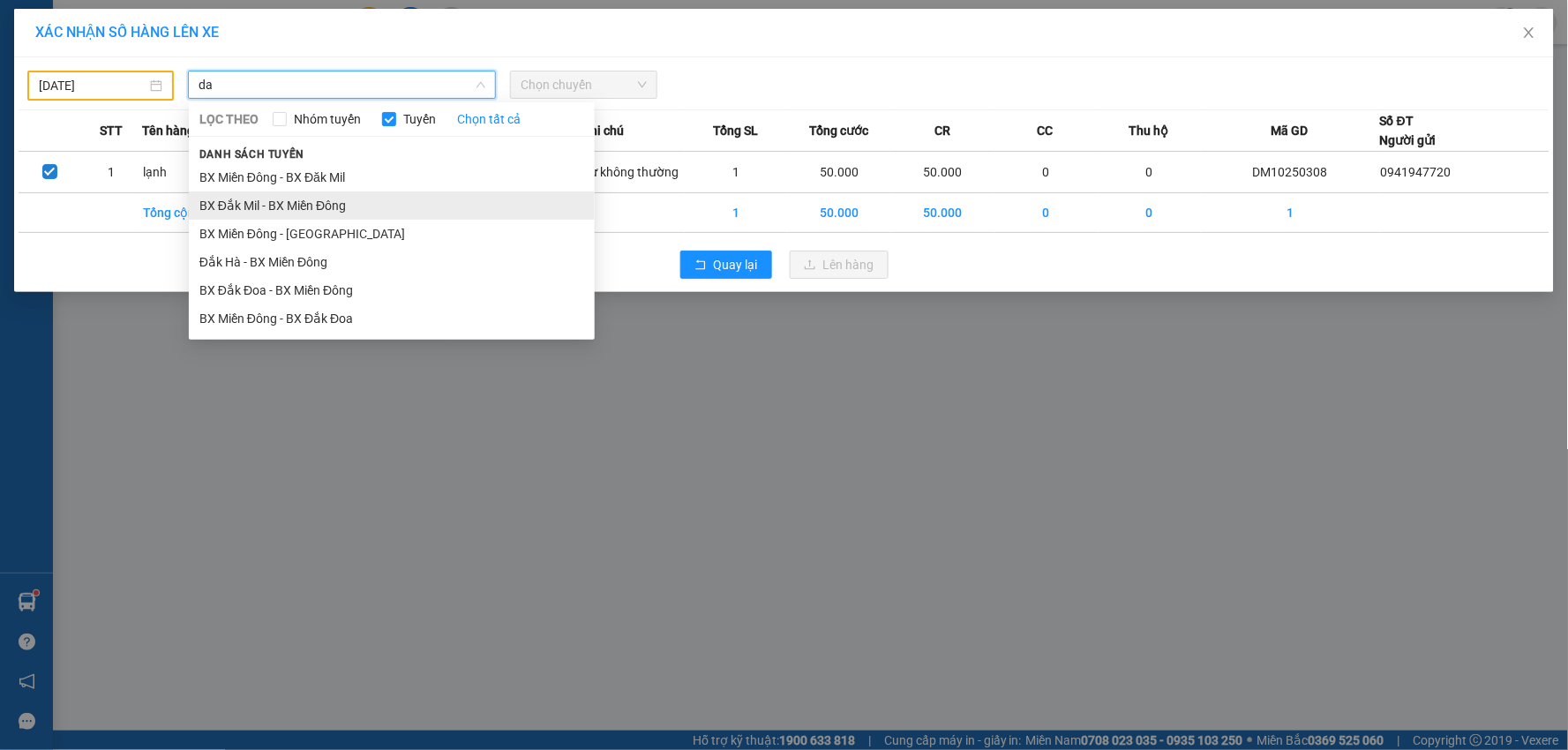
type input "da"
click at [347, 207] on li "BX Đắk Mil - BX Miền Đông" at bounding box center [391, 206] width 406 height 29
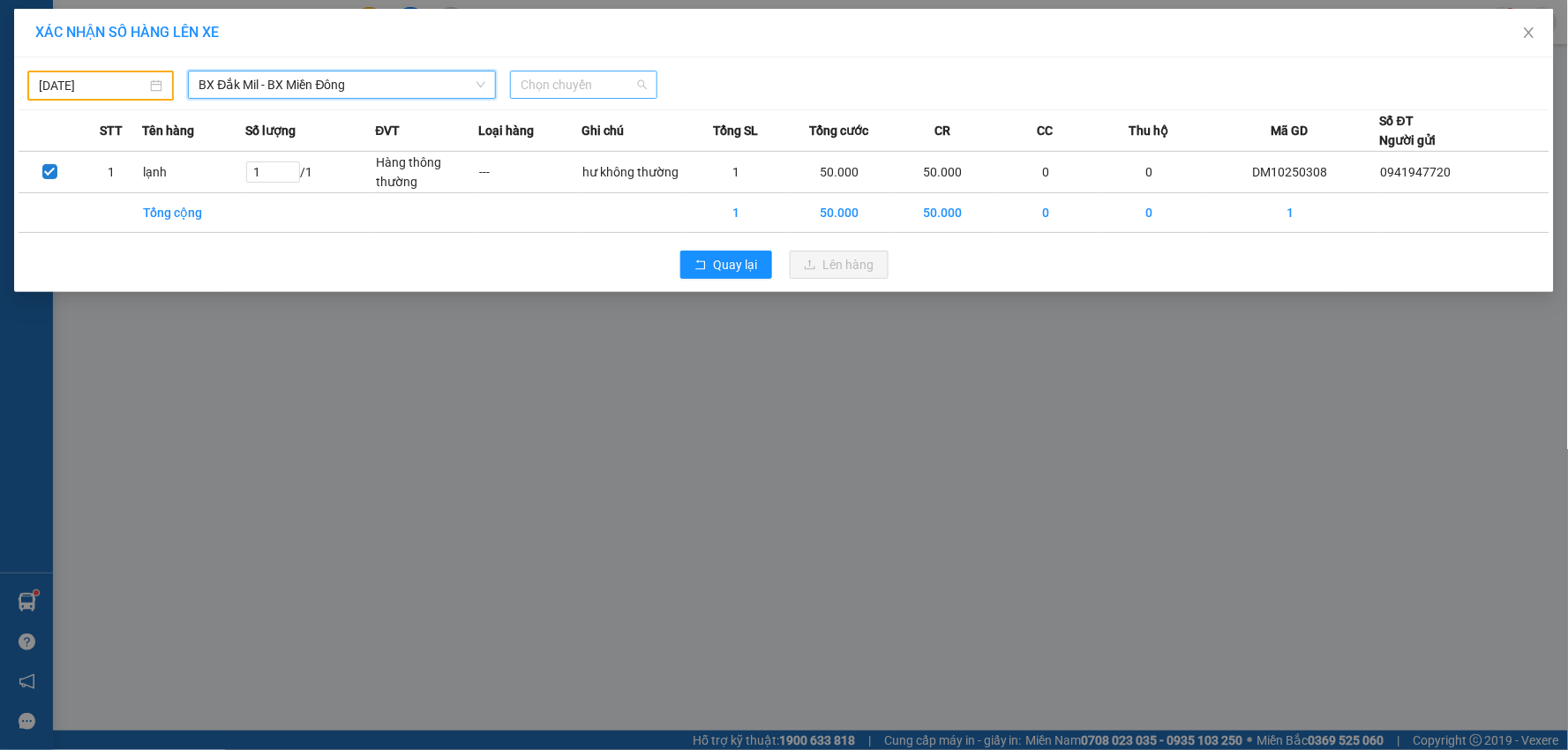
click at [590, 93] on span "Chọn chuyến" at bounding box center [583, 85] width 126 height 27
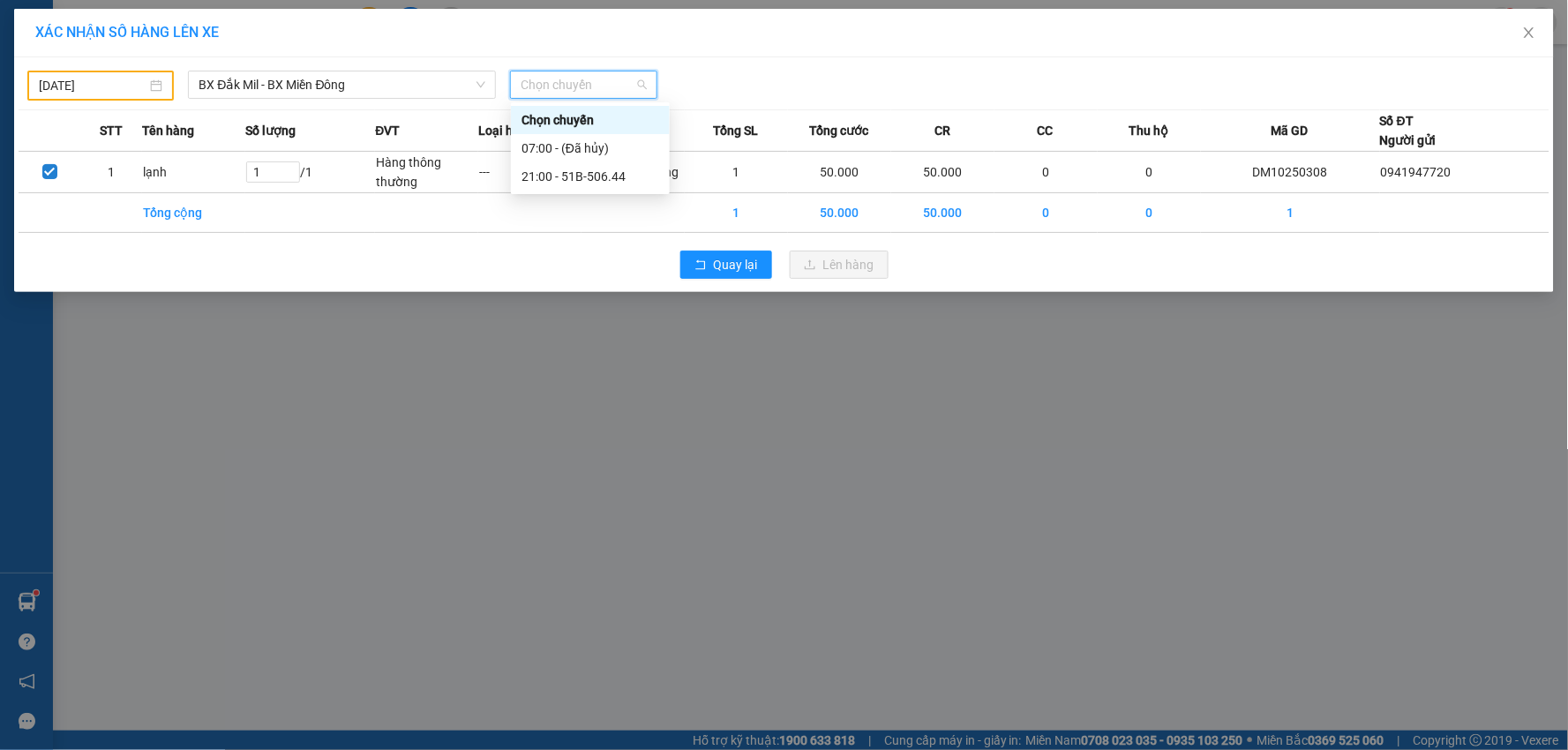
click at [147, 85] on div "[DATE]" at bounding box center [101, 86] width 124 height 19
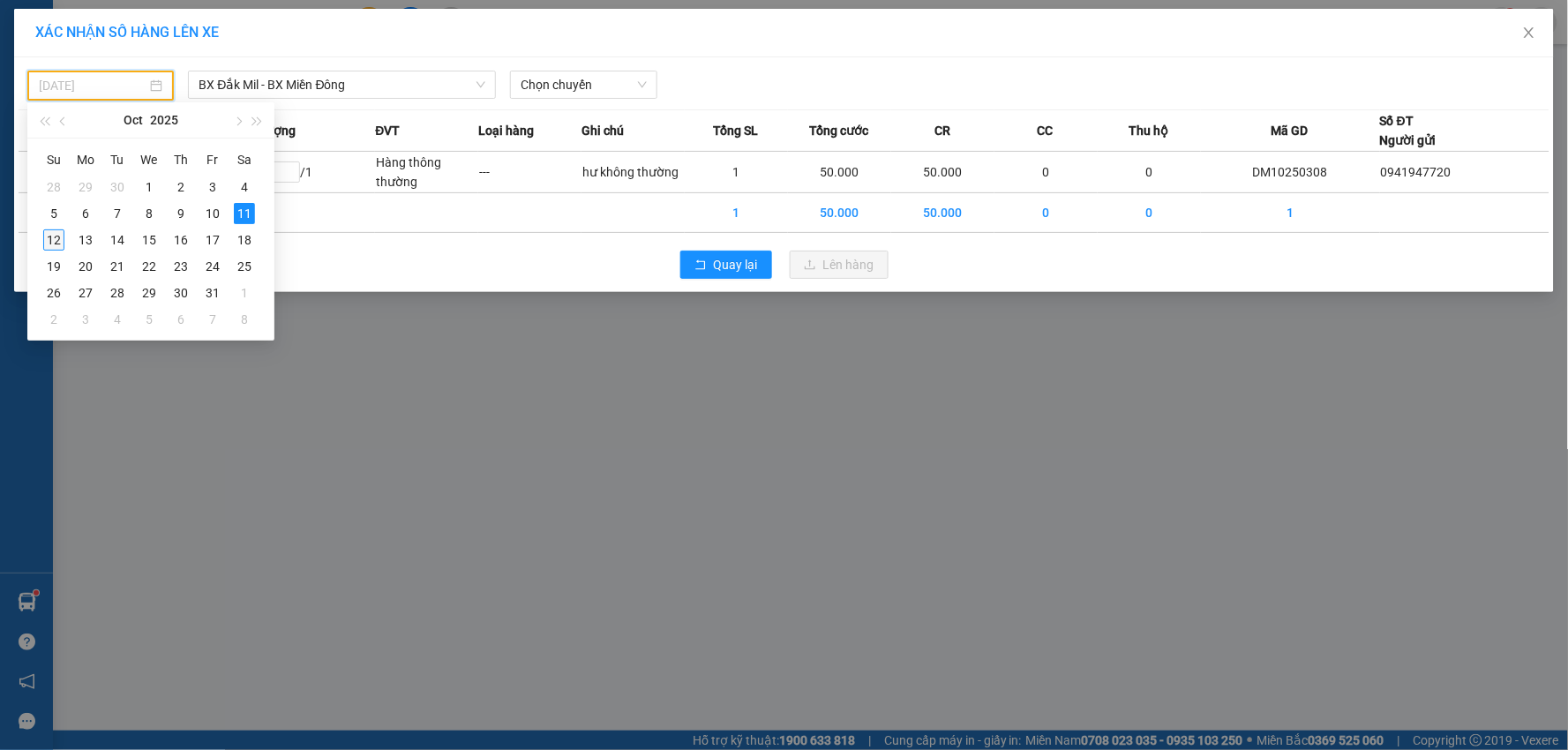
click at [44, 237] on div "12" at bounding box center [53, 240] width 21 height 21
type input "[DATE]"
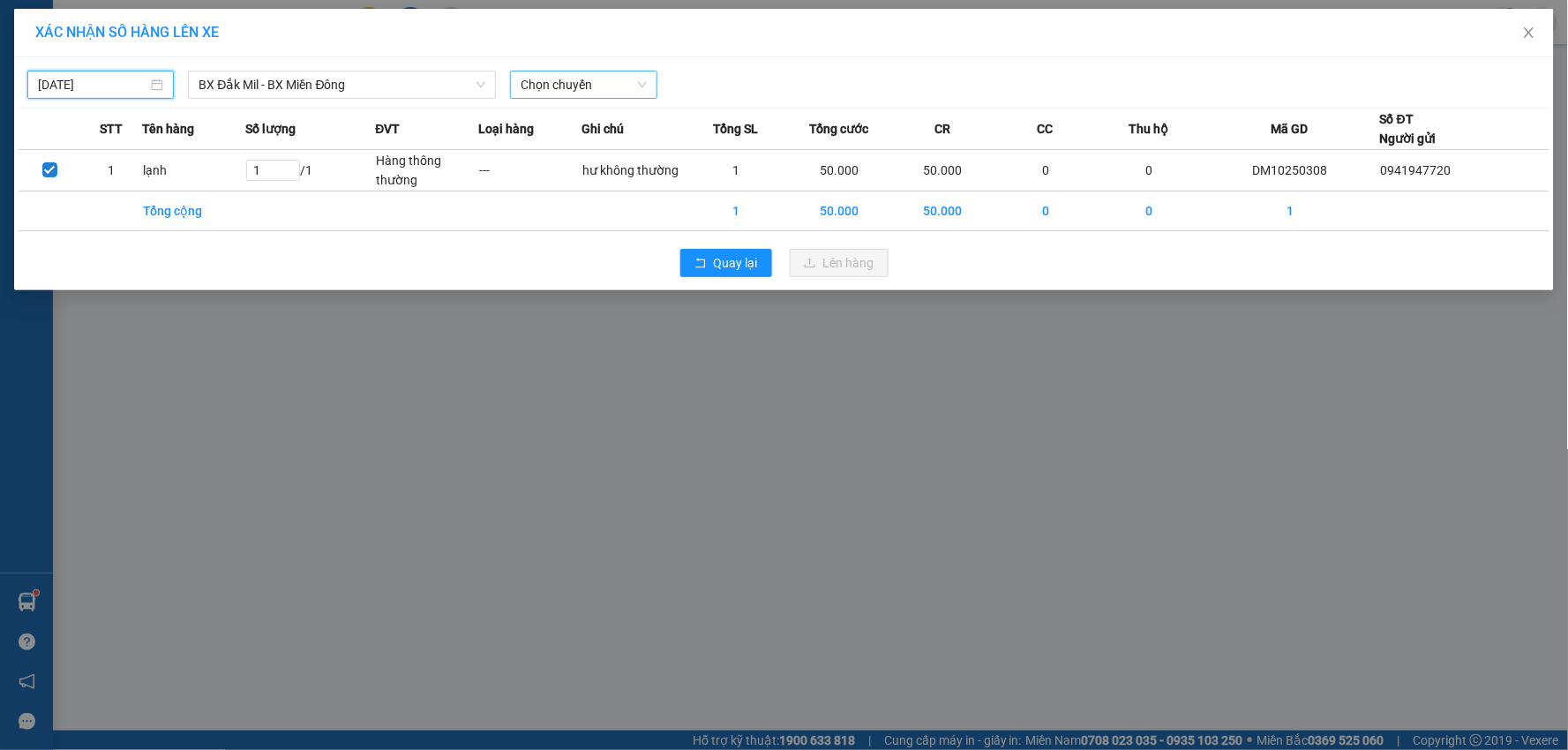
click at [603, 87] on span "Chọn chuyến" at bounding box center [583, 85] width 126 height 27
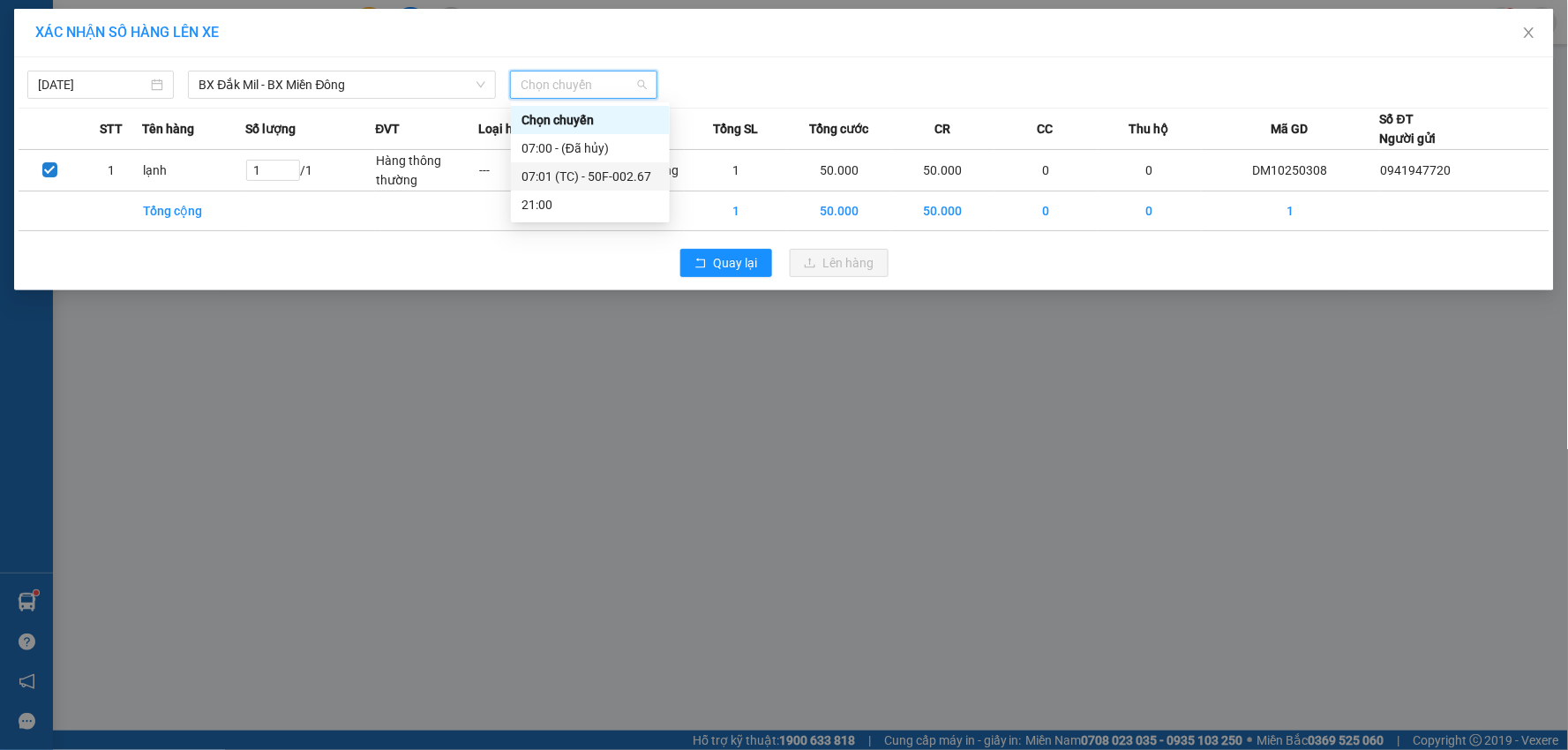
click at [610, 182] on div "07:01 (TC) - 50F-002.67" at bounding box center [590, 176] width 138 height 19
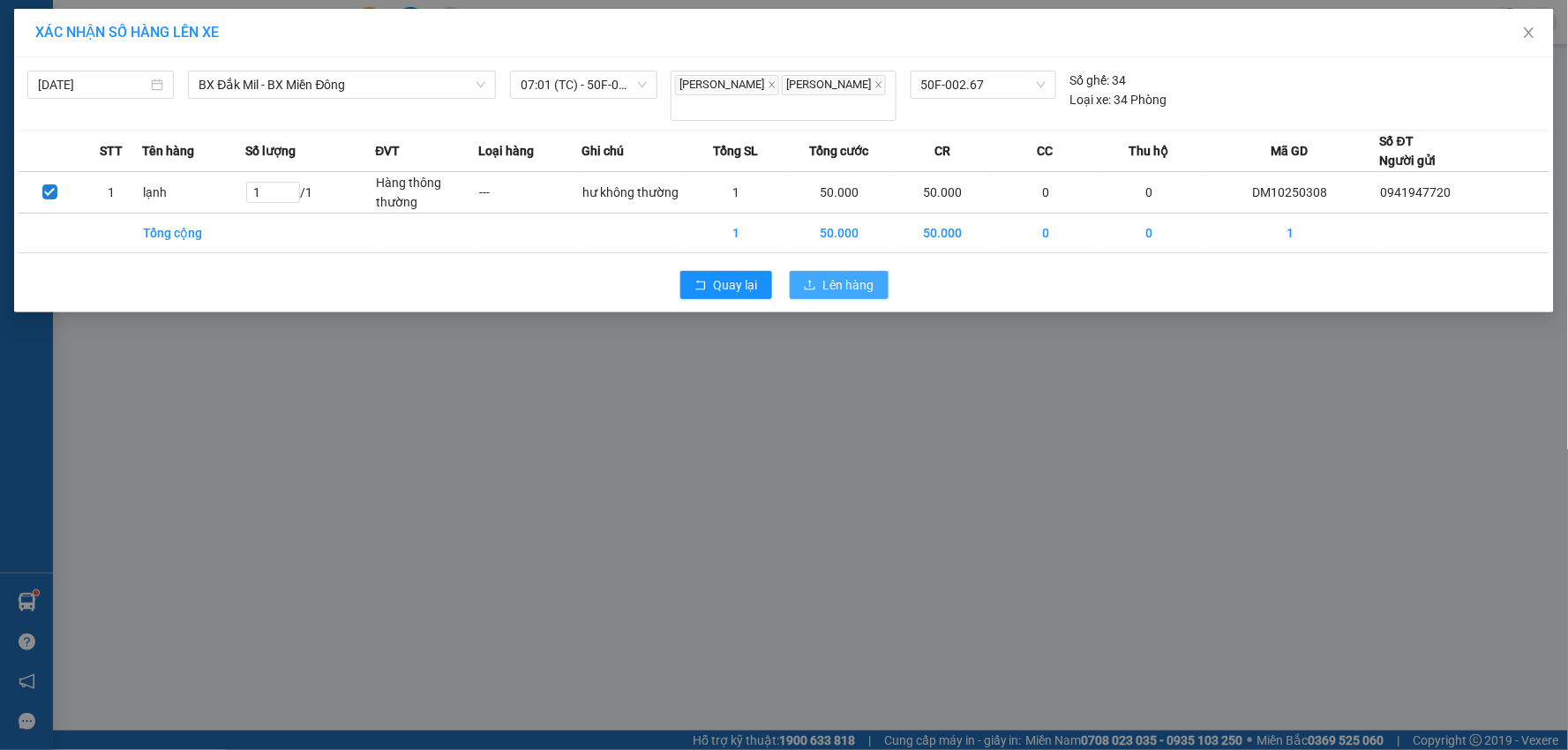
click at [840, 285] on span "Lên hàng" at bounding box center [849, 285] width 51 height 19
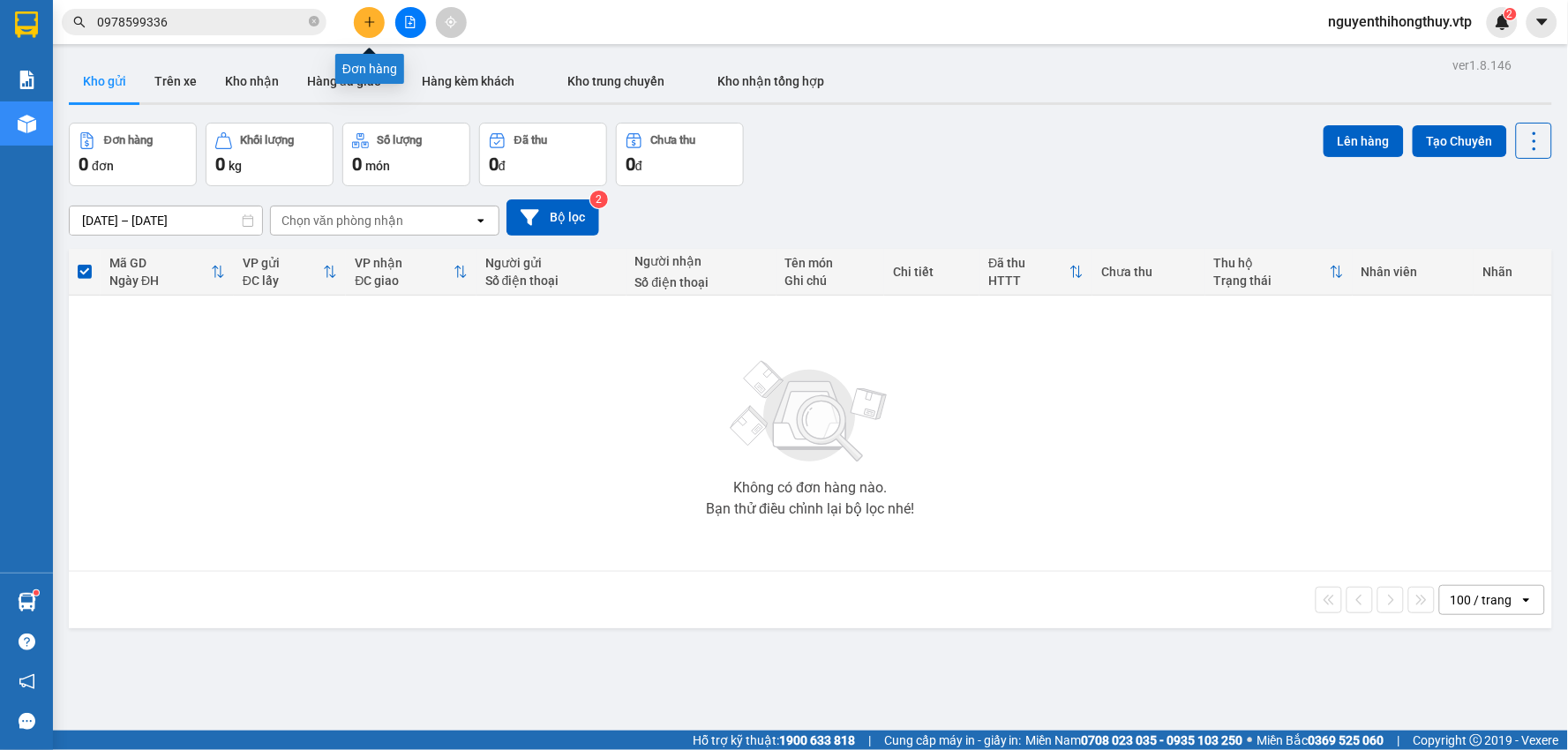
click at [367, 25] on icon "plus" at bounding box center [369, 22] width 12 height 12
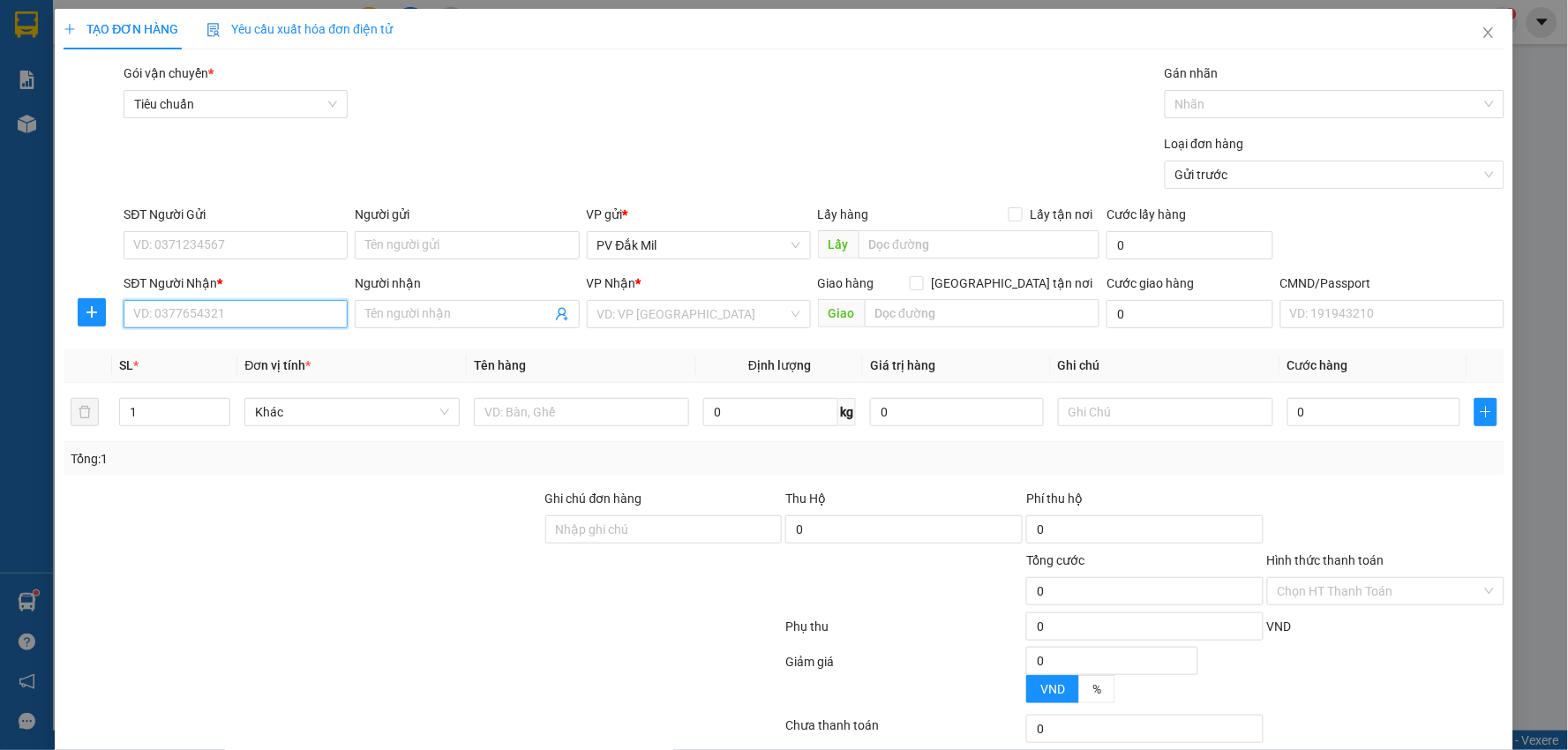
click at [218, 310] on input "SĐT Người Nhận *" at bounding box center [236, 314] width 225 height 29
paste input "0902715891"
type input "0902715891"
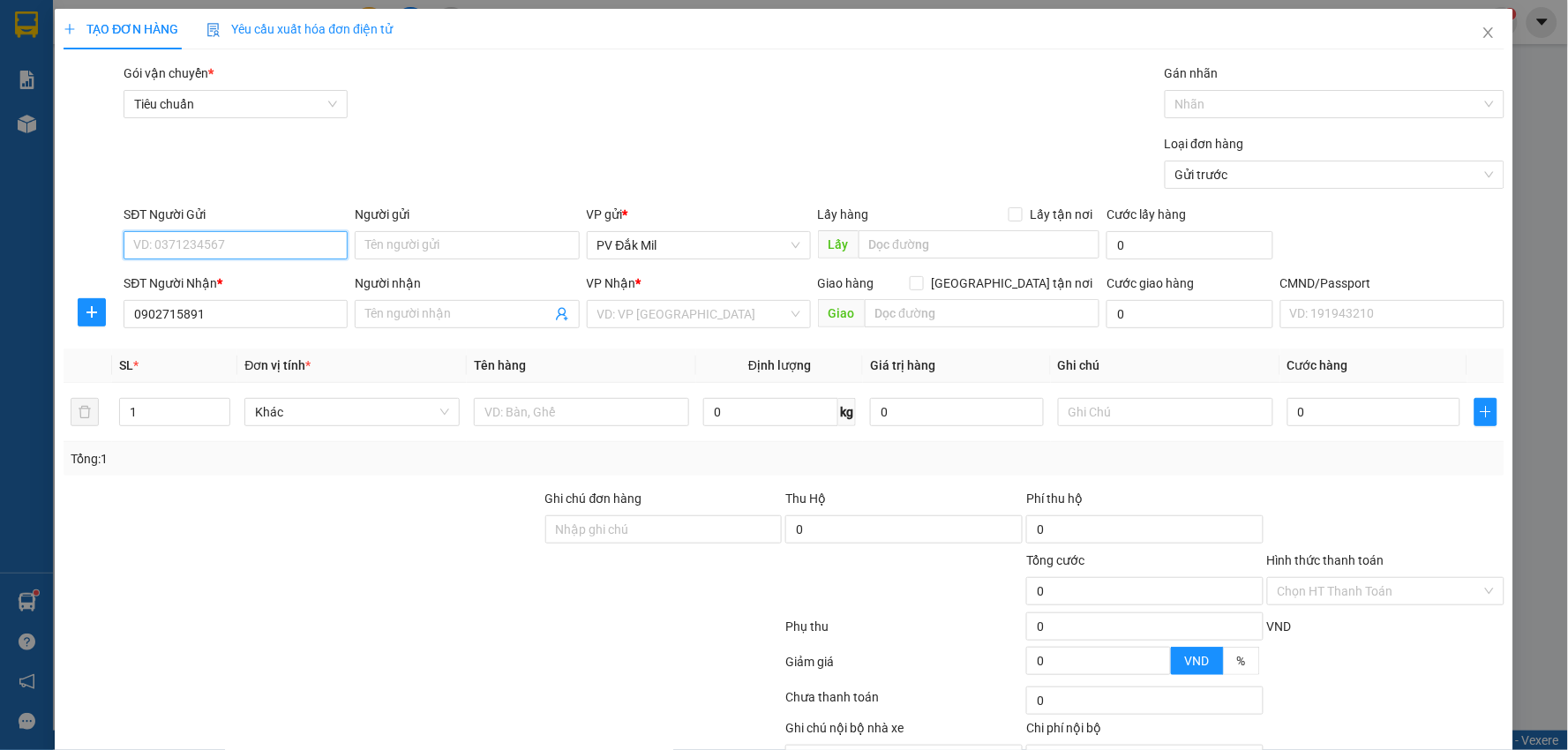
click at [225, 246] on input "SĐT Người Gửi" at bounding box center [236, 246] width 225 height 29
paste input "0856611082"
type input "0856611082"
click at [676, 316] on input "search" at bounding box center [693, 314] width 190 height 27
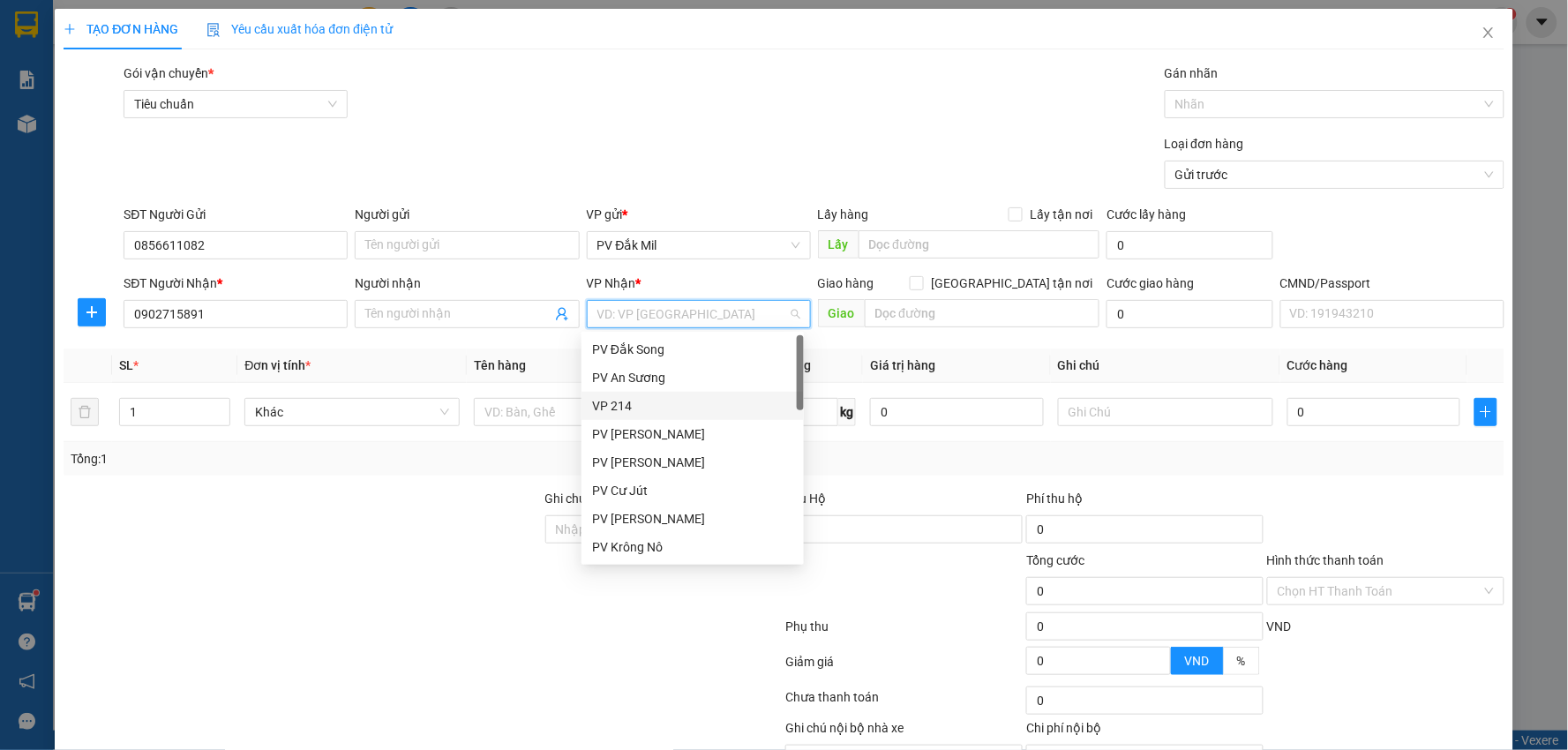
click at [632, 403] on div "VP 214" at bounding box center [692, 405] width 201 height 19
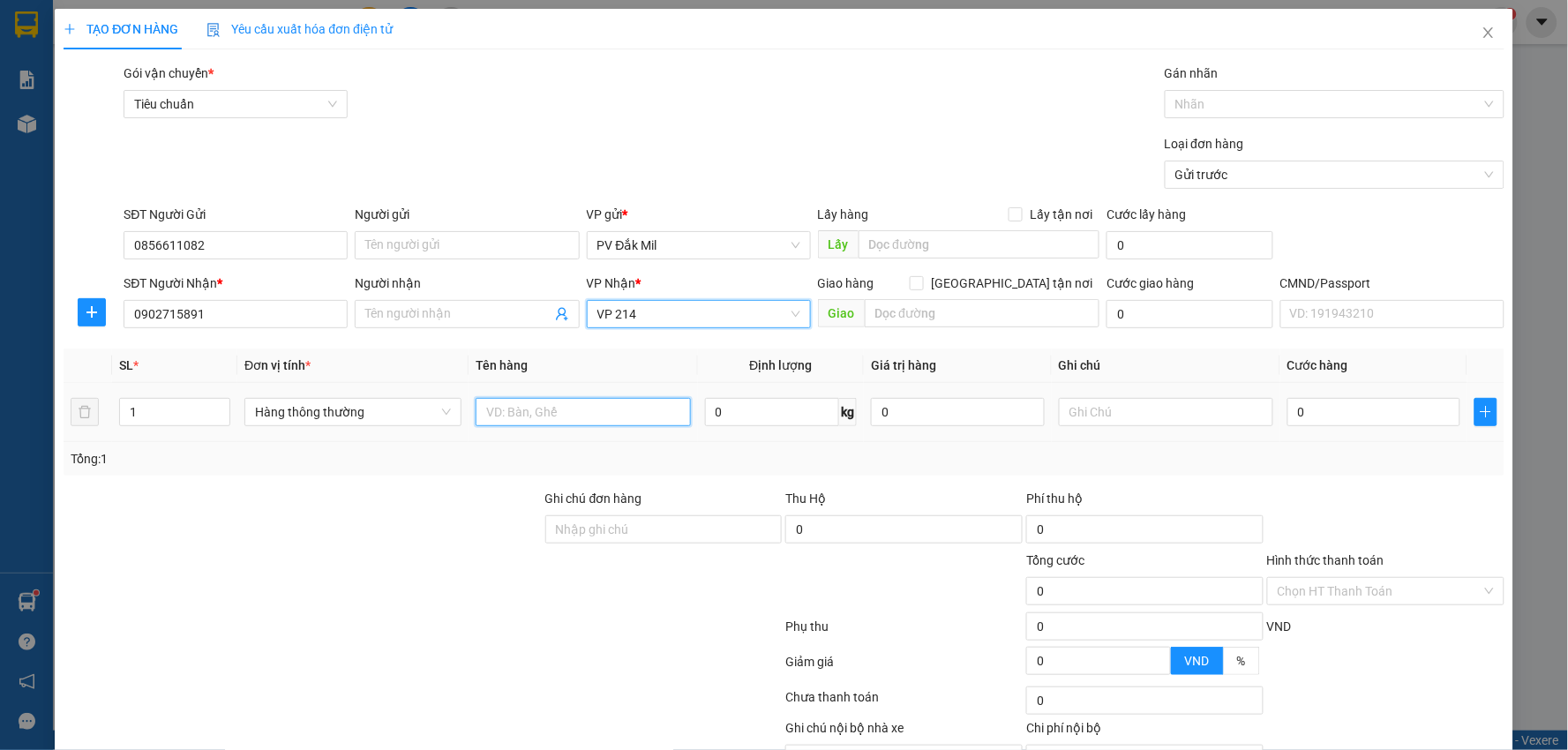
click at [607, 407] on input "text" at bounding box center [583, 412] width 215 height 29
paste input "10250567"
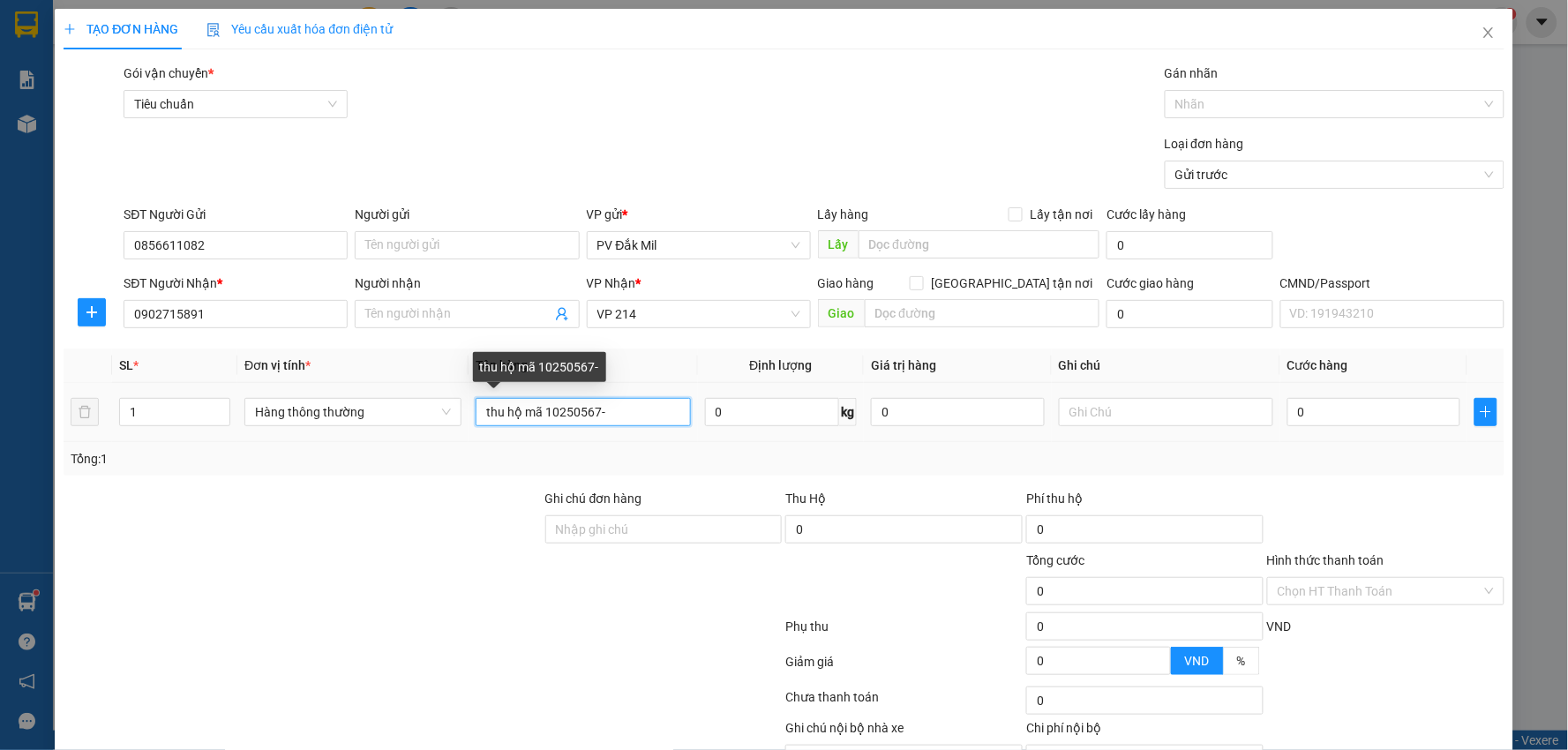
paste input "1.280.000"
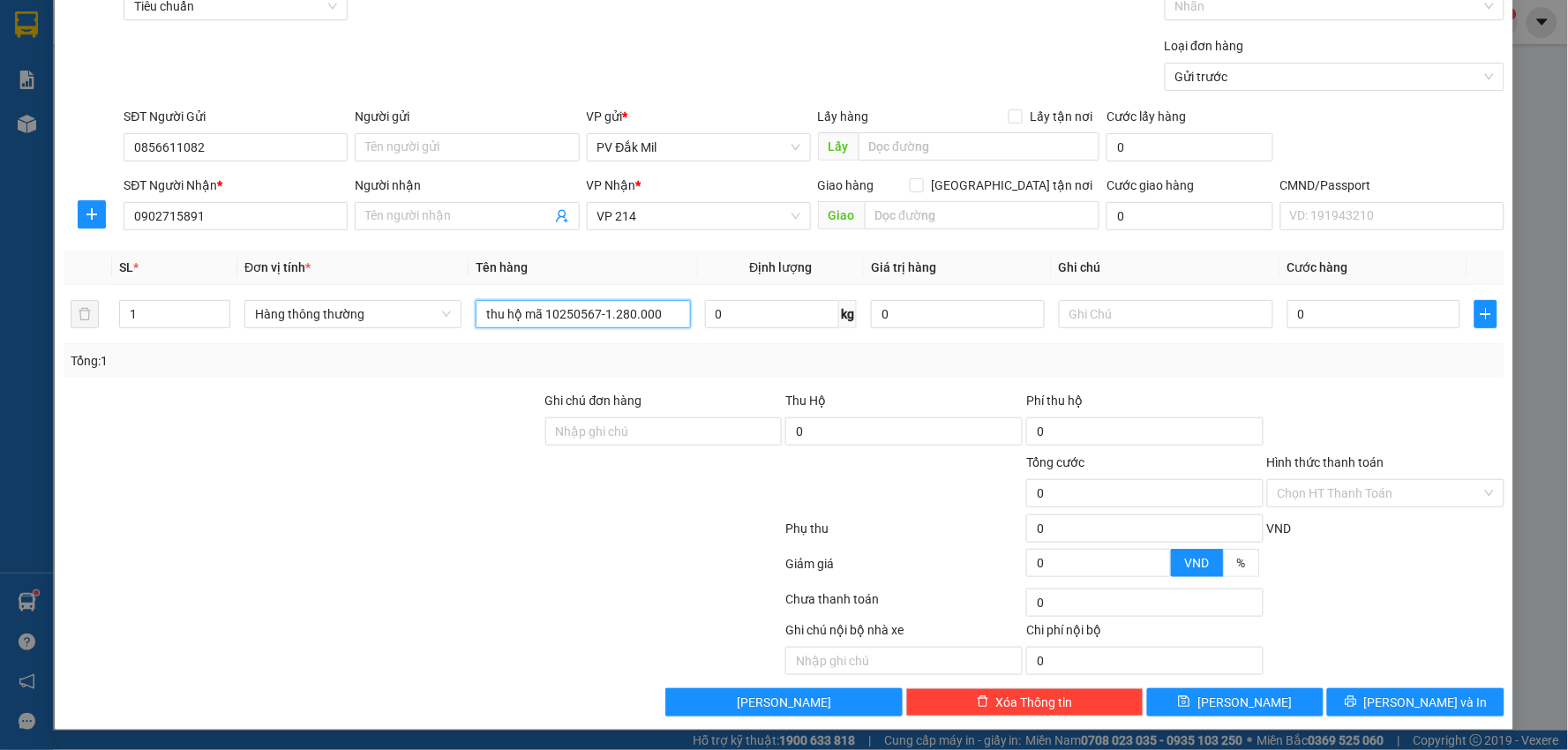
scroll to position [99, 0]
type input "thu hộ mã 10250567-1.280.000"
click at [1339, 488] on input "Hình thức thanh toán" at bounding box center [1380, 493] width 204 height 27
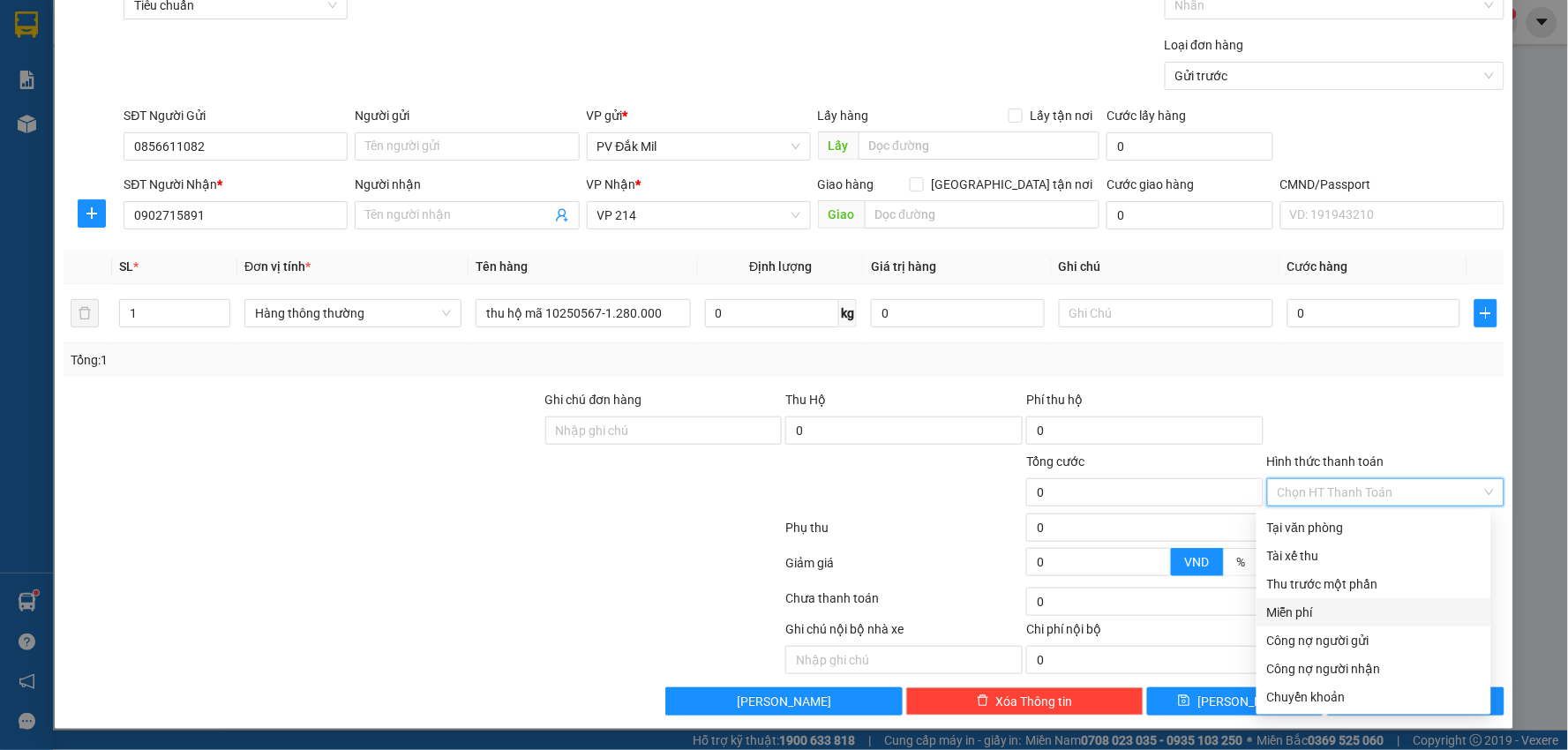
click at [1318, 609] on div "Miễn phí" at bounding box center [1374, 612] width 213 height 19
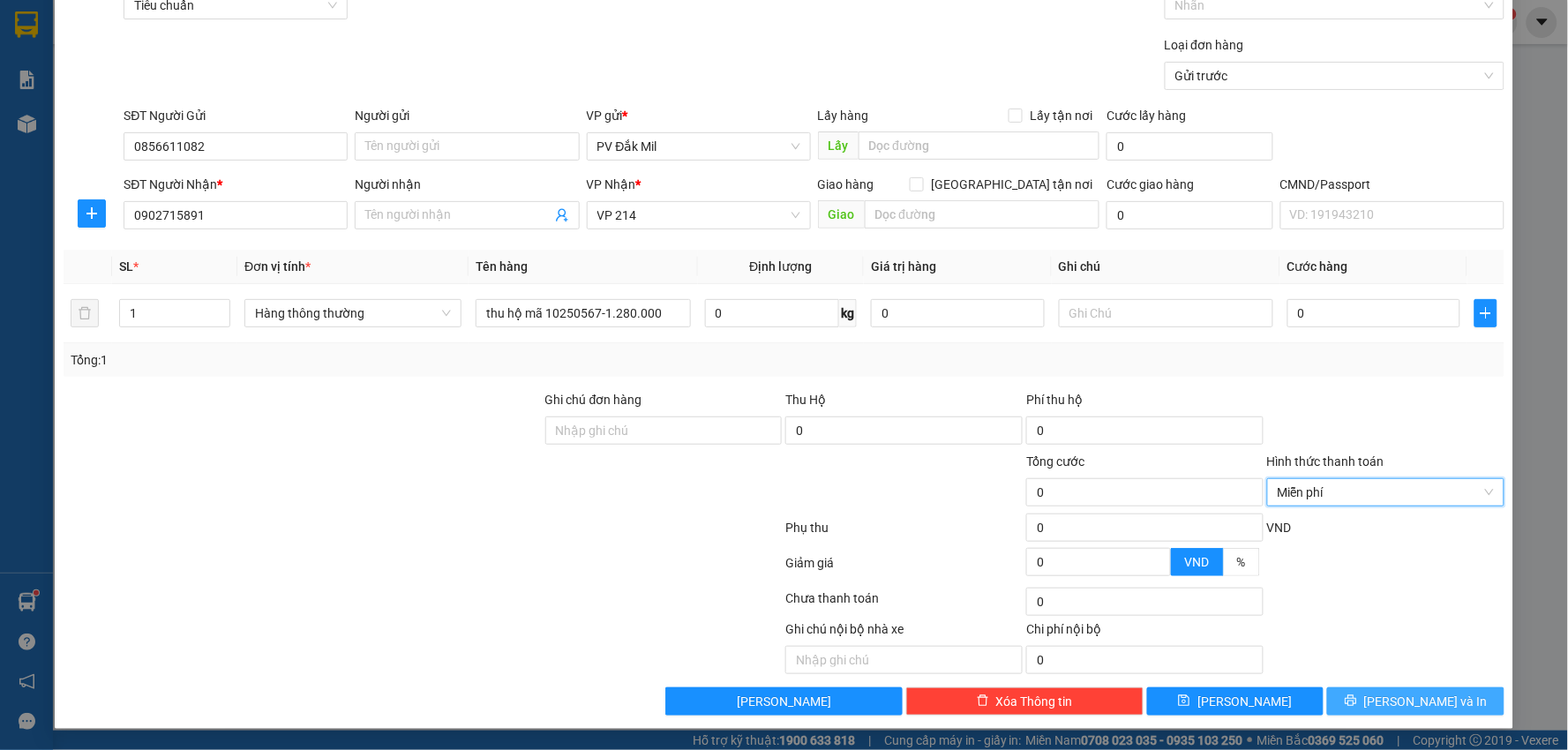
click at [1401, 701] on span "[PERSON_NAME] và In" at bounding box center [1426, 701] width 124 height 19
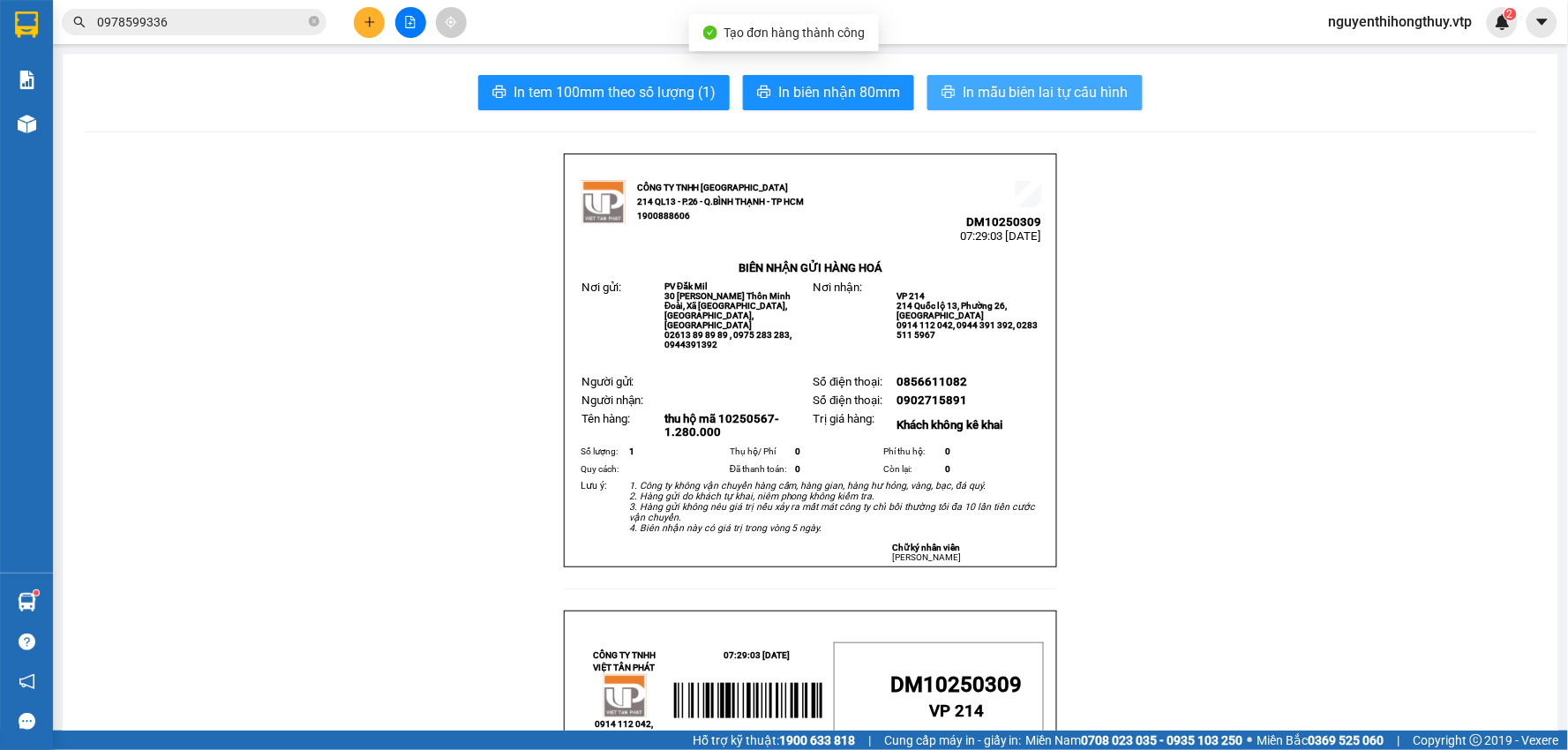
click at [1032, 90] on span "In mẫu biên lai tự cấu hình" at bounding box center [1046, 91] width 166 height 22
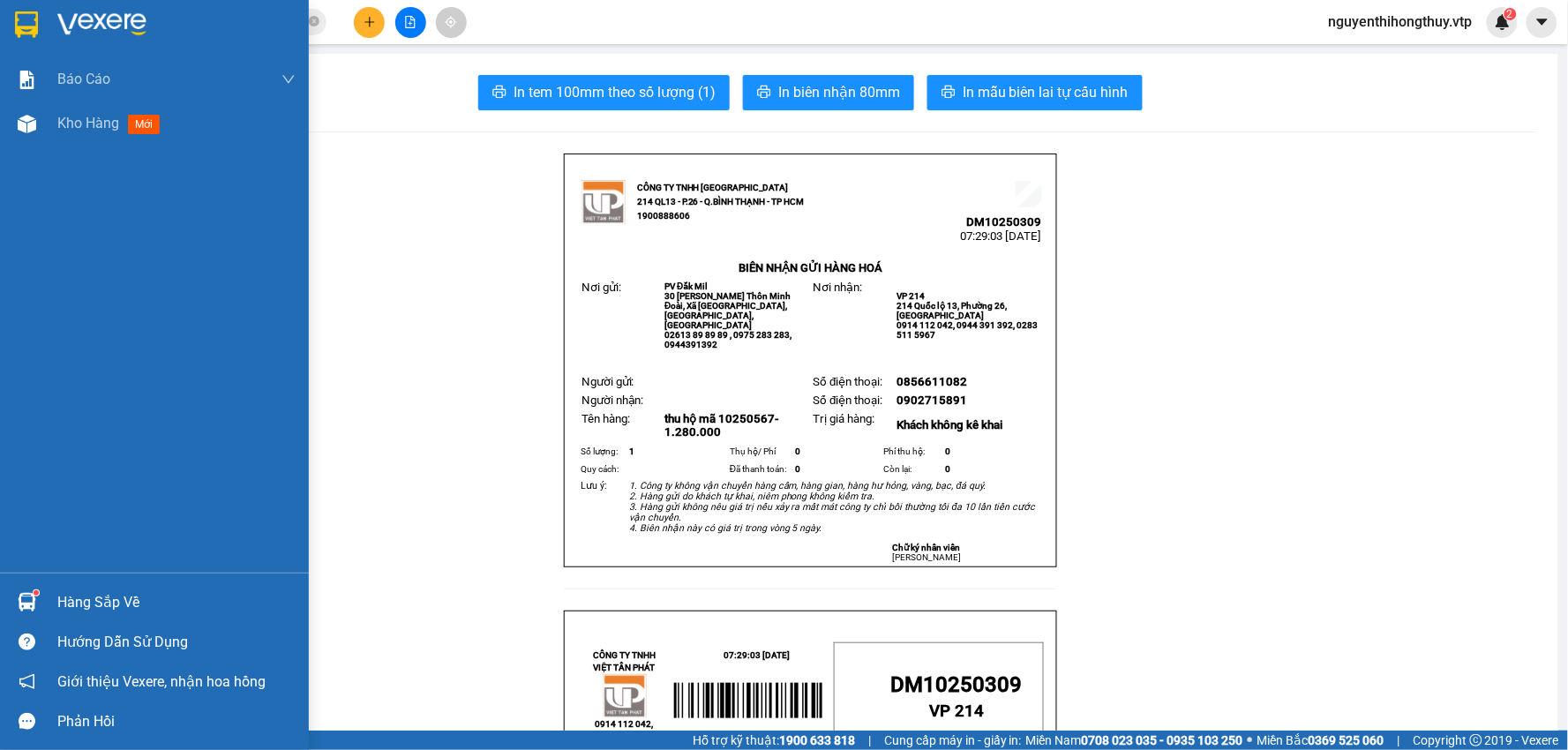
click at [32, 16] on img at bounding box center [27, 25] width 23 height 27
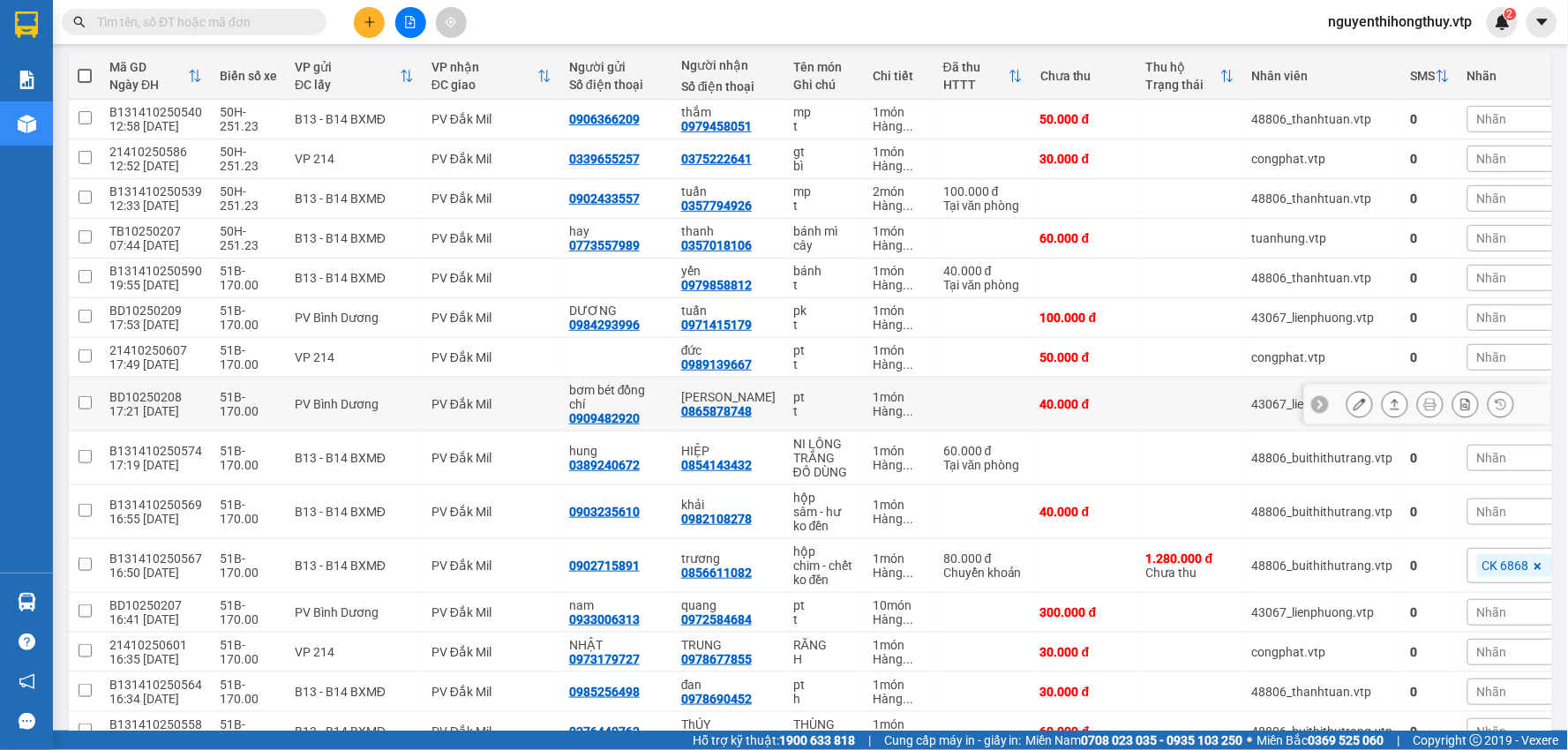
scroll to position [294, 0]
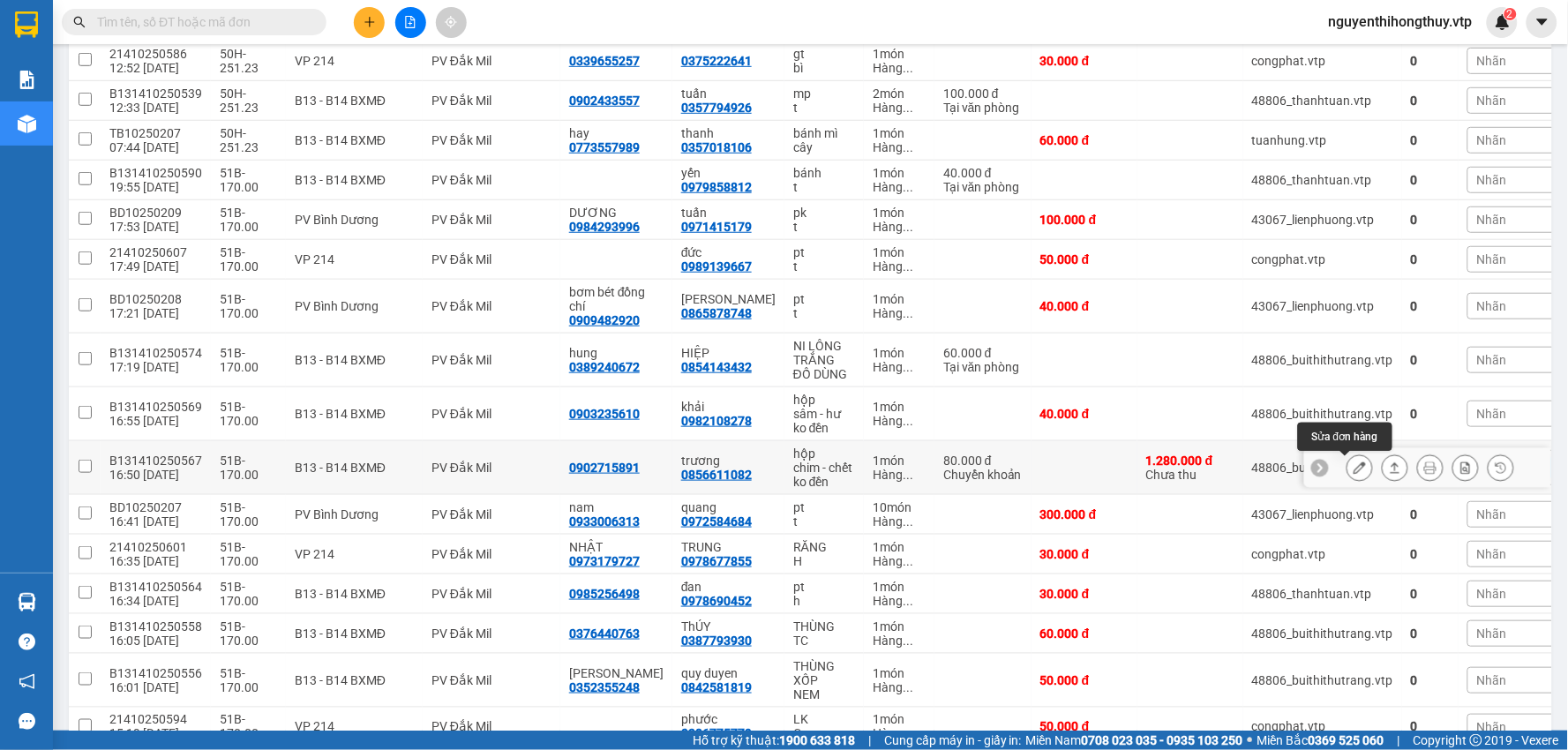
click at [1354, 472] on icon at bounding box center [1360, 467] width 12 height 12
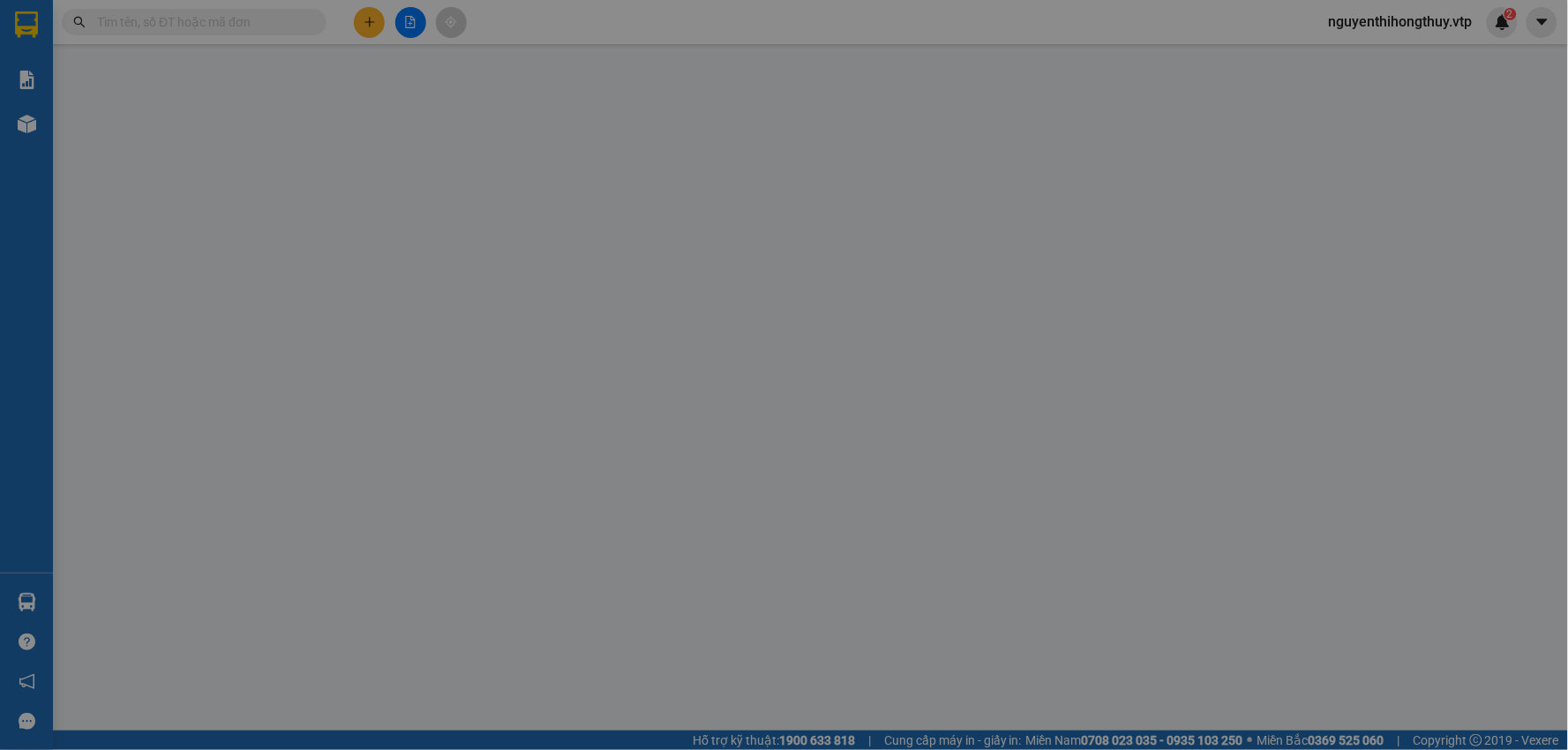
type input "0902715891"
type input "0856611082"
type input "trương"
type input "ck 6839 lúc 16h49 ngày 11/10/2025"
type input "30.000"
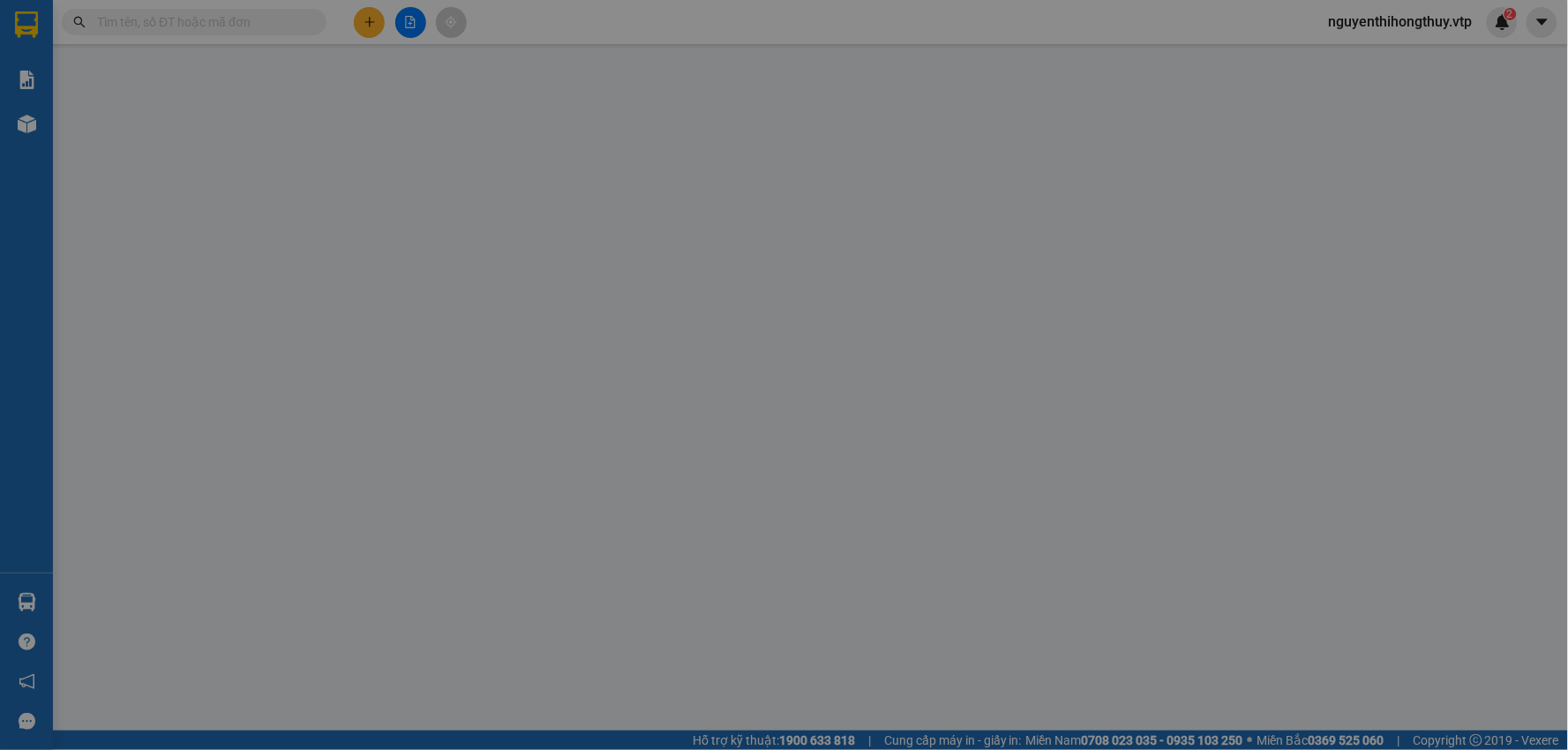
type input "80.000"
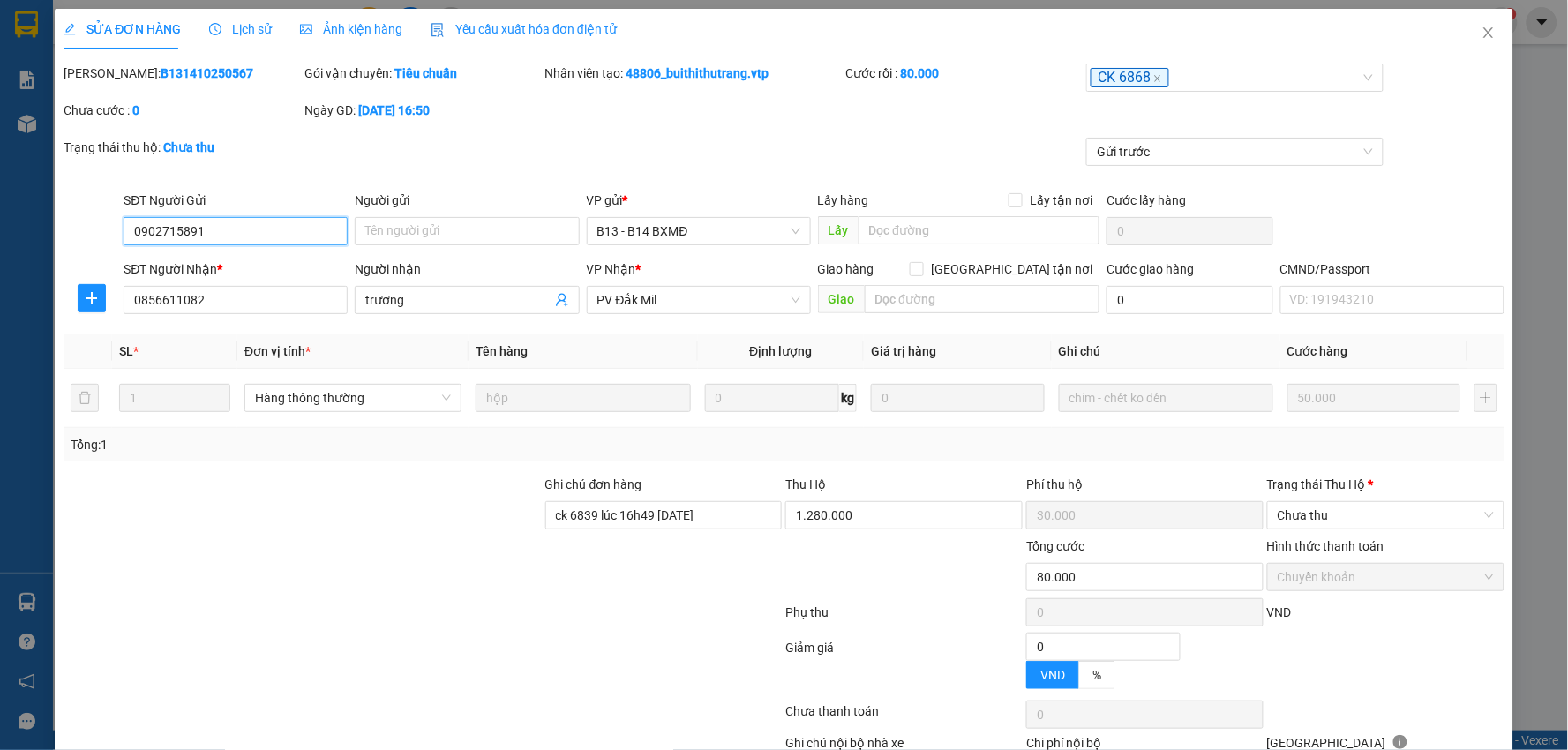
type input "2.500"
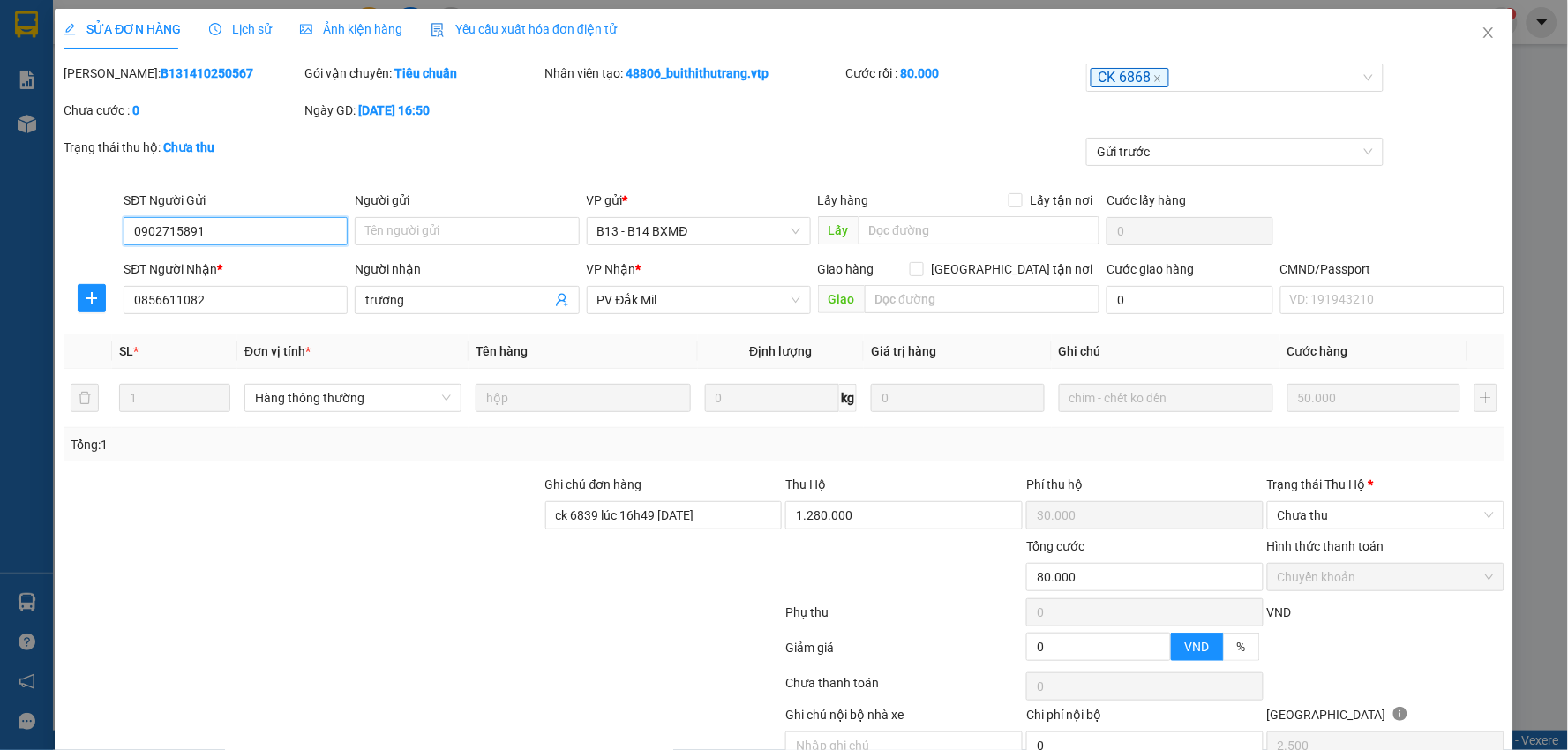
drag, startPoint x: 210, startPoint y: 230, endPoint x: 72, endPoint y: 232, distance: 138.0
click at [72, 232] on div "SĐT Người Gửi 0902715891 0902715891 Người gửi Tên người gửi VP gửi * B13 - B14 …" at bounding box center [784, 221] width 1444 height 62
drag, startPoint x: 219, startPoint y: 303, endPoint x: 0, endPoint y: 417, distance: 246.9
click at [0, 417] on div "SỬA ĐƠN HÀNG Lịch sử Ảnh kiện hàng Yêu cầu xuất hóa đơn điện tử Total Paid Fee …" at bounding box center [784, 375] width 1568 height 750
drag, startPoint x: 142, startPoint y: 70, endPoint x: 232, endPoint y: 78, distance: 90.4
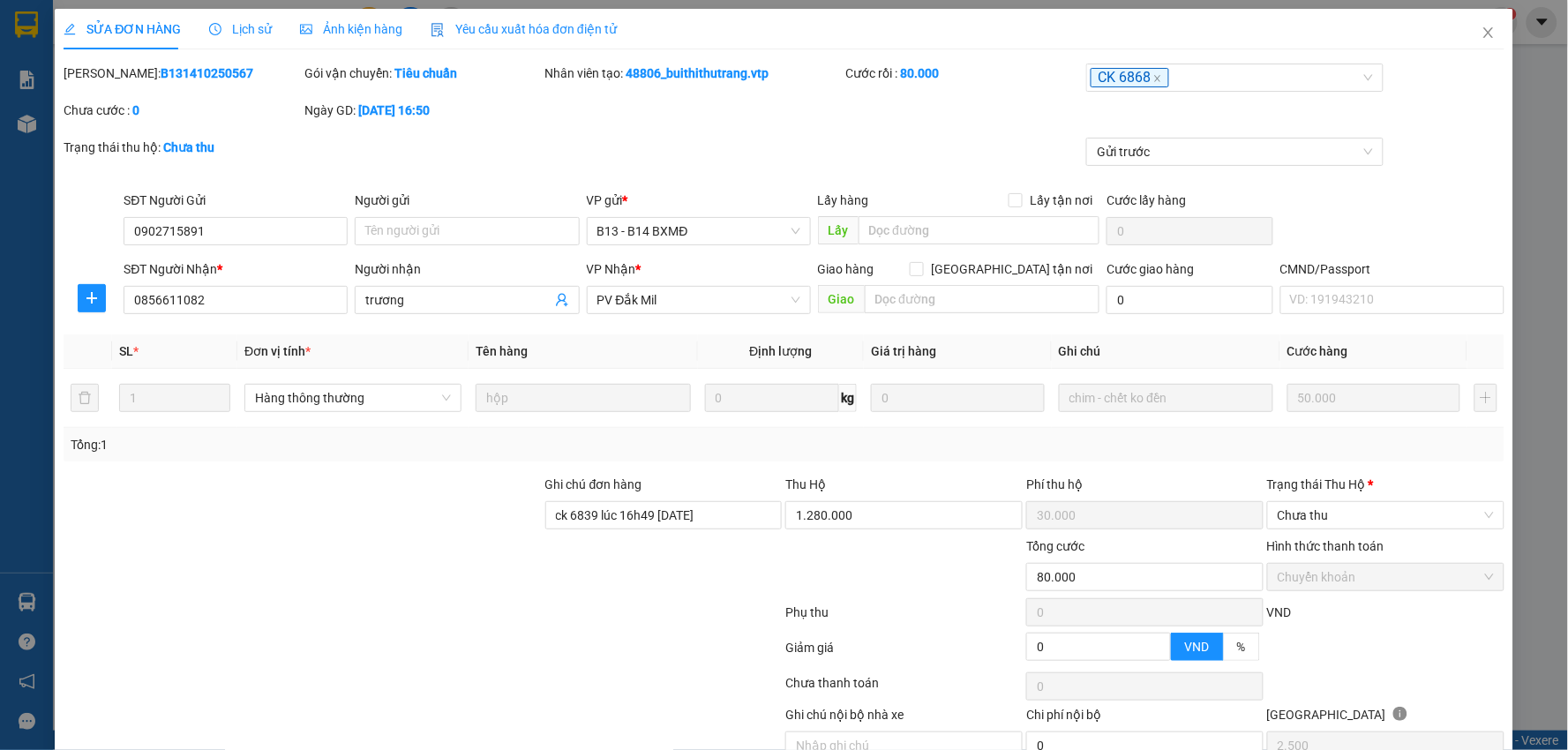
click at [232, 78] on div "Mã ĐH: B131410250567" at bounding box center [182, 73] width 237 height 19
copy b "10250567"
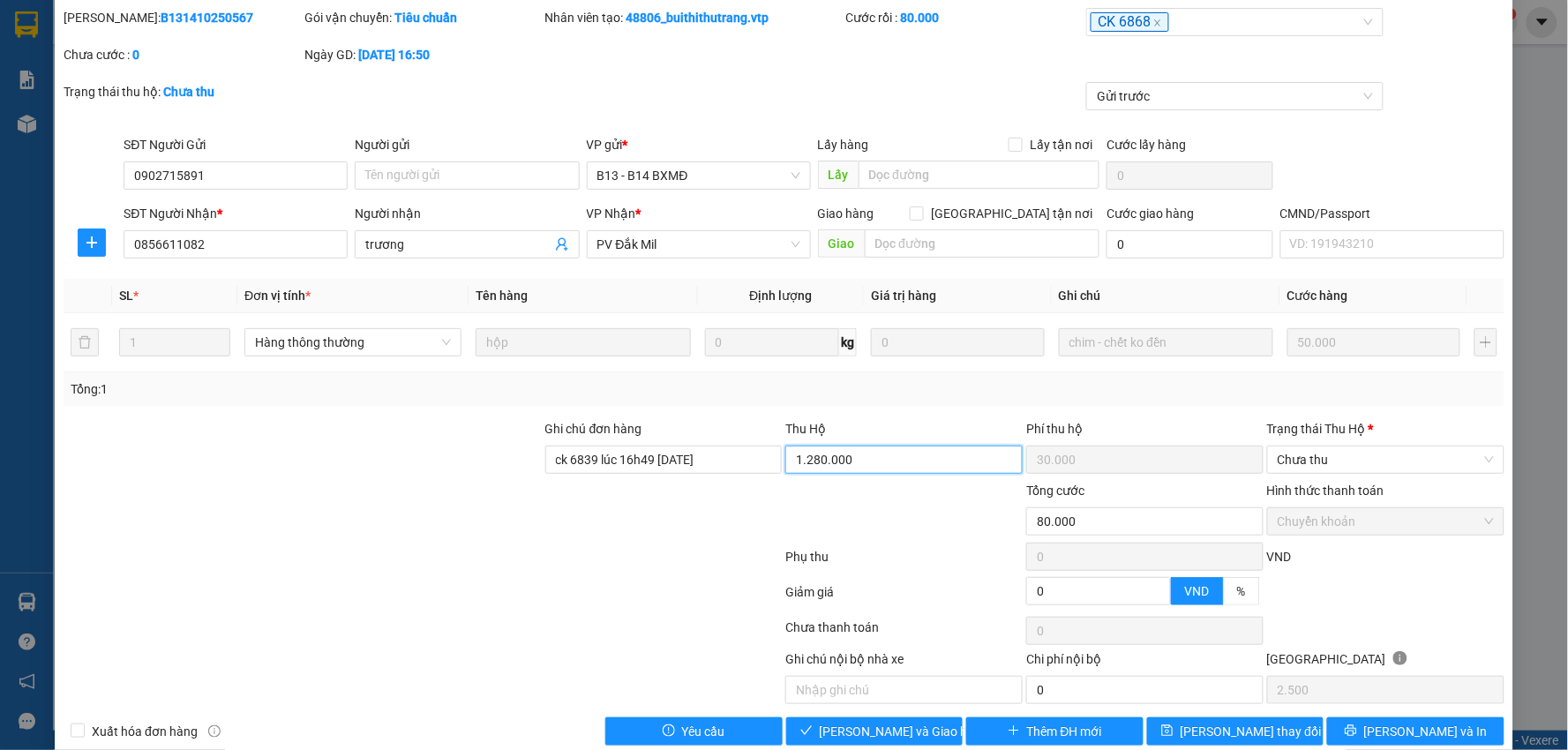
scroll to position [86, 0]
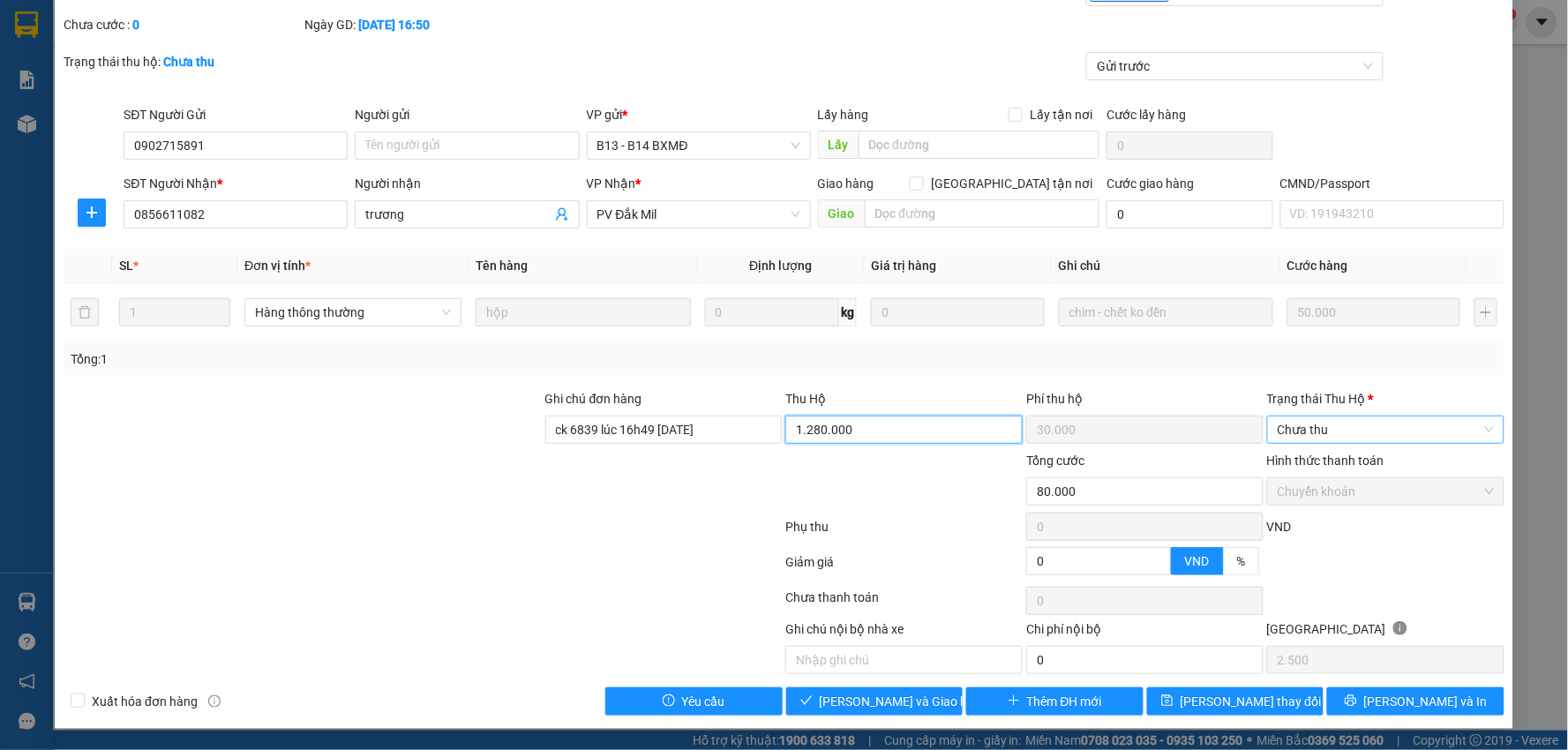
click at [1342, 422] on span "Chưa thu" at bounding box center [1385, 430] width 216 height 27
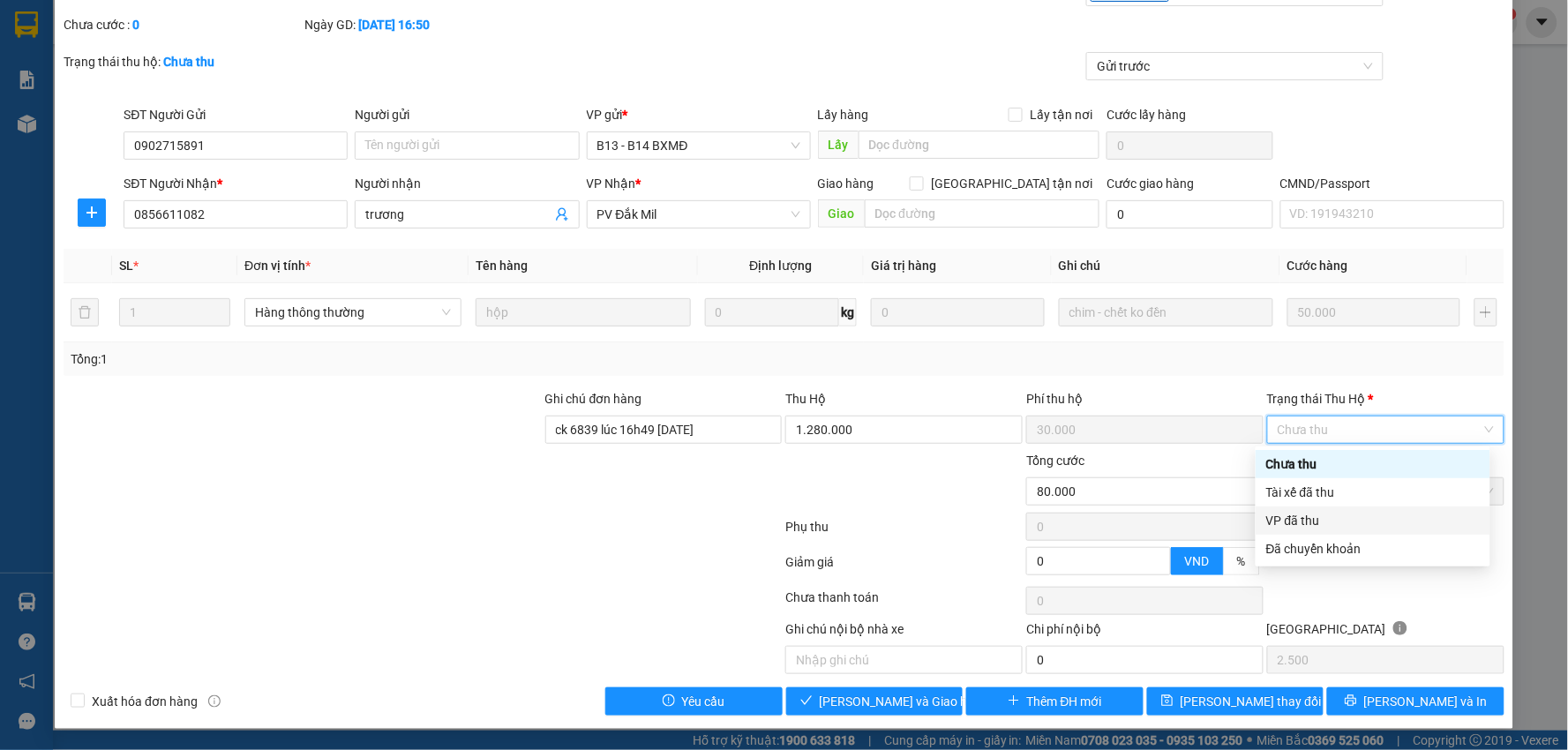
click at [1313, 519] on div "VP đã thu" at bounding box center [1373, 521] width 213 height 19
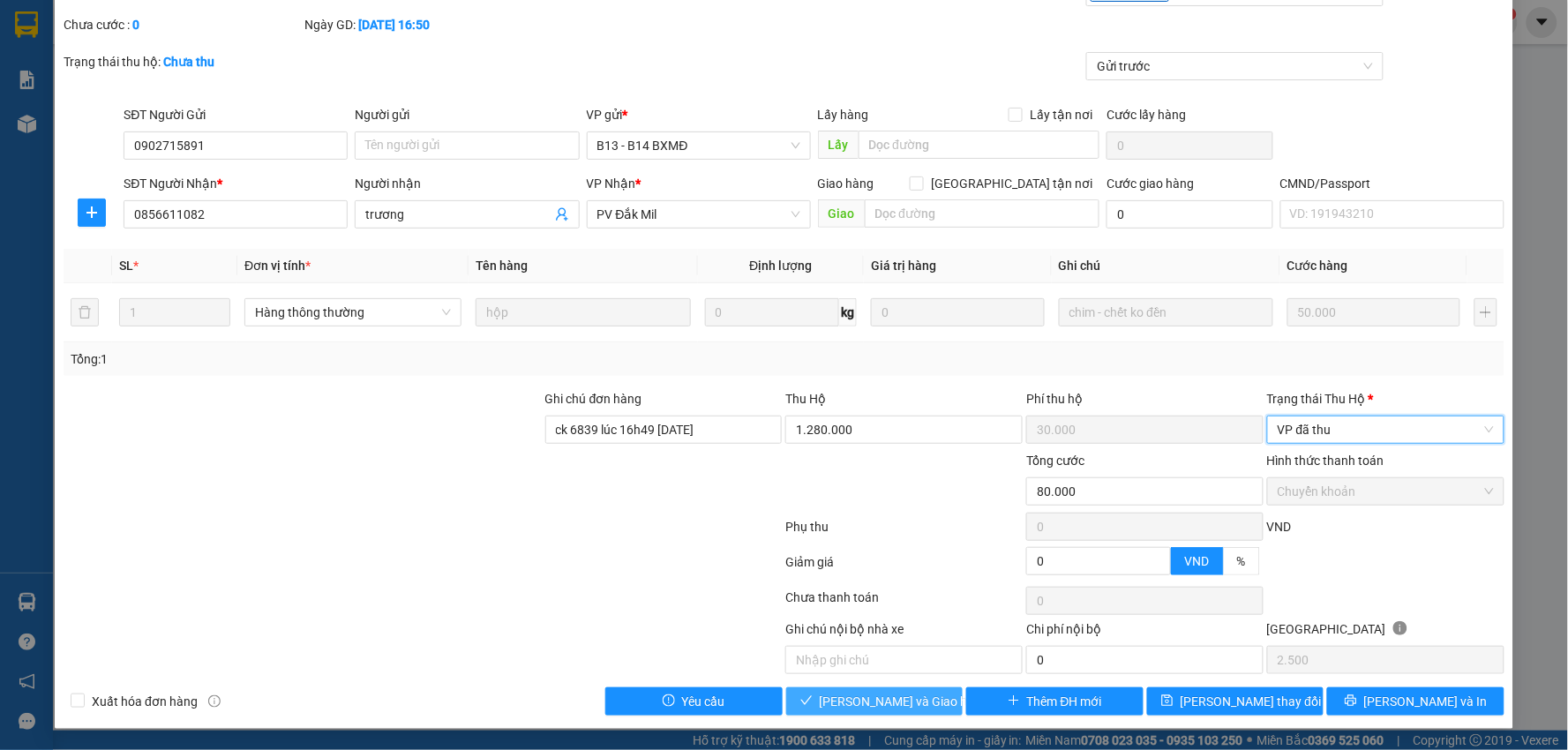
click at [888, 700] on span "[PERSON_NAME] và Giao hàng" at bounding box center [905, 701] width 169 height 19
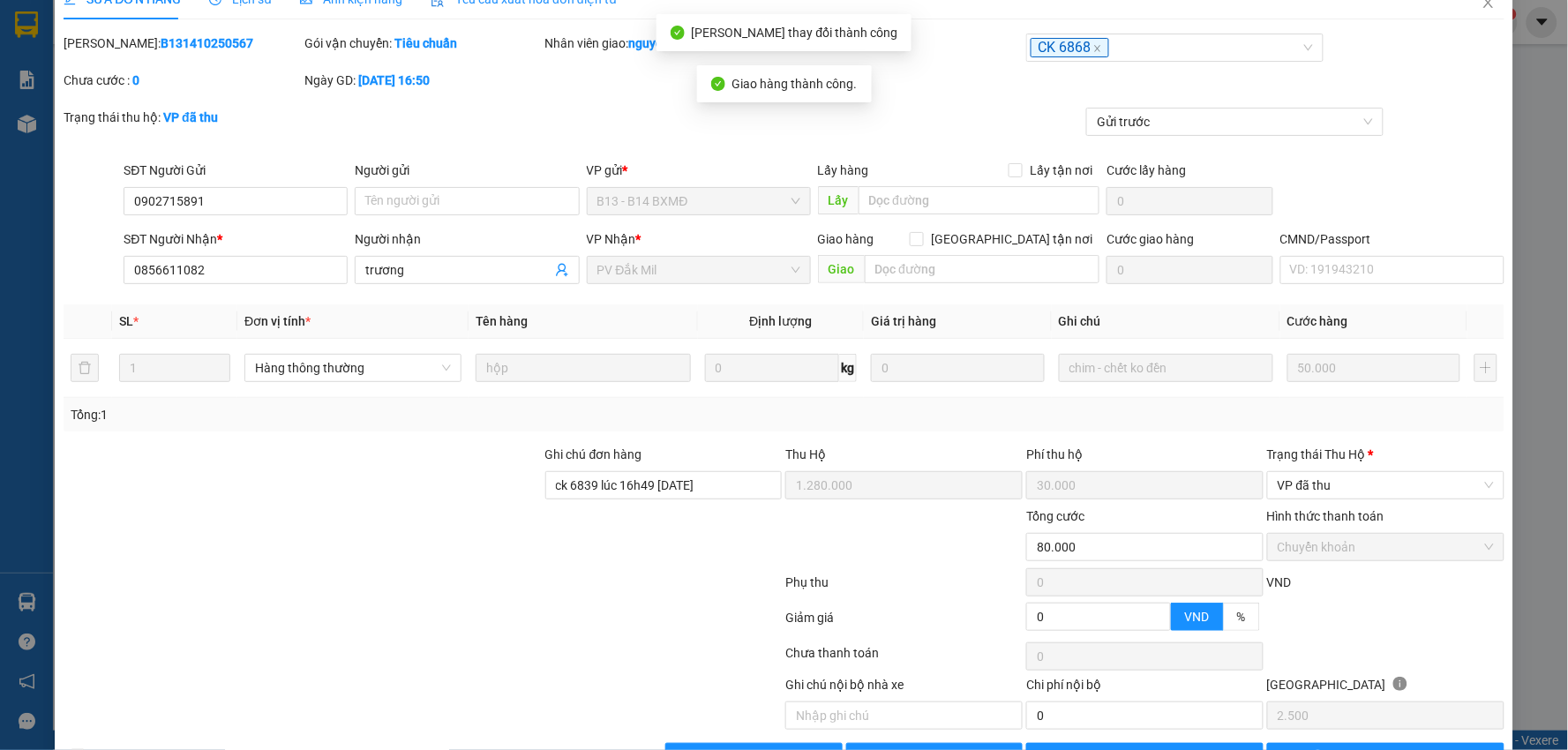
scroll to position [0, 0]
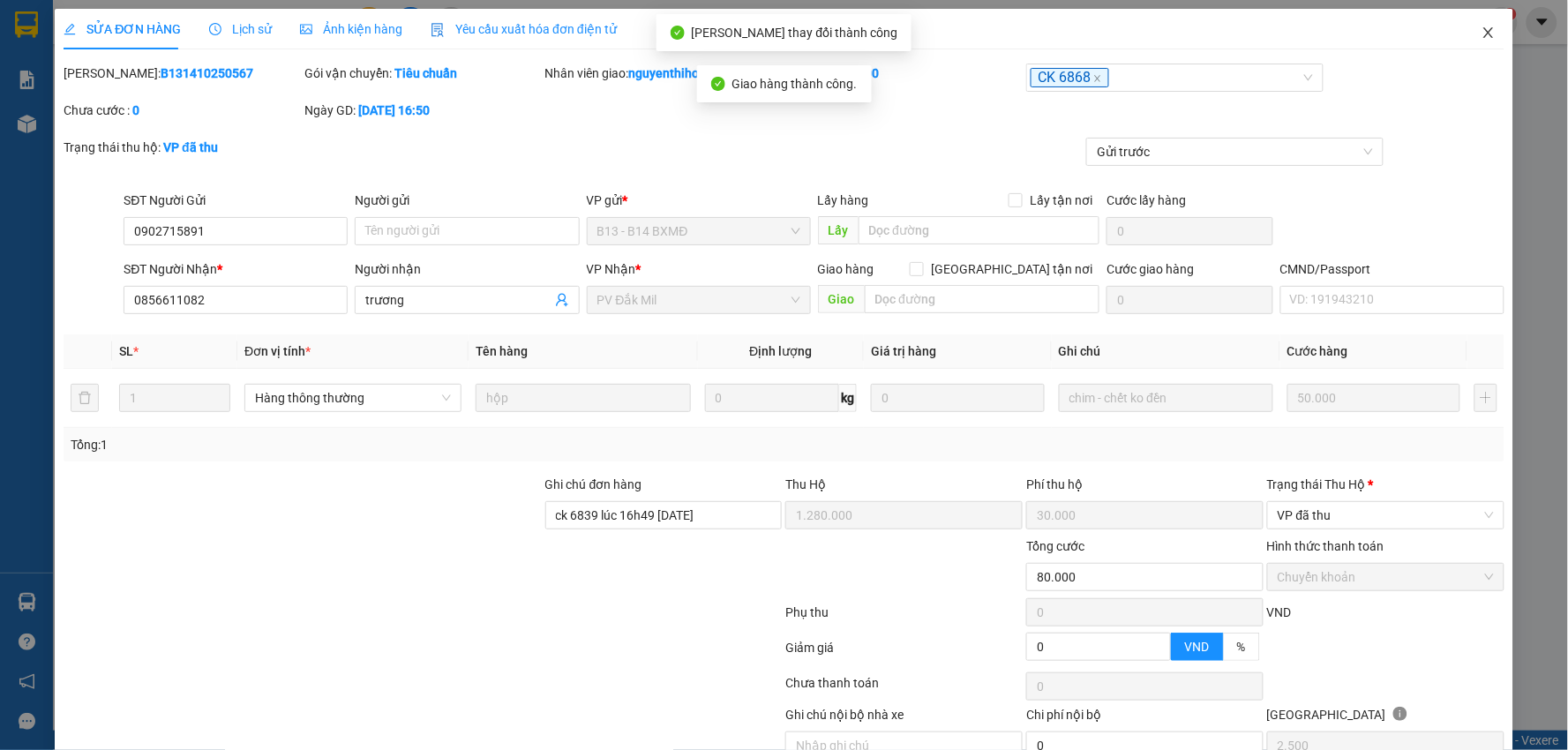
click at [1464, 33] on span "Close" at bounding box center [1489, 33] width 49 height 49
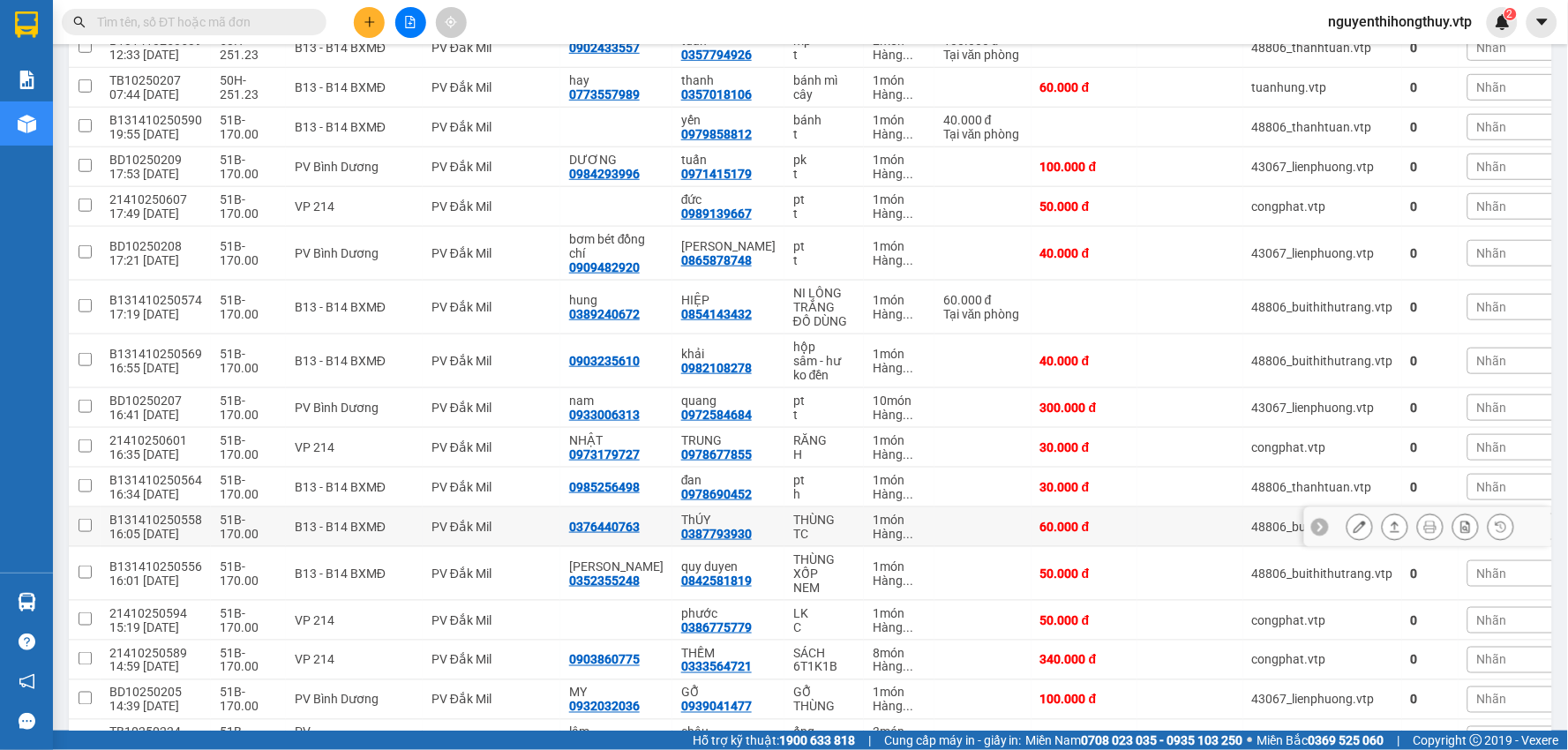
scroll to position [392, 0]
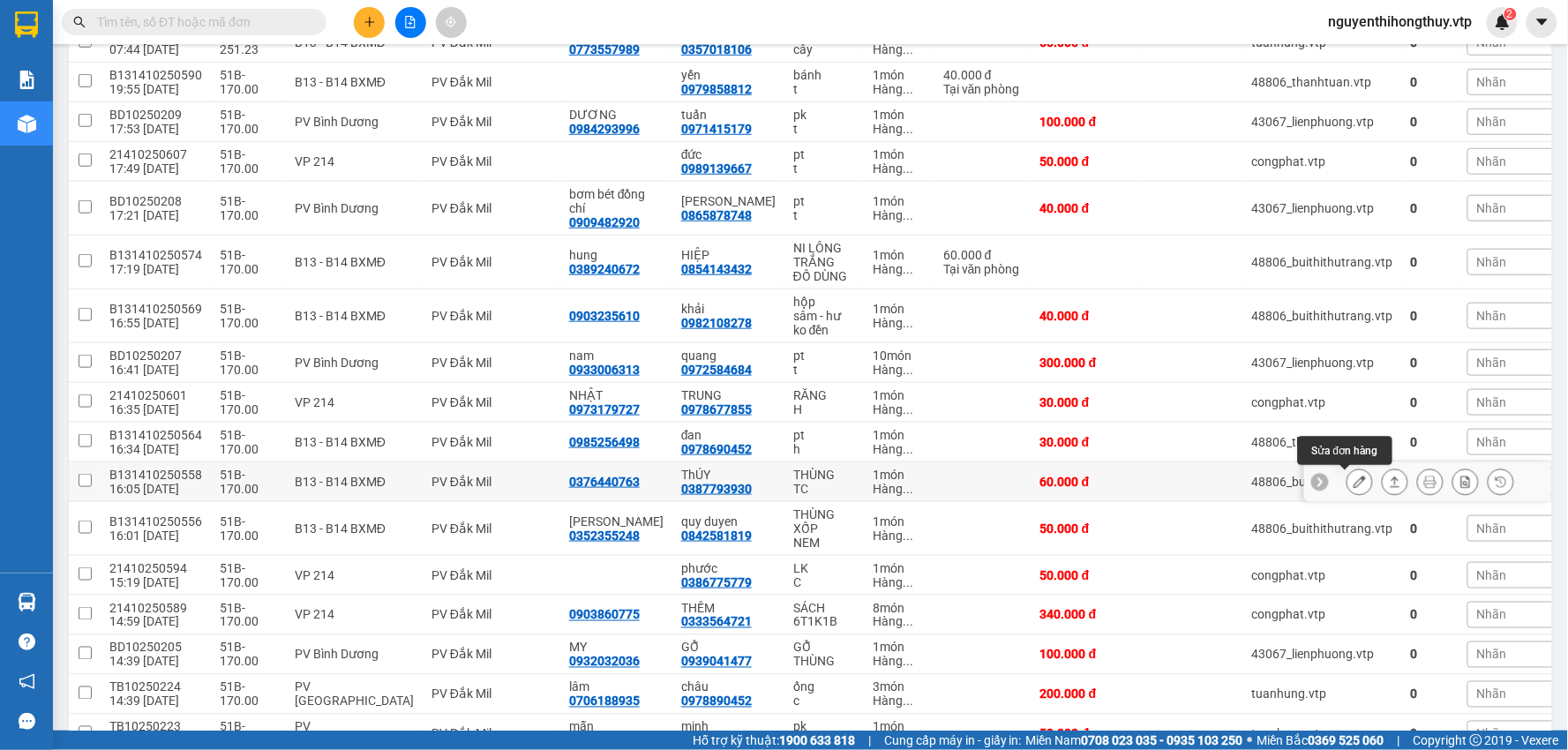
click at [1347, 486] on button at bounding box center [1360, 483] width 25 height 30
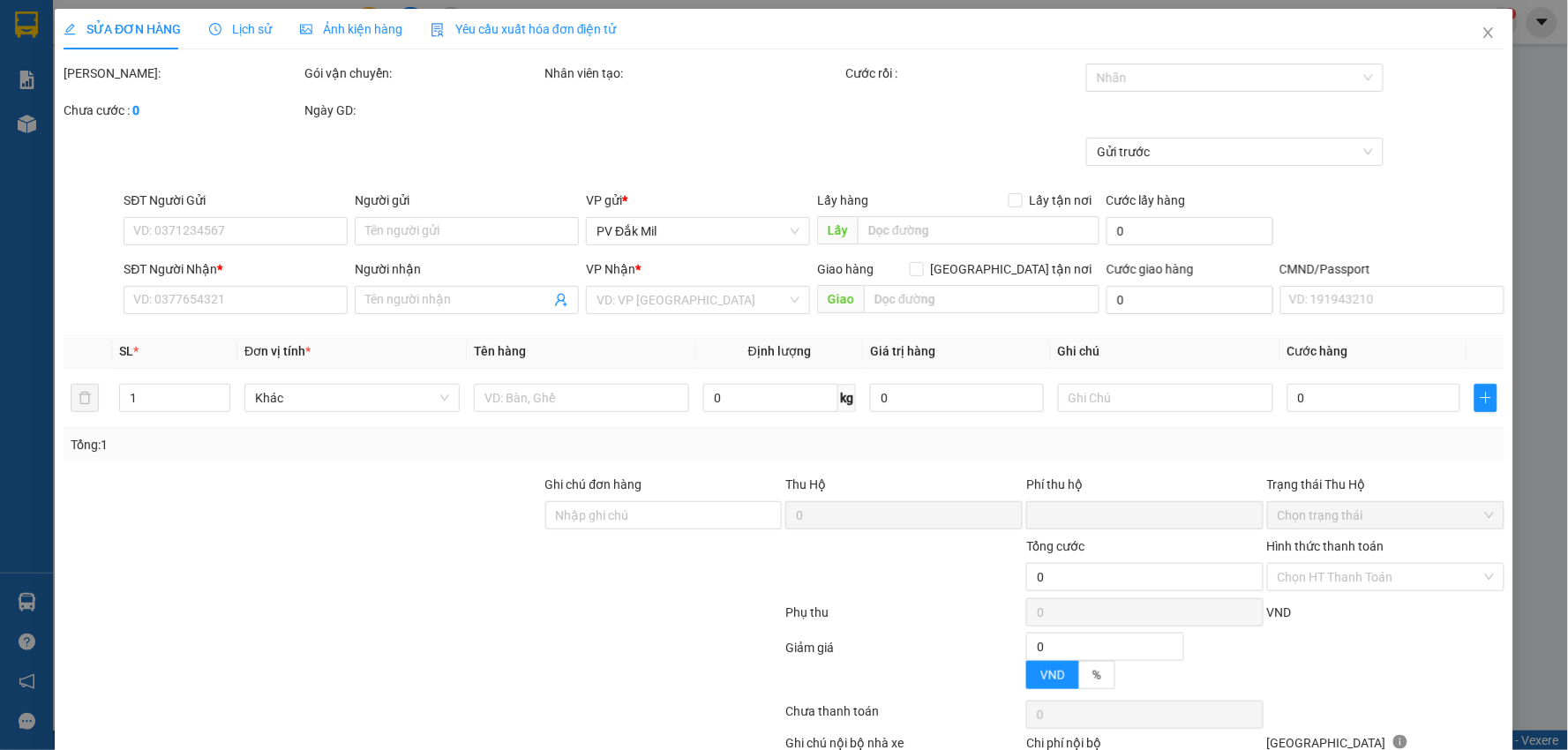
type input "3.000"
type input "0376440763"
type input "0387793930"
type input "ThÚY"
type input "0"
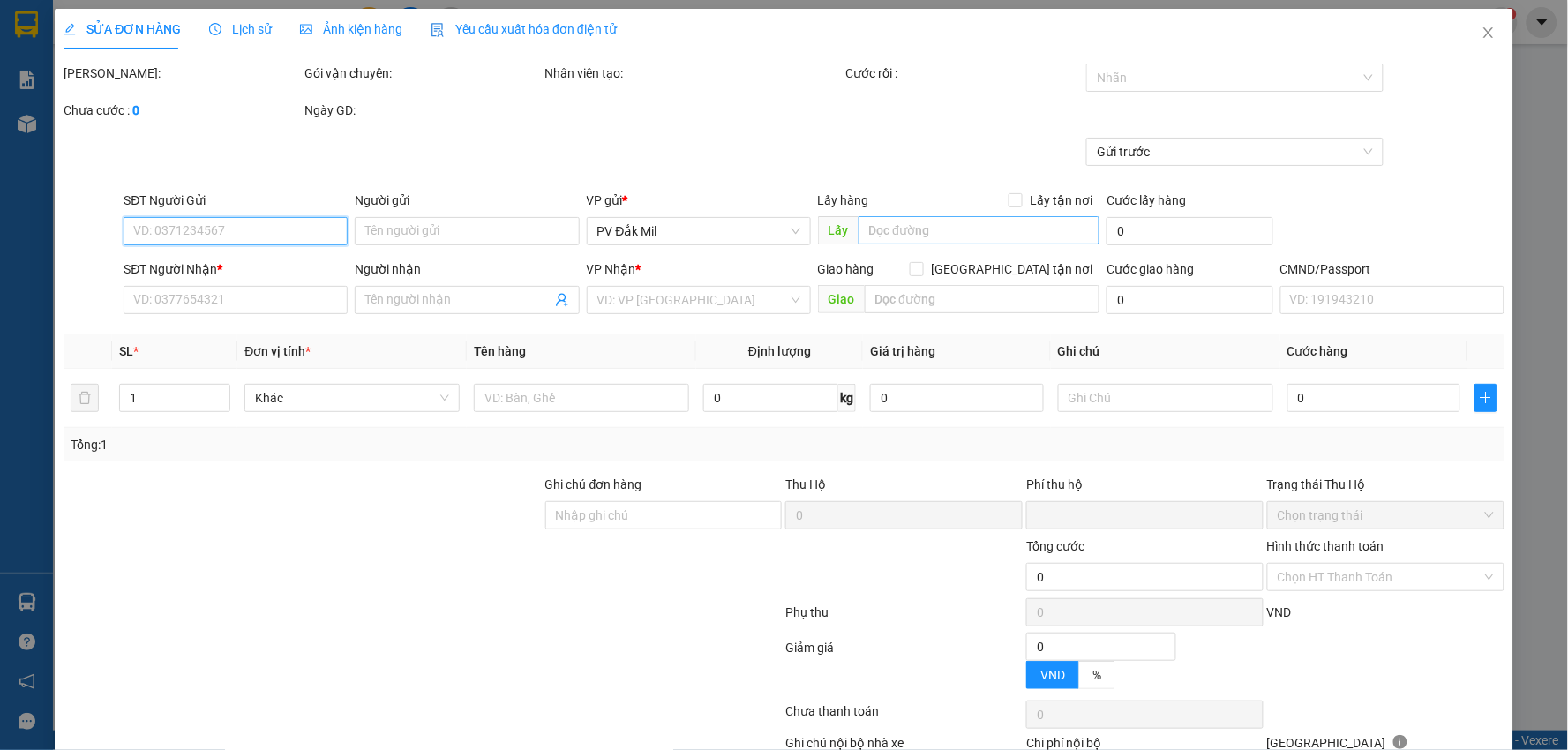
type input "60.000"
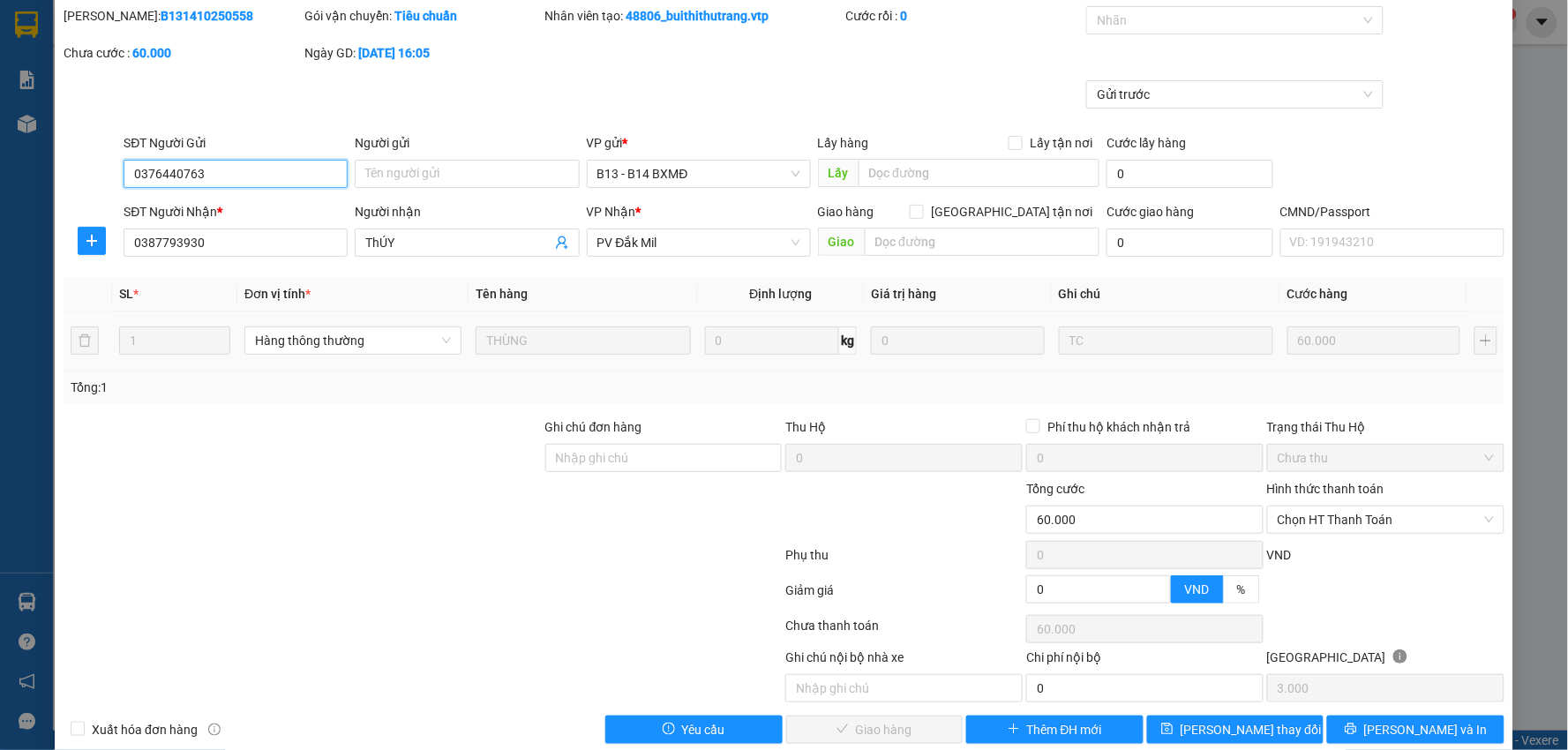
scroll to position [86, 0]
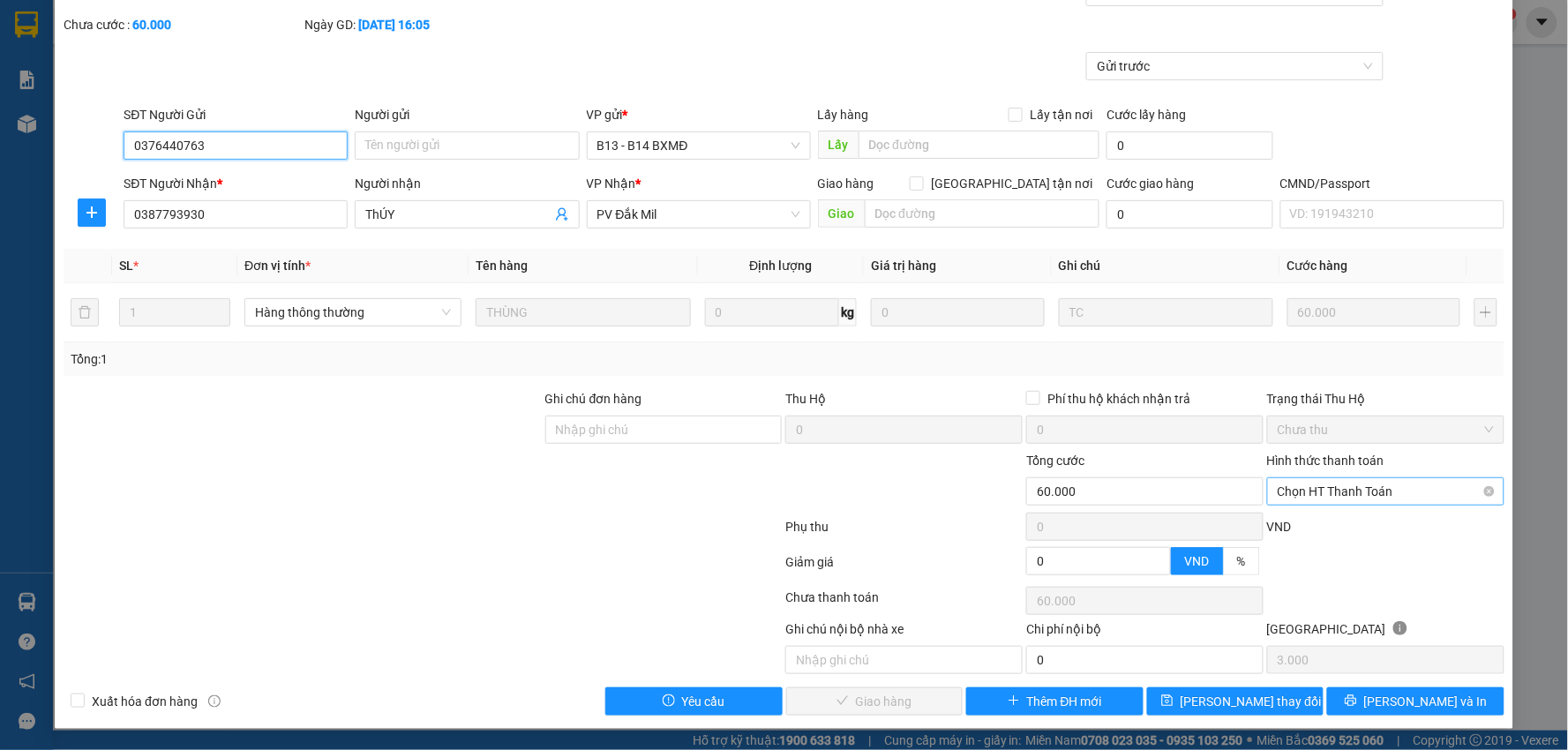
click at [1380, 479] on span "Chọn HT Thanh Toán" at bounding box center [1385, 492] width 216 height 27
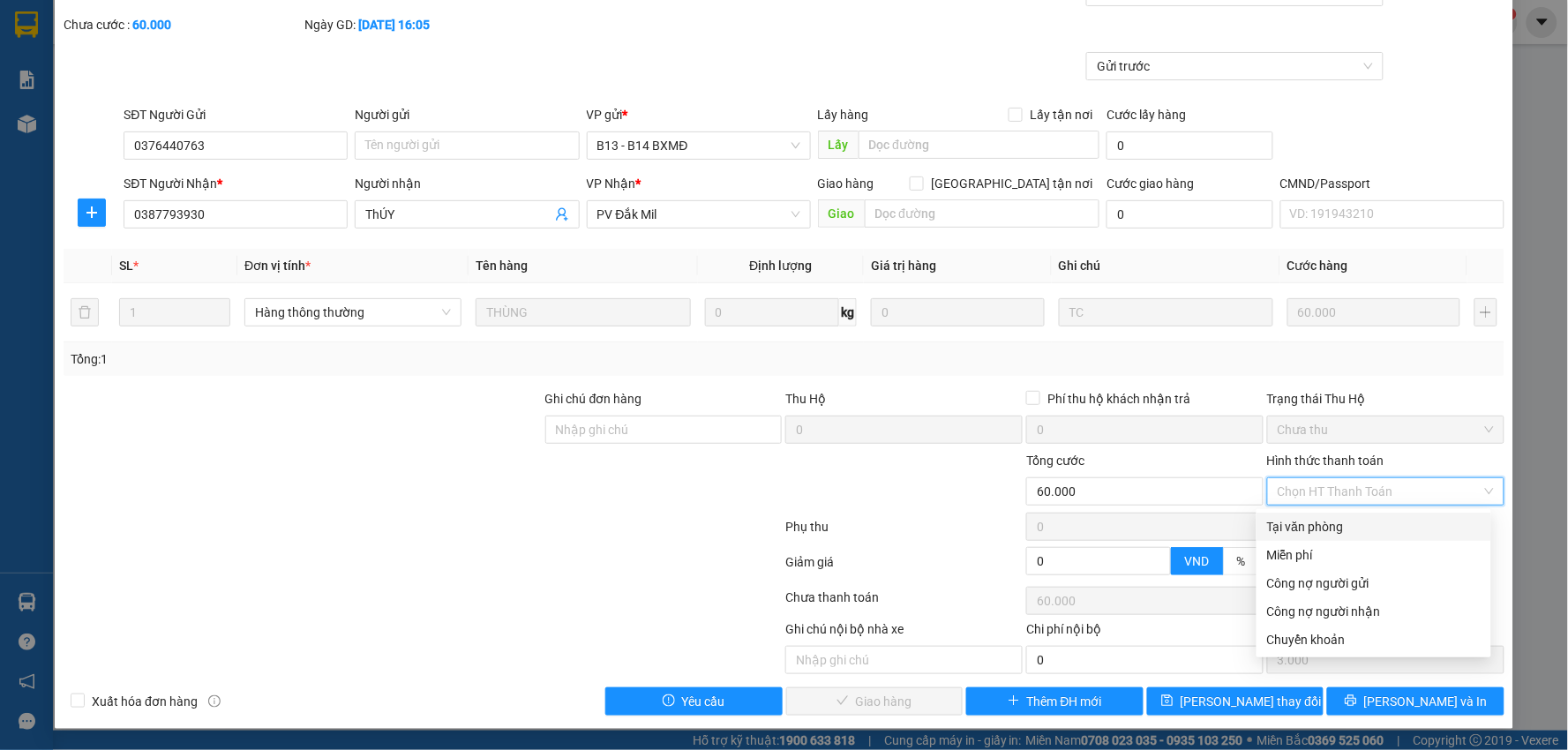
click at [1309, 519] on div "Tại văn phòng" at bounding box center [1374, 526] width 213 height 19
type input "0"
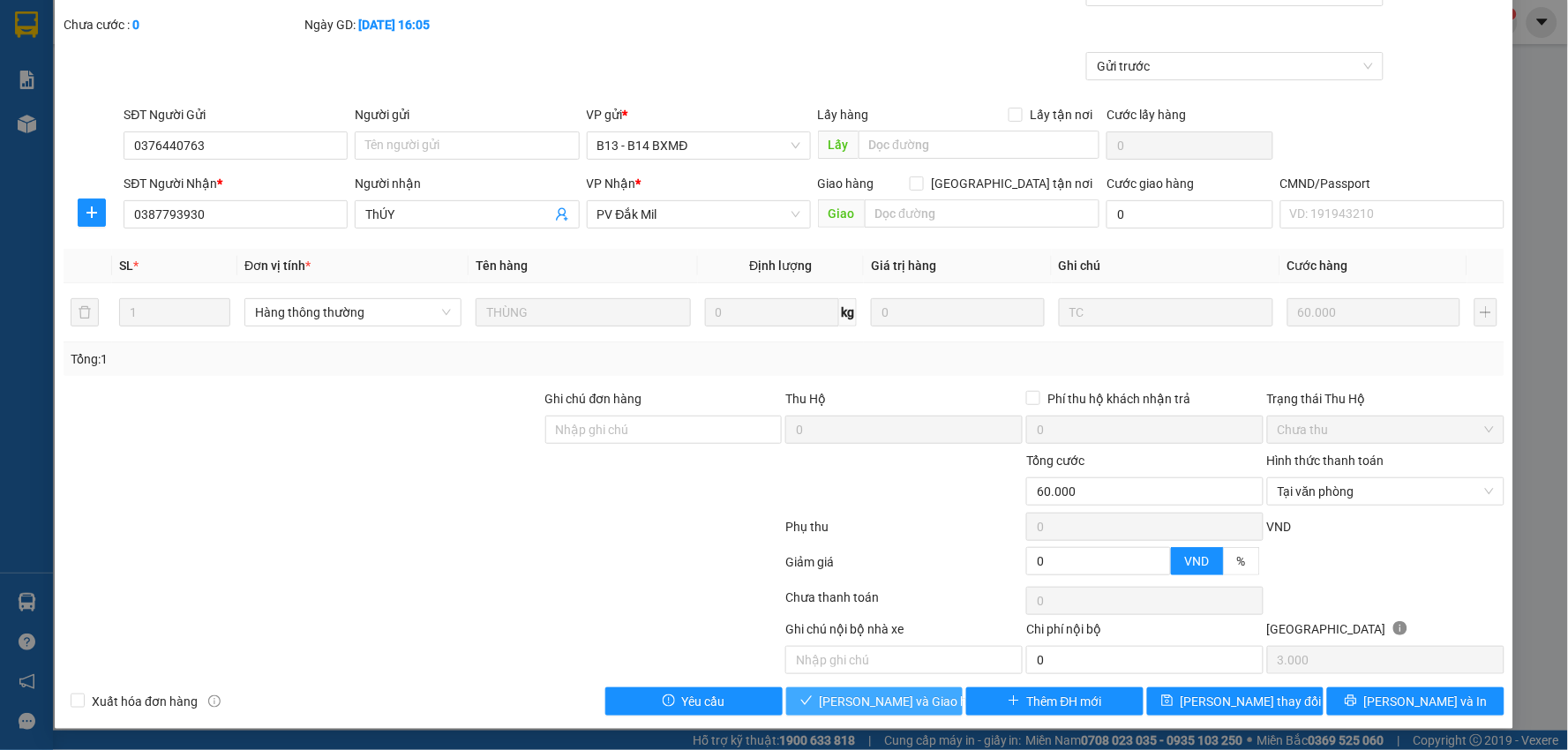
click at [857, 701] on span "[PERSON_NAME] và Giao hàng" at bounding box center [905, 701] width 169 height 19
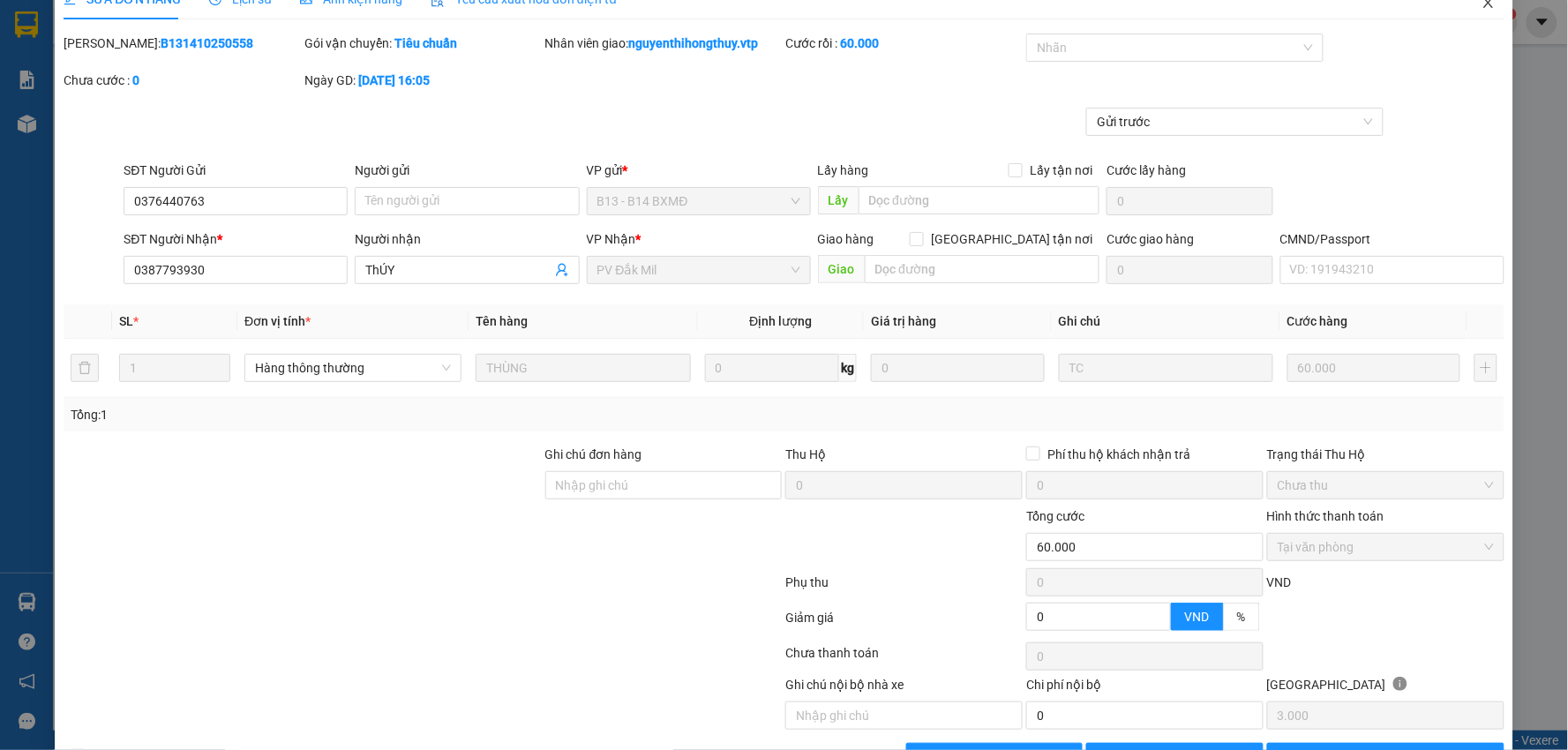
scroll to position [0, 0]
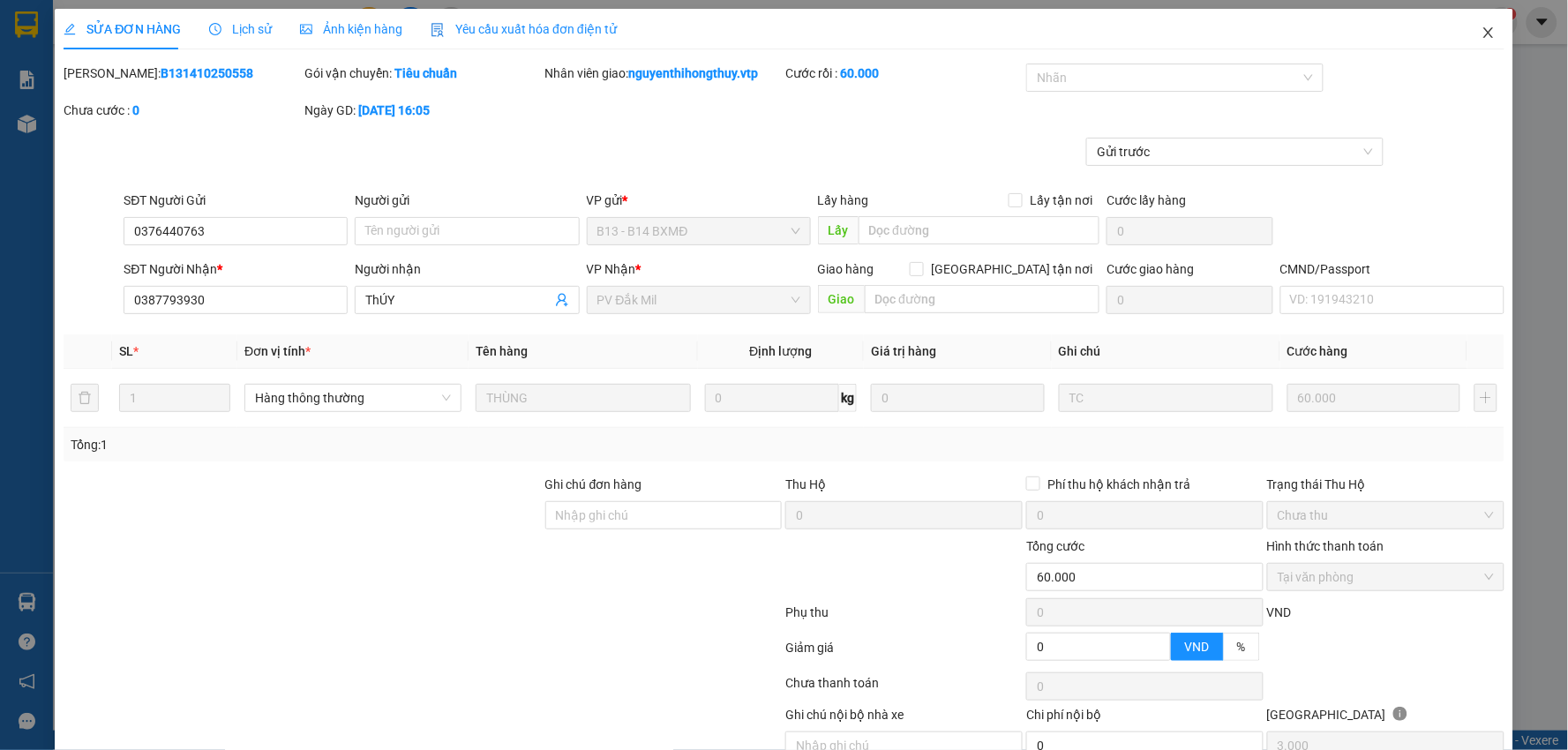
click at [1481, 30] on icon "close" at bounding box center [1488, 32] width 14 height 14
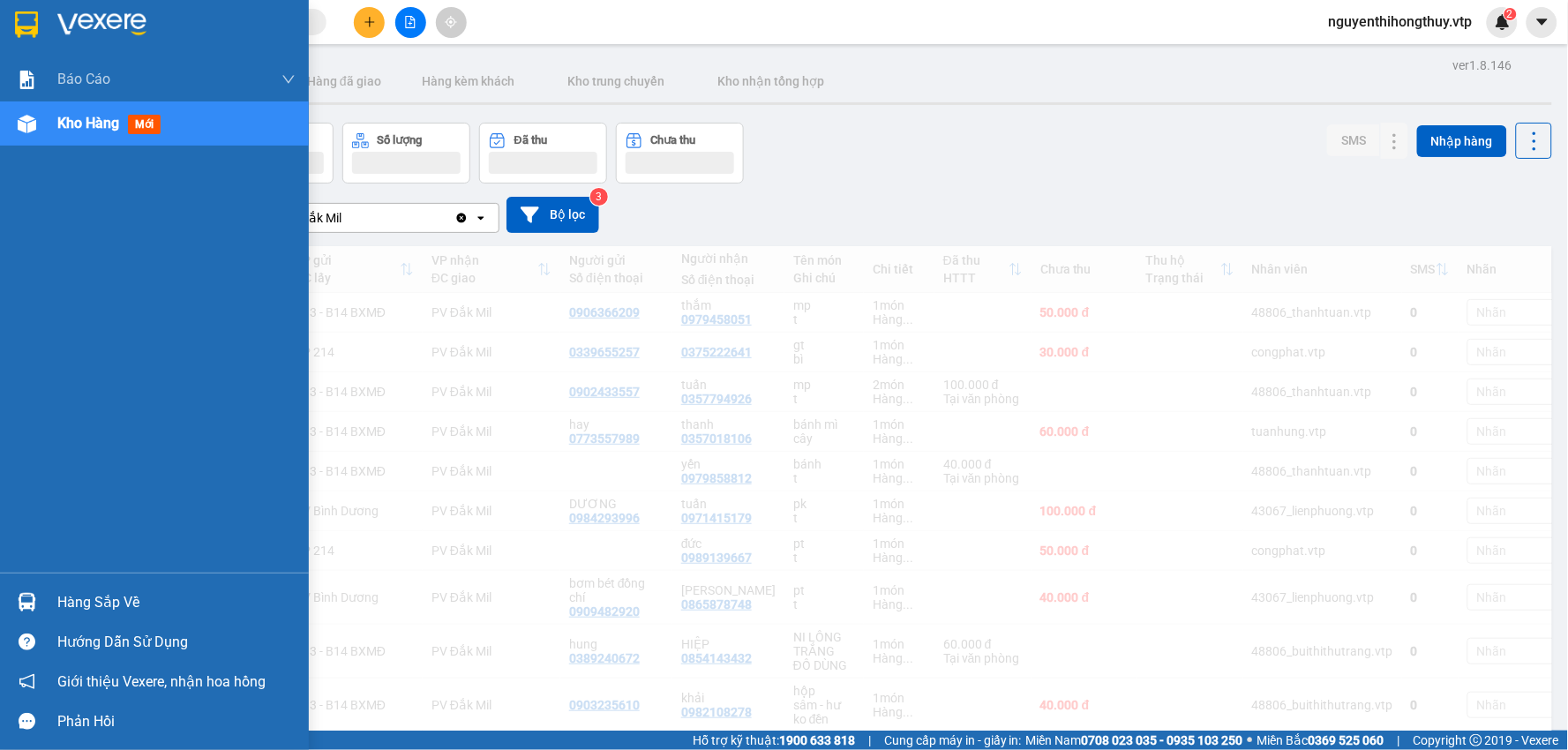
click at [77, 591] on div "Hàng sắp về" at bounding box center [176, 603] width 238 height 27
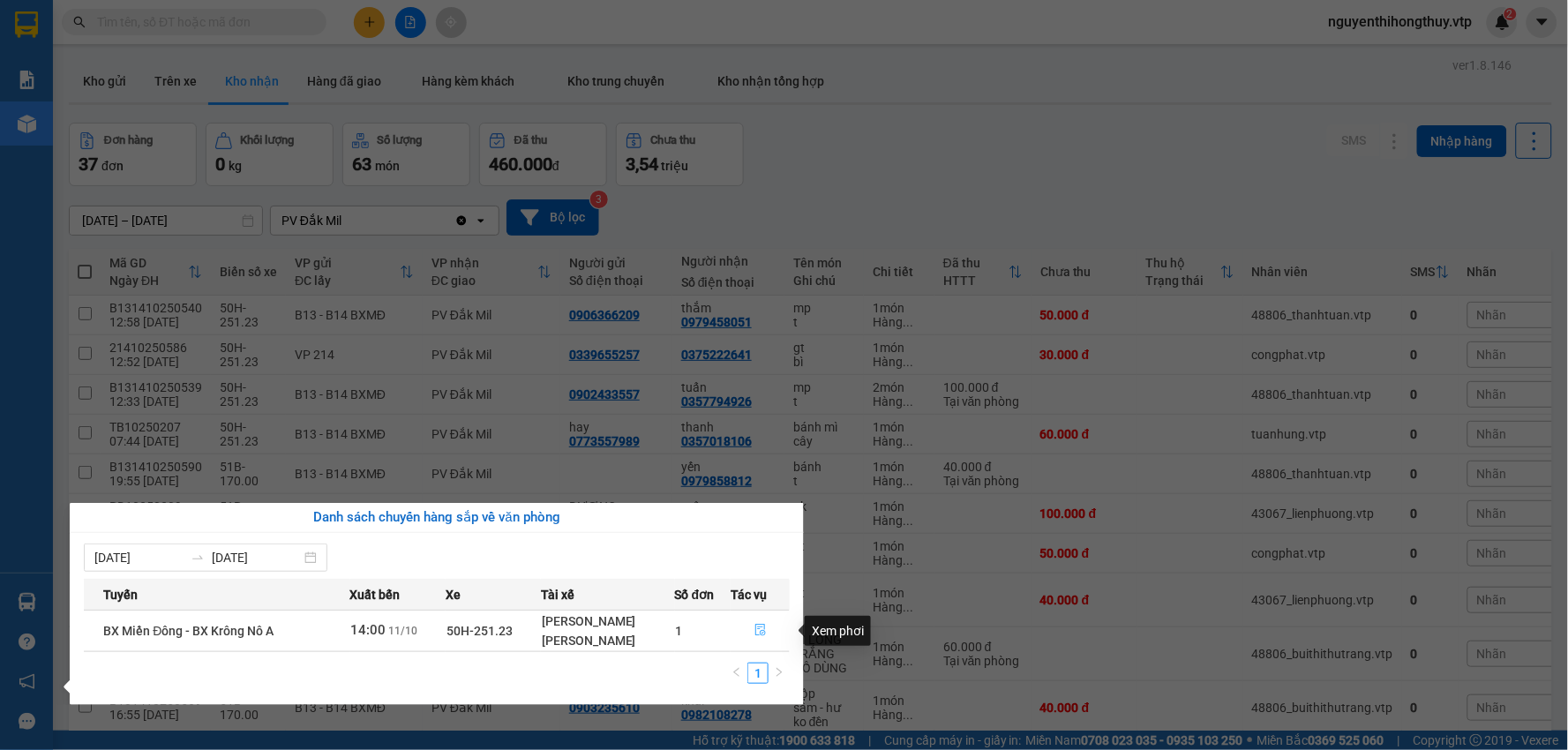
click at [760, 627] on icon "file-done" at bounding box center [760, 630] width 12 height 12
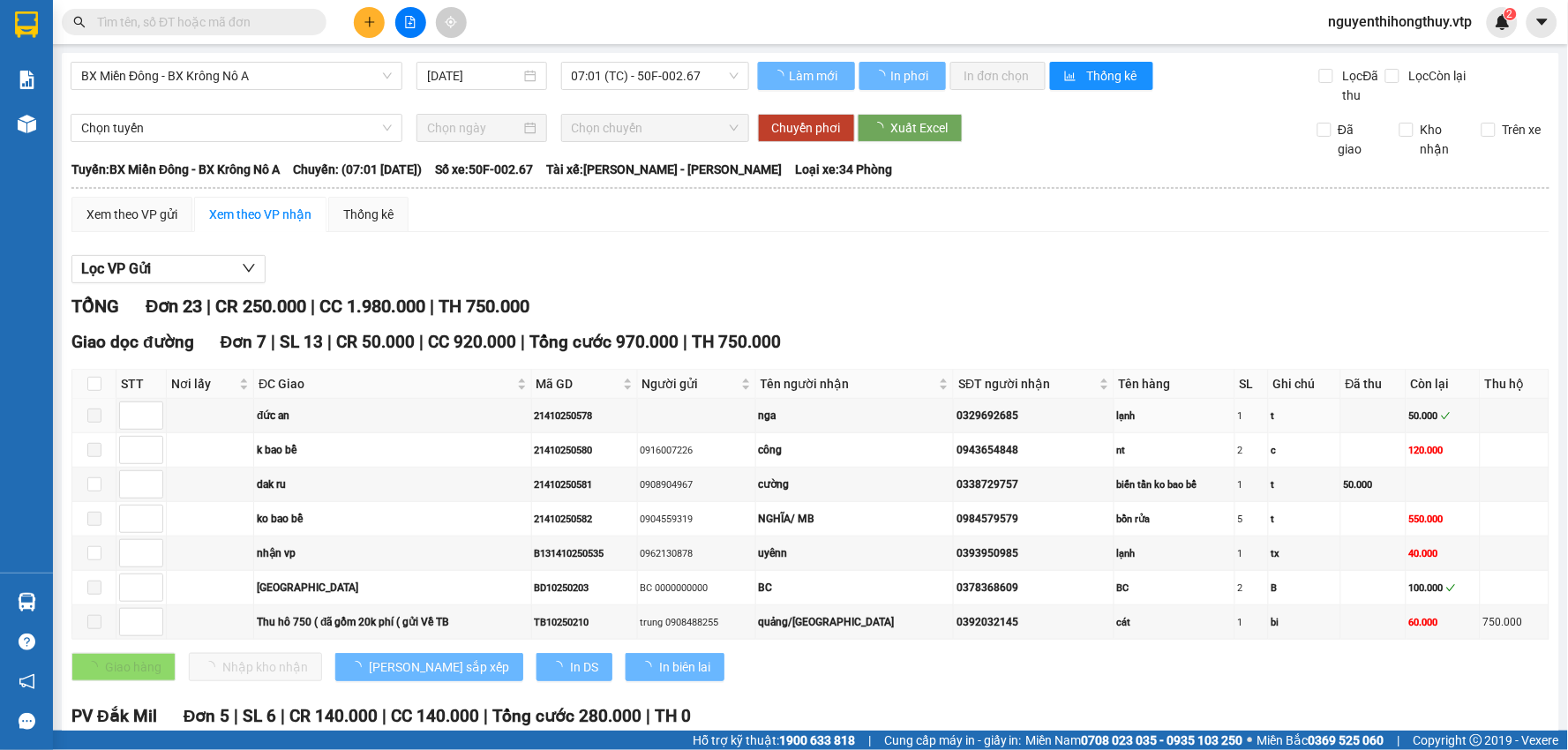
type input "[DATE]"
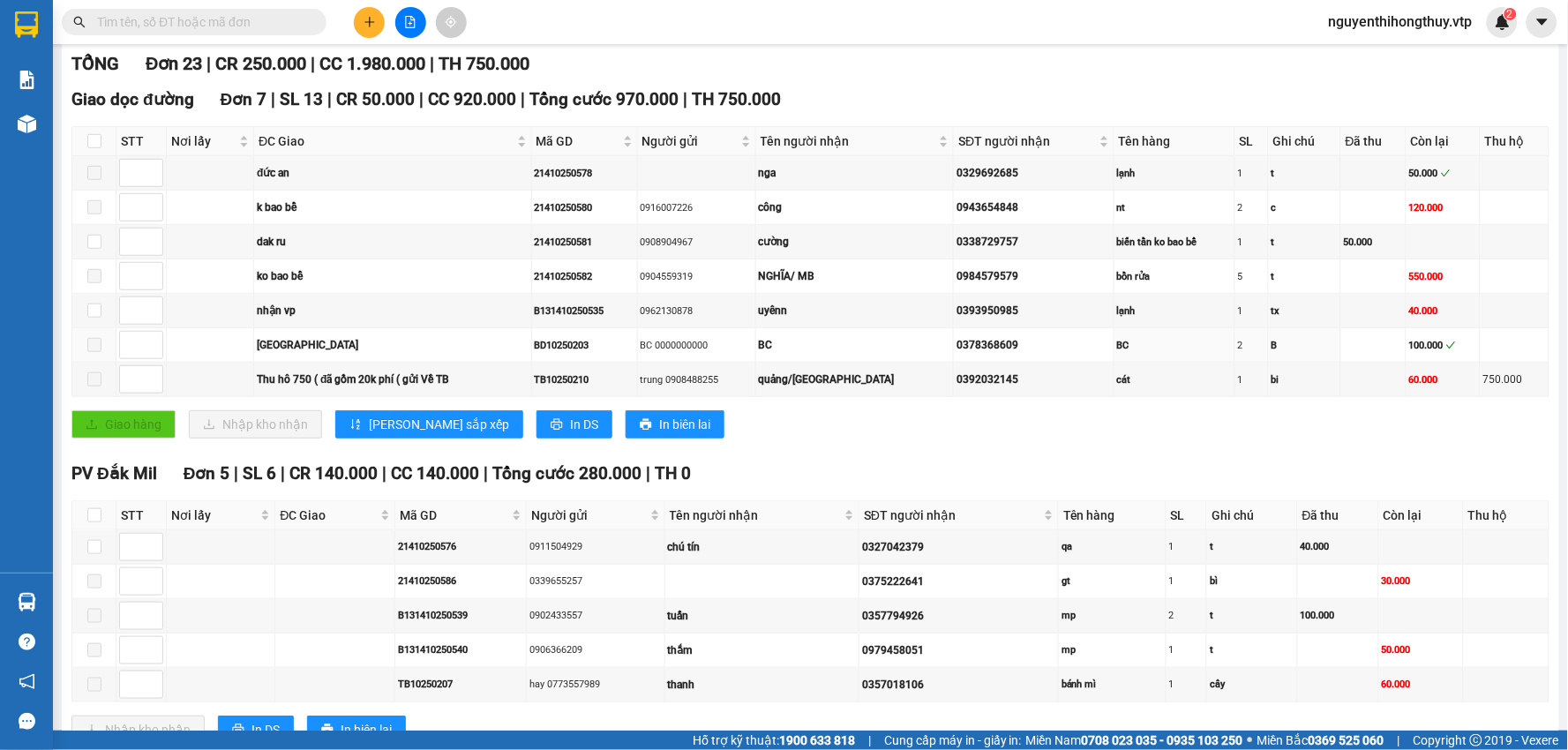
scroll to position [294, 0]
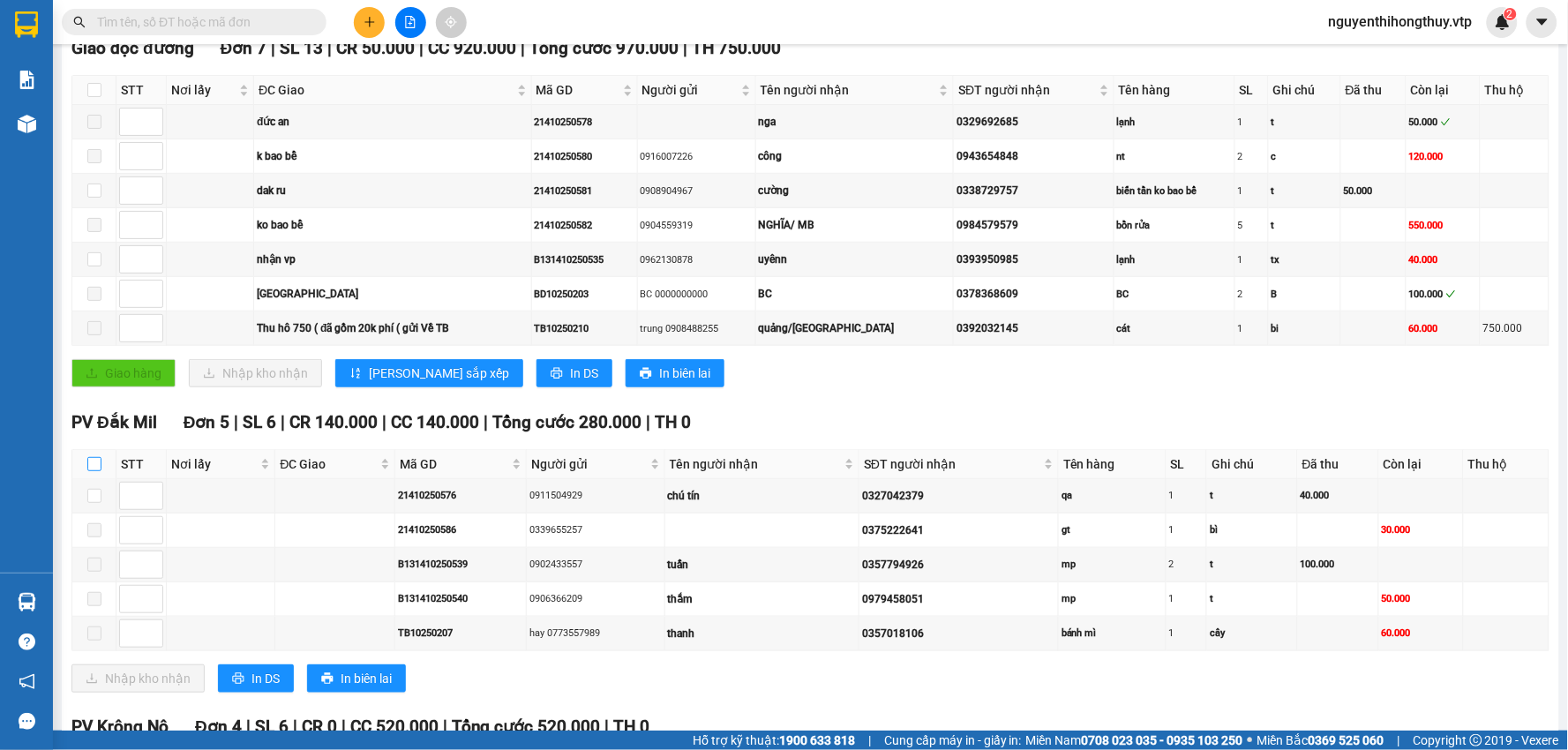
click at [94, 466] on input "checkbox" at bounding box center [94, 464] width 14 height 14
checkbox input "true"
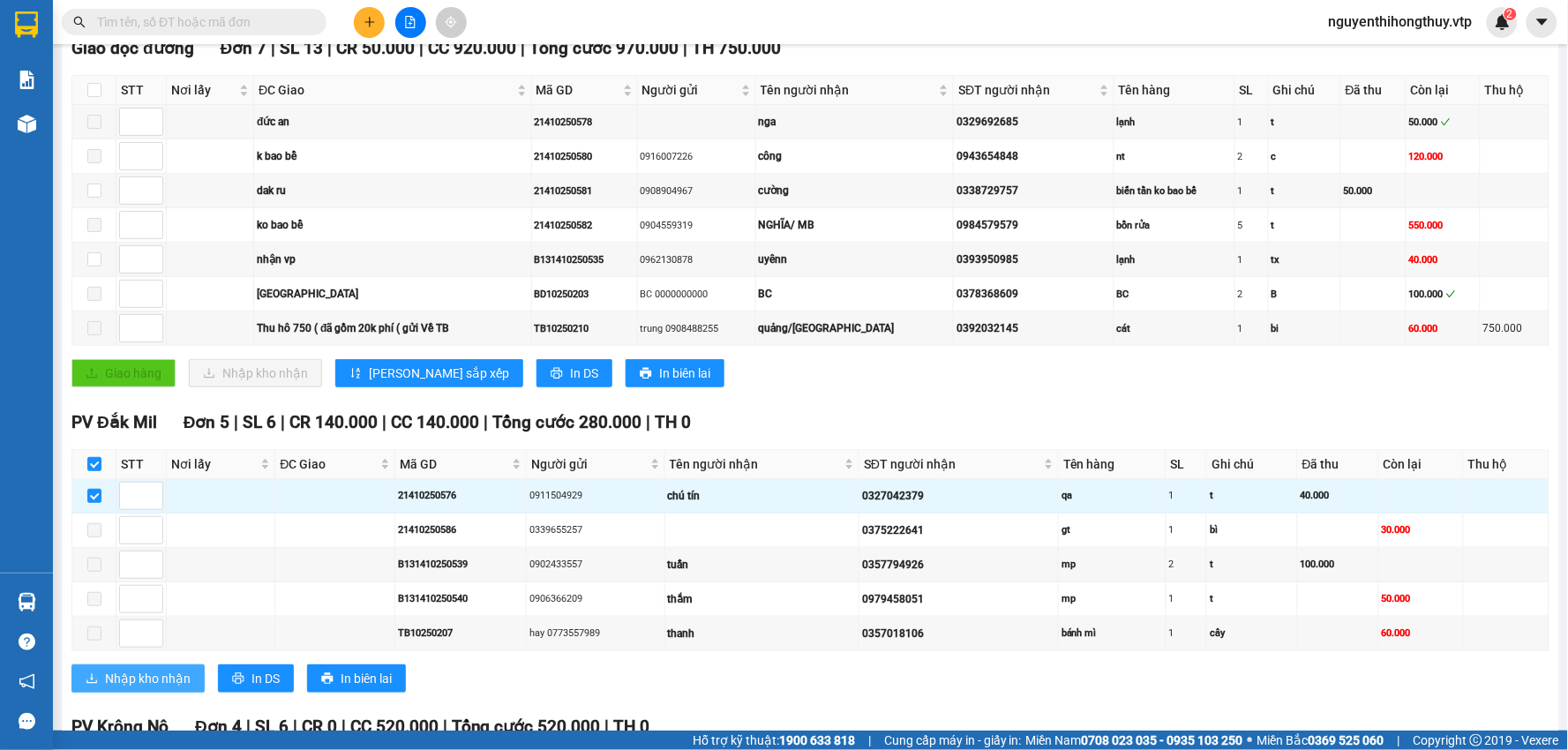
click at [156, 688] on span "Nhập kho nhận" at bounding box center [147, 679] width 86 height 19
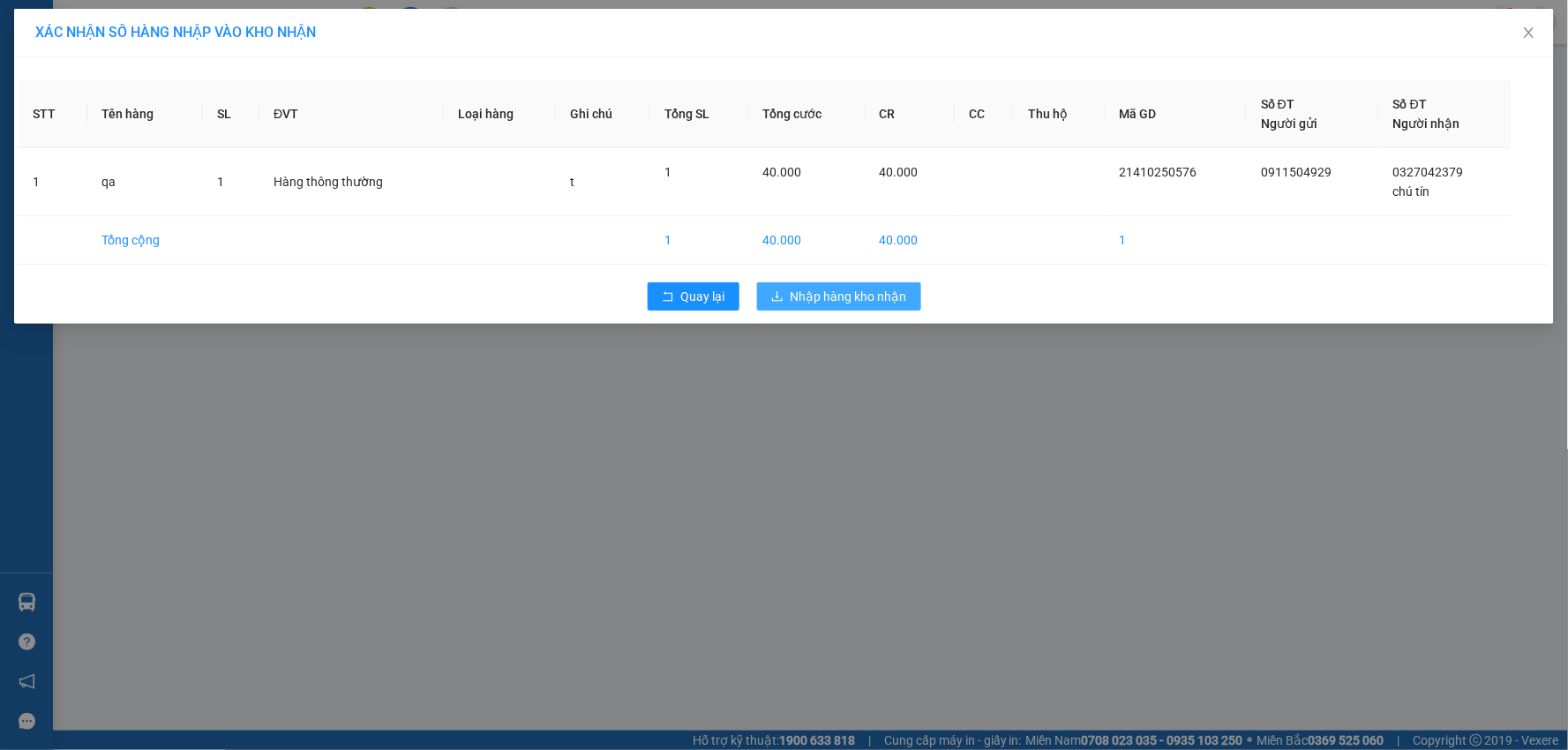
click at [833, 291] on span "Nhập hàng kho nhận" at bounding box center [849, 296] width 116 height 19
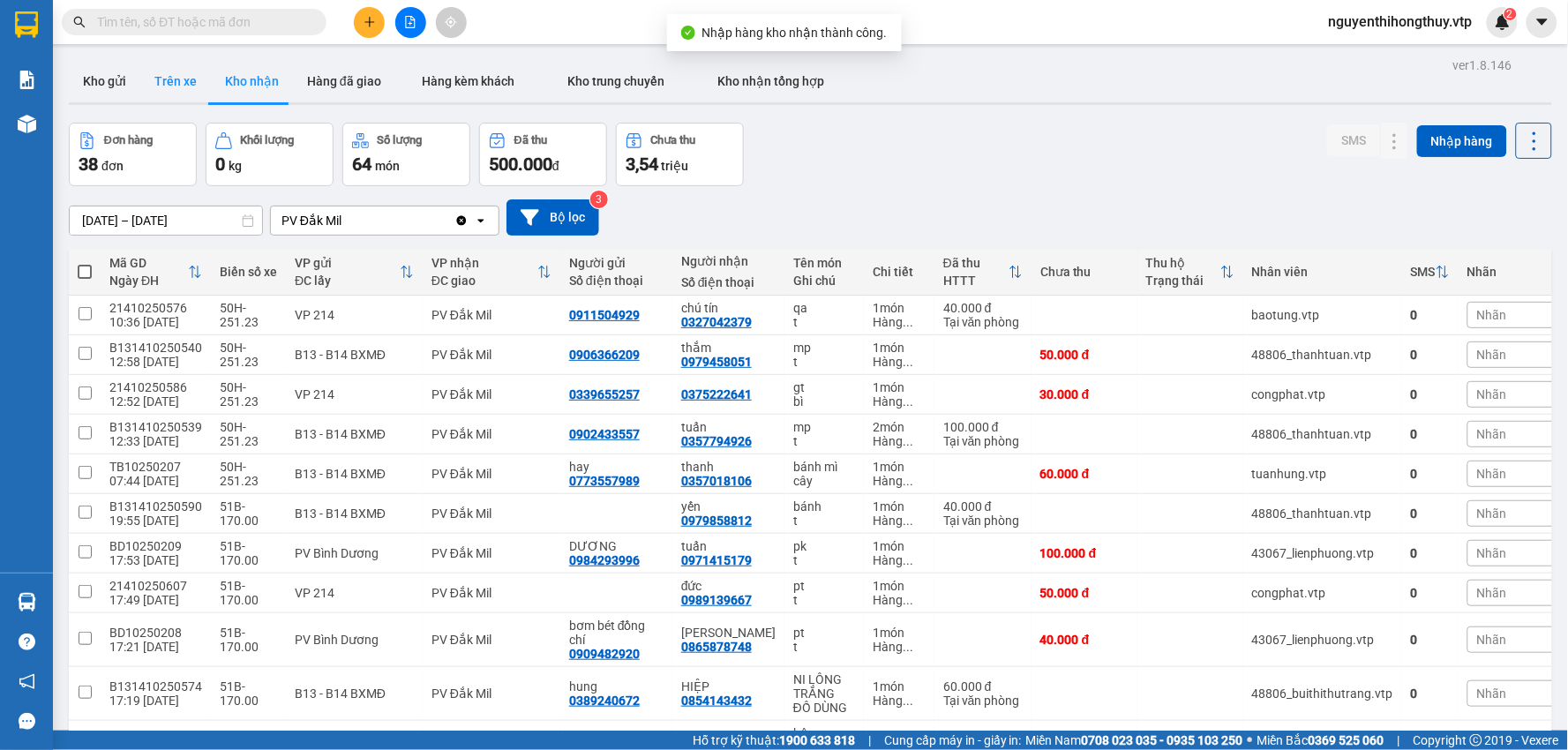
click at [168, 73] on button "Trên xe" at bounding box center [175, 81] width 70 height 43
type input "[DATE] – [DATE]"
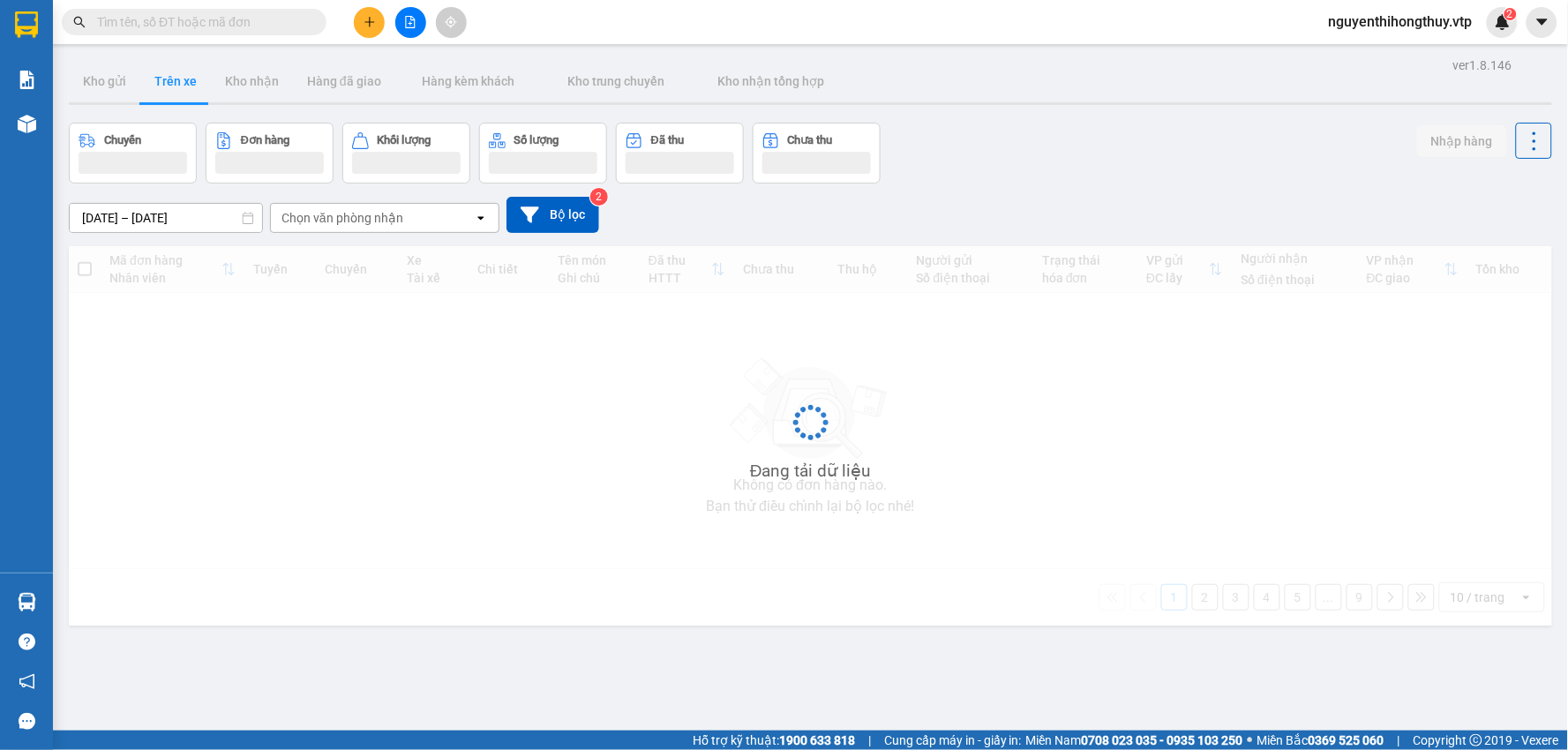
click at [389, 216] on div "Chọn văn phòng nhận" at bounding box center [343, 218] width 122 height 18
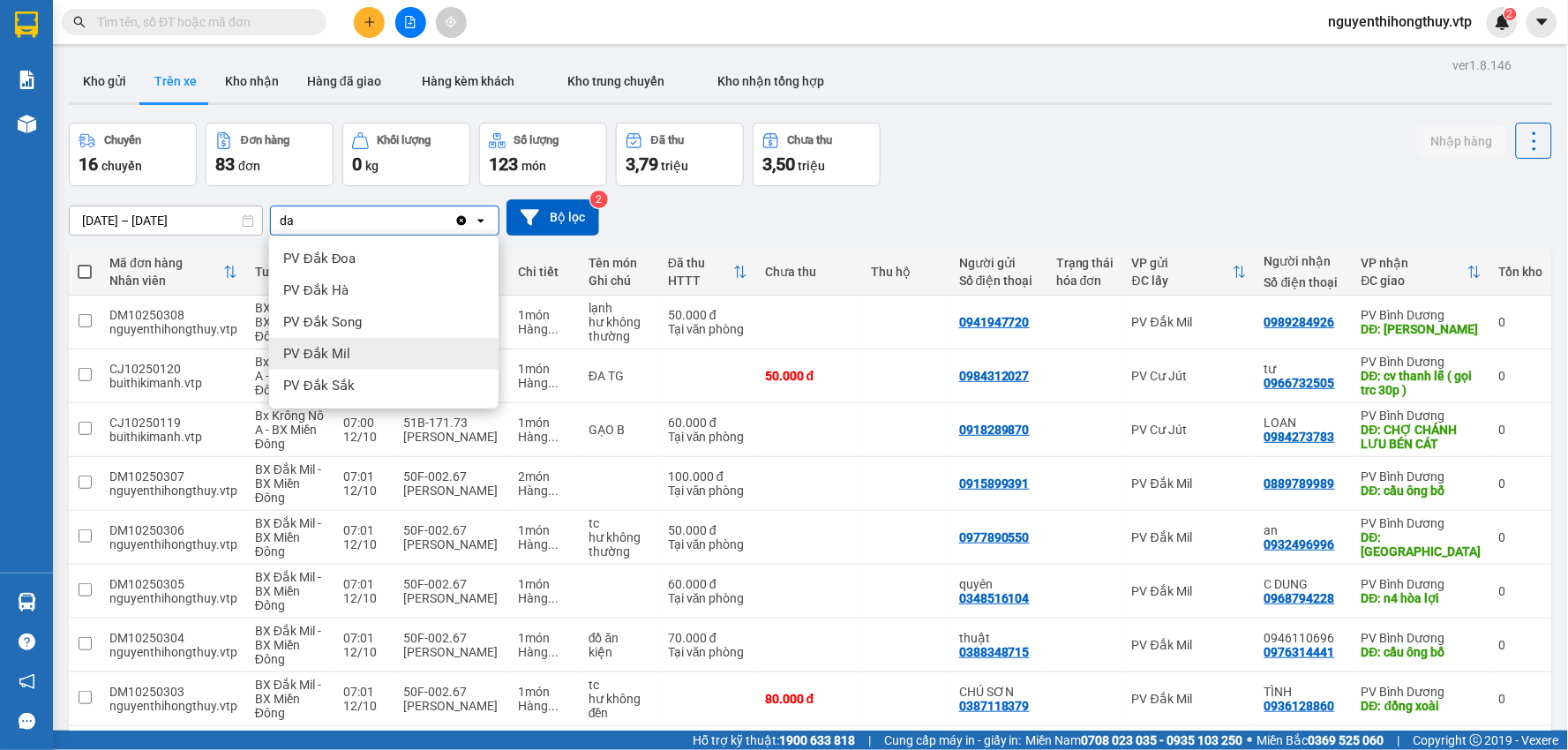
type input "da"
click at [344, 355] on span "PV Đắk Mil" at bounding box center [317, 354] width 67 height 18
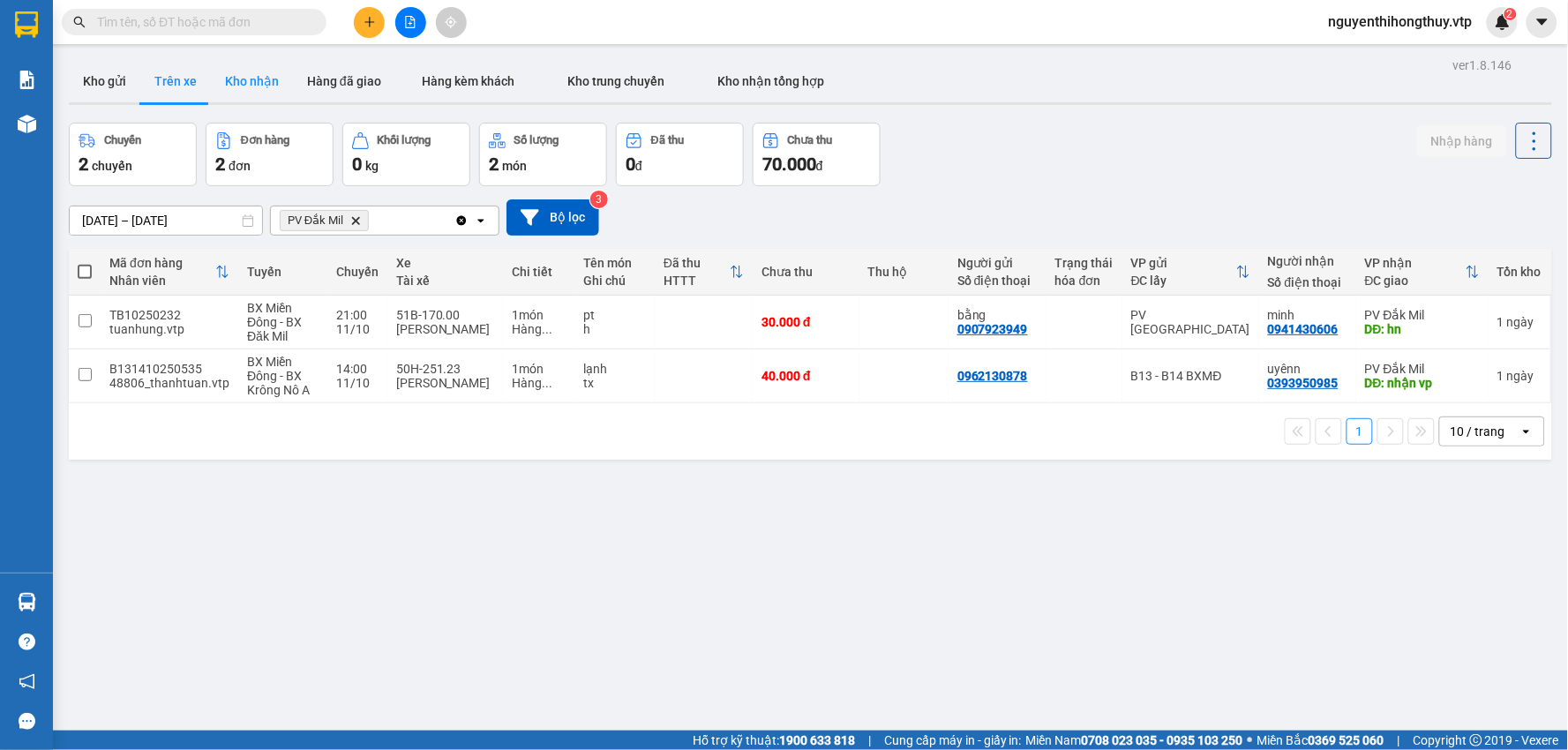
click at [250, 75] on button "Kho nhận" at bounding box center [252, 81] width 82 height 43
type input "[DATE] – [DATE]"
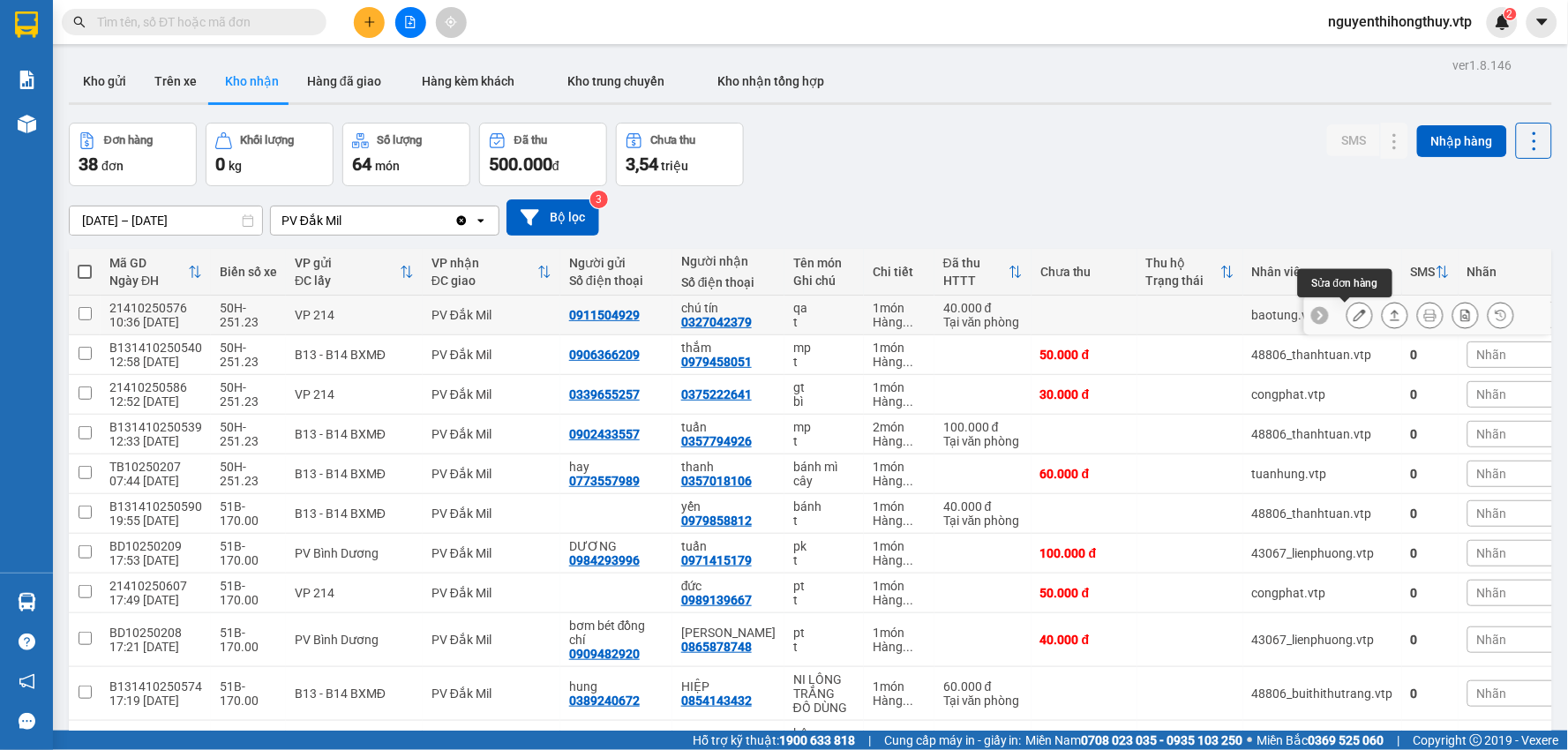
click at [1354, 322] on icon at bounding box center [1360, 315] width 12 height 12
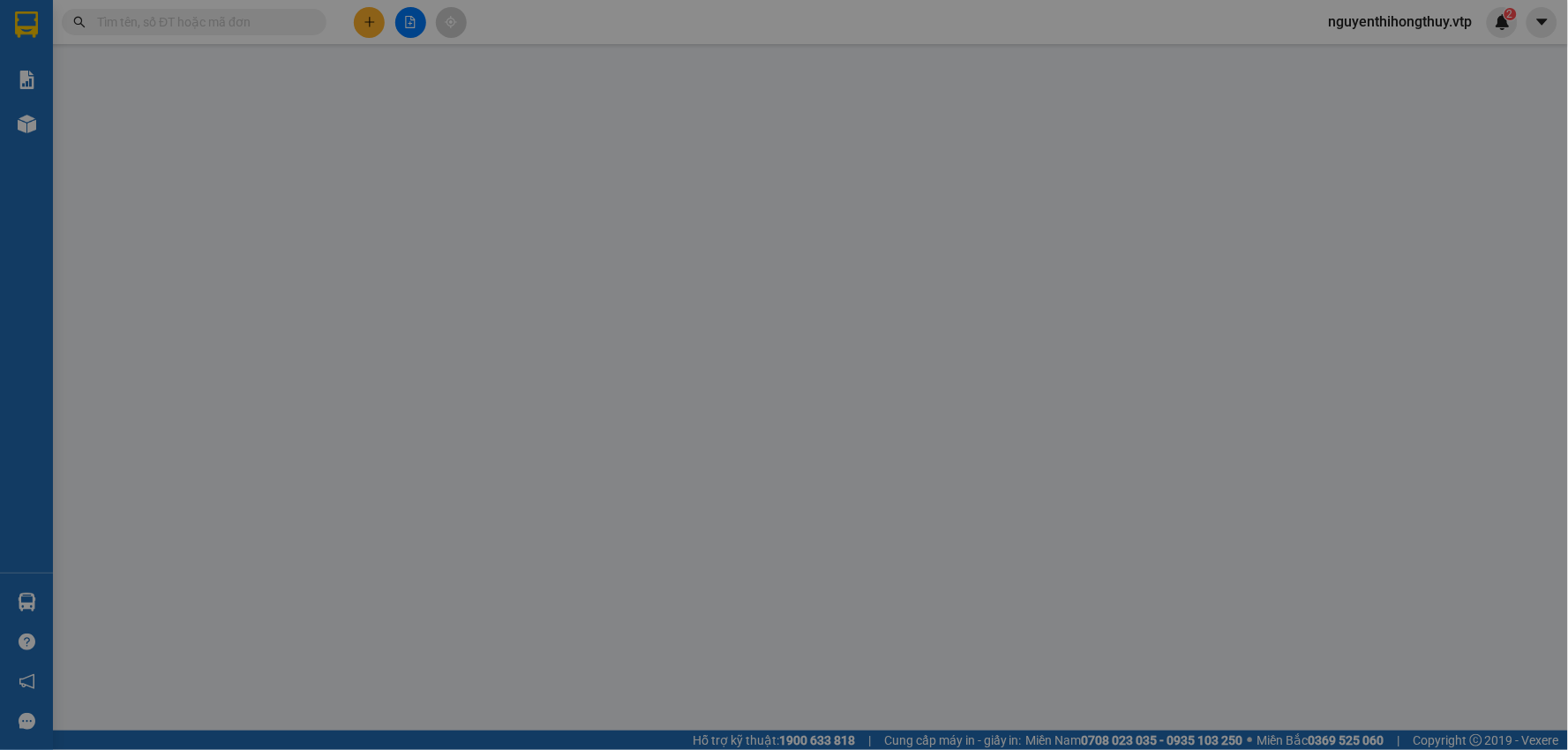
type input "0911504929"
type input "0327042379"
type input "chú tín"
type input "0"
type input "40.000"
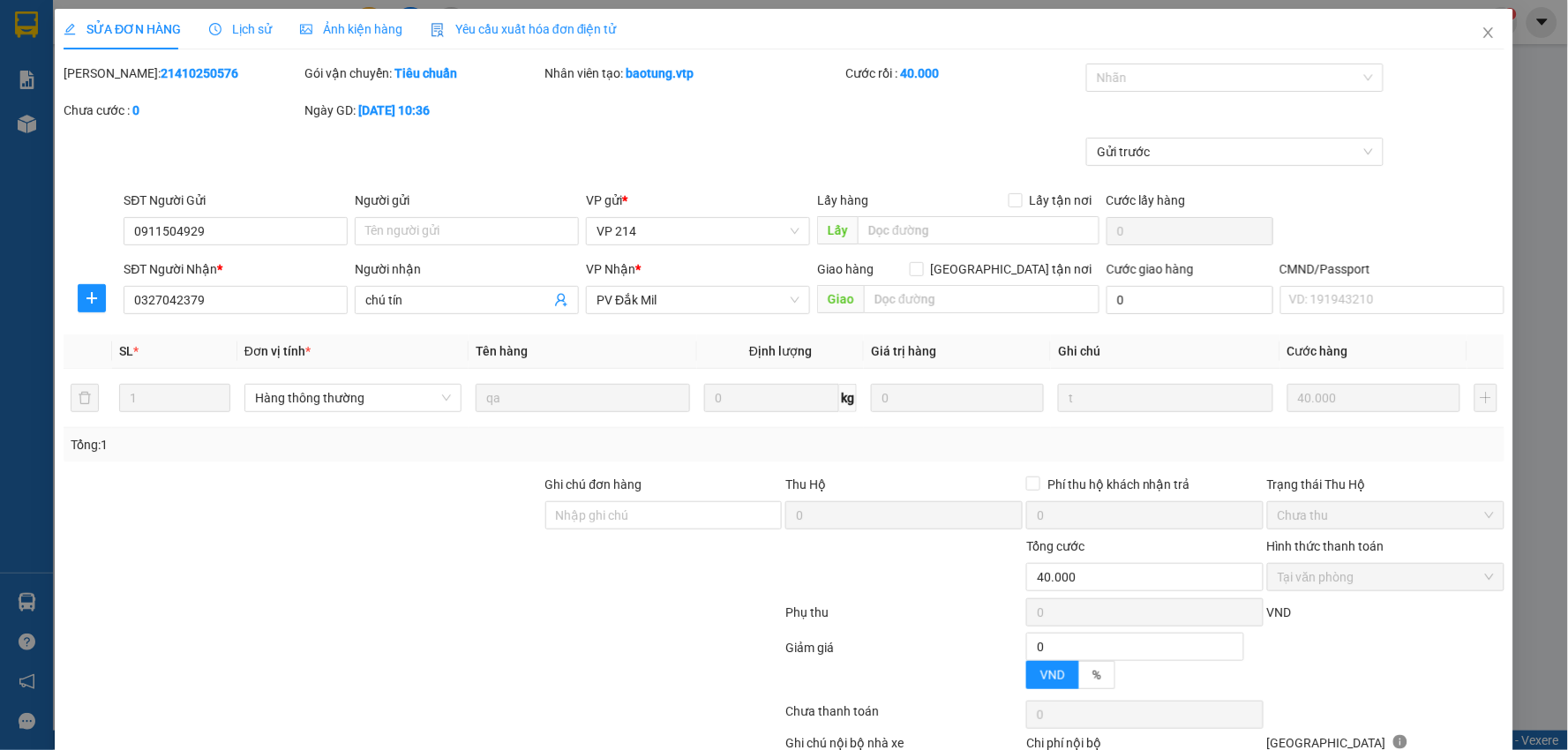
type input "2.000"
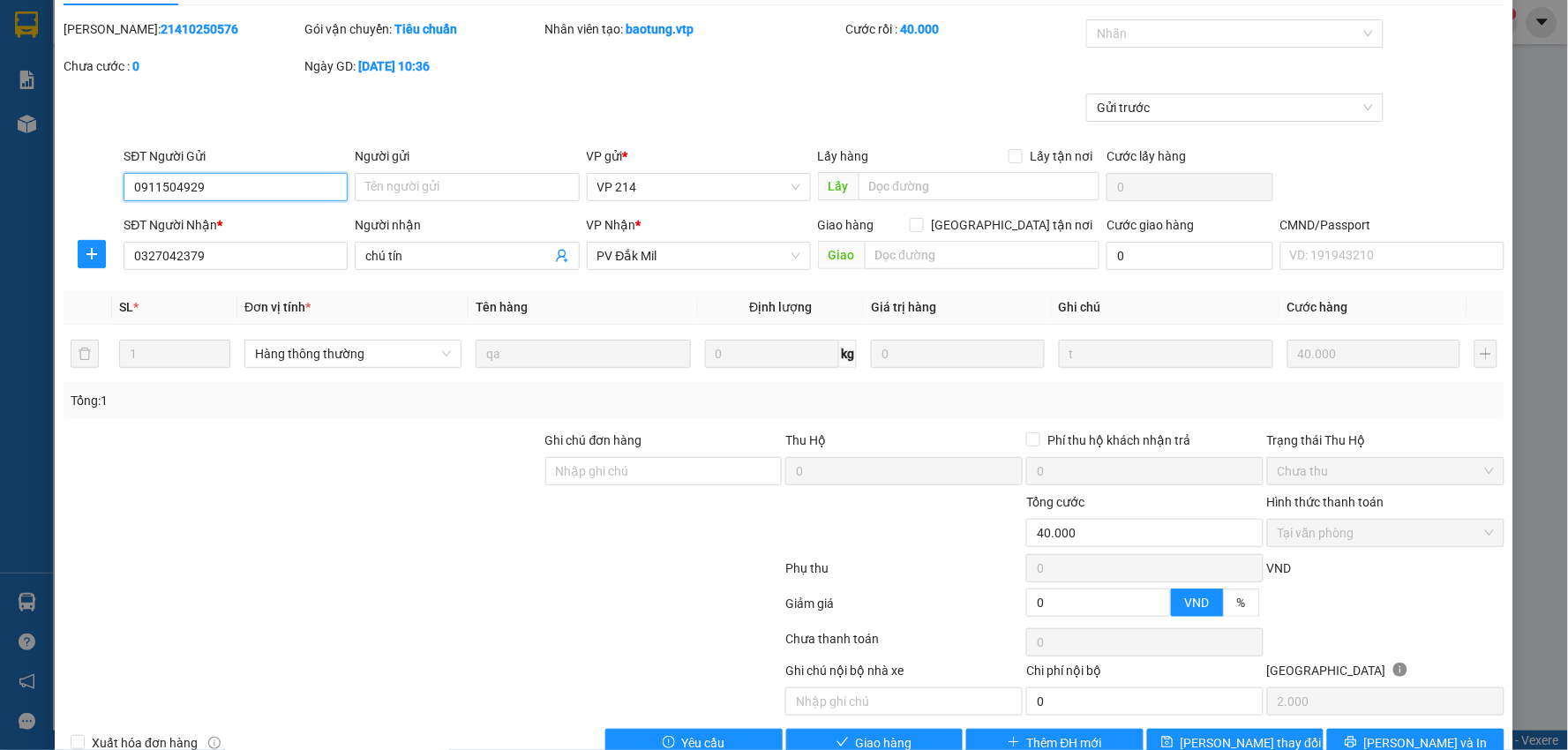
scroll to position [86, 0]
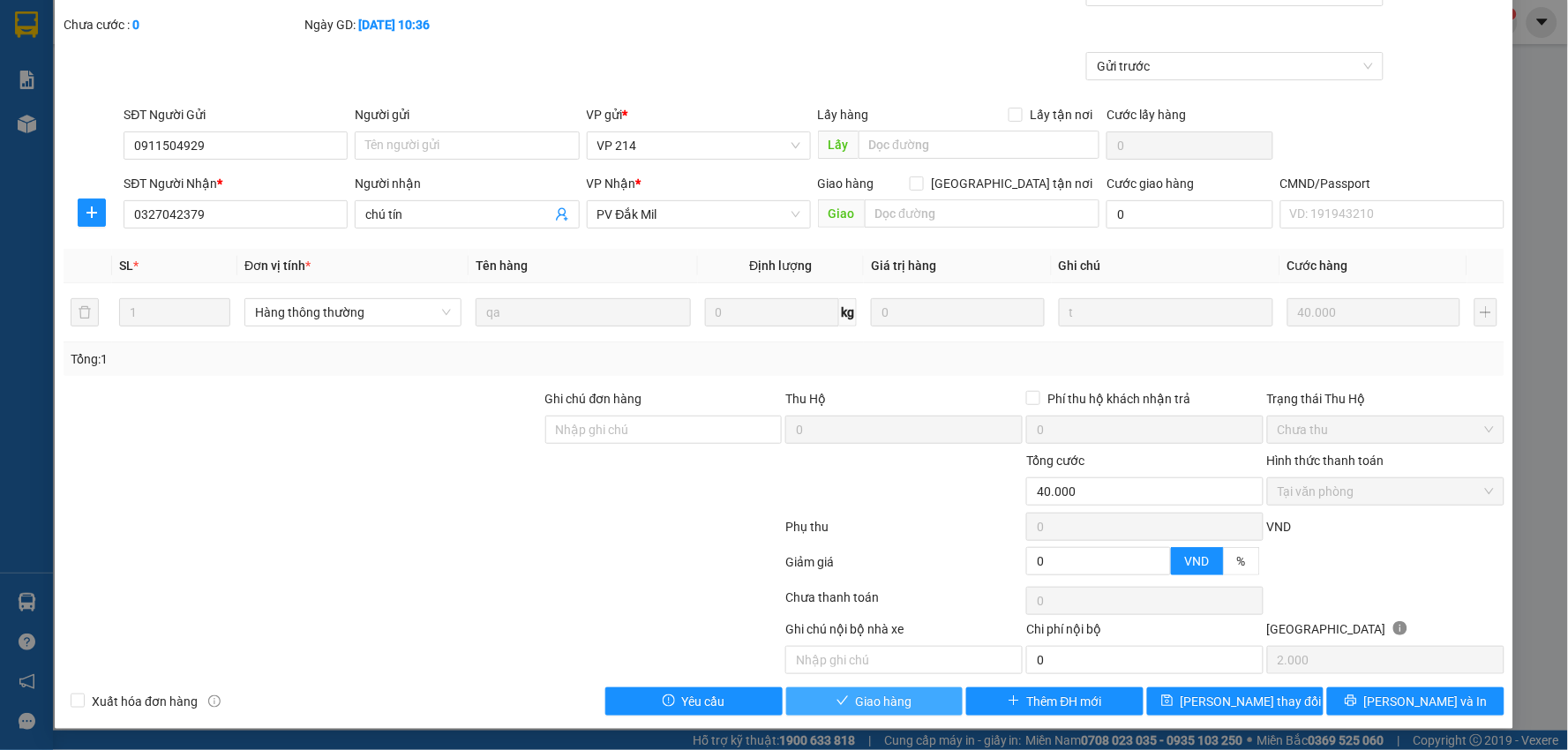
click at [883, 706] on span "Giao hàng" at bounding box center [884, 701] width 56 height 19
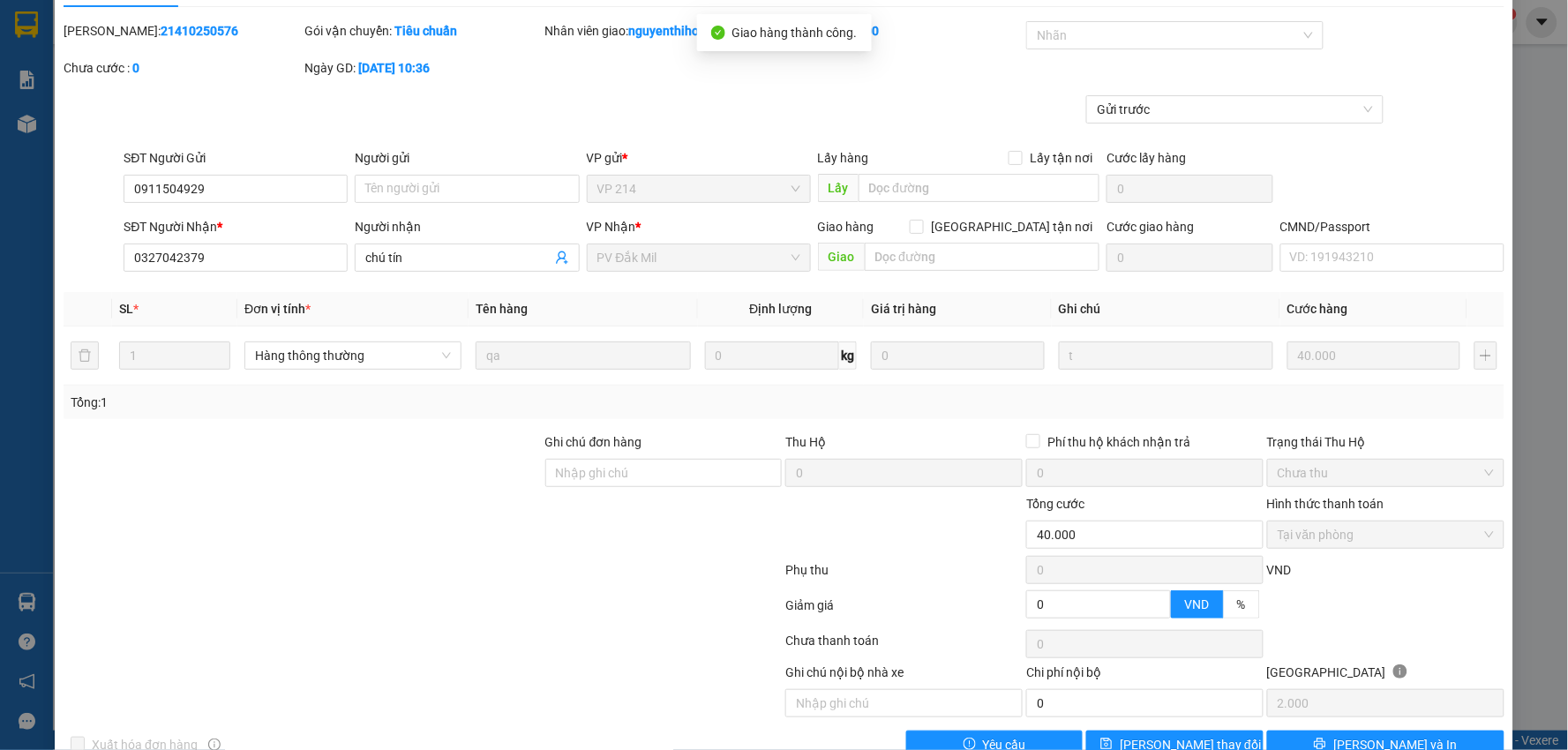
scroll to position [0, 0]
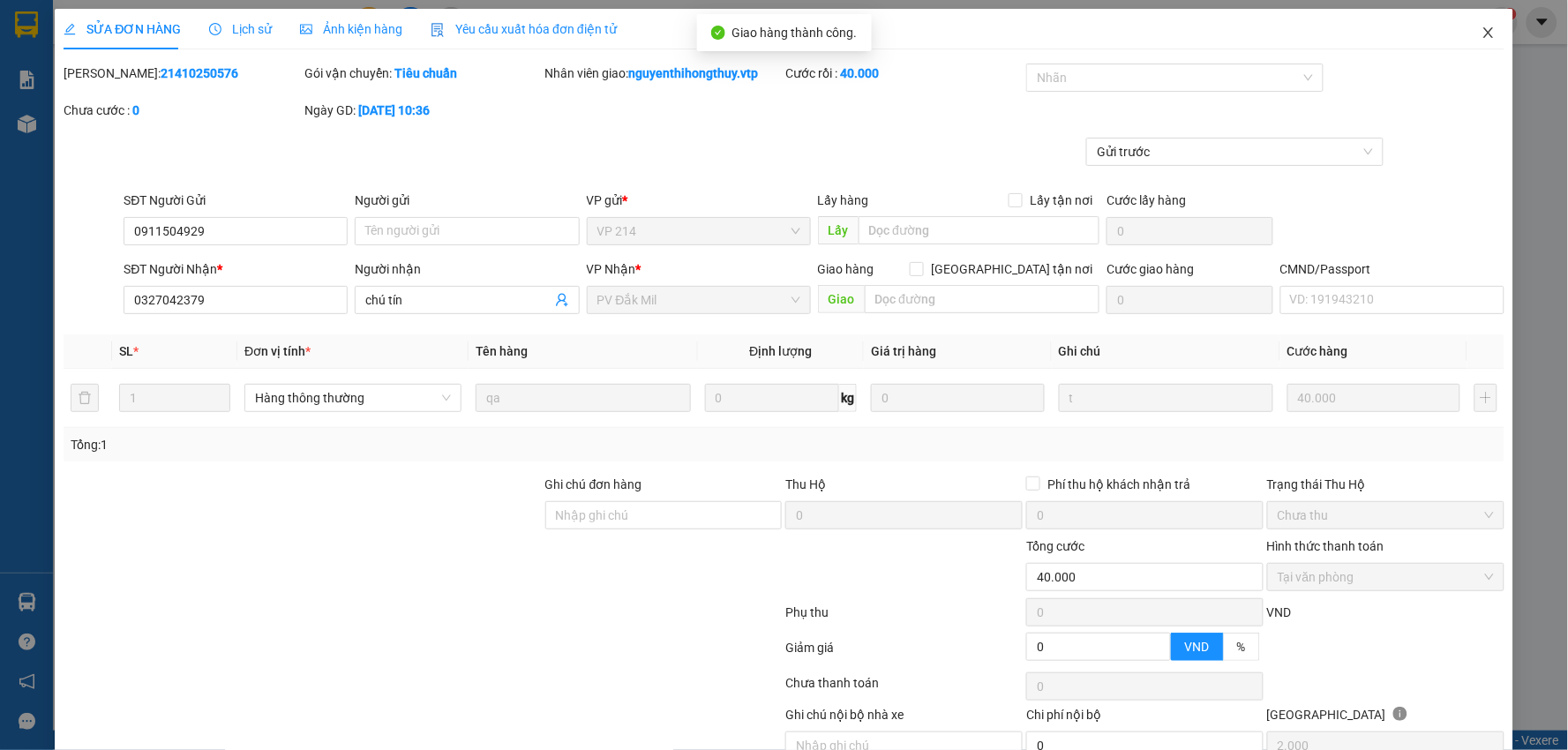
click at [1481, 37] on icon "close" at bounding box center [1488, 32] width 14 height 14
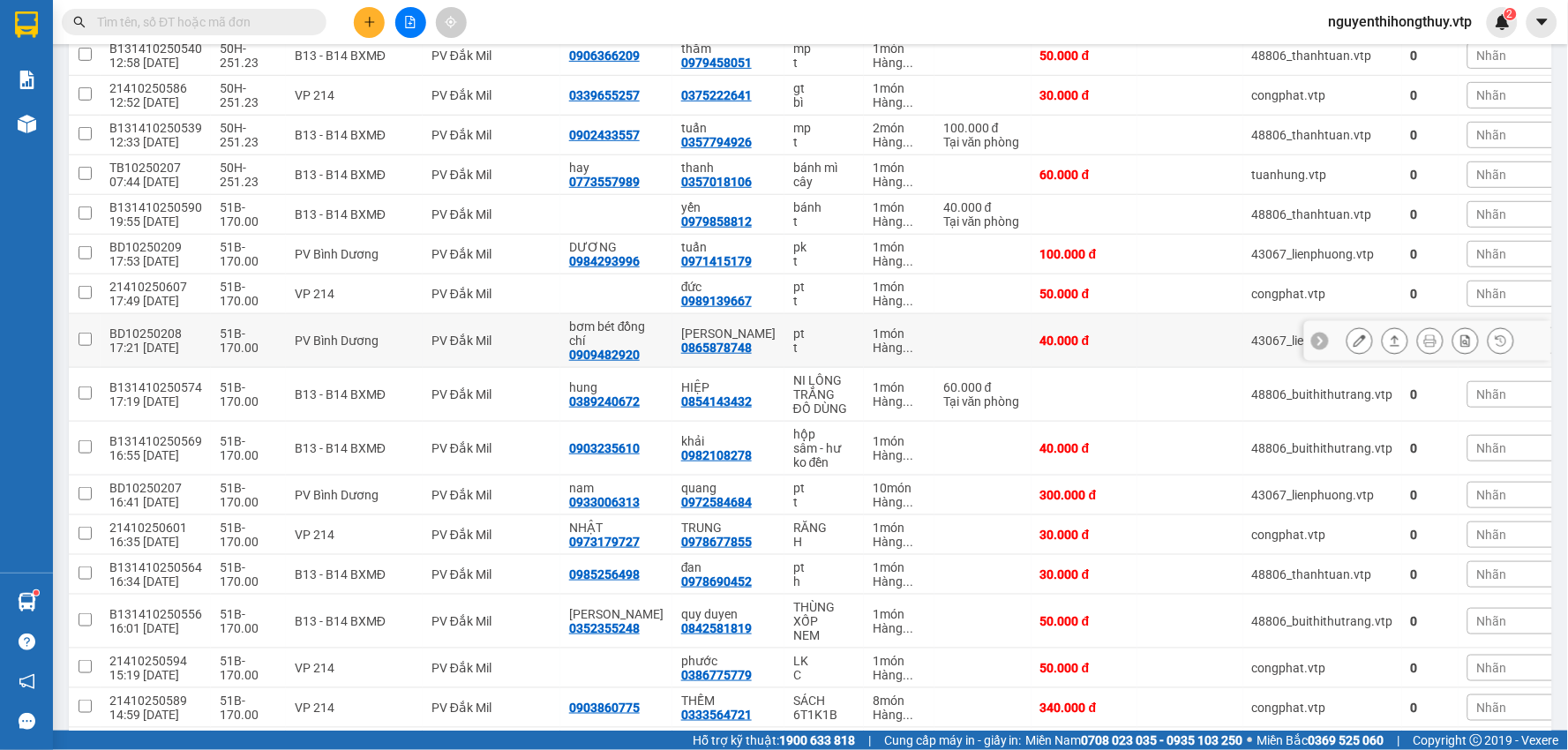
scroll to position [294, 0]
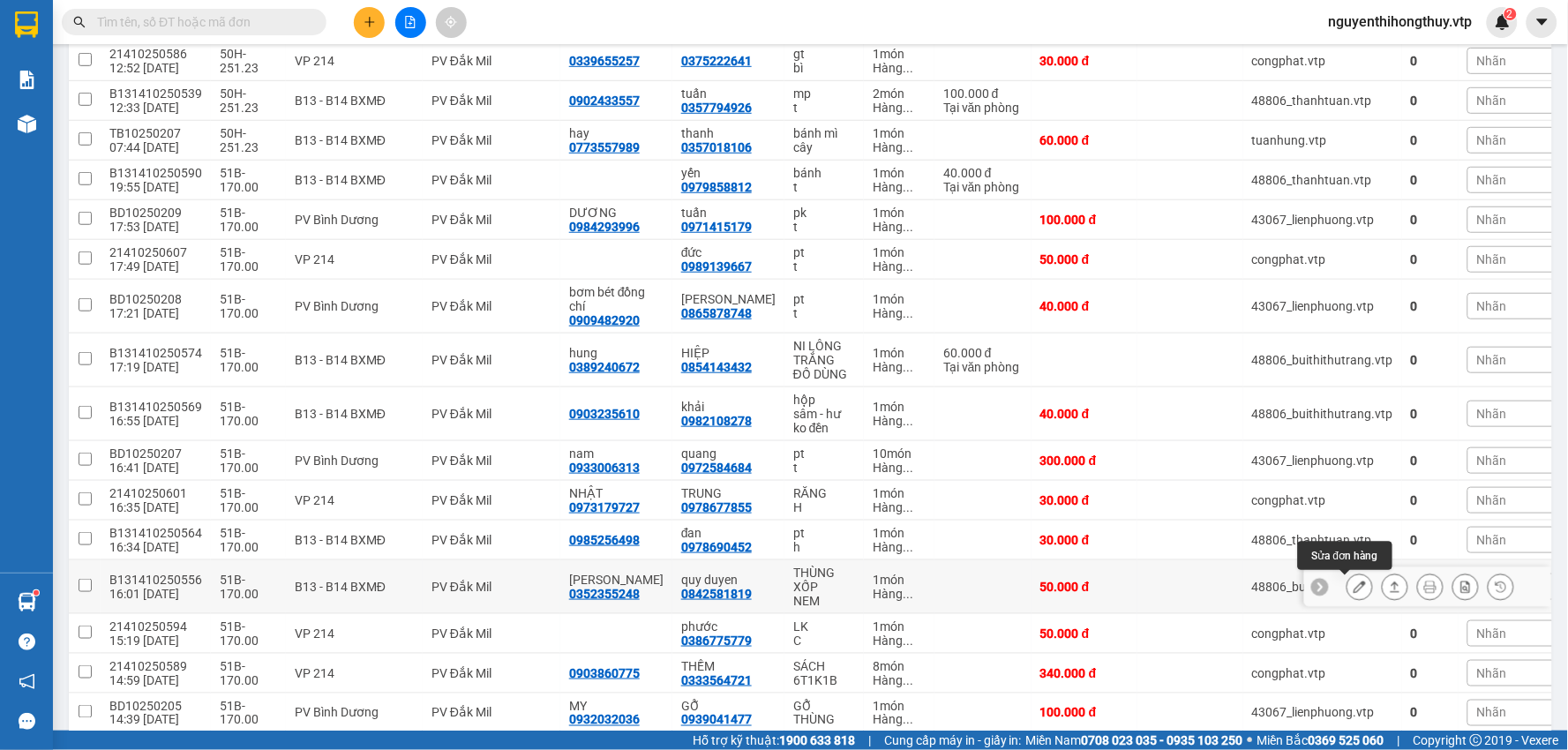
click at [1354, 586] on icon at bounding box center [1360, 586] width 12 height 12
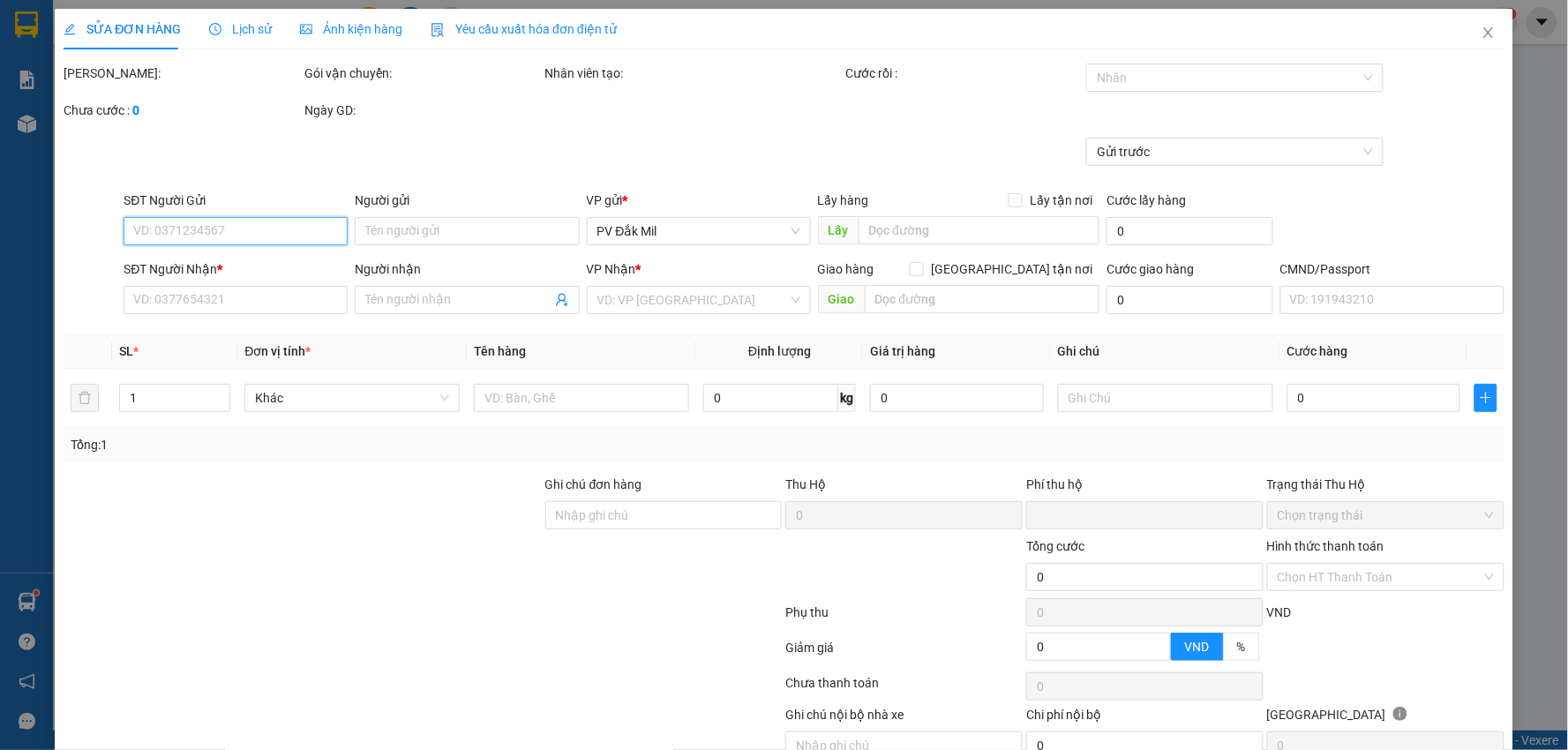
type input "2.500"
type input "0352355248"
type input "[PERSON_NAME]"
type input "0842581819"
type input "quy duyen"
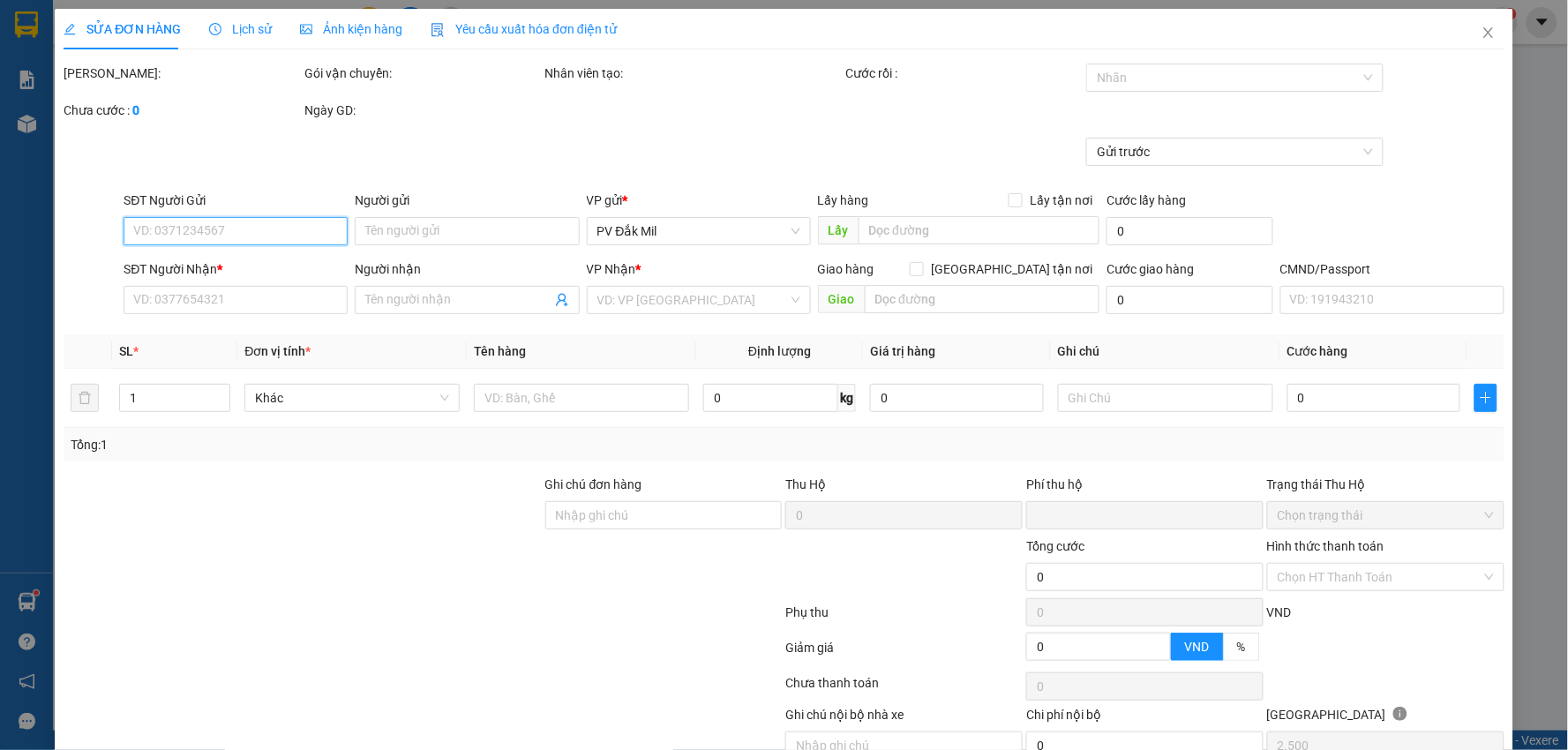
type input "0"
type input "50.000"
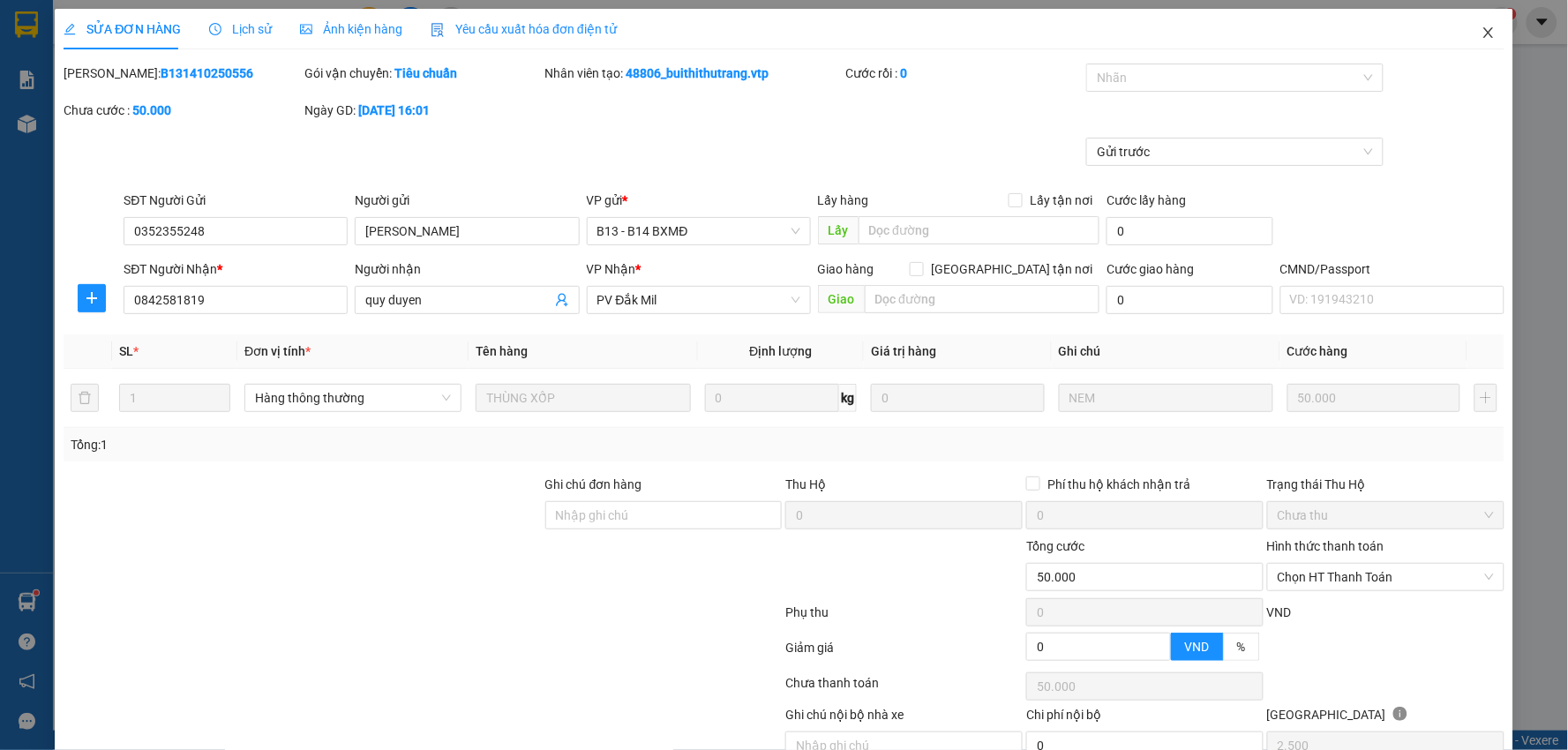
click at [1481, 28] on icon "close" at bounding box center [1488, 32] width 14 height 14
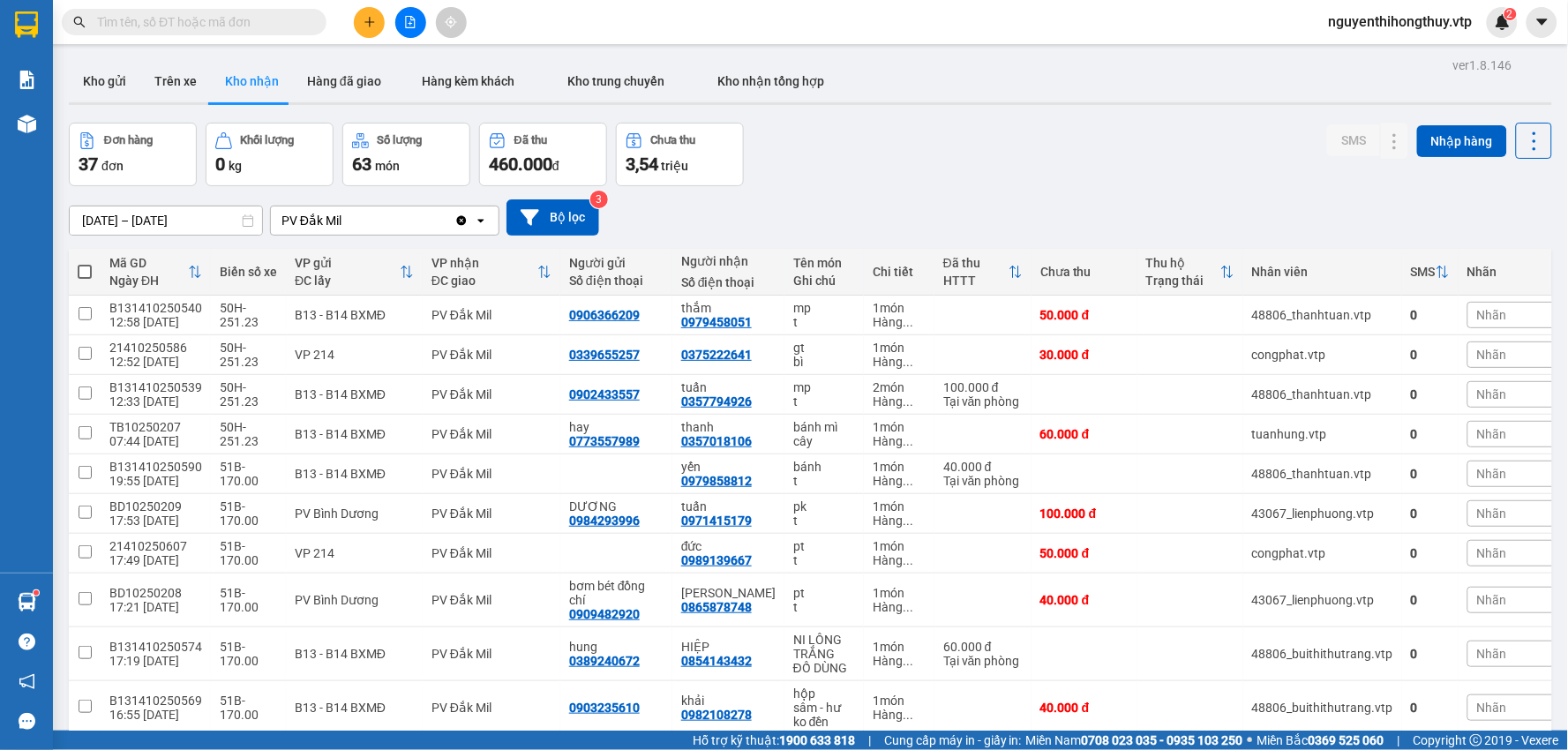
click at [262, 20] on input "text" at bounding box center [201, 22] width 208 height 19
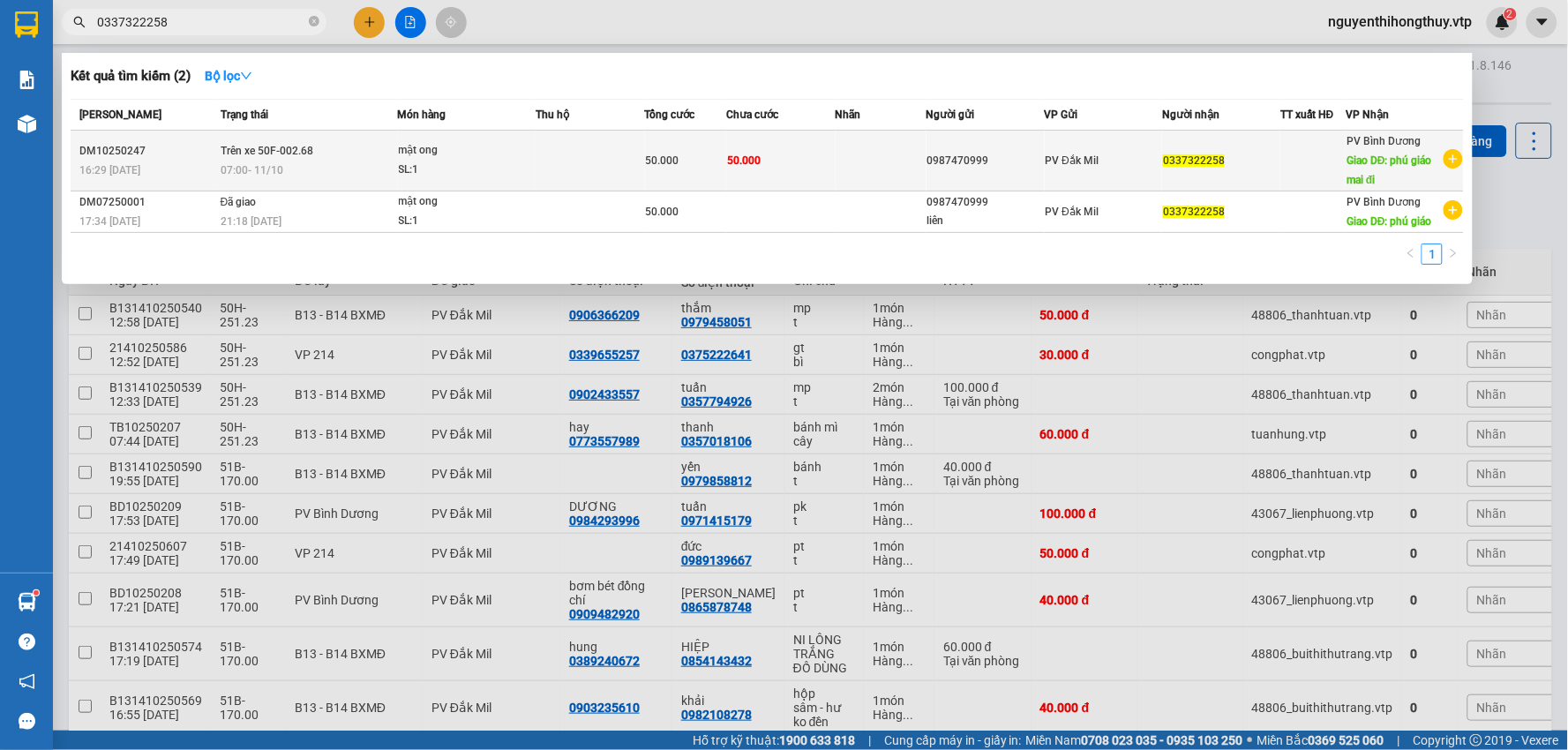
type input "0337322258"
click at [823, 164] on td "50.000" at bounding box center [780, 161] width 109 height 61
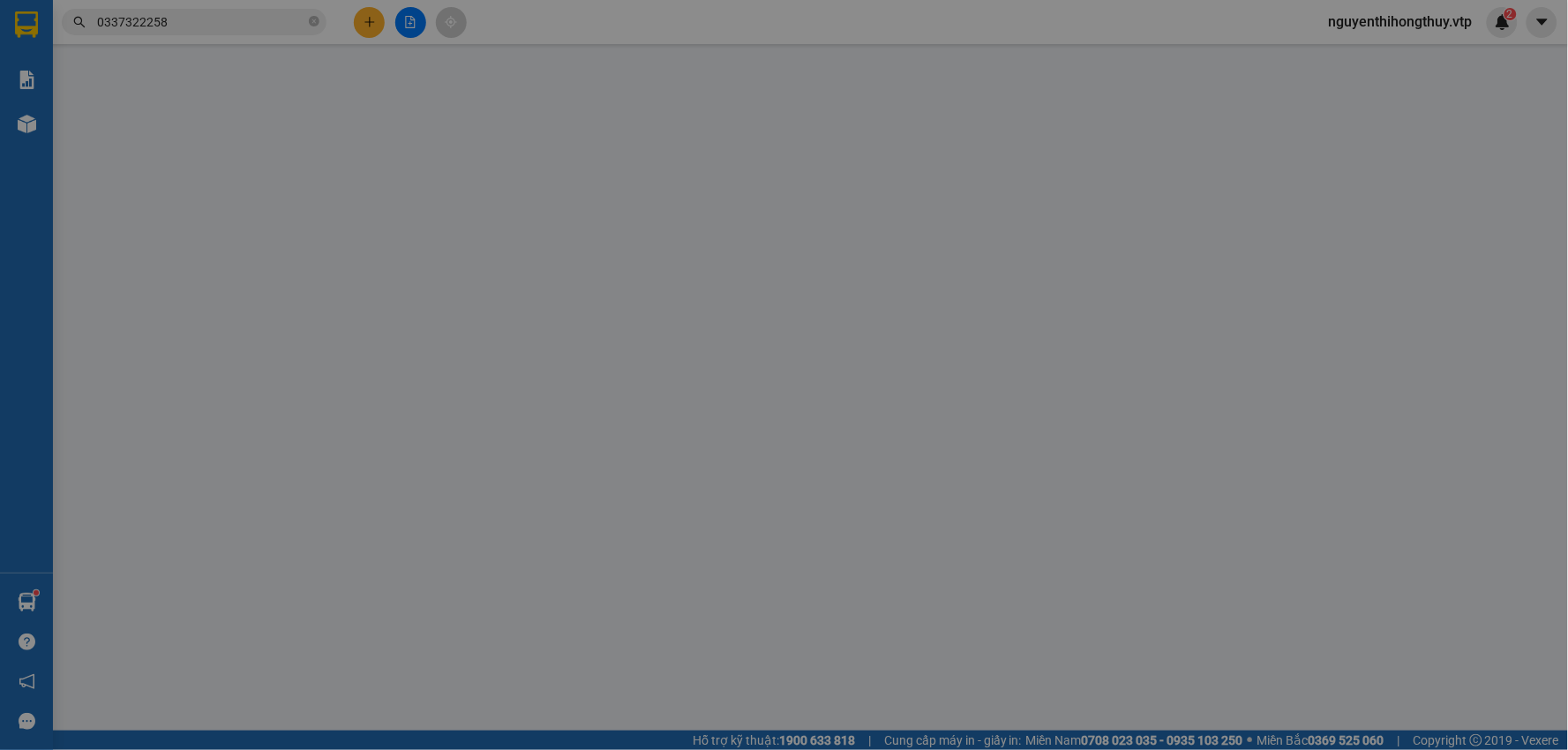
type input "0987470999"
type input "0337322258"
type input "phú giáo mai đi"
type input "HÀNG ĐỂ 214 XE BÁO KHÔNG GIAO"
type input "0"
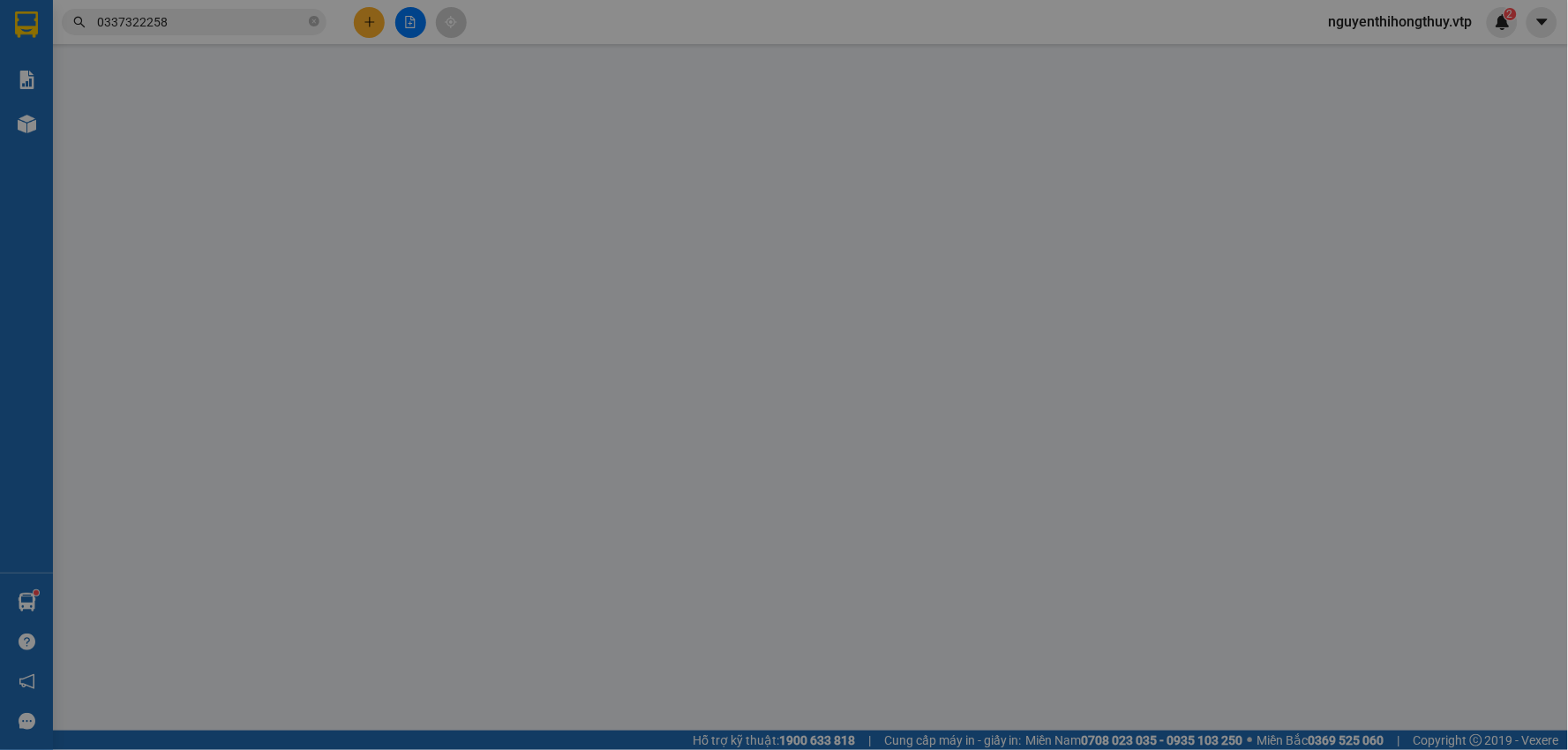
type input "50.000"
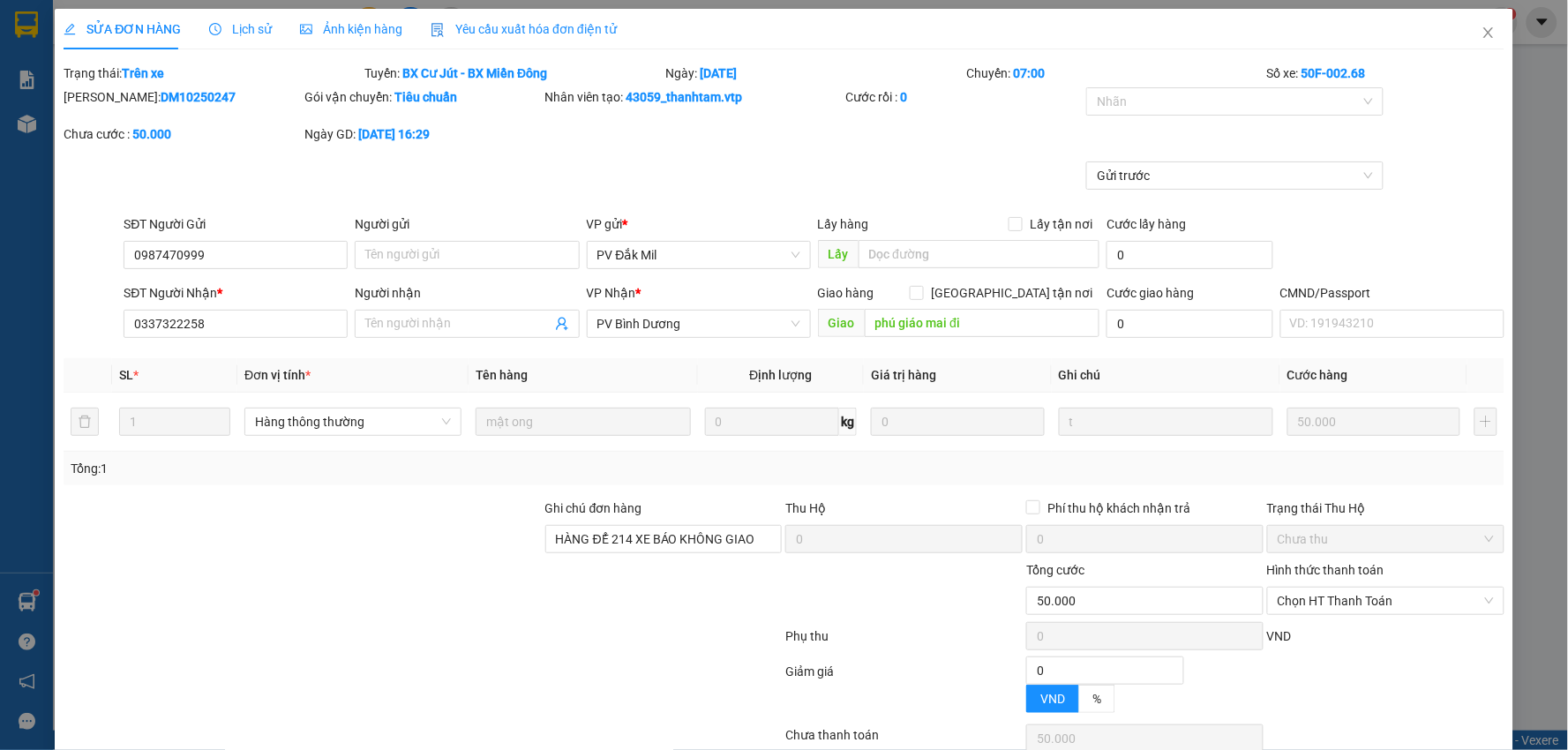
type input "2.500"
click at [232, 22] on span "Lịch sử" at bounding box center [241, 29] width 63 height 14
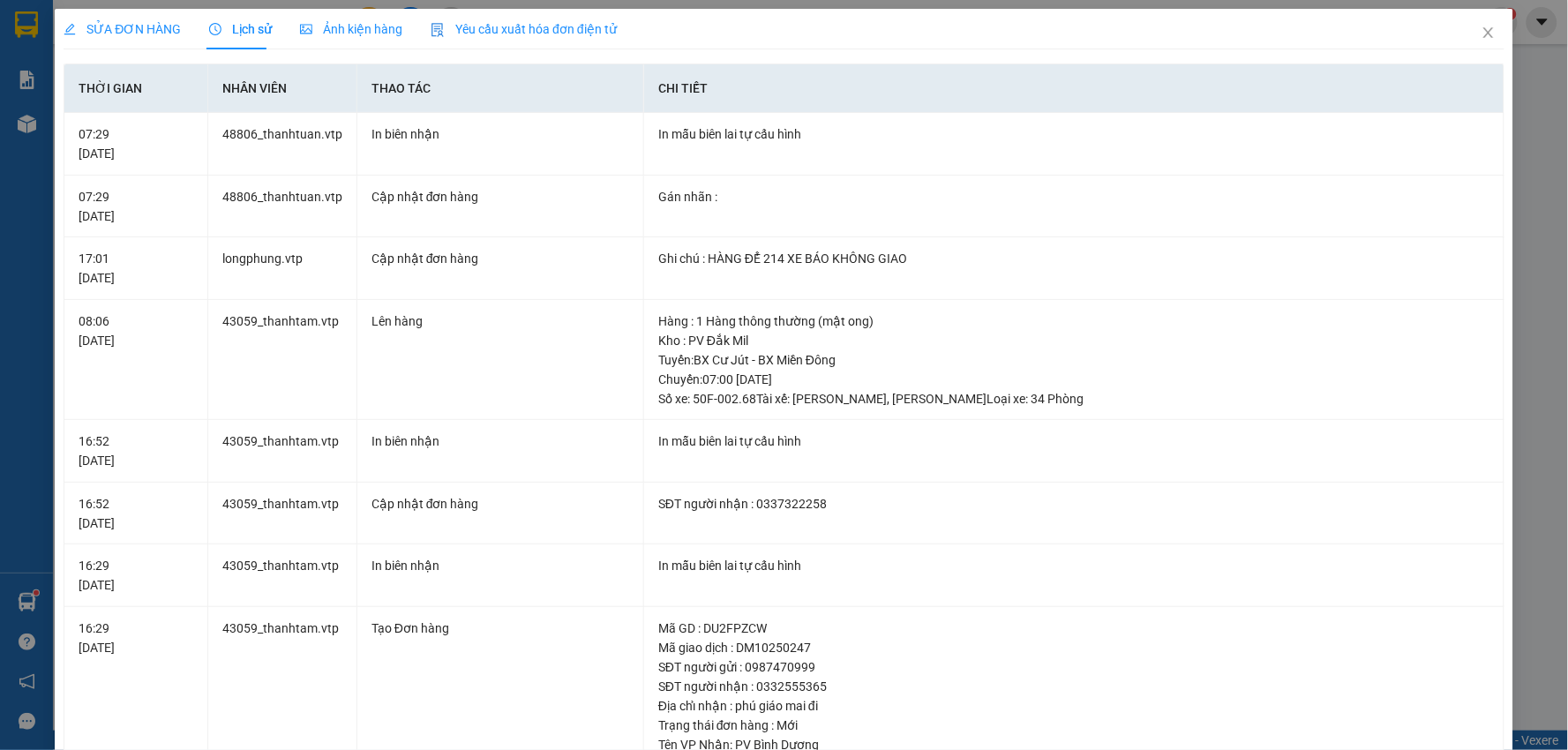
click at [151, 19] on div "SỬA ĐƠN HÀNG" at bounding box center [122, 29] width 117 height 19
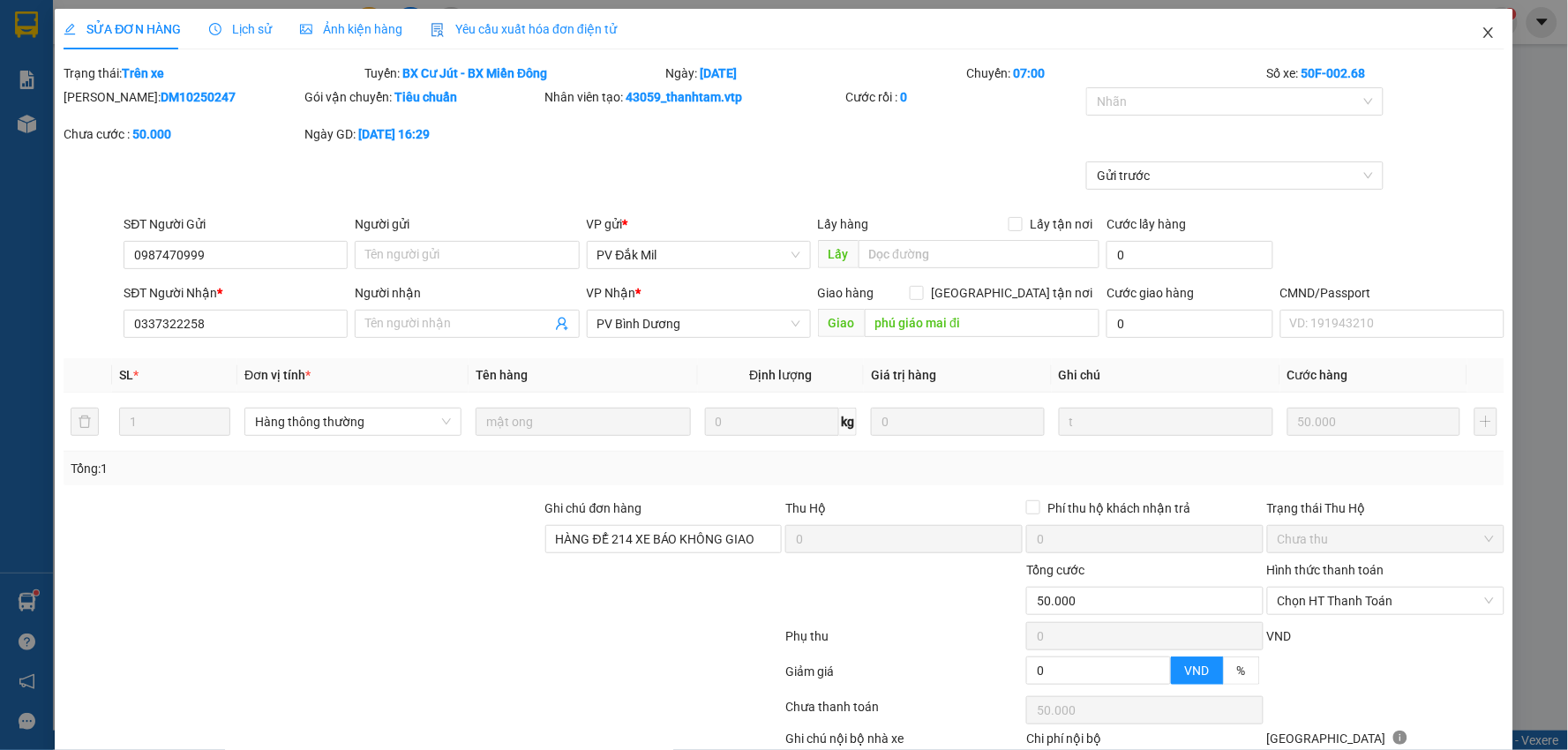
click at [1478, 25] on span "Close" at bounding box center [1489, 33] width 49 height 49
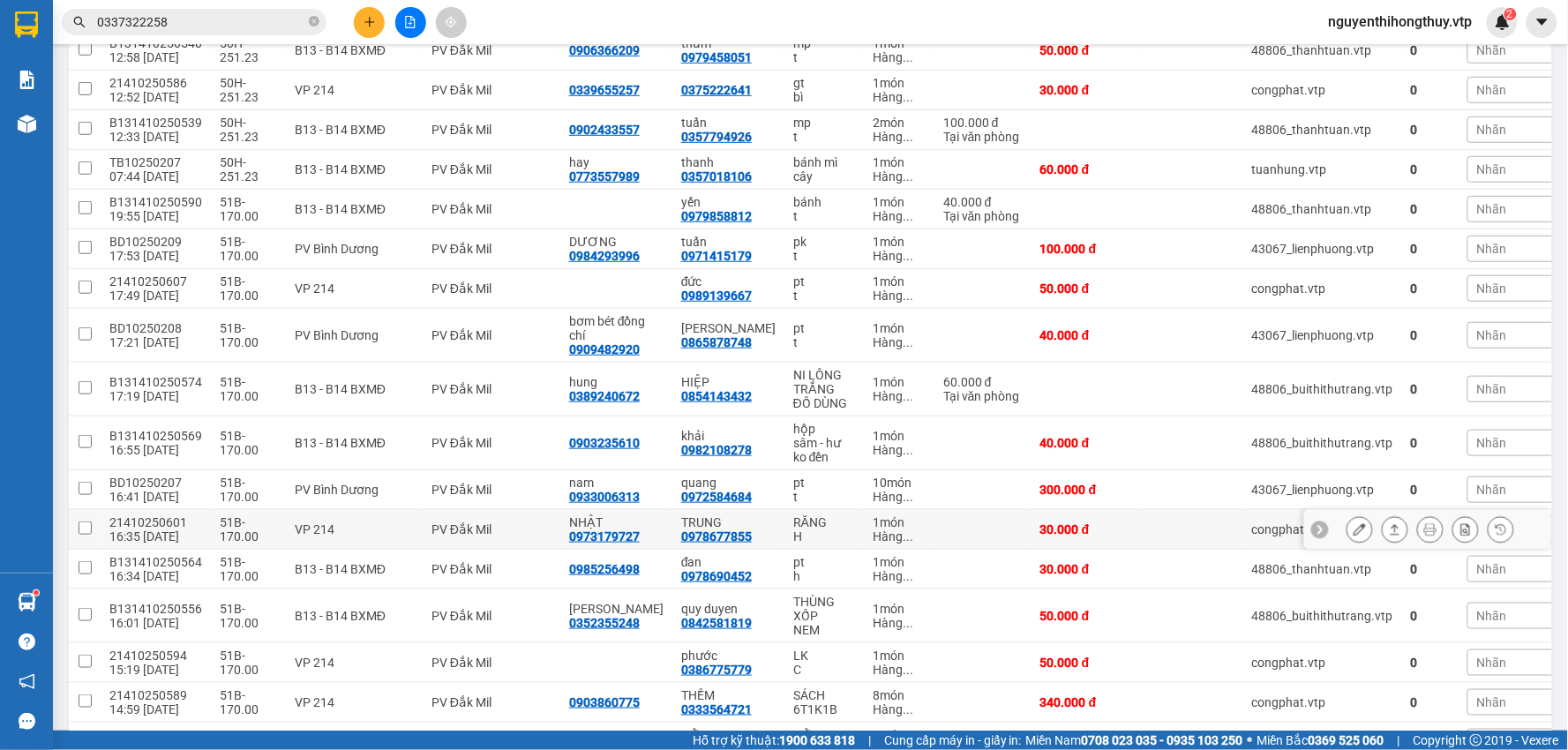
scroll to position [294, 0]
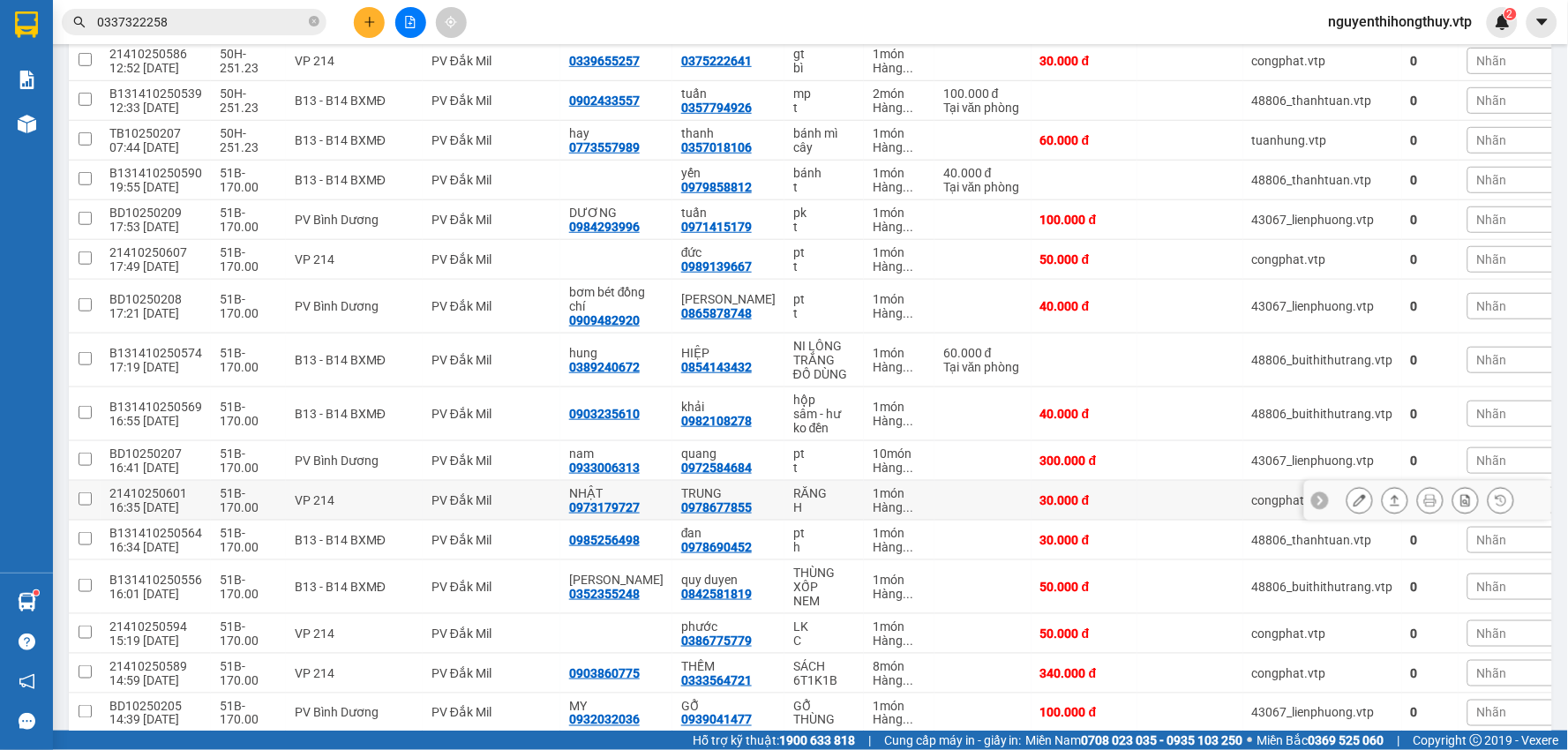
click at [1354, 499] on icon at bounding box center [1360, 500] width 12 height 12
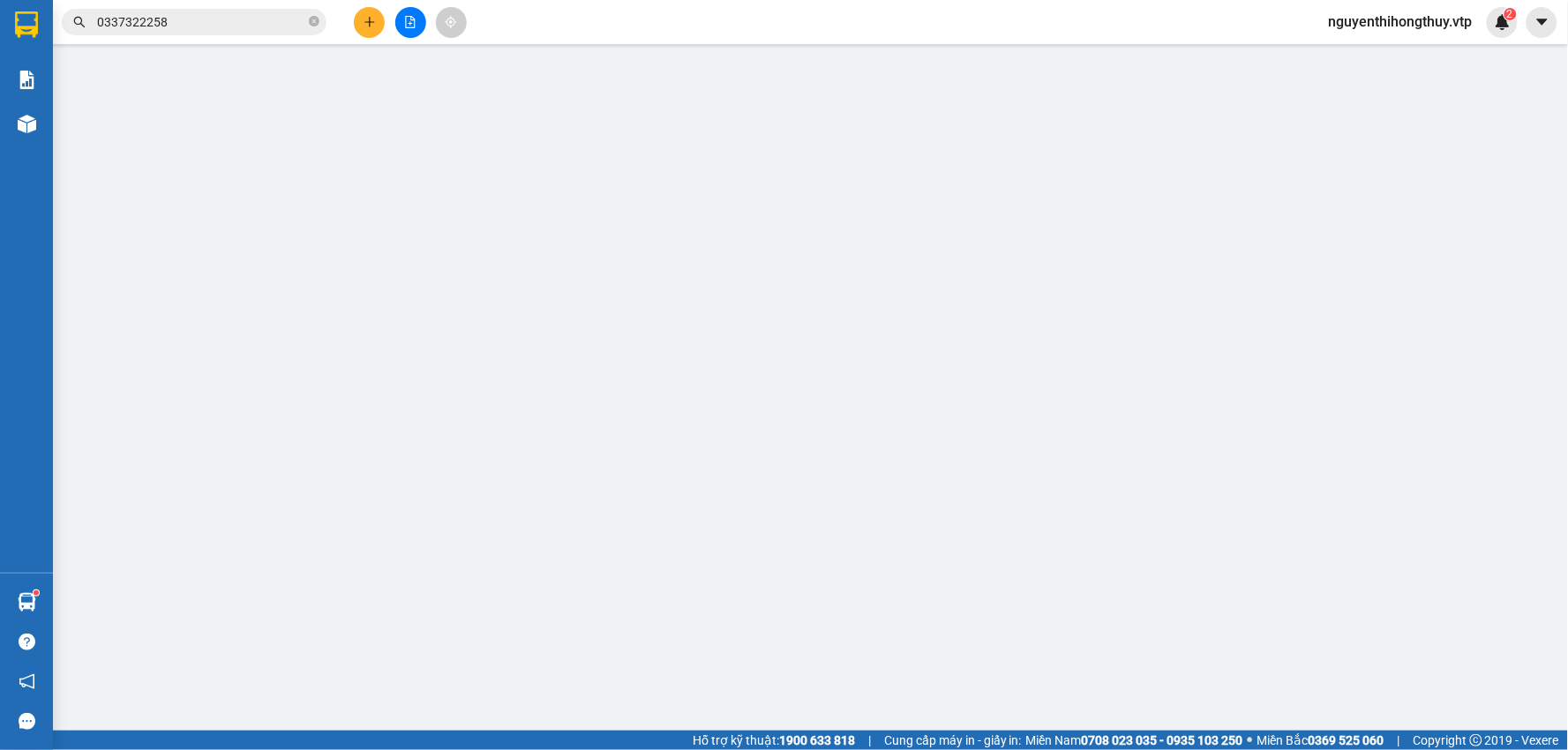
type input "0973179727"
type input "NHẬT"
type input "0978677855"
type input "TRUNG"
type input "0"
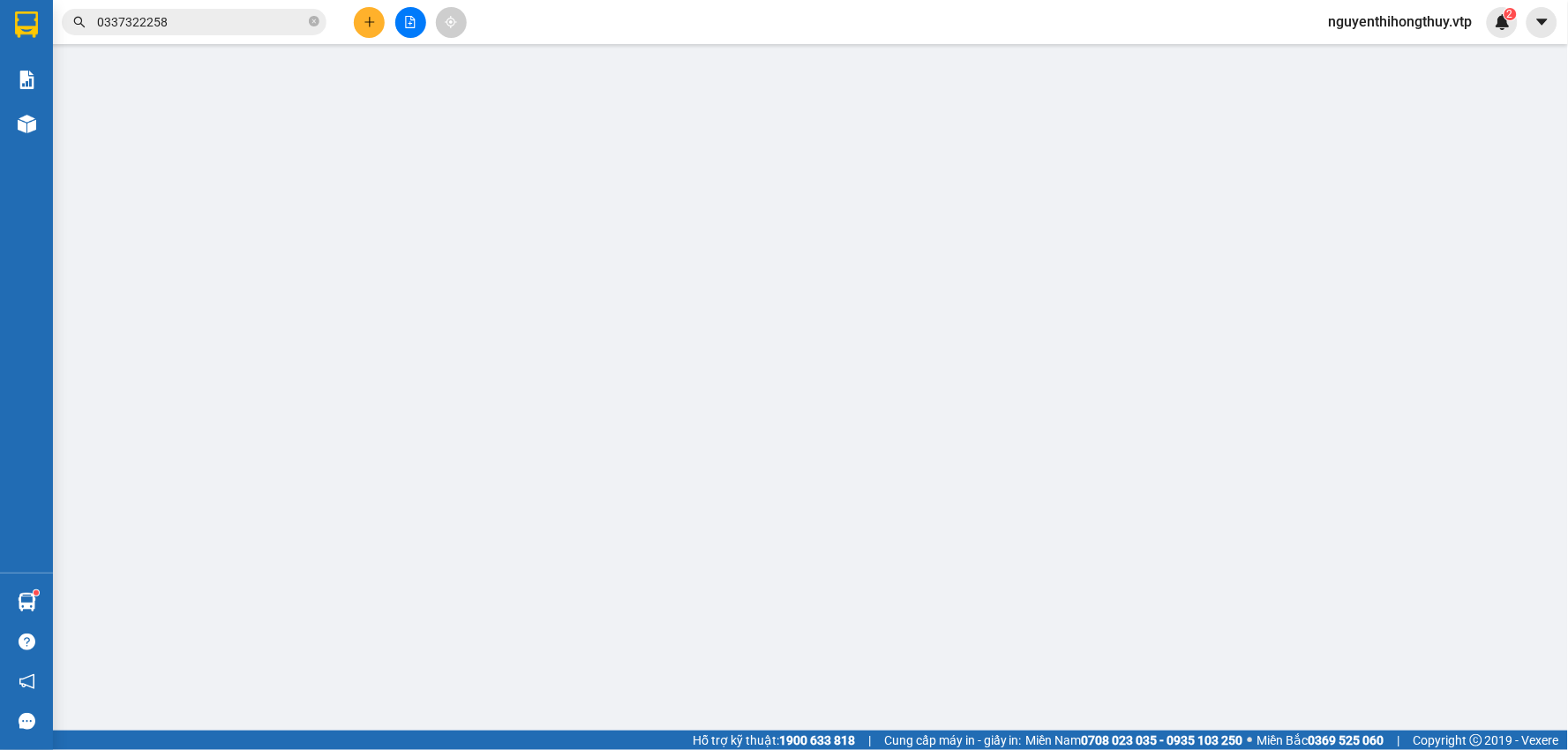
type input "30.000"
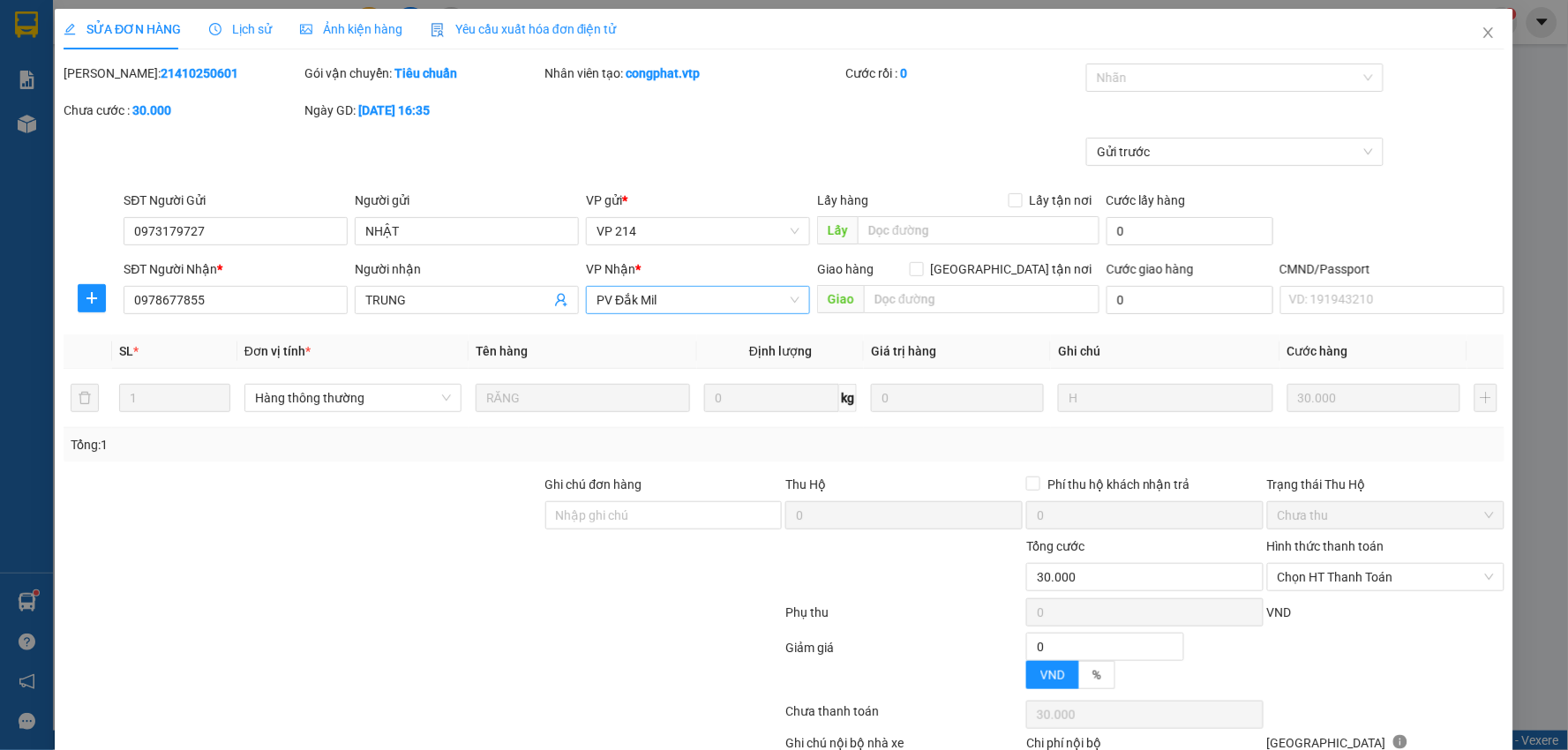
type input "1.500"
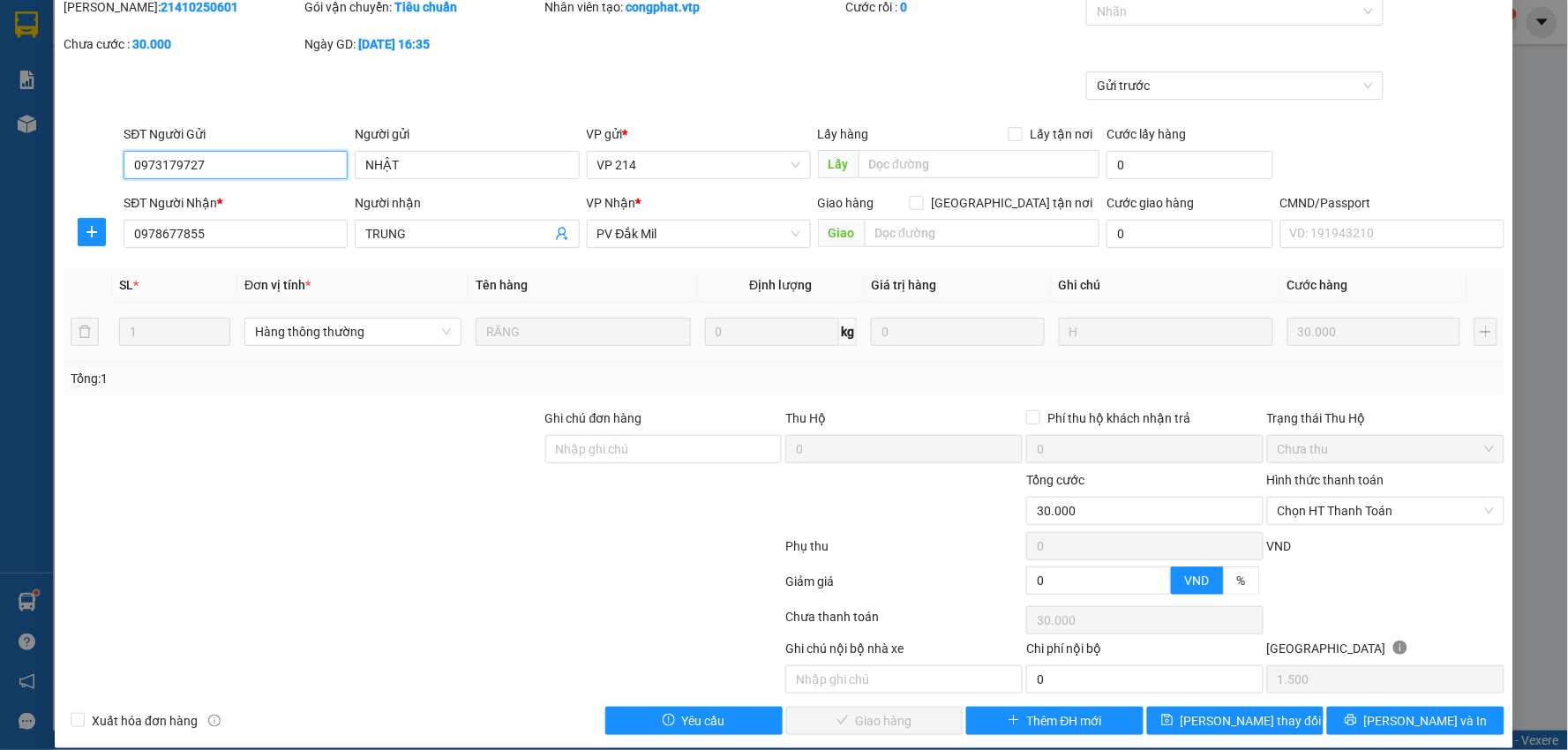
scroll to position [86, 0]
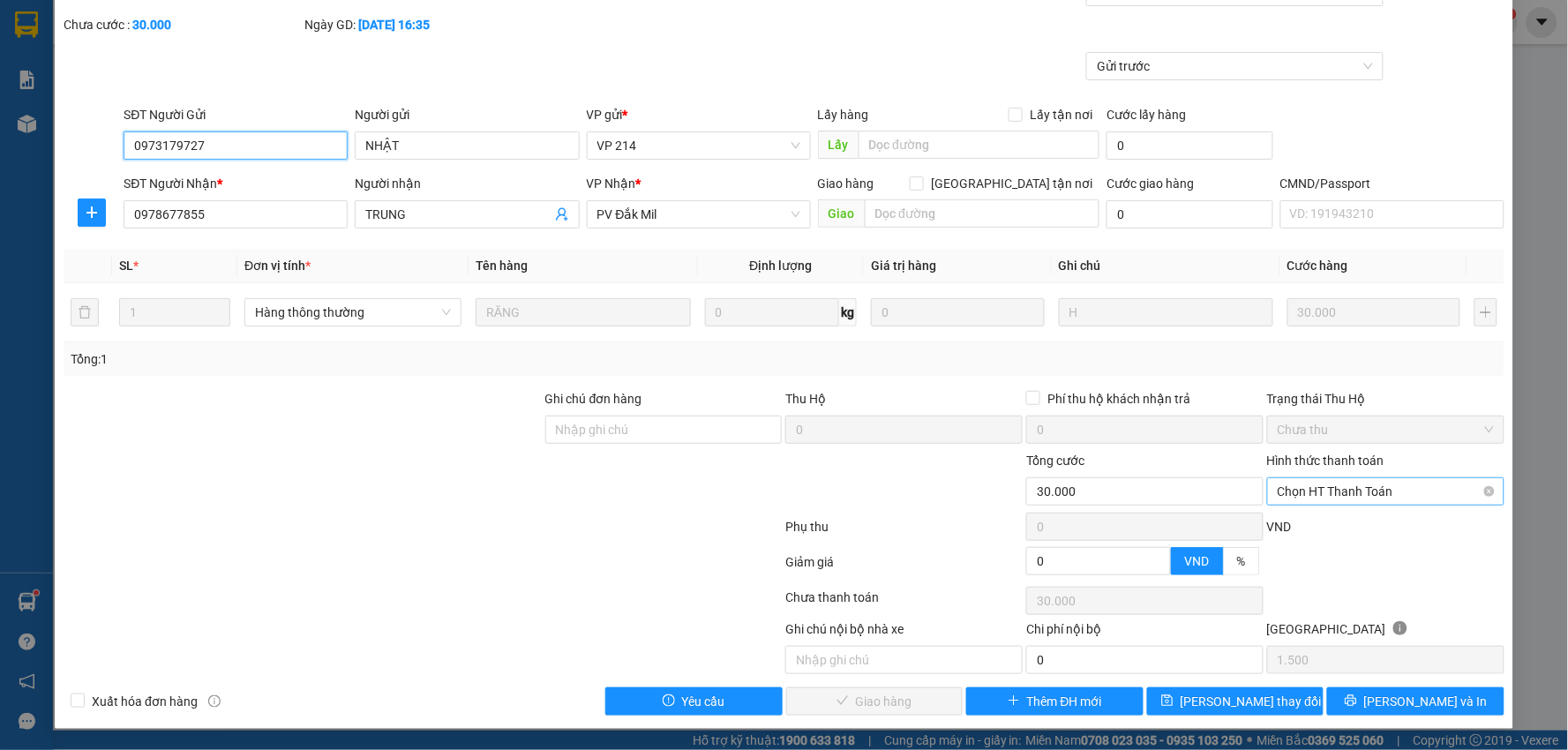
click at [1322, 490] on span "Chọn HT Thanh Toán" at bounding box center [1385, 492] width 216 height 27
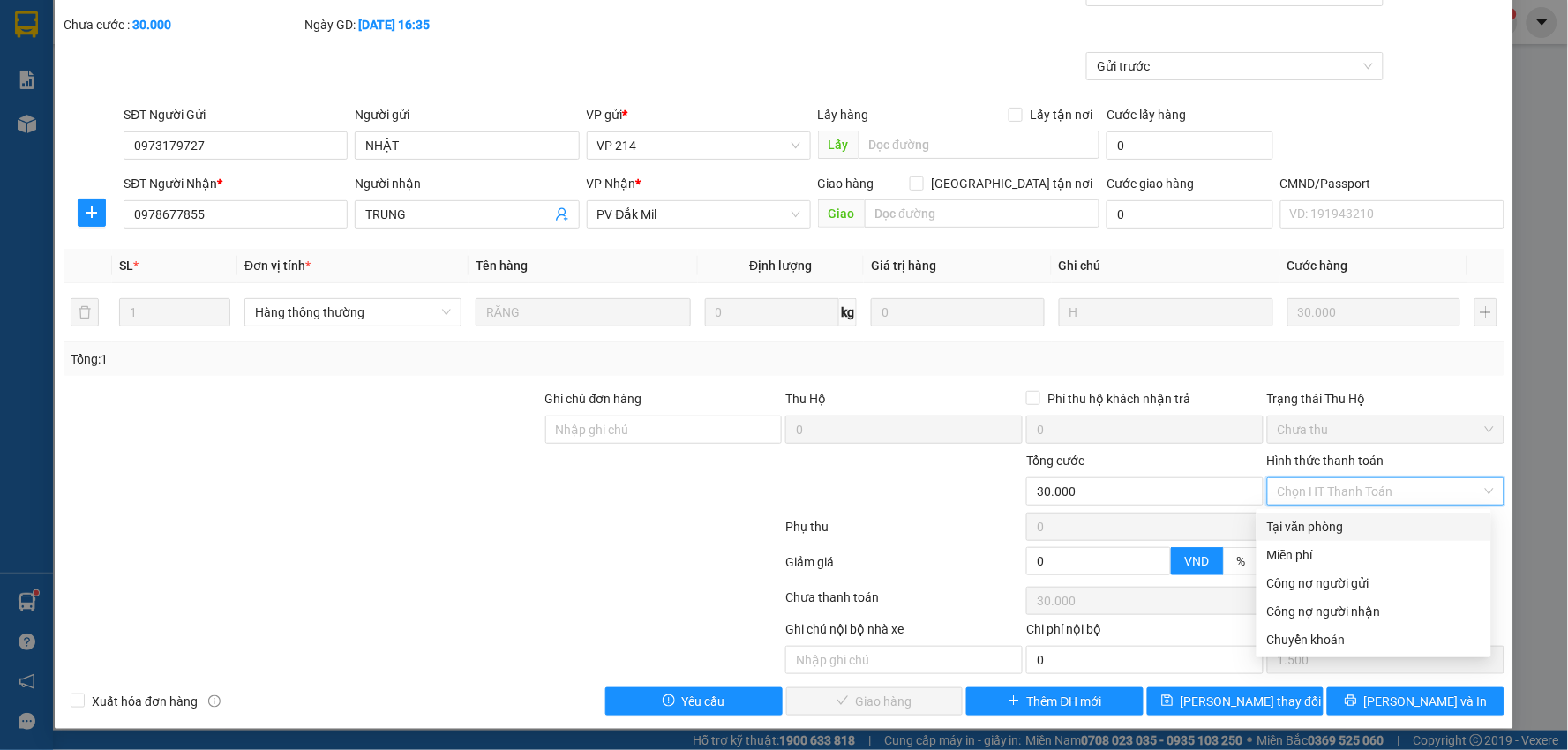
click at [1326, 528] on div "Tại văn phòng" at bounding box center [1374, 526] width 213 height 19
type input "0"
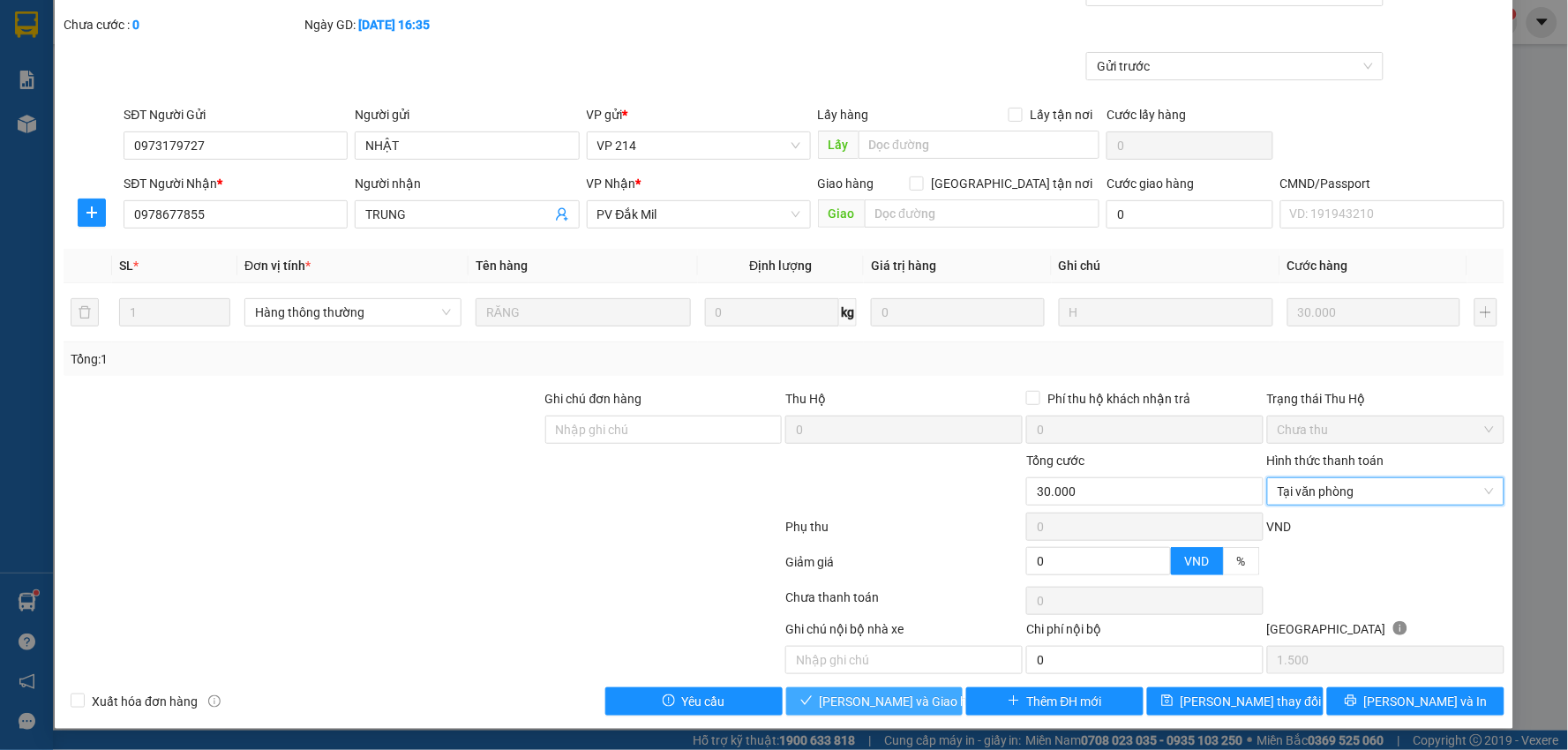
click at [881, 698] on span "[PERSON_NAME] và Giao hàng" at bounding box center [905, 701] width 169 height 19
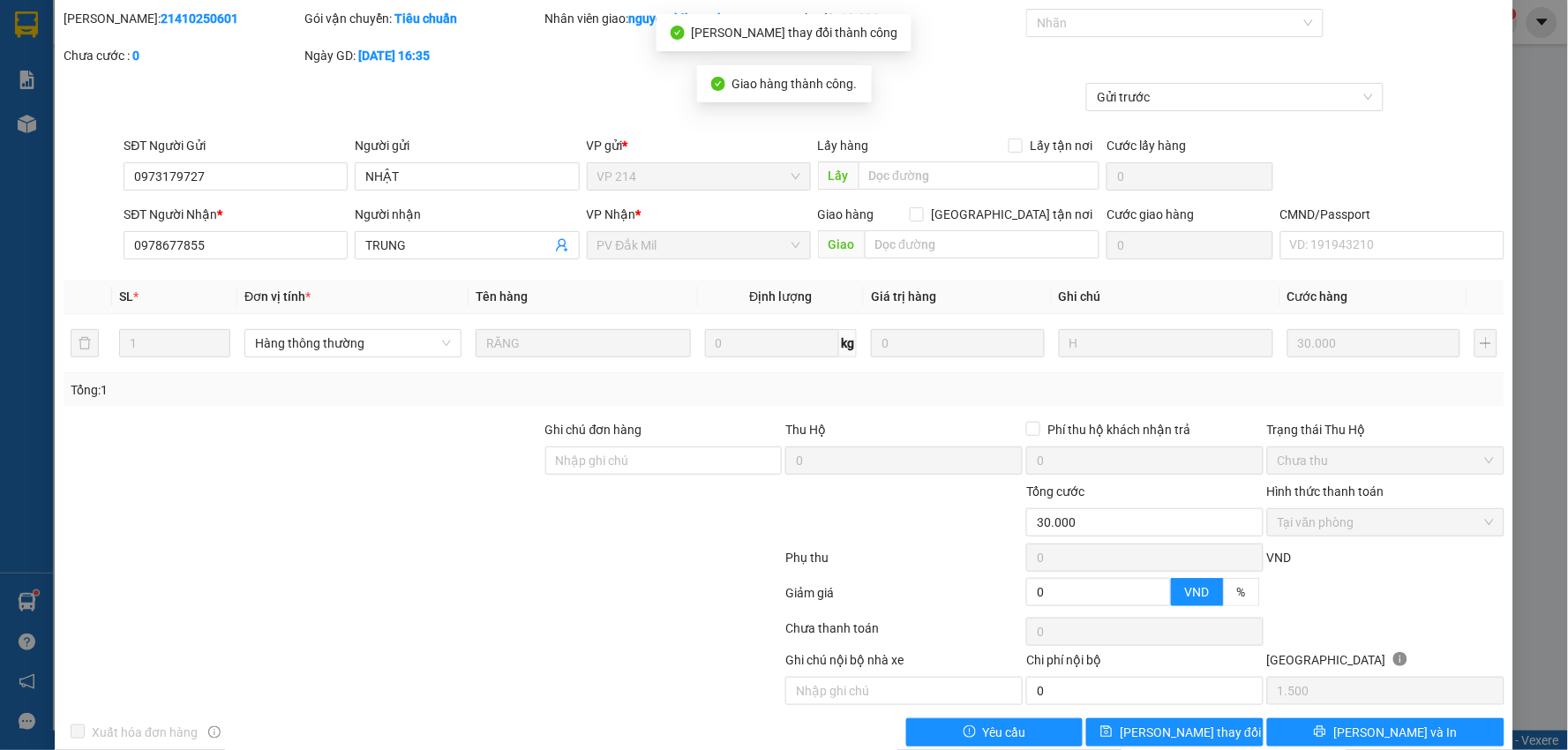
scroll to position [0, 0]
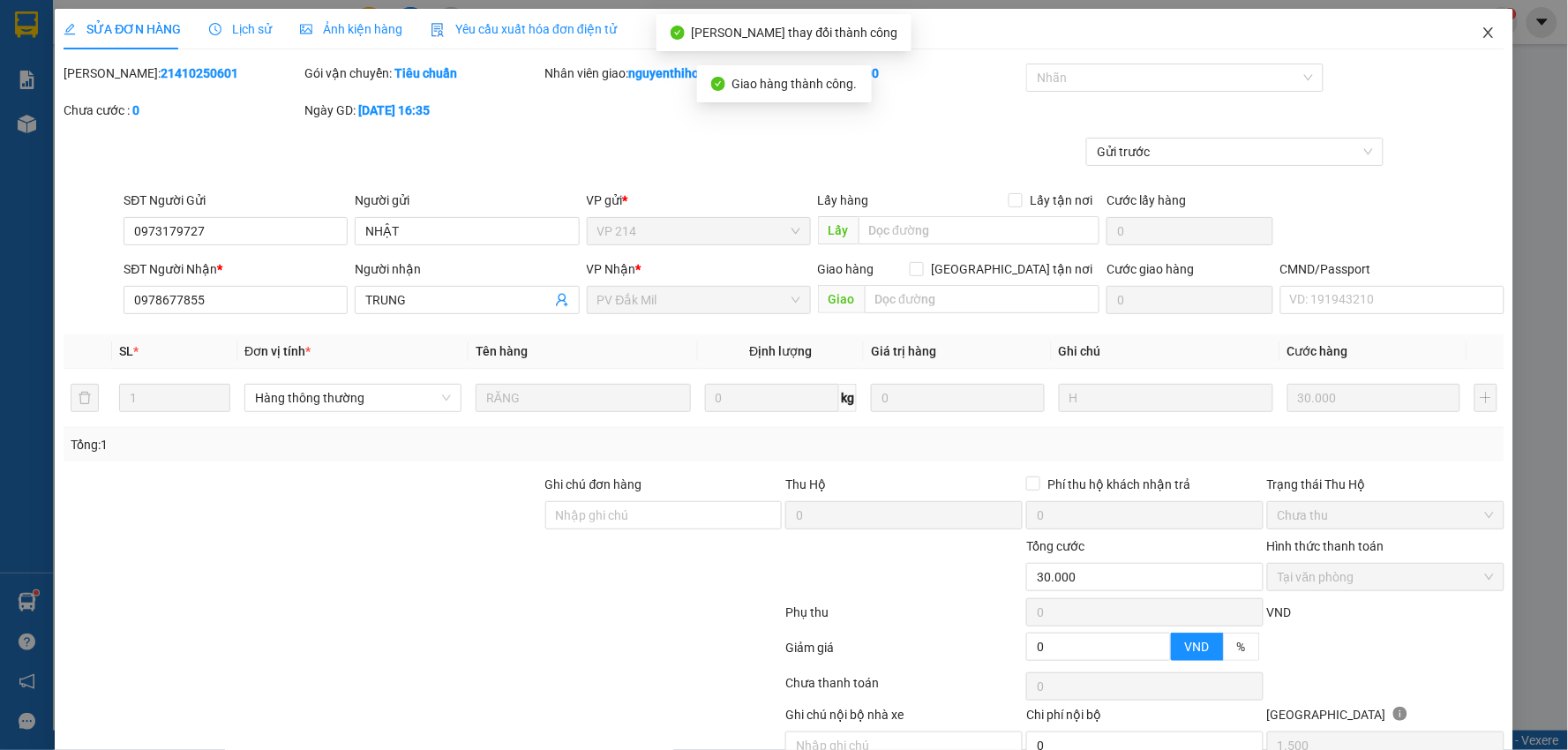
click at [1481, 30] on icon "close" at bounding box center [1488, 32] width 14 height 14
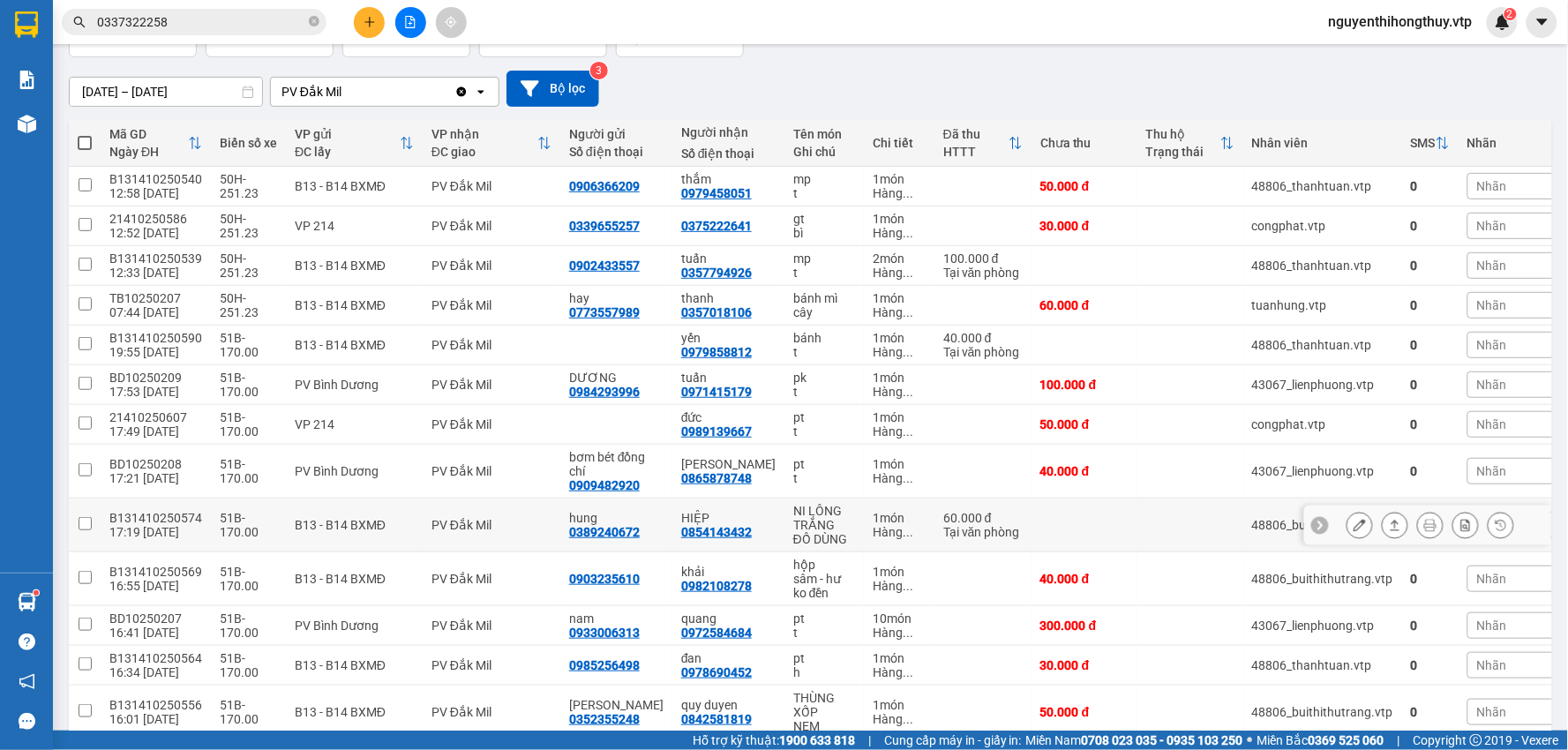
scroll to position [98, 0]
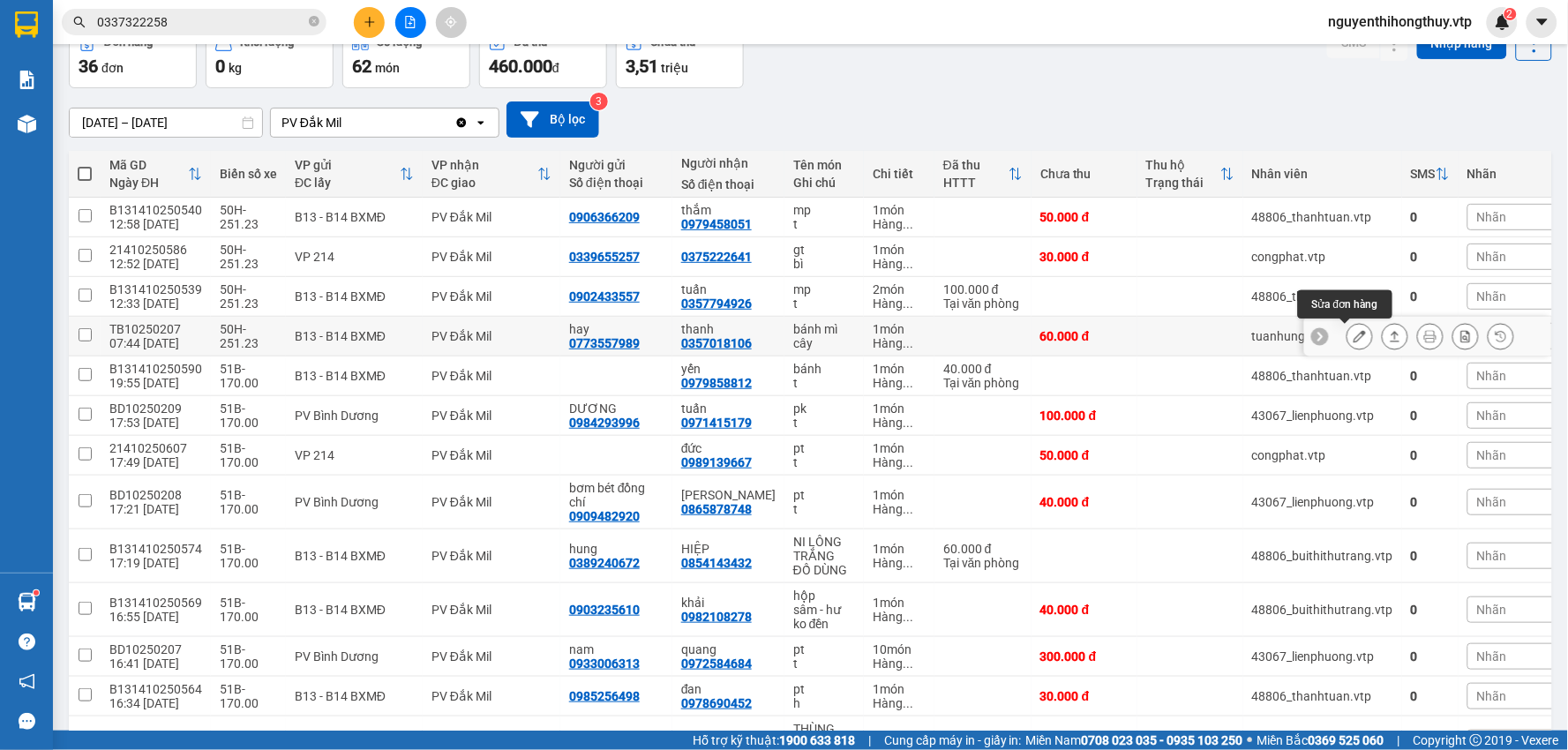
click at [1354, 334] on icon at bounding box center [1360, 336] width 12 height 12
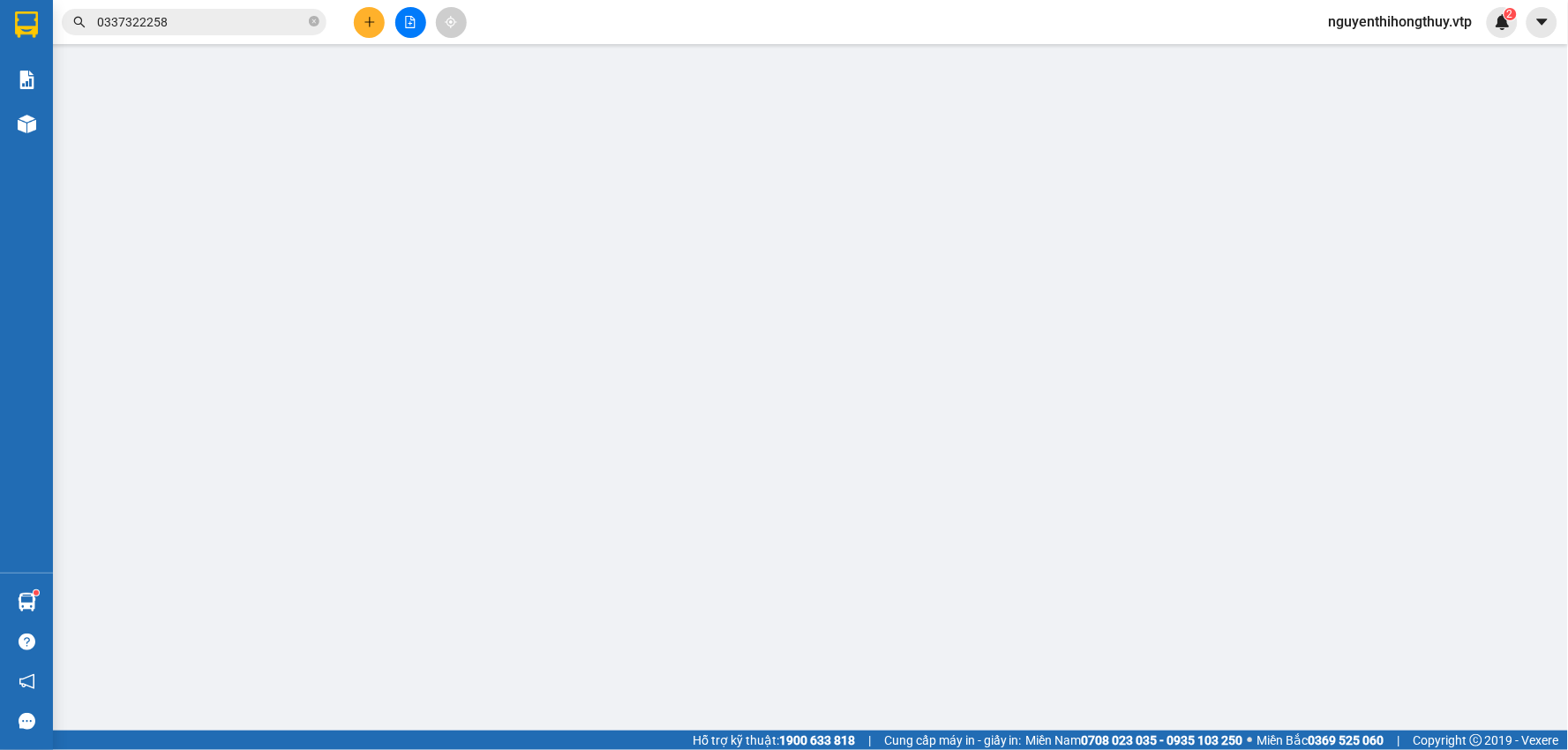
type input "0773557989"
type input "hay"
type input "0357018106"
type input "thanh"
type input "0"
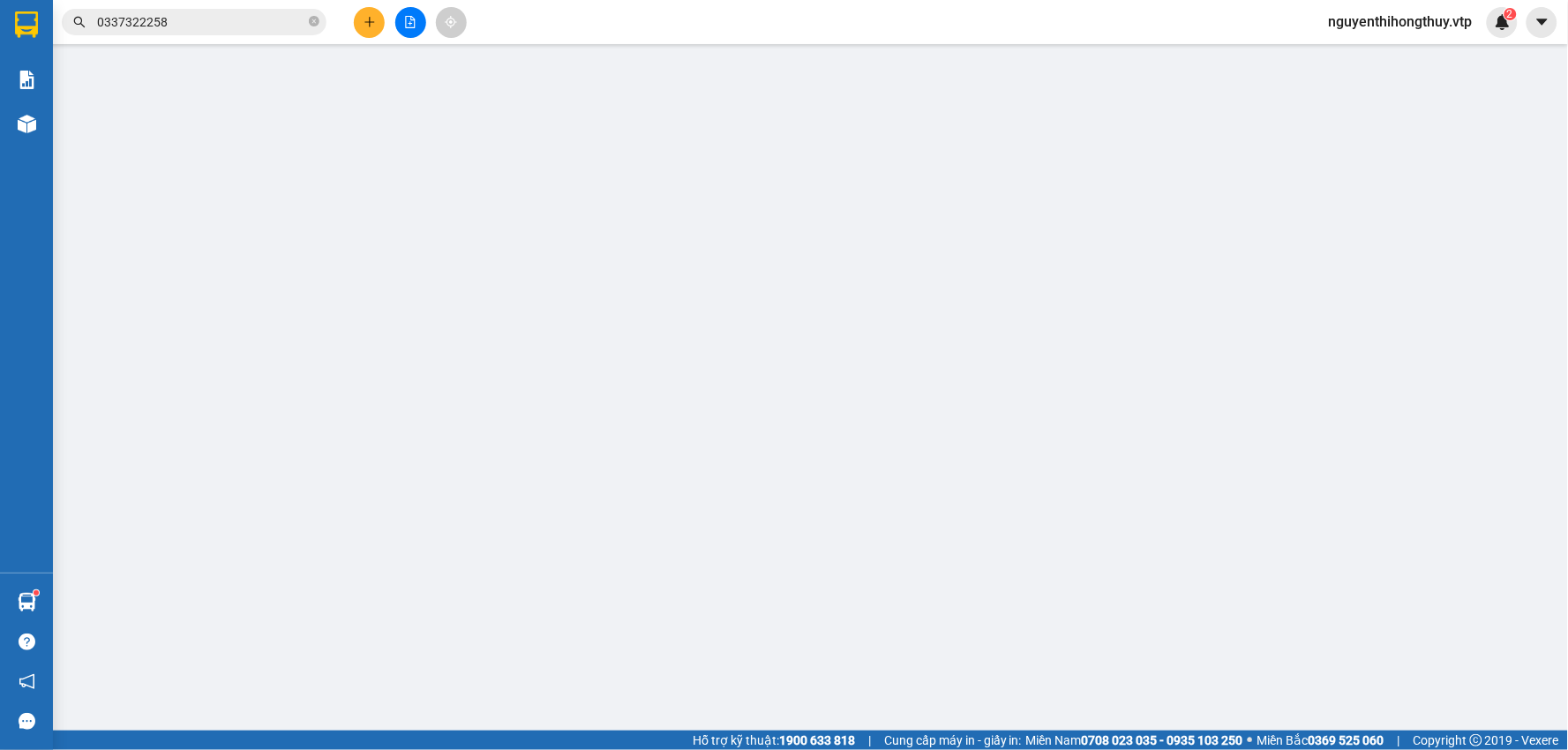
type input "50.000"
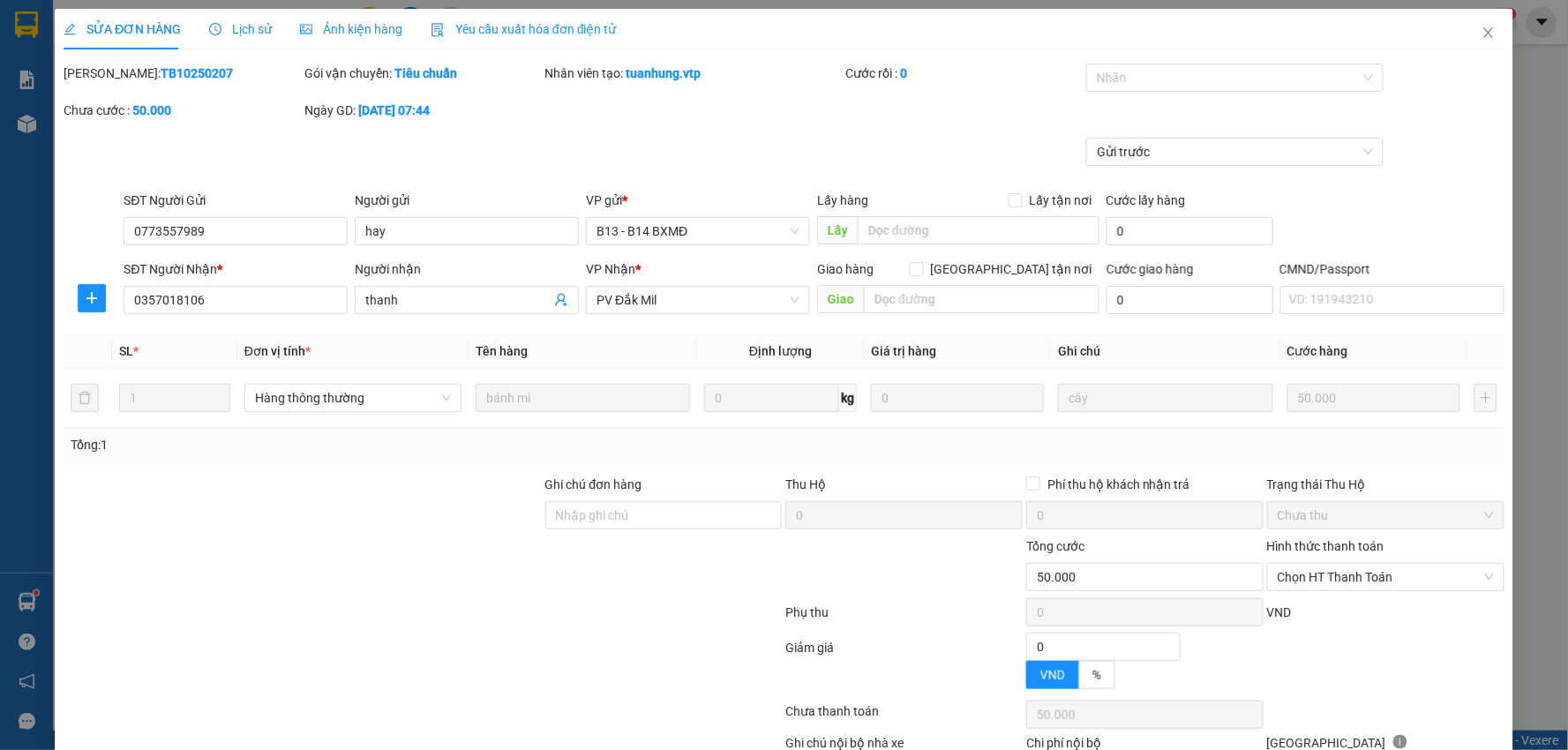
type input "2.500"
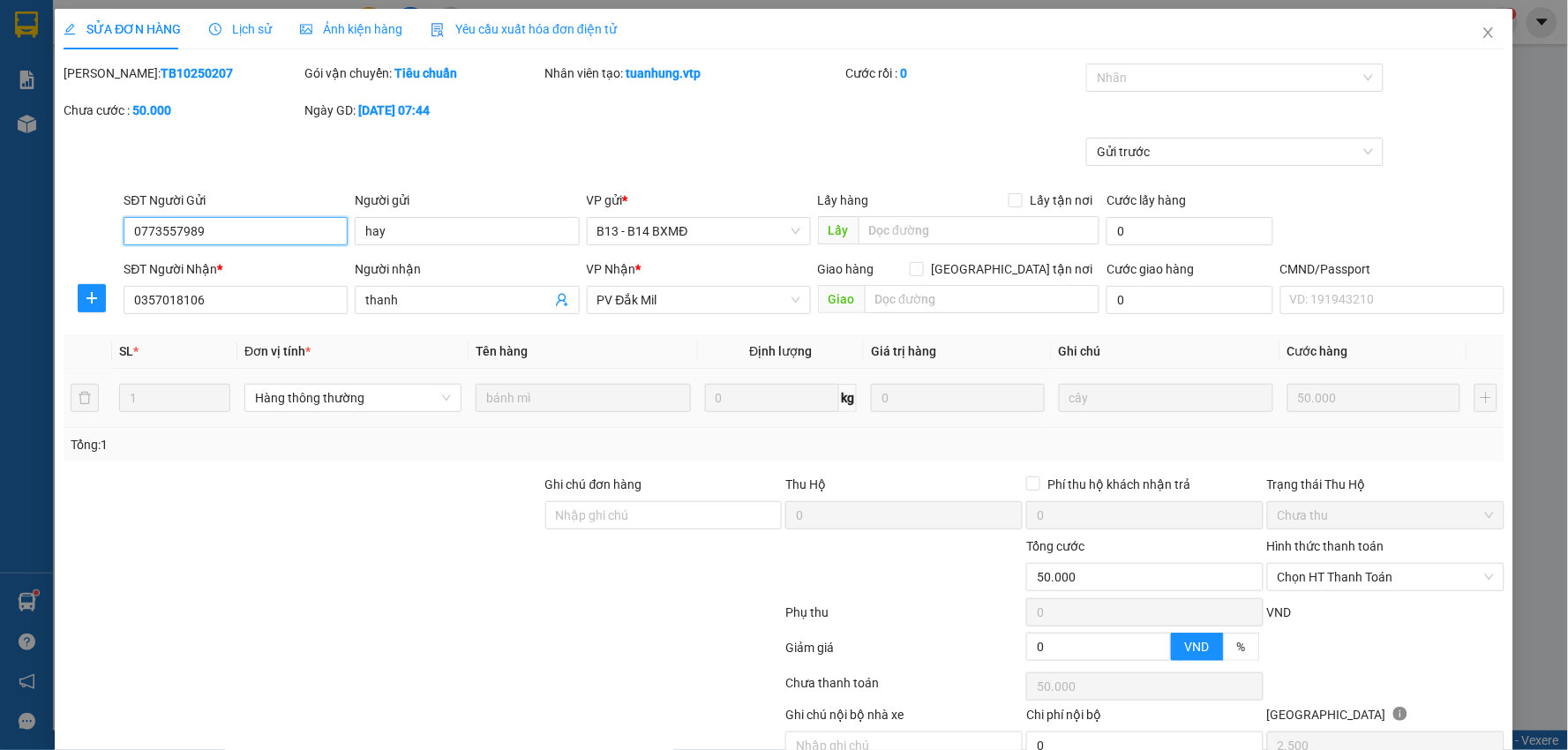
scroll to position [86, 0]
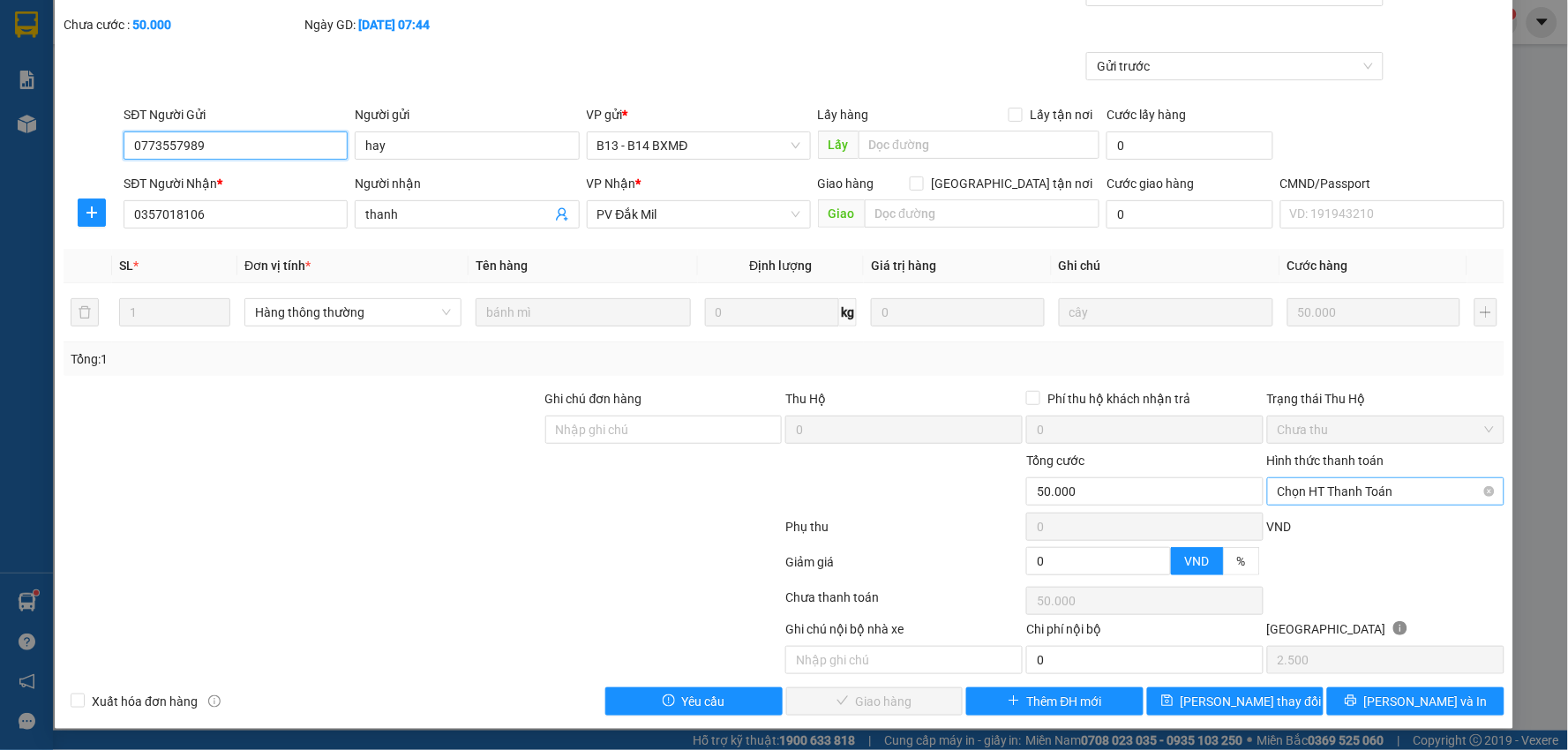
click at [1401, 492] on span "Chọn HT Thanh Toán" at bounding box center [1385, 492] width 216 height 27
click at [1295, 550] on div "Miễn phí" at bounding box center [1374, 555] width 213 height 19
type input "0"
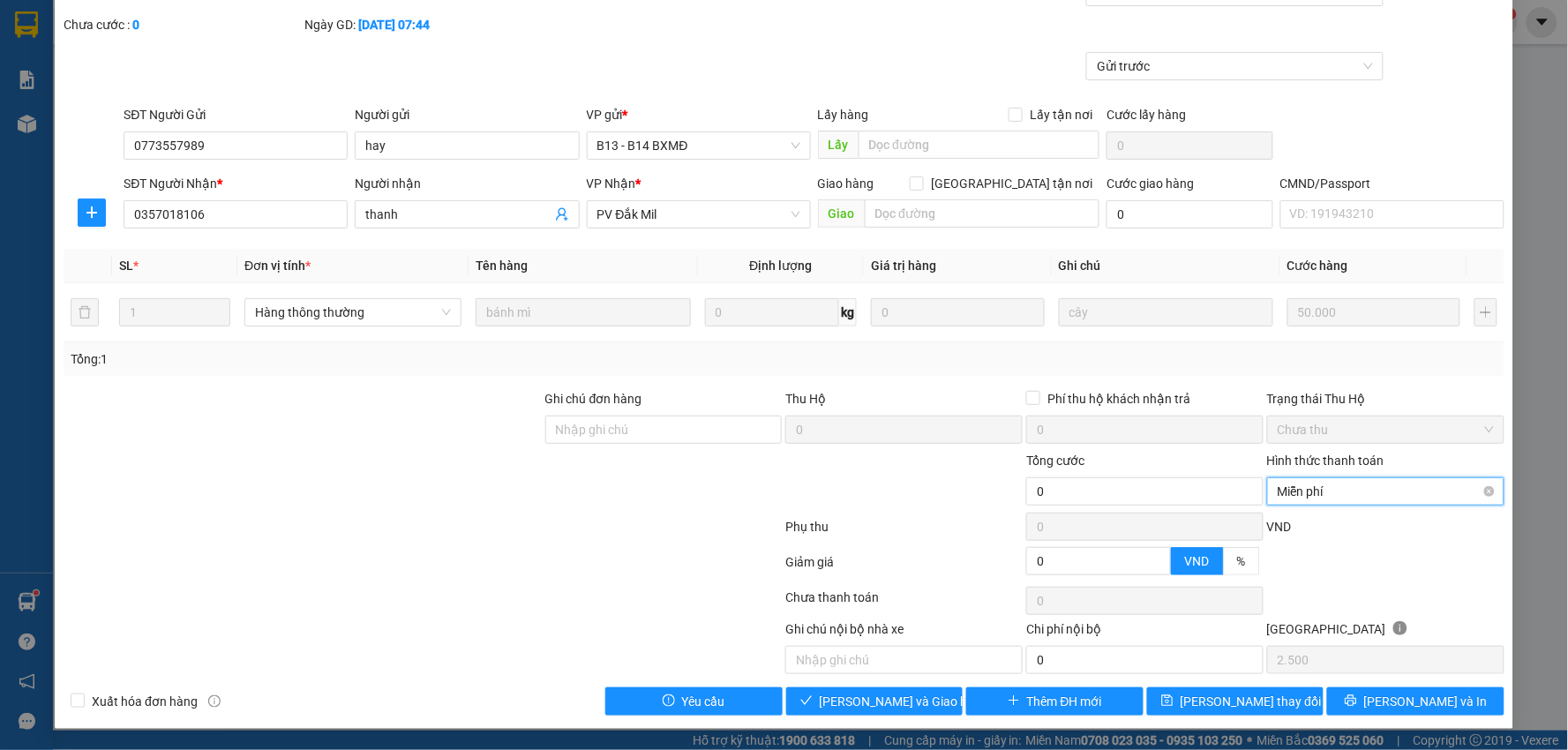
click at [1334, 492] on span "Miễn phí" at bounding box center [1385, 492] width 216 height 27
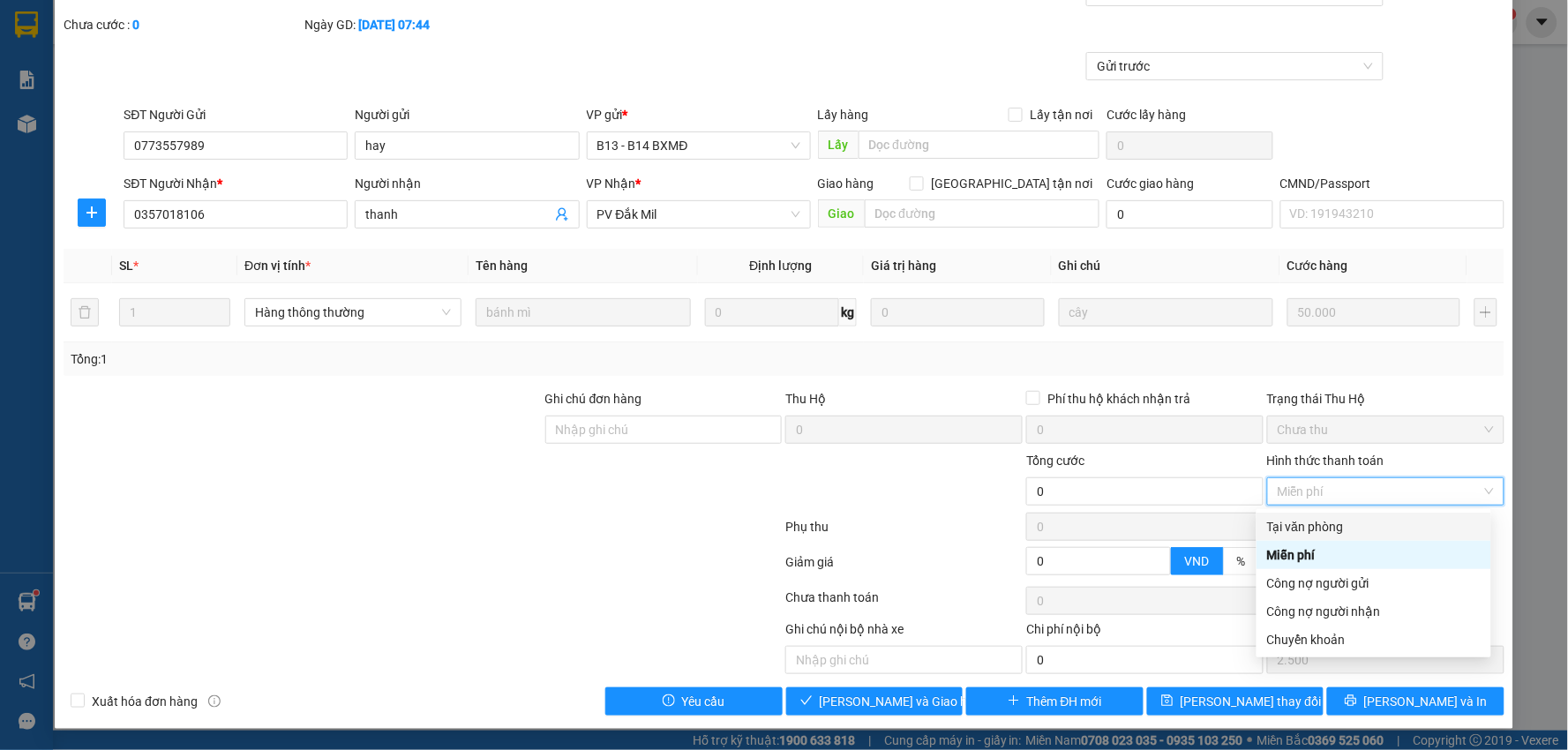
click at [1332, 523] on div "Tại văn phòng" at bounding box center [1374, 526] width 213 height 19
type input "50.000"
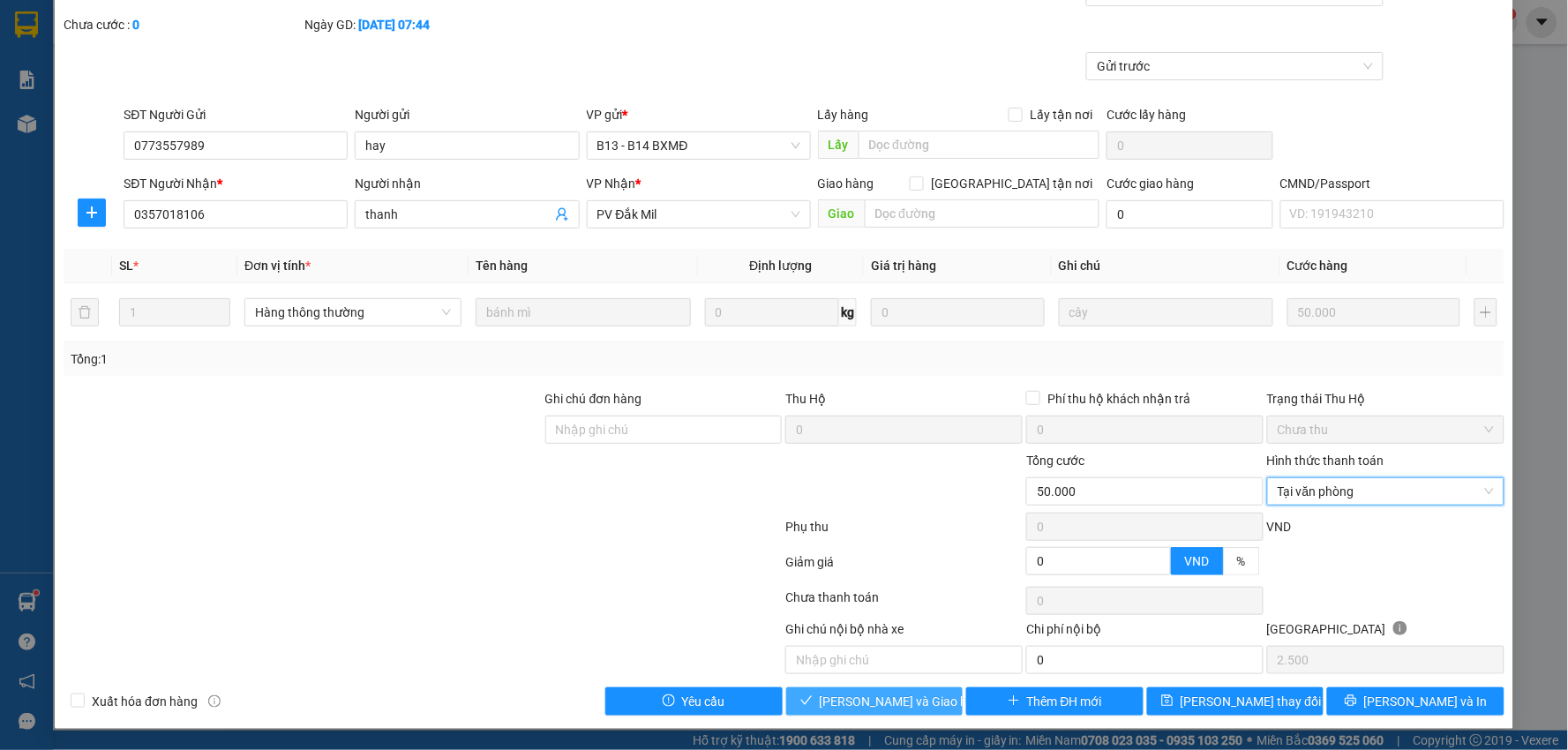
click at [883, 700] on span "[PERSON_NAME] và Giao hàng" at bounding box center [905, 701] width 169 height 19
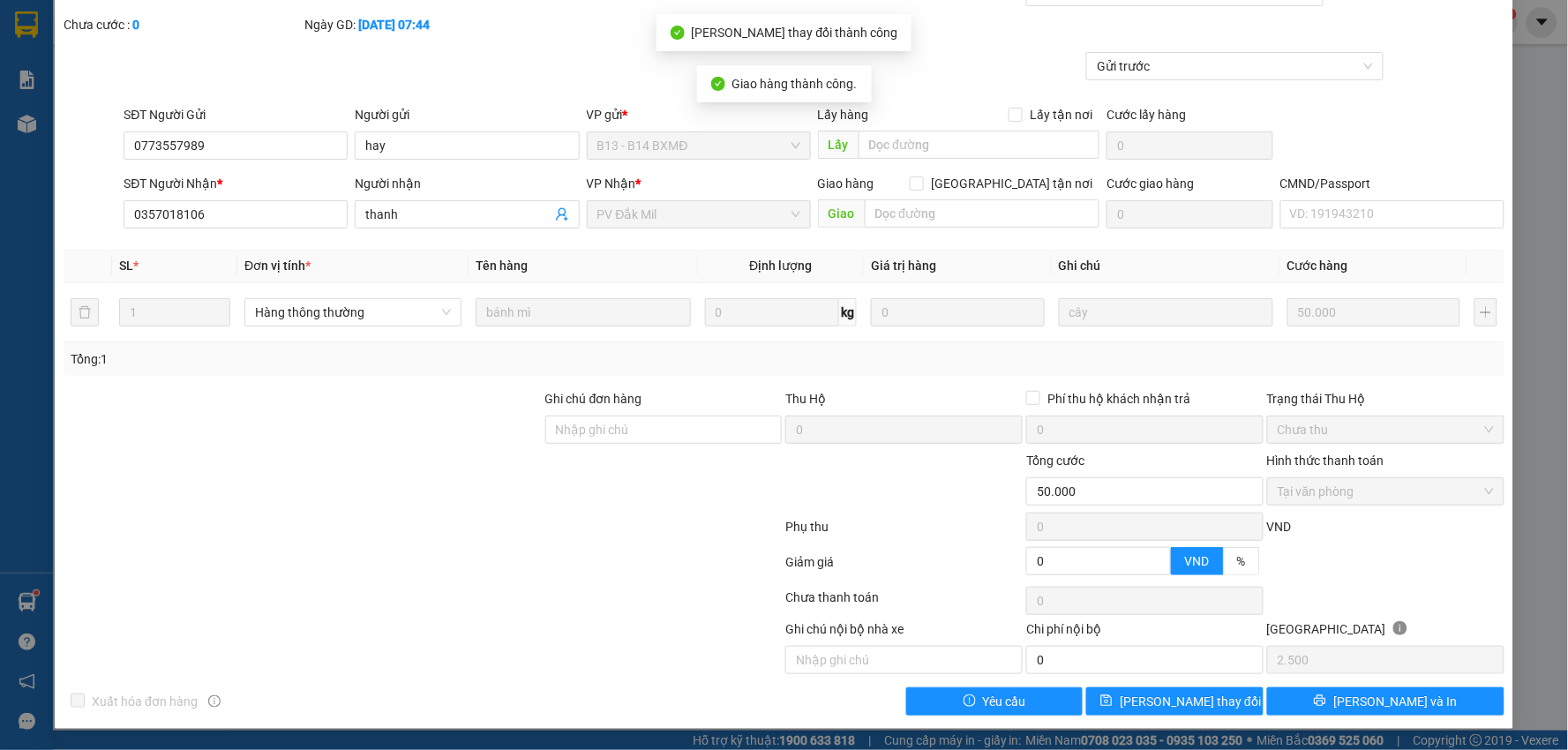
scroll to position [0, 0]
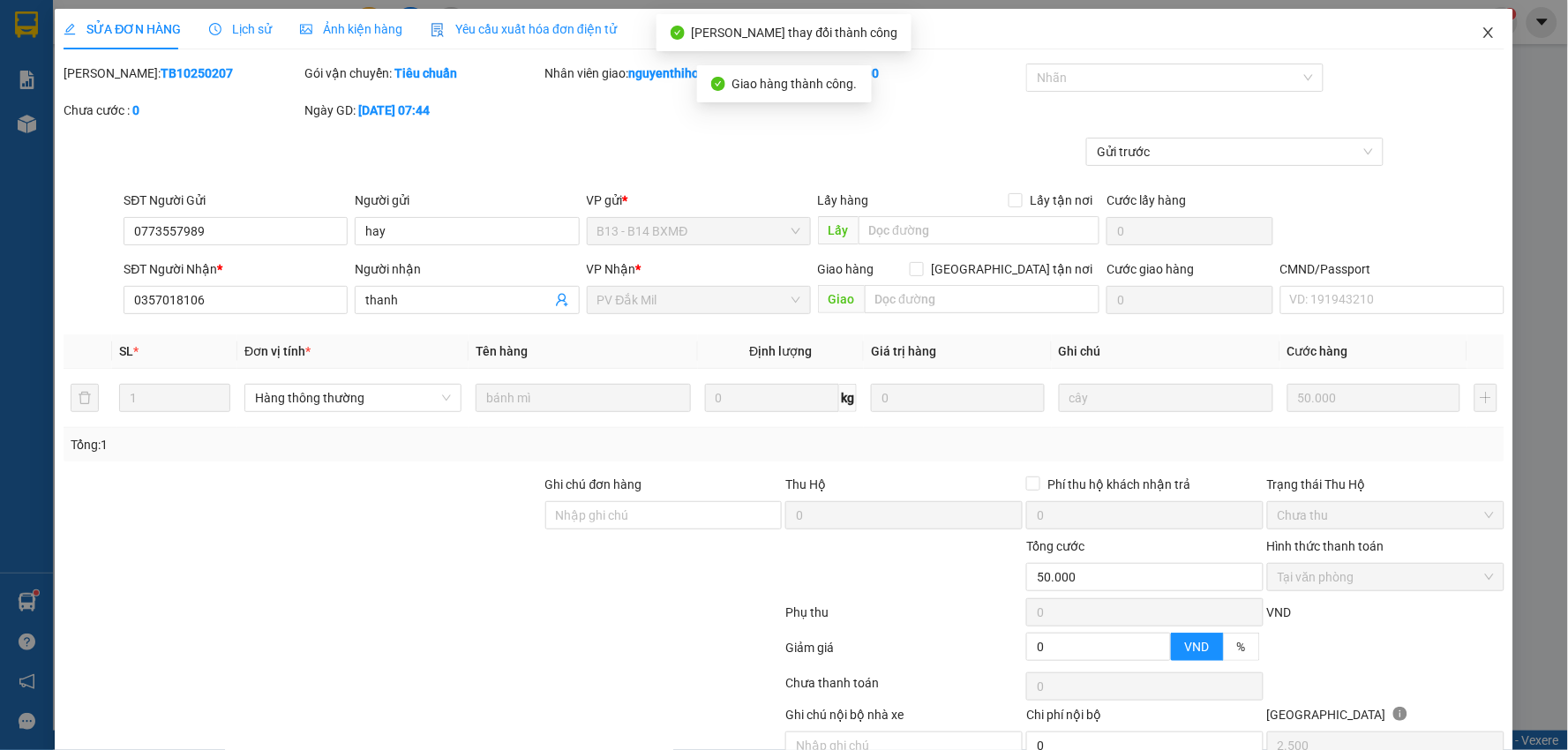
drag, startPoint x: 1475, startPoint y: 30, endPoint x: 512, endPoint y: 42, distance: 963.1
click at [1481, 30] on icon "close" at bounding box center [1488, 32] width 14 height 14
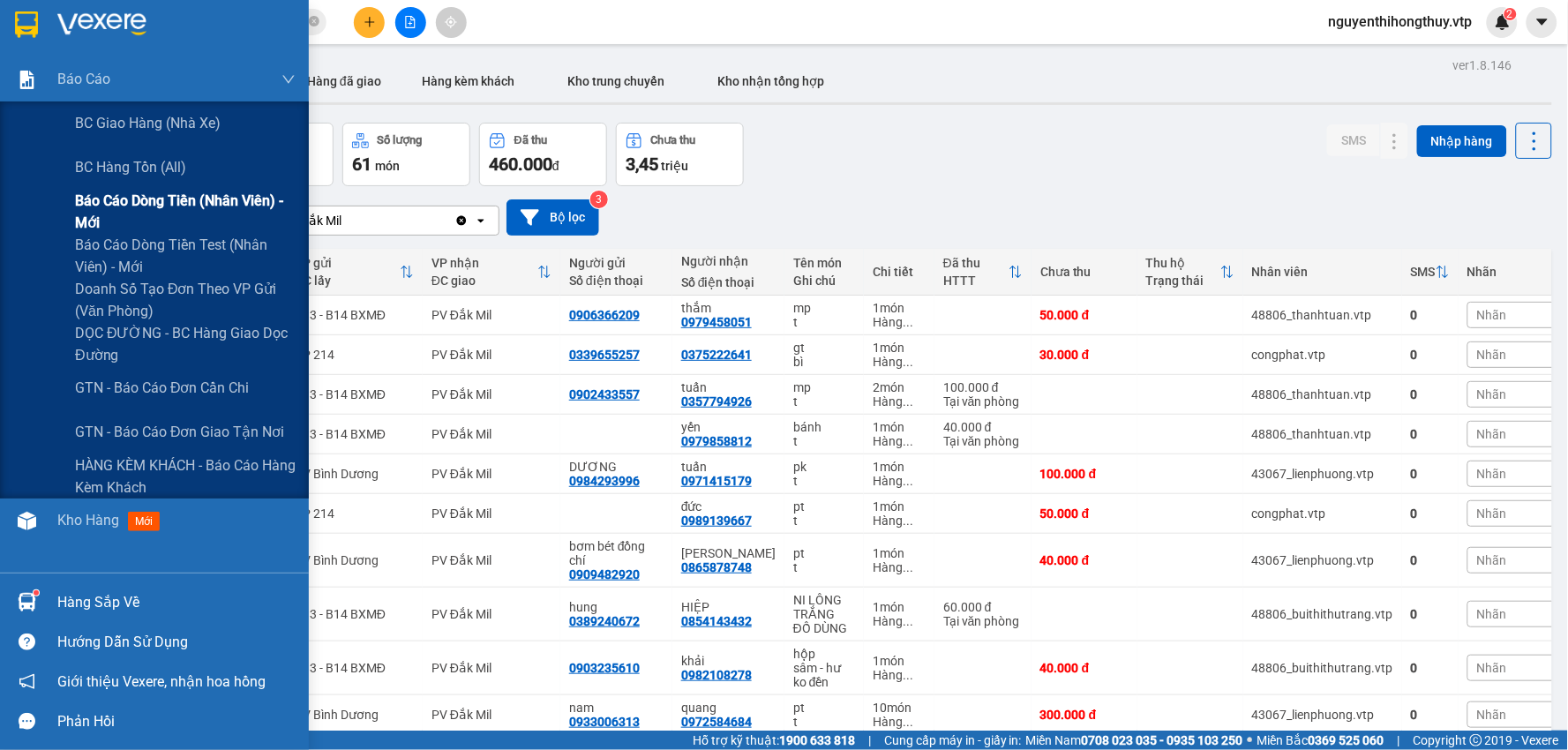
click at [110, 201] on span "Báo cáo dòng tiền (nhân viên) - mới" at bounding box center [186, 211] width 221 height 44
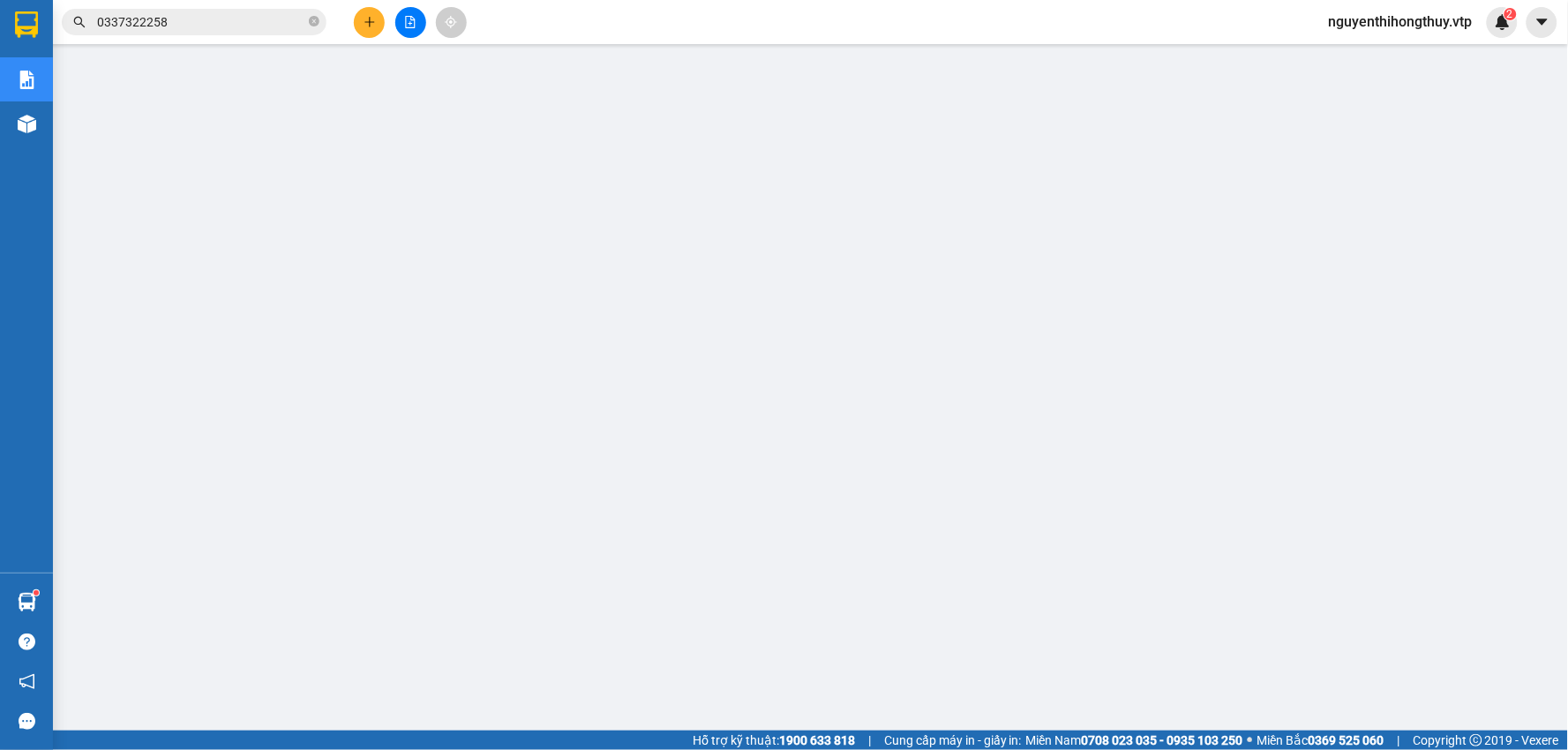
click at [250, 27] on input "0337322258" at bounding box center [201, 22] width 208 height 19
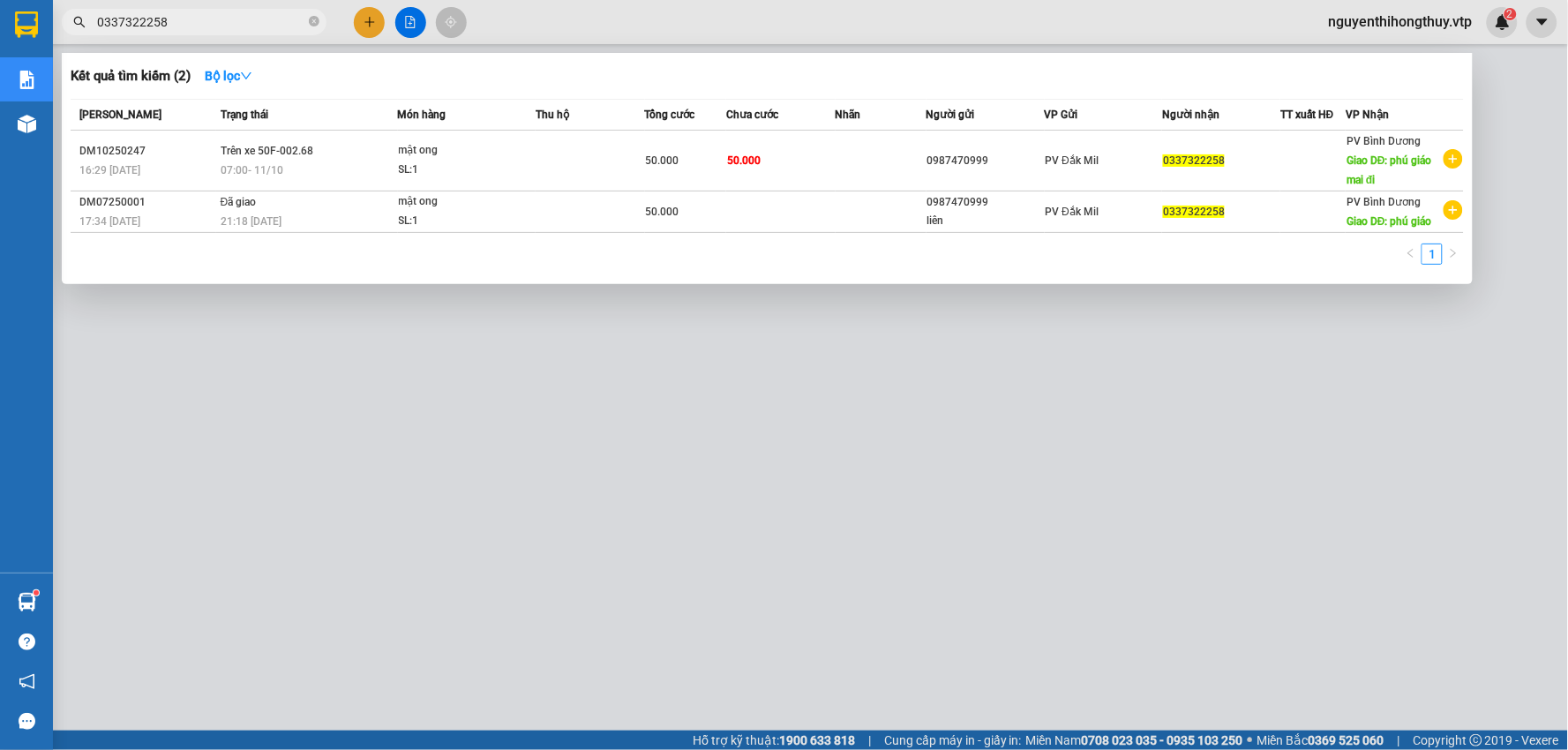
click at [250, 27] on input "0337322258" at bounding box center [201, 22] width 208 height 19
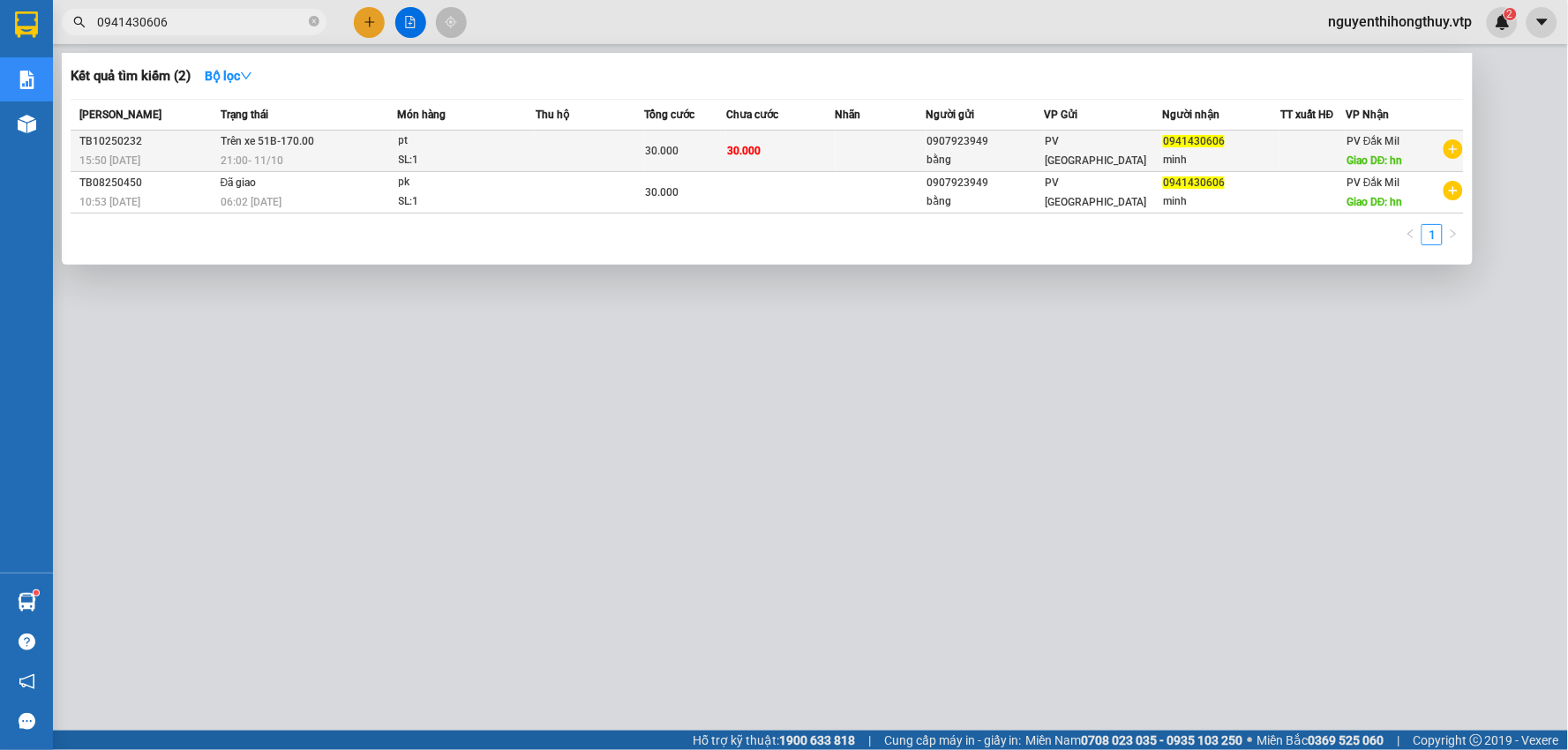
type input "0941430606"
click at [845, 148] on td at bounding box center [881, 151] width 91 height 42
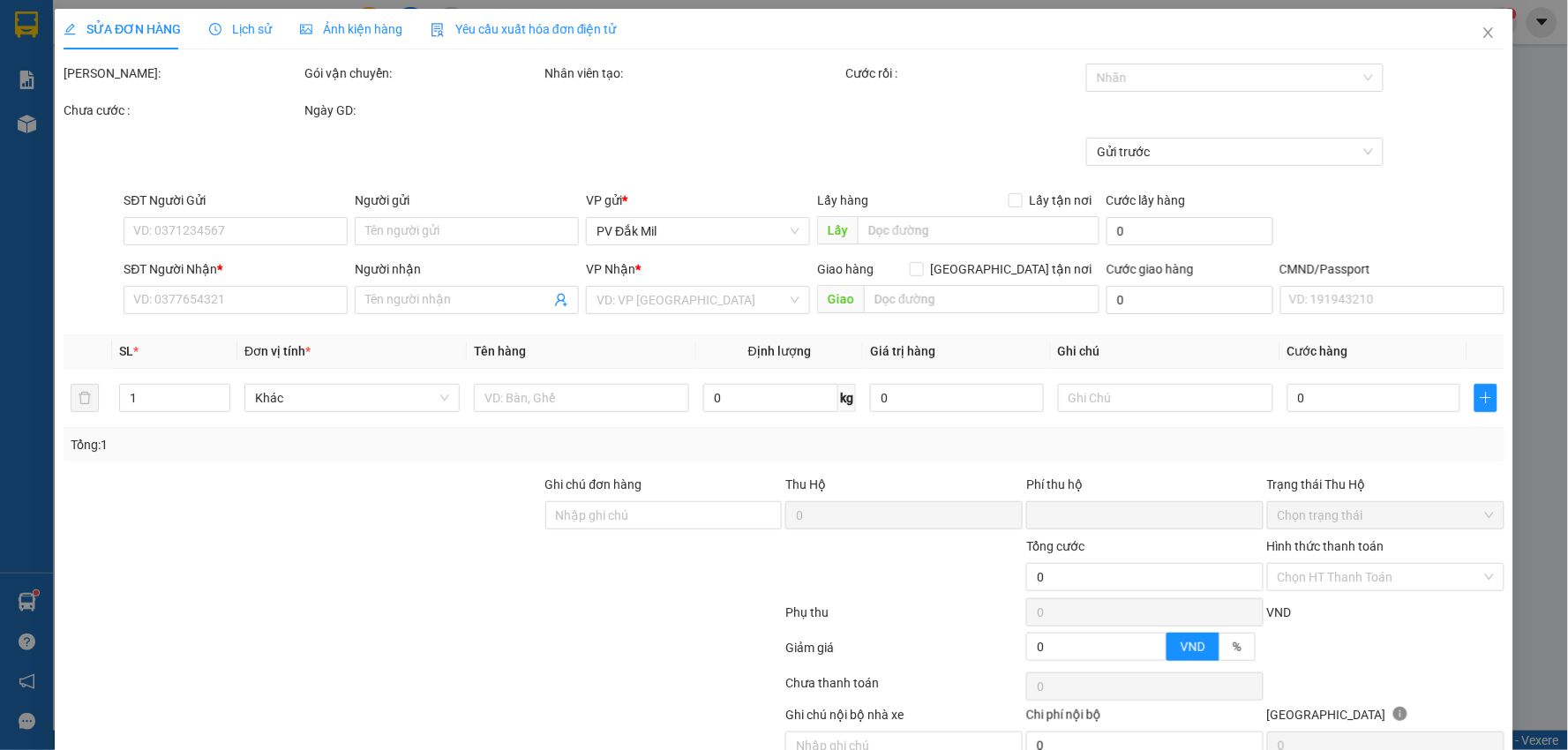
type input "1.500"
type input "0907923949"
type input "bằng"
type input "0941430606"
type input "minh"
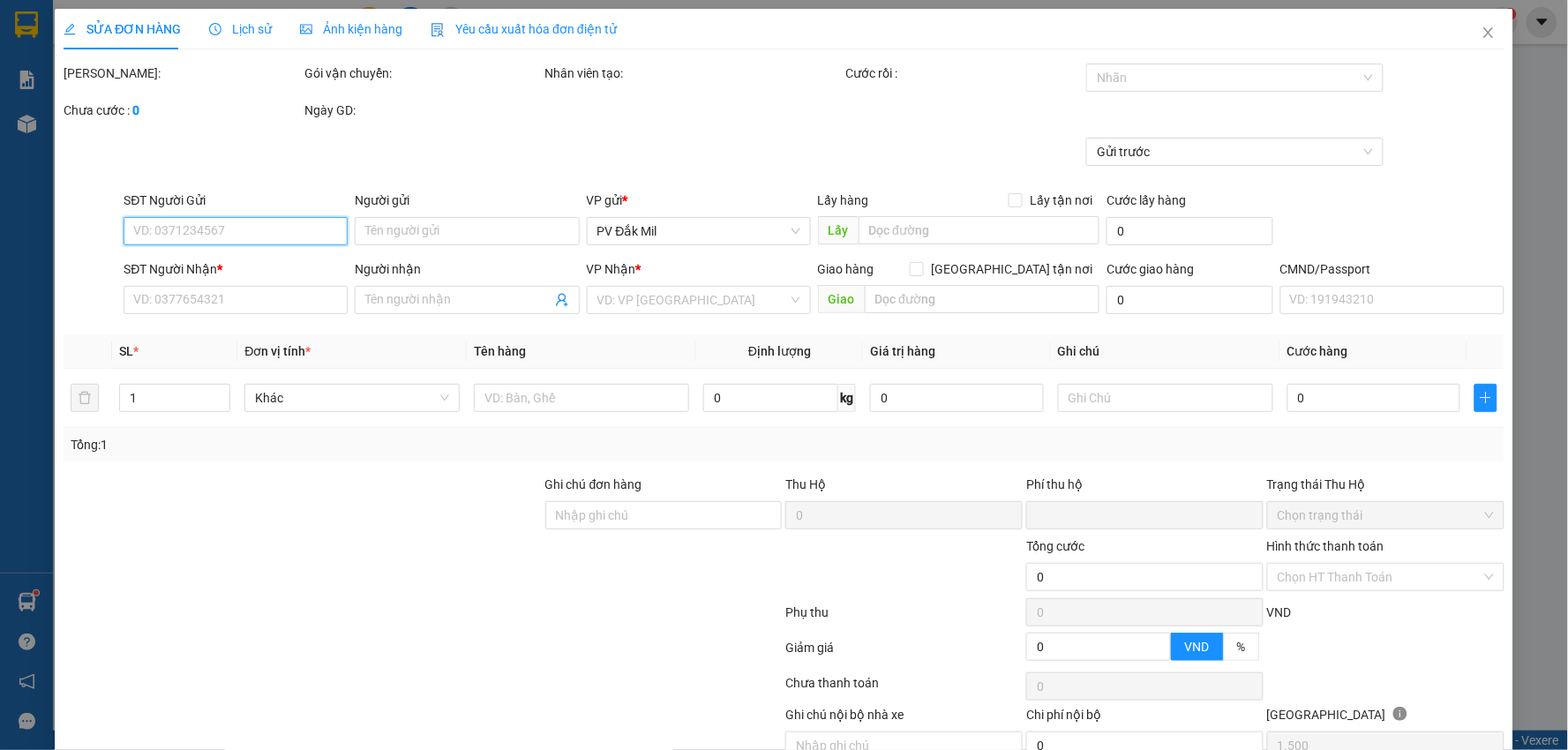
type input "hn"
type input "0"
type input "30.000"
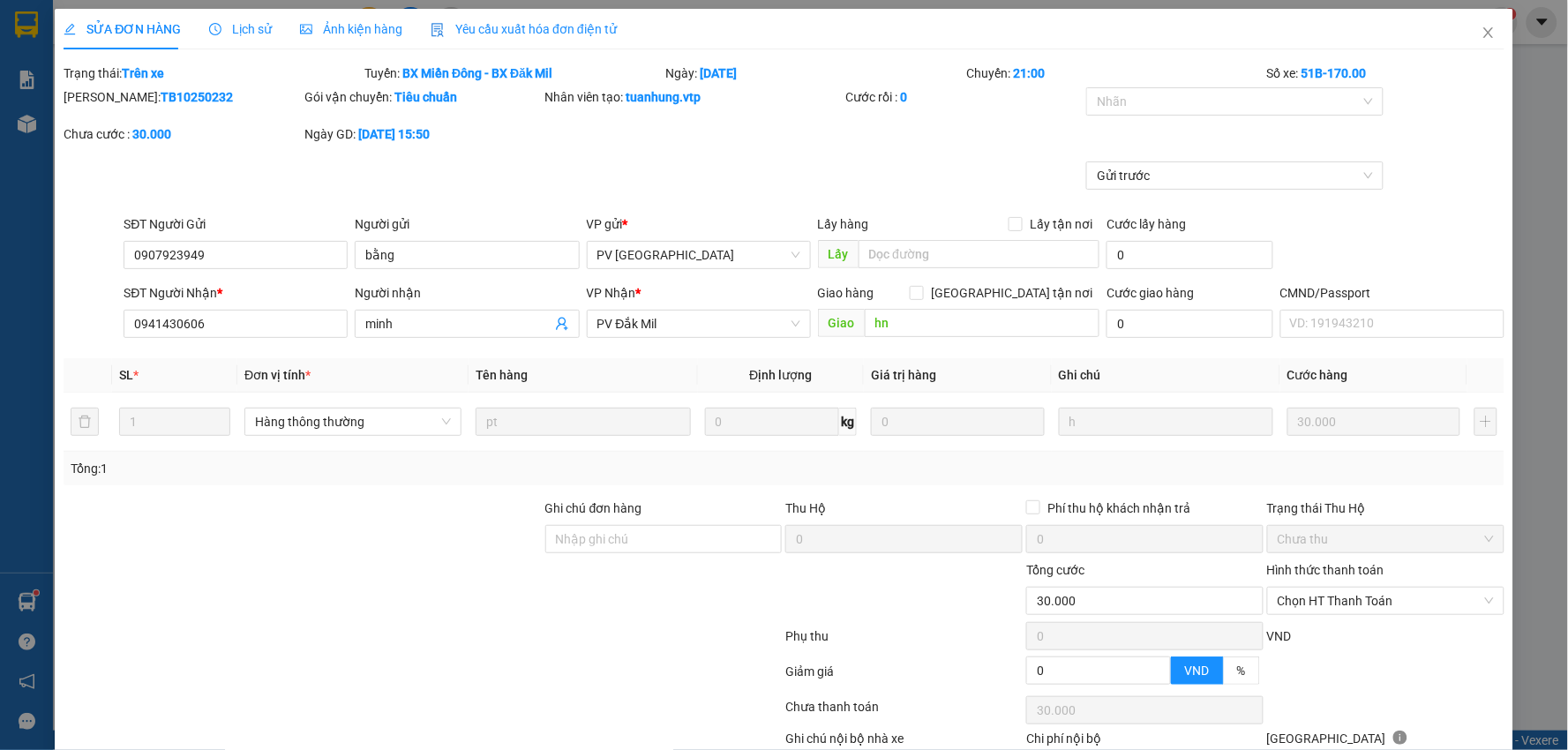
click at [248, 19] on div "Lịch sử" at bounding box center [241, 29] width 63 height 19
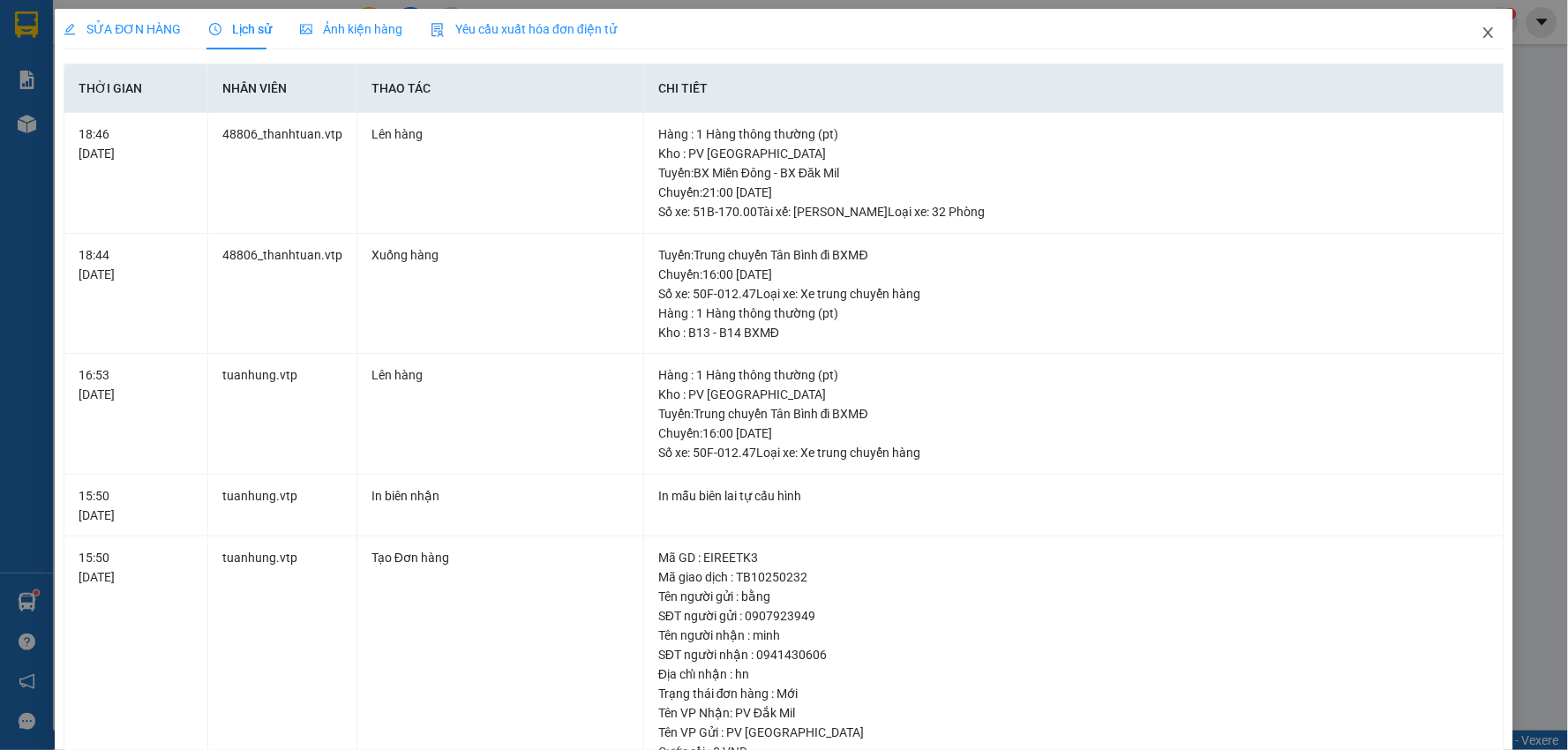
click at [1483, 30] on icon "close" at bounding box center [1488, 32] width 10 height 10
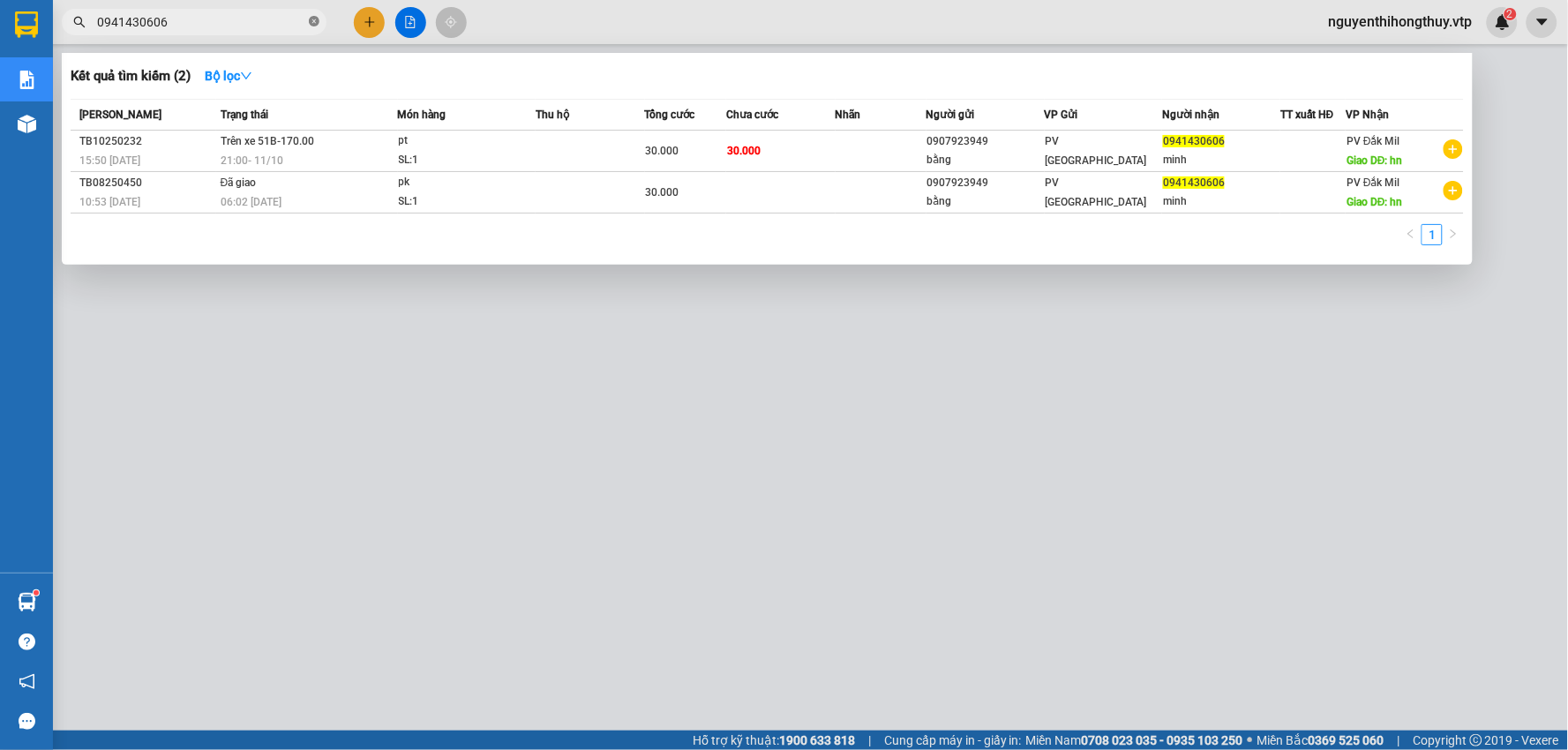
click at [309, 22] on icon "close-circle" at bounding box center [314, 21] width 10 height 10
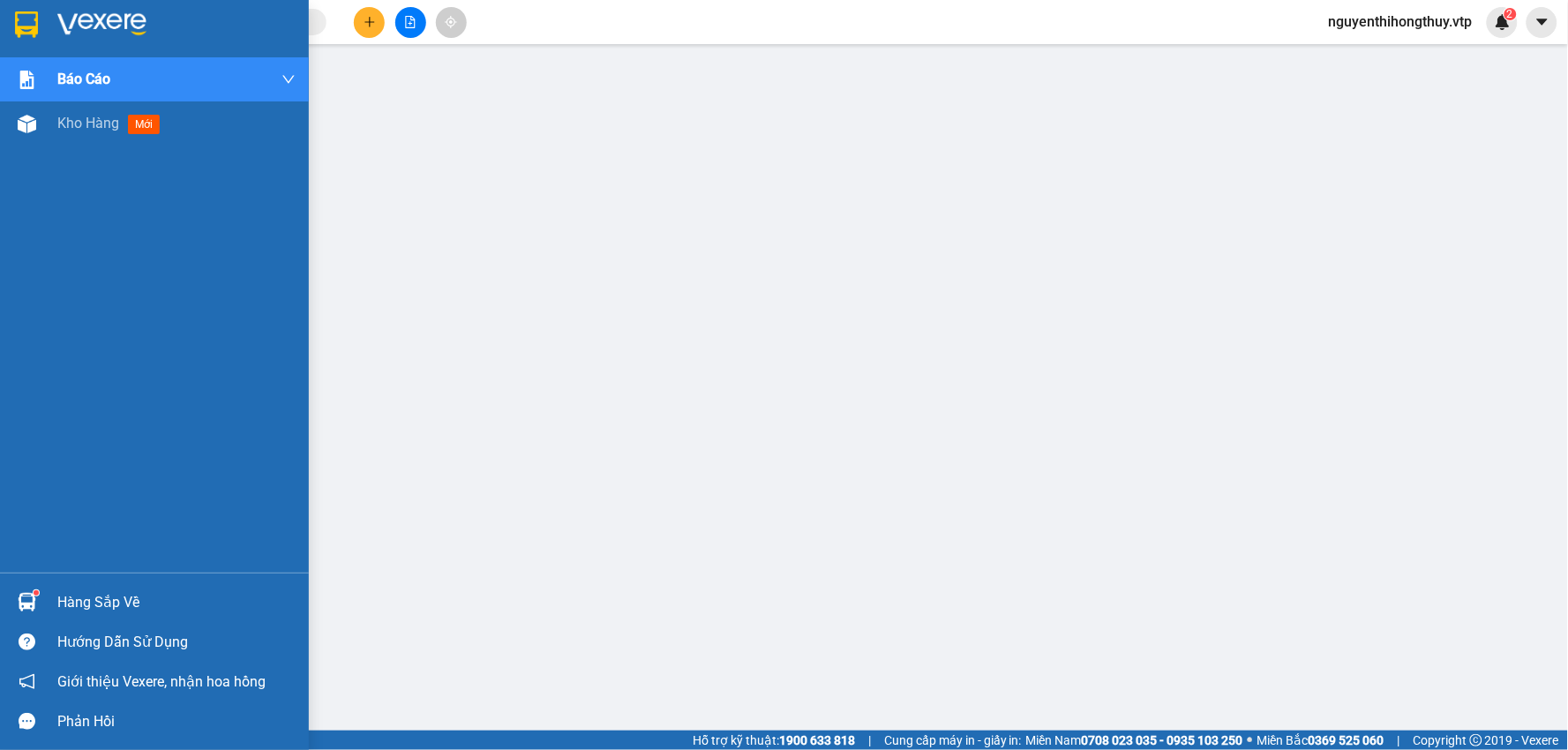
click at [30, 22] on img at bounding box center [27, 25] width 23 height 27
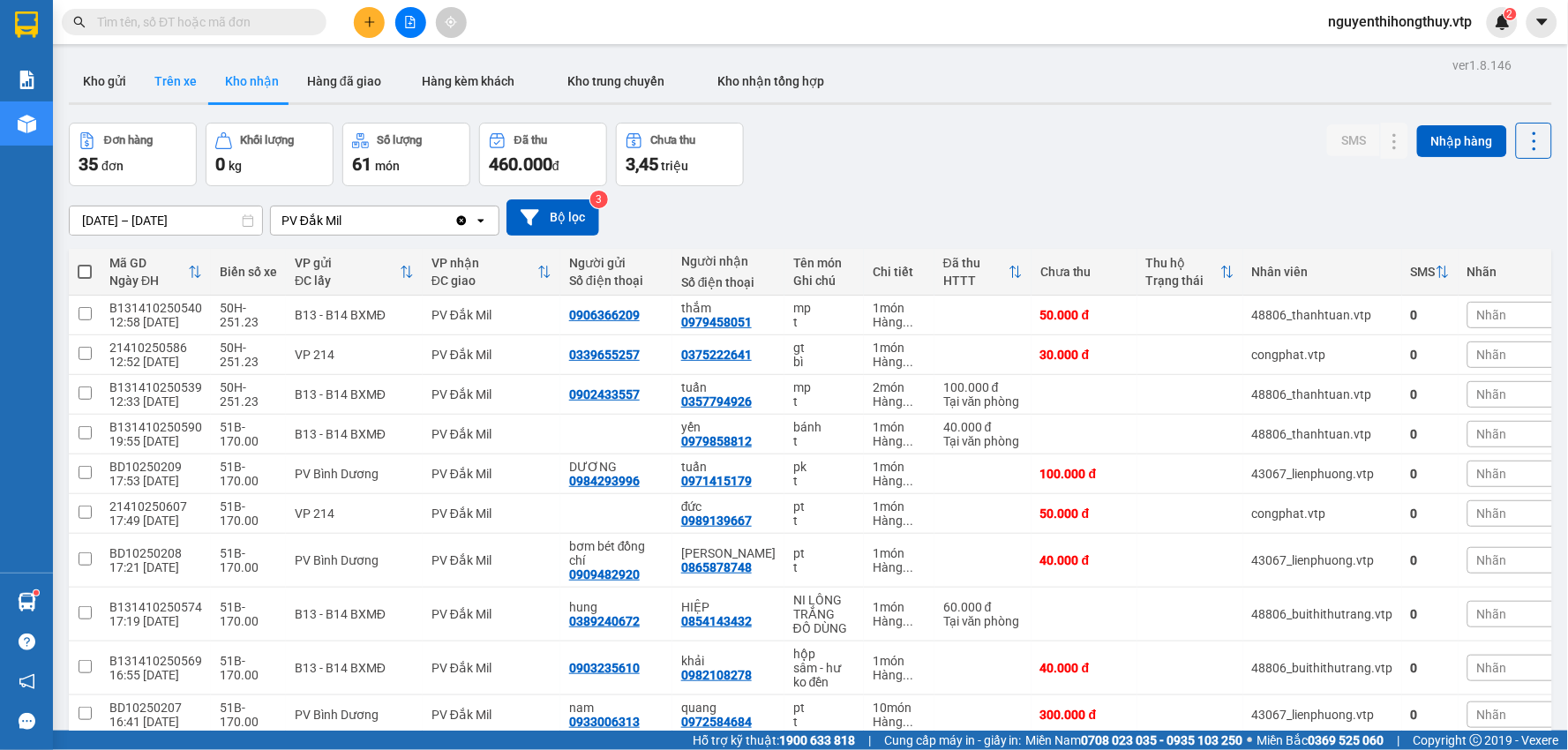
click at [162, 82] on button "Trên xe" at bounding box center [175, 81] width 70 height 43
type input "[DATE] – [DATE]"
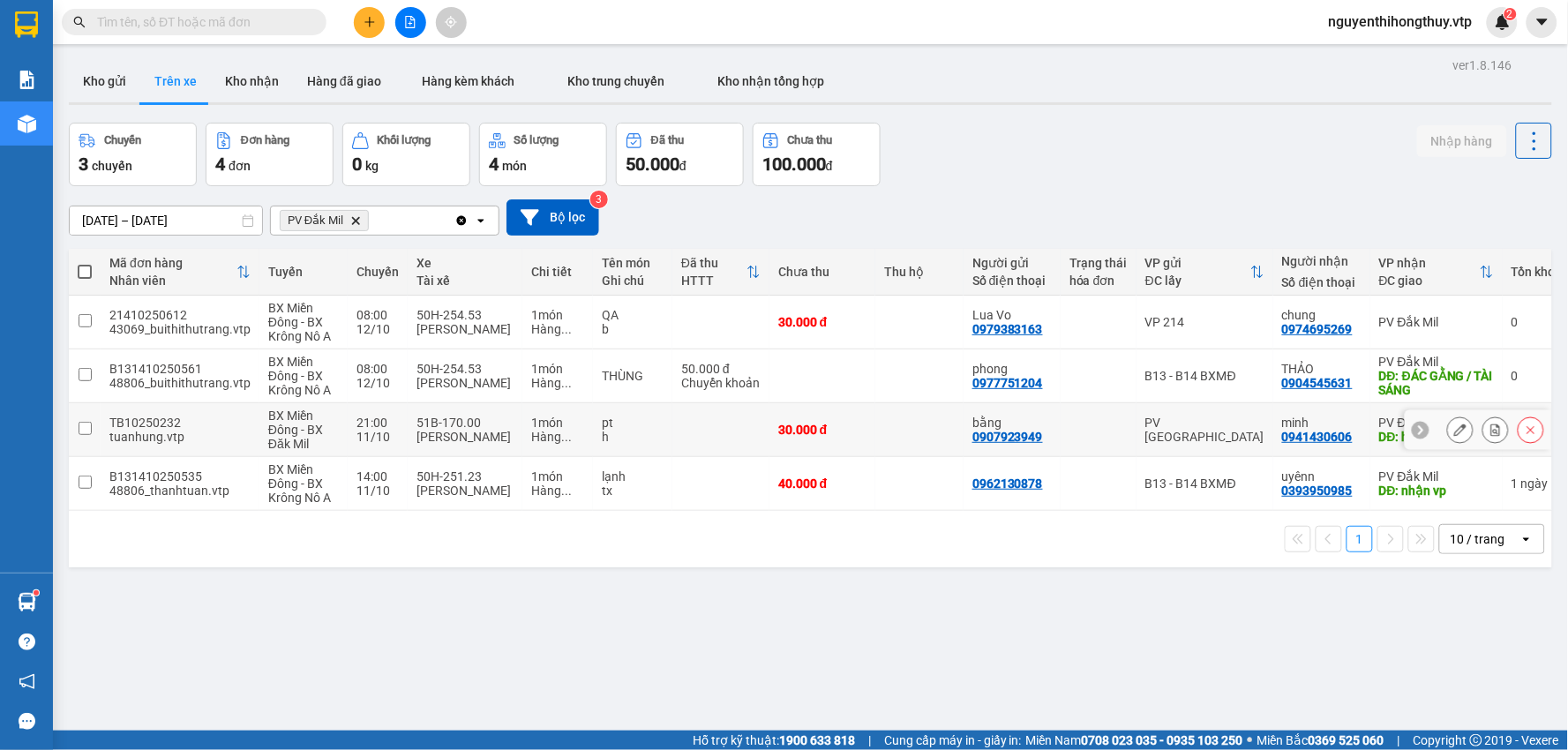
click at [83, 429] on input "checkbox" at bounding box center [86, 428] width 13 height 13
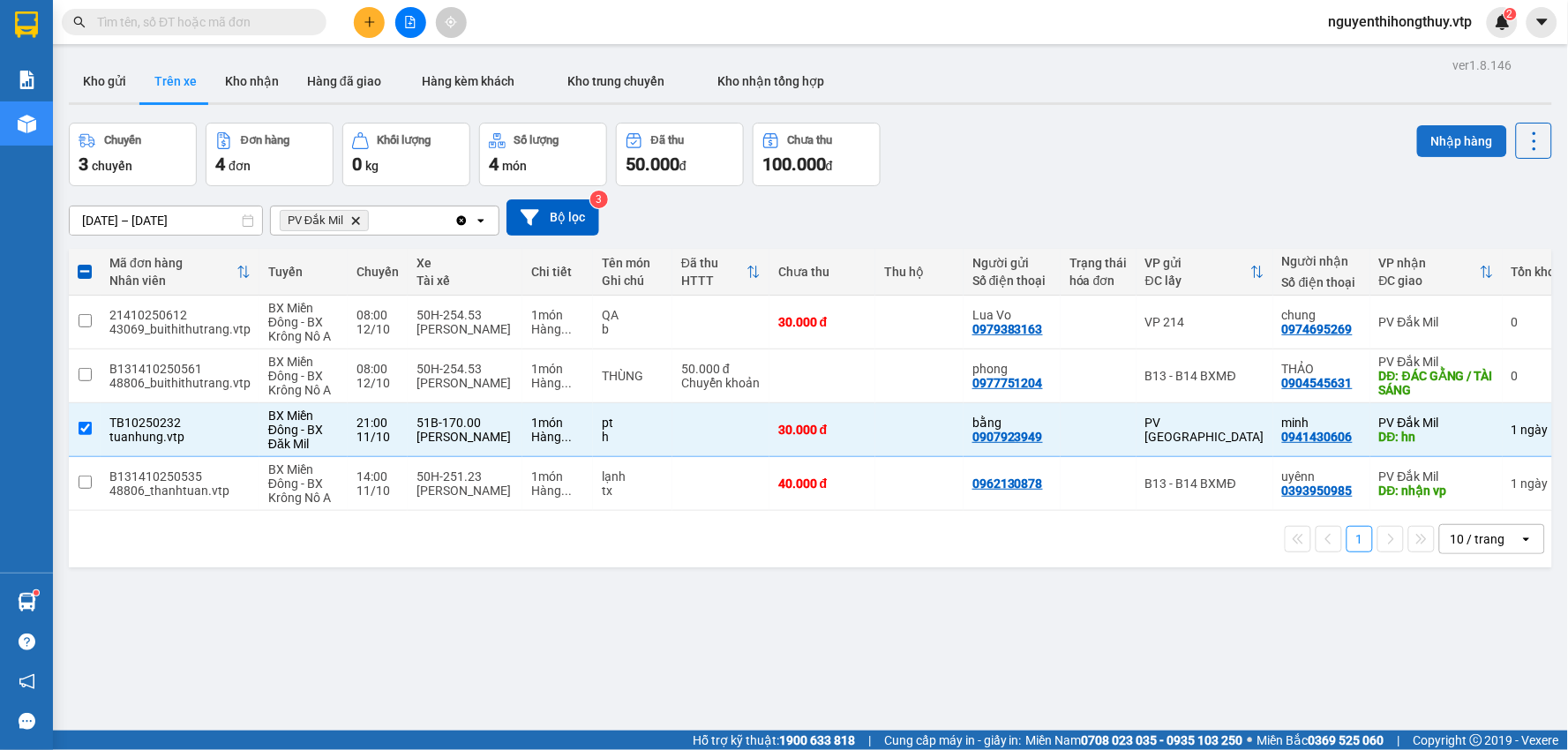
click at [1449, 136] on button "Nhập hàng" at bounding box center [1461, 141] width 90 height 31
checkbox input "false"
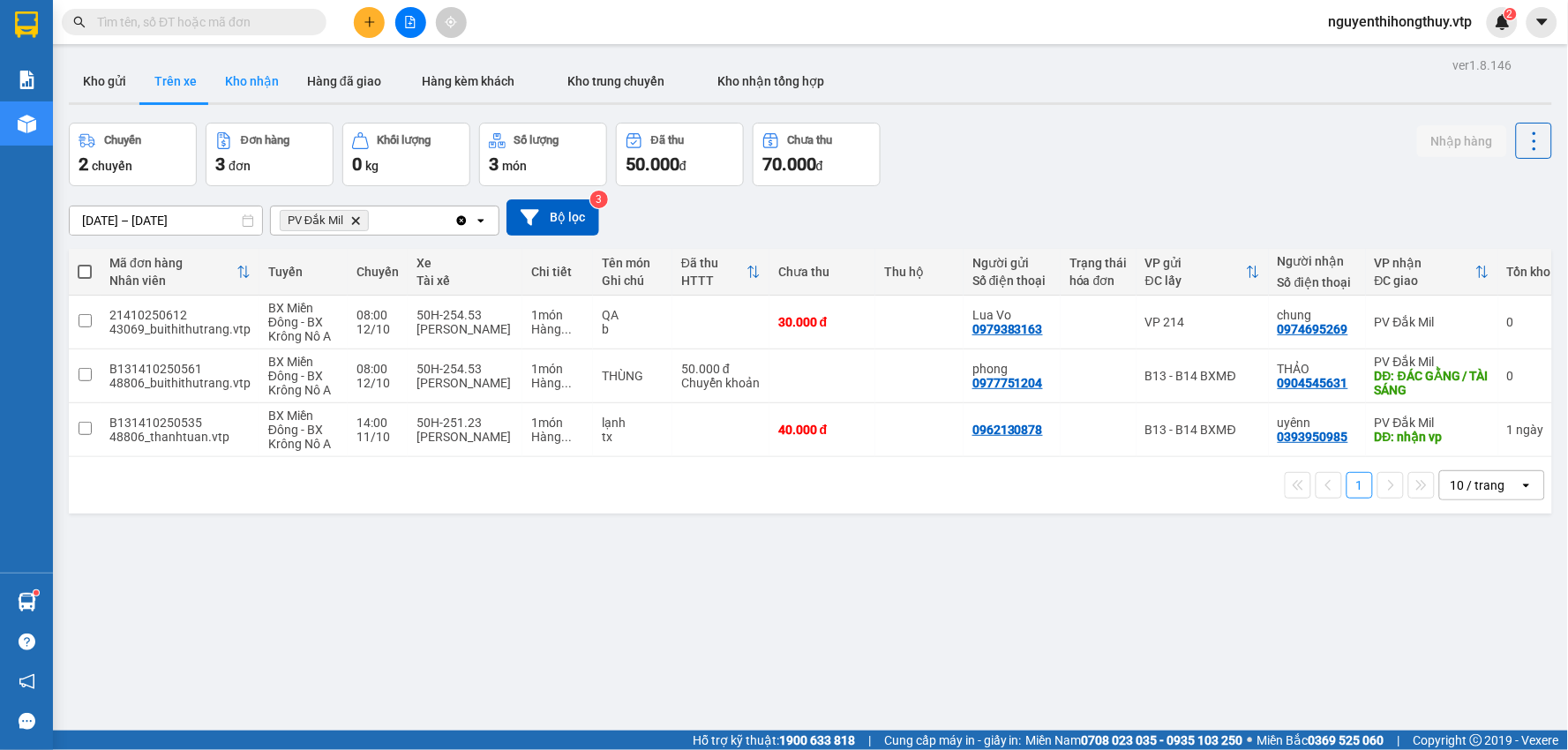
click at [244, 89] on button "Kho nhận" at bounding box center [252, 81] width 82 height 43
type input "[DATE] – [DATE]"
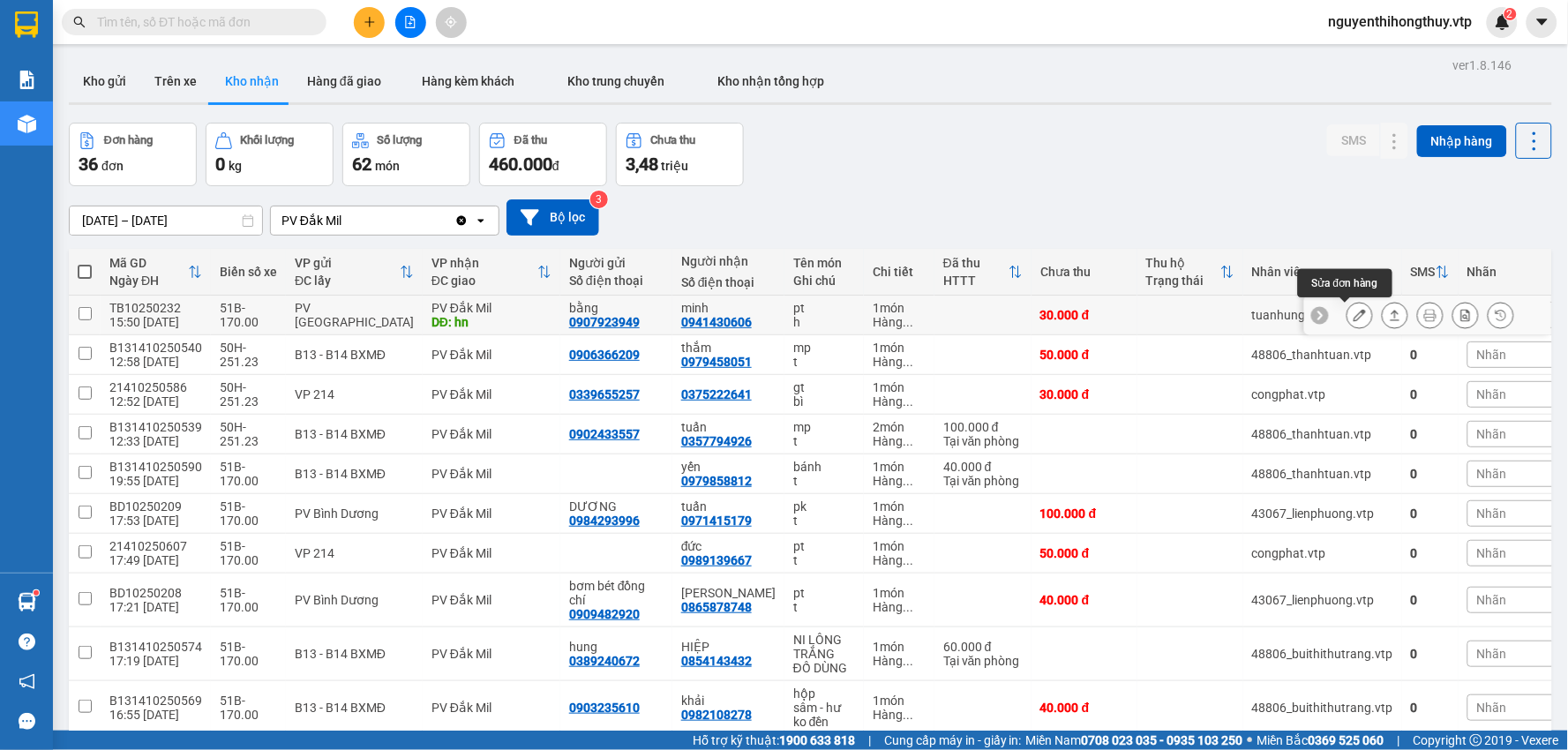
click at [1354, 312] on icon at bounding box center [1360, 315] width 12 height 12
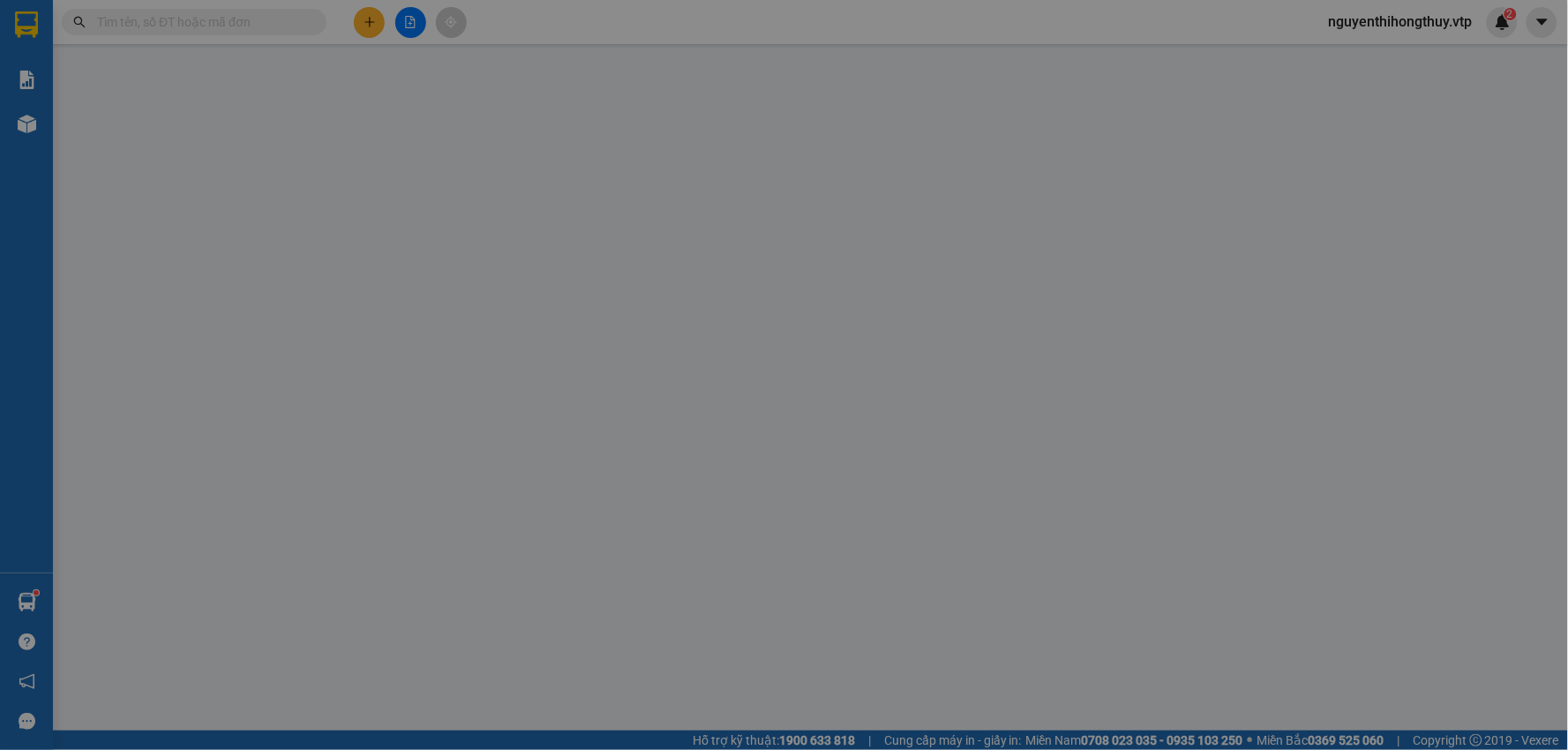
type input "0907923949"
type input "bằng"
type input "0941430606"
type input "minh"
type input "hn"
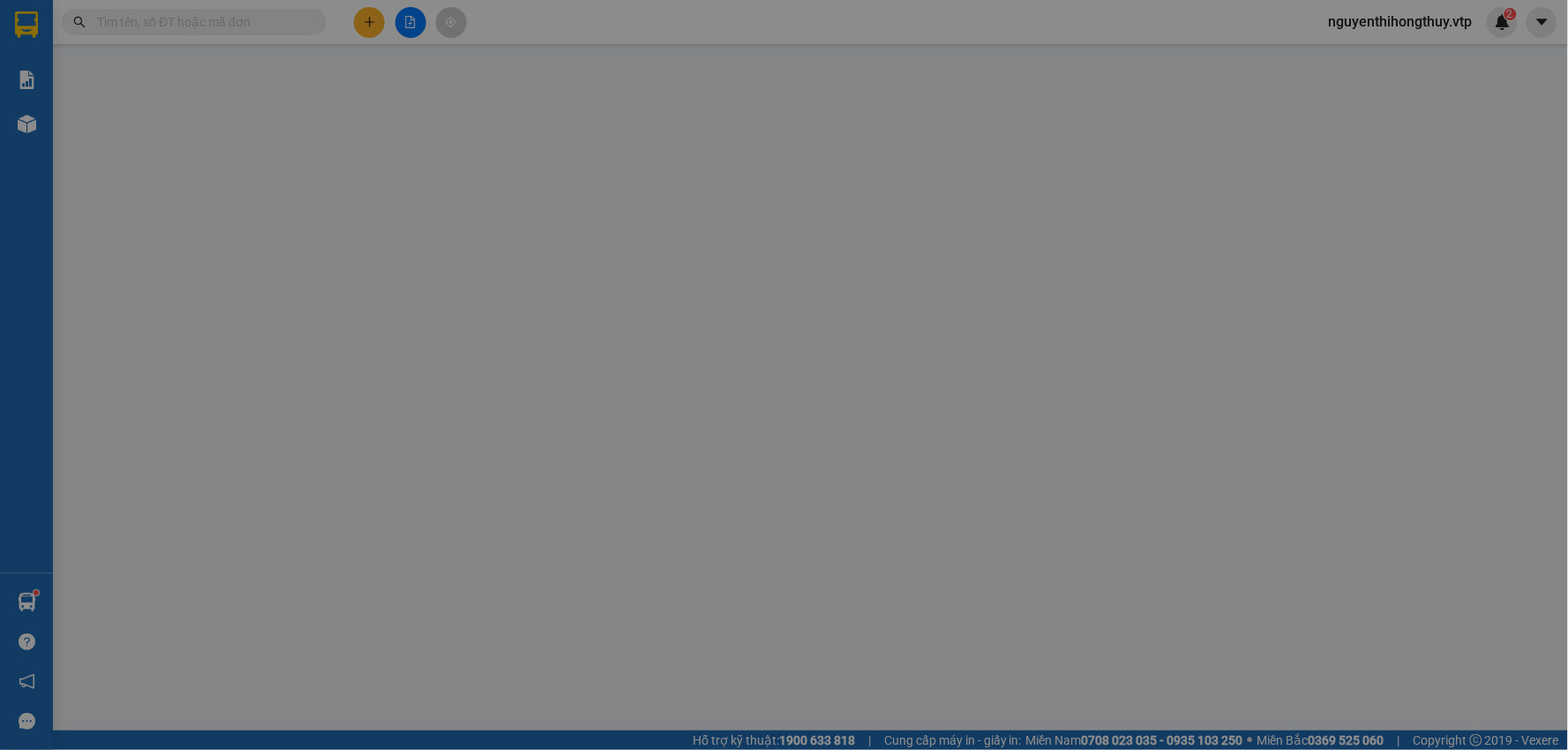
type input "0"
type input "30.000"
type input "1.500"
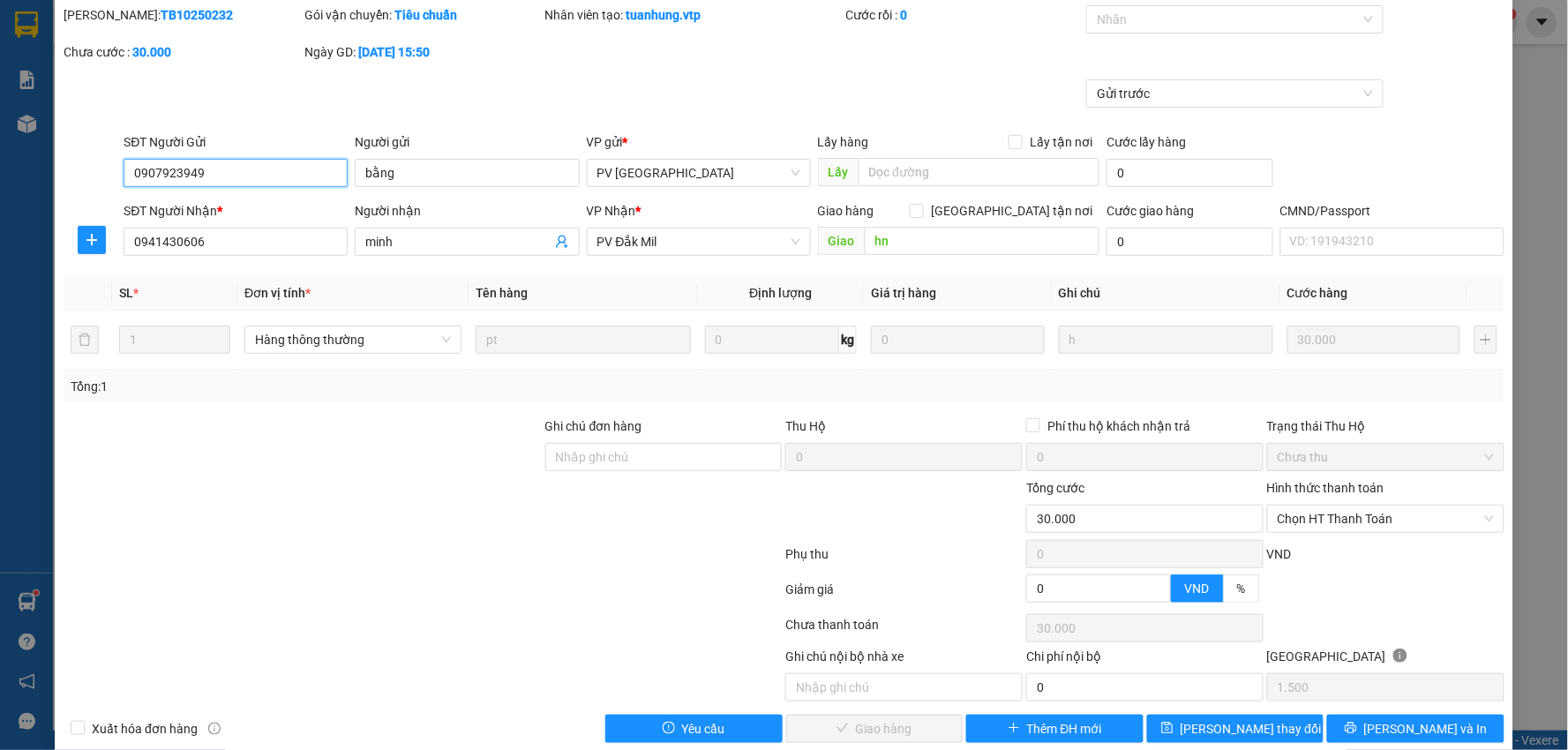
scroll to position [86, 0]
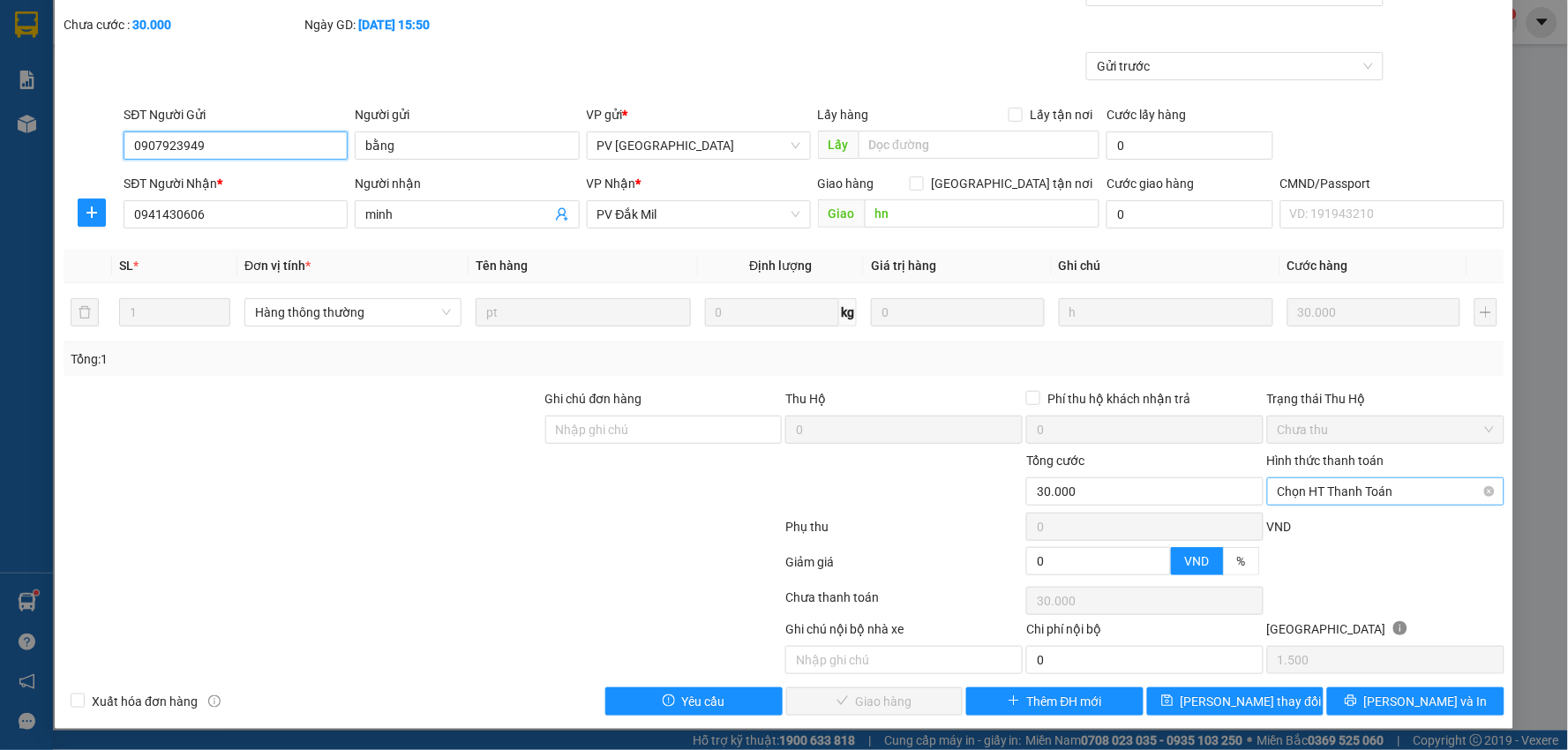
click at [1331, 485] on span "Chọn HT Thanh Toán" at bounding box center [1385, 492] width 216 height 27
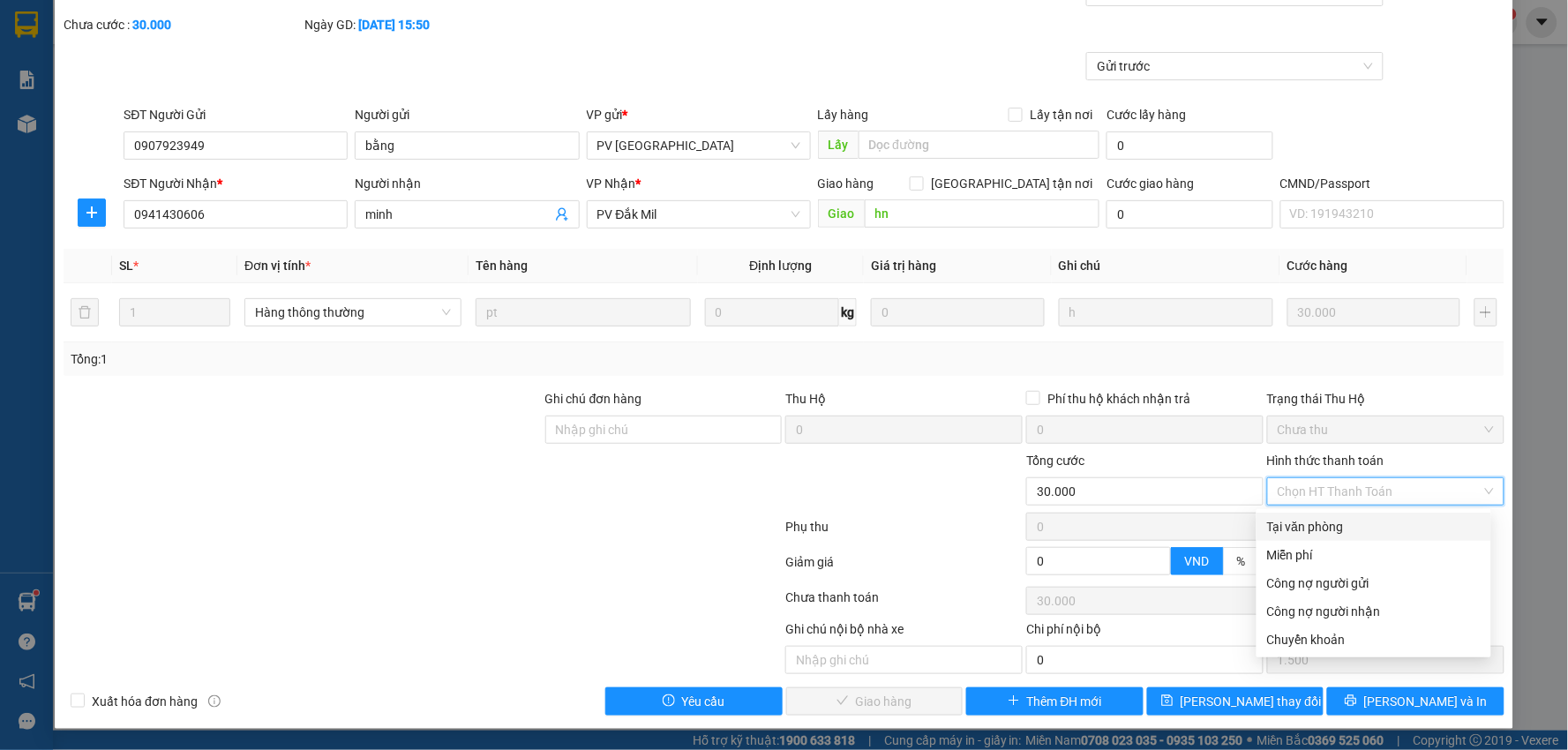
click at [1303, 521] on div "Tại văn phòng" at bounding box center [1374, 526] width 213 height 19
type input "0"
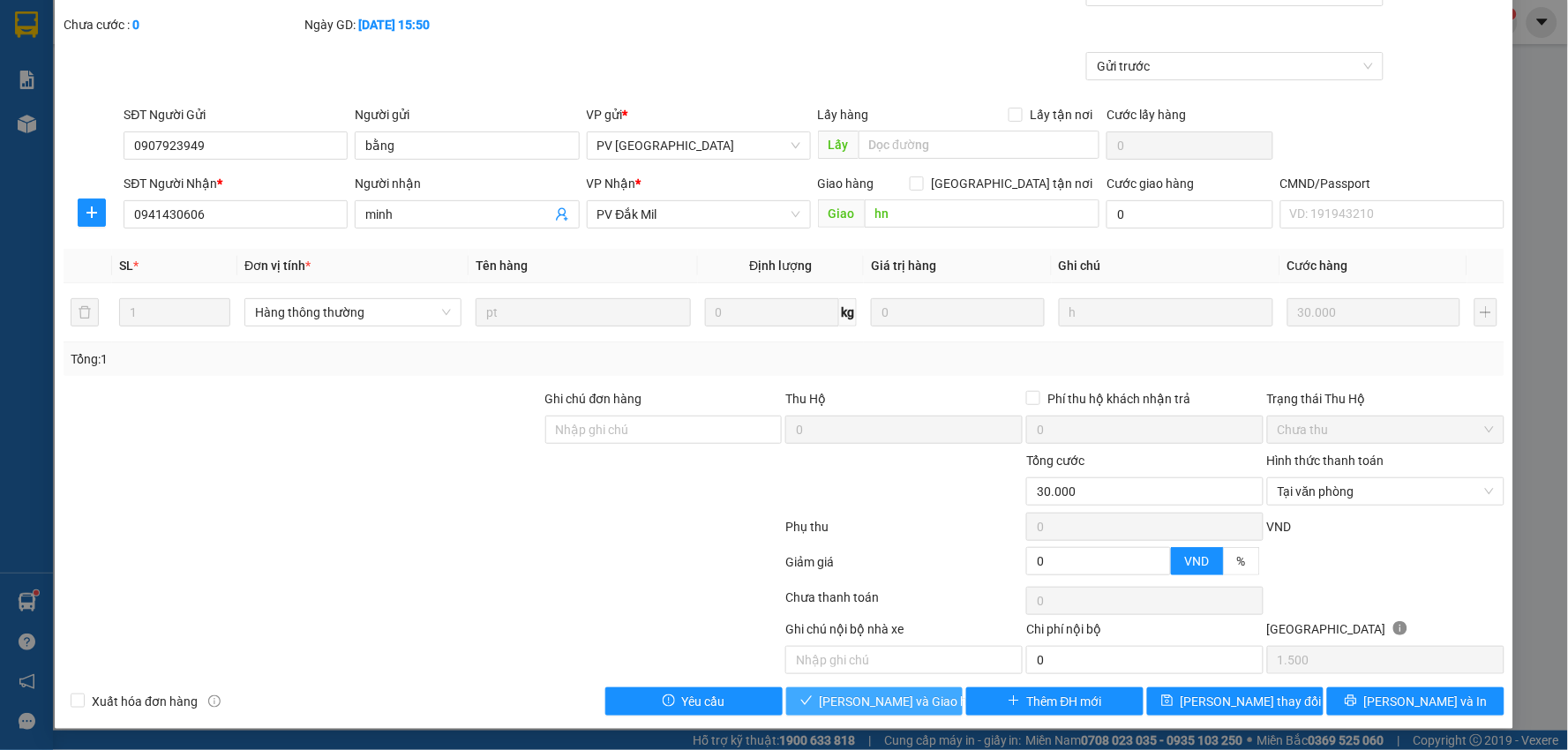
click at [870, 707] on span "[PERSON_NAME] và Giao hàng" at bounding box center [905, 701] width 169 height 19
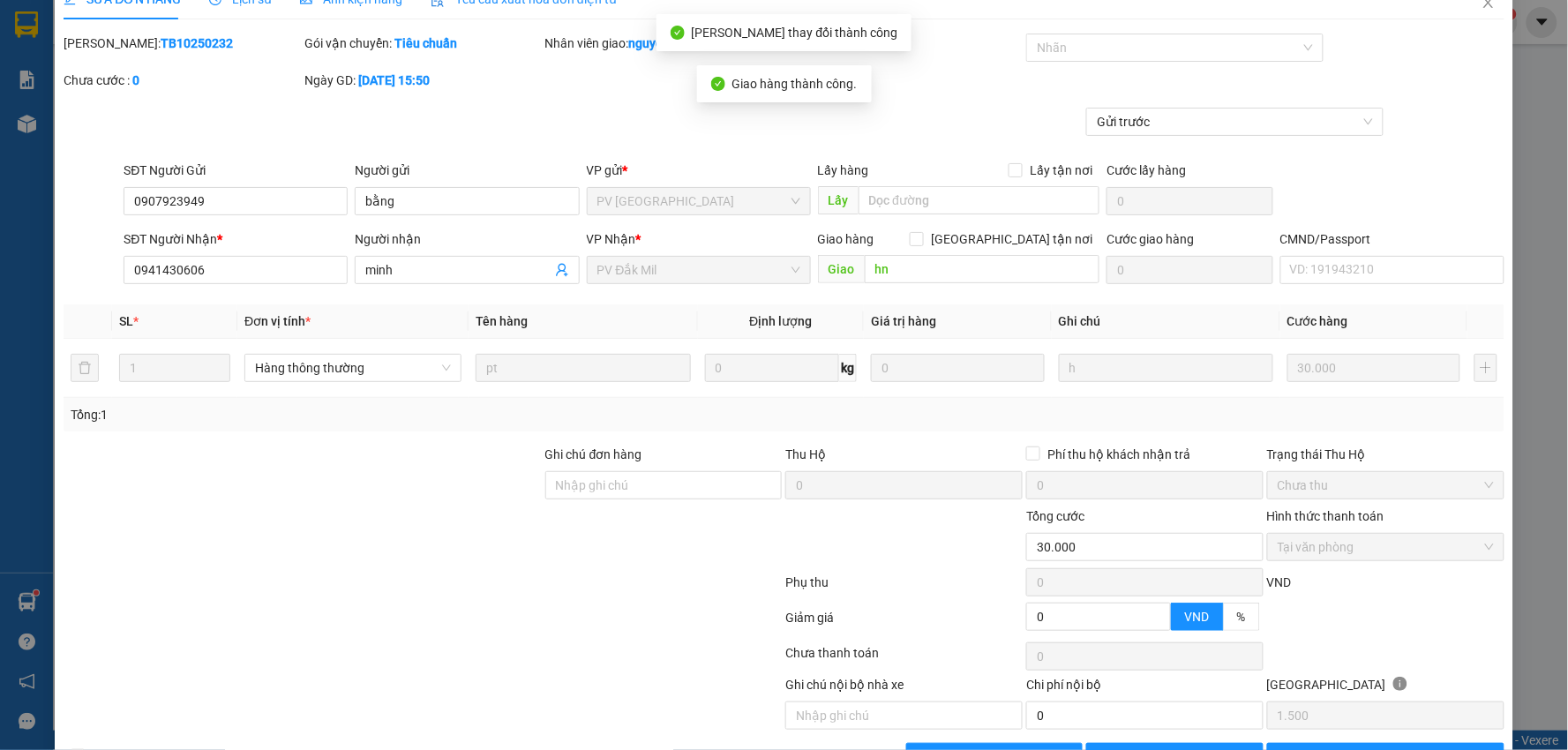
scroll to position [0, 0]
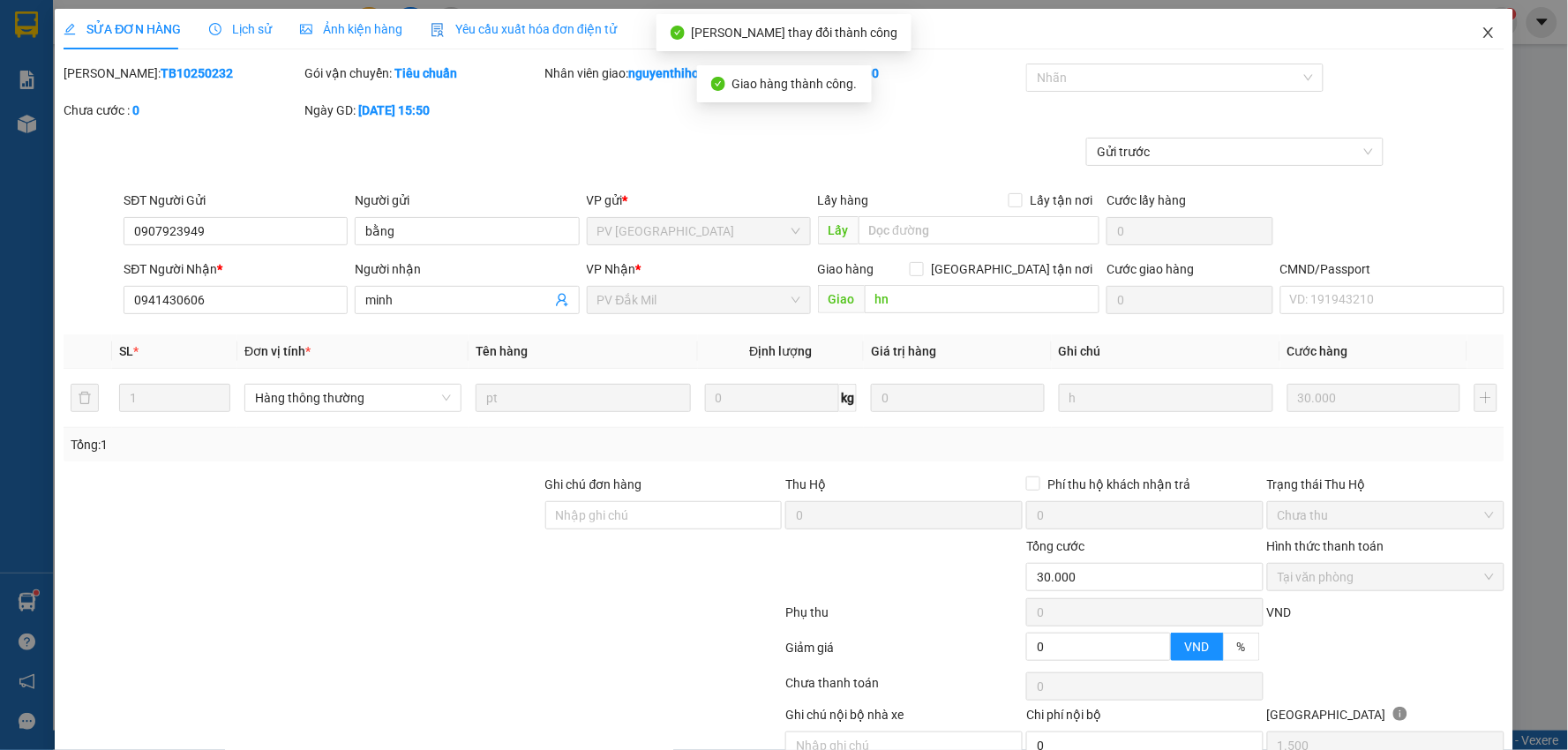
click at [1483, 32] on icon "close" at bounding box center [1488, 32] width 10 height 10
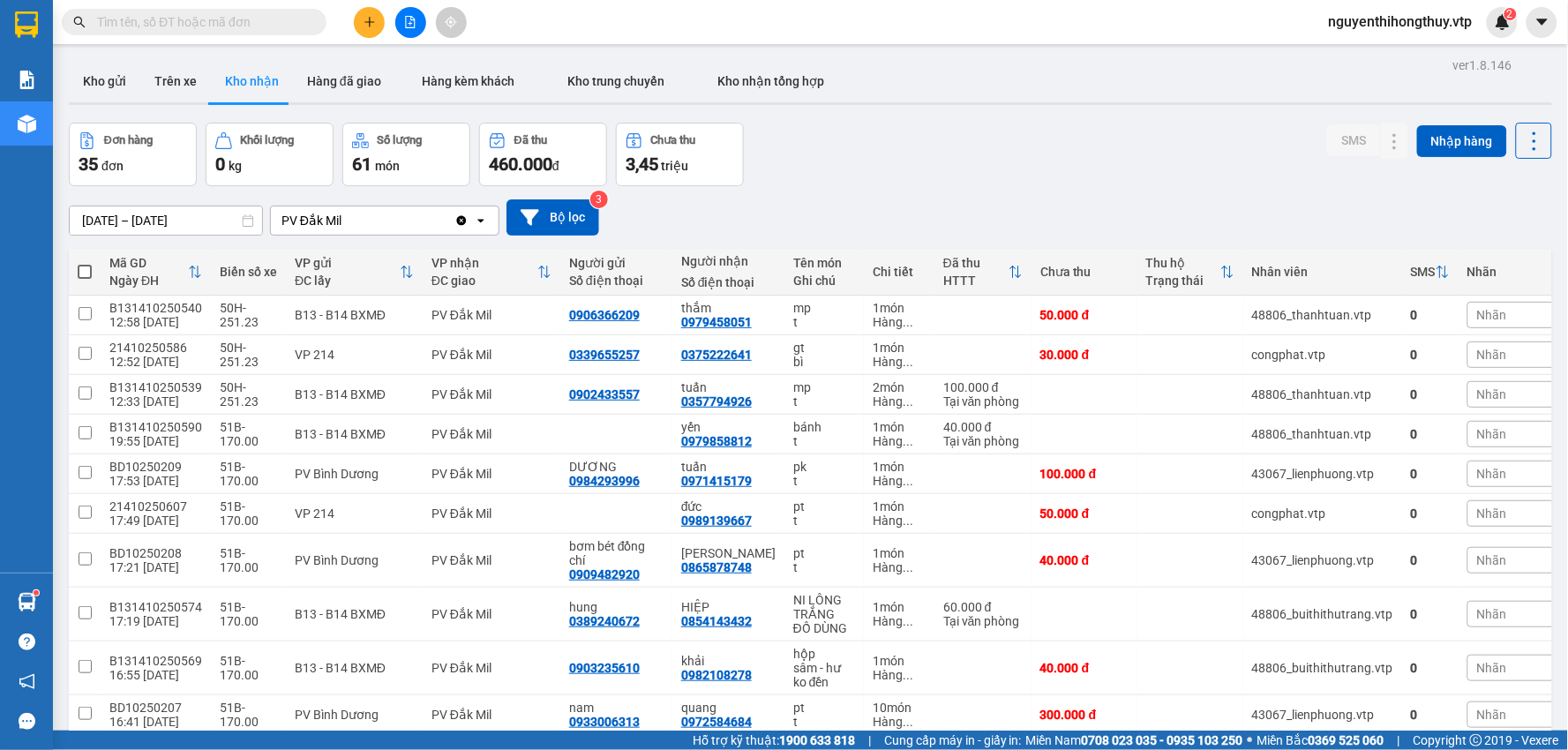
click at [265, 24] on input "text" at bounding box center [201, 22] width 208 height 19
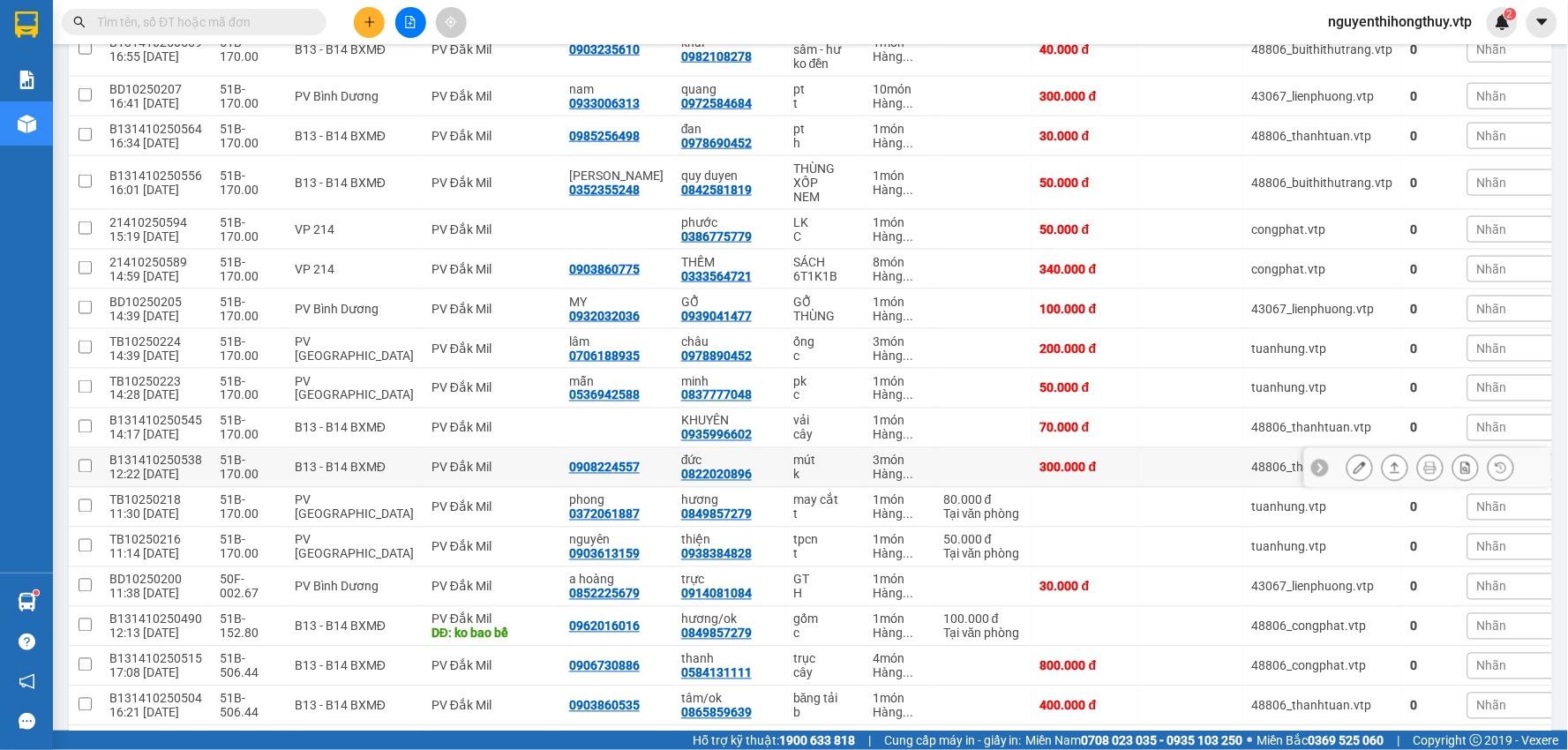
scroll to position [588, 0]
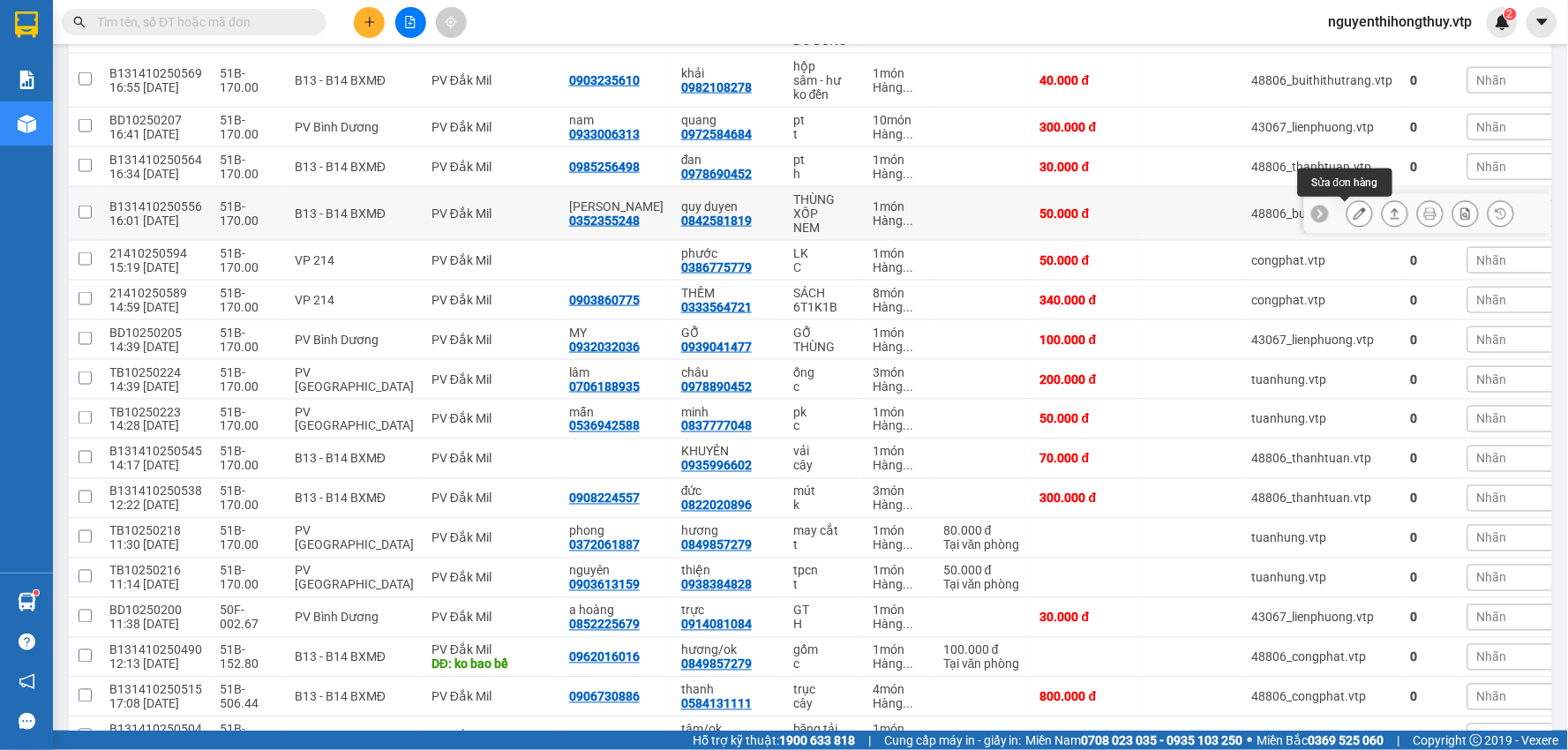
click at [1354, 213] on icon at bounding box center [1360, 213] width 12 height 12
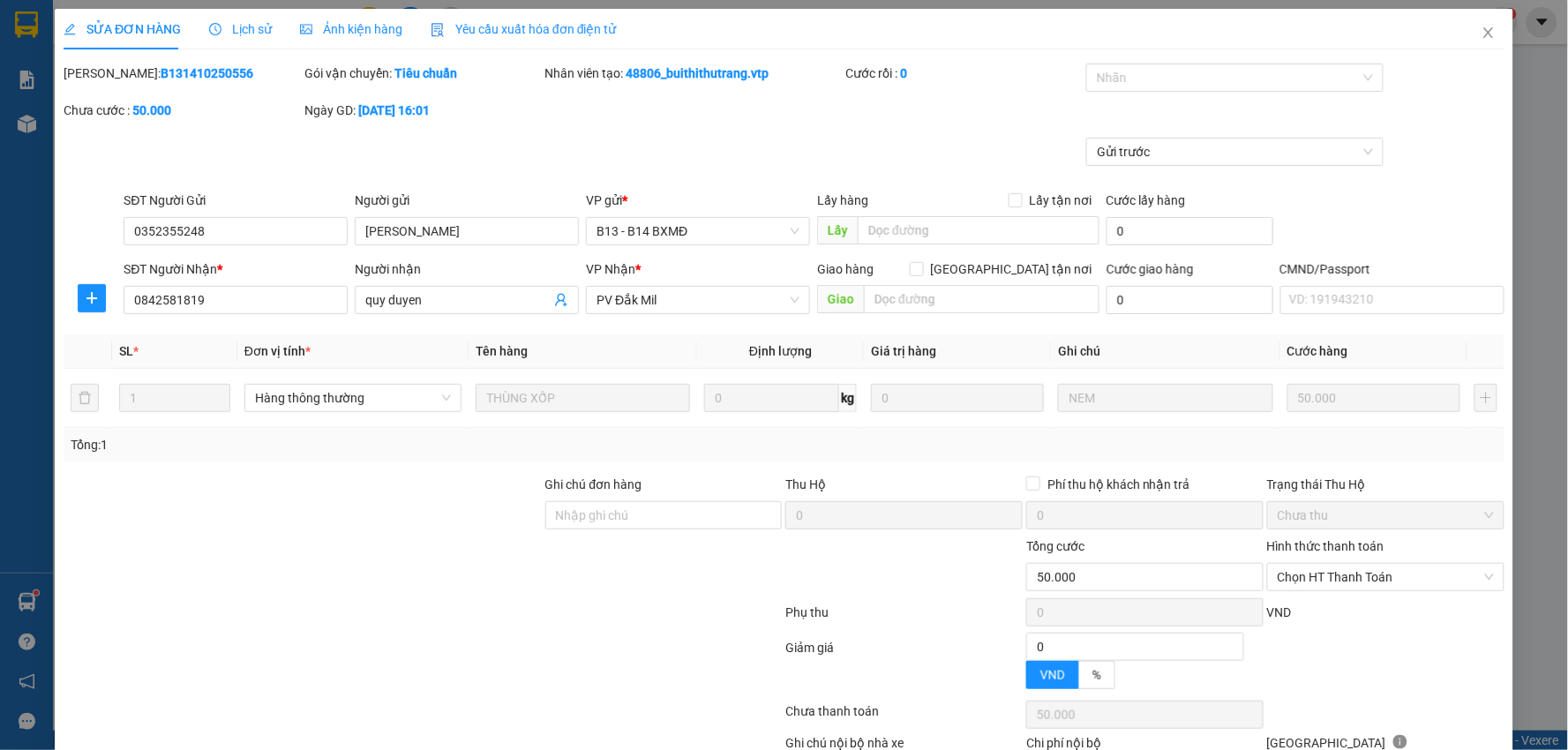
type input "0352355248"
type input "[PERSON_NAME]"
type input "0842581819"
type input "quy duyen"
type input "0"
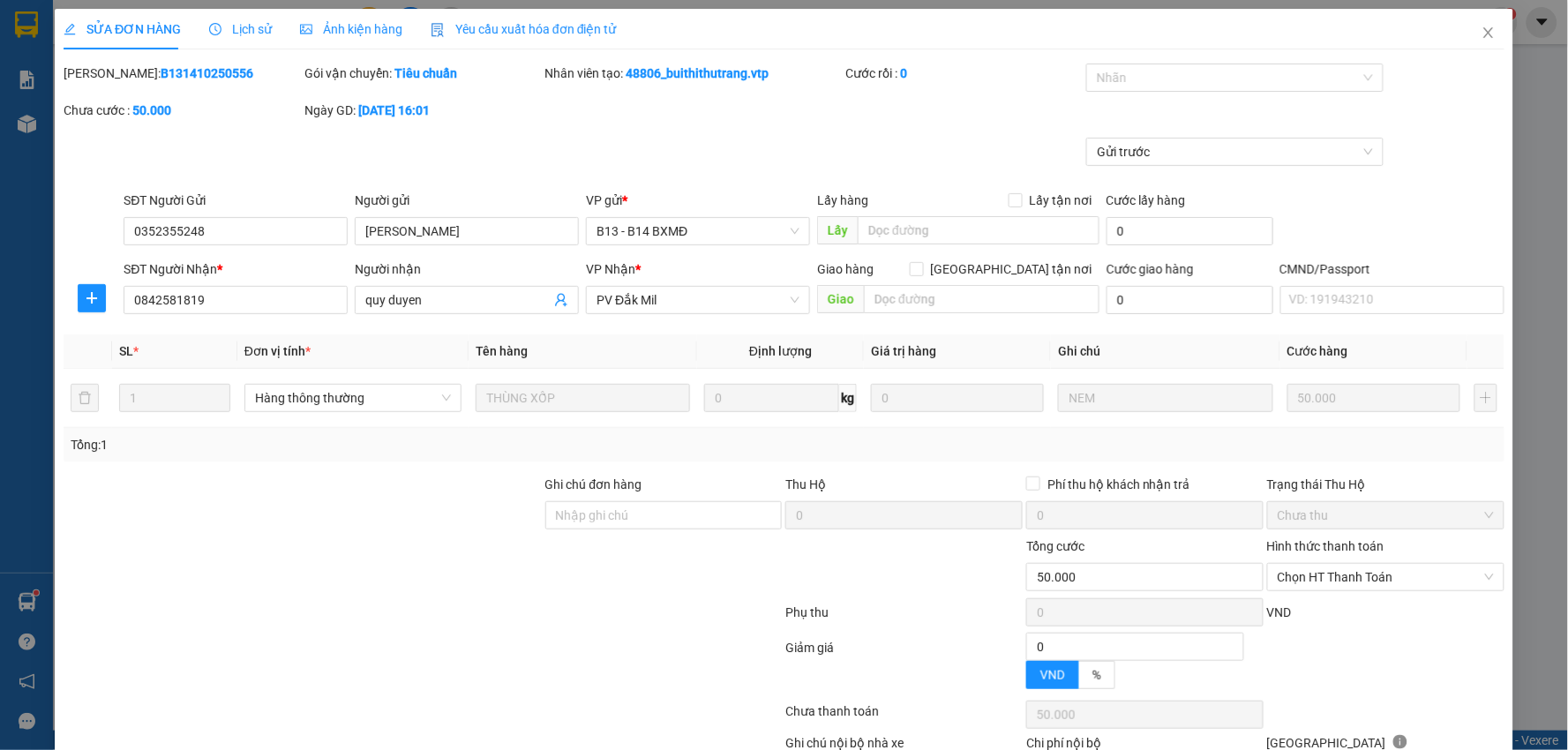
type input "50.000"
type input "2.500"
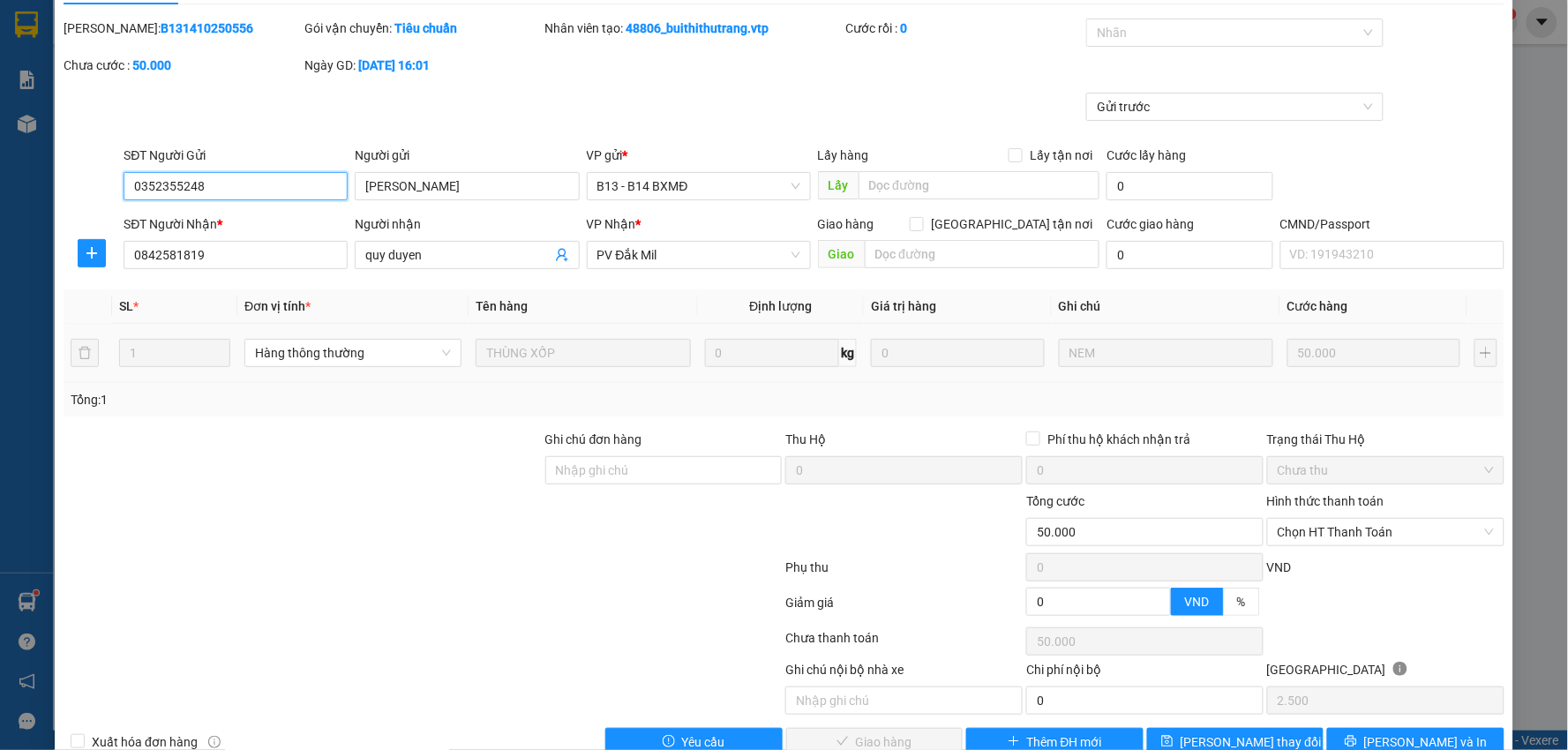
scroll to position [86, 0]
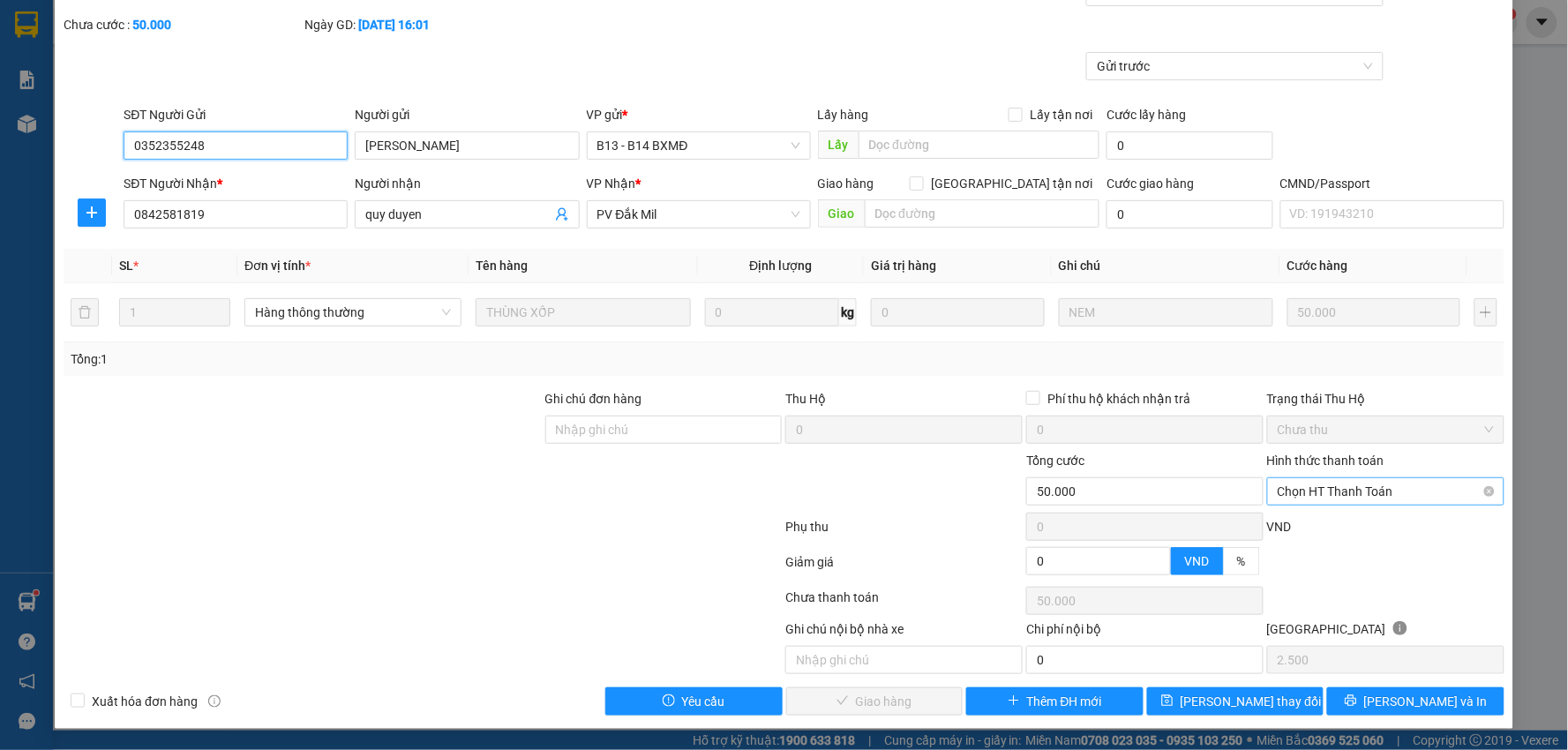
click at [1369, 494] on span "Chọn HT Thanh Toán" at bounding box center [1385, 492] width 216 height 27
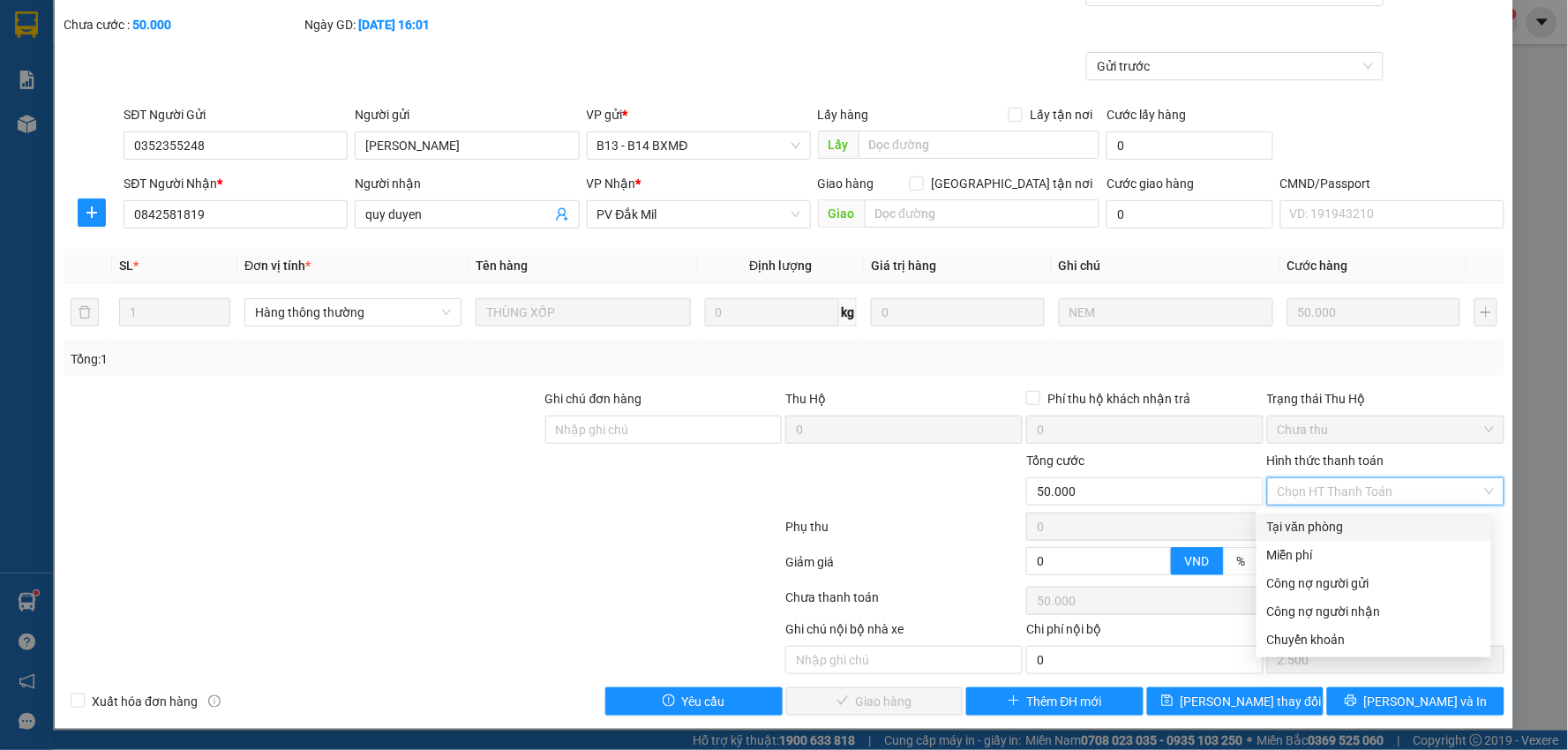
click at [1342, 527] on div "Tại văn phòng" at bounding box center [1374, 526] width 213 height 19
type input "0"
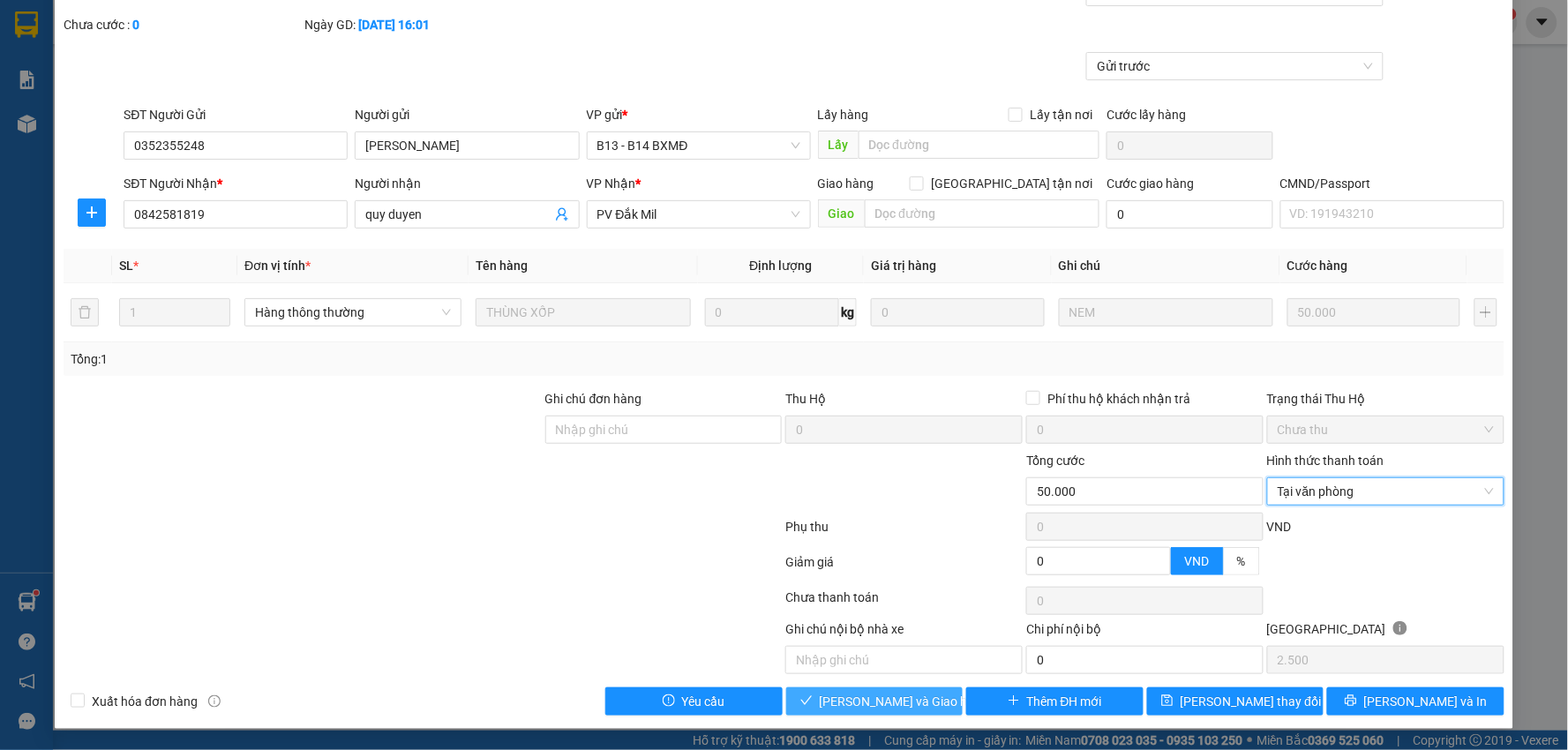
click at [880, 701] on span "[PERSON_NAME] và Giao hàng" at bounding box center [905, 701] width 169 height 19
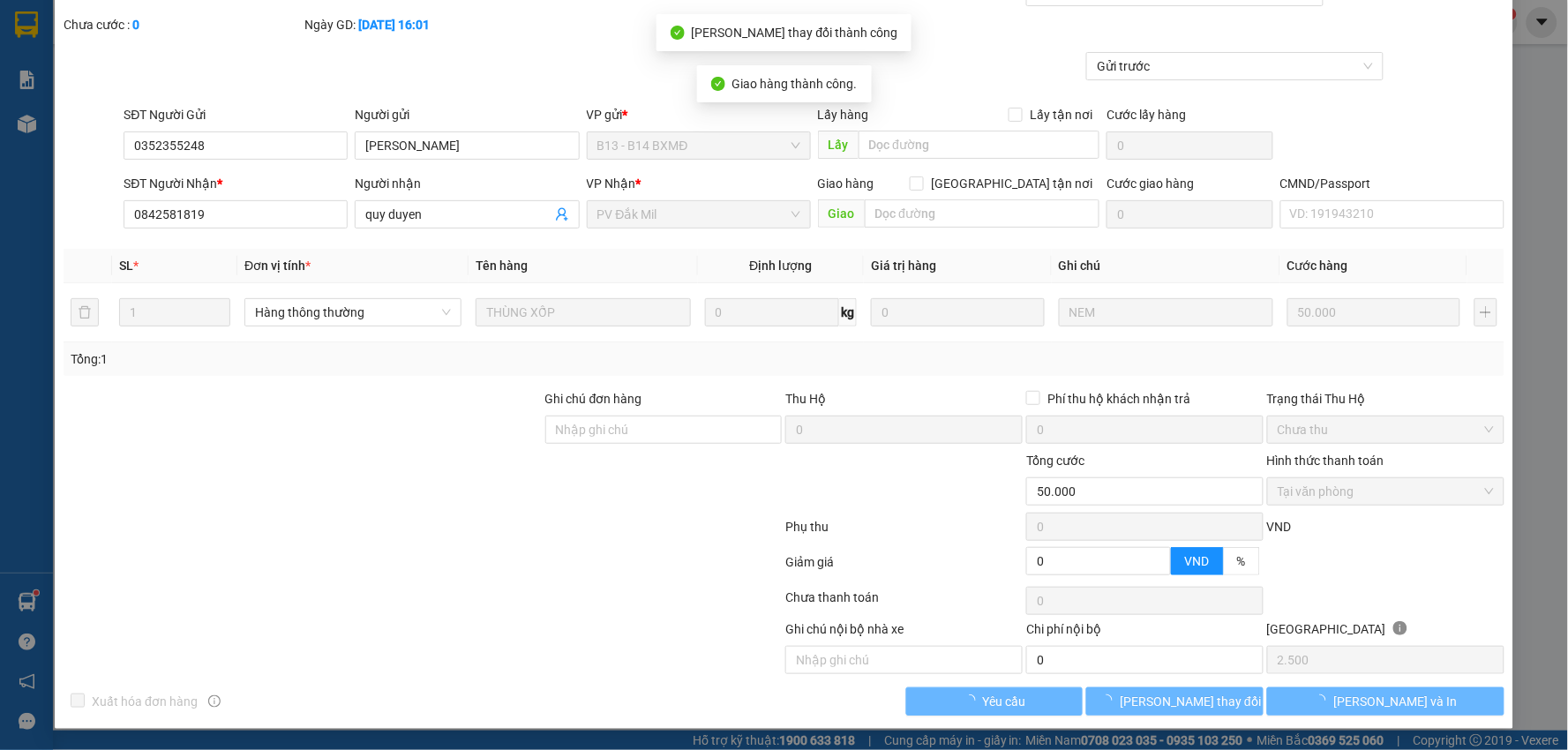
scroll to position [0, 0]
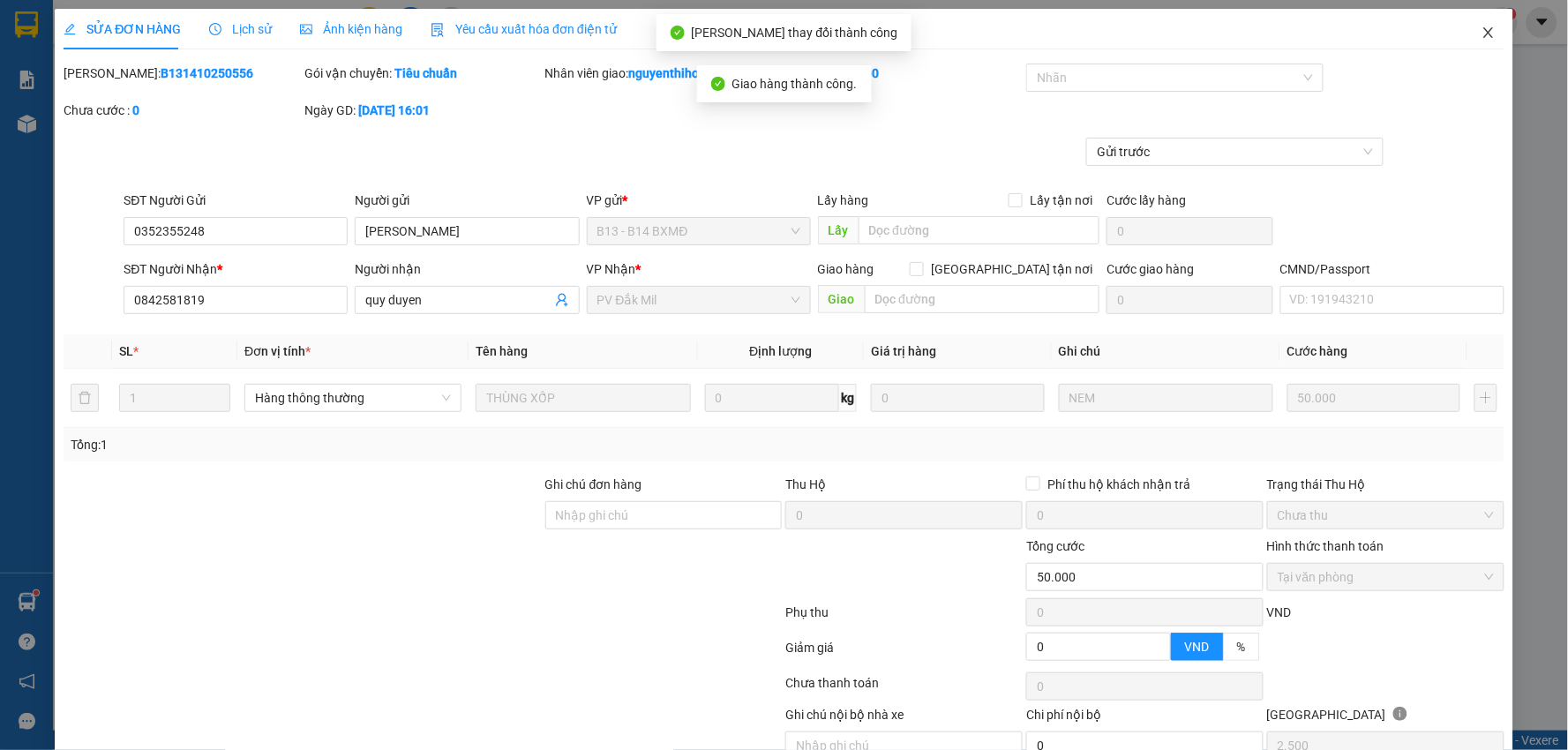
click at [1481, 37] on icon "close" at bounding box center [1488, 32] width 14 height 14
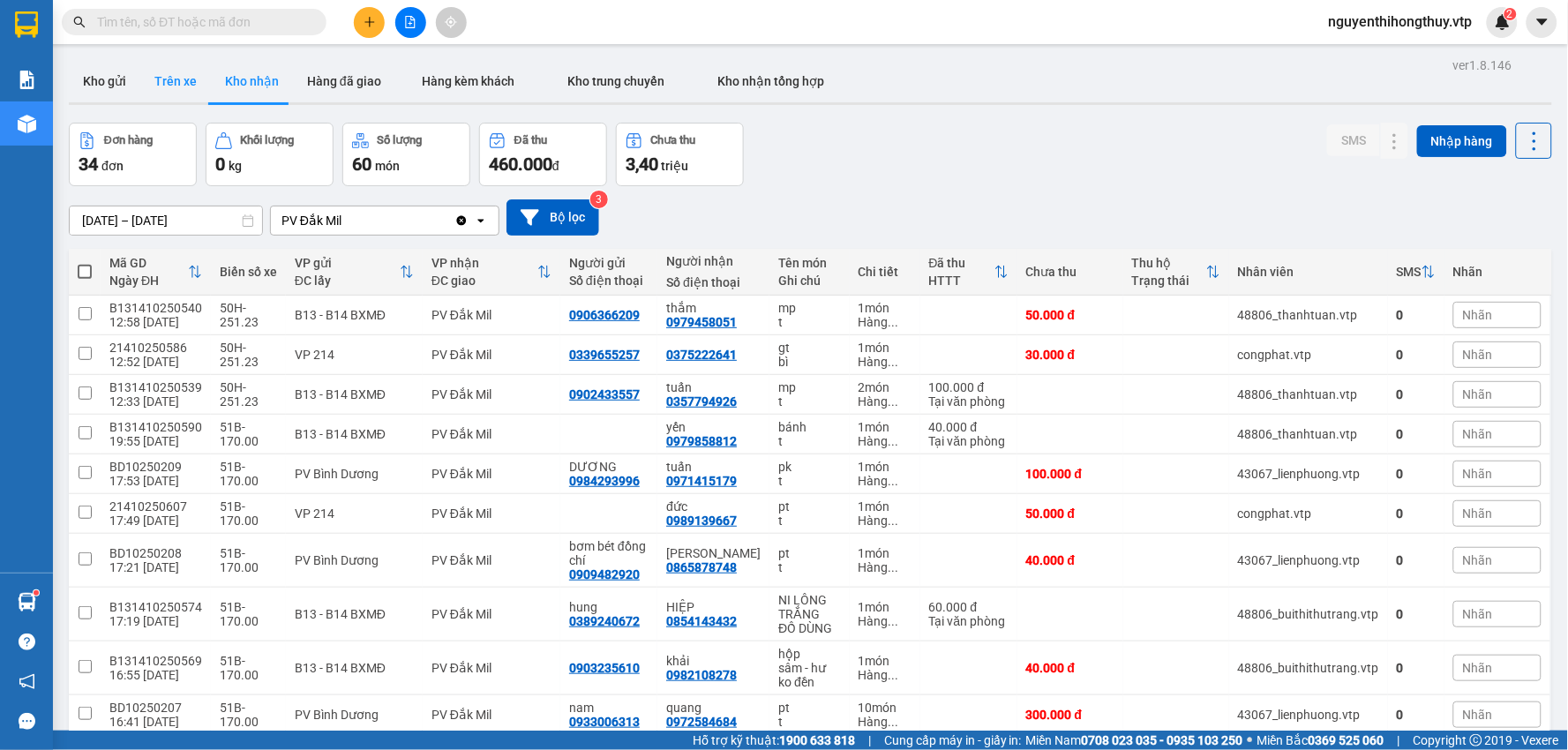
click at [172, 83] on button "Trên xe" at bounding box center [175, 81] width 70 height 43
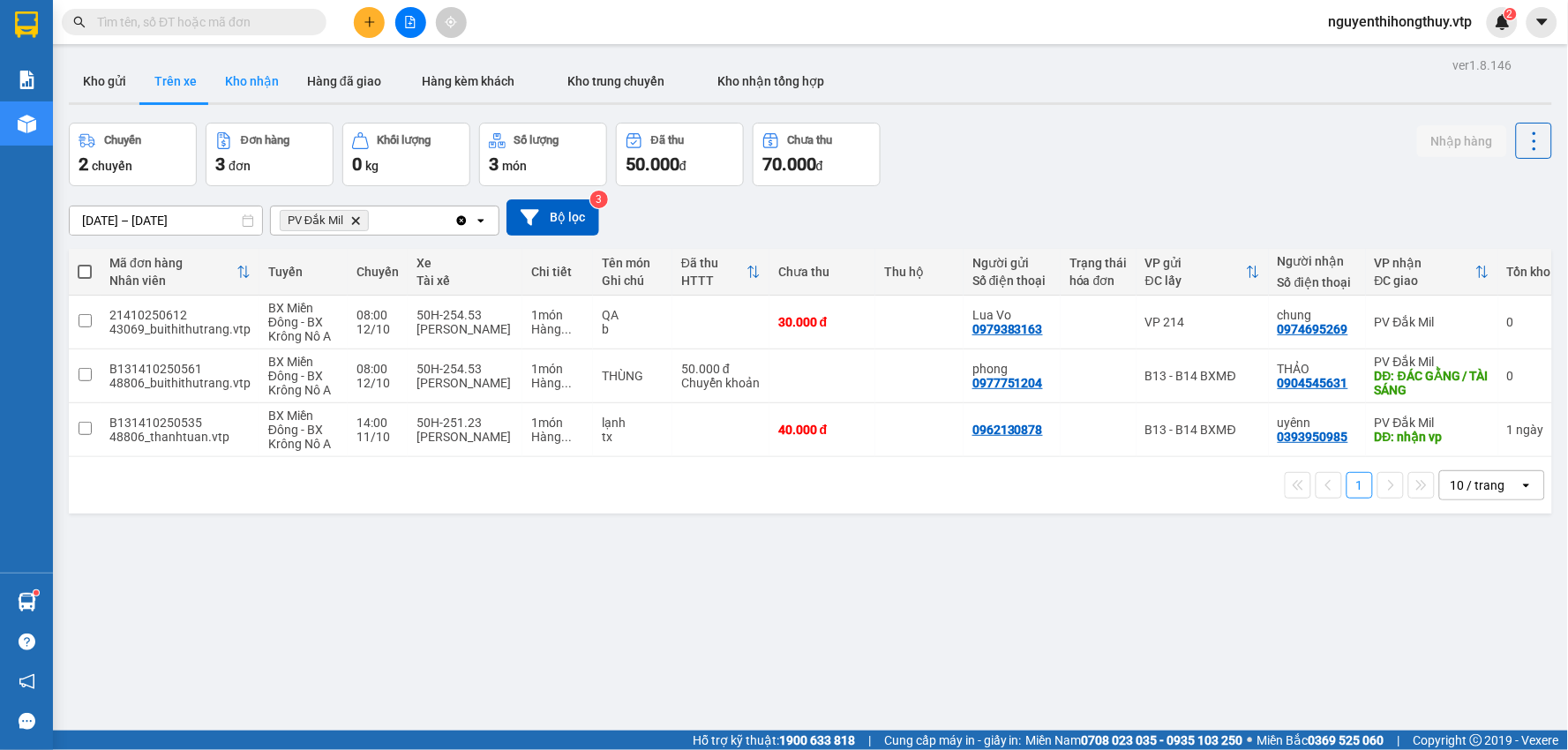
click at [249, 75] on button "Kho nhận" at bounding box center [252, 81] width 82 height 43
type input "[DATE] – [DATE]"
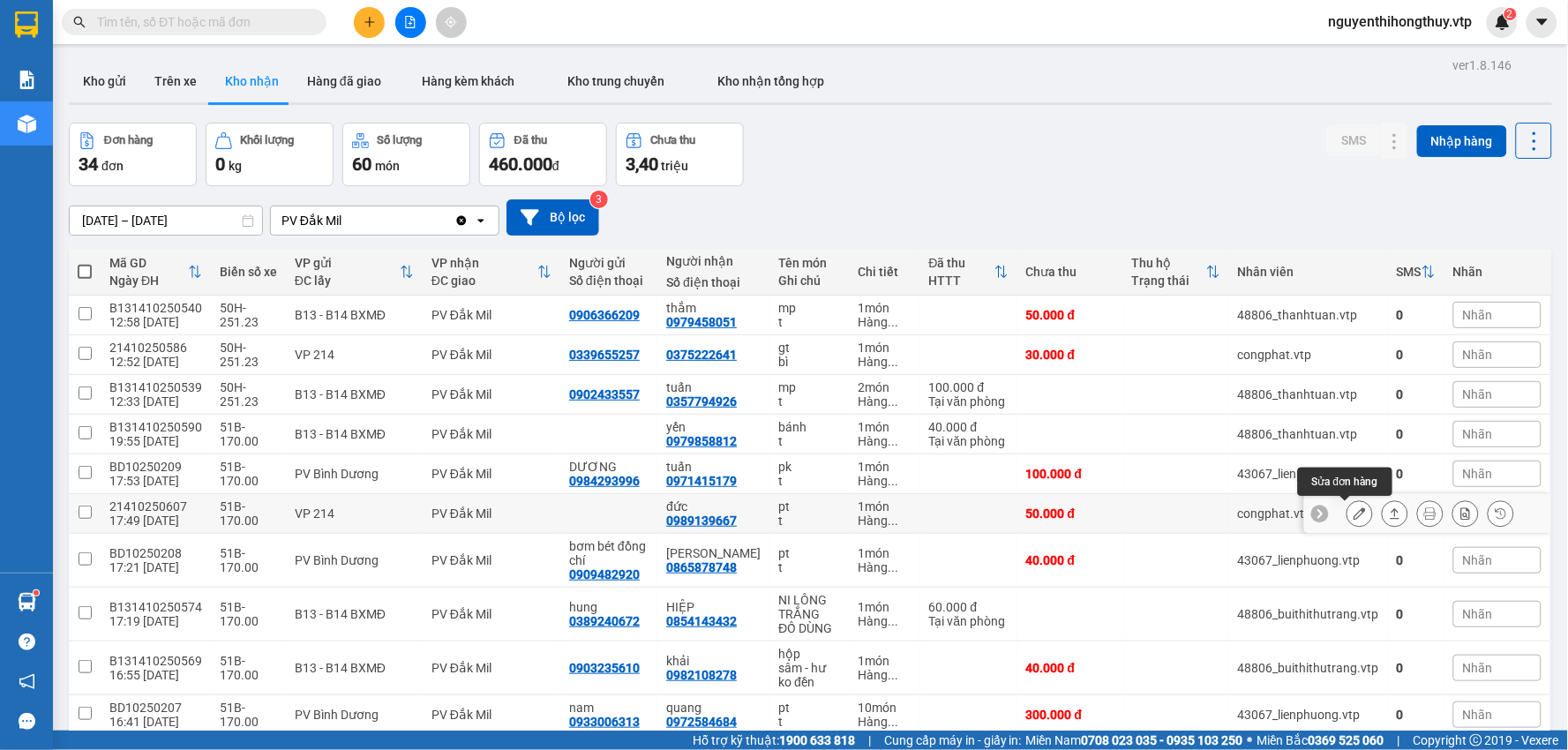
click at [1354, 517] on icon at bounding box center [1360, 513] width 12 height 12
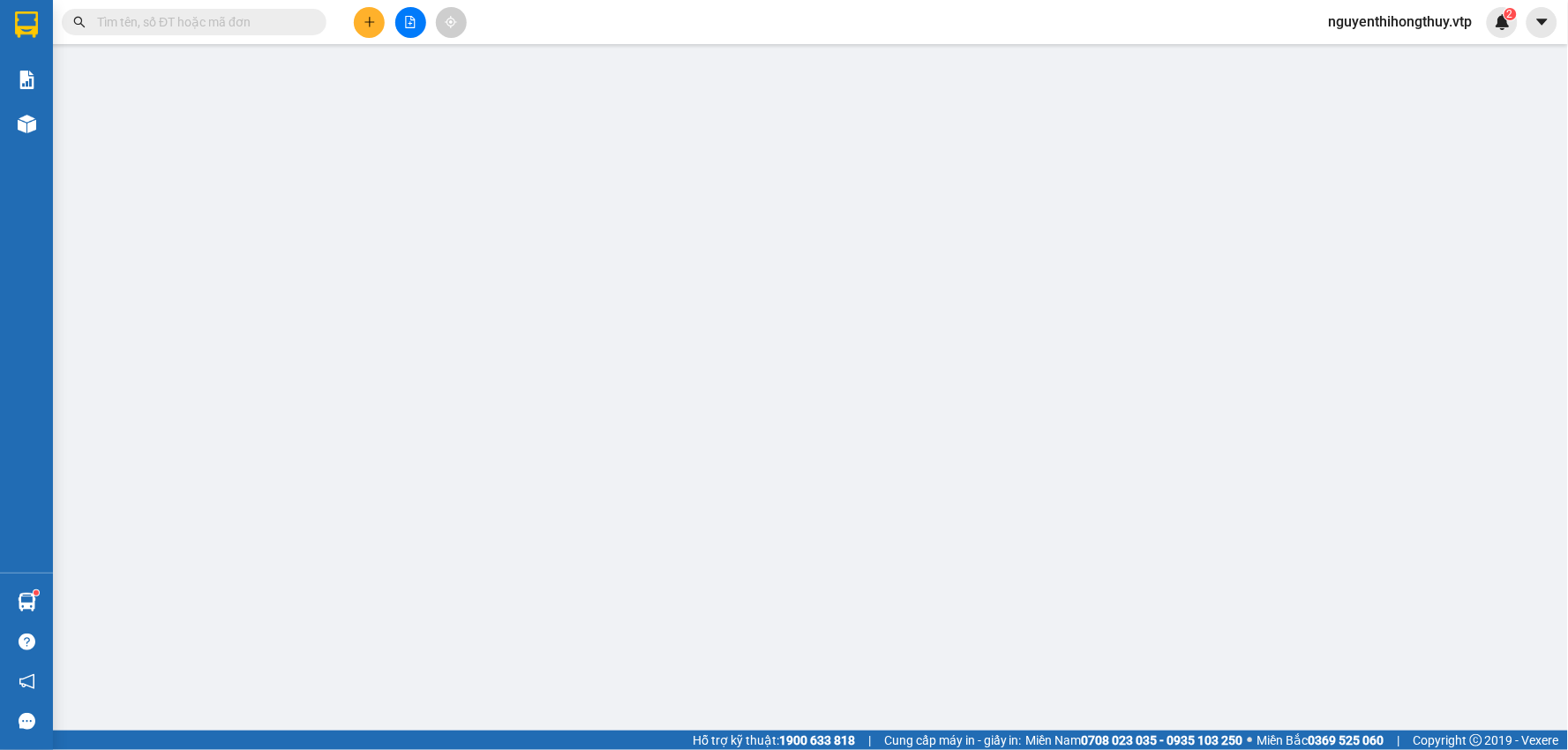
type input "0989139667"
type input "đức"
type input "0"
type input "50.000"
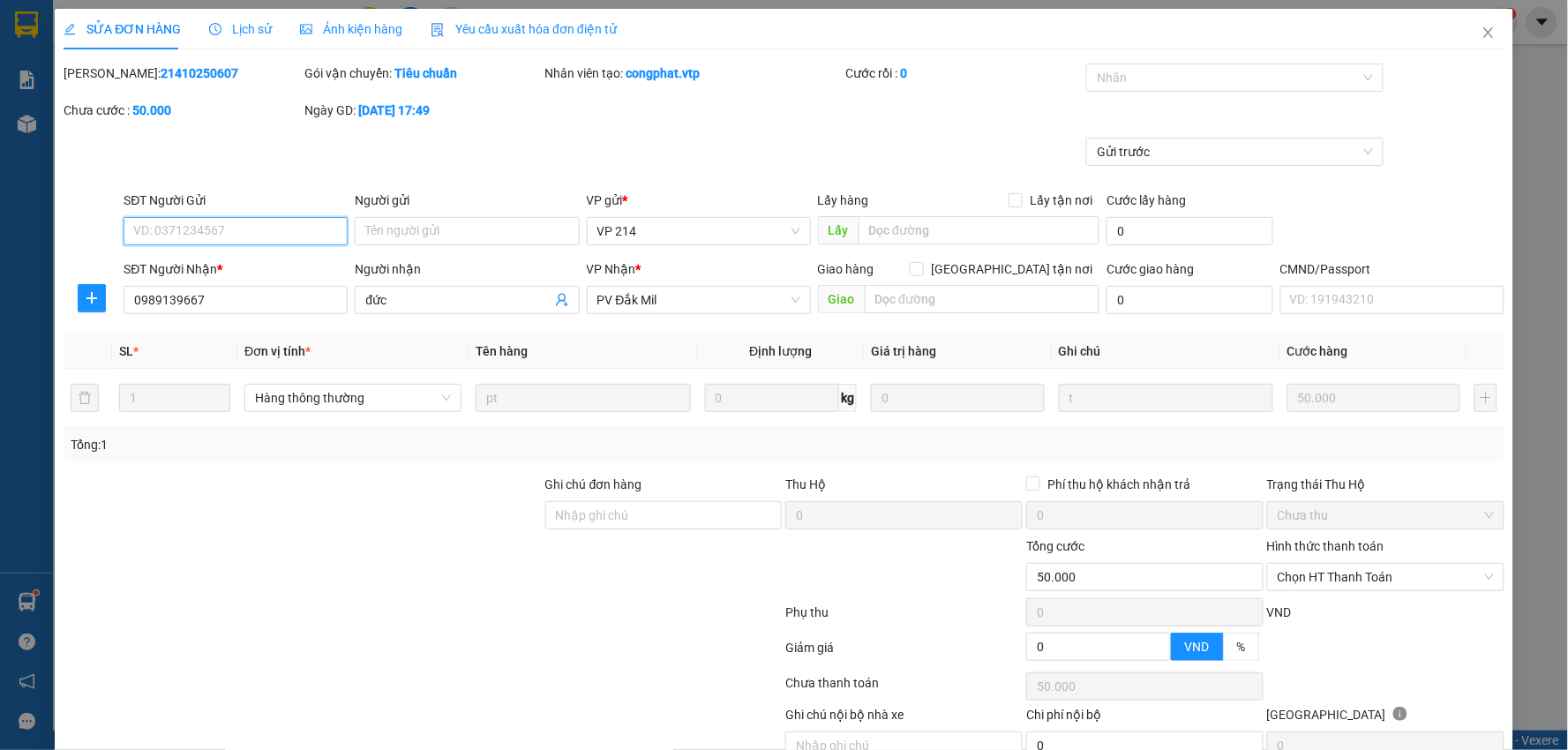
type input "2.500"
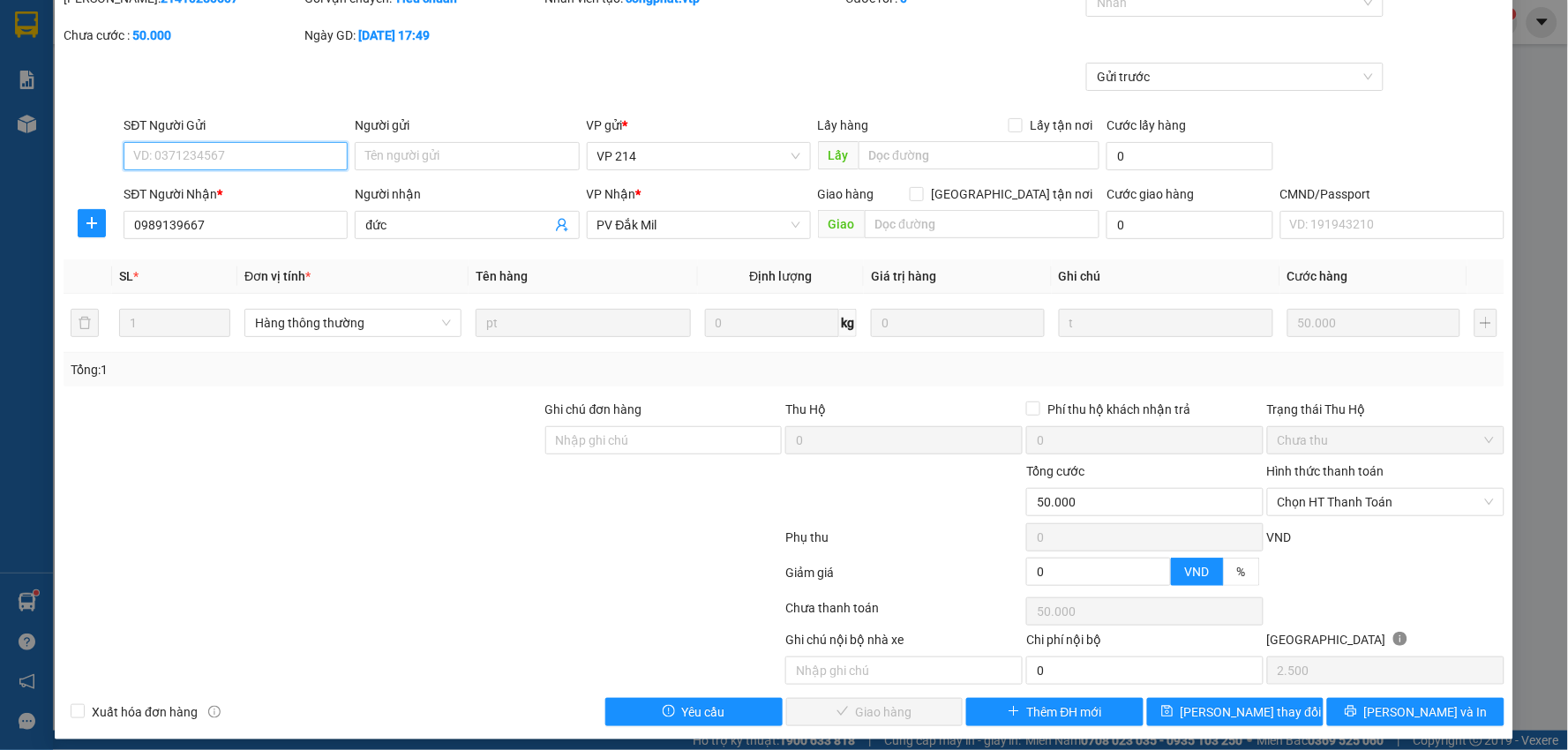
scroll to position [86, 0]
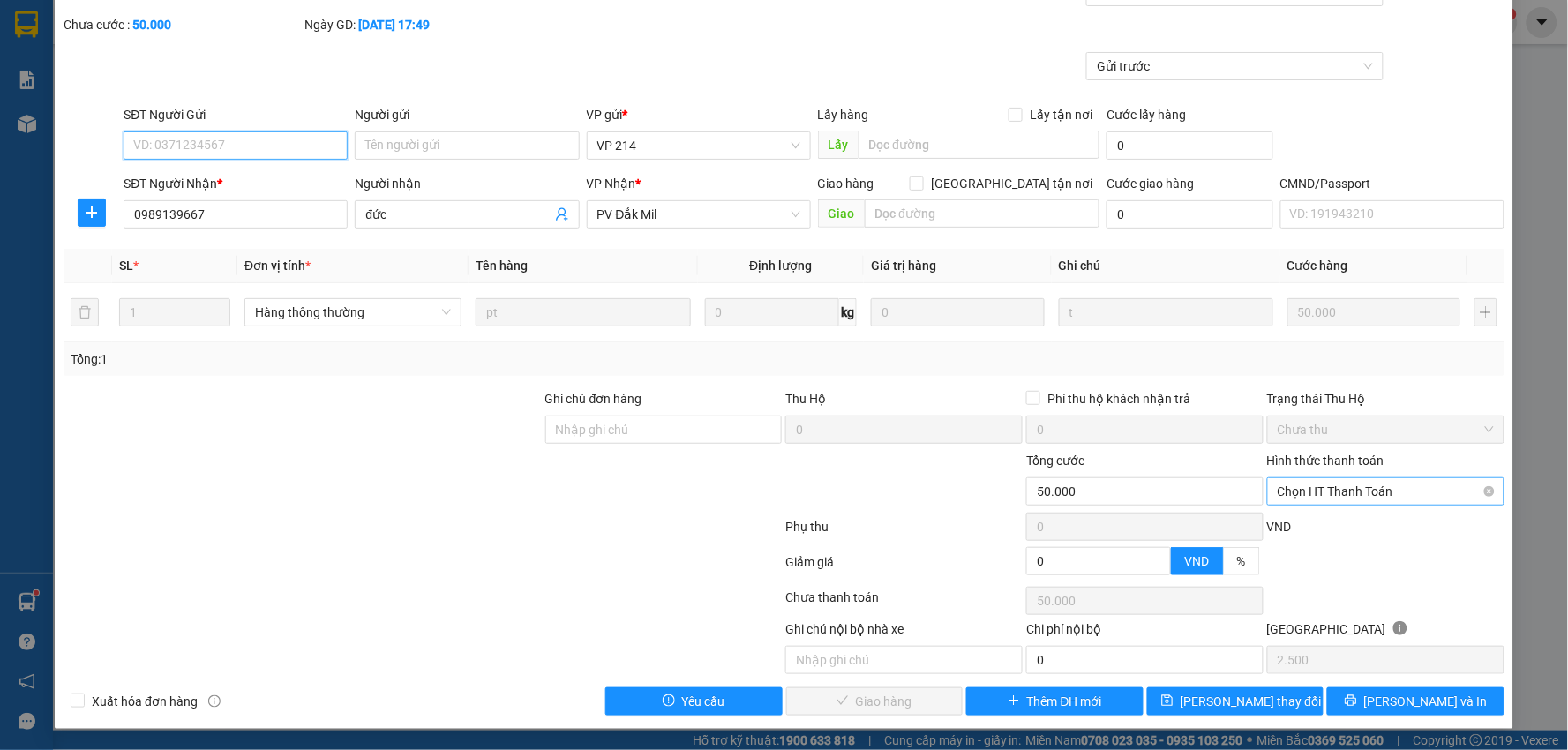
click at [1347, 494] on span "Chọn HT Thanh Toán" at bounding box center [1385, 492] width 216 height 27
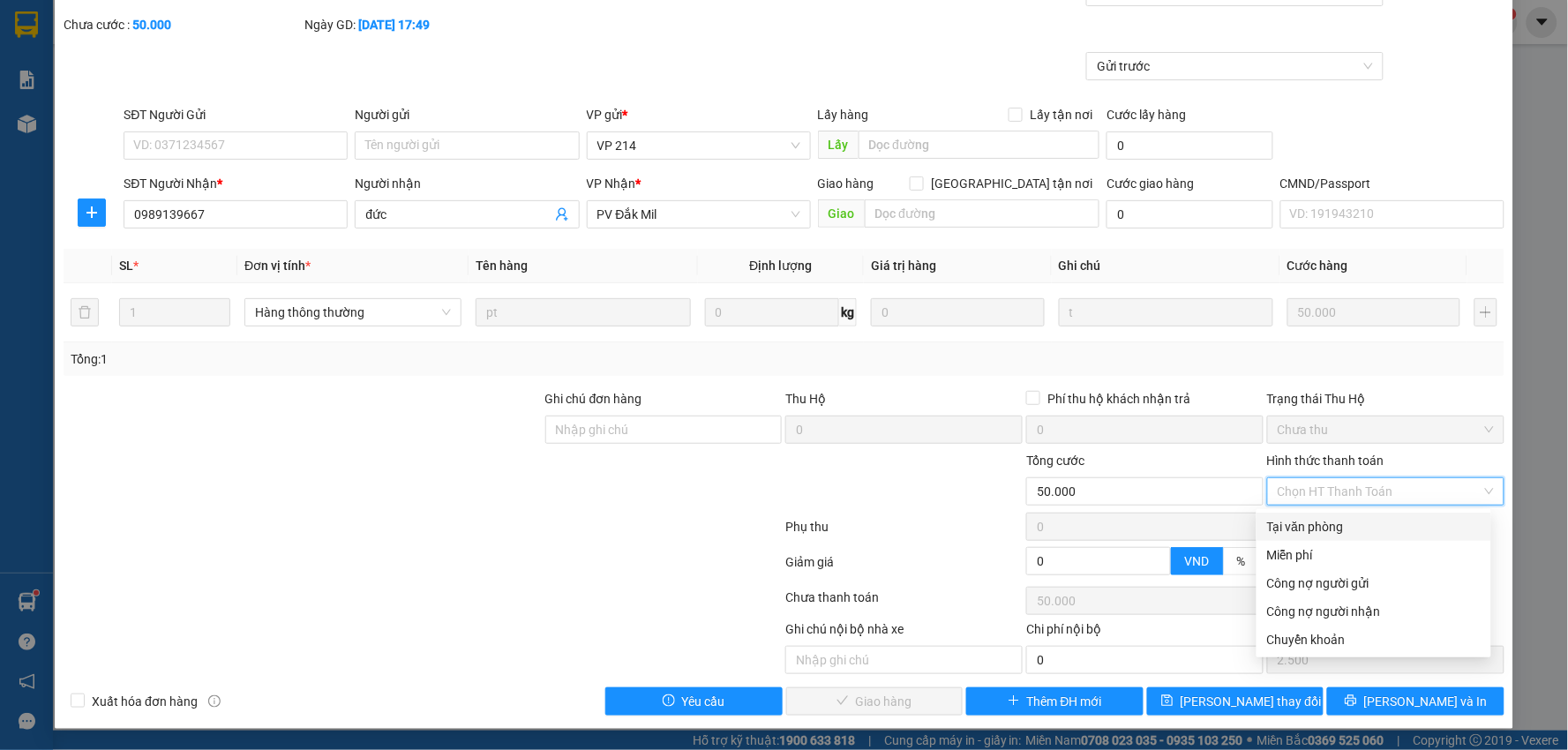
click at [1330, 523] on div "Tại văn phòng" at bounding box center [1374, 526] width 213 height 19
type input "0"
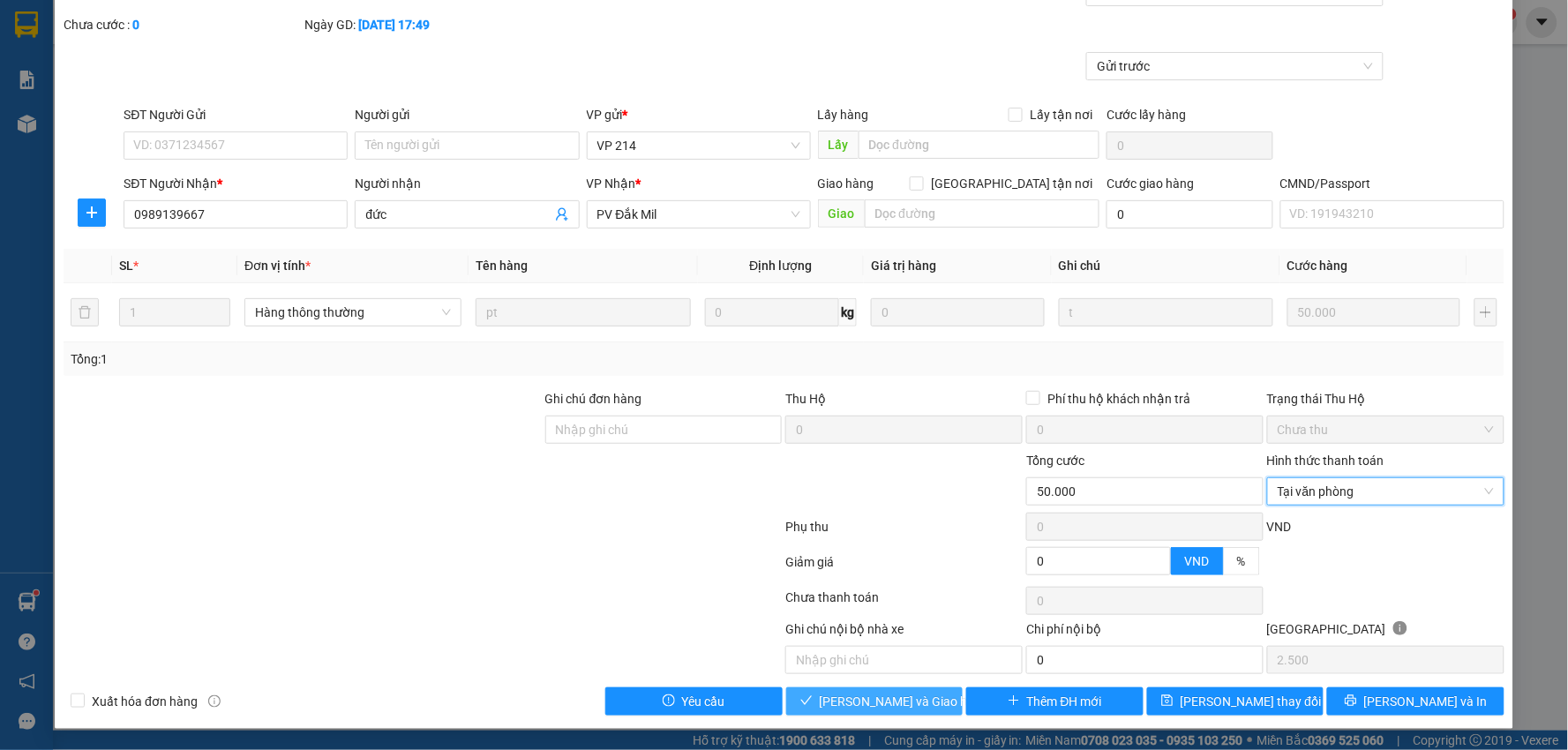
click at [882, 700] on span "[PERSON_NAME] và Giao hàng" at bounding box center [905, 701] width 169 height 19
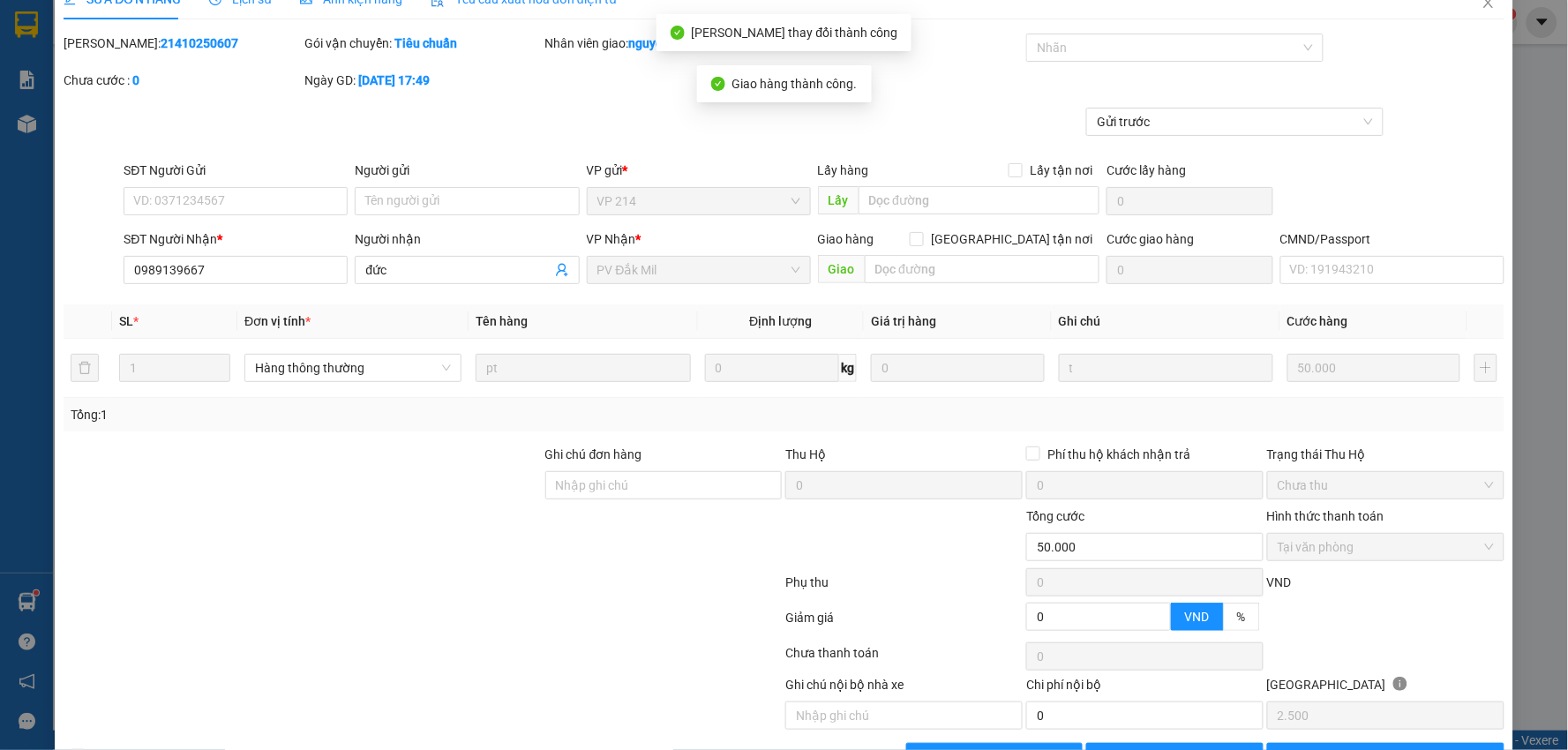
scroll to position [0, 0]
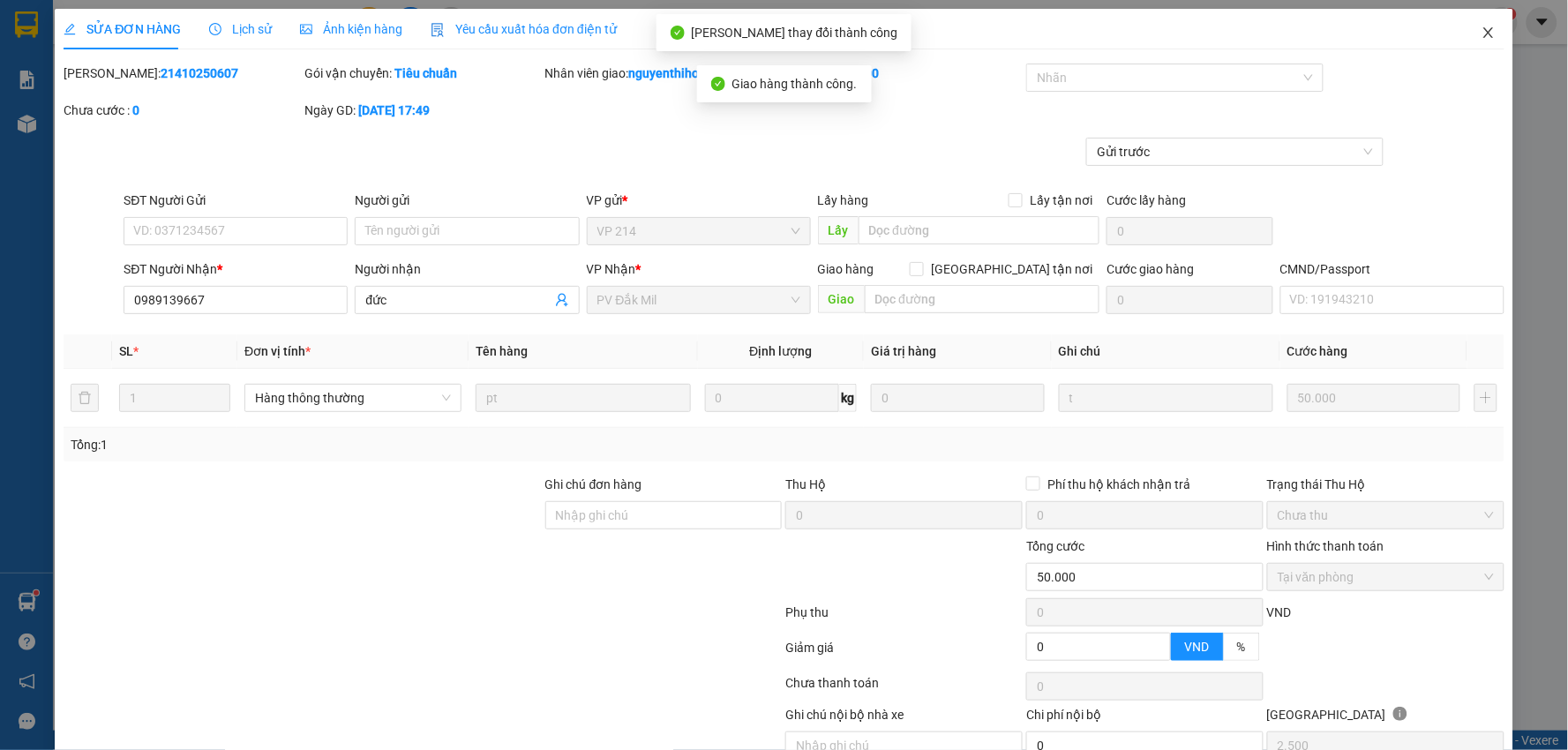
click at [1481, 32] on icon "close" at bounding box center [1488, 32] width 14 height 14
